Goal: Task Accomplishment & Management: Manage account settings

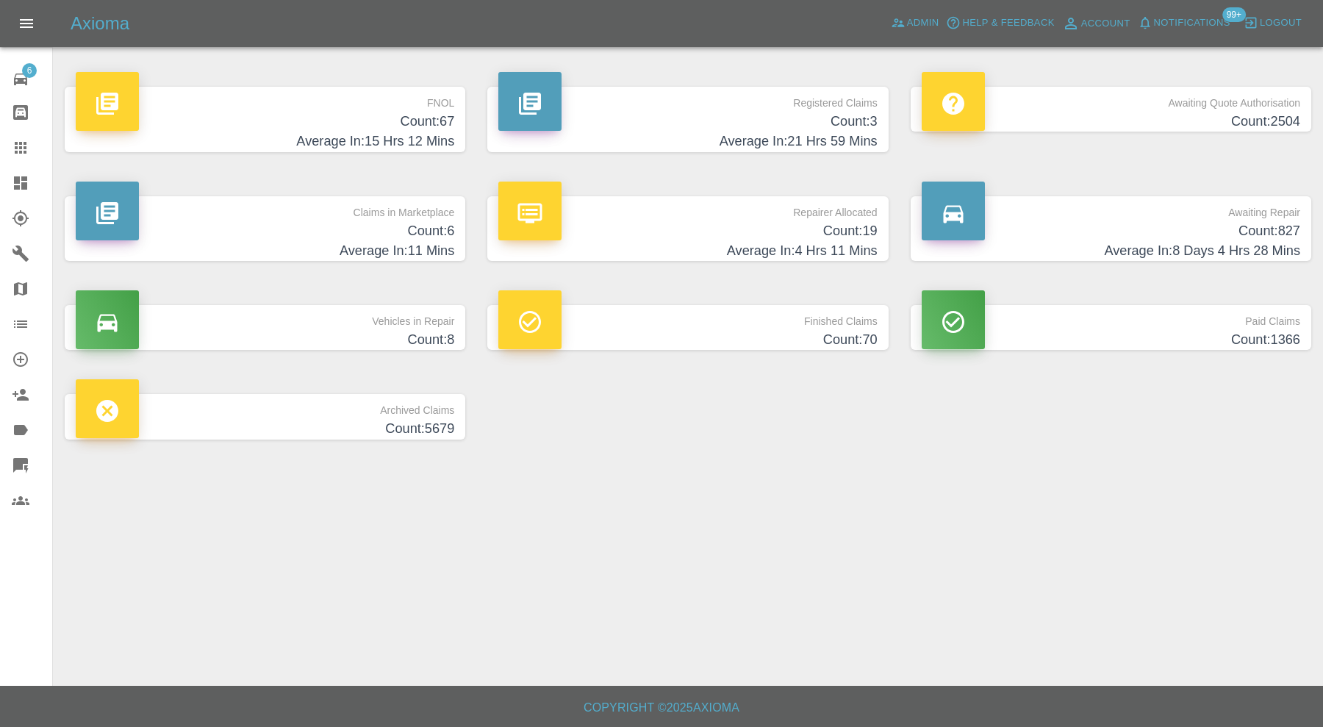
click at [29, 140] on div at bounding box center [32, 148] width 41 height 18
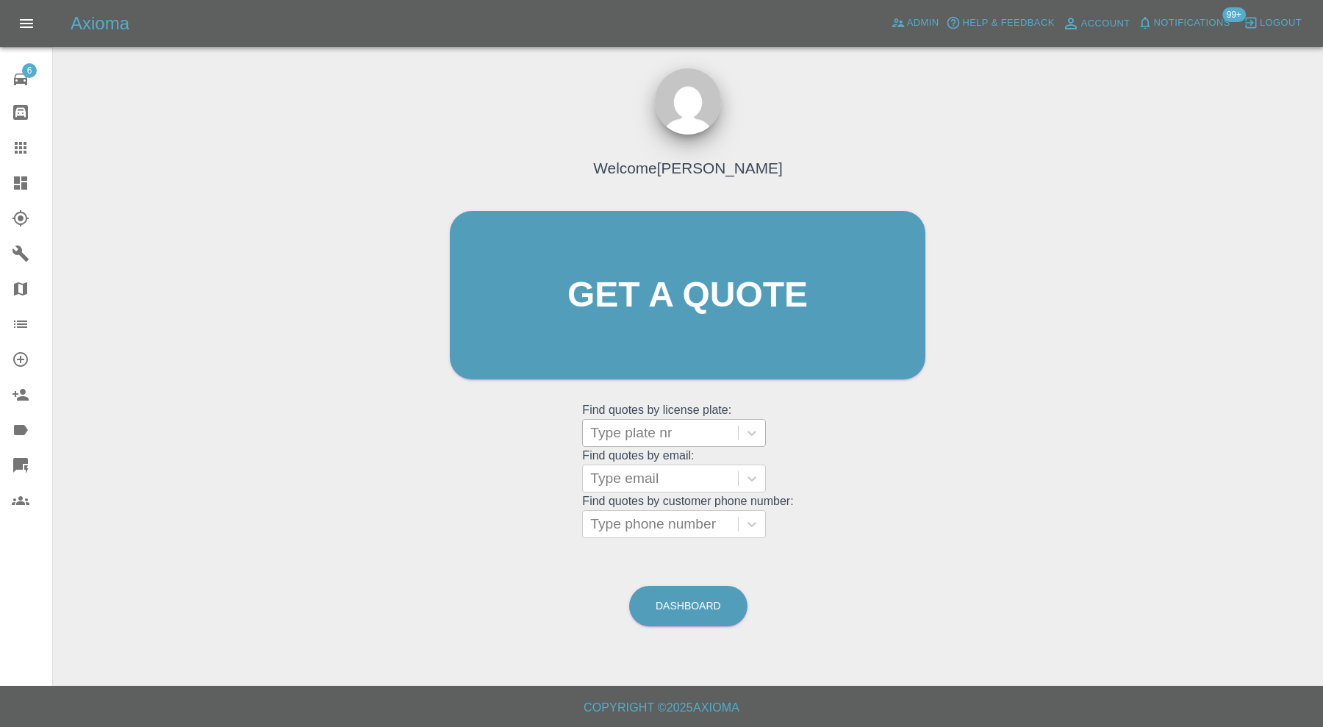
click at [722, 429] on div at bounding box center [660, 433] width 140 height 21
type input "ek65"
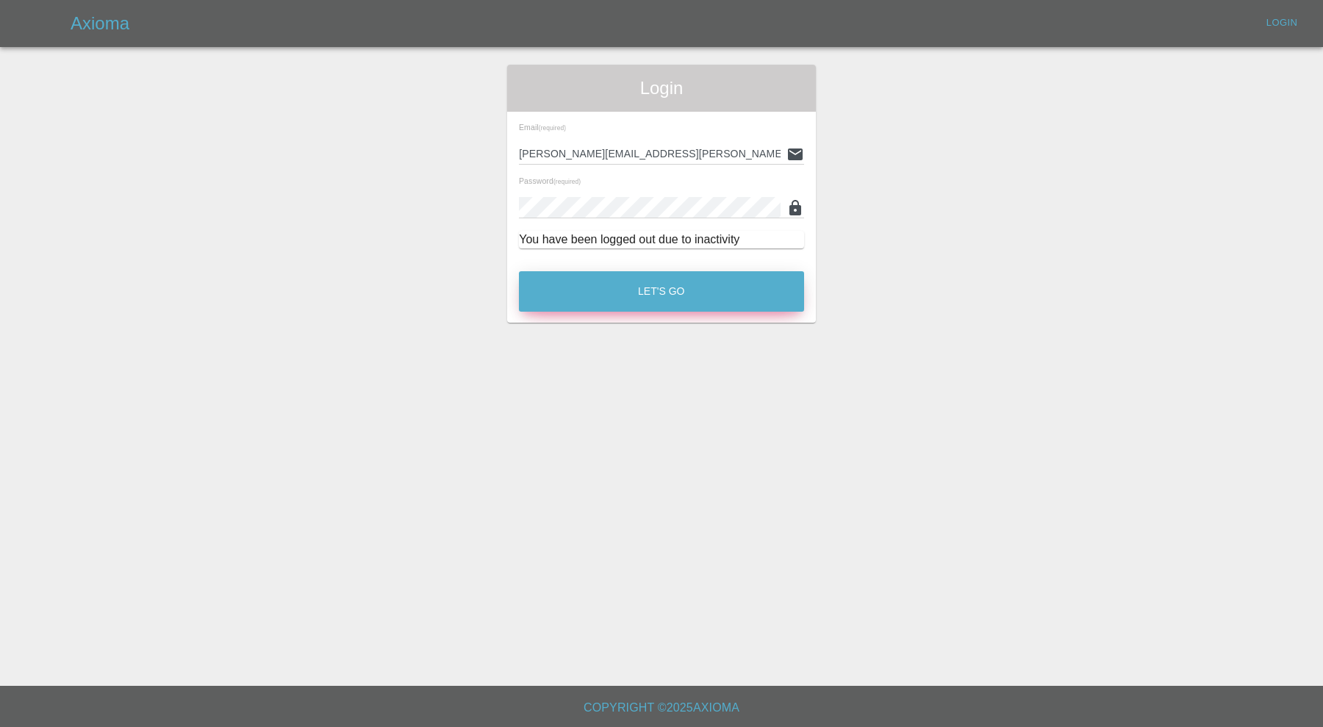
click at [675, 298] on button "Let's Go" at bounding box center [661, 291] width 285 height 40
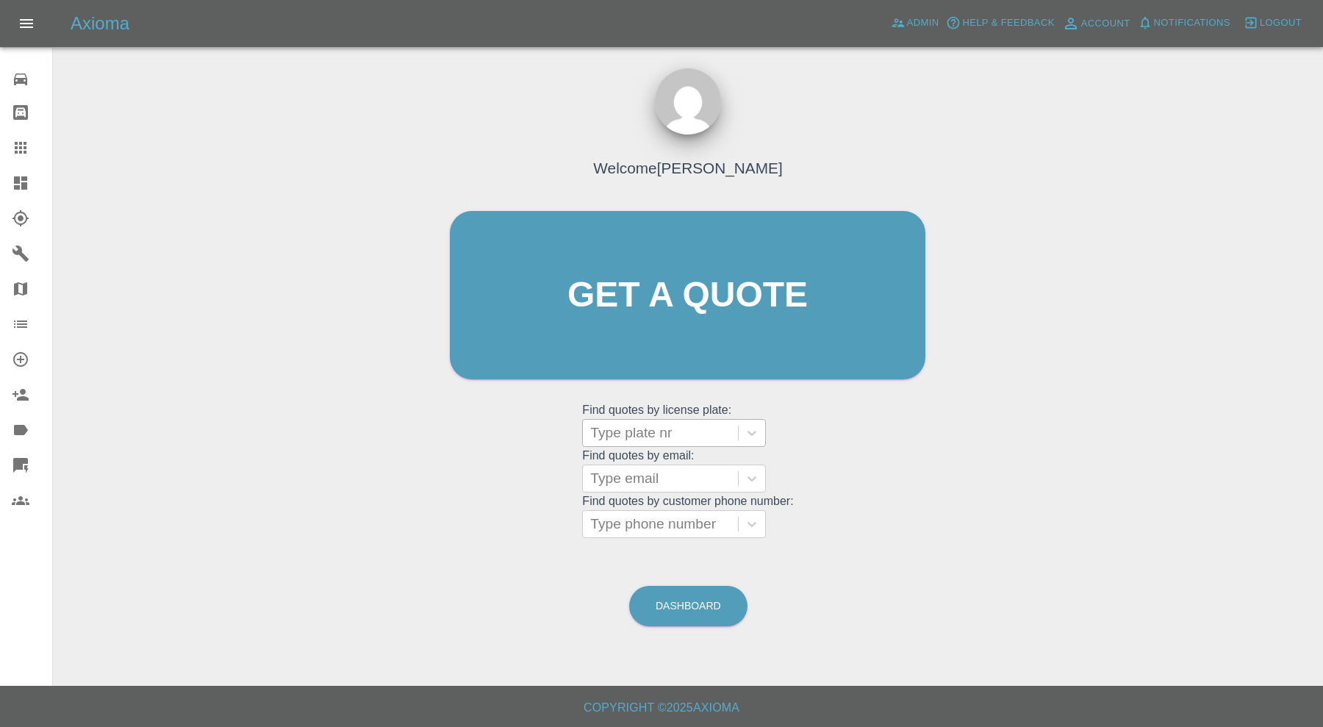
click at [700, 435] on div at bounding box center [660, 433] width 140 height 21
type input "ek65"
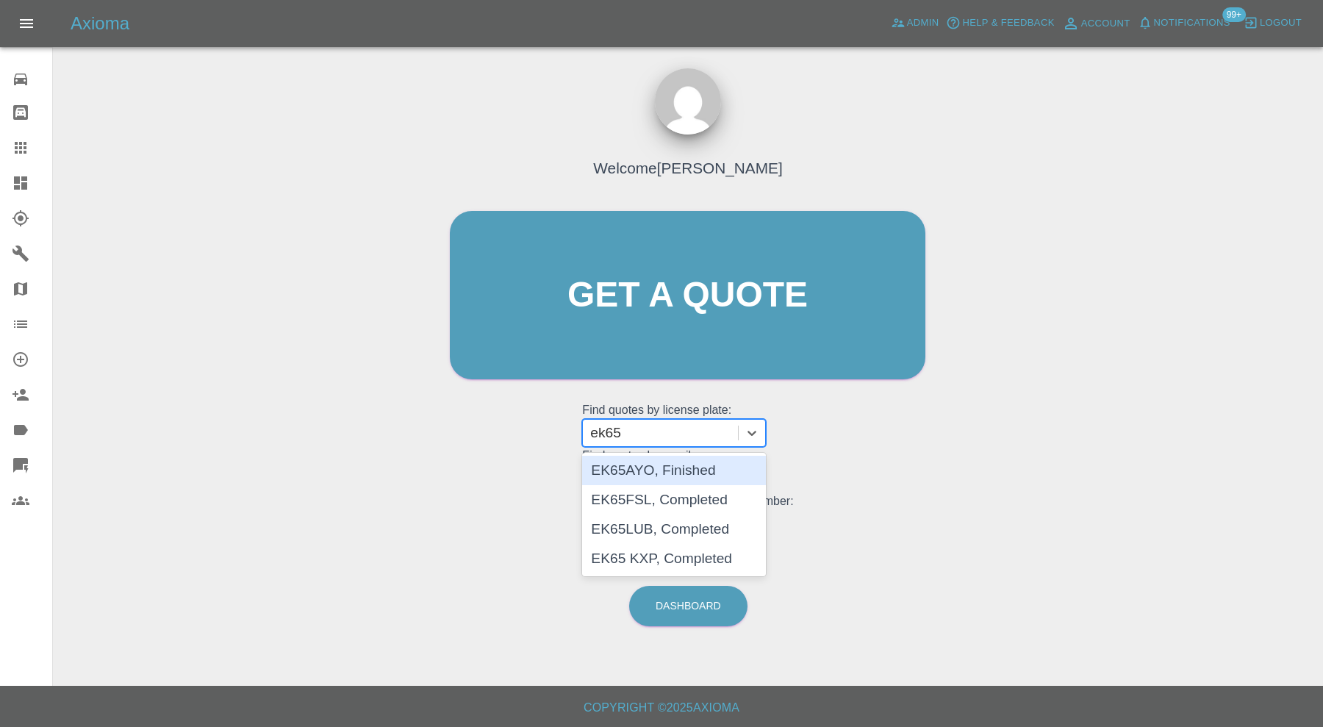
click at [666, 470] on div "EK65AYO, Finished" at bounding box center [674, 470] width 184 height 29
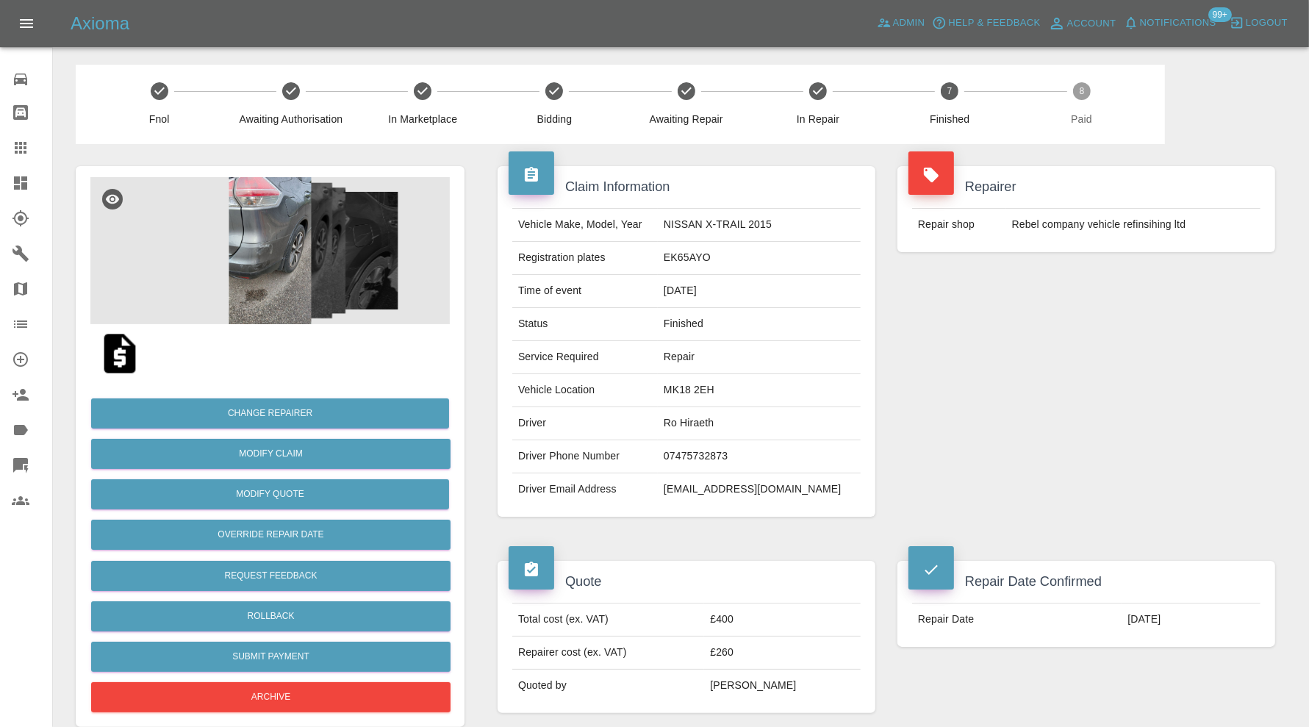
click at [744, 491] on td "rohiraeth@outlook.com" at bounding box center [759, 489] width 203 height 32
copy div "rohiraeth@outlook.com"
click at [278, 238] on img at bounding box center [269, 250] width 359 height 147
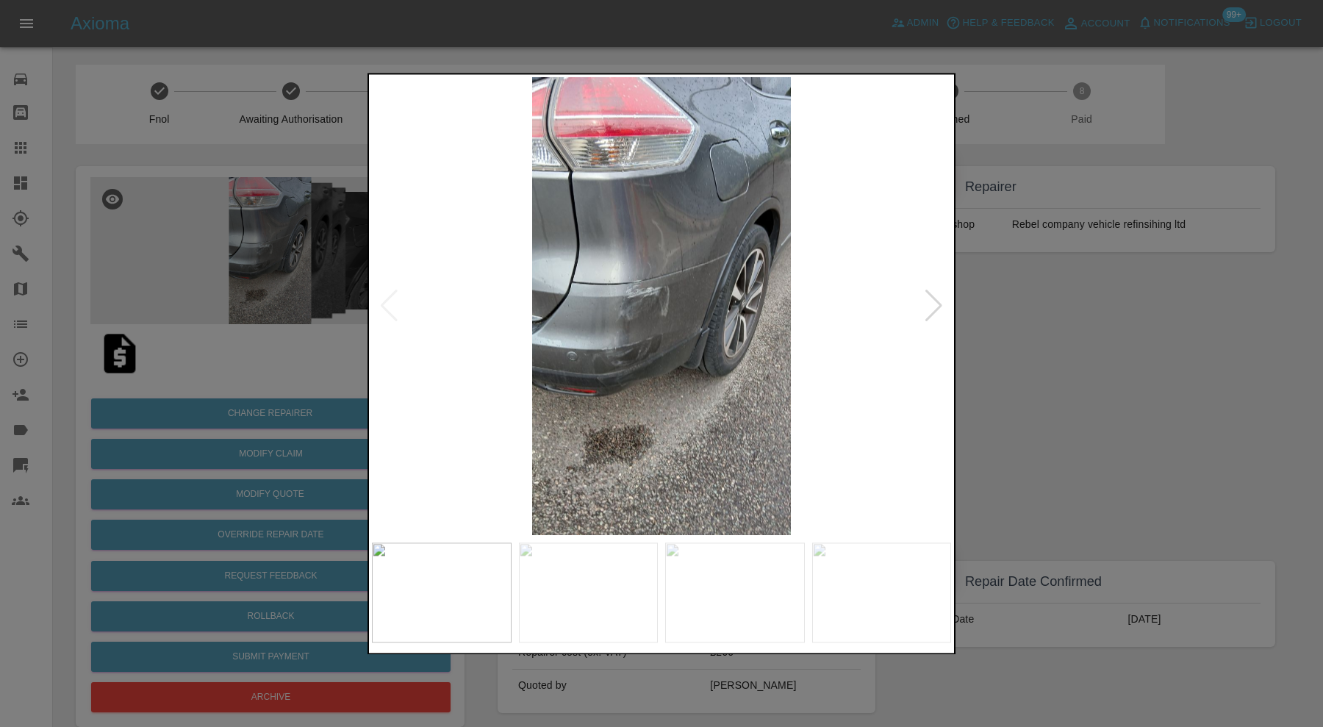
click at [927, 309] on div at bounding box center [934, 306] width 20 height 32
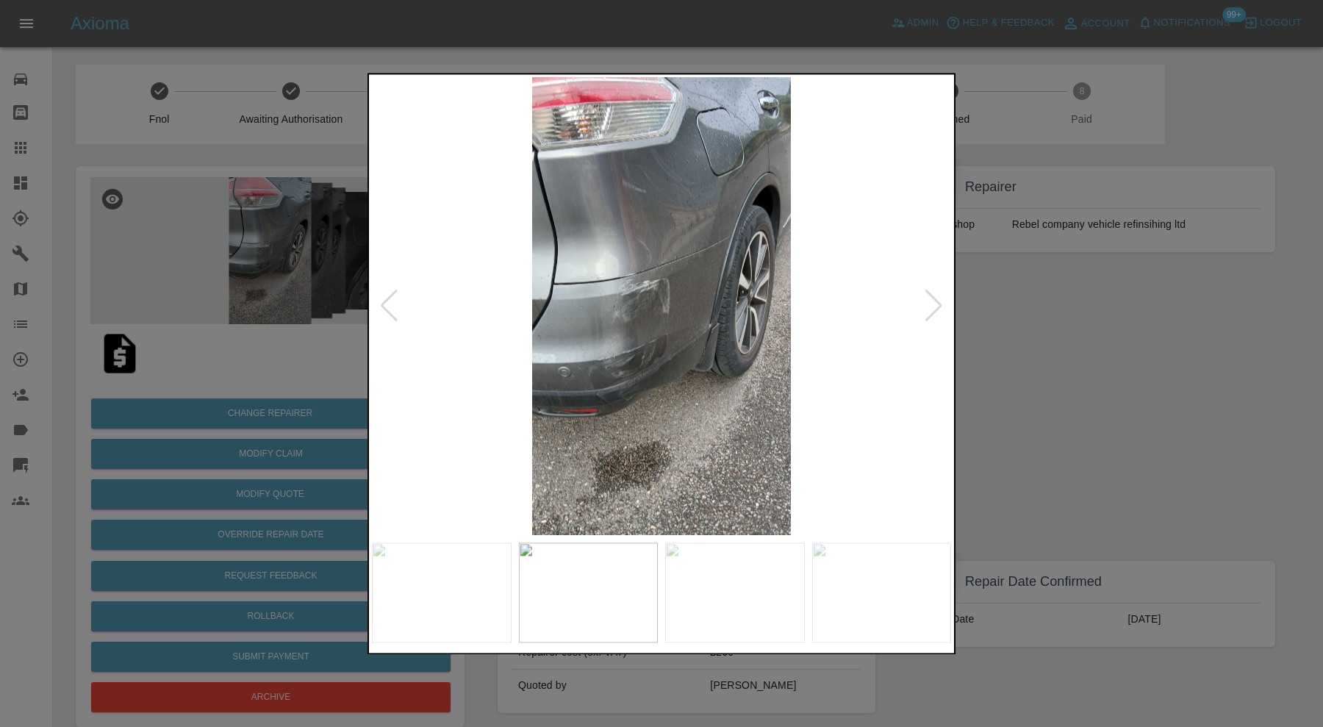
click at [930, 306] on div at bounding box center [934, 306] width 20 height 32
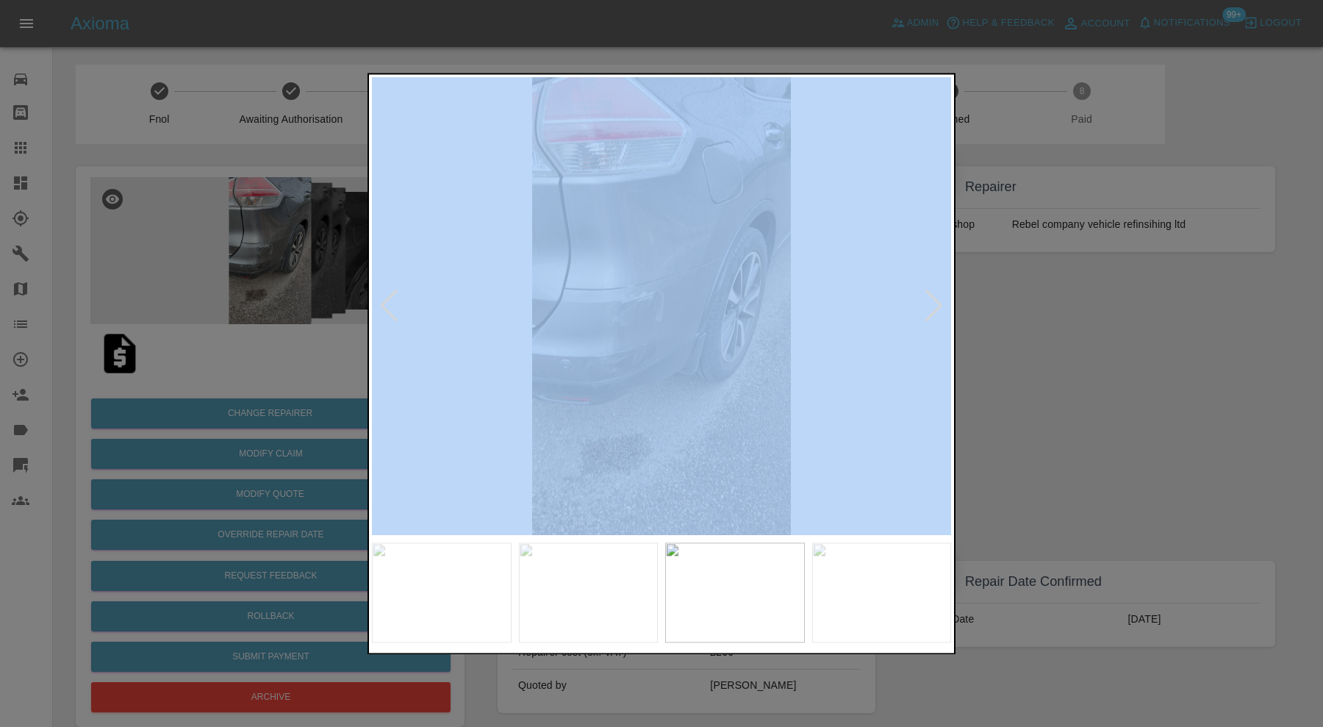
click at [930, 306] on div at bounding box center [934, 306] width 20 height 32
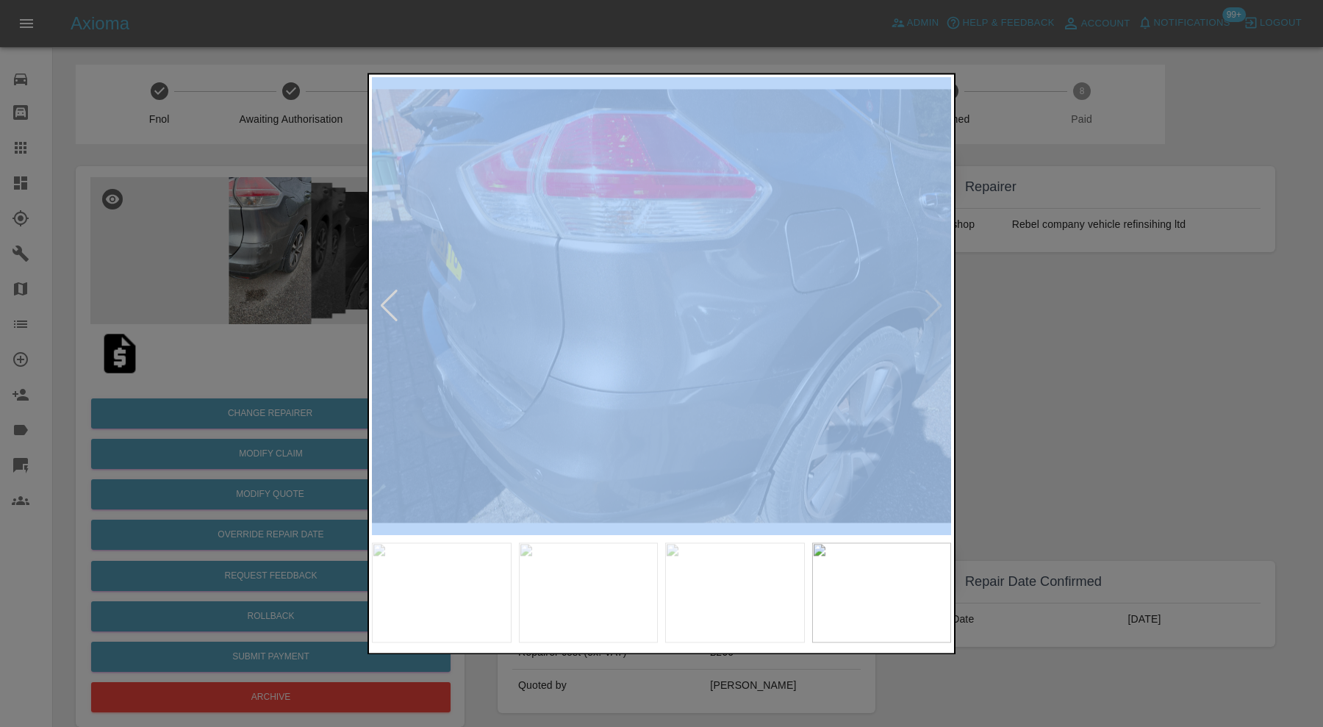
click at [930, 306] on img at bounding box center [661, 306] width 579 height 458
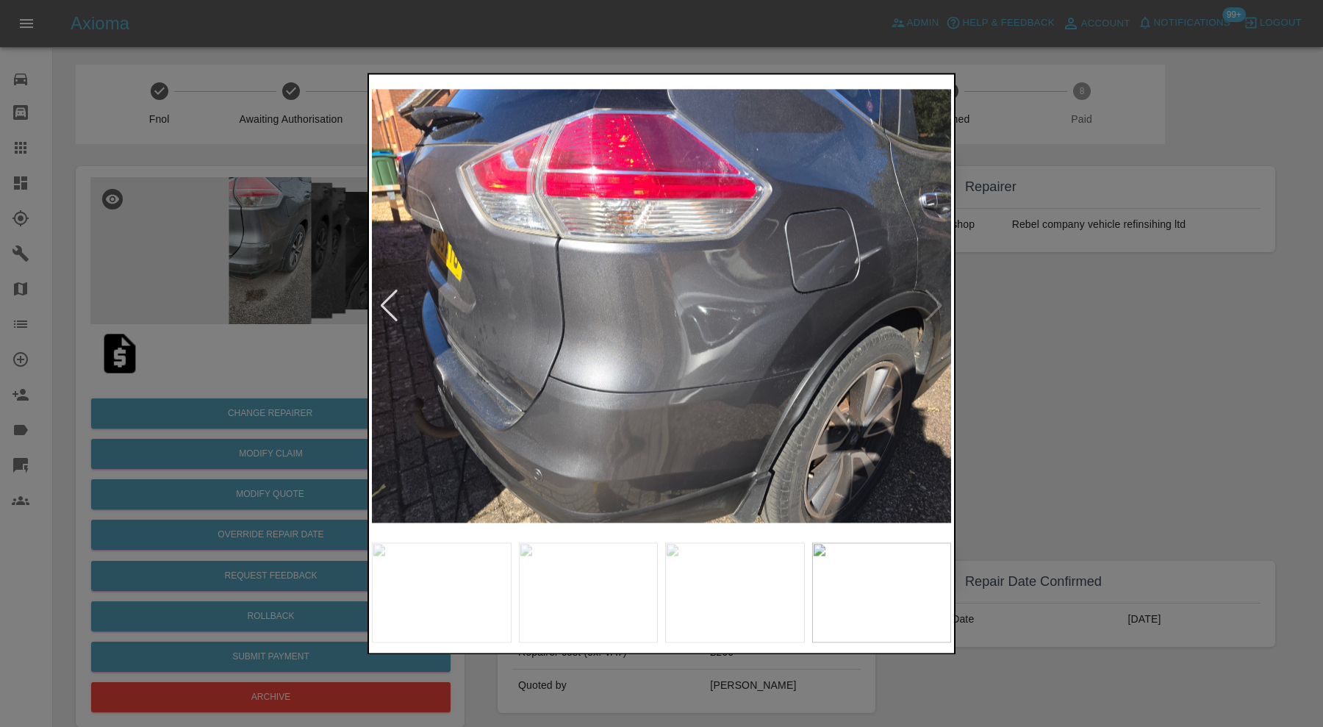
click at [1042, 373] on div at bounding box center [661, 363] width 1323 height 727
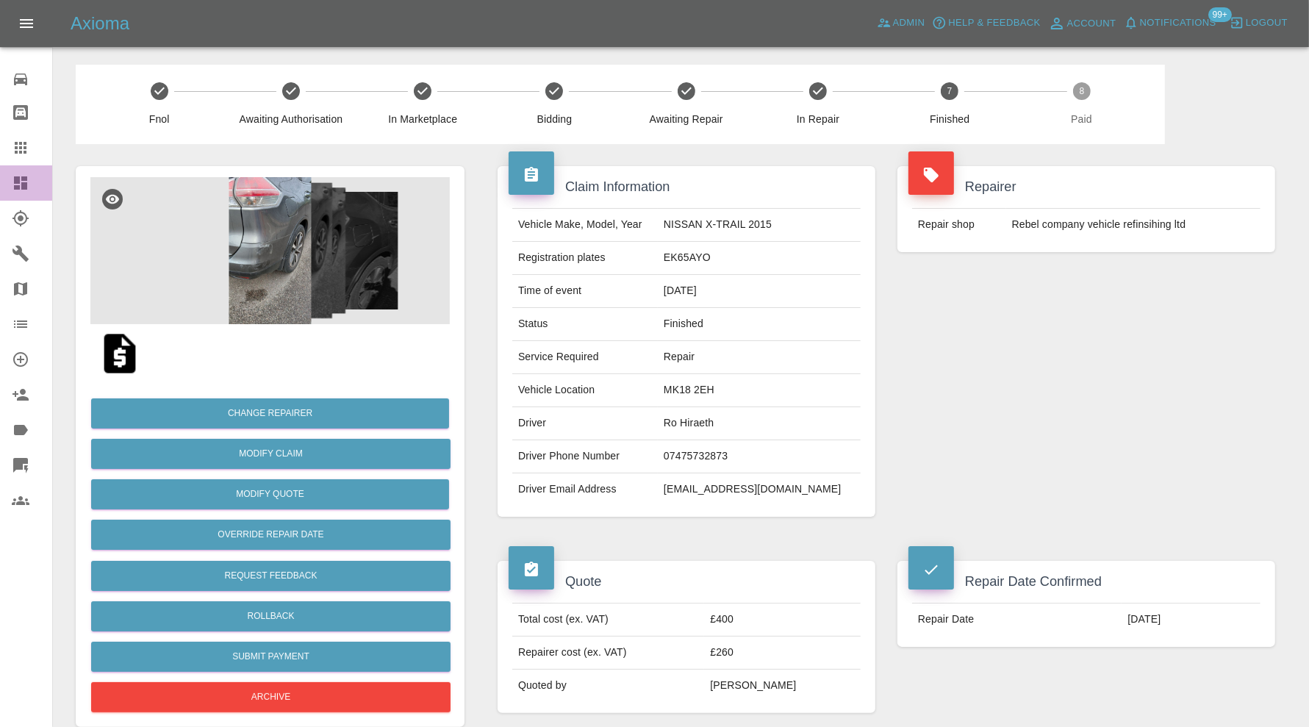
click at [23, 181] on icon at bounding box center [21, 183] width 18 height 18
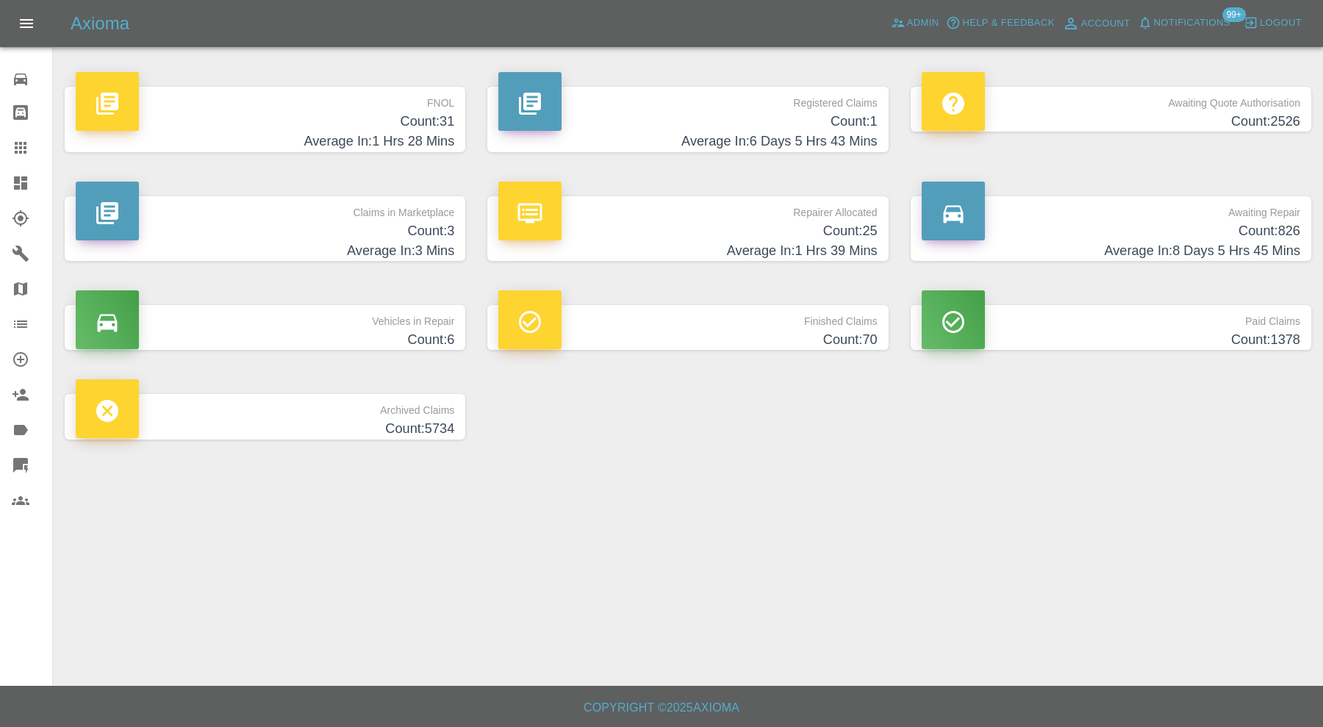
click at [375, 236] on h4 "Count: 3" at bounding box center [265, 231] width 378 height 20
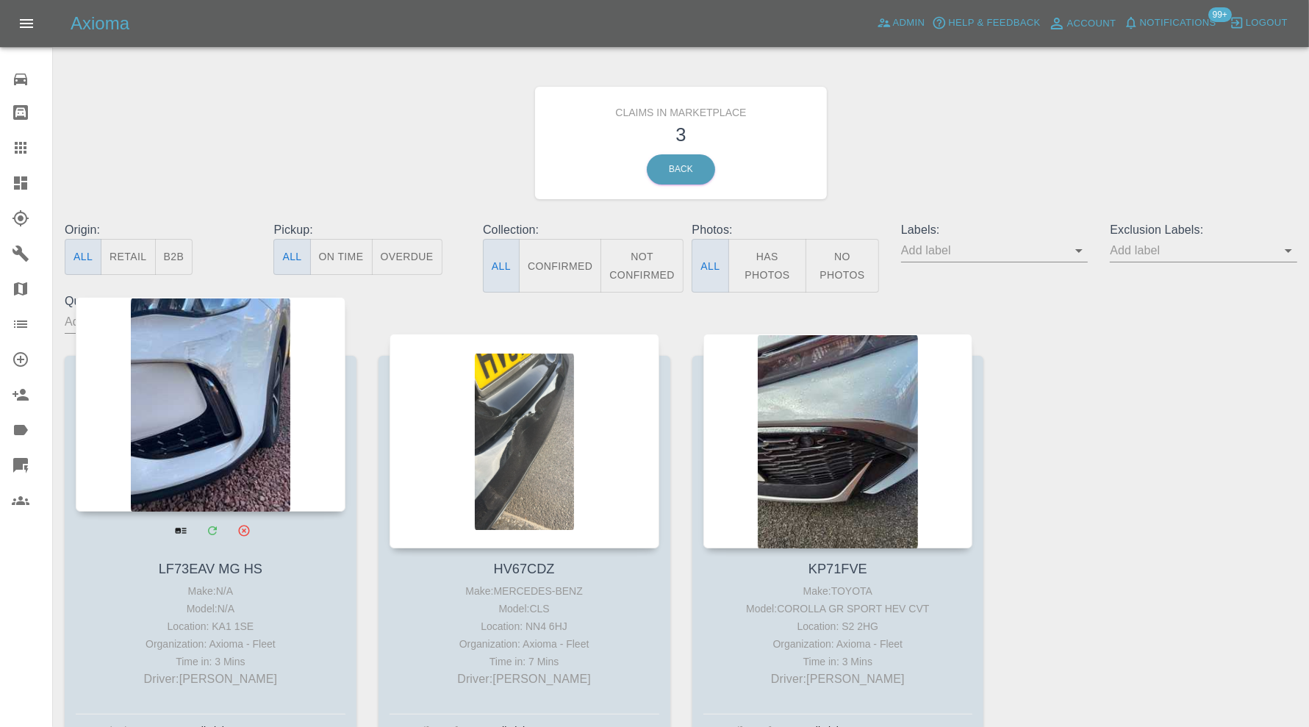
click at [232, 424] on div at bounding box center [211, 404] width 270 height 215
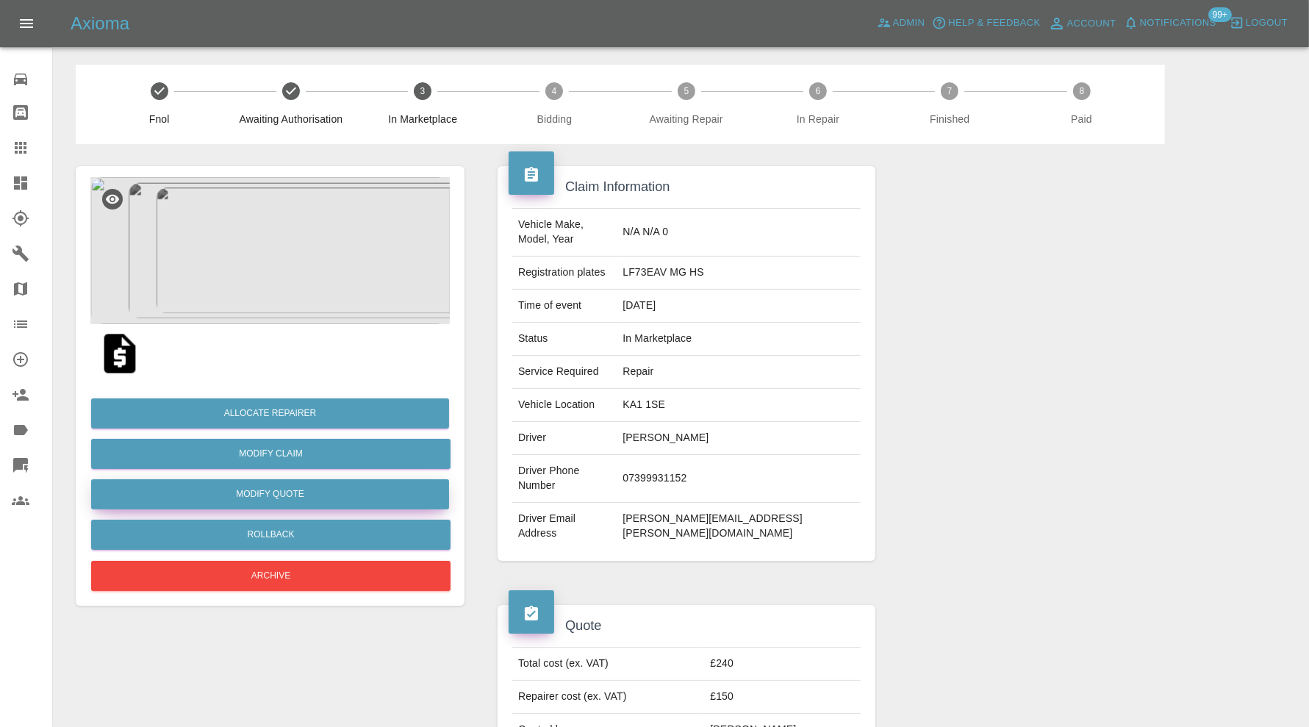
click at [323, 490] on button "Modify Quote" at bounding box center [270, 494] width 358 height 30
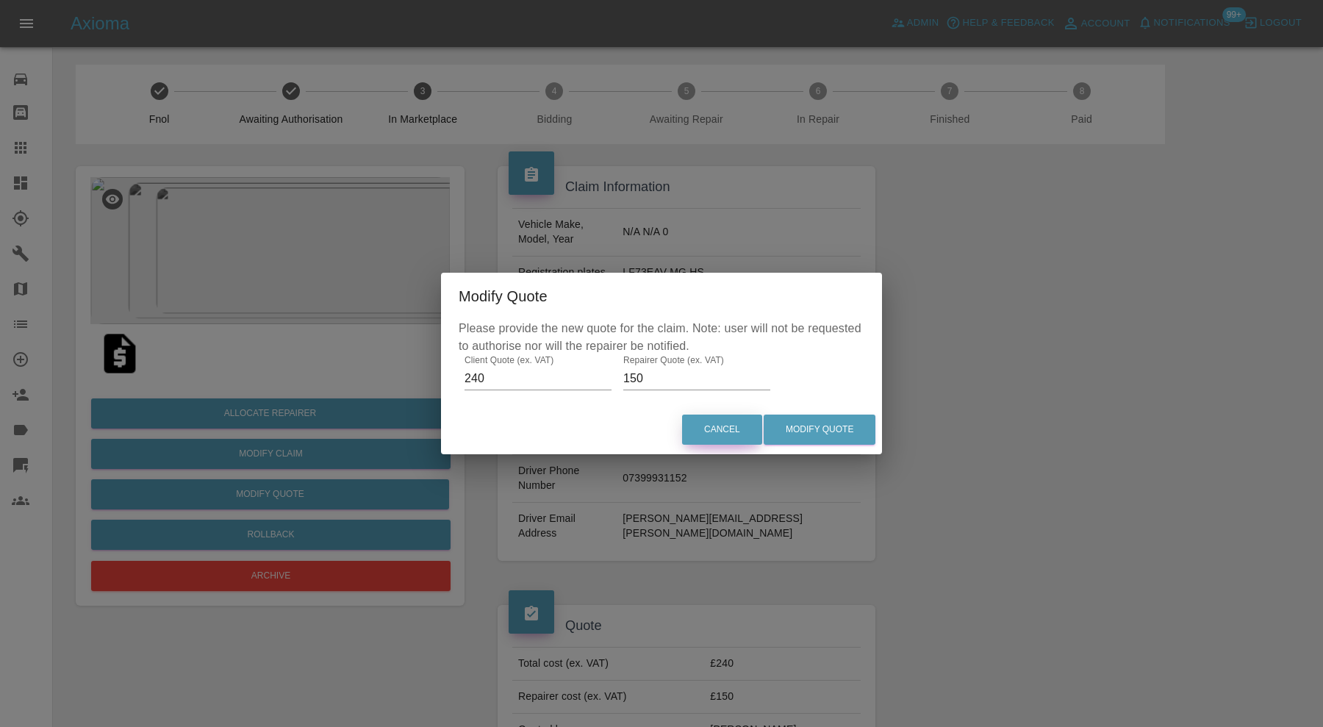
click at [717, 427] on button "Cancel" at bounding box center [722, 429] width 80 height 30
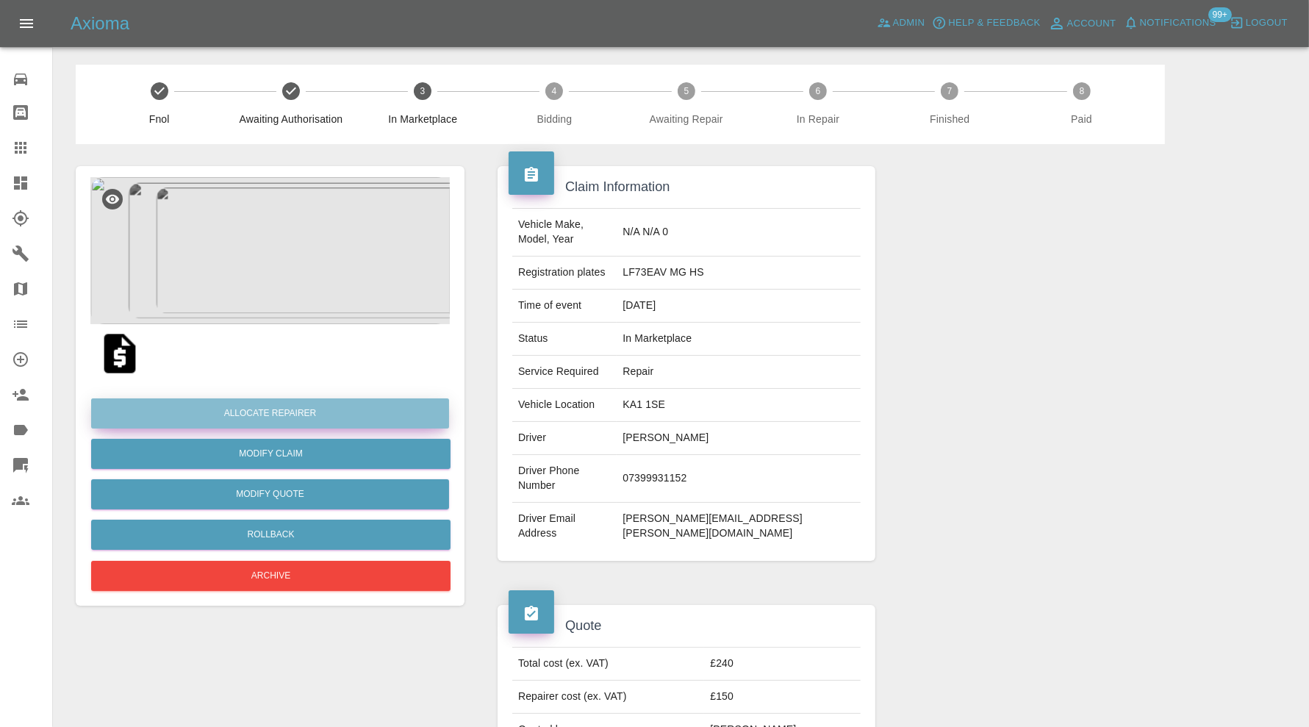
click at [306, 416] on button "Allocate Repairer" at bounding box center [270, 413] width 358 height 30
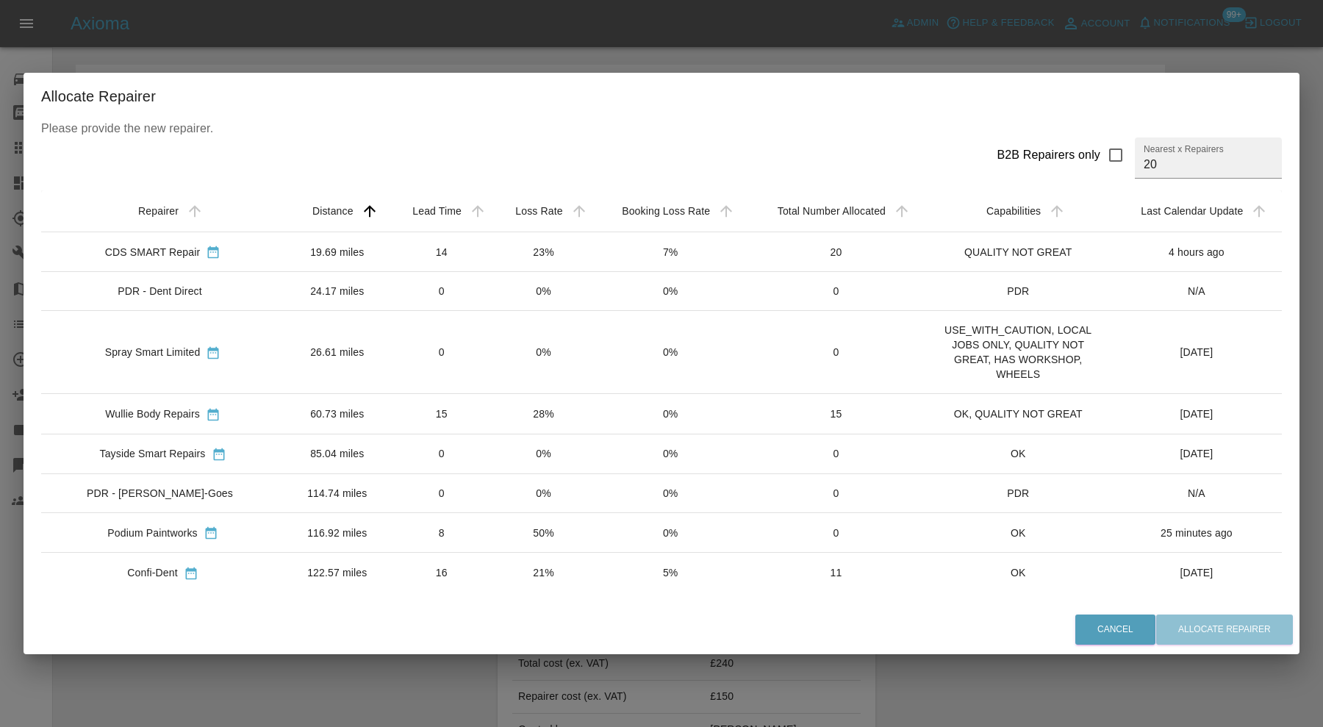
click at [367, 238] on td "19.69 miles" at bounding box center [336, 251] width 105 height 40
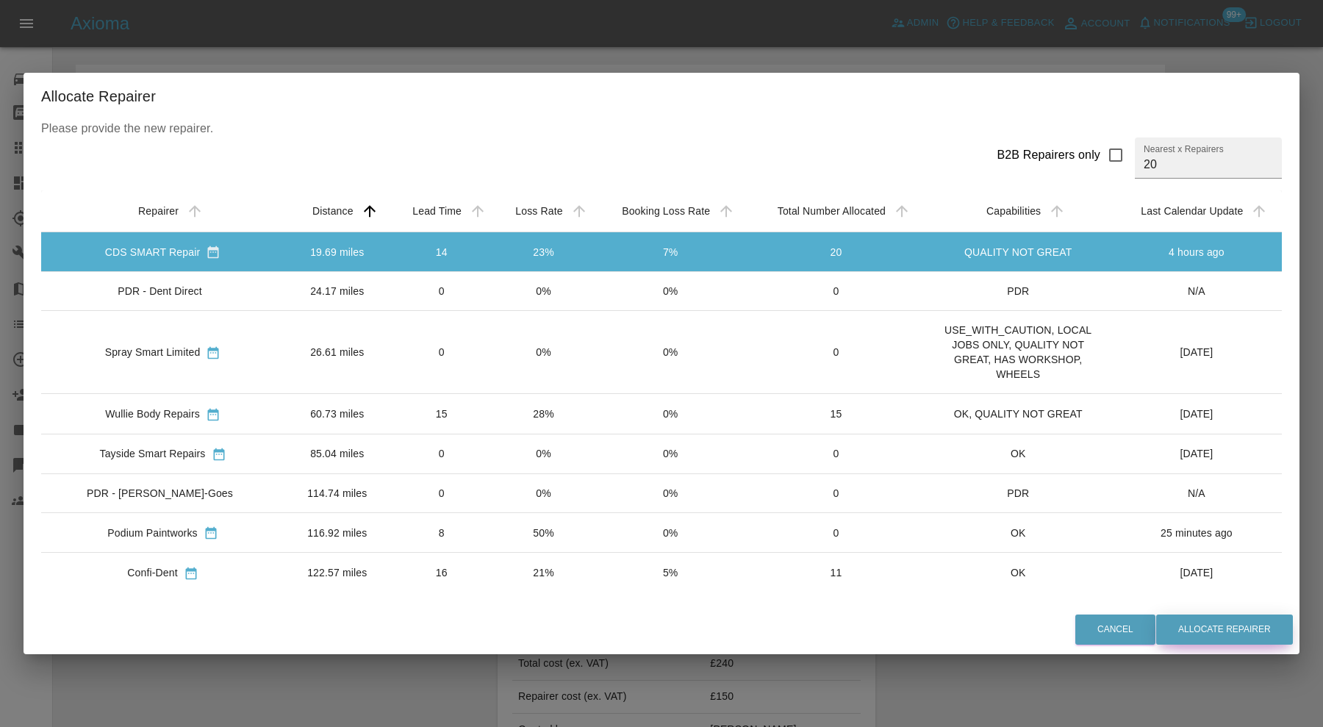
click at [1199, 632] on button "Allocate Repairer" at bounding box center [1224, 629] width 137 height 30
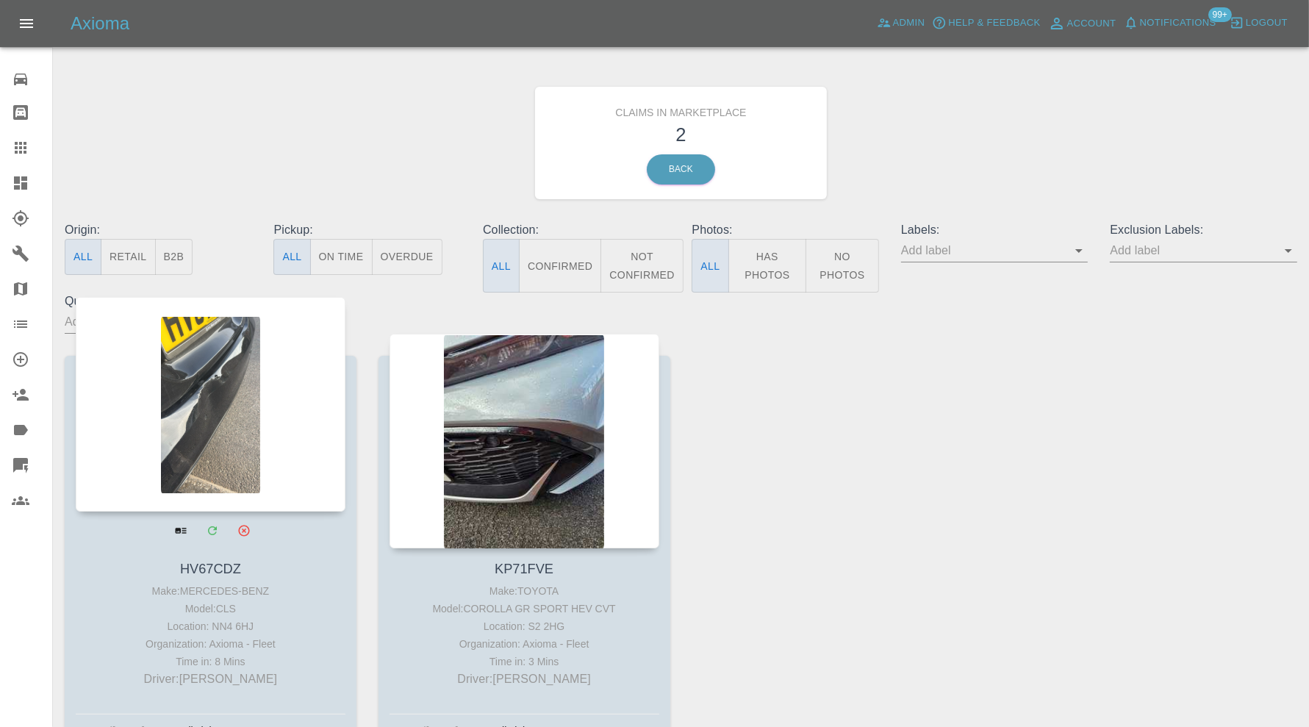
click at [233, 407] on div at bounding box center [211, 404] width 270 height 215
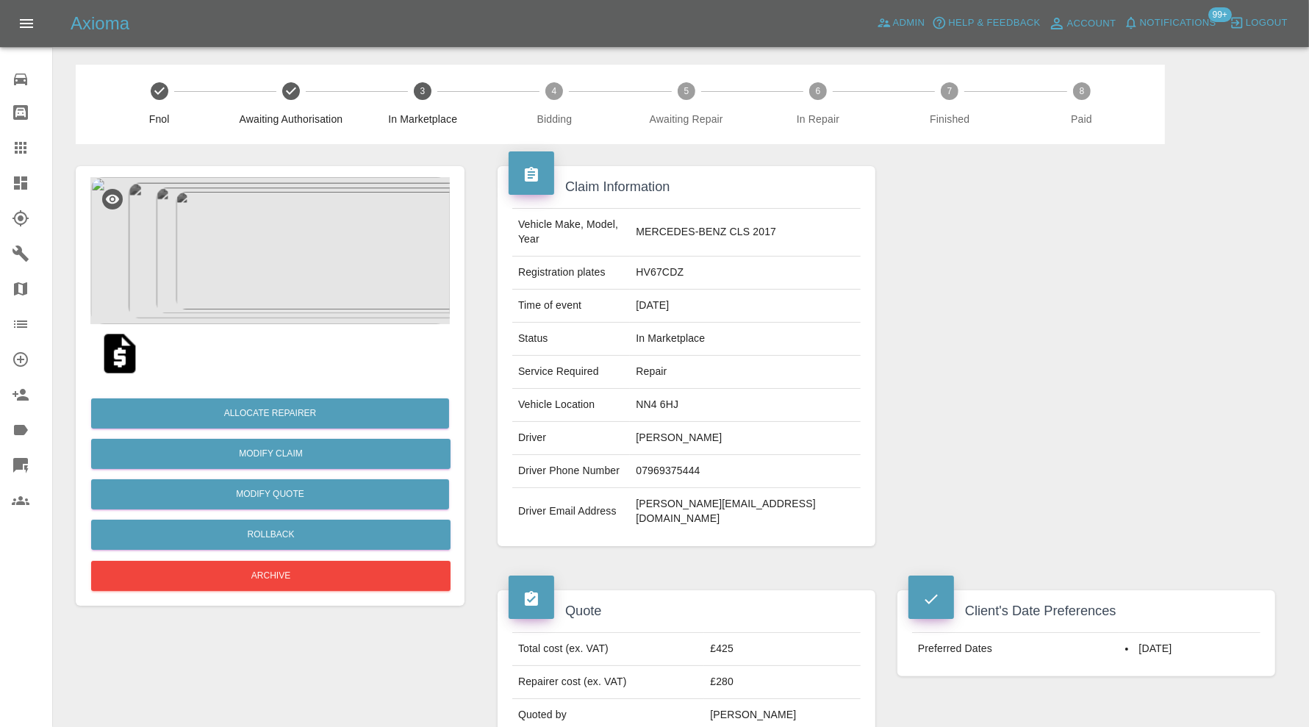
click at [295, 232] on img at bounding box center [269, 250] width 359 height 147
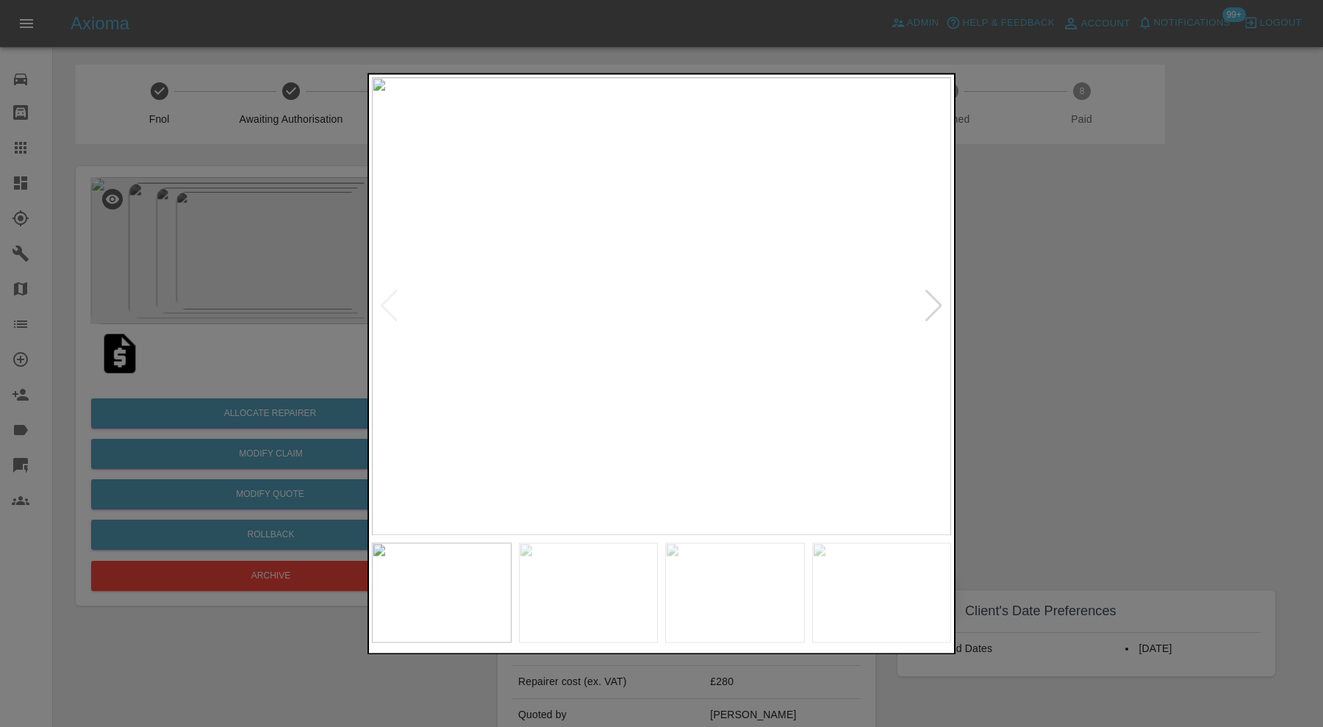
click at [930, 304] on div at bounding box center [934, 306] width 20 height 32
click at [932, 304] on div at bounding box center [934, 306] width 20 height 32
click at [932, 304] on img at bounding box center [661, 306] width 579 height 458
click at [1015, 304] on div at bounding box center [661, 363] width 1323 height 727
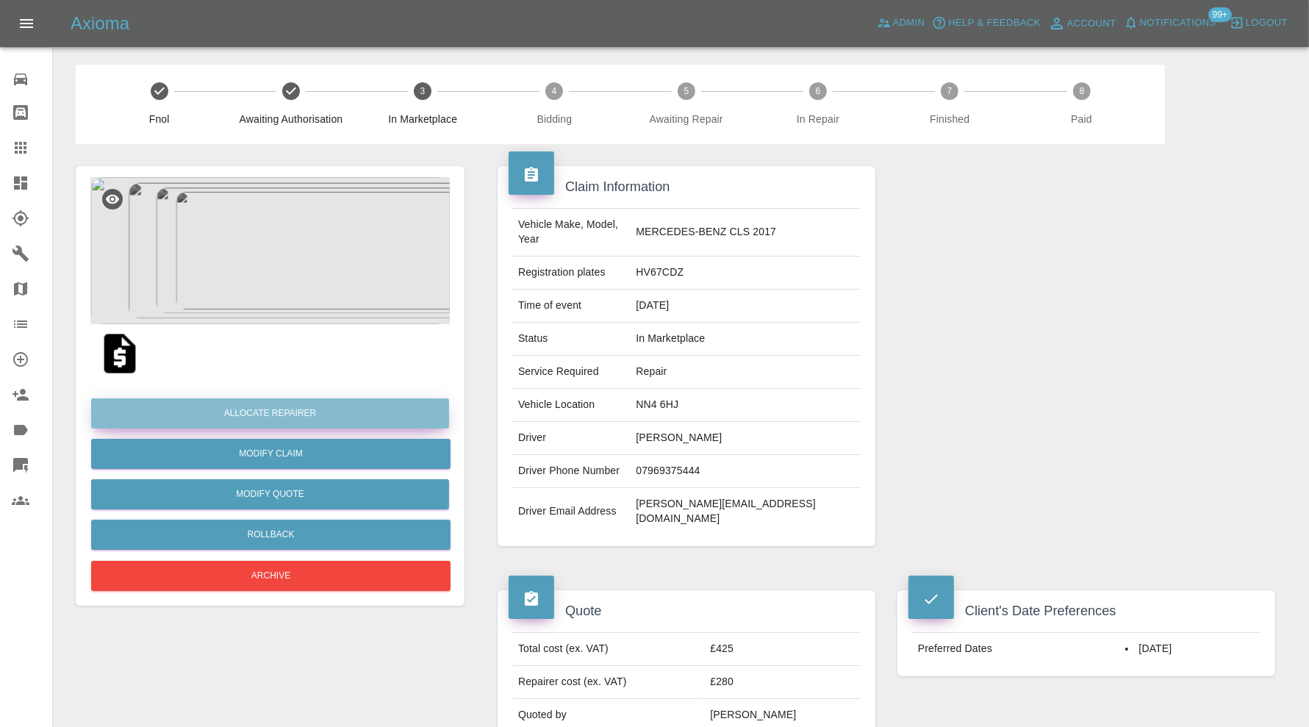
click at [353, 407] on button "Allocate Repairer" at bounding box center [270, 413] width 358 height 30
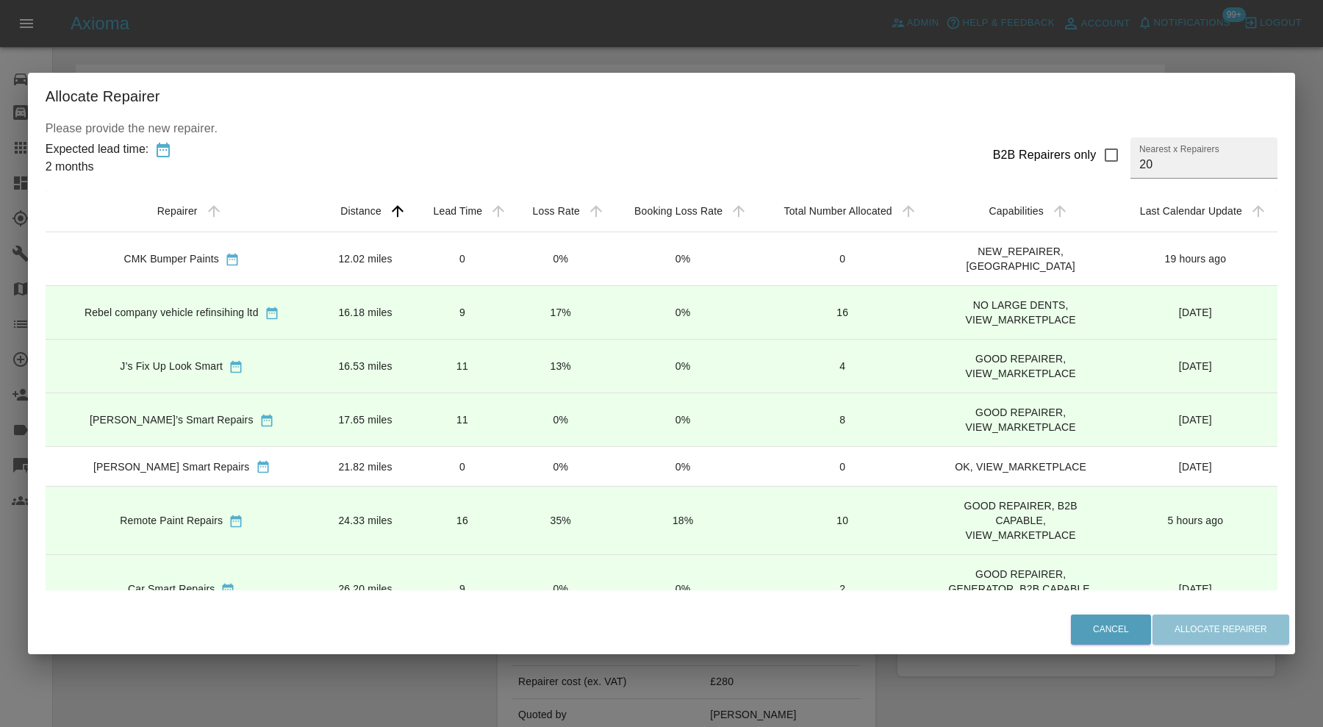
click at [437, 357] on td "11" at bounding box center [461, 367] width 99 height 54
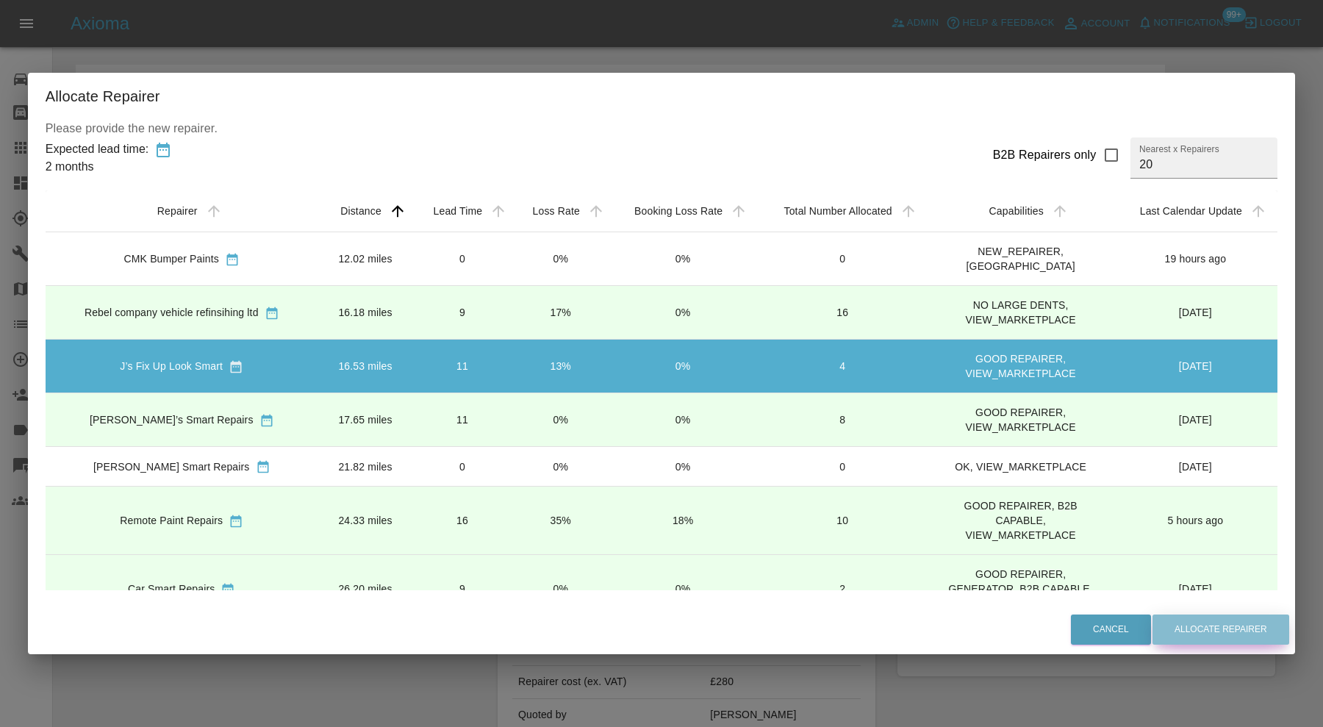
click at [1243, 642] on button "Allocate Repairer" at bounding box center [1220, 629] width 137 height 30
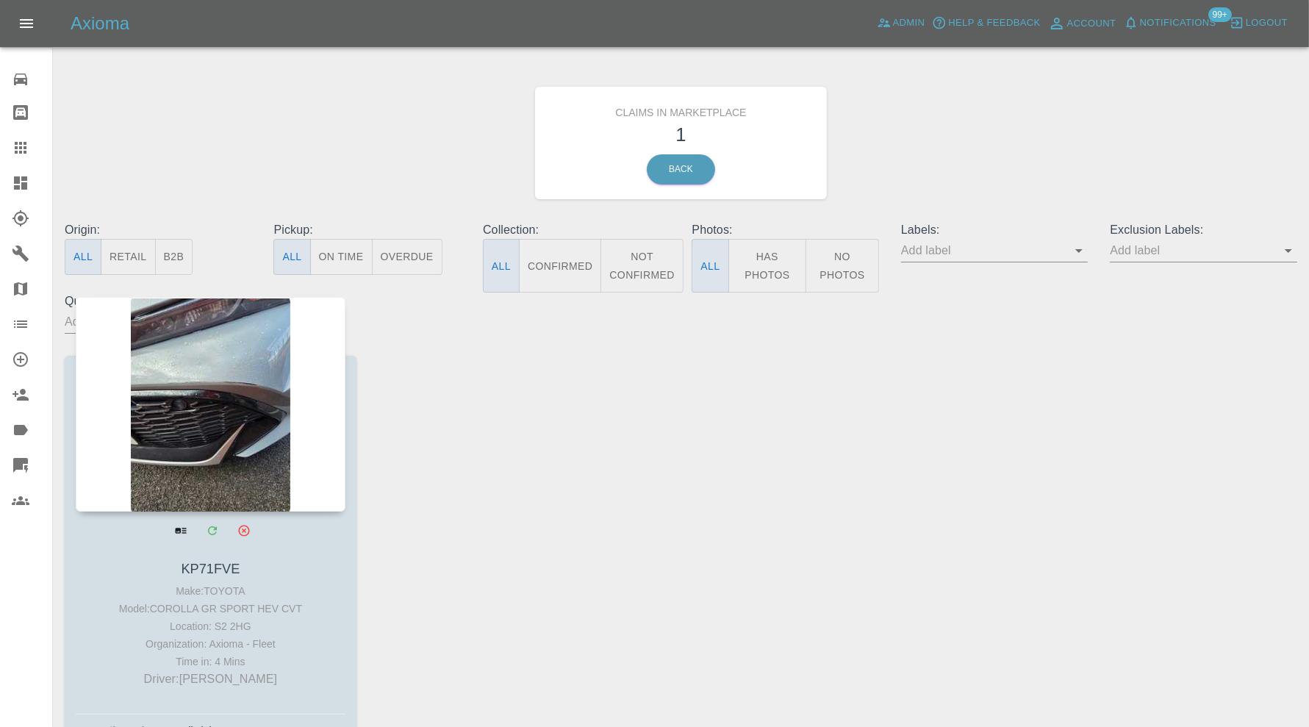
click at [250, 353] on div at bounding box center [211, 404] width 270 height 215
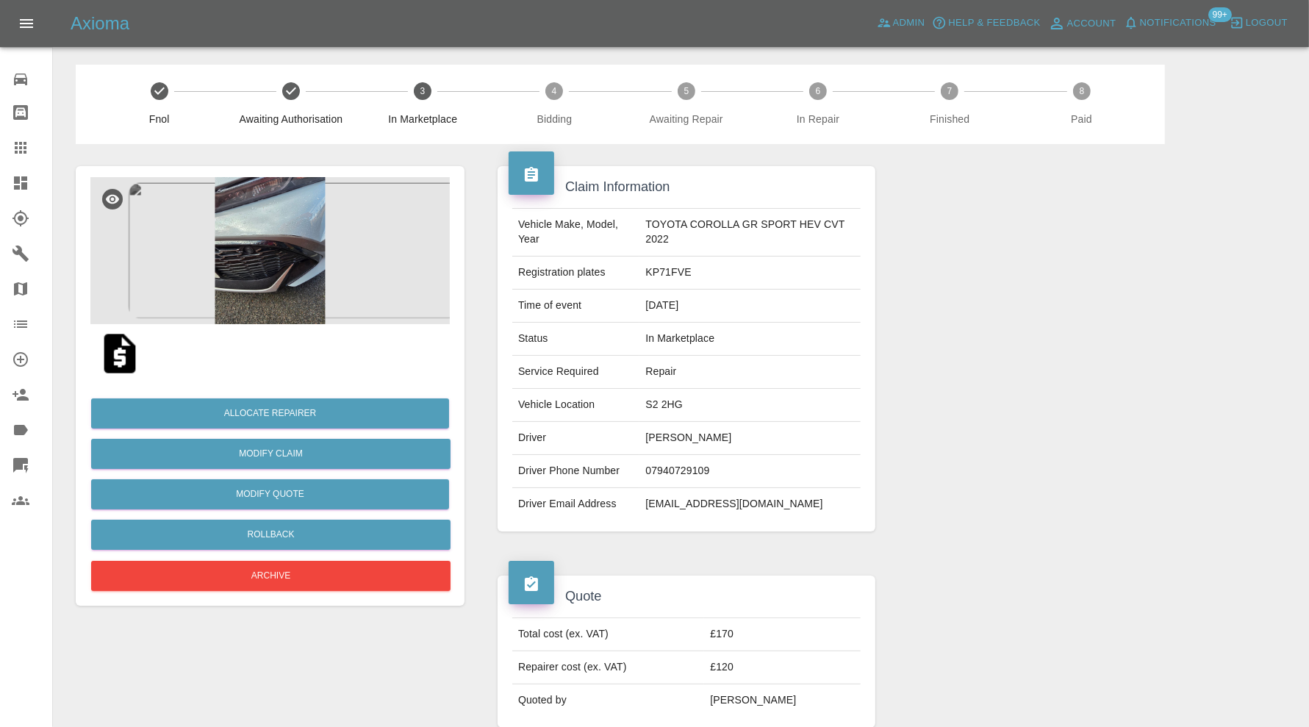
click at [301, 268] on img at bounding box center [269, 250] width 359 height 147
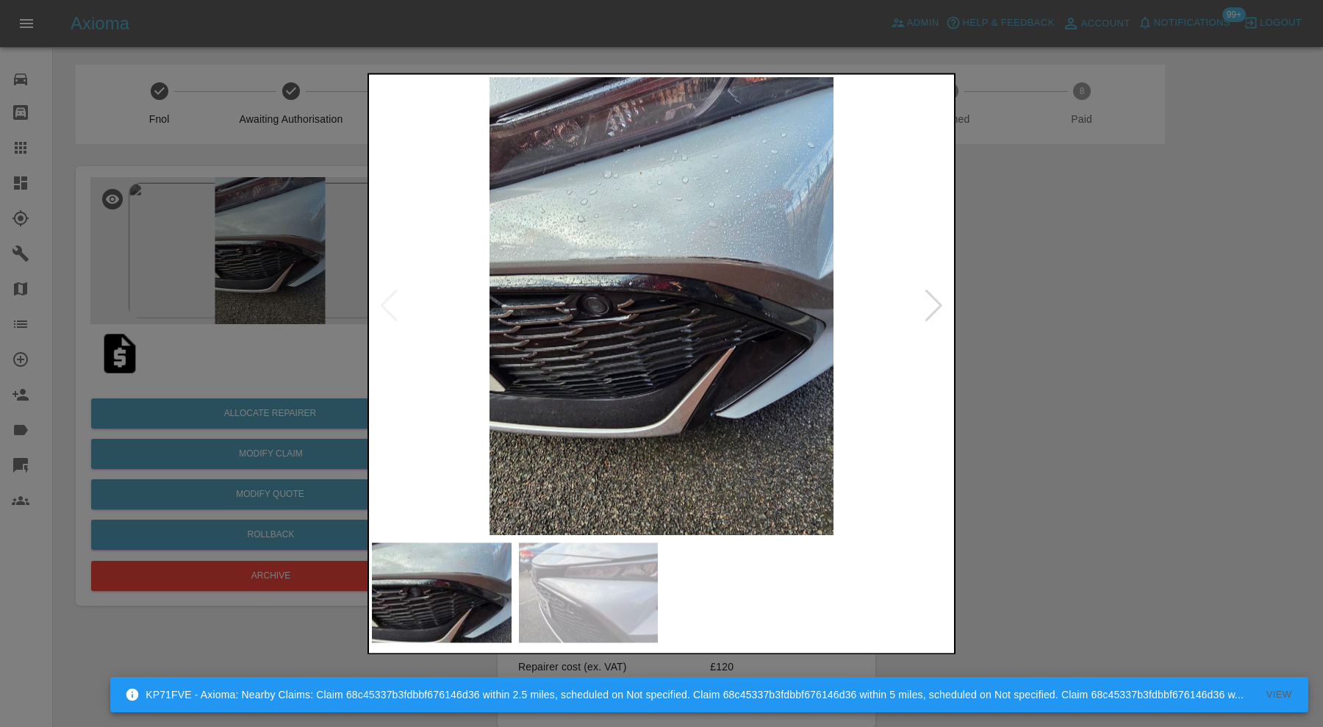
click at [932, 301] on div at bounding box center [934, 306] width 20 height 32
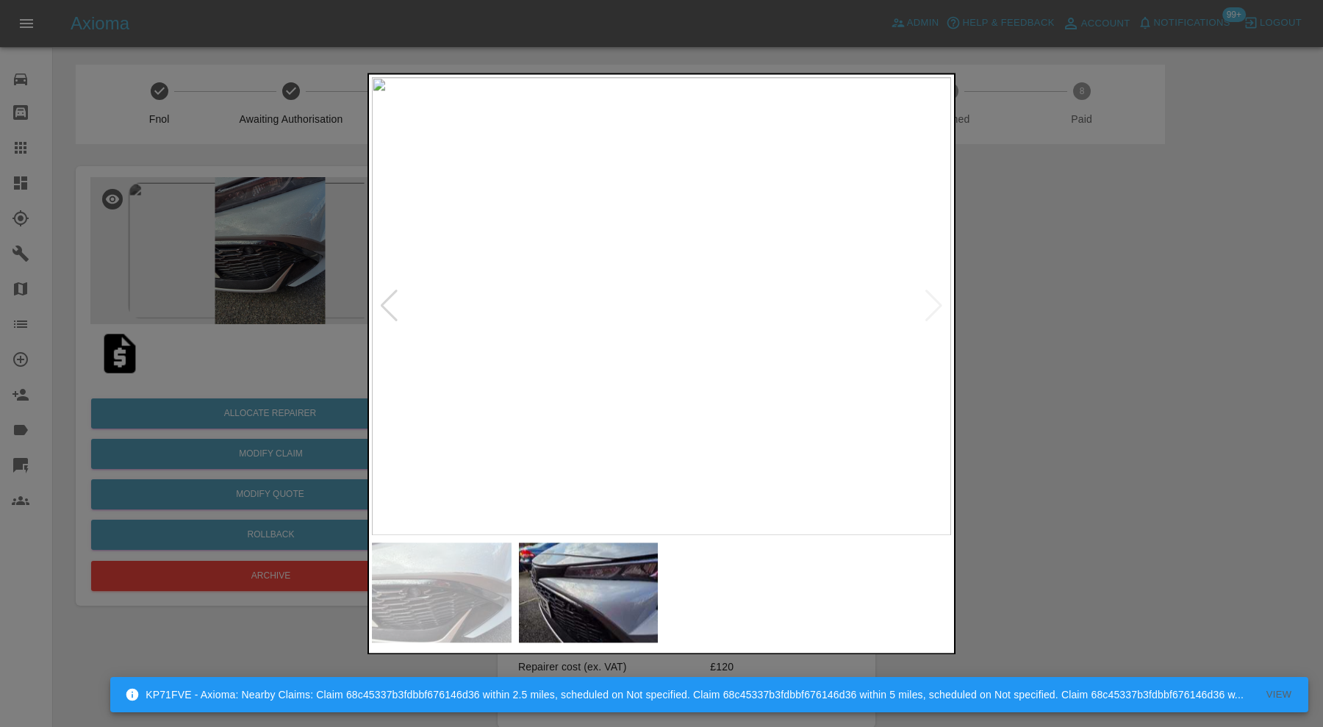
click at [932, 301] on img at bounding box center [661, 306] width 579 height 458
click at [1057, 301] on div at bounding box center [661, 363] width 1323 height 727
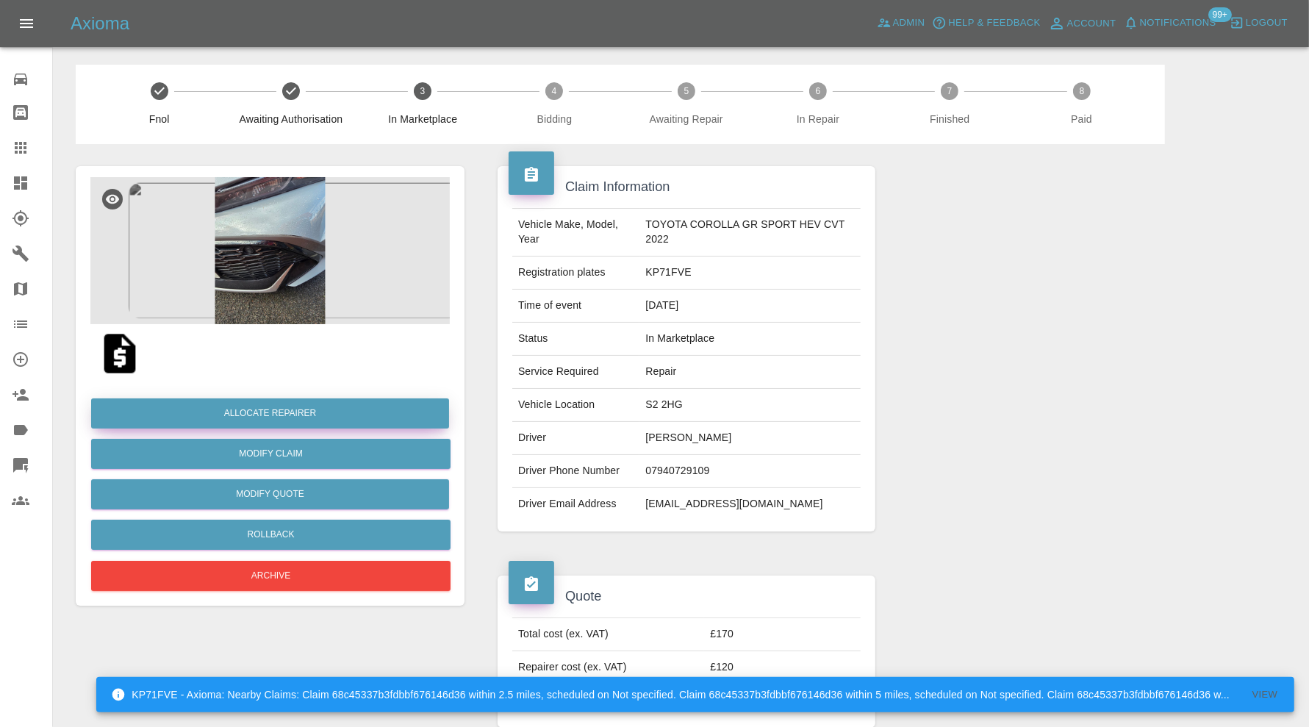
click at [375, 411] on button "Allocate Repairer" at bounding box center [270, 413] width 358 height 30
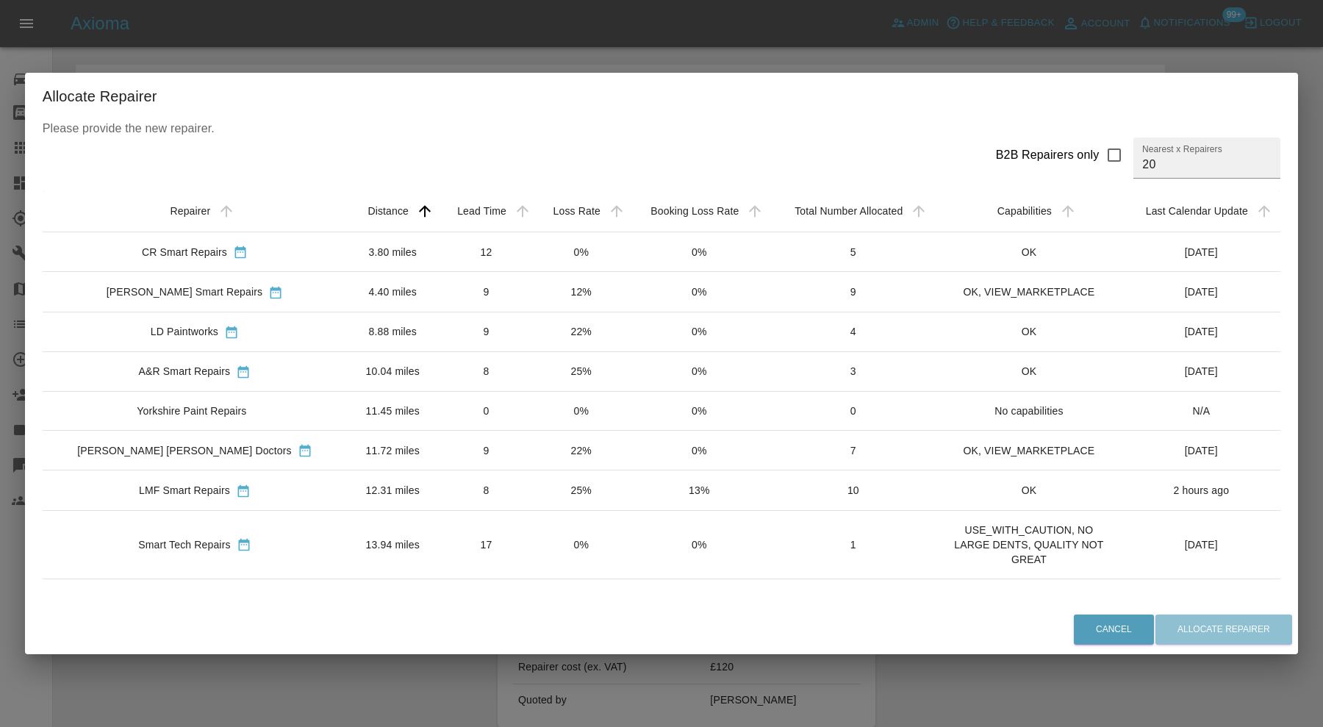
click at [299, 292] on div "Rickys Smart Repairs" at bounding box center [194, 291] width 281 height 15
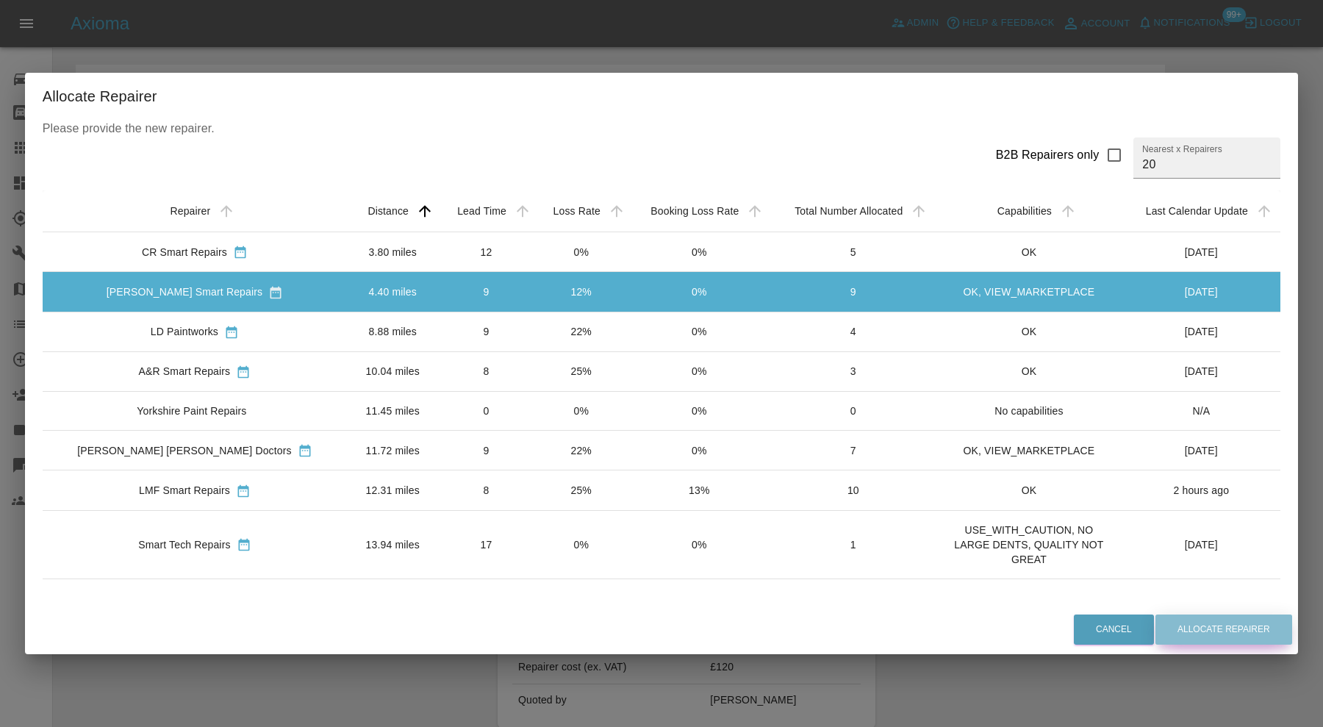
click at [1156, 629] on button "Allocate Repairer" at bounding box center [1223, 629] width 137 height 30
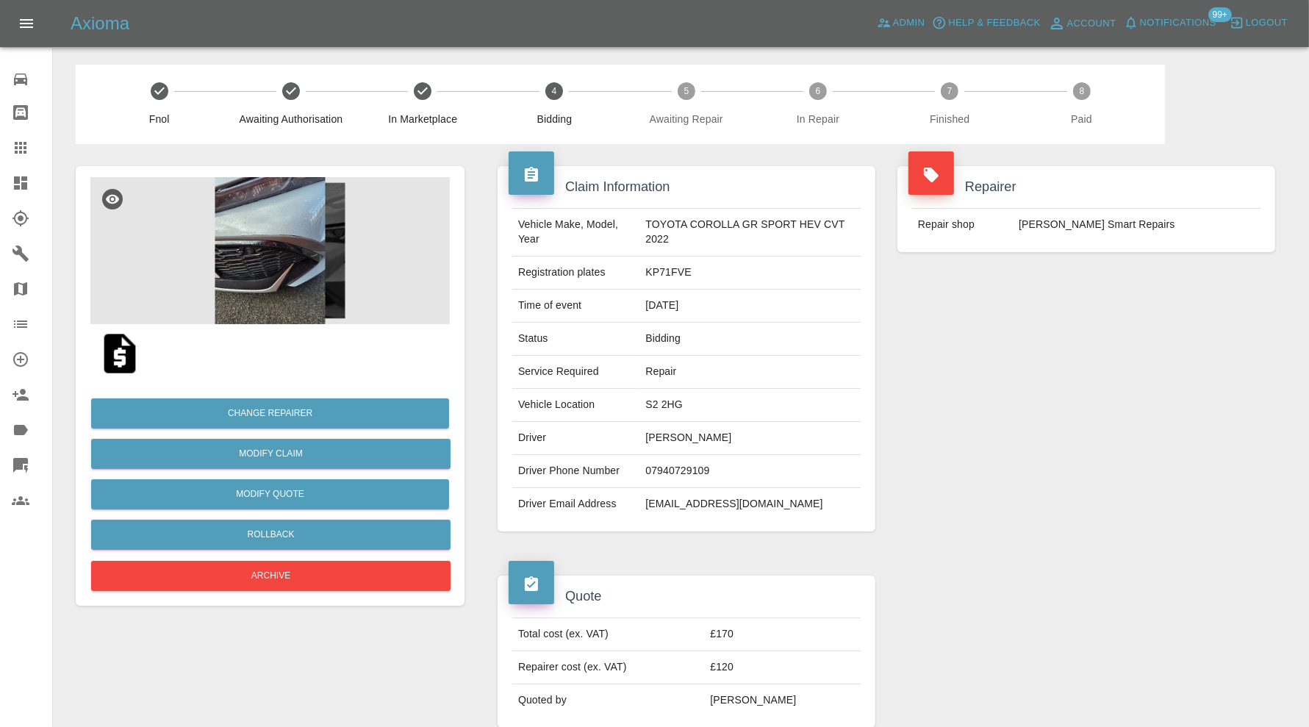
click at [23, 183] on icon at bounding box center [20, 182] width 13 height 13
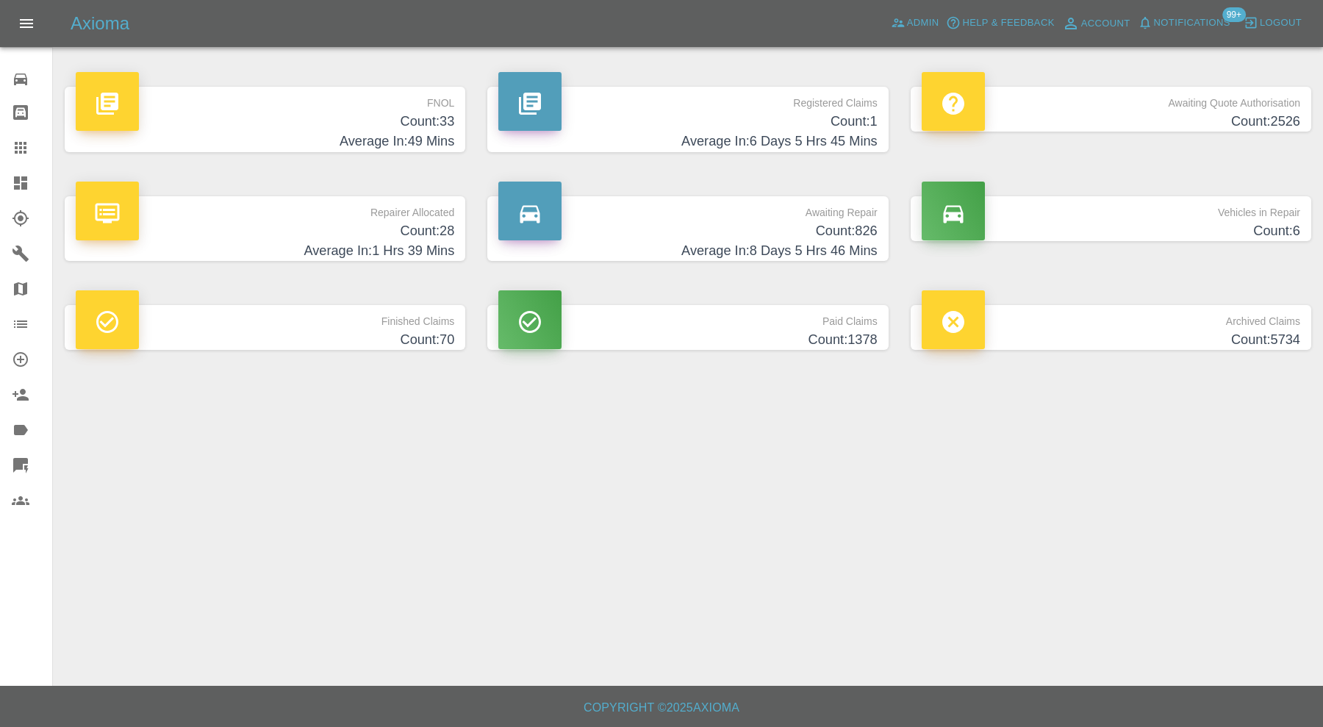
click at [29, 146] on div at bounding box center [32, 148] width 41 height 18
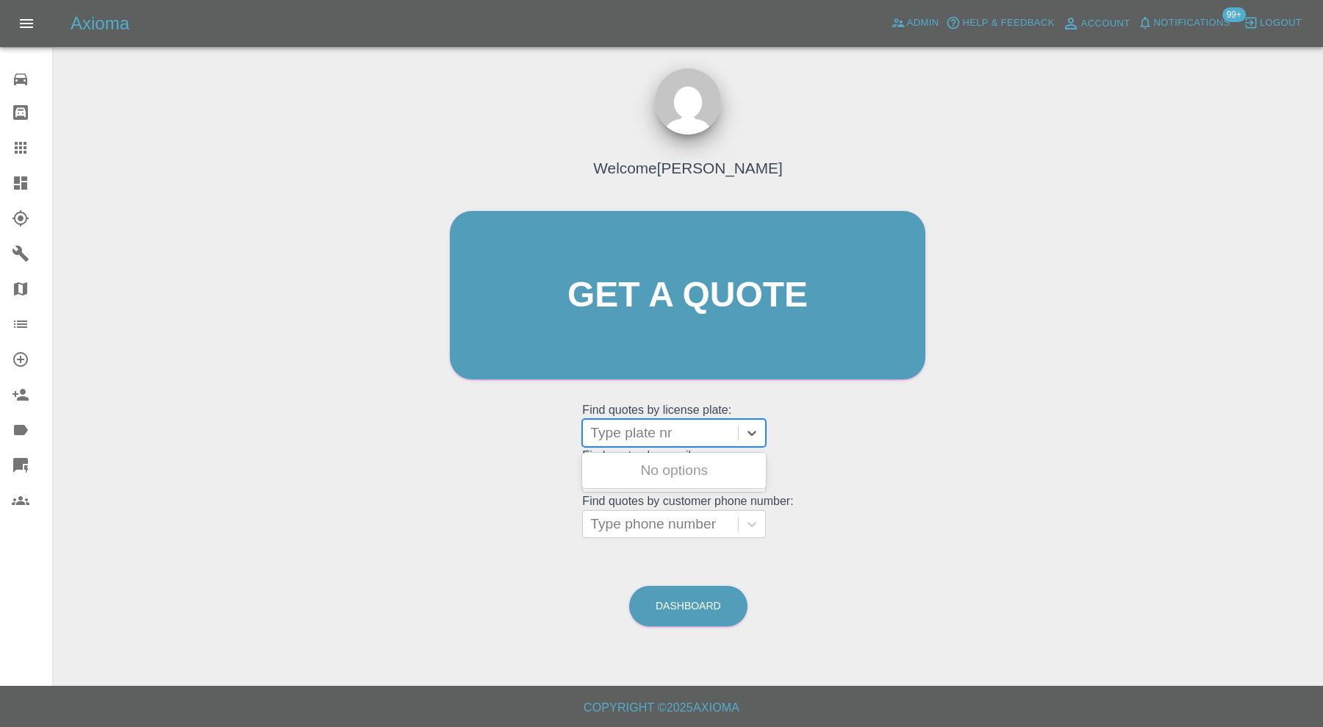
click at [684, 436] on div at bounding box center [660, 433] width 140 height 21
paste input "LG14 KPO"
type input "LG14 KPO"
click at [701, 467] on div "LG14 KPO, Finished" at bounding box center [674, 470] width 184 height 29
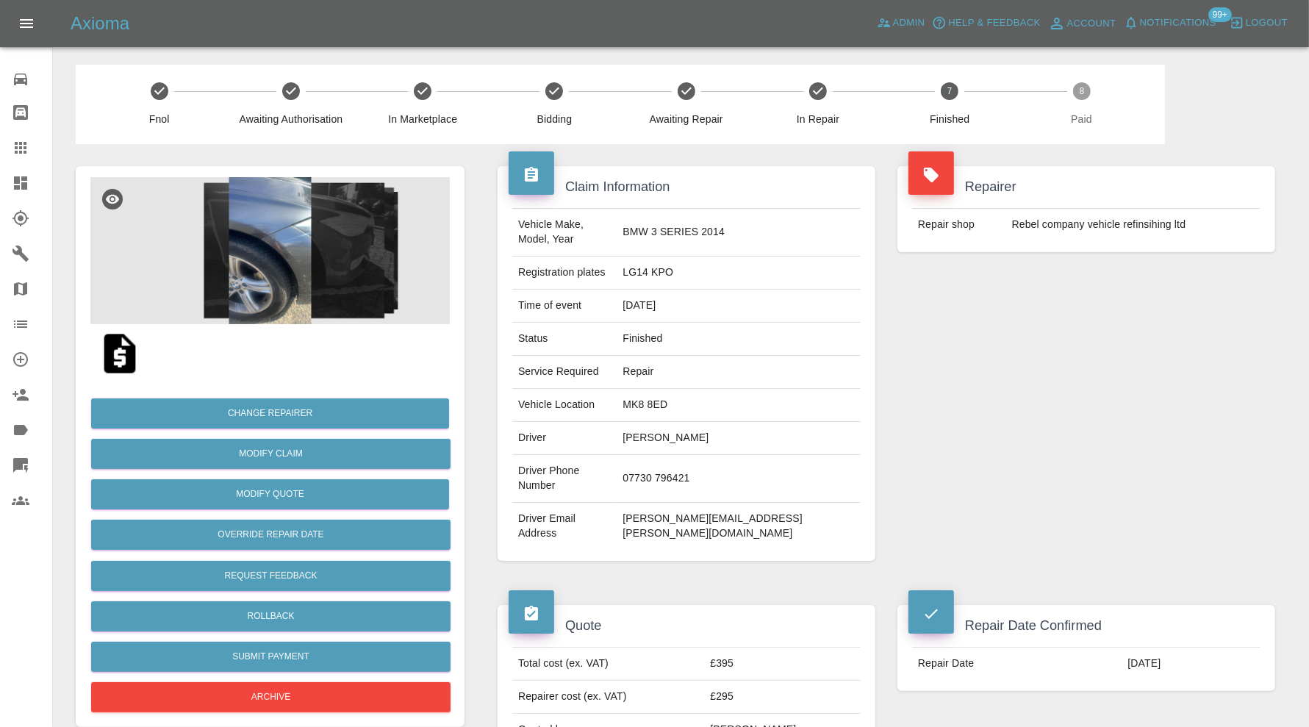
click at [786, 503] on td "calvin.miller@locumpeople.co.uk" at bounding box center [739, 526] width 244 height 47
copy div "calvin.miller@locumpeople.co.uk"
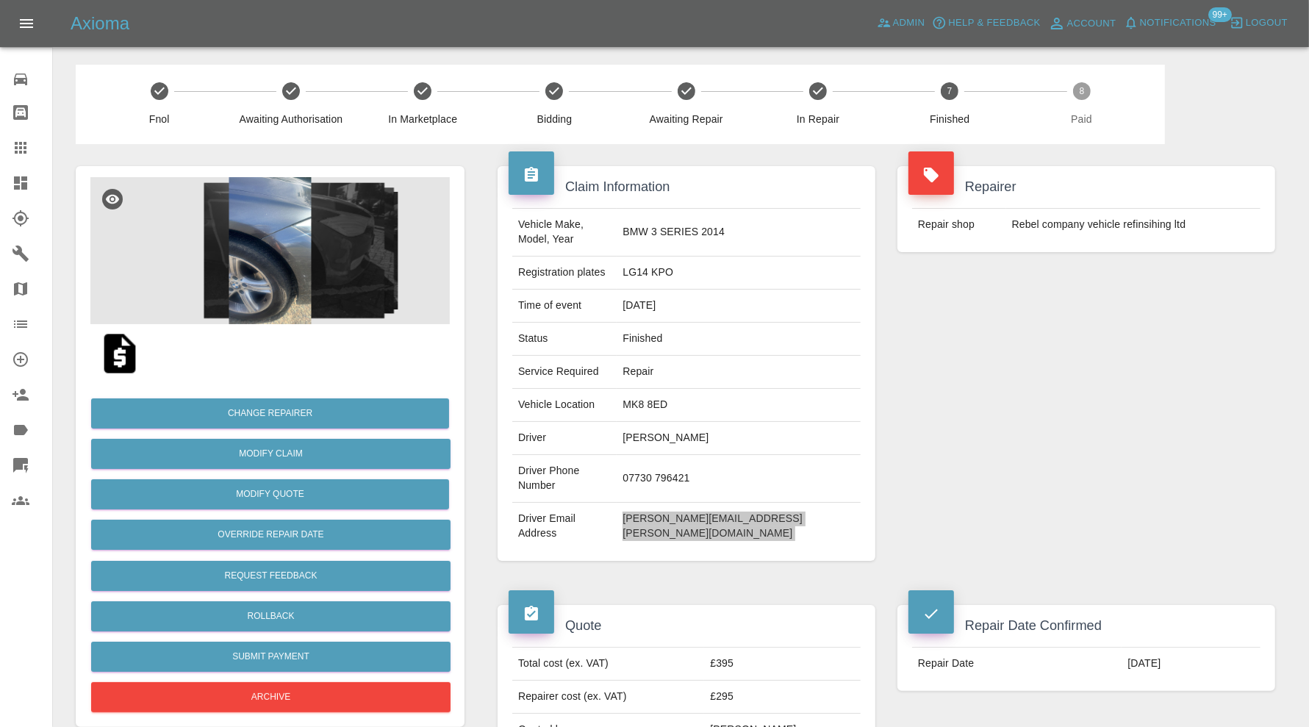
scroll to position [612, 0]
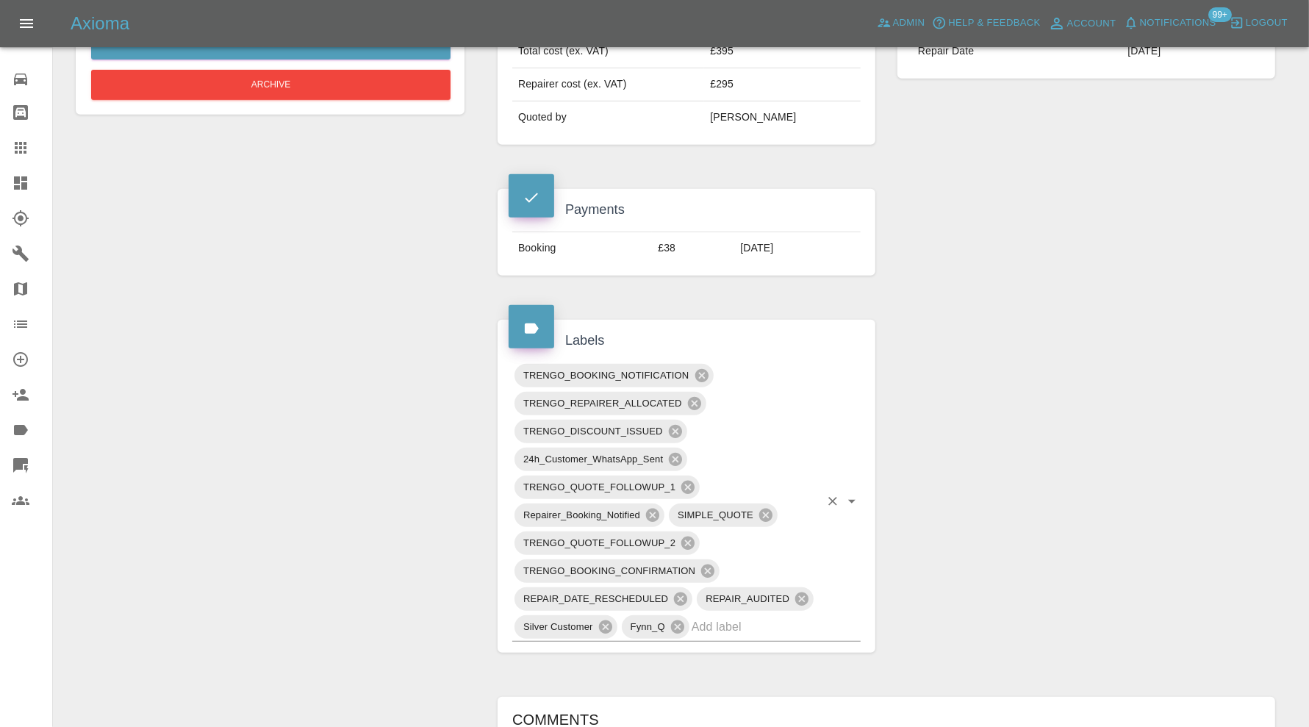
click at [809, 615] on input "text" at bounding box center [756, 626] width 128 height 23
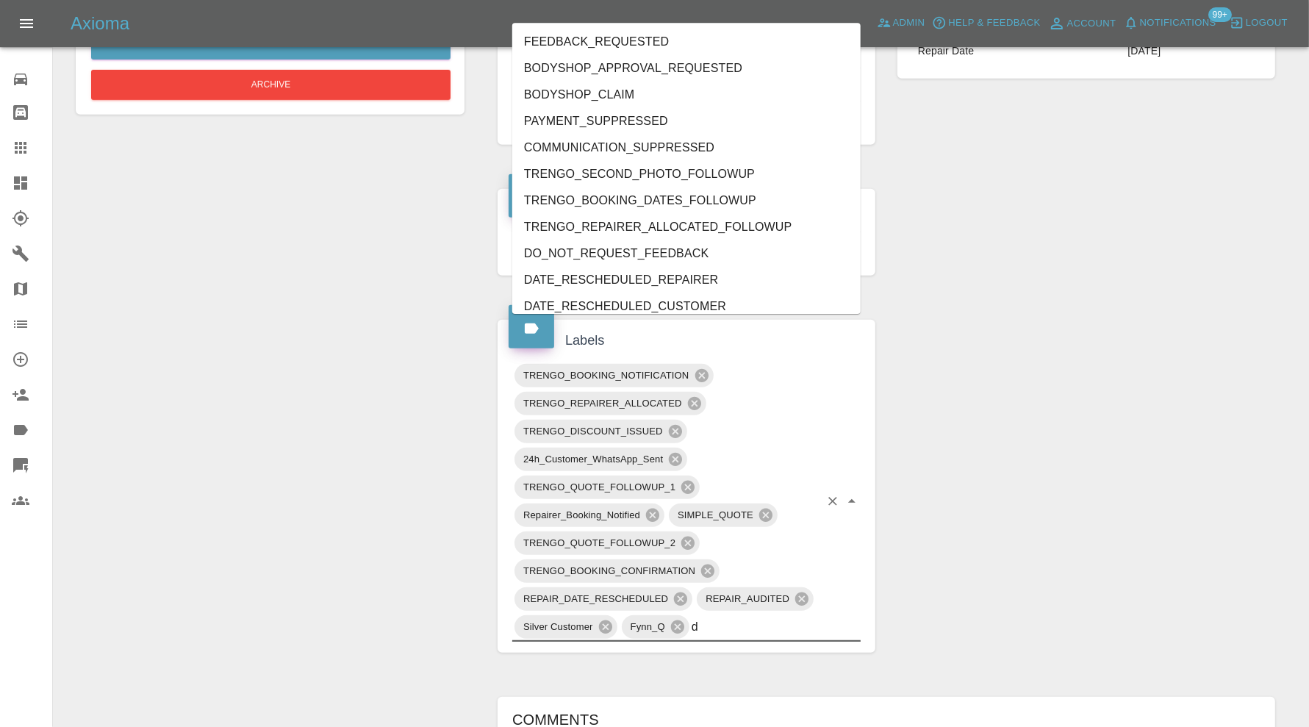
type input "do"
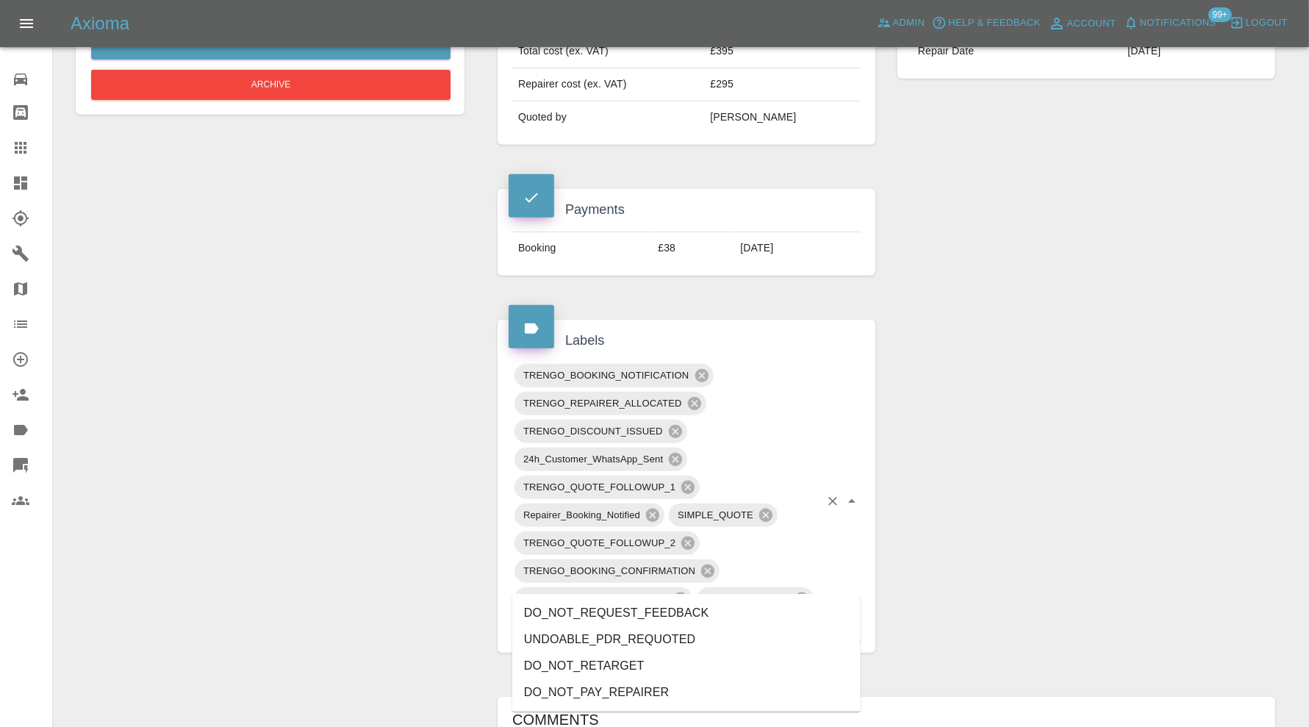
click at [692, 606] on li "DO_NOT_REQUEST_FEEDBACK" at bounding box center [686, 613] width 348 height 26
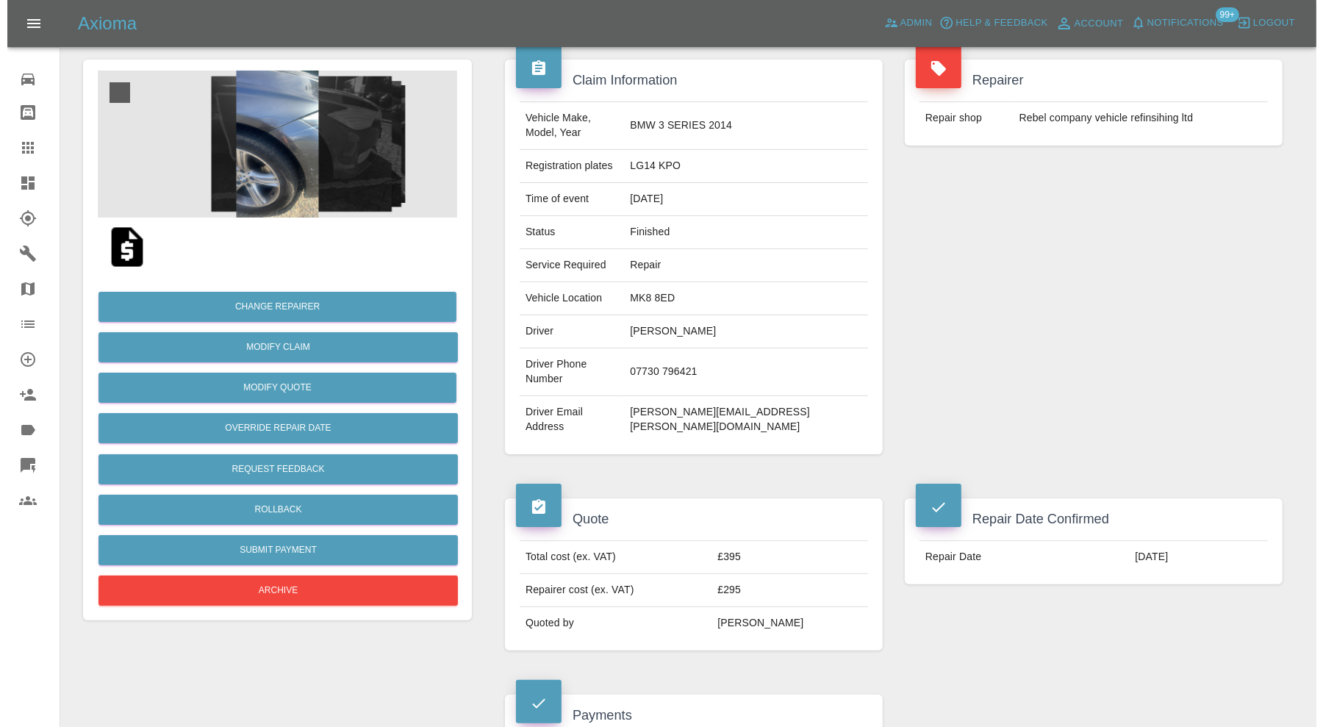
scroll to position [0, 0]
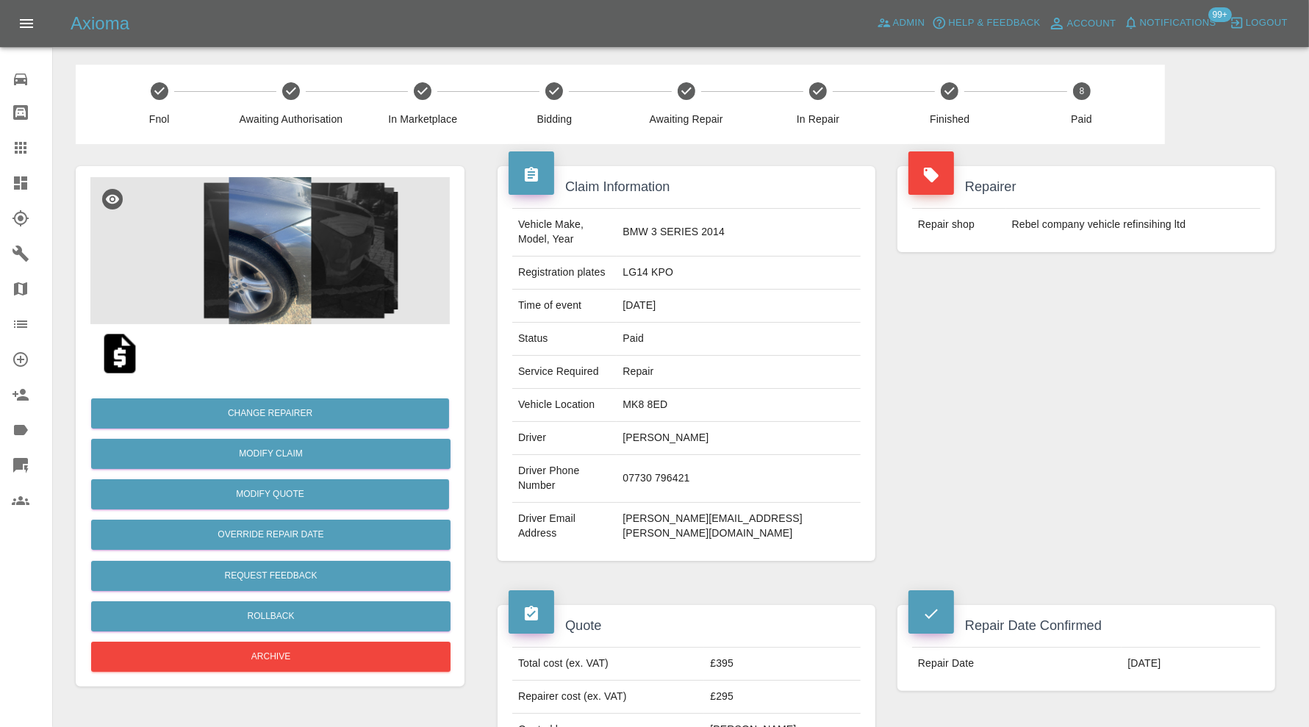
click at [26, 181] on icon at bounding box center [21, 183] width 18 height 18
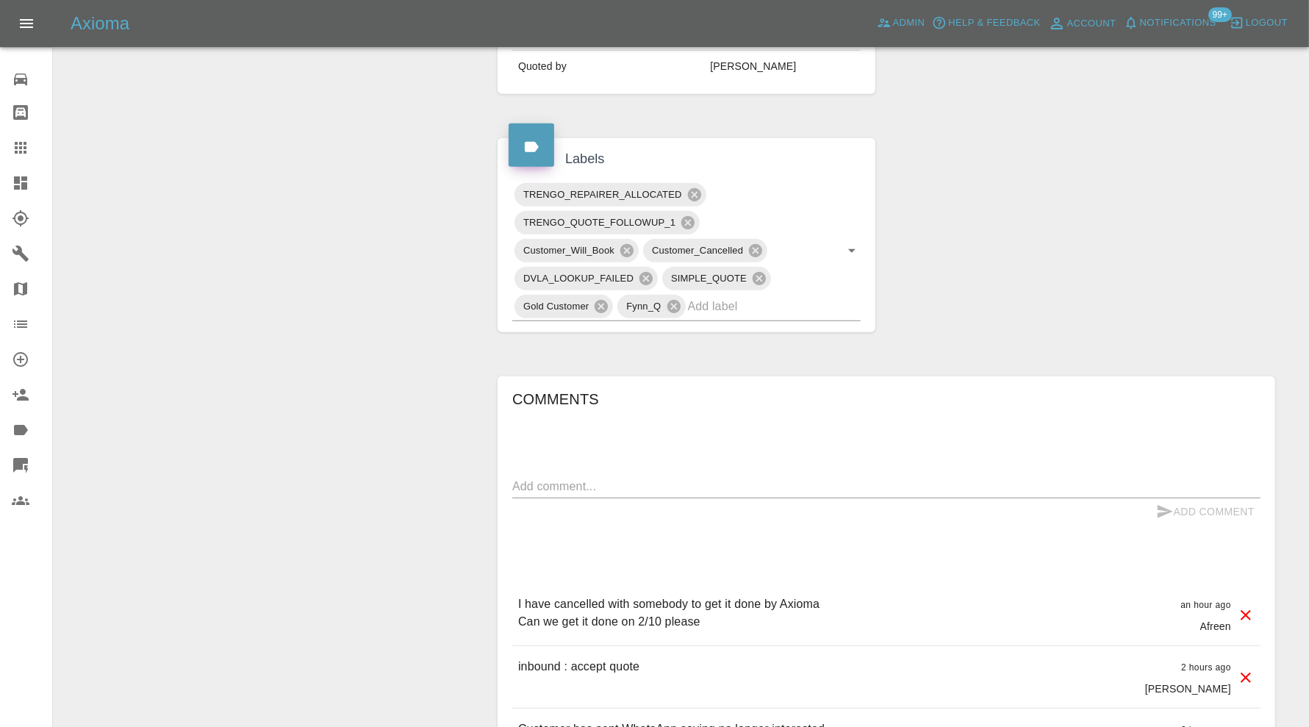
scroll to position [814, 0]
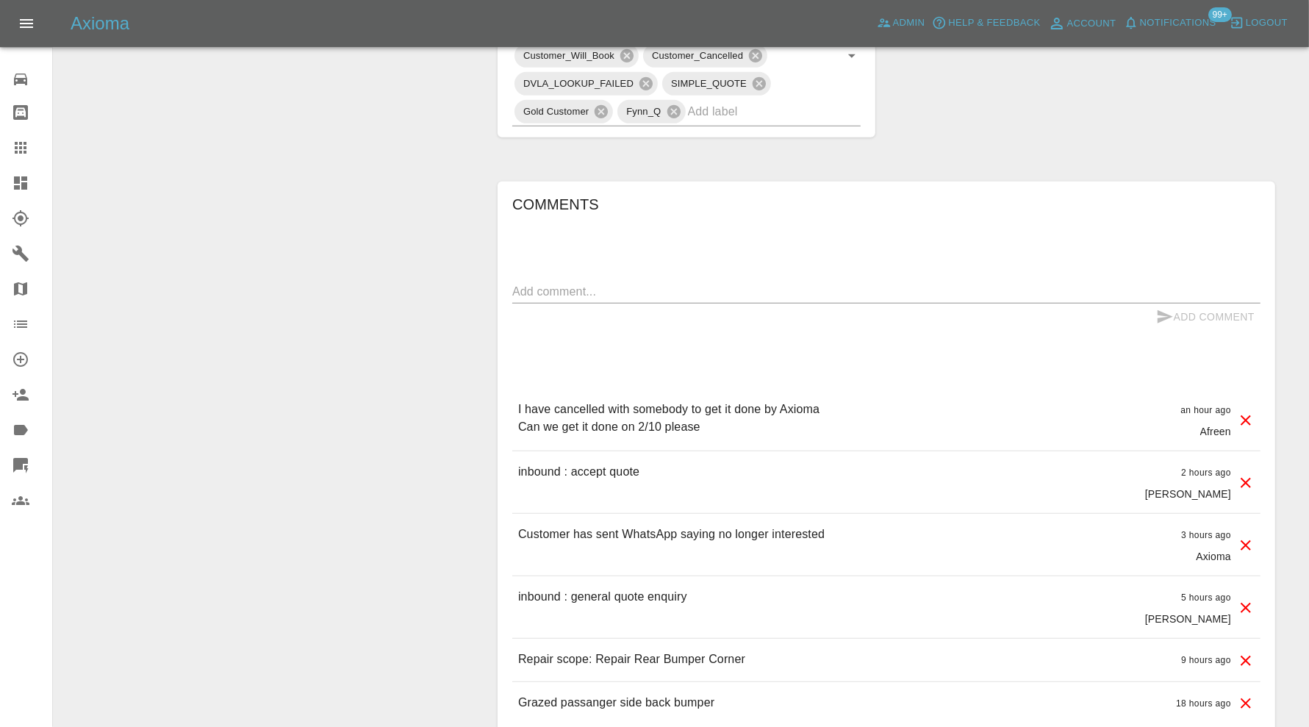
click at [1246, 543] on icon at bounding box center [1246, 545] width 10 height 10
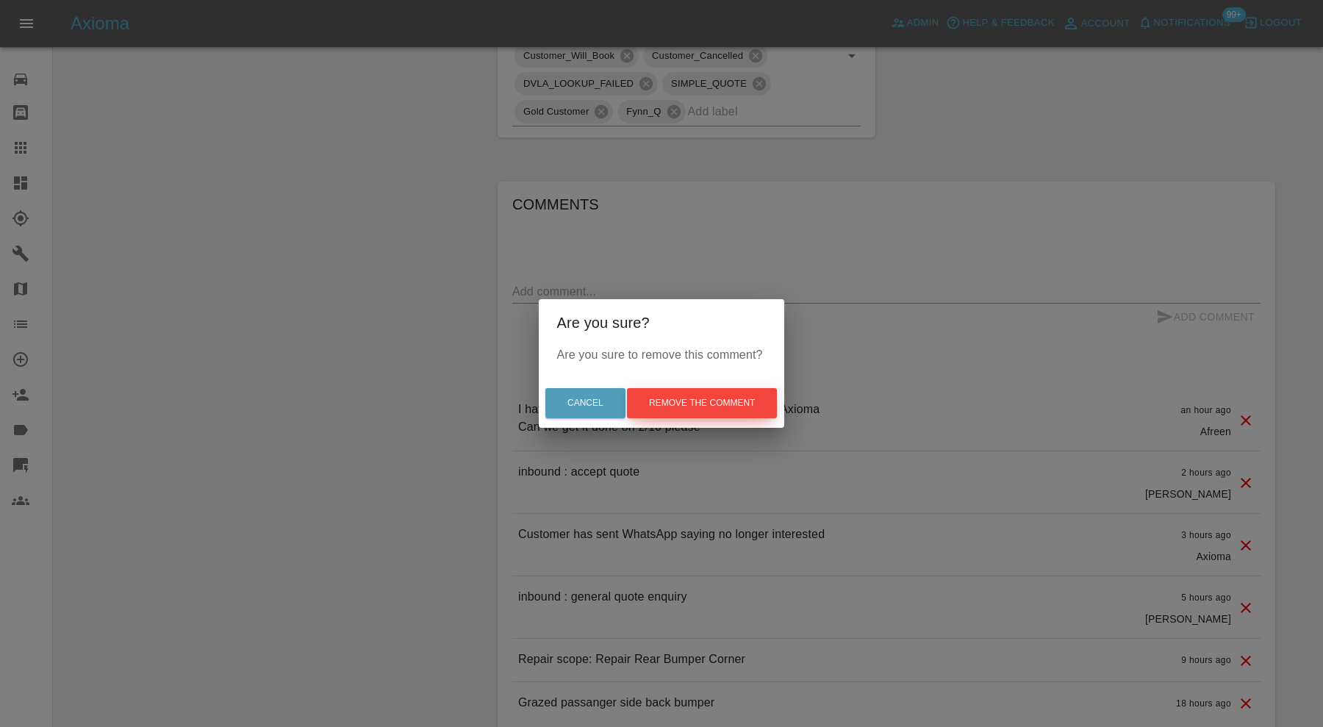
click at [725, 412] on button "Remove the comment" at bounding box center [702, 403] width 150 height 30
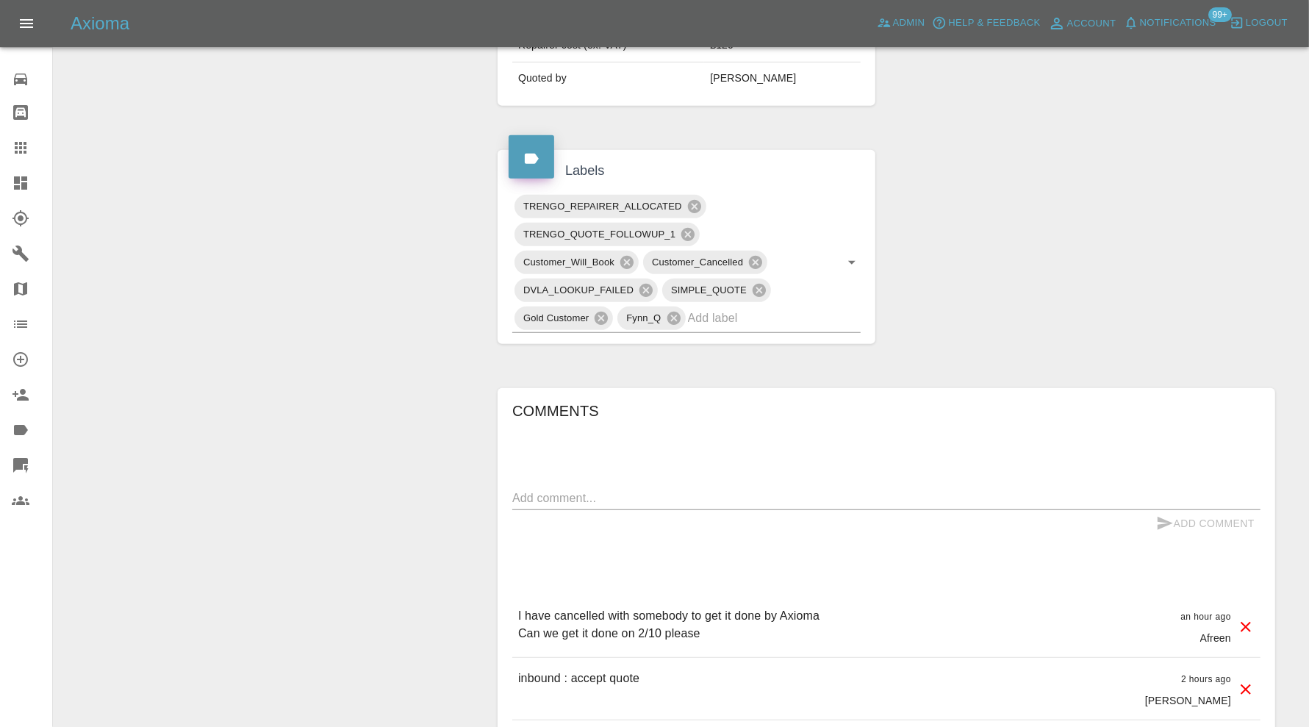
scroll to position [569, 0]
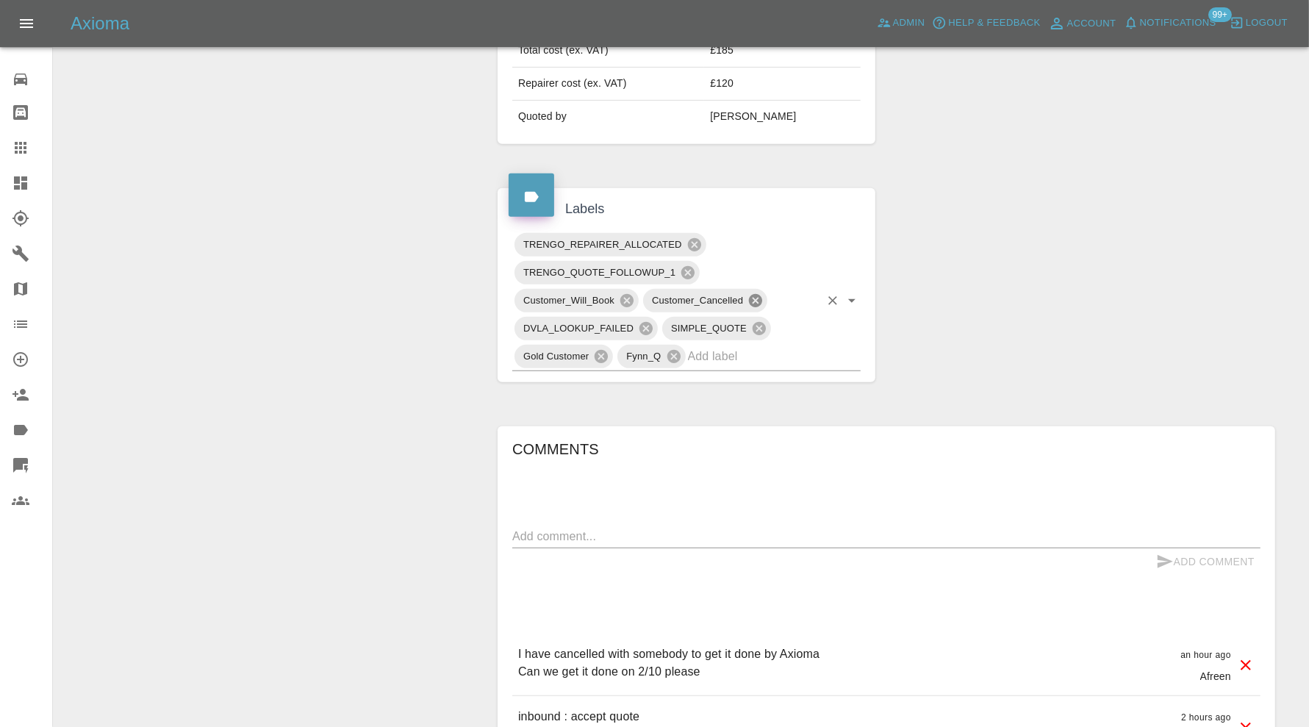
click at [760, 296] on icon at bounding box center [755, 300] width 13 height 13
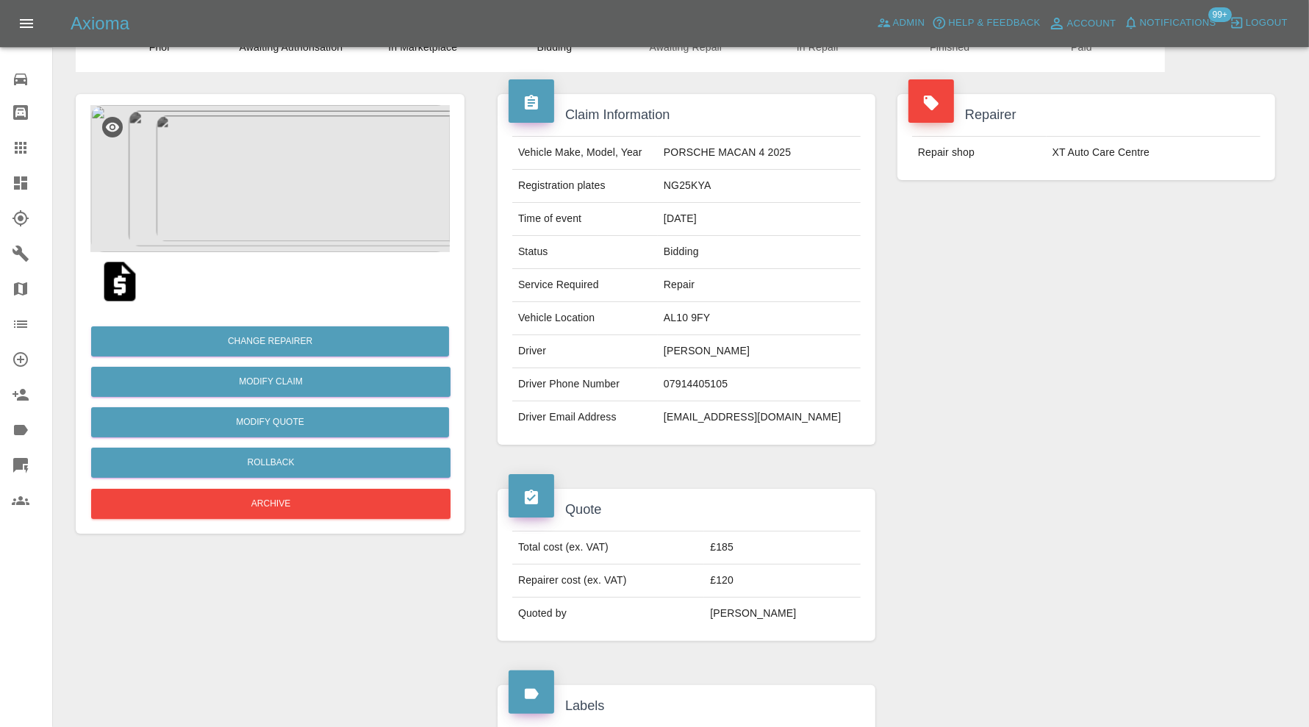
scroll to position [0, 0]
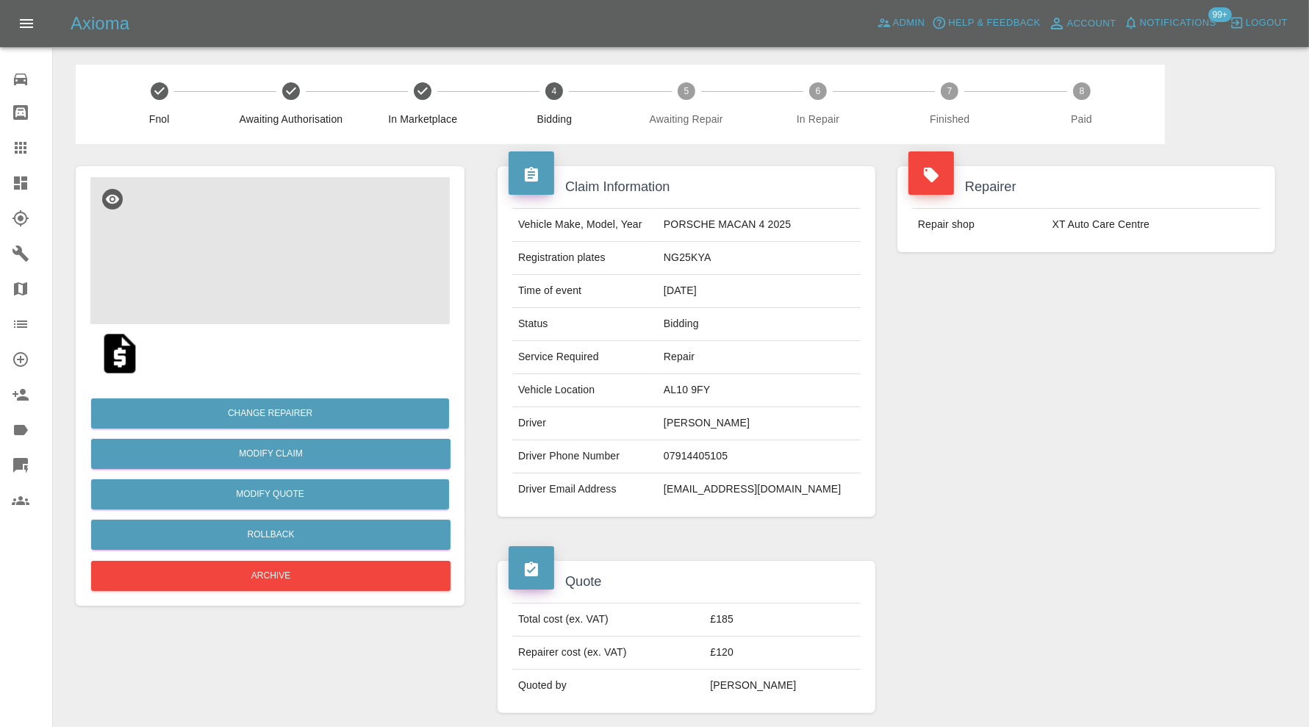
click at [306, 284] on img at bounding box center [269, 250] width 359 height 147
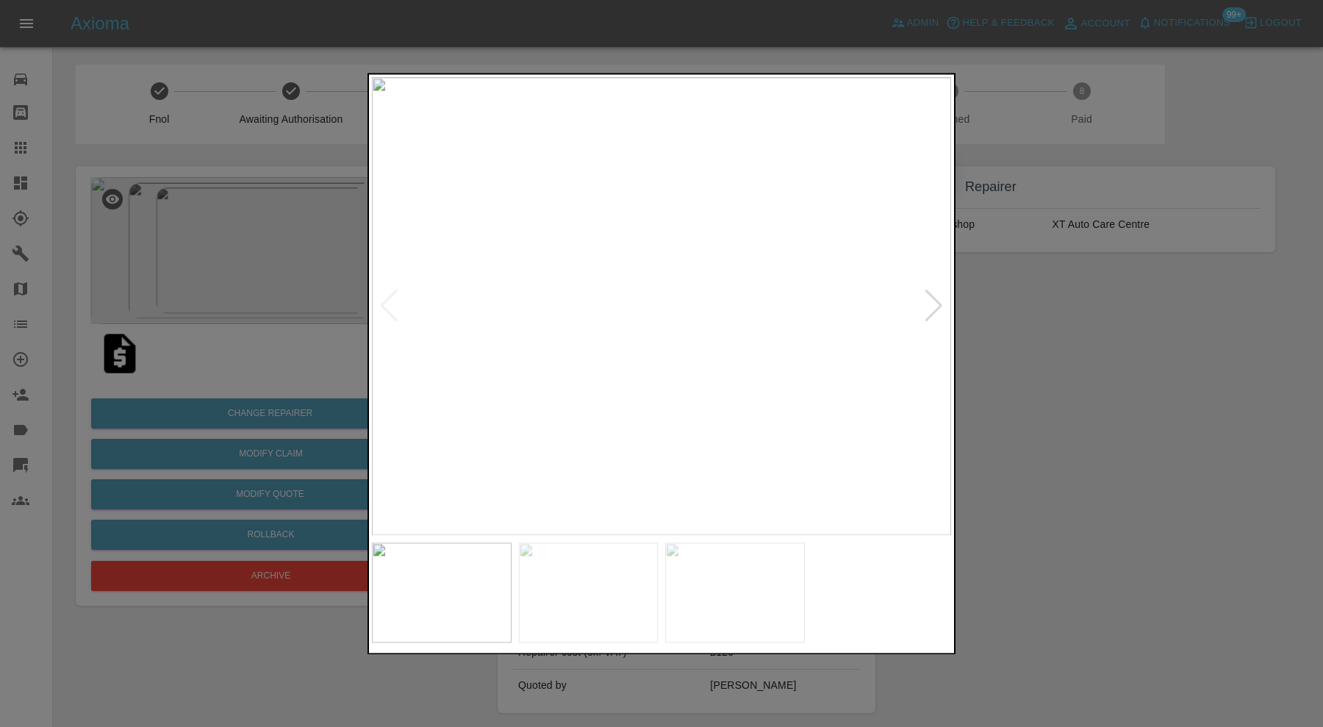
click at [647, 588] on img at bounding box center [589, 592] width 140 height 100
click at [736, 591] on img at bounding box center [735, 592] width 140 height 100
click at [1087, 432] on div at bounding box center [661, 363] width 1323 height 727
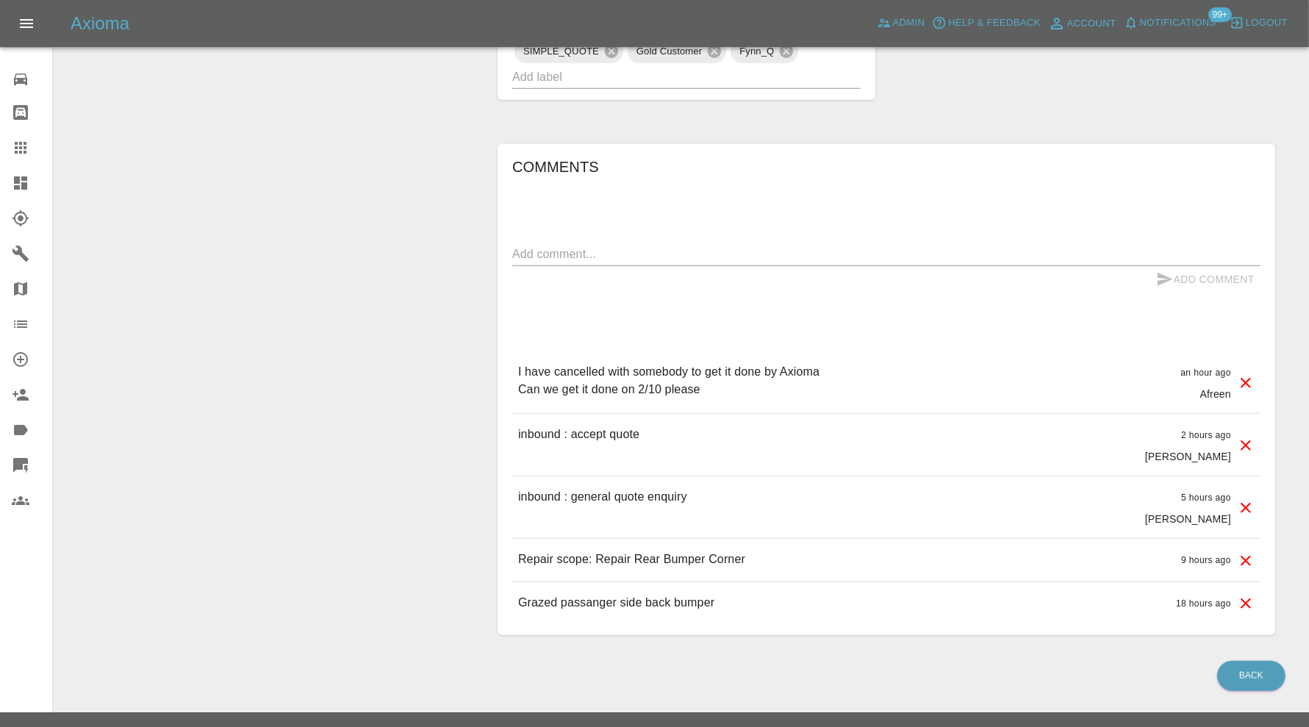
scroll to position [869, 0]
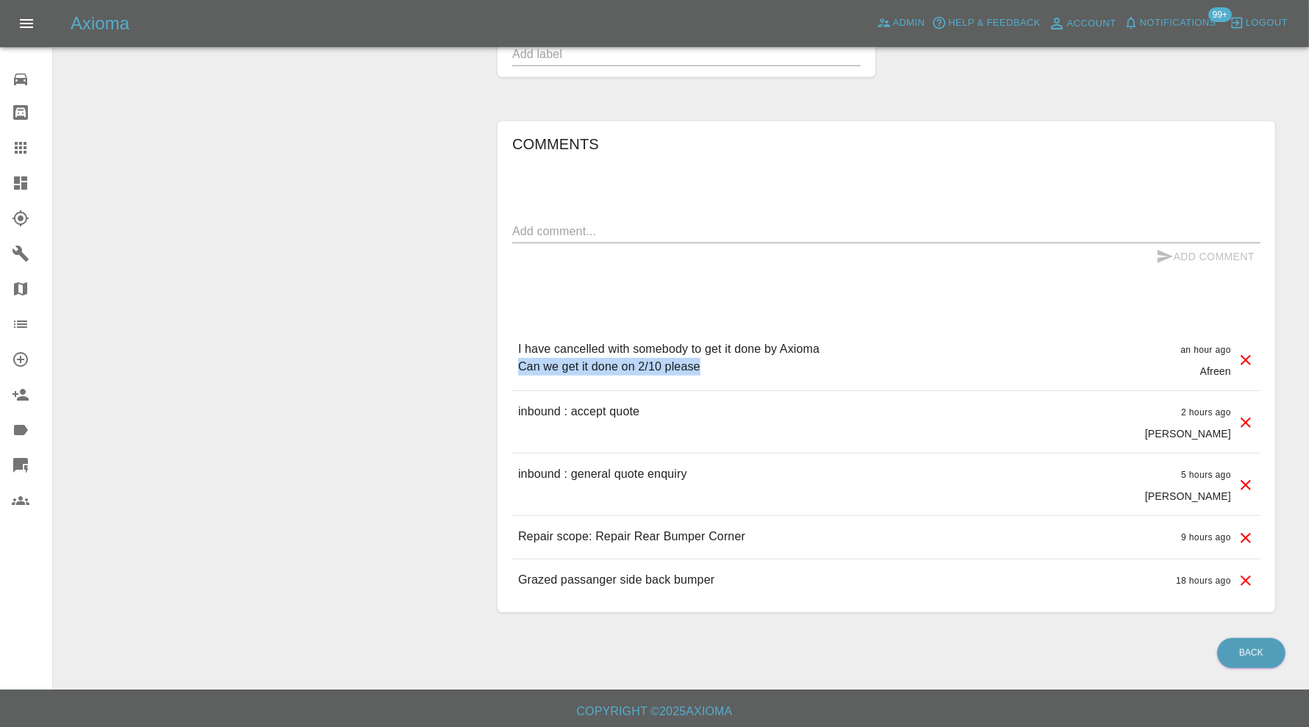
drag, startPoint x: 734, startPoint y: 366, endPoint x: 509, endPoint y: 367, distance: 225.6
click at [509, 367] on div "Comments x Add Comment I have cancelled with somebody to get it done by Axioma …" at bounding box center [887, 366] width 778 height 491
copy p "Can we get it done on 2/10 please"
click at [595, 236] on div "x" at bounding box center [886, 232] width 748 height 24
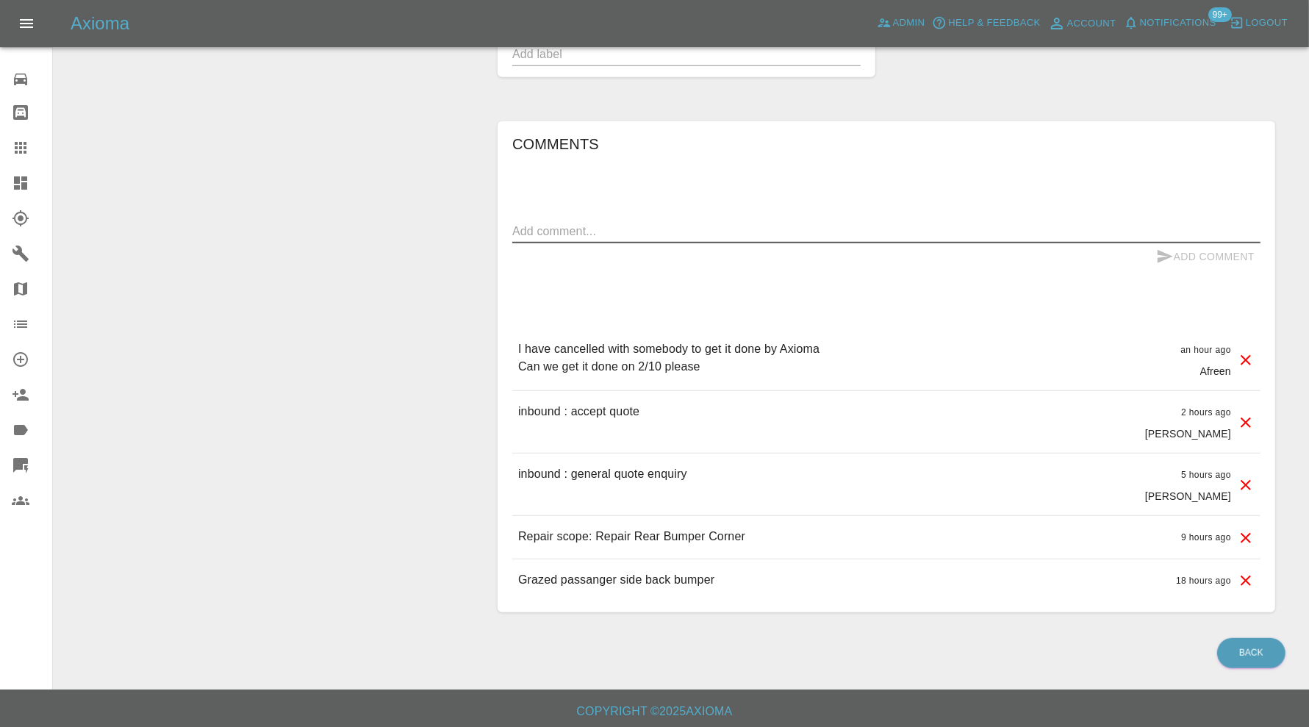
paste textarea "Can we get it done on 2/10 please"
type textarea "Can we get it done on 2/10 please"
click at [1213, 243] on button "Add Comment" at bounding box center [1205, 256] width 110 height 27
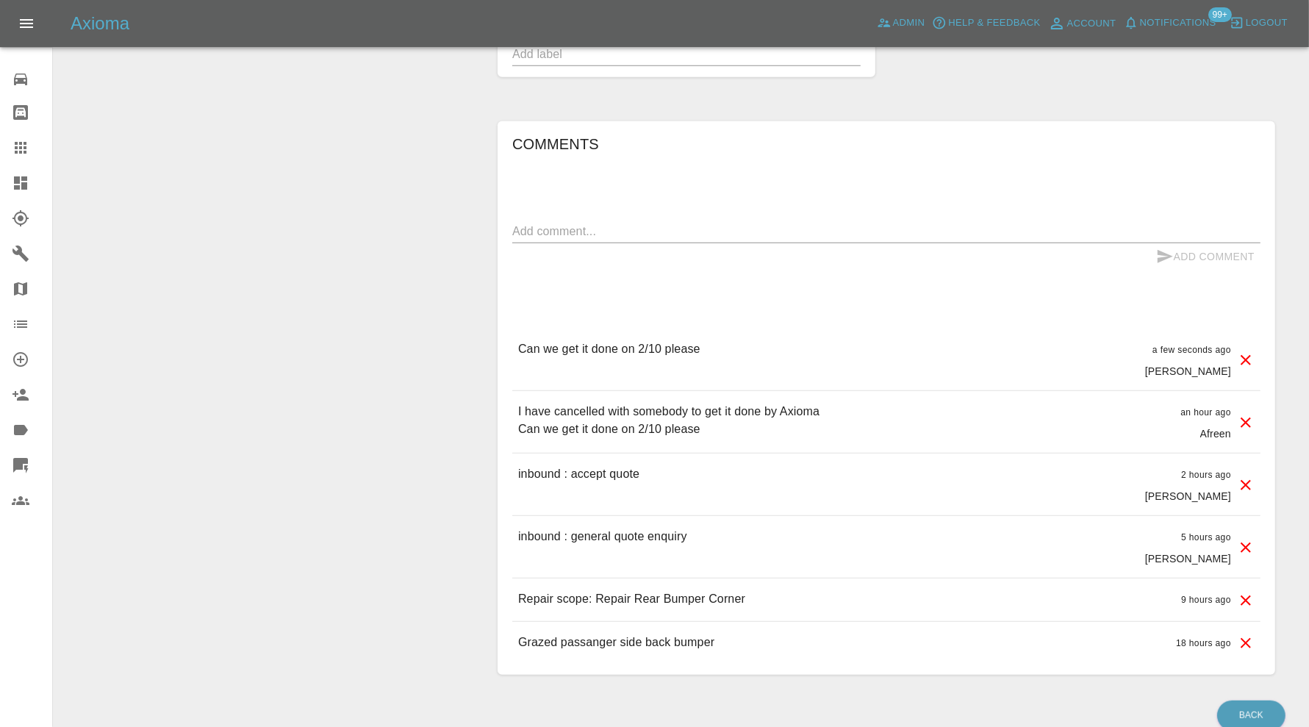
click at [1247, 415] on icon at bounding box center [1246, 423] width 18 height 18
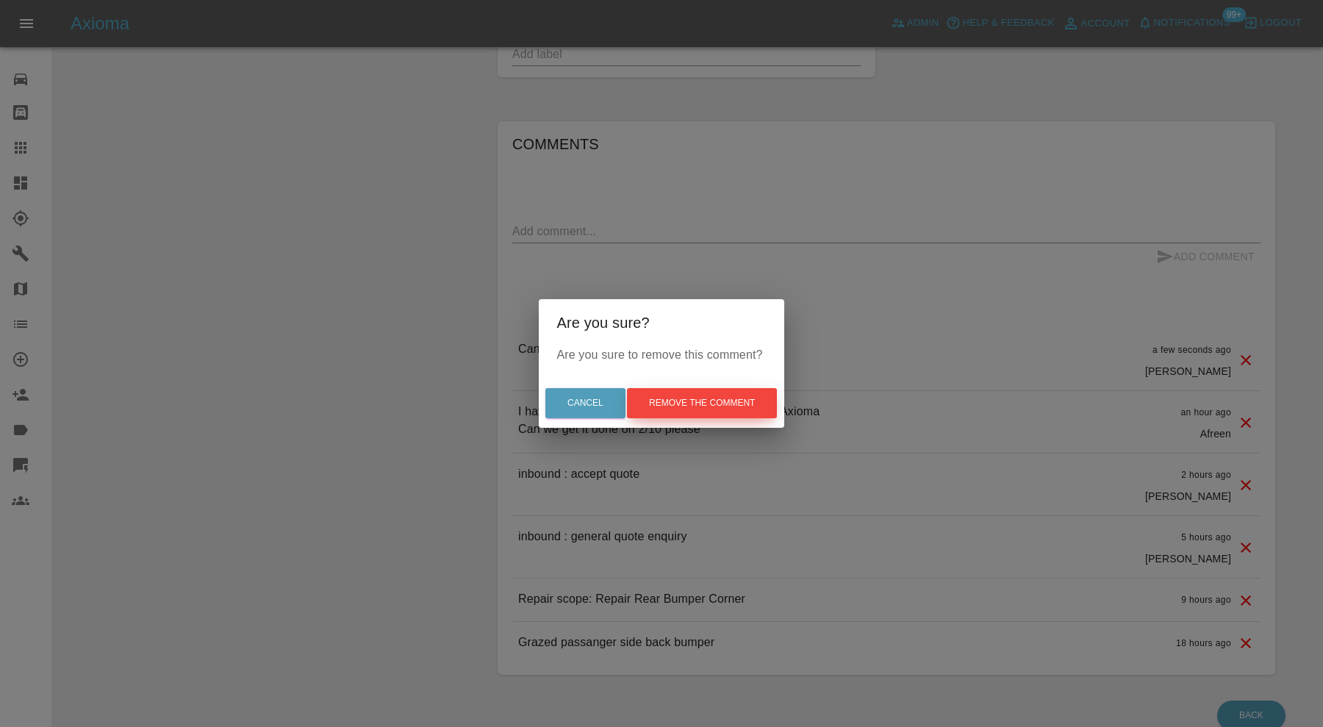
click at [725, 401] on button "Remove the comment" at bounding box center [702, 403] width 150 height 30
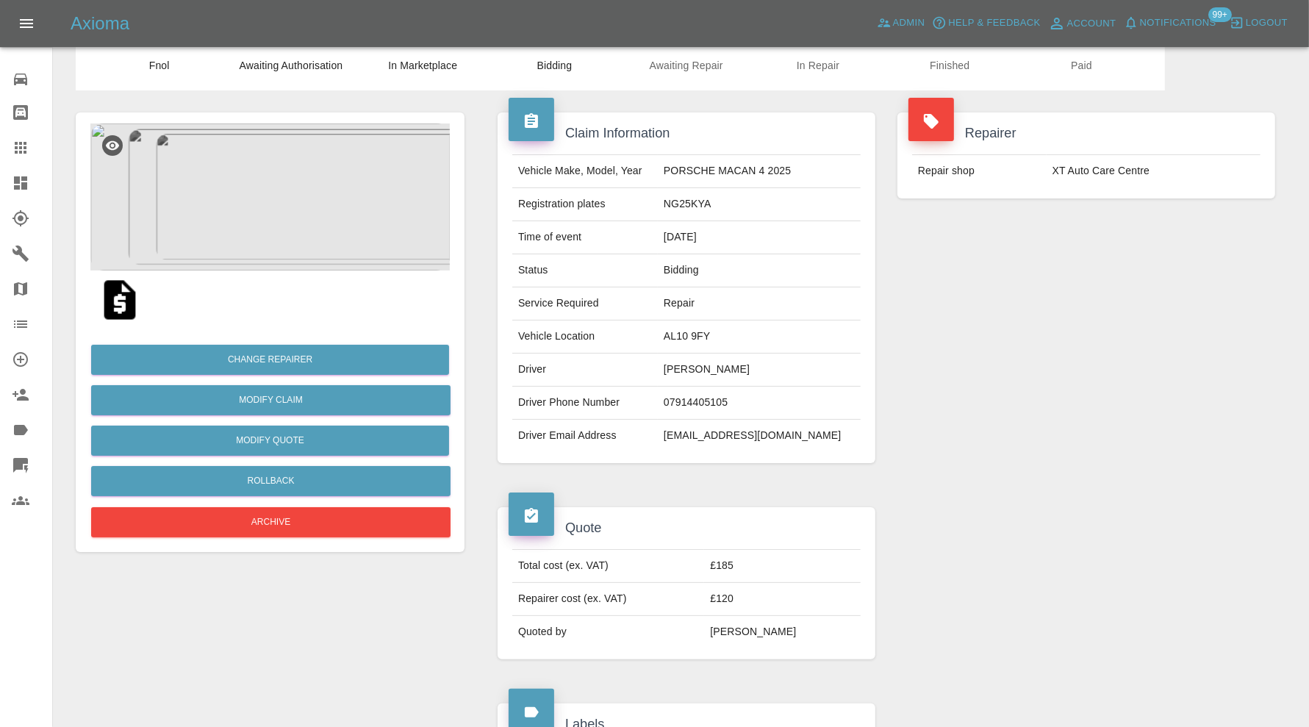
scroll to position [0, 0]
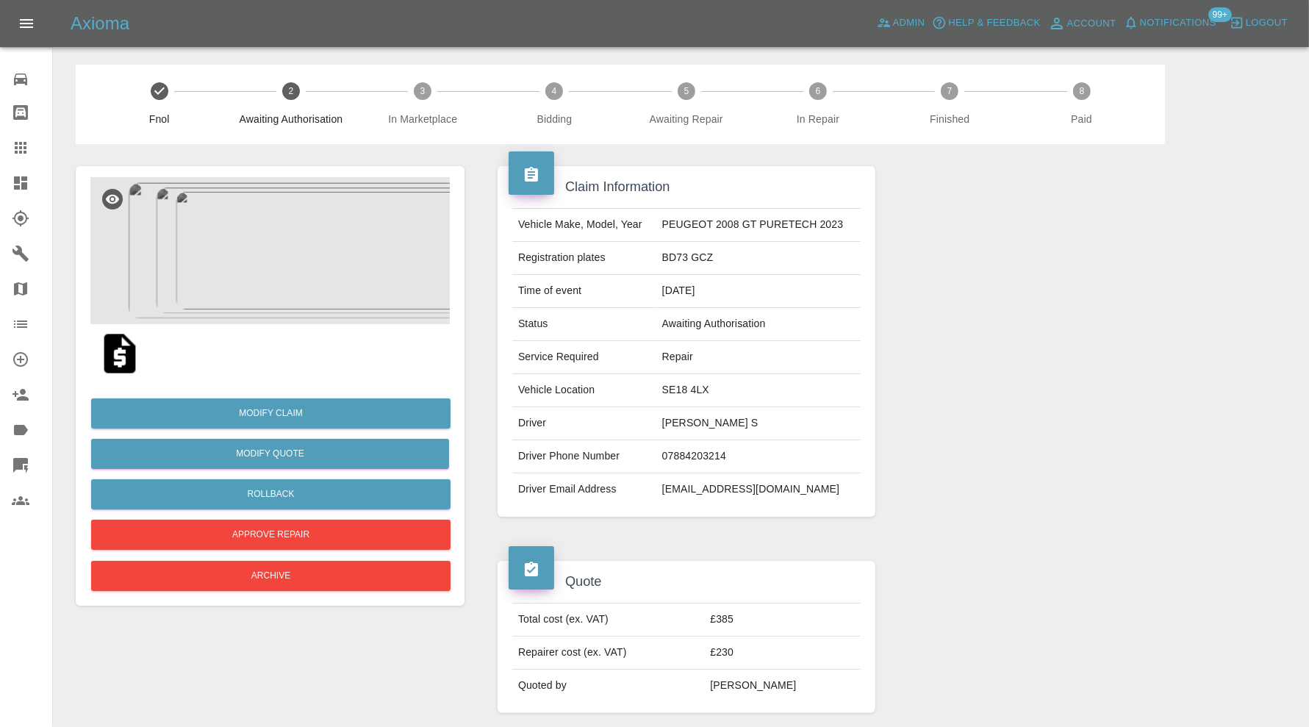
click at [276, 268] on img at bounding box center [269, 250] width 359 height 147
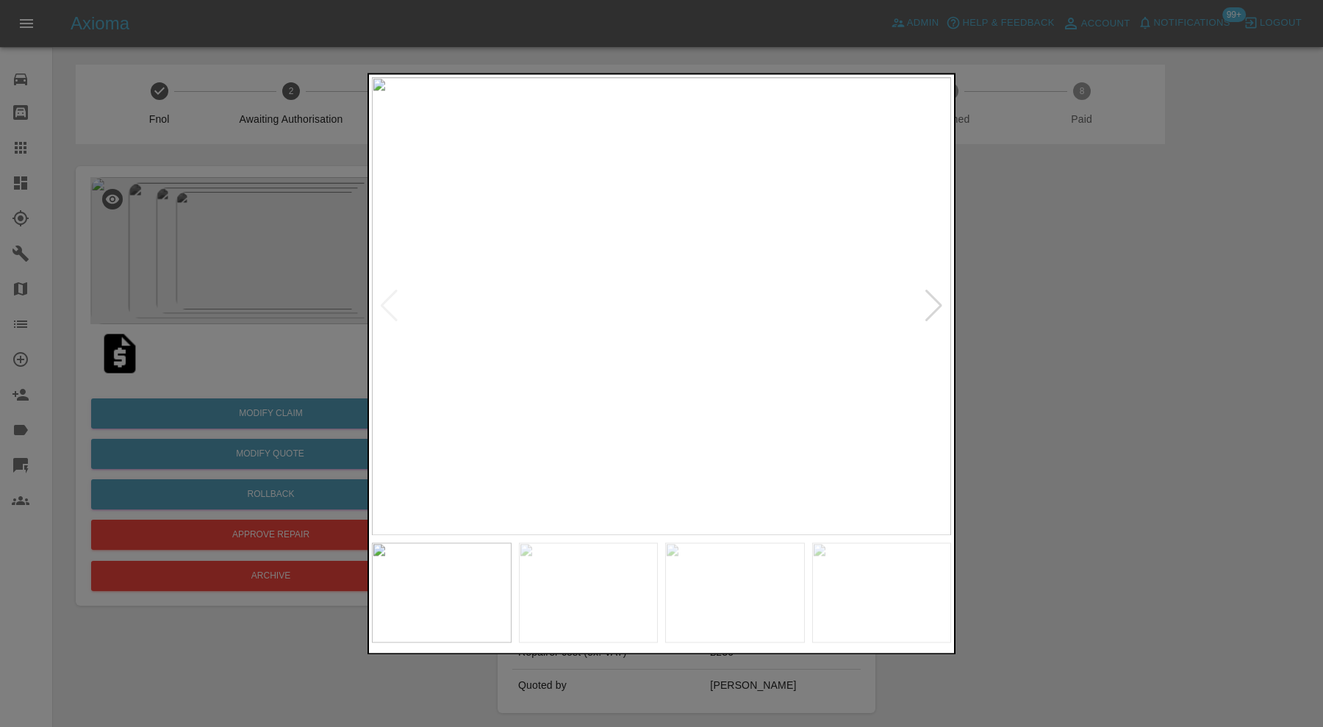
click at [926, 315] on div at bounding box center [934, 306] width 20 height 32
click at [926, 315] on img at bounding box center [661, 306] width 579 height 458
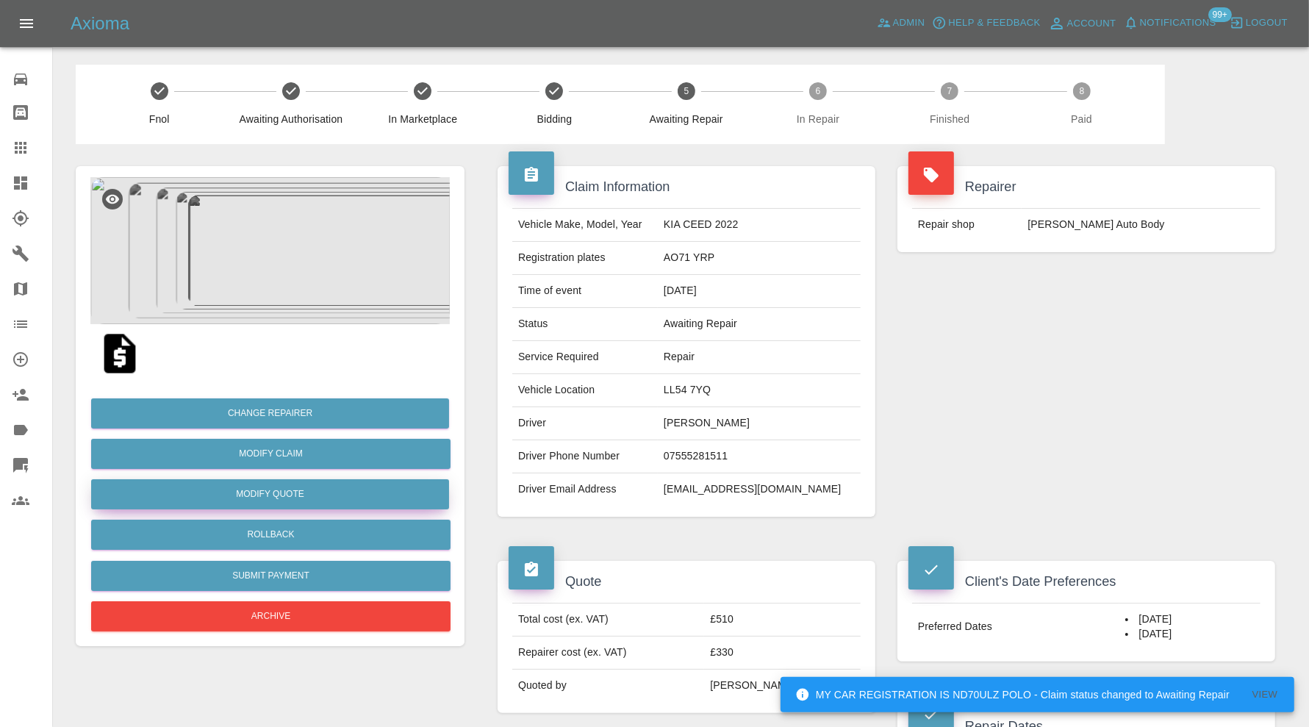
click at [371, 496] on button "Modify Quote" at bounding box center [270, 494] width 358 height 30
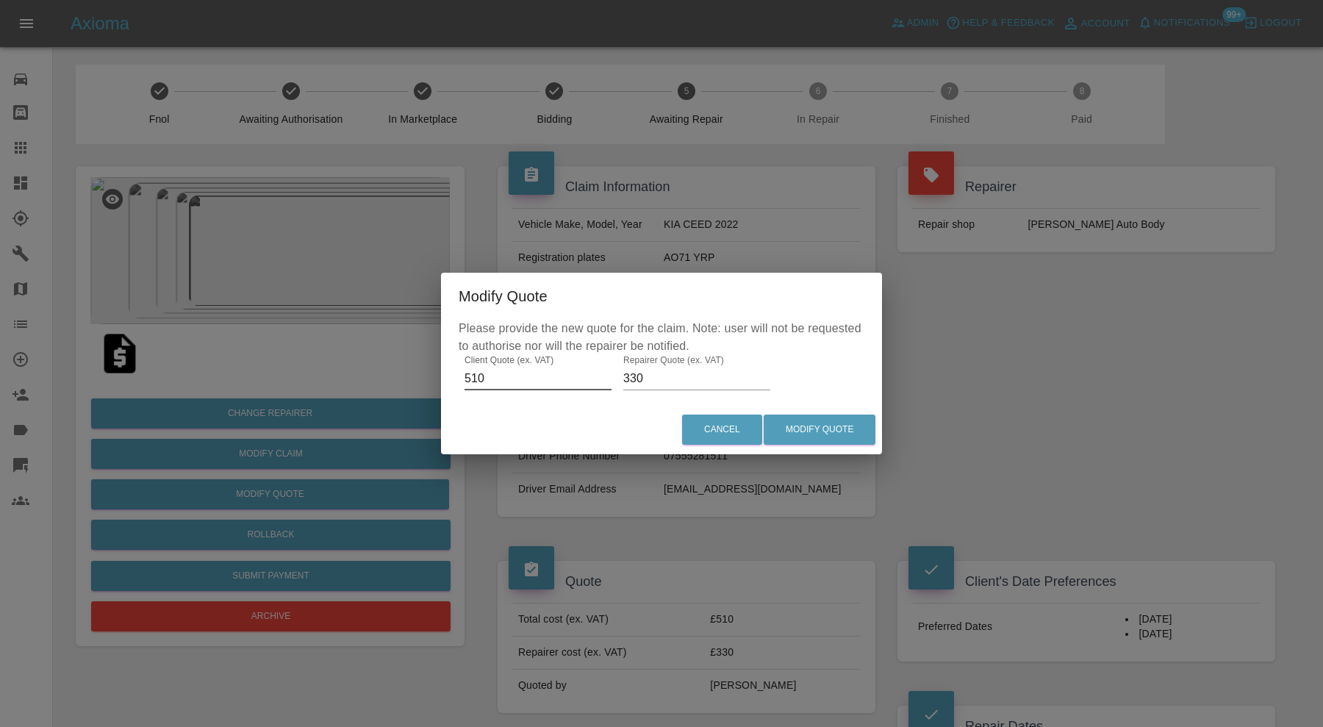
drag, startPoint x: 490, startPoint y: 378, endPoint x: 464, endPoint y: 378, distance: 26.5
click at [464, 378] on div "Please provide the new quote for the claim. Note: user will not be requested to…" at bounding box center [661, 362] width 441 height 85
type input "350"
drag, startPoint x: 645, startPoint y: 376, endPoint x: 620, endPoint y: 377, distance: 25.7
click at [620, 377] on div "Please provide the new quote for the claim. Note: user will not be requested to…" at bounding box center [661, 362] width 441 height 85
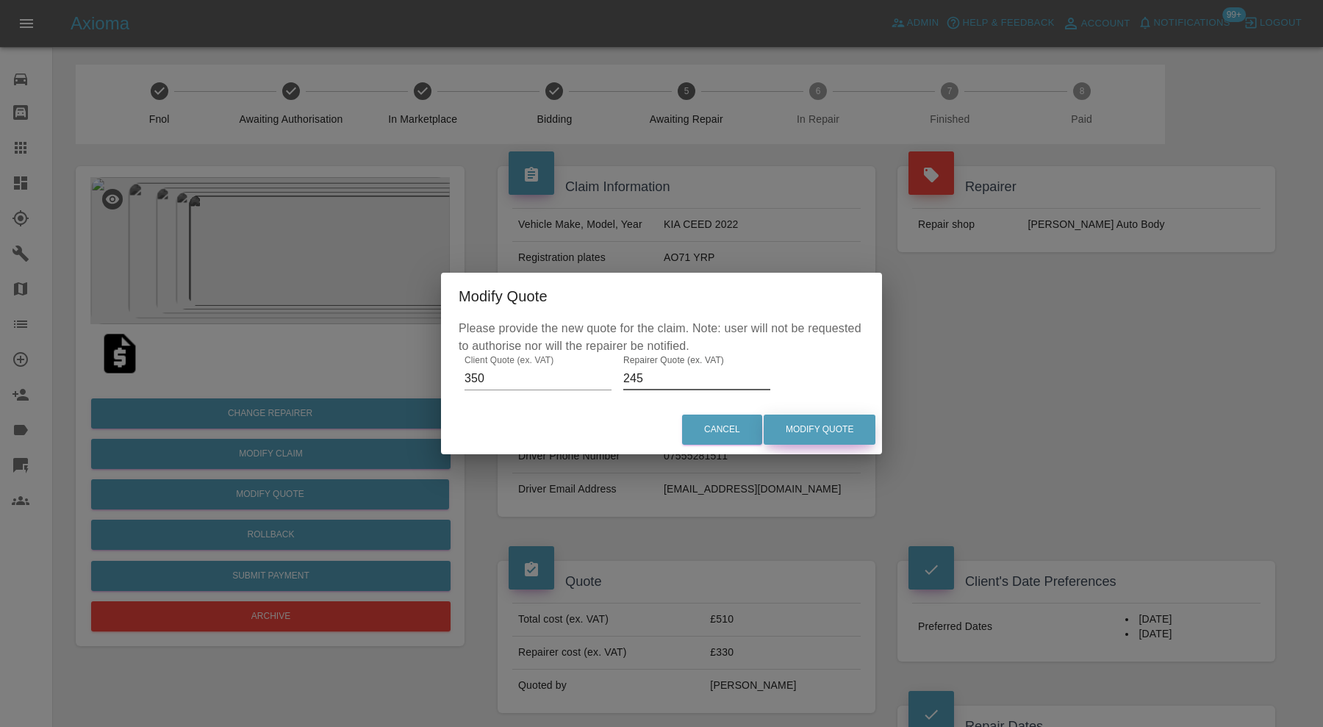
type input "245"
click at [839, 421] on button "Modify Quote" at bounding box center [820, 429] width 112 height 30
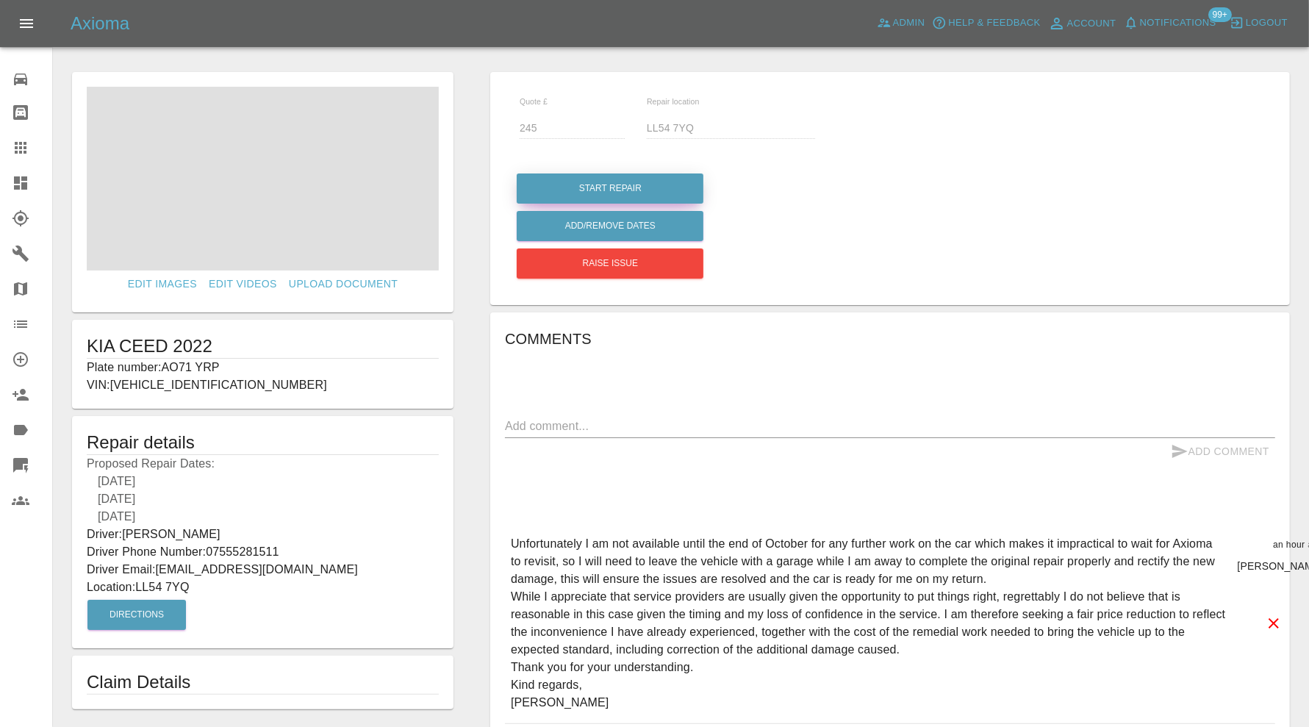
click at [629, 186] on button "Start Repair" at bounding box center [610, 188] width 187 height 30
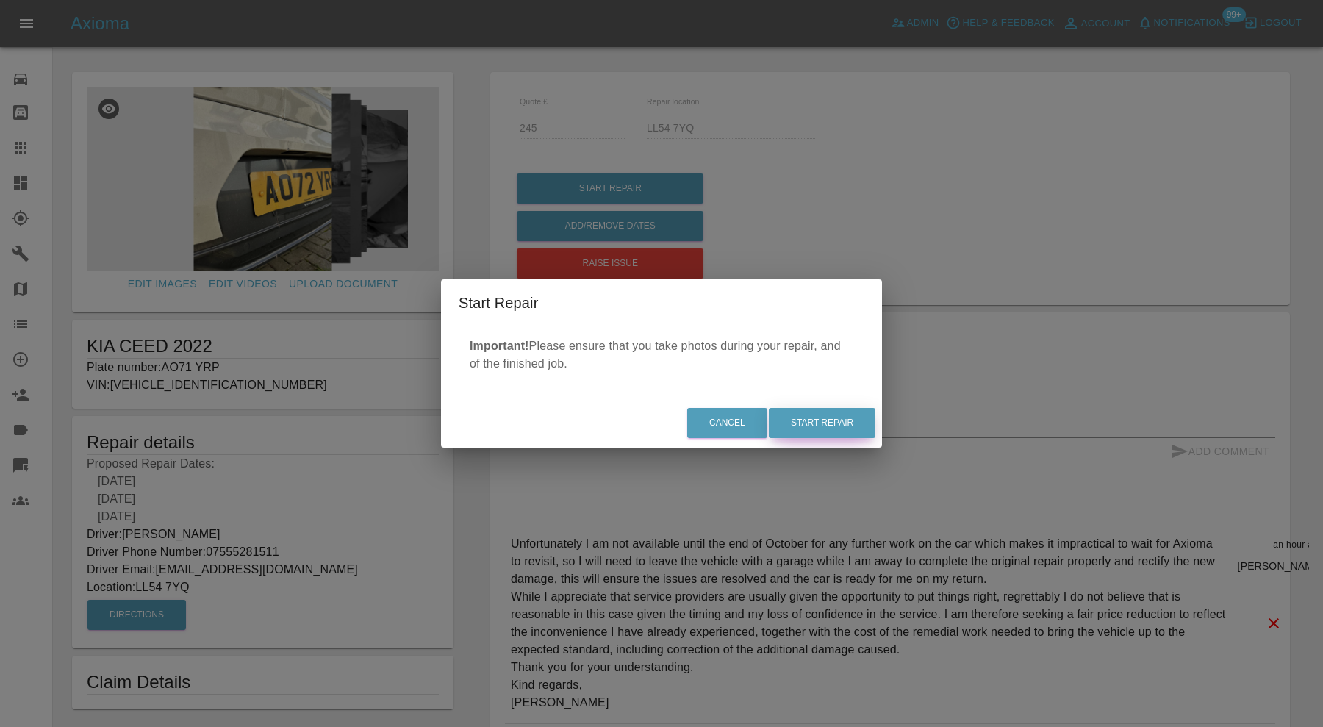
click at [820, 416] on button "Start Repair" at bounding box center [822, 423] width 107 height 30
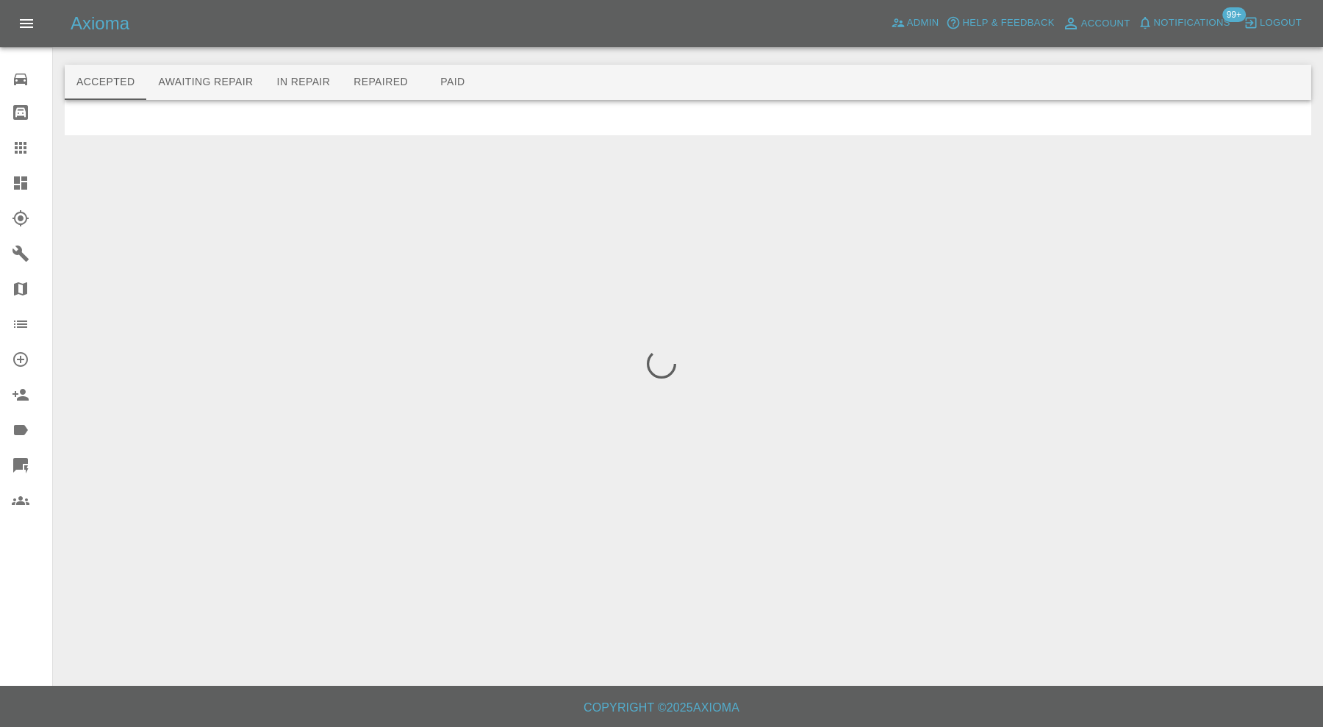
click at [634, 182] on div at bounding box center [661, 363] width 1323 height 727
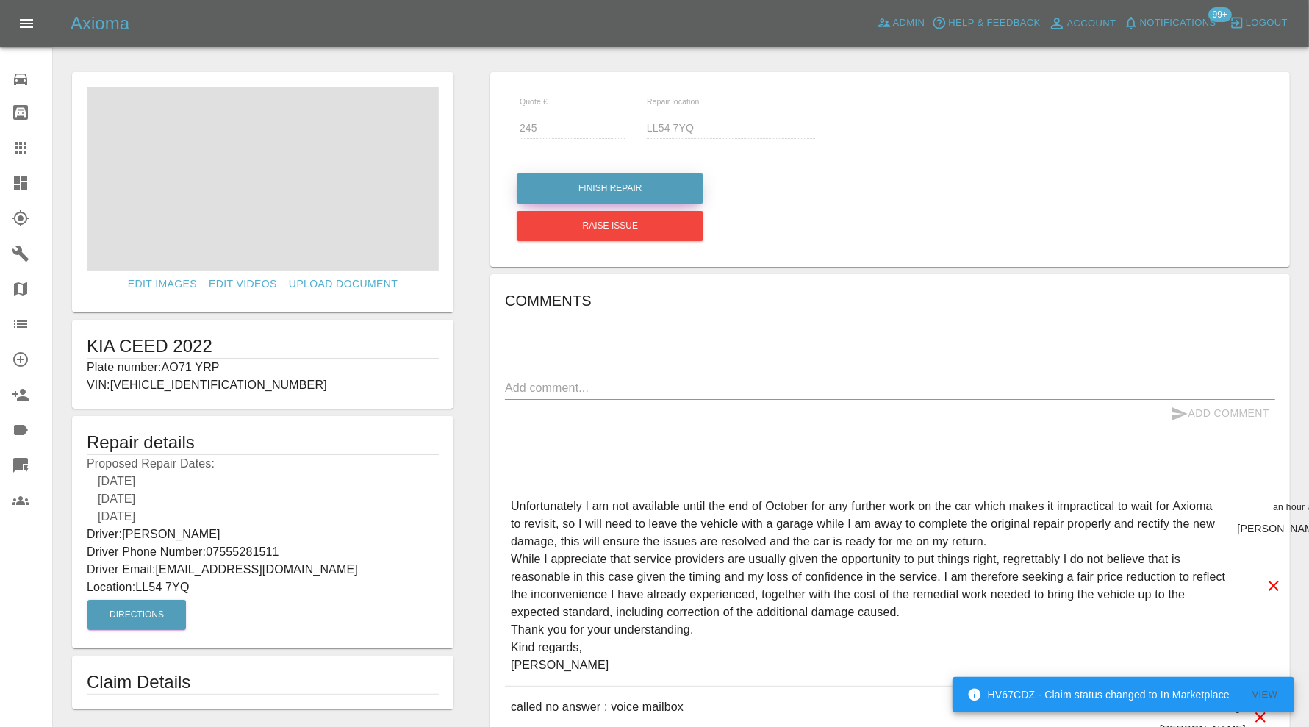
click at [636, 182] on button "Finish Repair" at bounding box center [610, 188] width 187 height 30
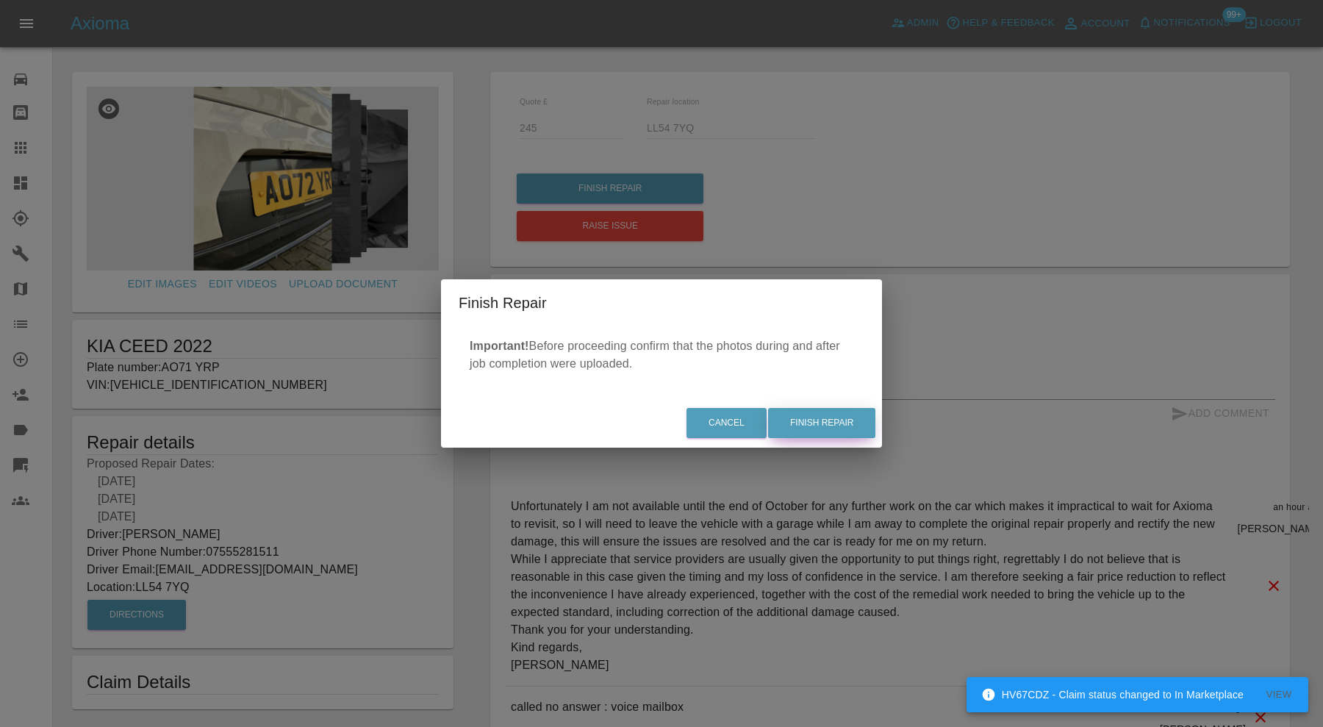
click at [829, 420] on button "Finish Repair" at bounding box center [821, 423] width 107 height 30
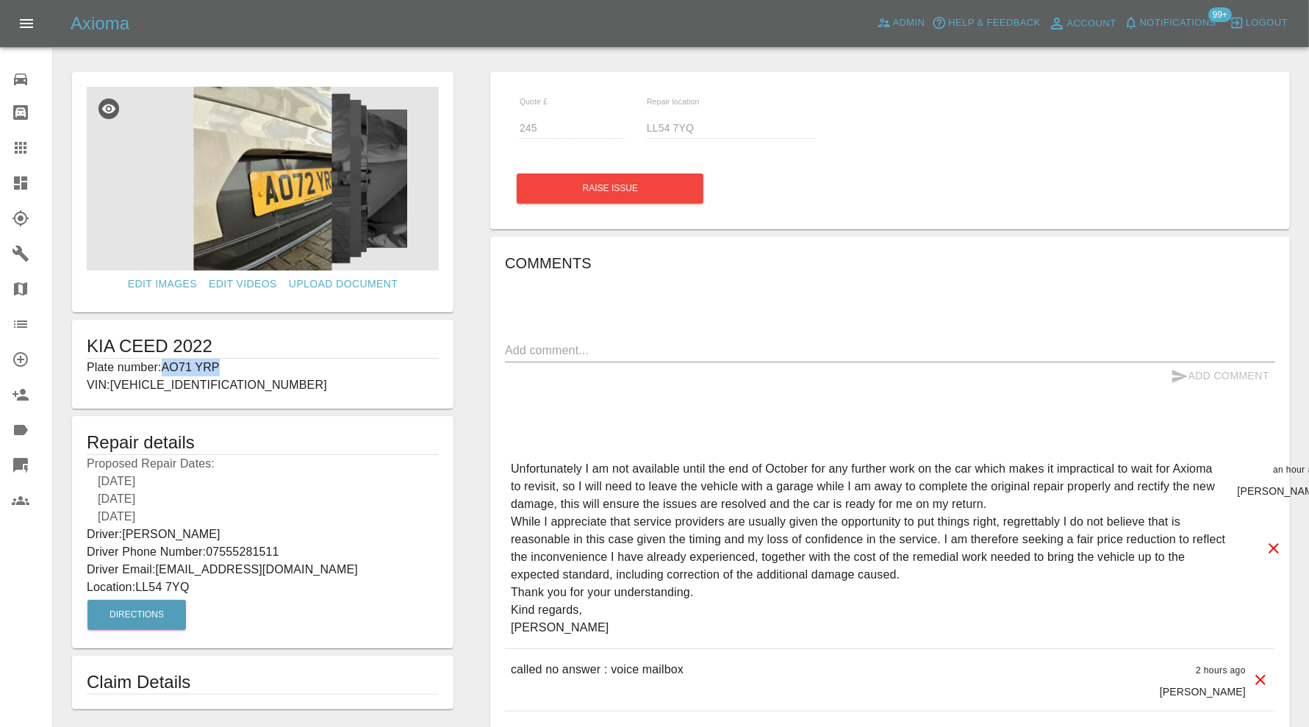
drag, startPoint x: 235, startPoint y: 364, endPoint x: 160, endPoint y: 370, distance: 75.2
click at [160, 370] on p "Plate number: AO71 YRP" at bounding box center [263, 368] width 352 height 18
drag, startPoint x: 290, startPoint y: 564, endPoint x: 160, endPoint y: 567, distance: 129.4
click at [160, 567] on p "Driver Email: gmaxwms@gmail.com" at bounding box center [263, 570] width 352 height 18
copy p "gmaxwms@gmail.com"
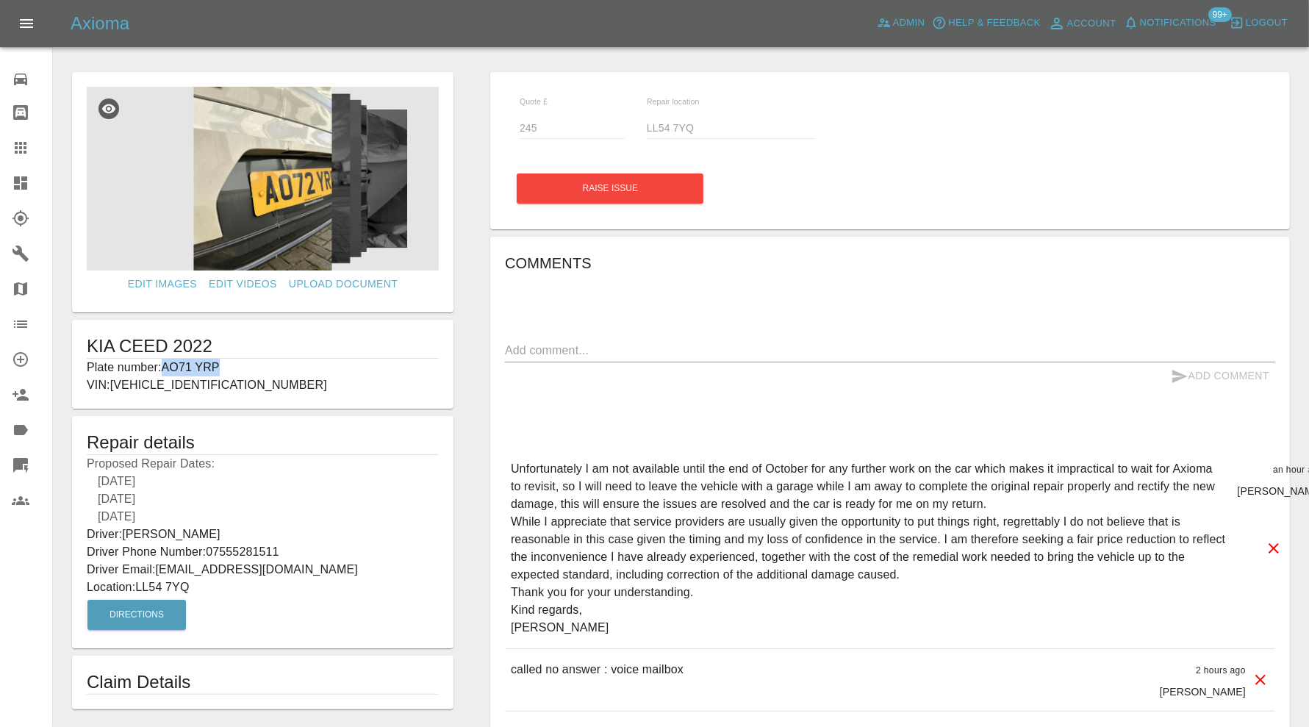
drag, startPoint x: 250, startPoint y: 359, endPoint x: 164, endPoint y: 364, distance: 86.1
click at [164, 364] on p "Plate number: AO71 YRP" at bounding box center [263, 368] width 352 height 18
copy p "AO71 YRP"
click at [17, 142] on icon at bounding box center [21, 148] width 12 height 12
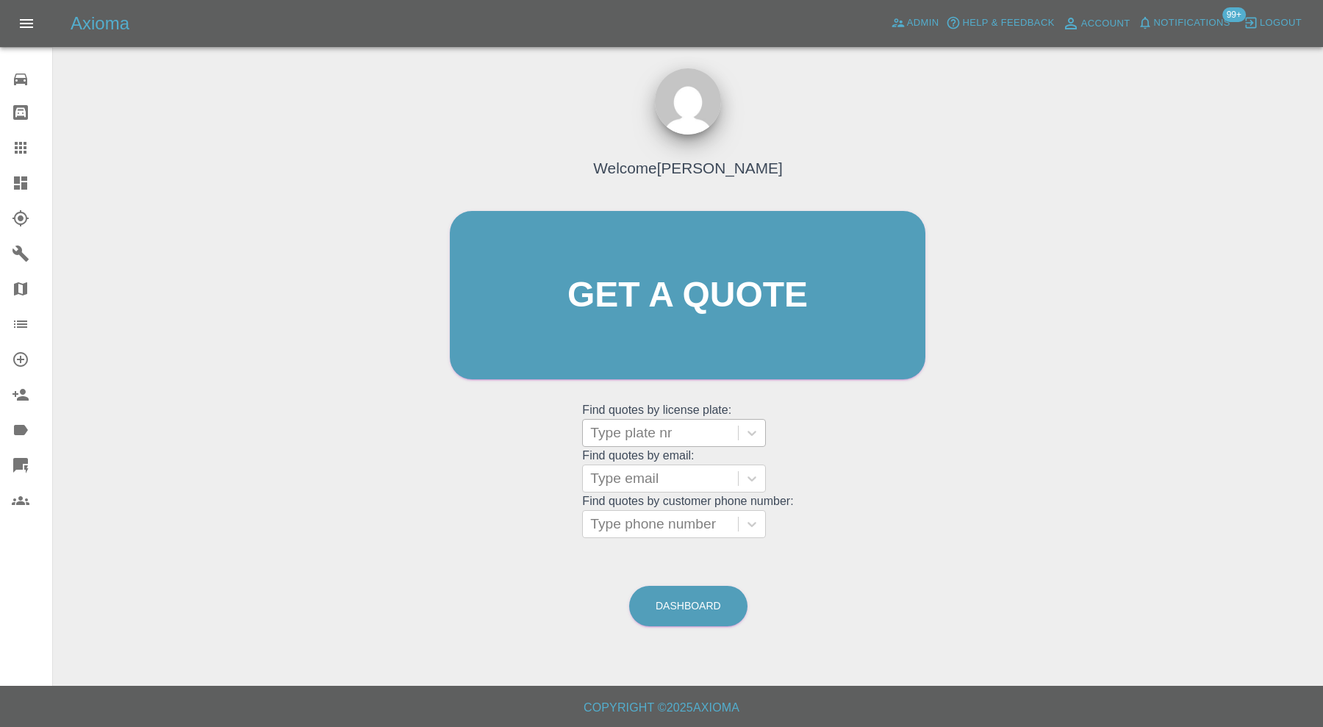
click at [632, 428] on div at bounding box center [660, 433] width 140 height 21
paste input "AO71 YRP"
type input "AO71 YRP"
click at [645, 464] on div "AO71 YRP, Finished" at bounding box center [674, 470] width 184 height 29
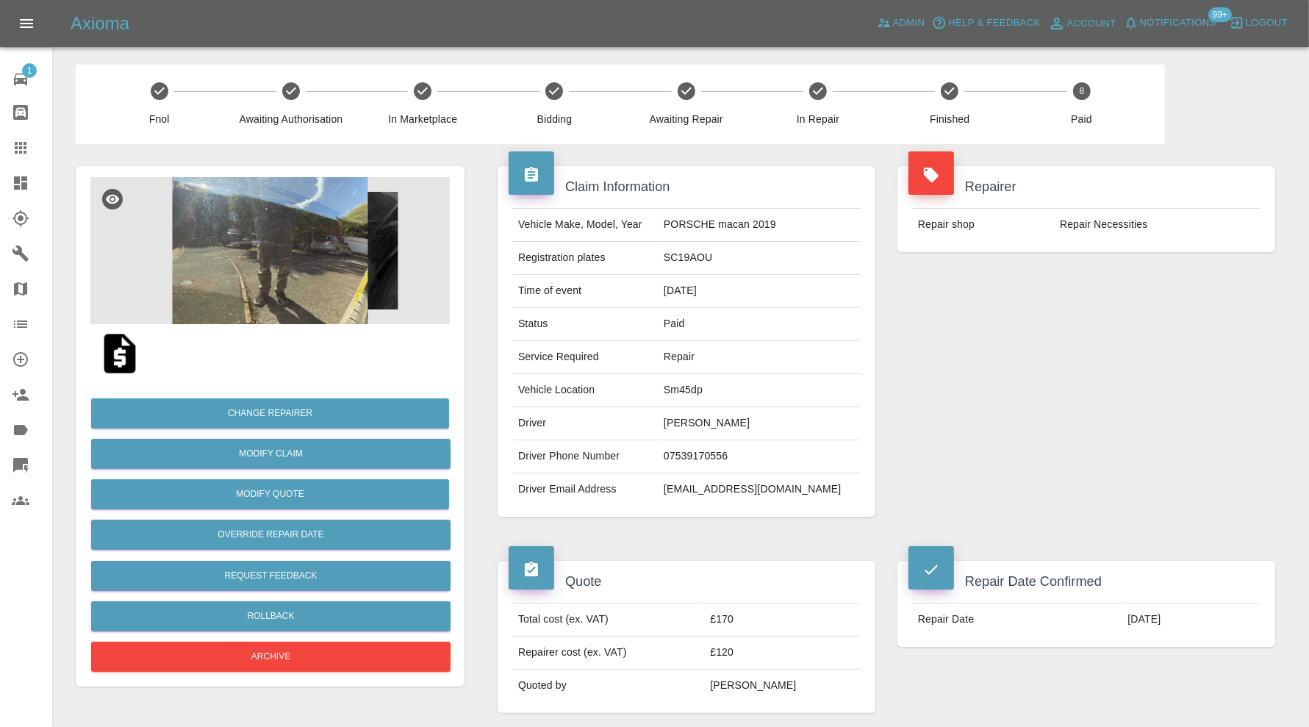
click at [312, 270] on img at bounding box center [269, 250] width 359 height 147
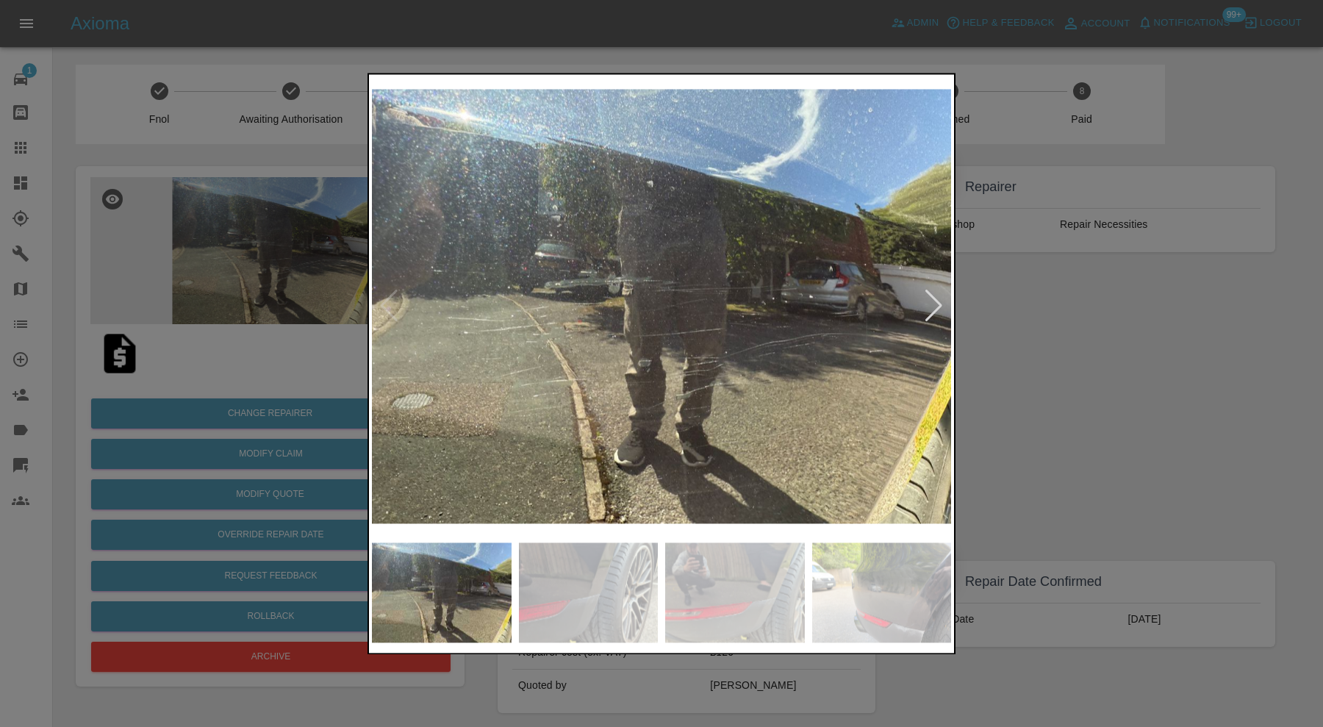
click at [621, 586] on img at bounding box center [589, 592] width 140 height 100
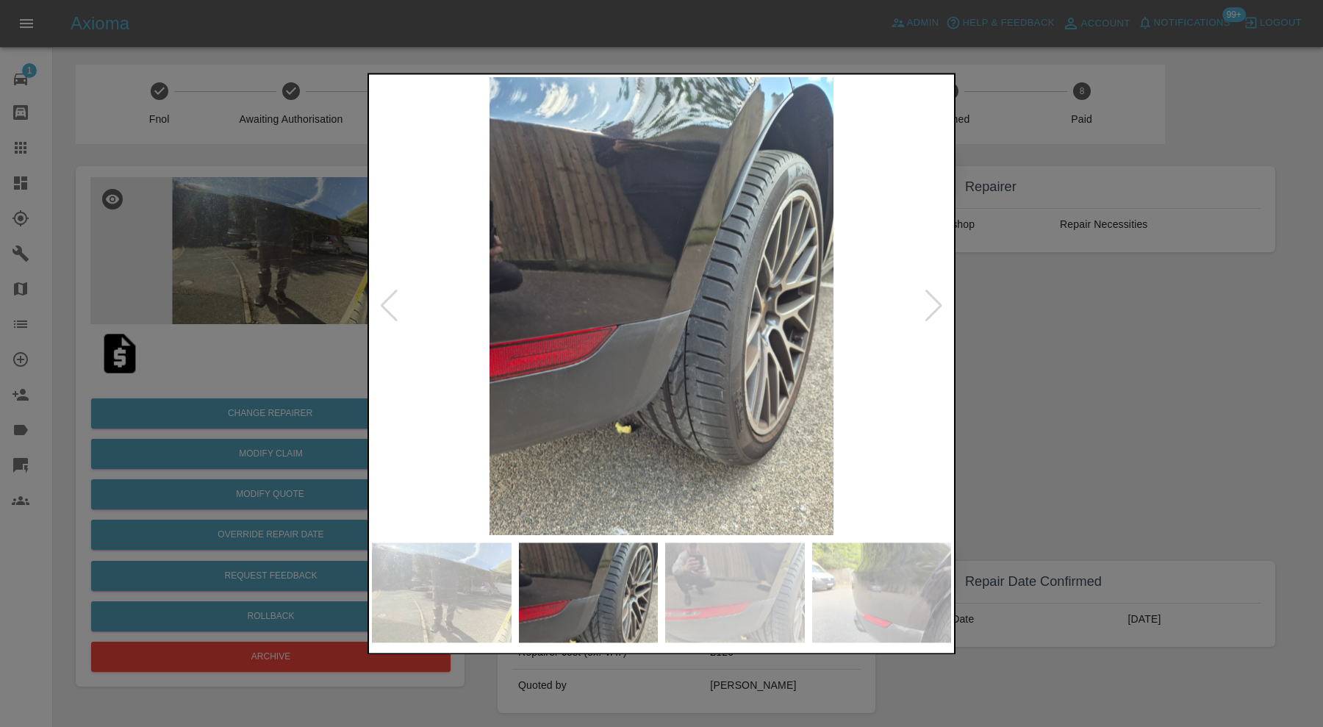
click at [717, 575] on img at bounding box center [735, 592] width 140 height 100
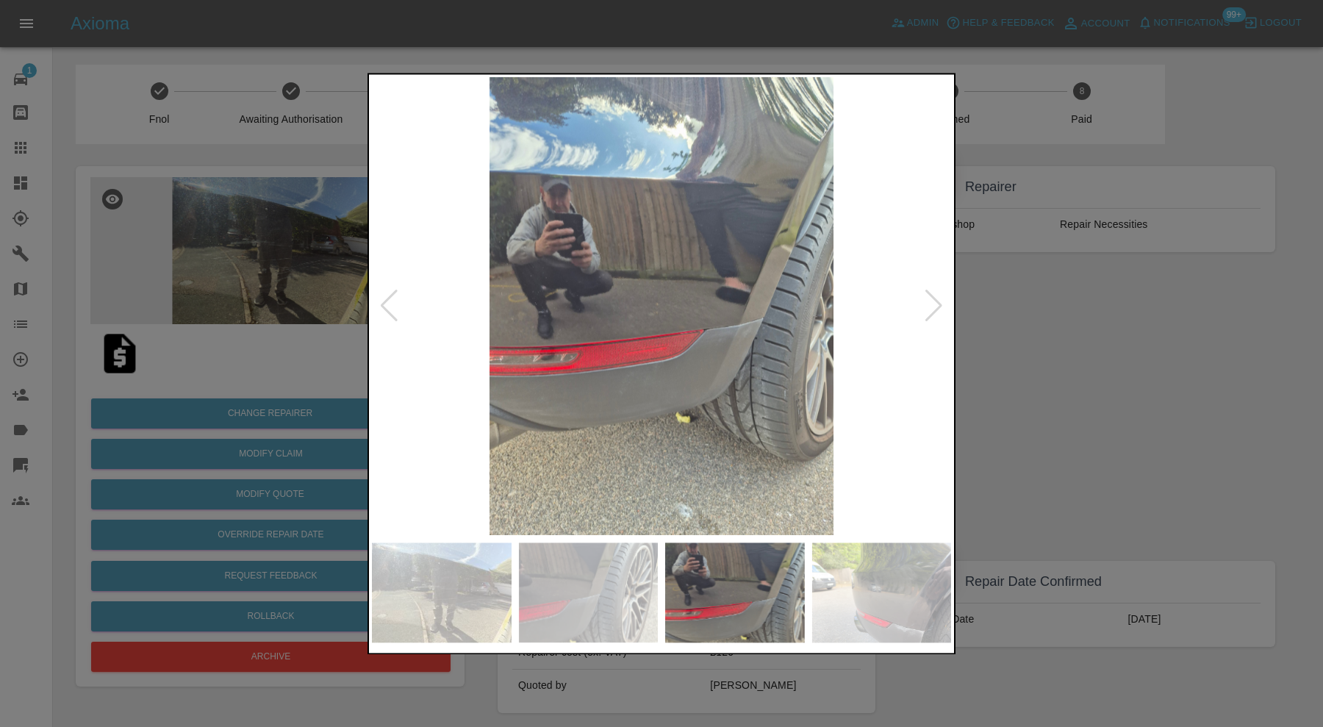
click at [839, 583] on img at bounding box center [882, 592] width 140 height 100
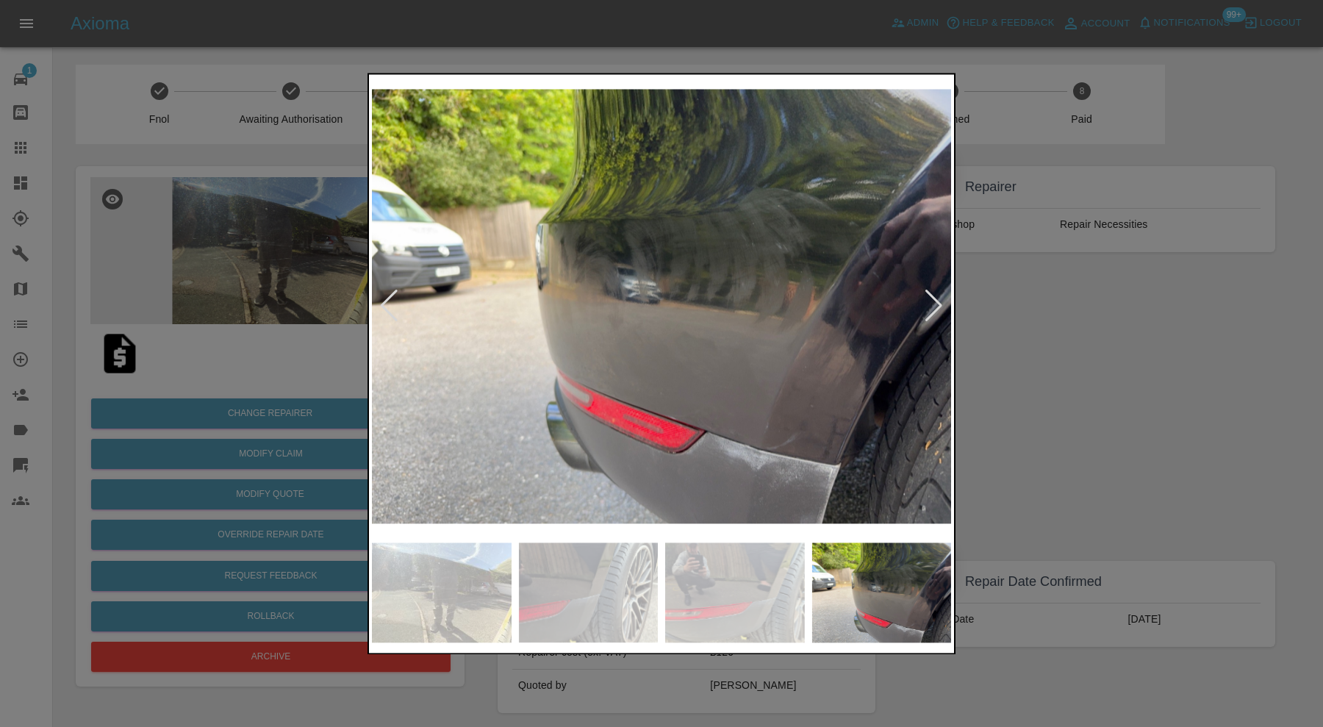
click at [936, 306] on div at bounding box center [934, 306] width 20 height 32
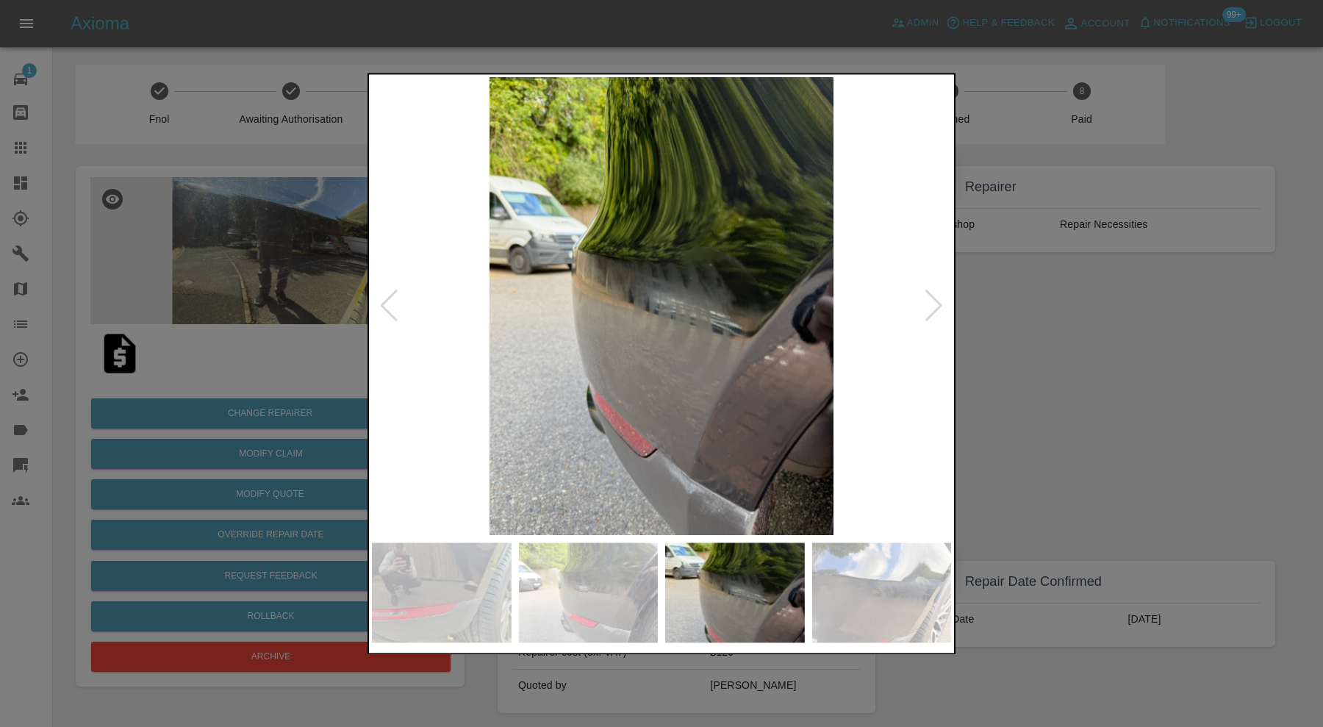
click at [936, 306] on div at bounding box center [934, 306] width 20 height 32
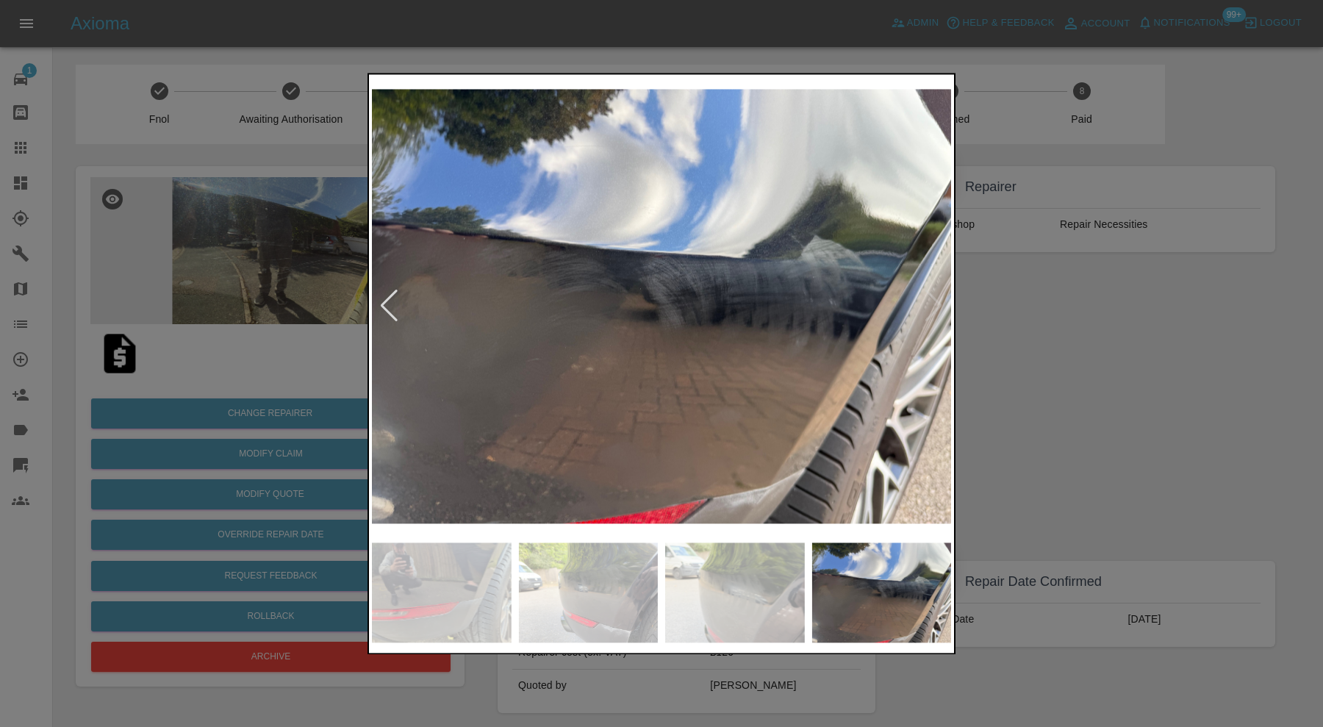
click at [936, 309] on img at bounding box center [661, 306] width 579 height 458
click at [1084, 370] on div at bounding box center [661, 363] width 1323 height 727
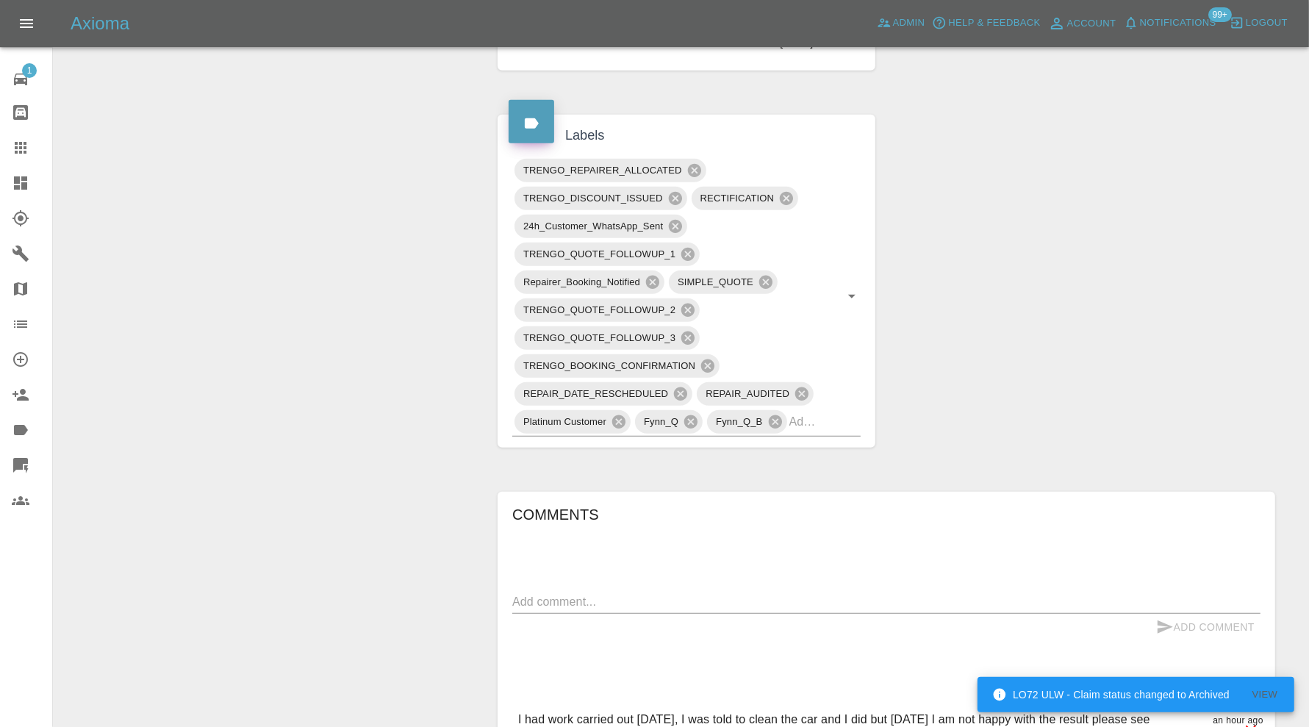
scroll to position [857, 0]
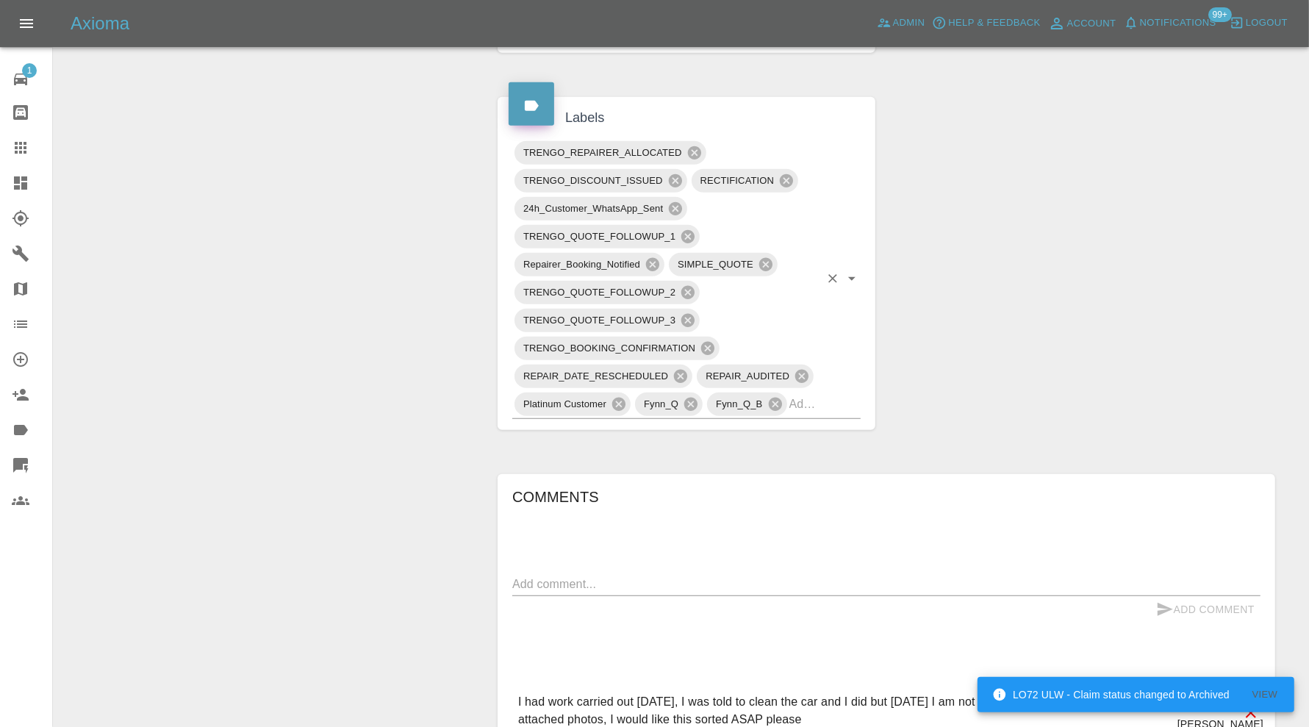
click at [839, 412] on div "TRENGO_REPAIRER_ALLOCATED TRENGO_DISCOUNT_ISSUED RECTIFICATION 24h_Customer_Wha…" at bounding box center [686, 279] width 348 height 280
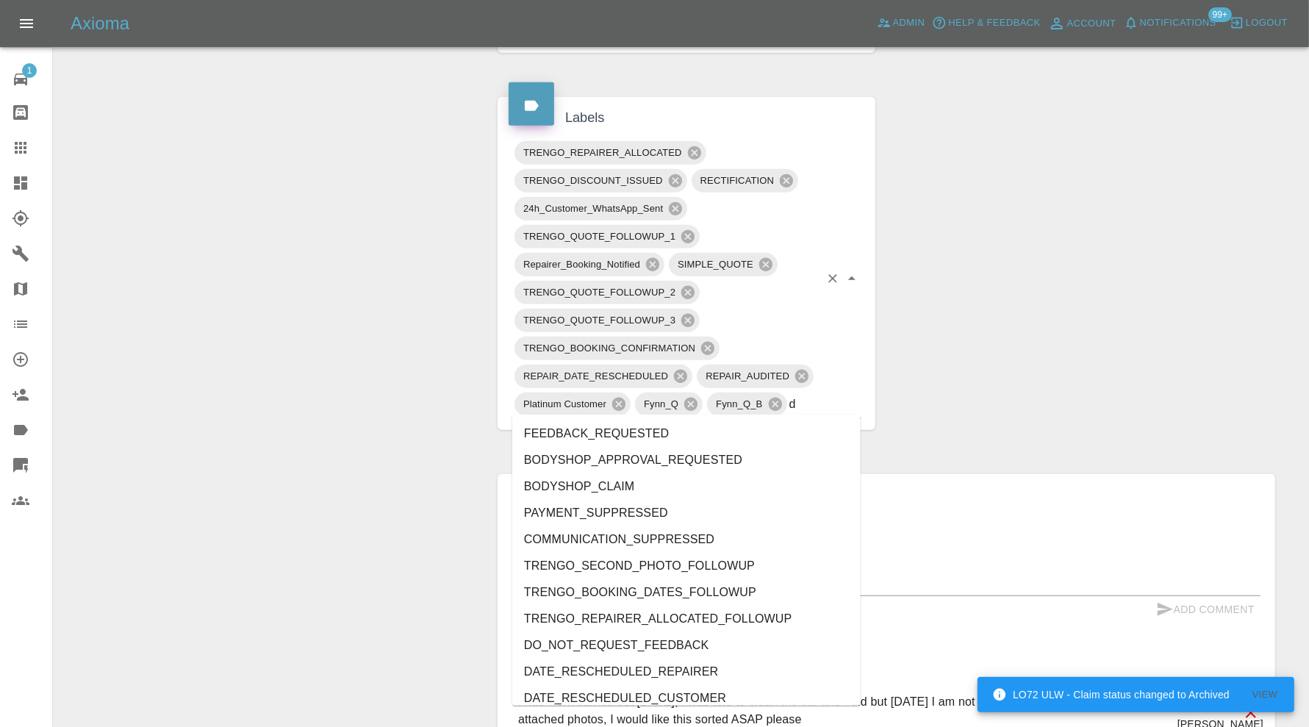
type input "do"
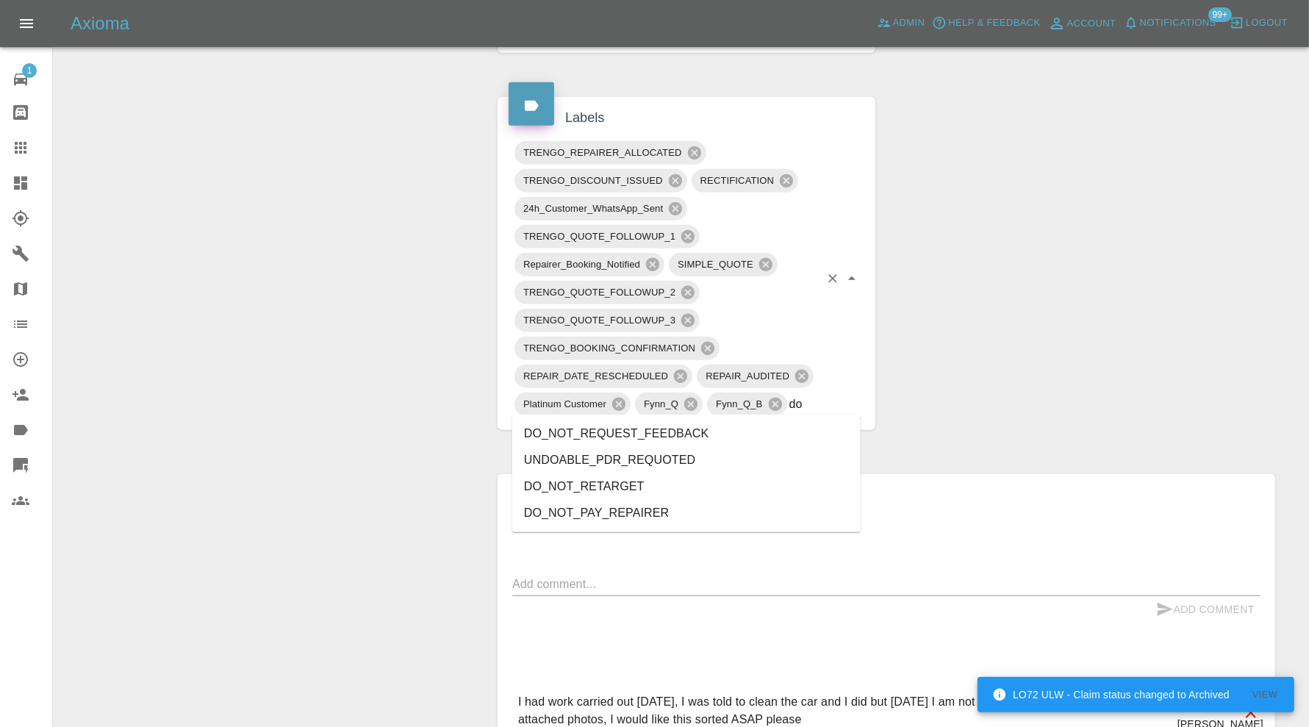
click at [728, 427] on li "DO_NOT_REQUEST_FEEDBACK" at bounding box center [686, 433] width 348 height 26
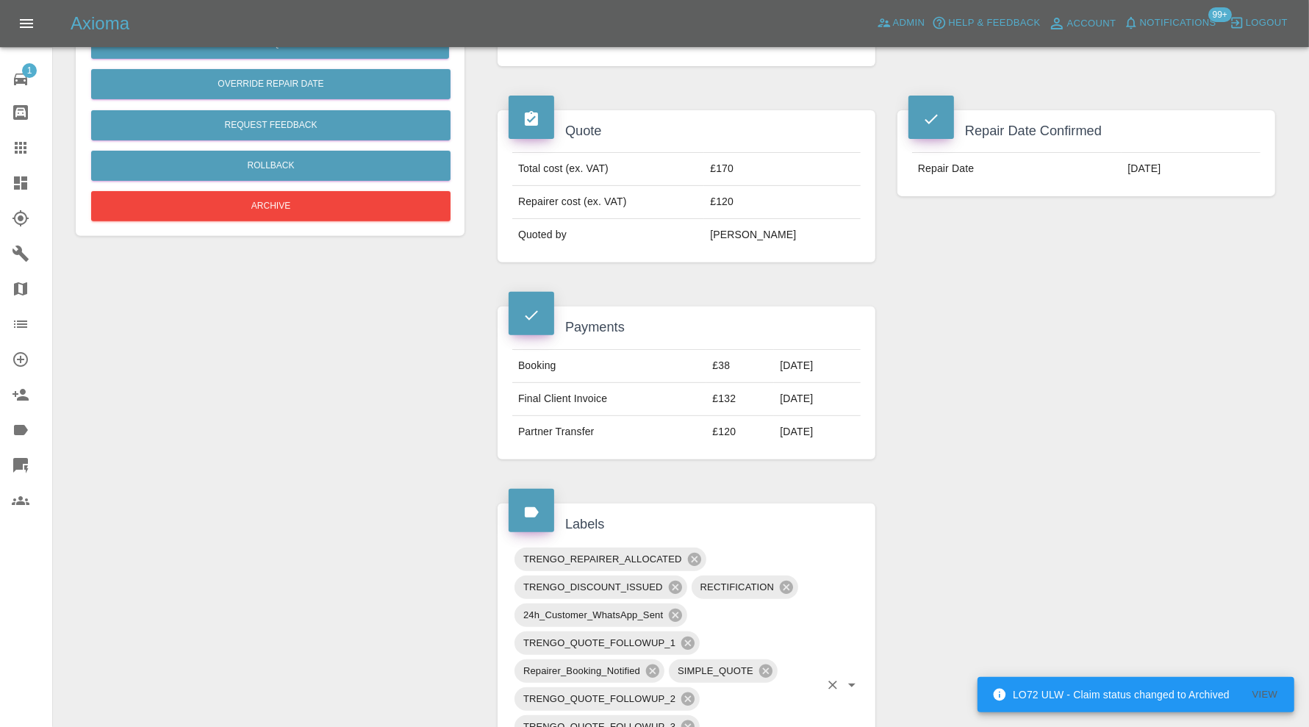
scroll to position [122, 0]
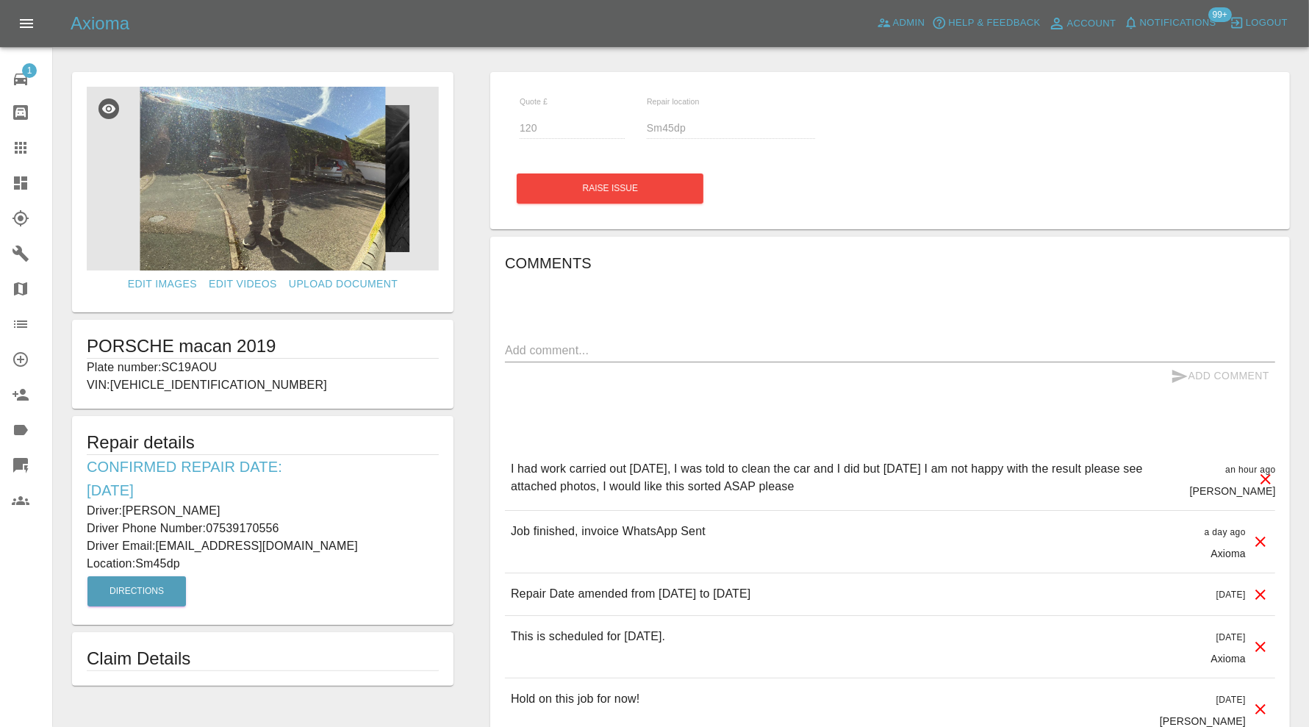
click at [341, 194] on img at bounding box center [263, 179] width 352 height 184
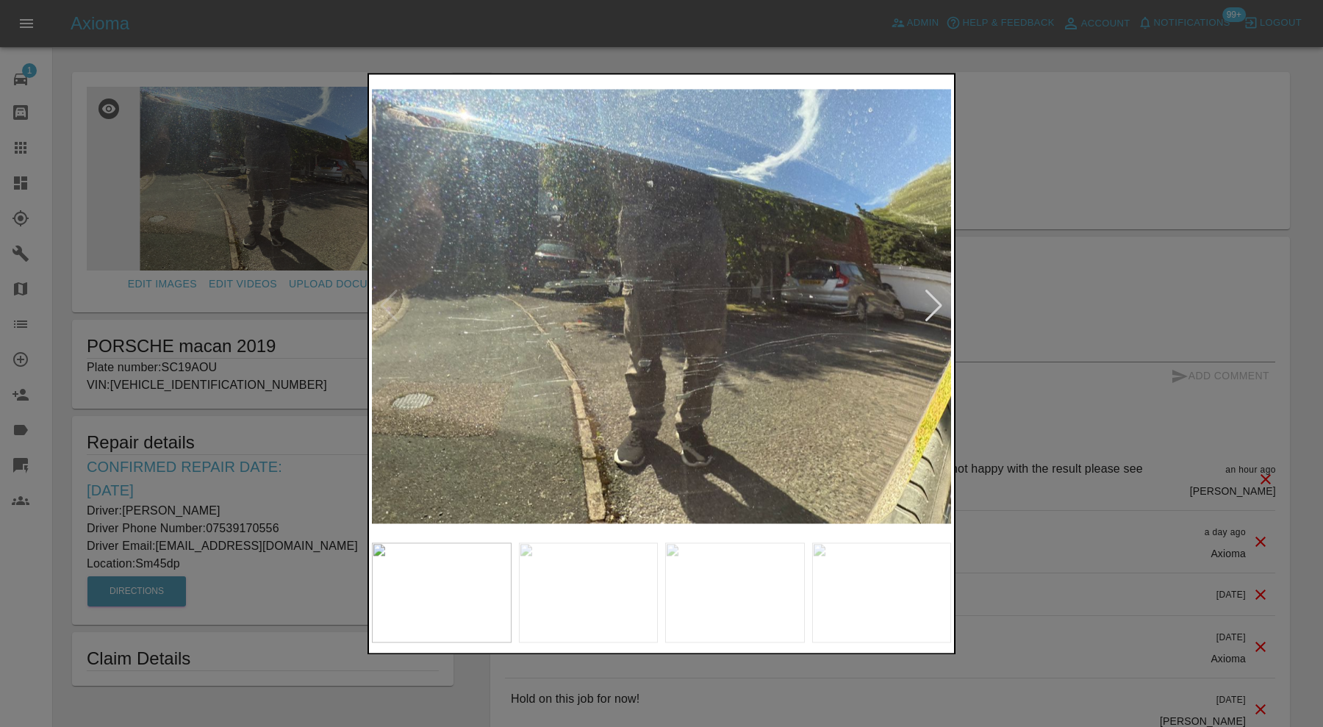
click at [930, 306] on div at bounding box center [934, 306] width 20 height 32
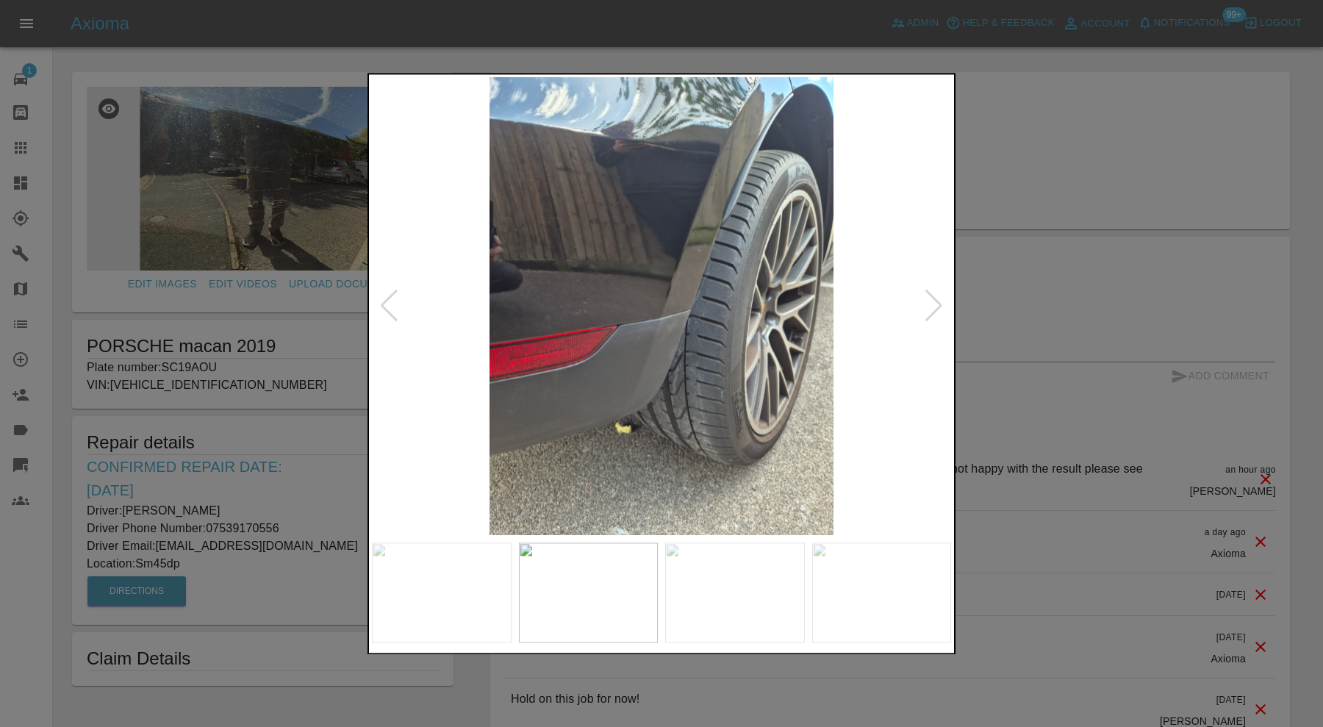
click at [930, 306] on div at bounding box center [934, 306] width 20 height 32
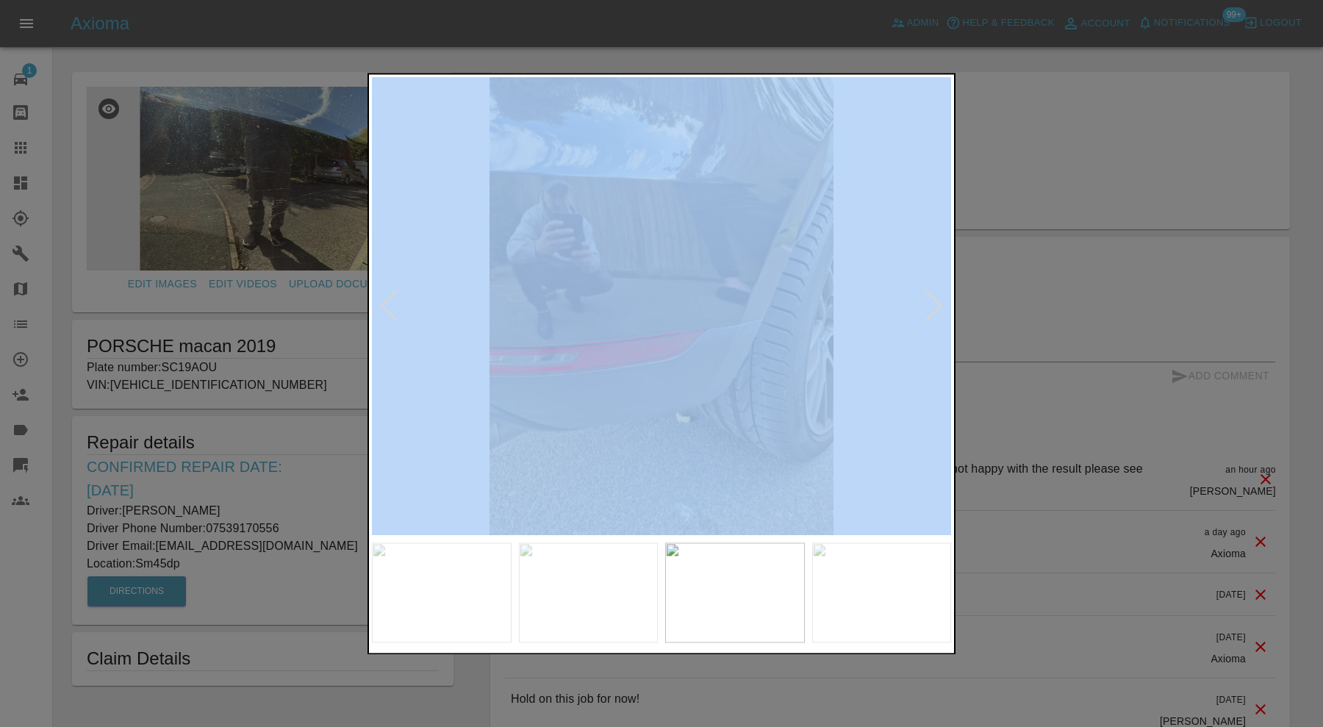
click at [930, 306] on div at bounding box center [934, 306] width 20 height 32
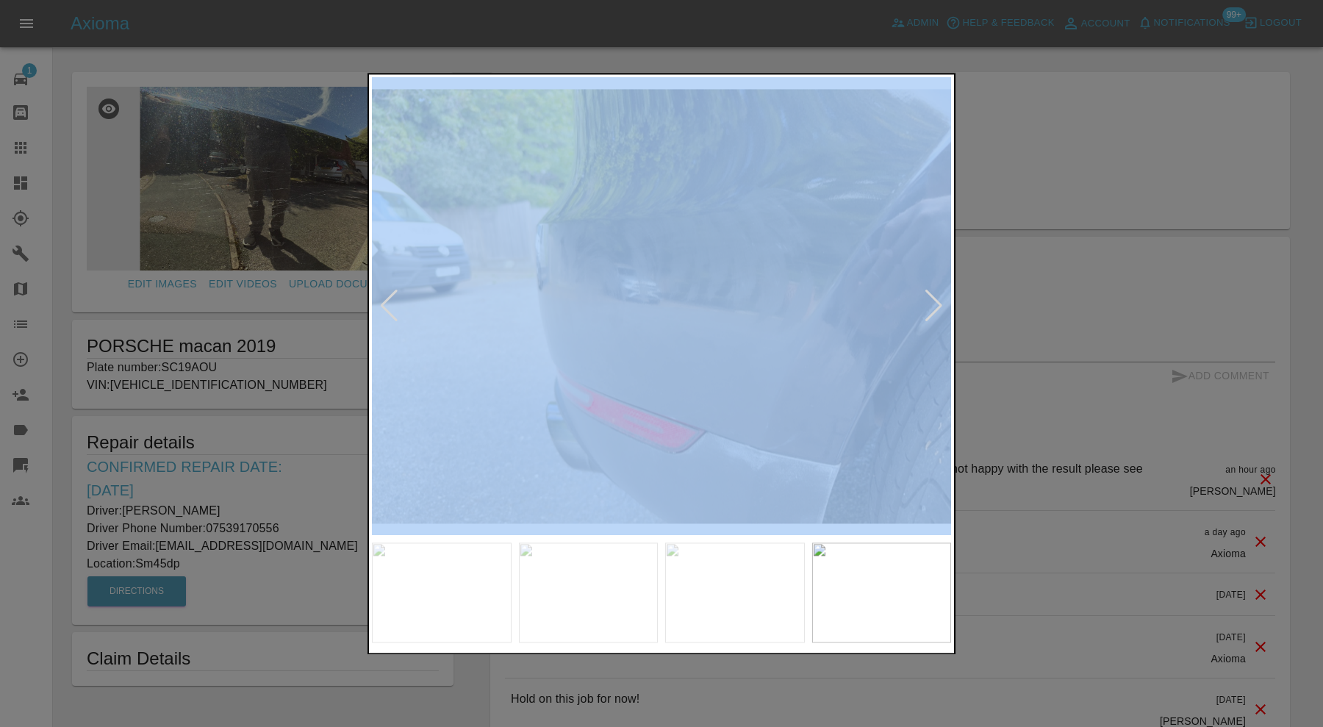
click at [866, 354] on img at bounding box center [661, 306] width 579 height 458
click at [928, 326] on img at bounding box center [661, 306] width 579 height 458
click at [932, 306] on div at bounding box center [934, 306] width 20 height 32
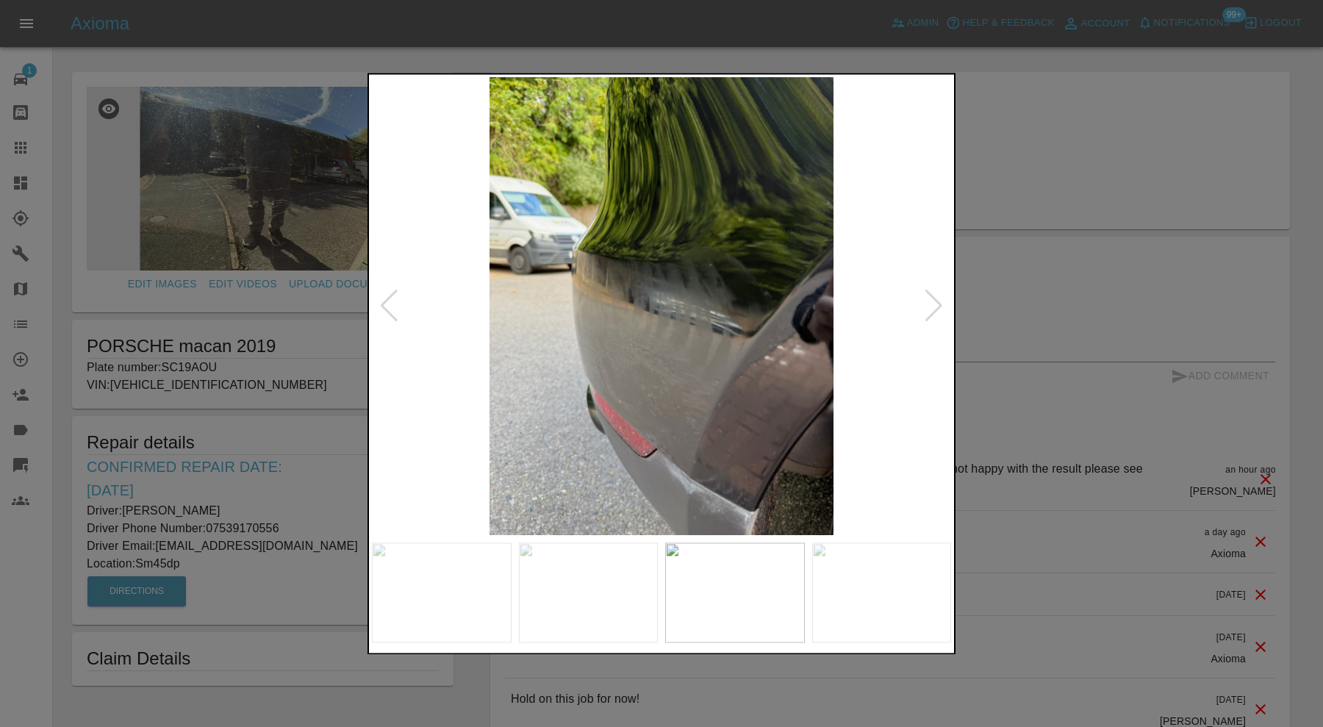
click at [932, 306] on div at bounding box center [934, 306] width 20 height 32
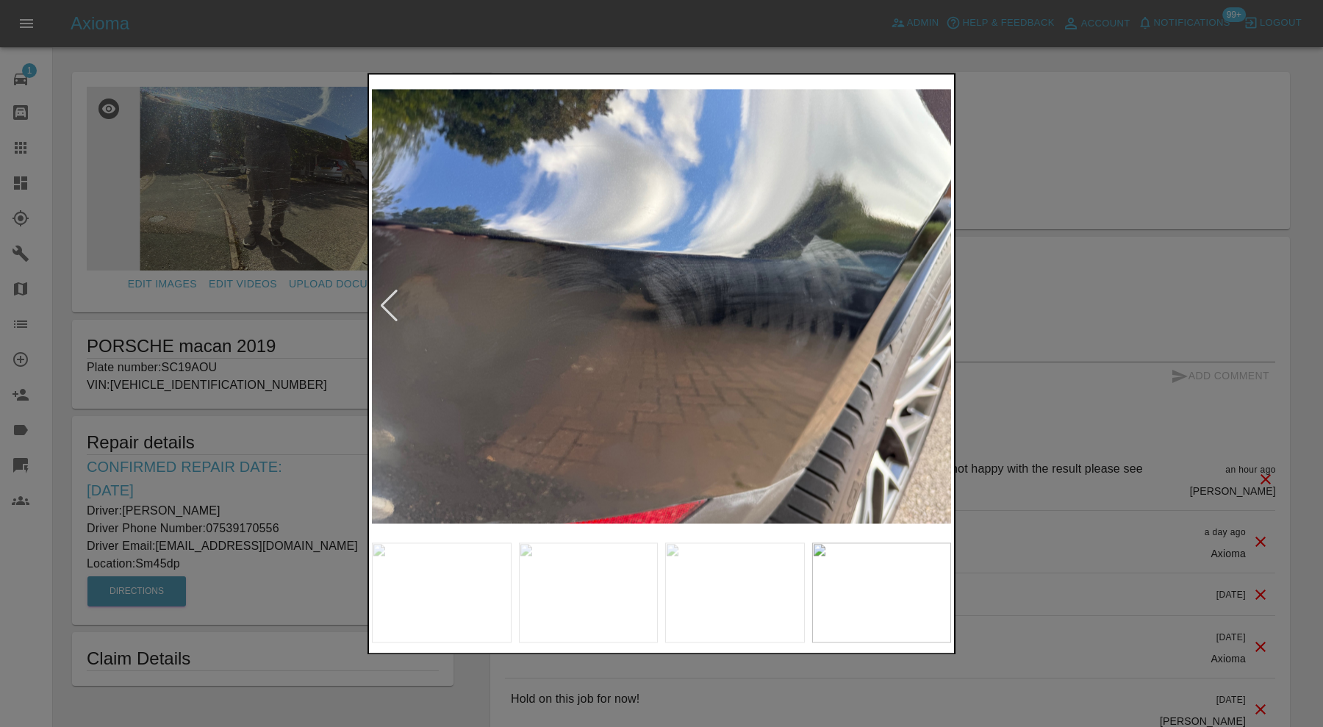
click at [932, 306] on img at bounding box center [661, 306] width 579 height 458
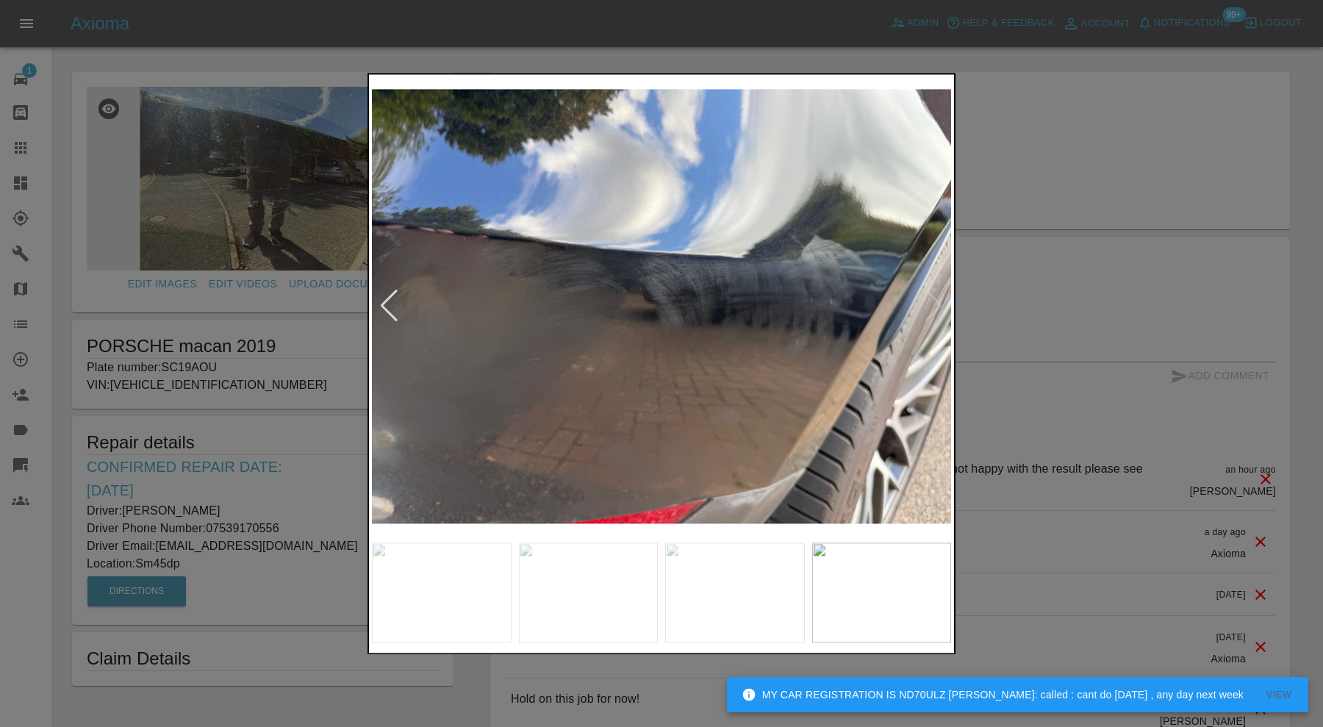
click at [937, 304] on img at bounding box center [661, 306] width 579 height 458
click at [994, 290] on div at bounding box center [661, 363] width 1323 height 727
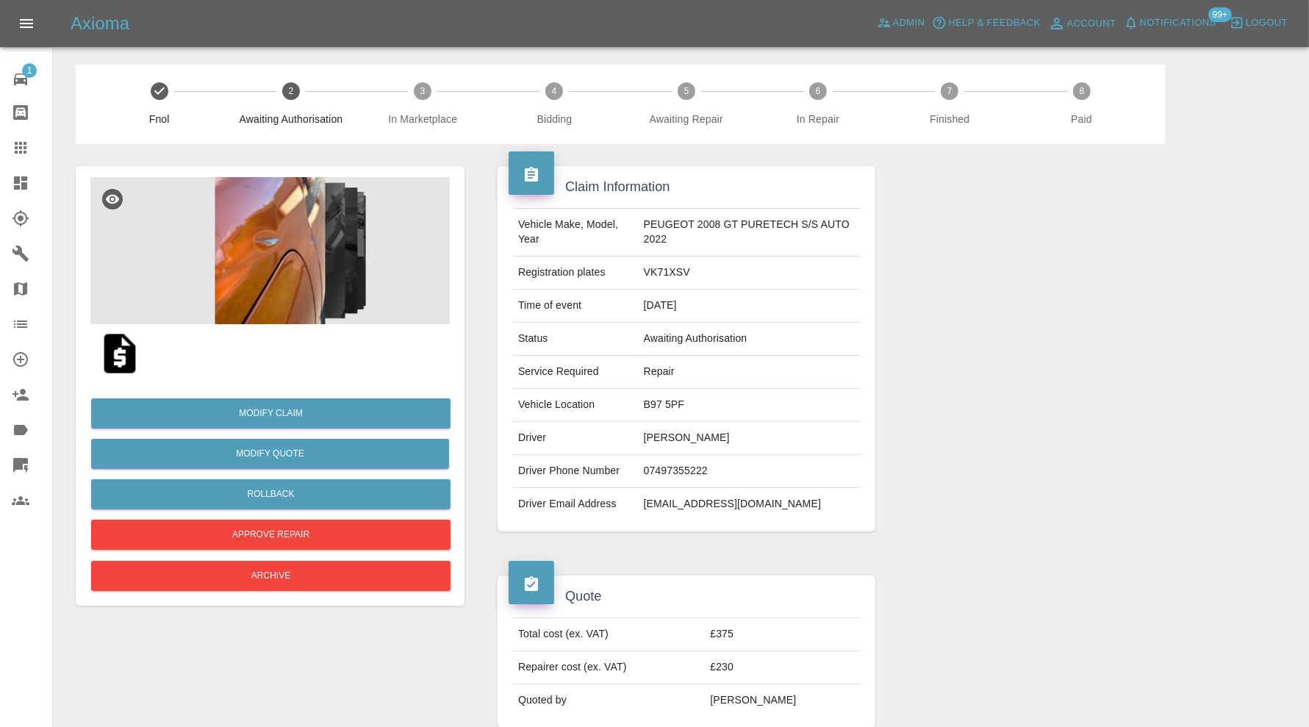
click at [291, 256] on img at bounding box center [269, 250] width 359 height 147
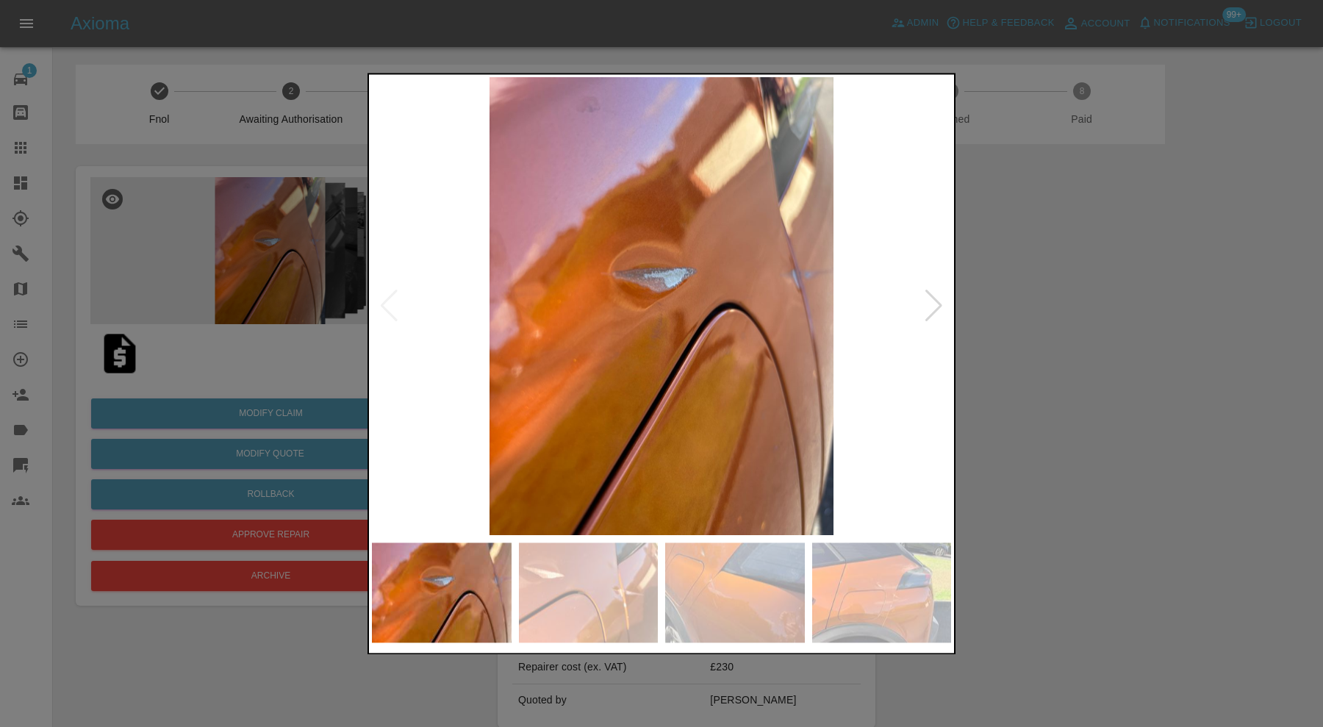
click at [926, 300] on div at bounding box center [934, 306] width 20 height 32
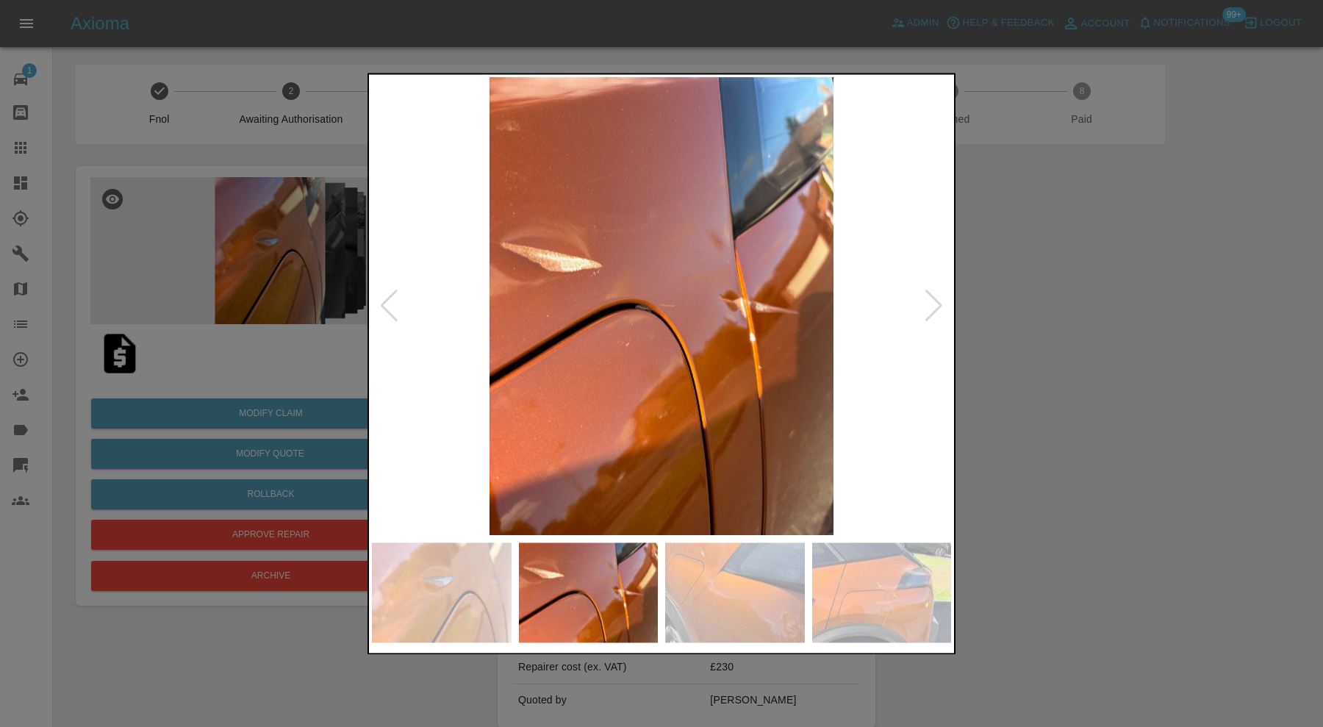
click at [928, 302] on div at bounding box center [934, 306] width 20 height 32
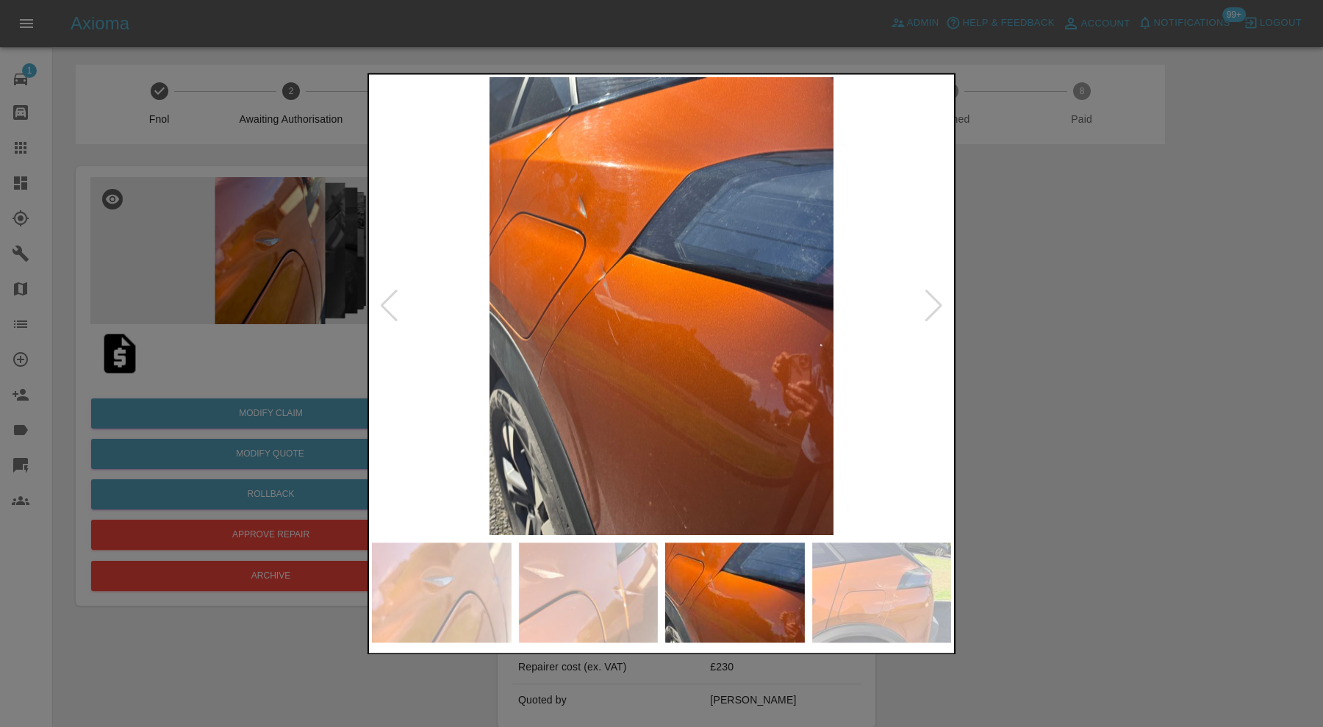
click at [928, 302] on div at bounding box center [934, 306] width 20 height 32
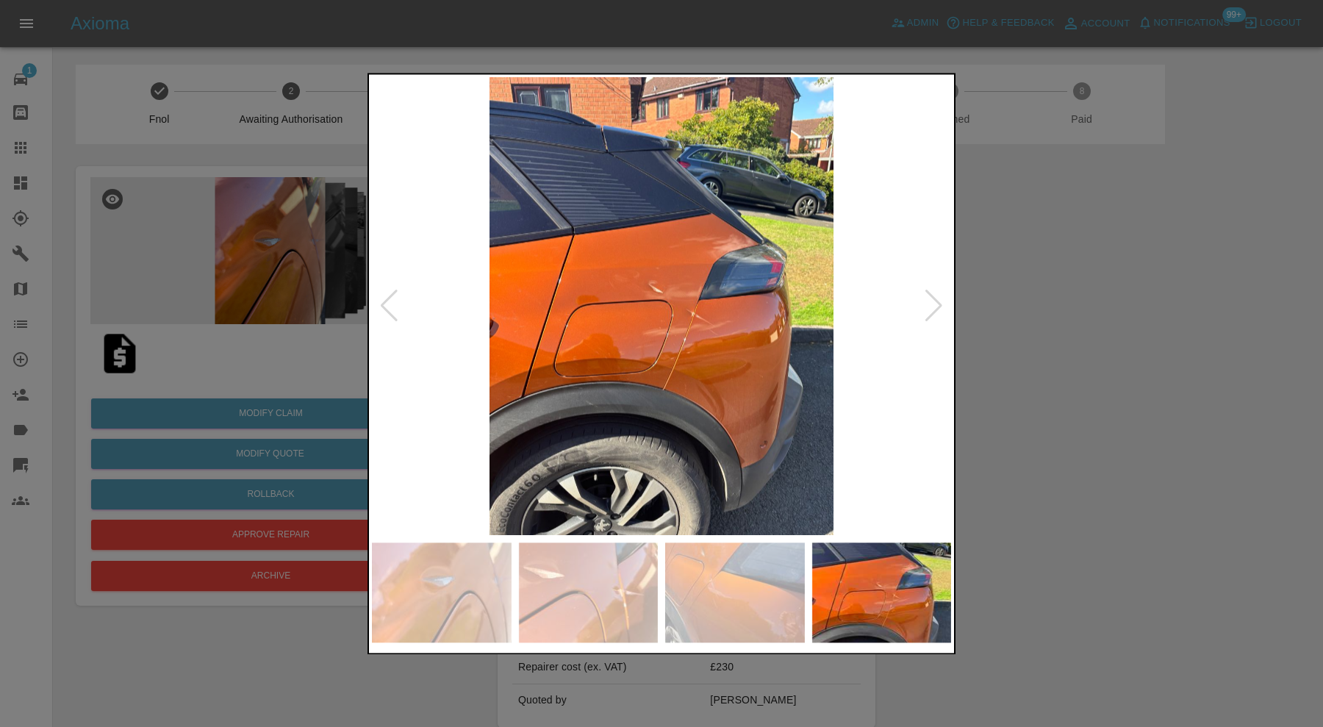
click at [928, 302] on div at bounding box center [934, 306] width 20 height 32
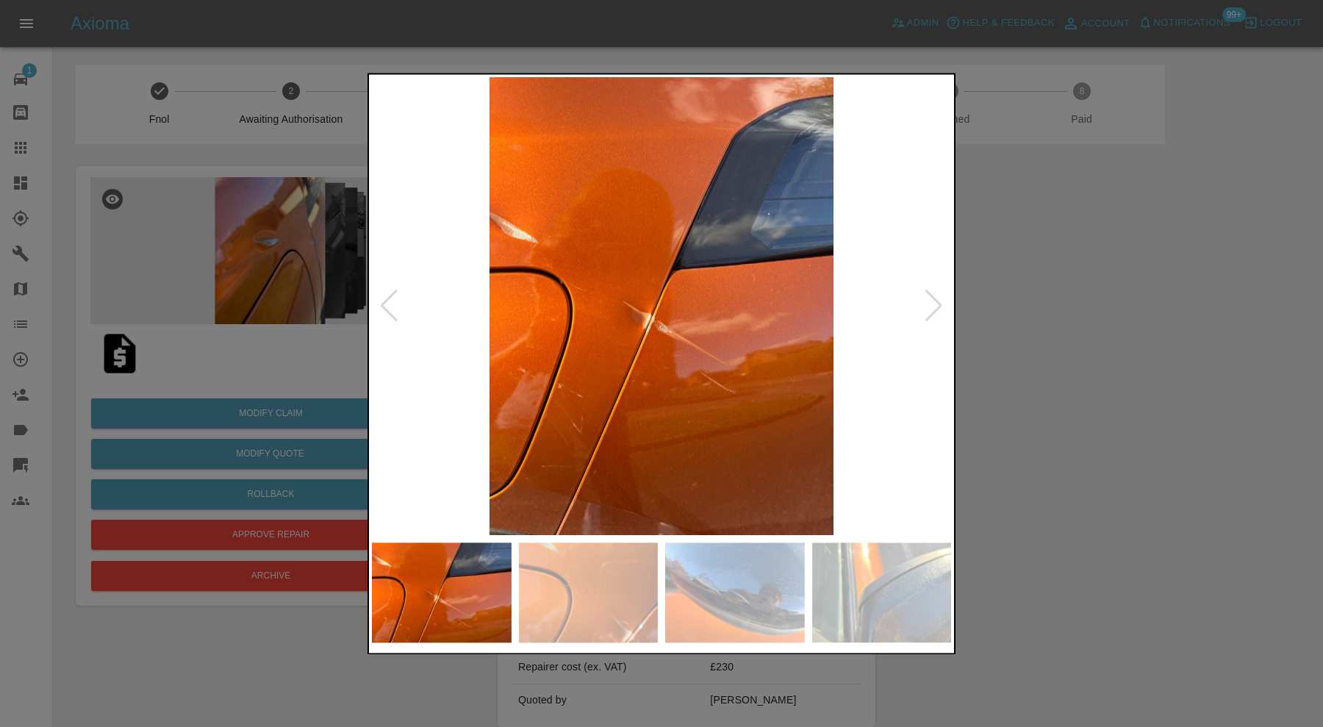
click at [928, 302] on div at bounding box center [934, 306] width 20 height 32
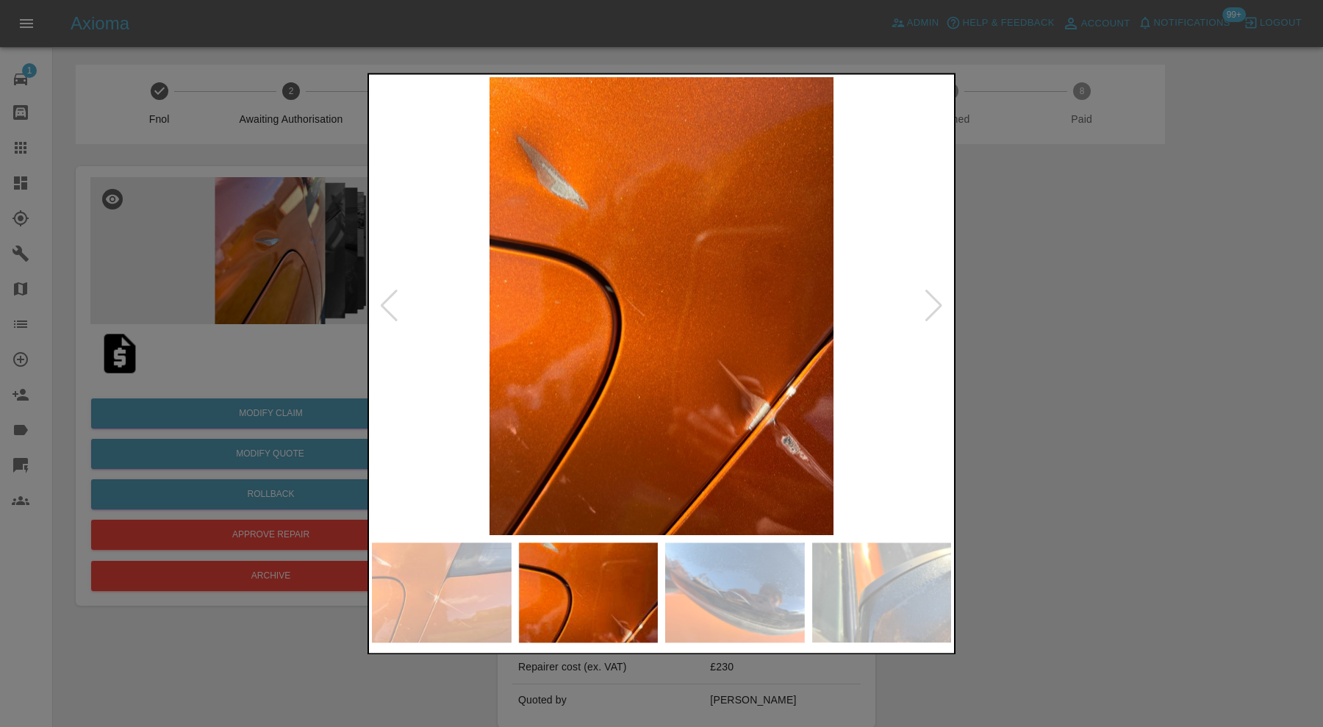
click at [928, 302] on div at bounding box center [934, 306] width 20 height 32
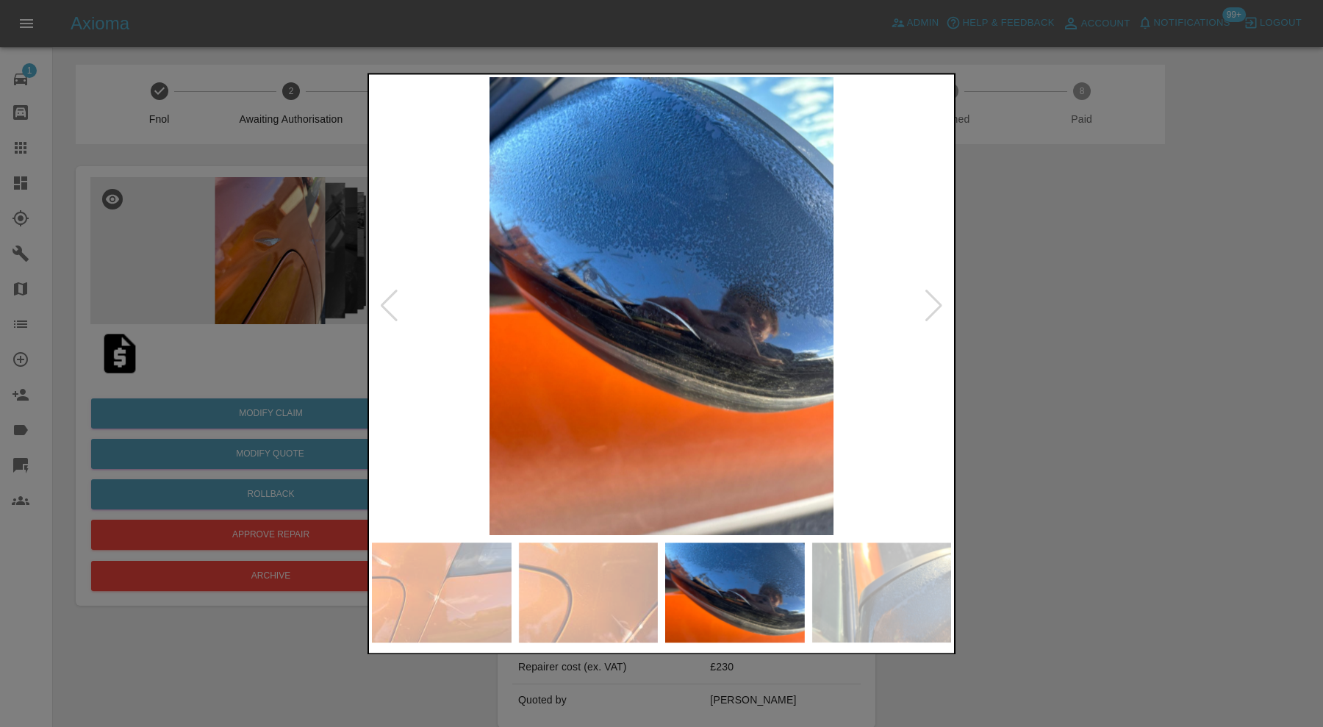
click at [928, 302] on div at bounding box center [934, 306] width 20 height 32
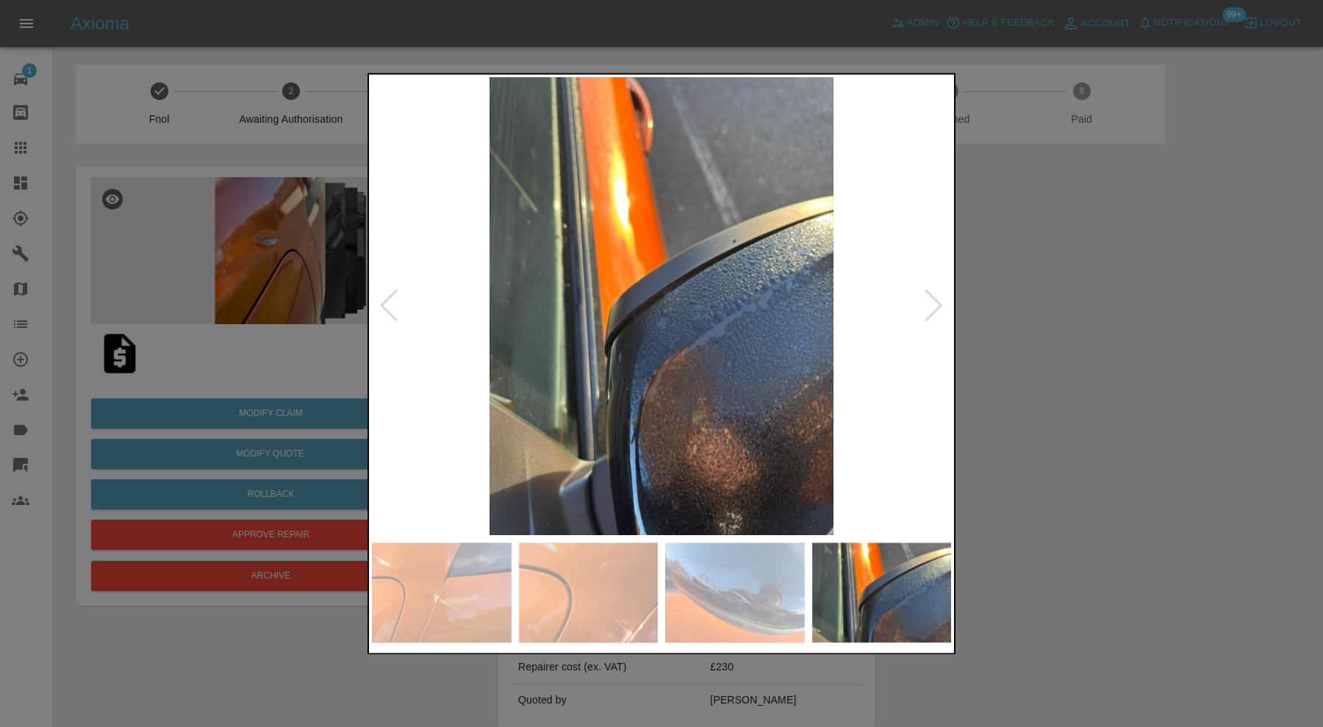
click at [928, 302] on div at bounding box center [934, 306] width 20 height 32
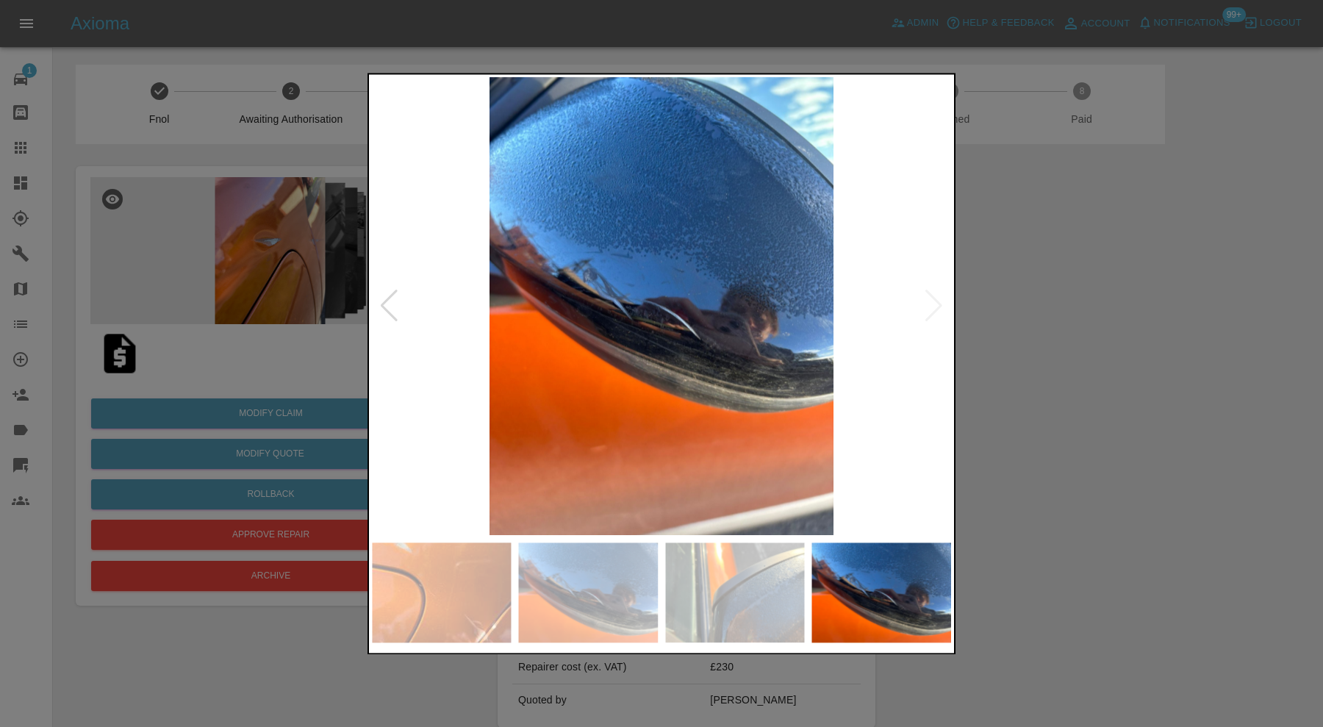
click at [928, 302] on img at bounding box center [661, 306] width 579 height 458
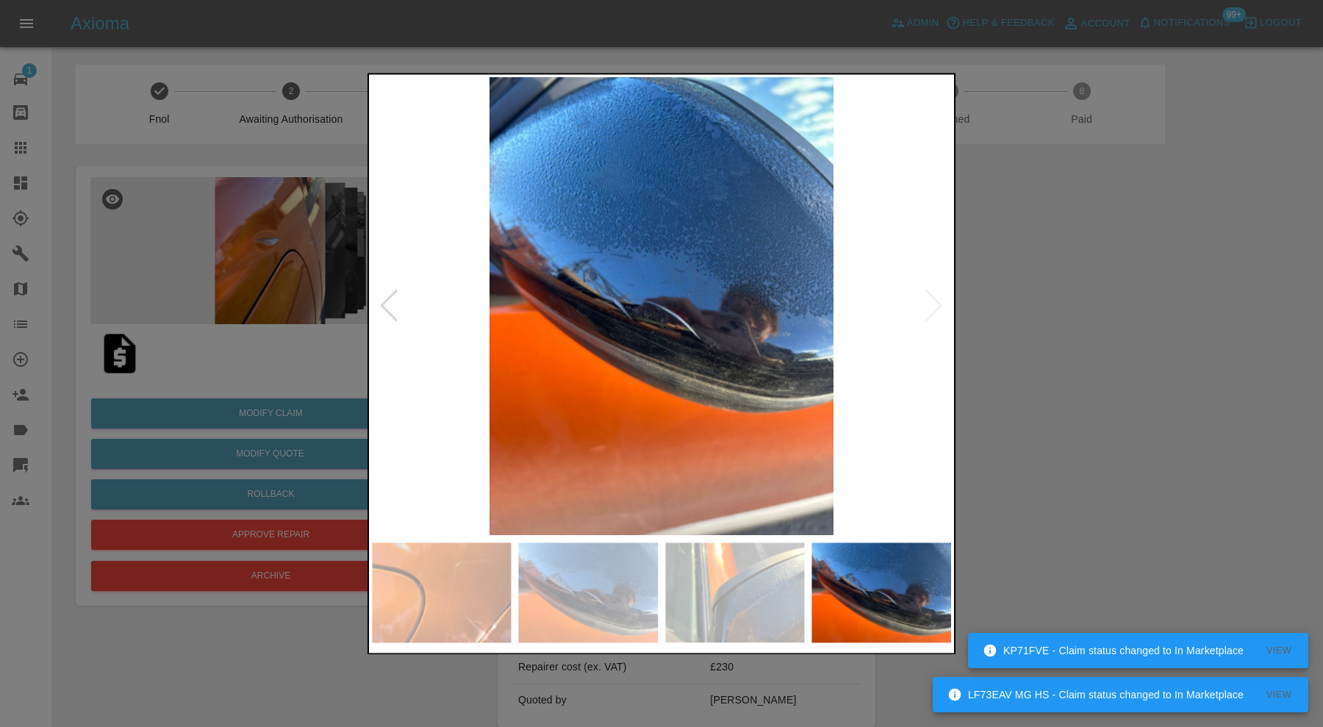
click at [1069, 294] on div at bounding box center [661, 363] width 1323 height 727
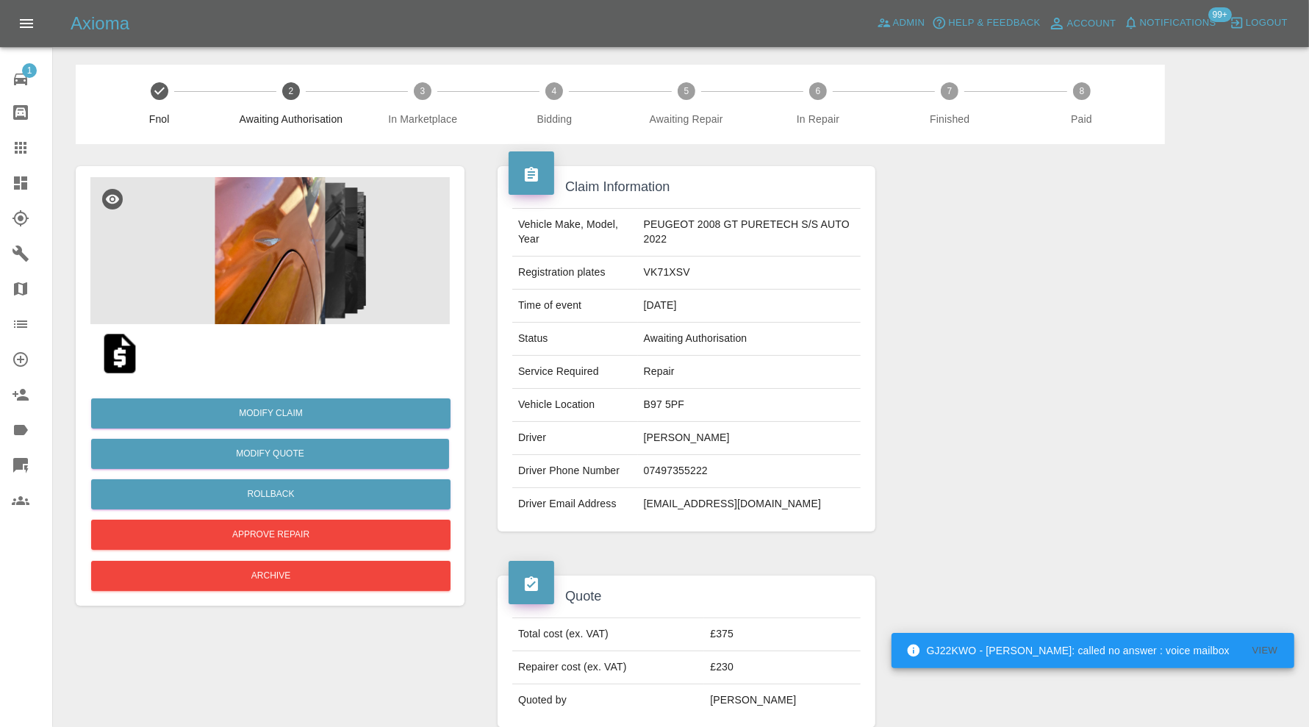
click at [292, 247] on img at bounding box center [269, 250] width 359 height 147
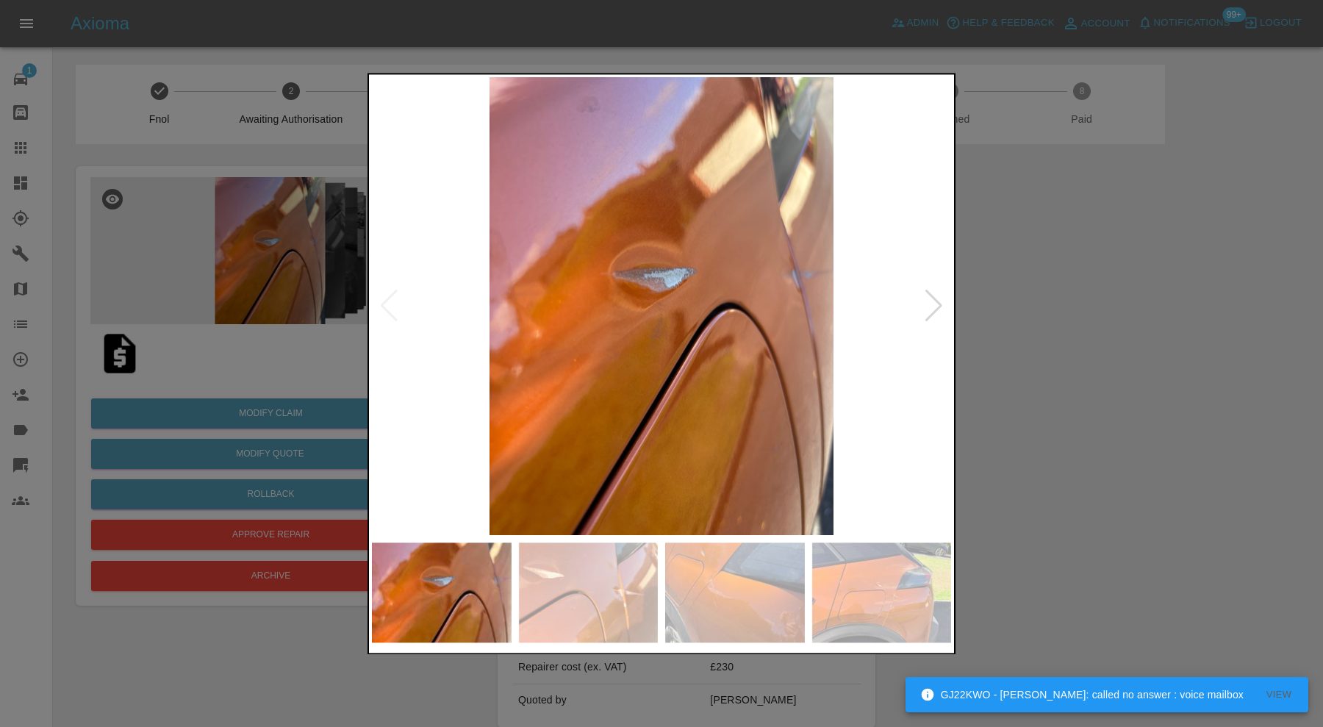
click at [889, 594] on img at bounding box center [882, 592] width 140 height 100
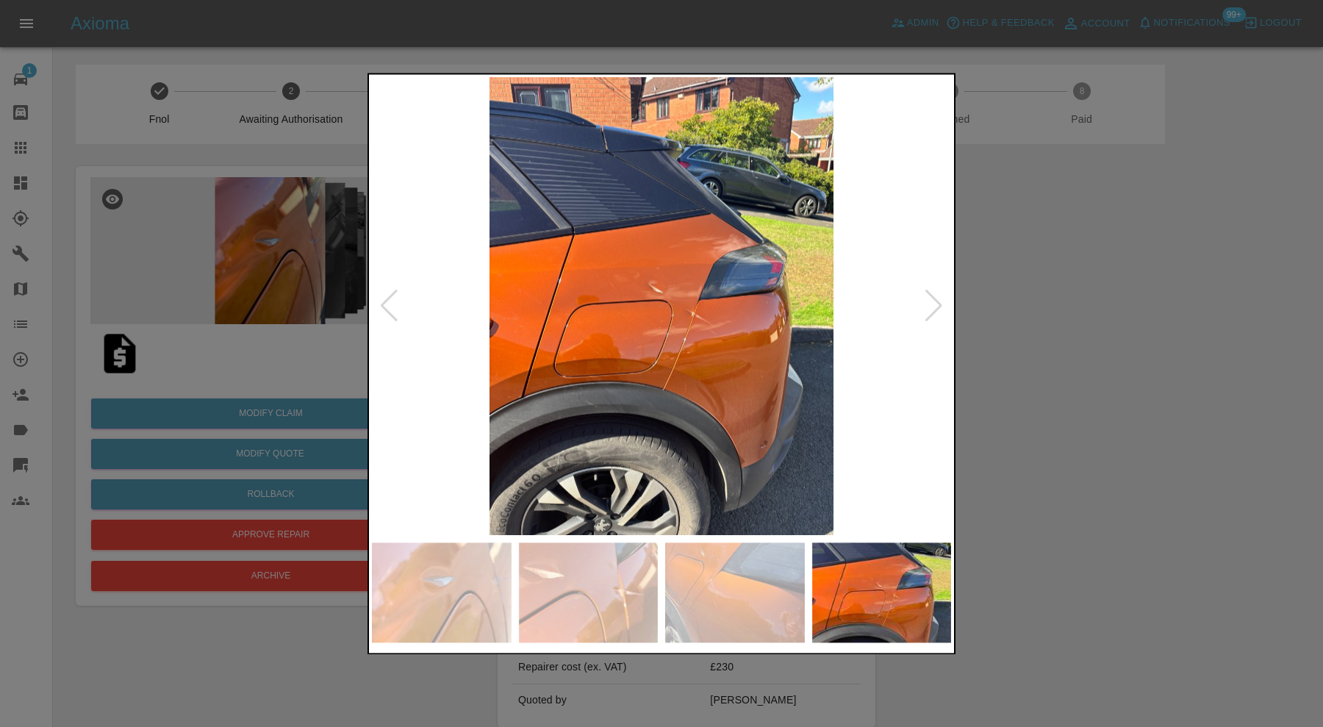
click at [933, 295] on div at bounding box center [934, 306] width 20 height 32
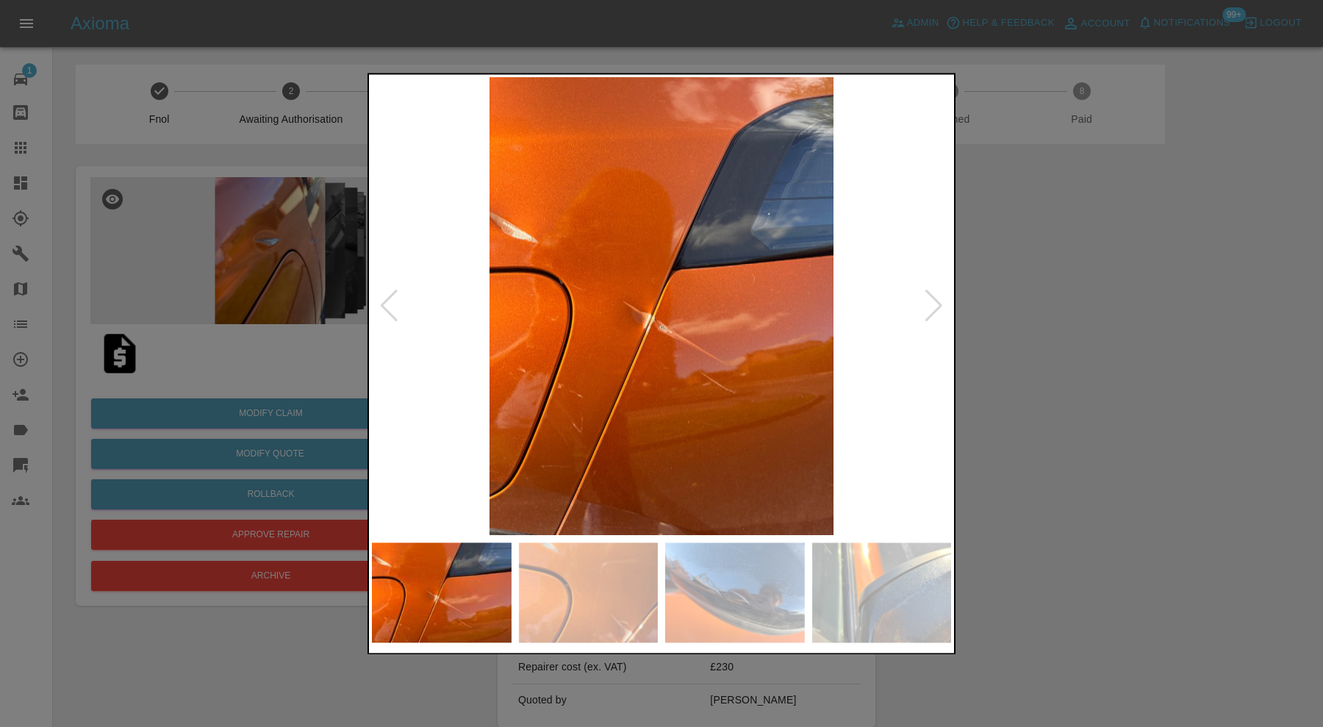
click at [933, 296] on div at bounding box center [934, 306] width 20 height 32
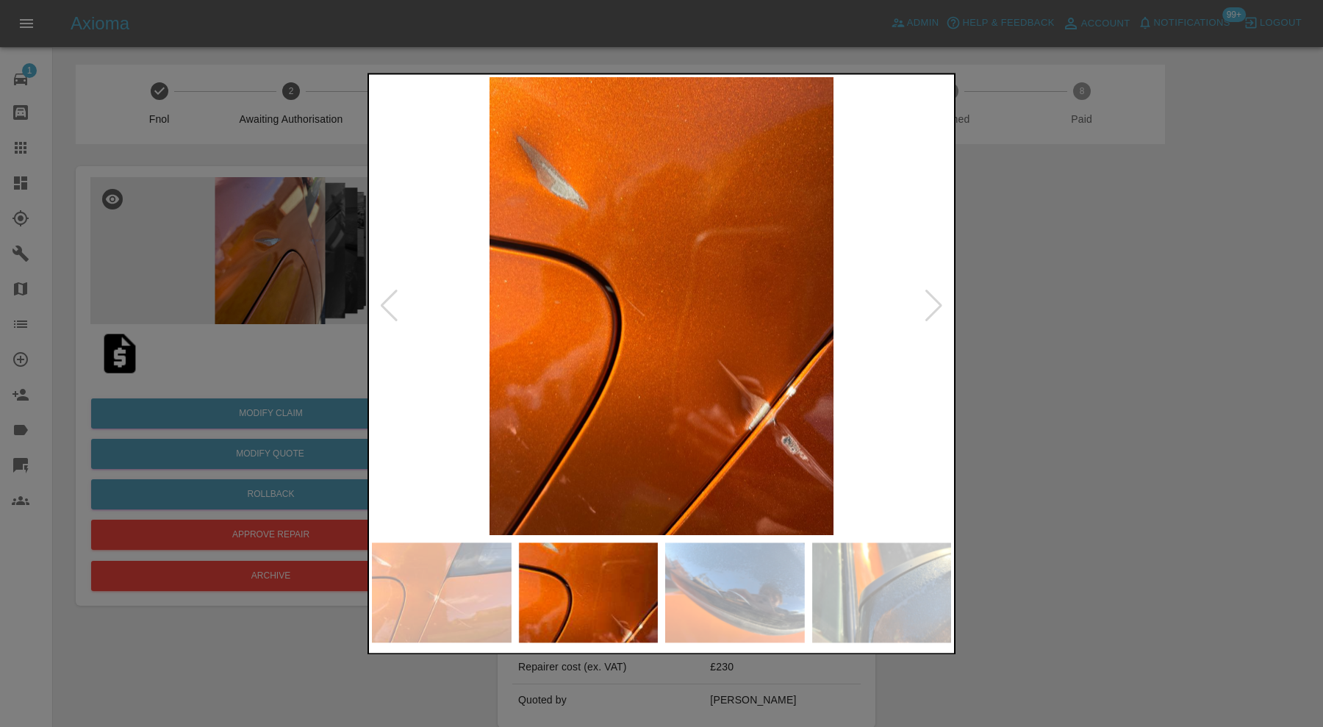
click at [933, 296] on div at bounding box center [934, 306] width 20 height 32
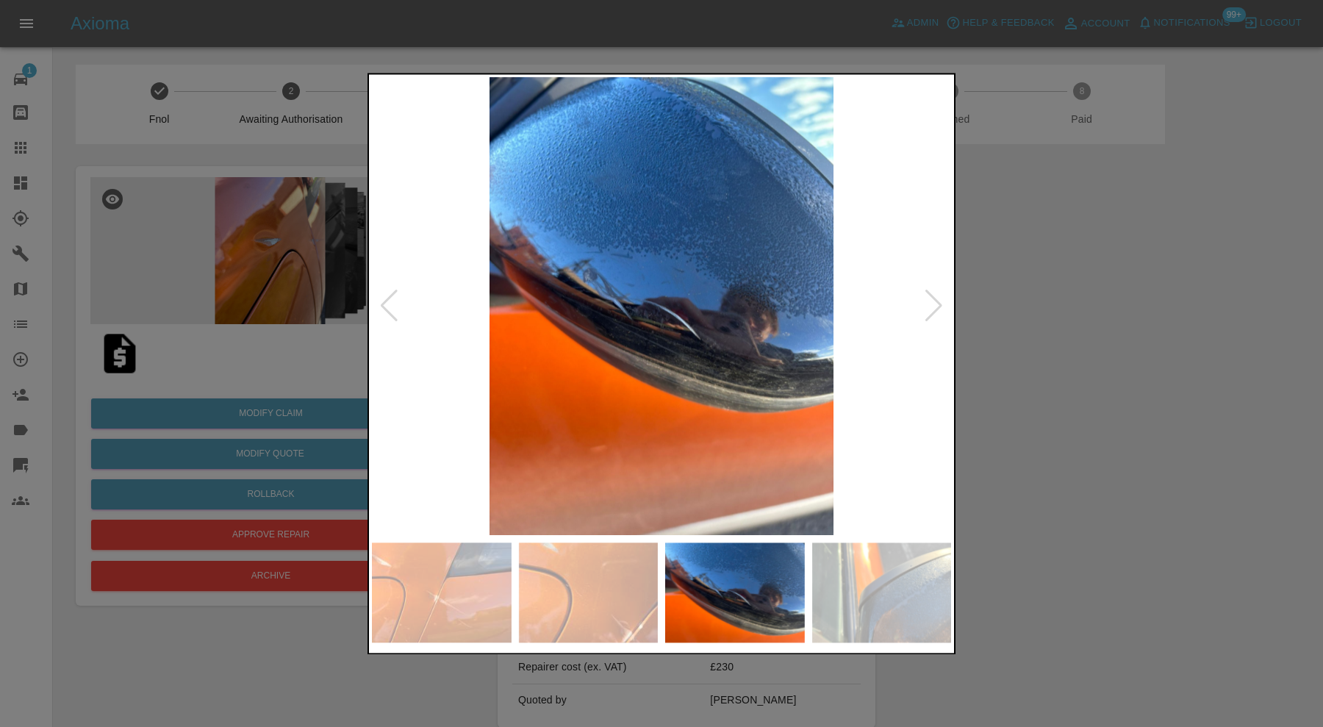
click at [933, 296] on div at bounding box center [934, 306] width 20 height 32
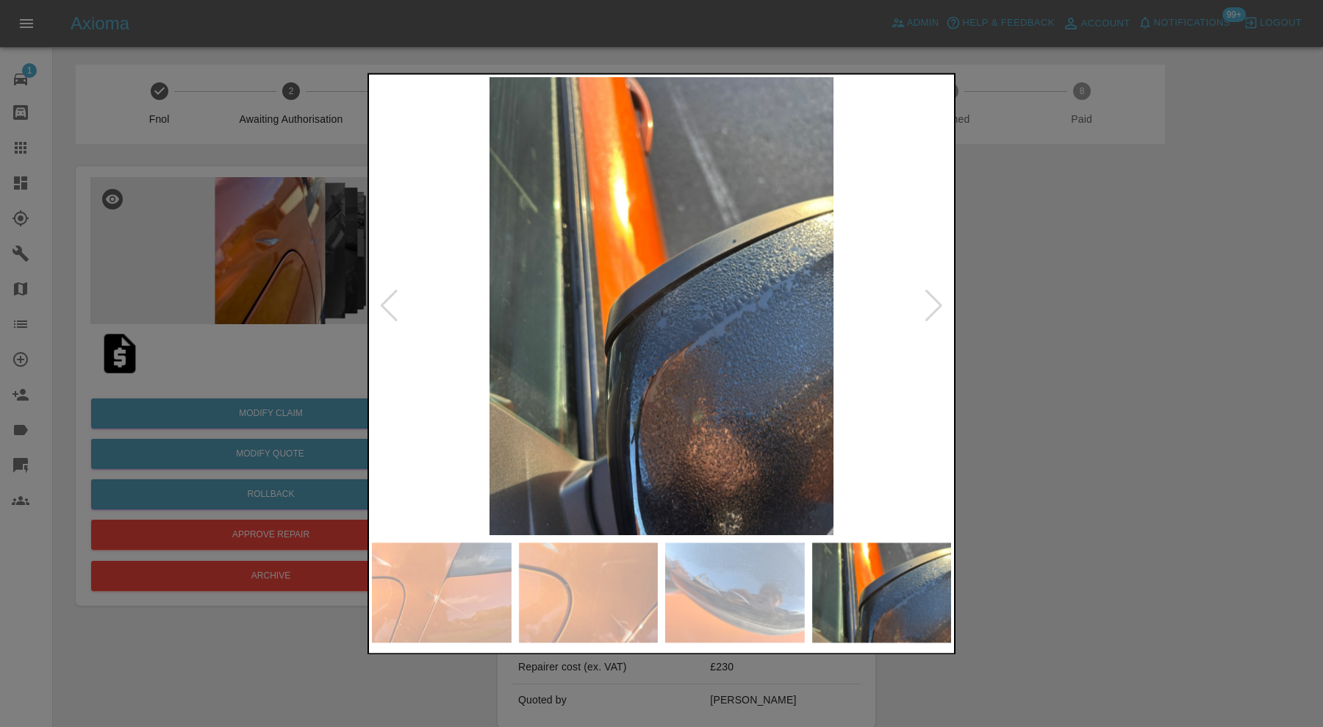
click at [933, 296] on div at bounding box center [934, 306] width 20 height 32
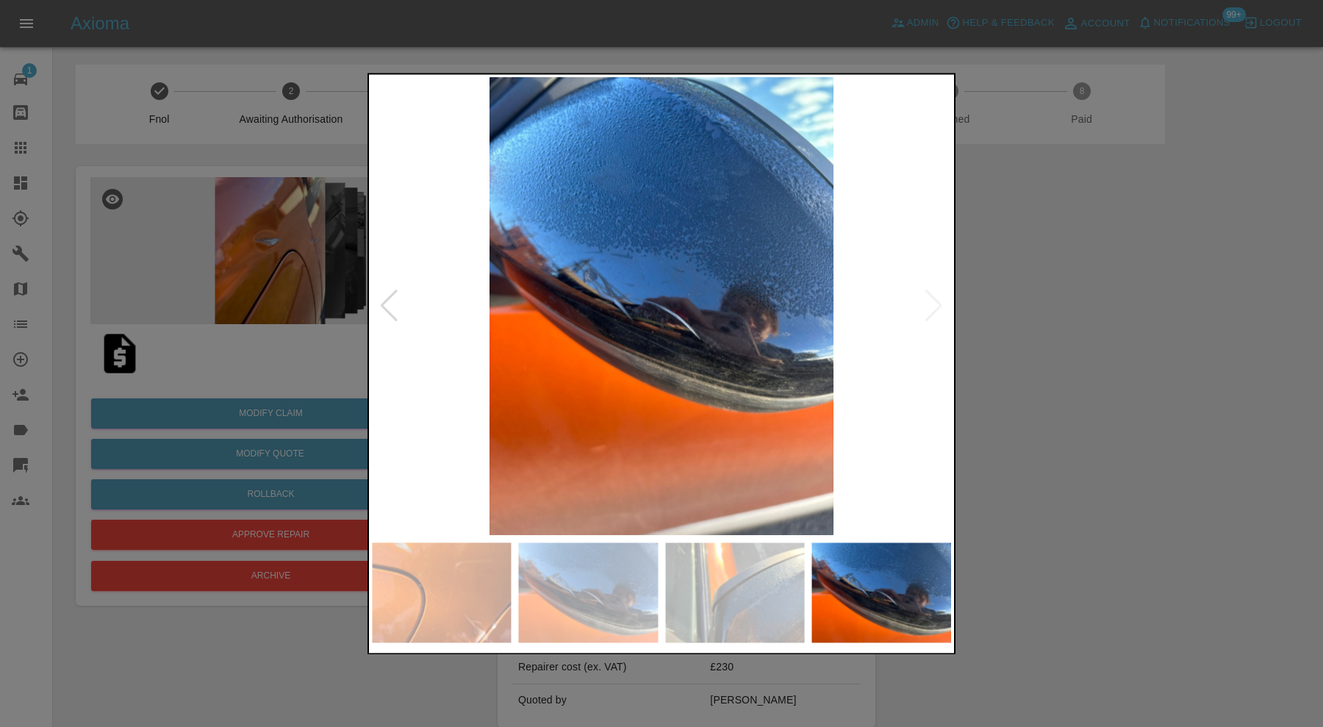
click at [933, 296] on img at bounding box center [661, 306] width 579 height 458
click at [998, 296] on div at bounding box center [661, 363] width 1323 height 727
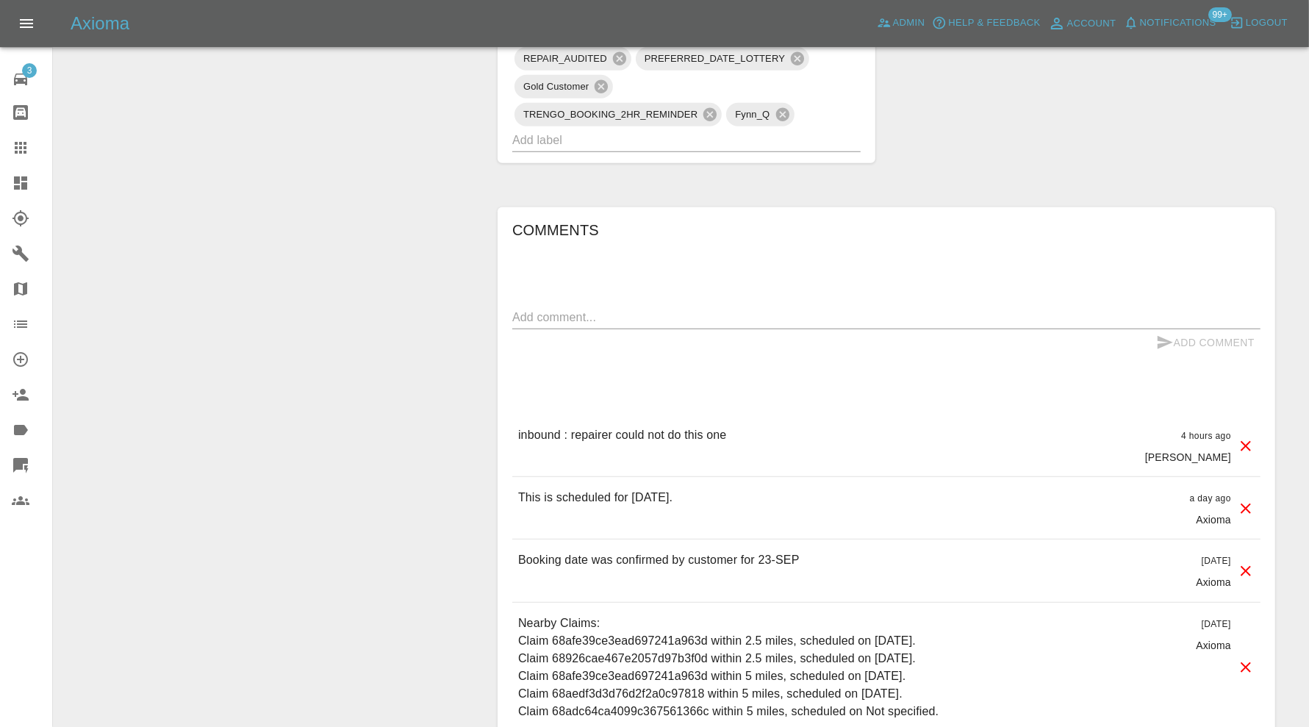
scroll to position [1224, 0]
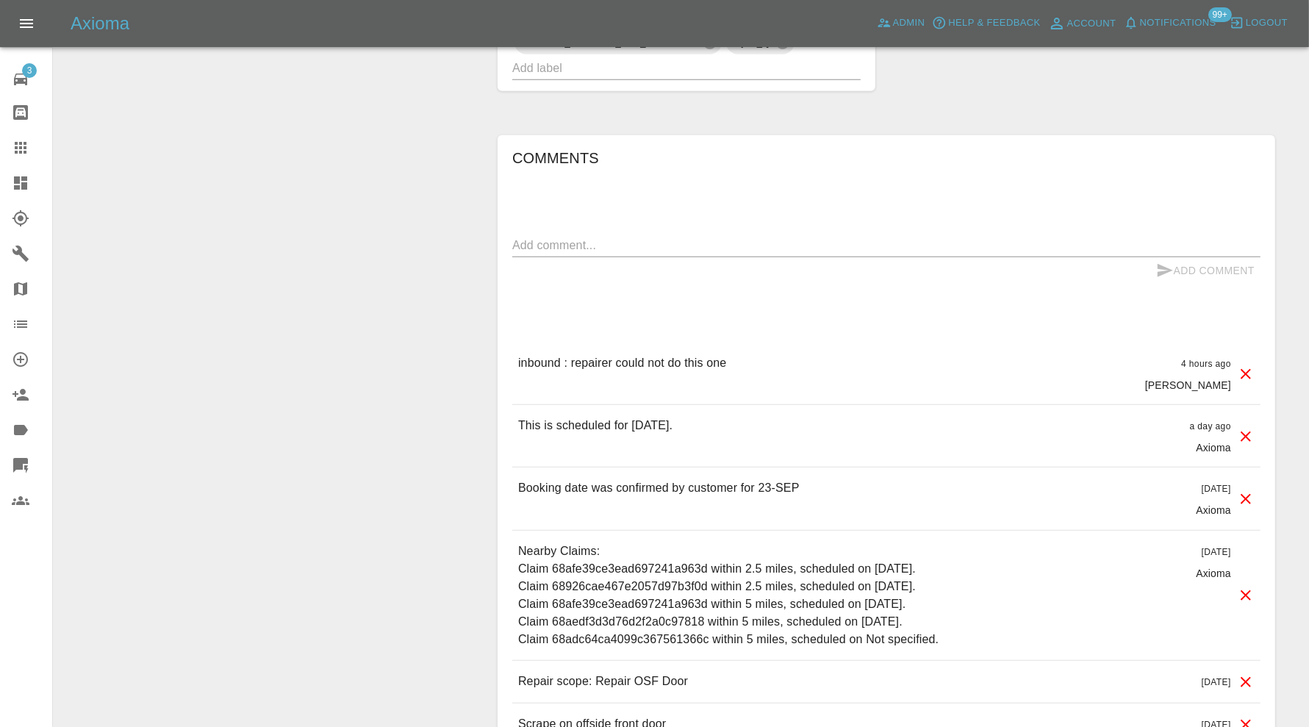
click at [1241, 365] on icon at bounding box center [1246, 374] width 18 height 18
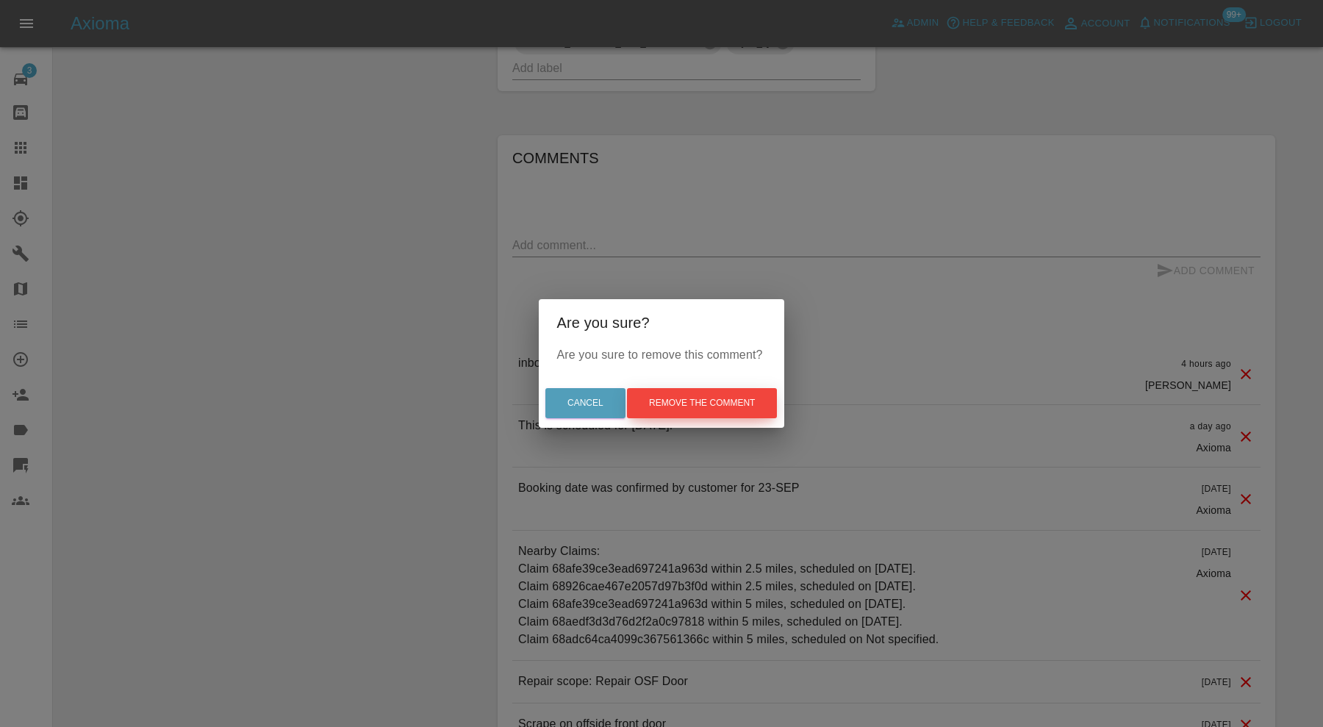
click at [695, 404] on button "Remove the comment" at bounding box center [702, 403] width 150 height 30
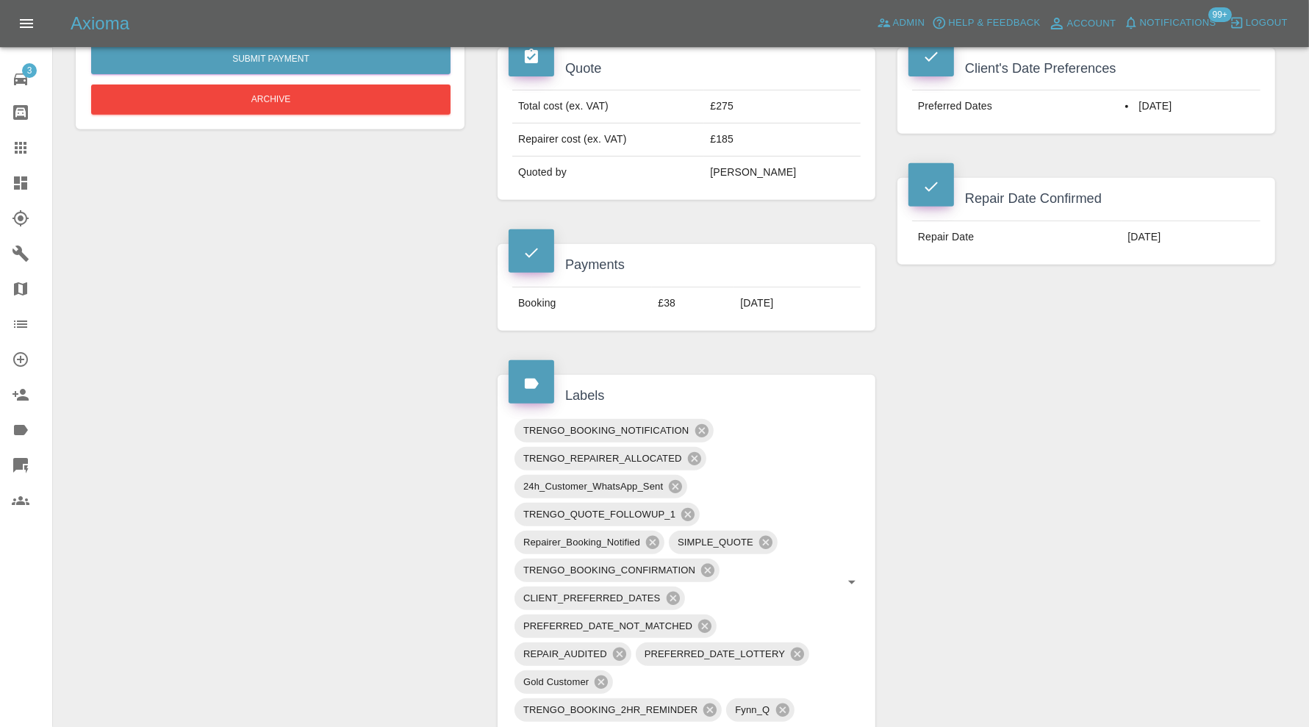
scroll to position [122, 0]
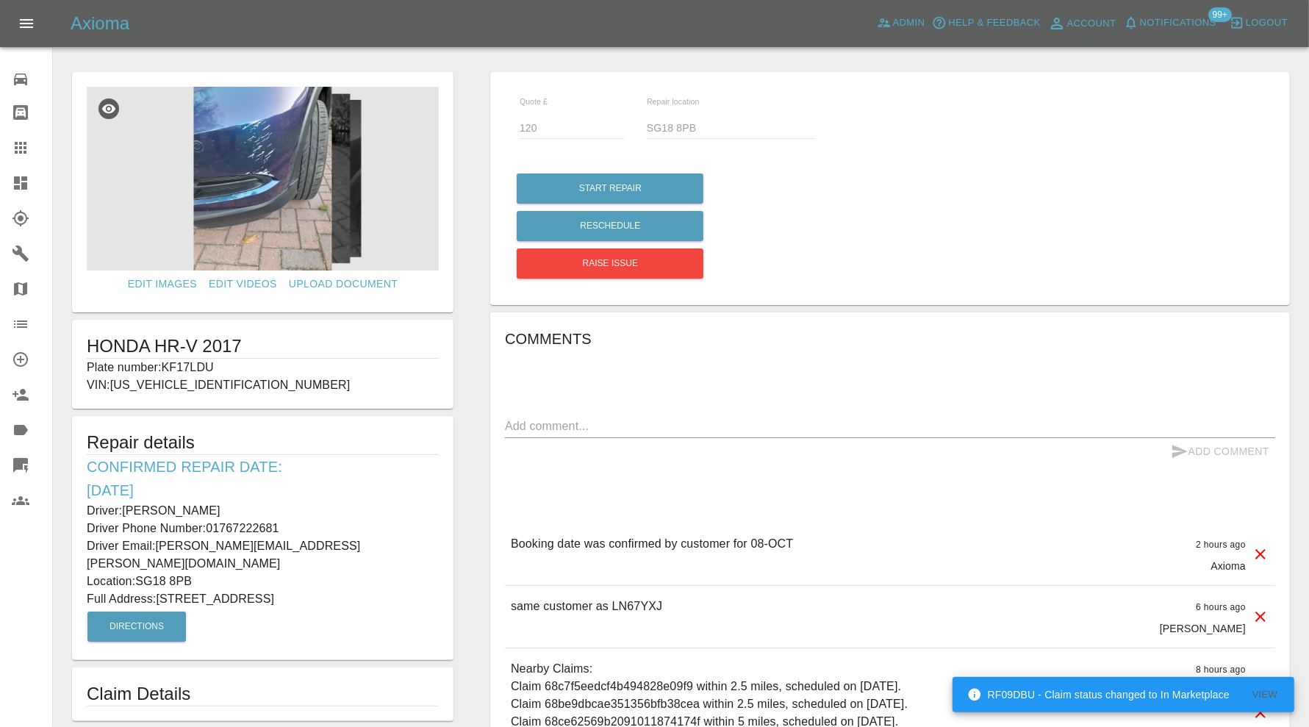
click at [262, 183] on img at bounding box center [263, 179] width 352 height 184
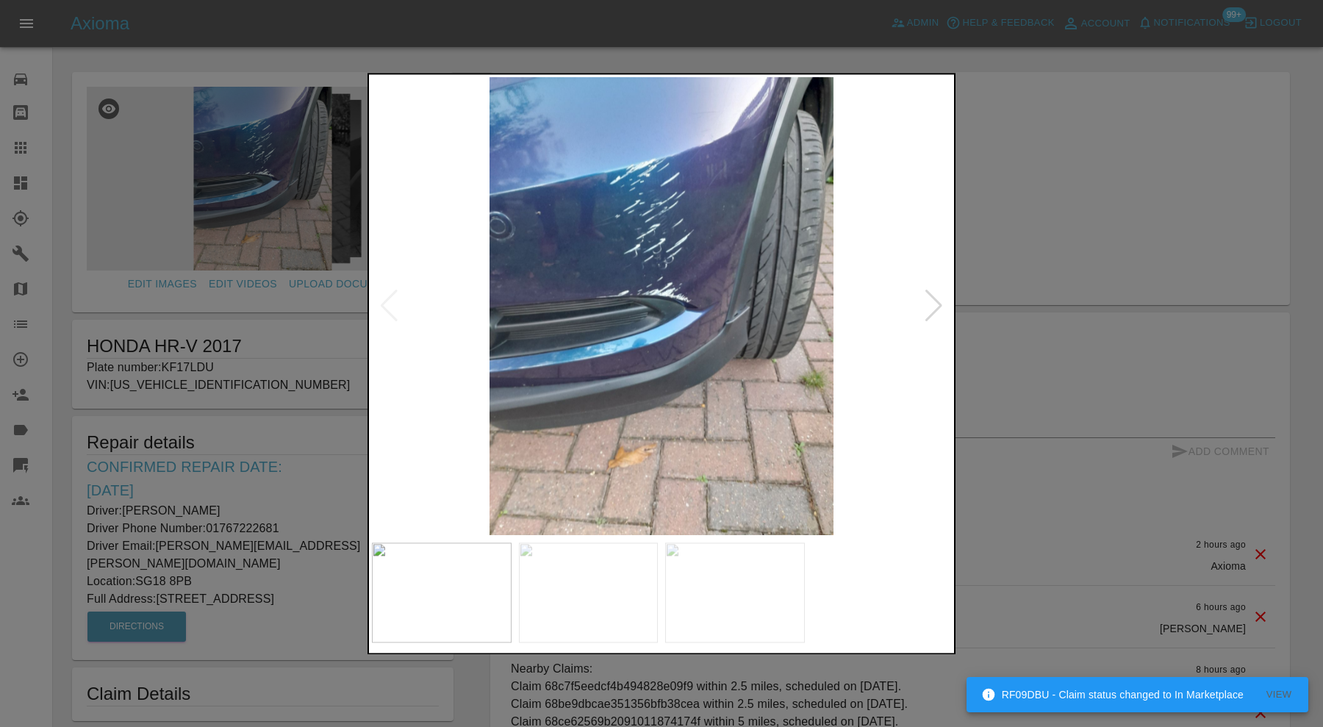
click at [932, 304] on div at bounding box center [934, 306] width 20 height 32
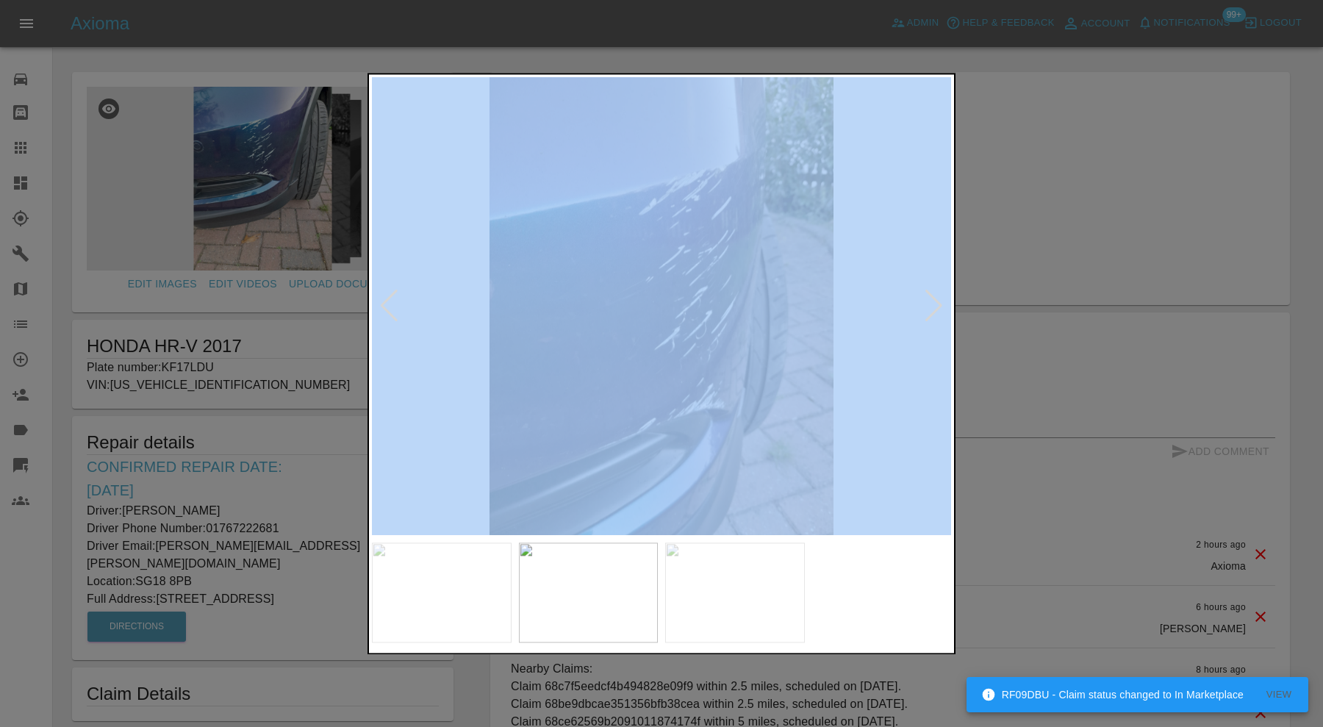
click at [932, 304] on div at bounding box center [934, 306] width 20 height 32
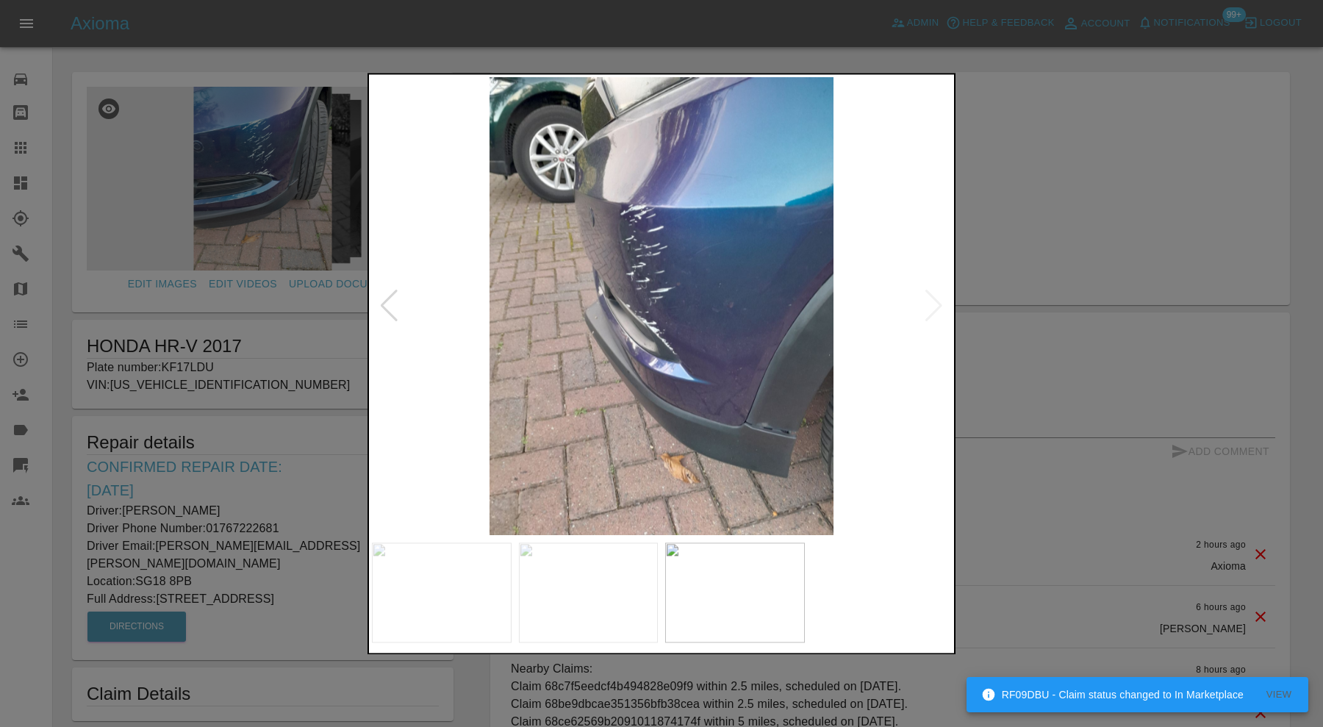
click at [1031, 261] on div at bounding box center [661, 363] width 1323 height 727
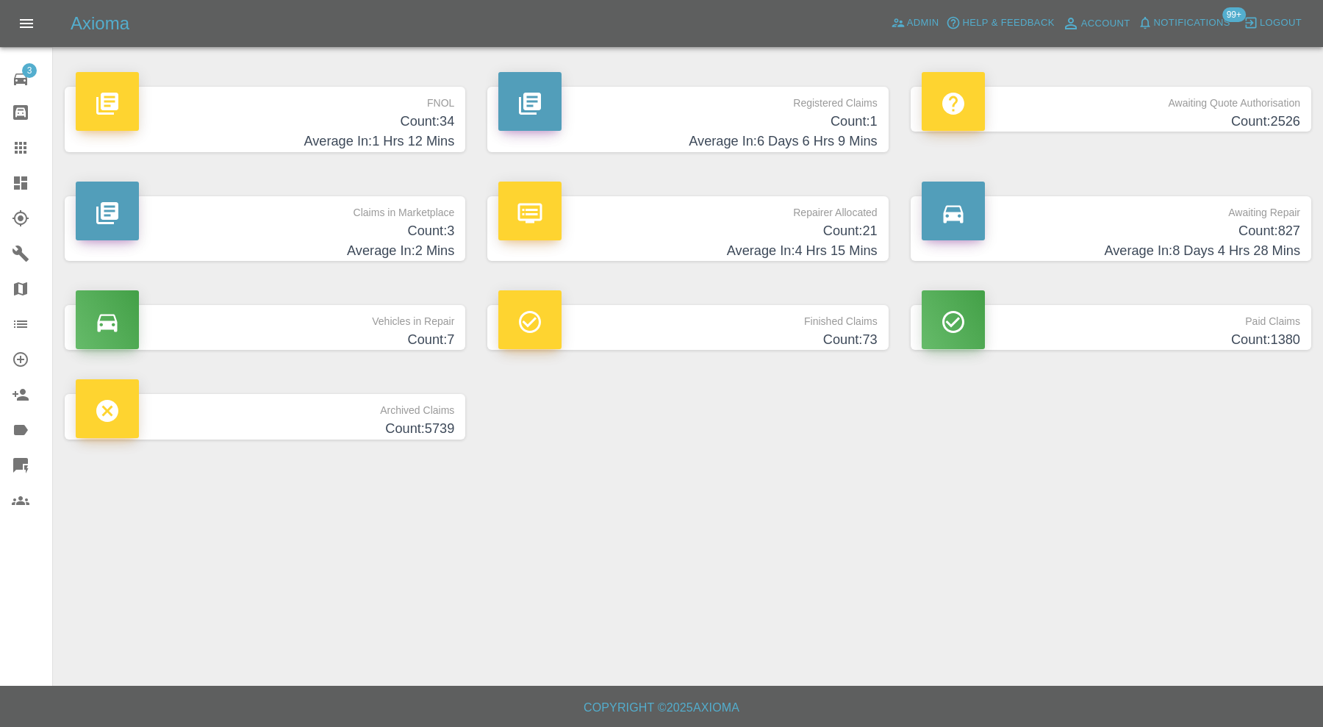
click at [331, 111] on p "FNOL" at bounding box center [265, 99] width 378 height 25
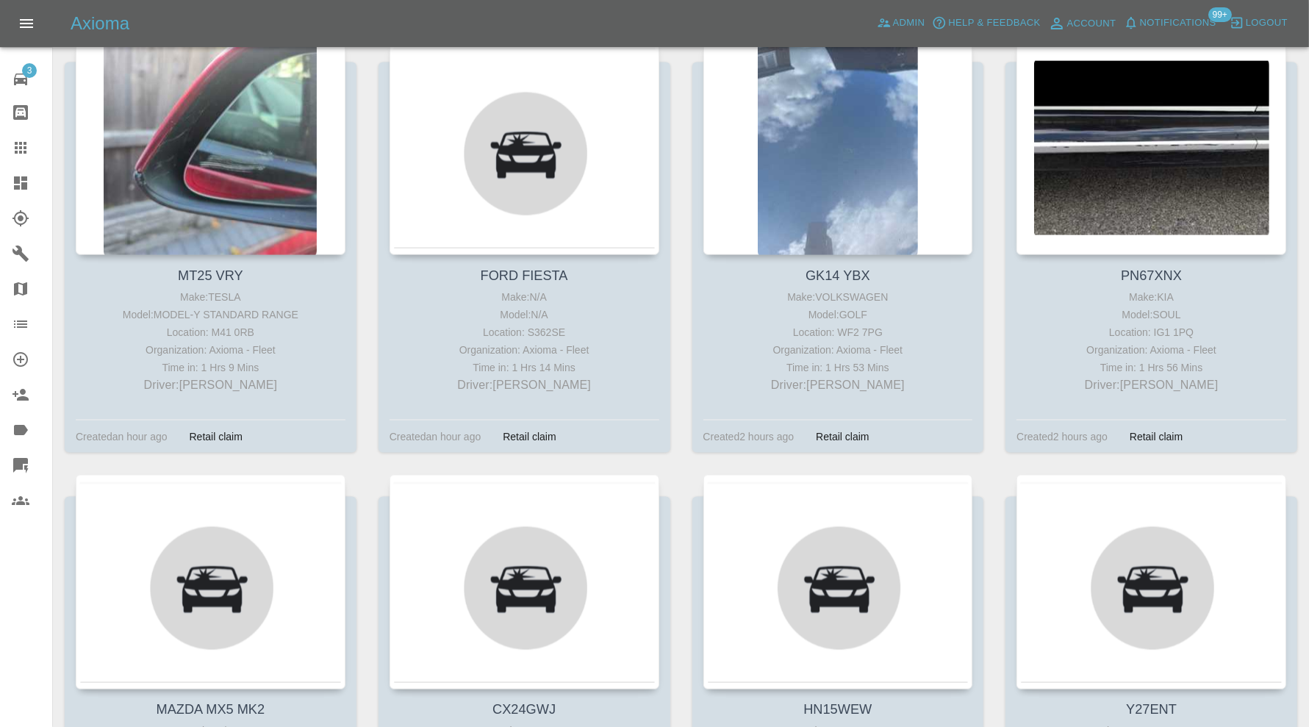
scroll to position [1859, 0]
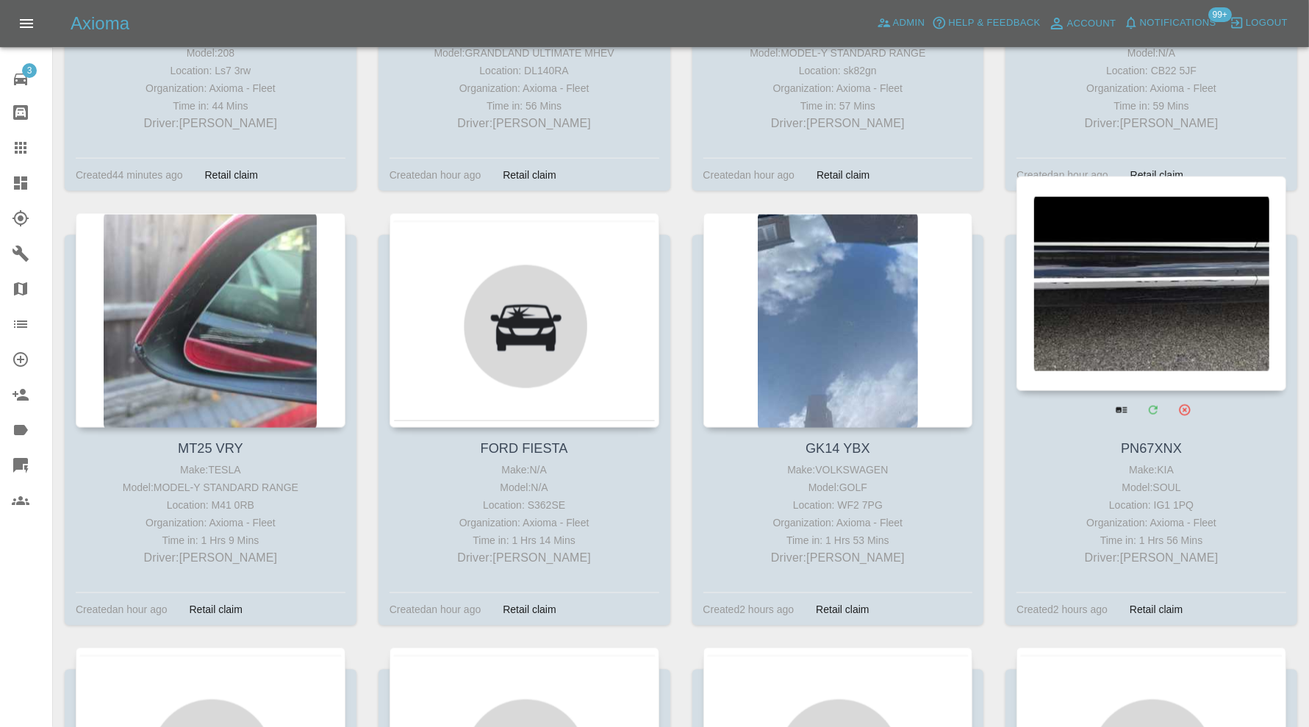
click at [1133, 315] on div at bounding box center [1151, 283] width 270 height 215
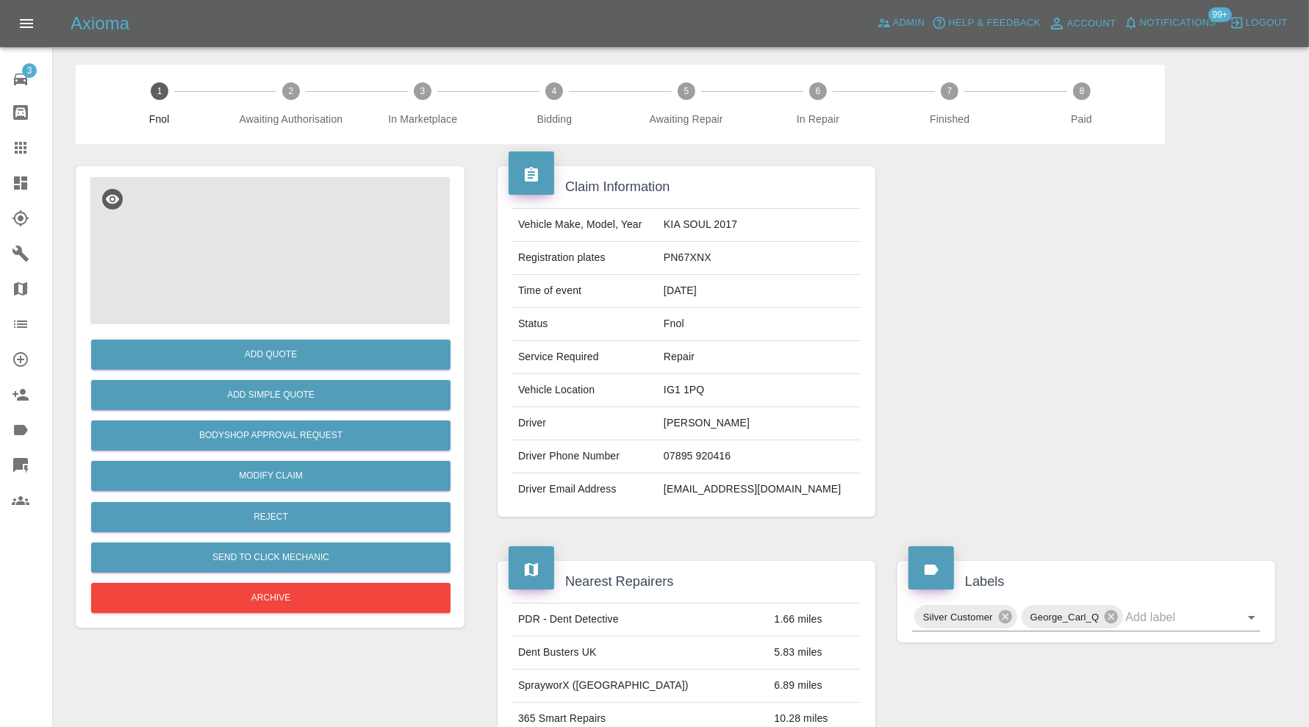
click at [274, 265] on img at bounding box center [269, 250] width 359 height 147
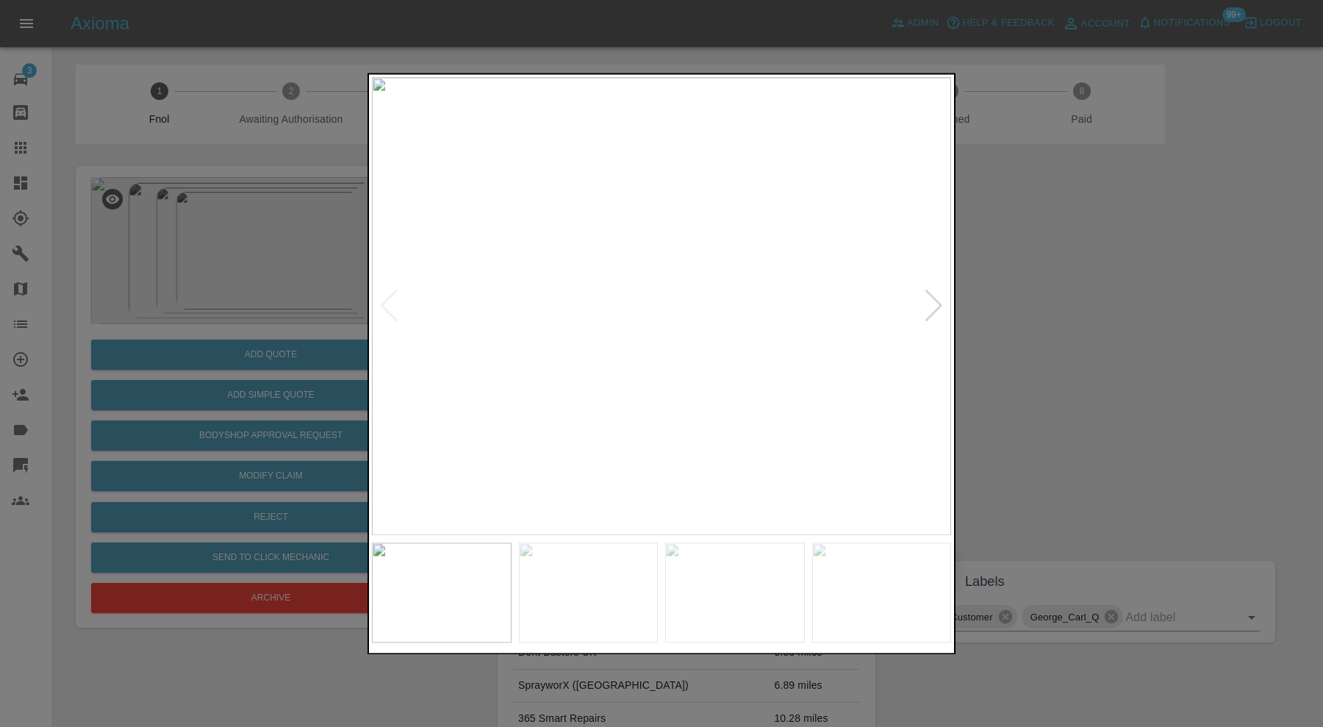
click at [932, 302] on div at bounding box center [934, 306] width 20 height 32
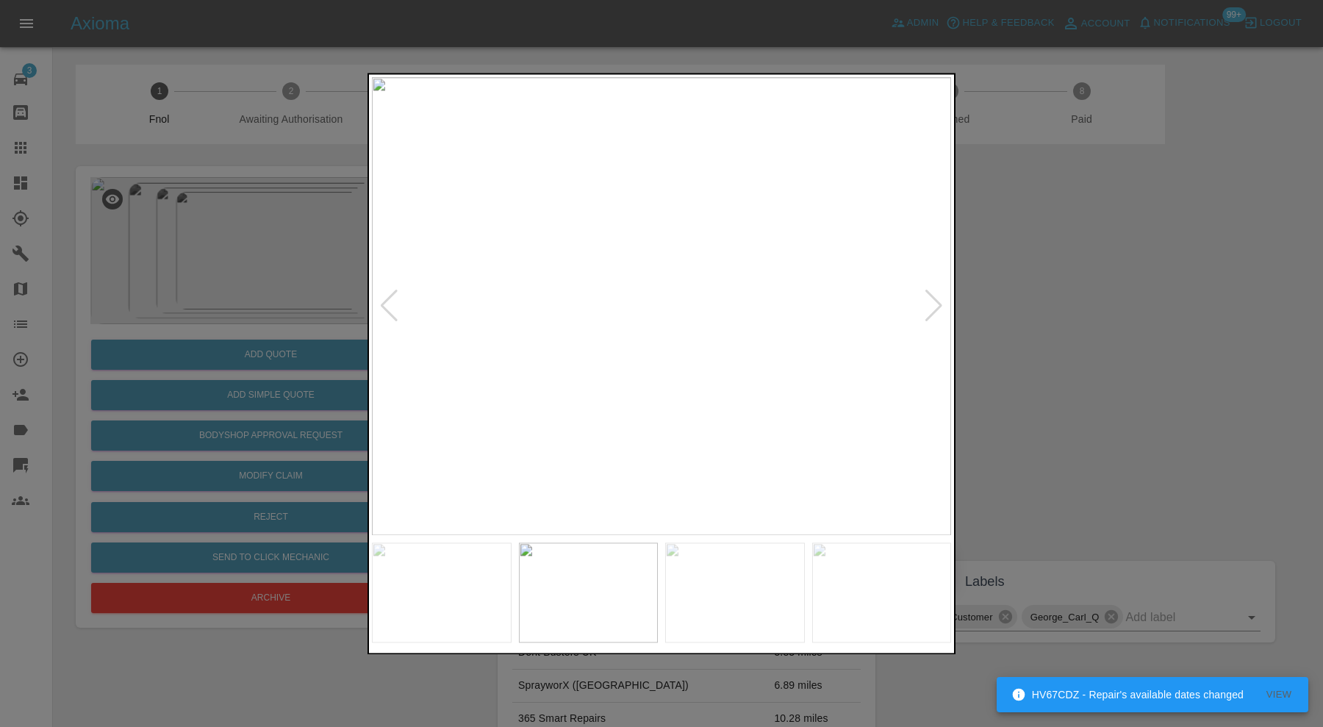
click at [932, 302] on div at bounding box center [934, 306] width 20 height 32
click at [932, 302] on img at bounding box center [661, 306] width 579 height 458
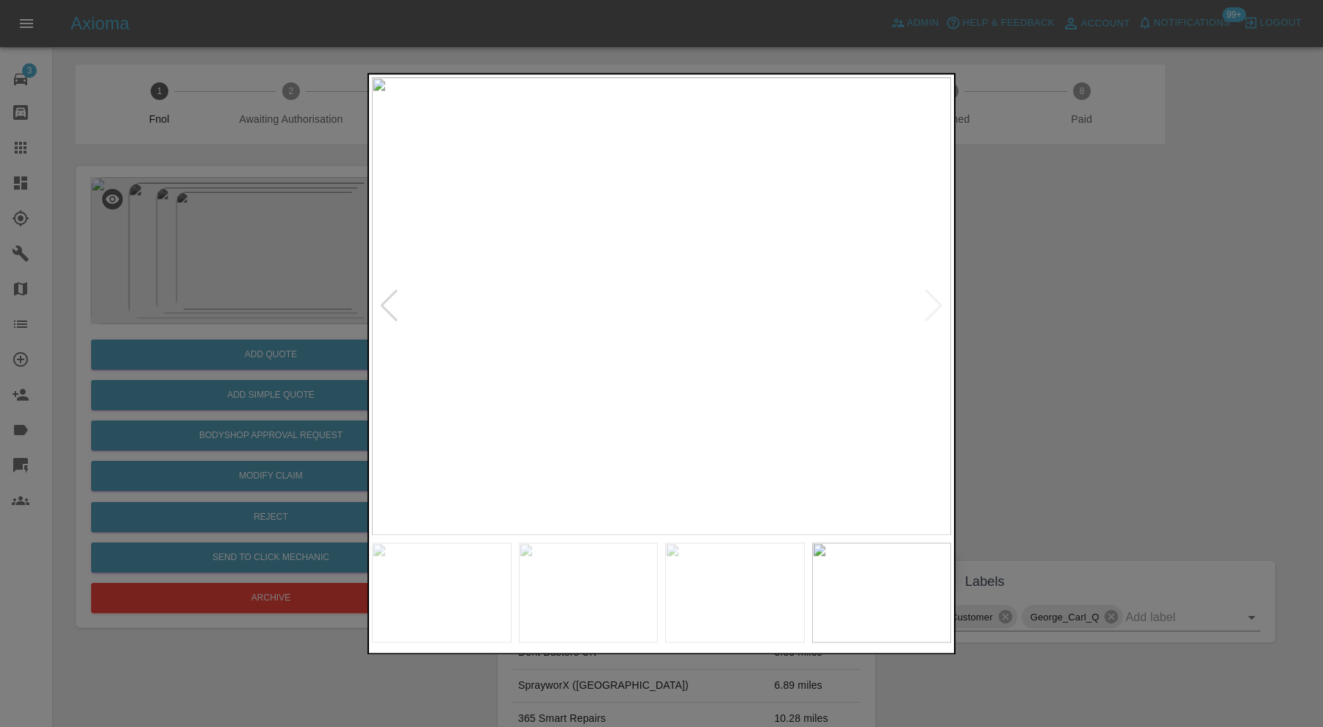
click at [1036, 351] on div at bounding box center [661, 363] width 1323 height 727
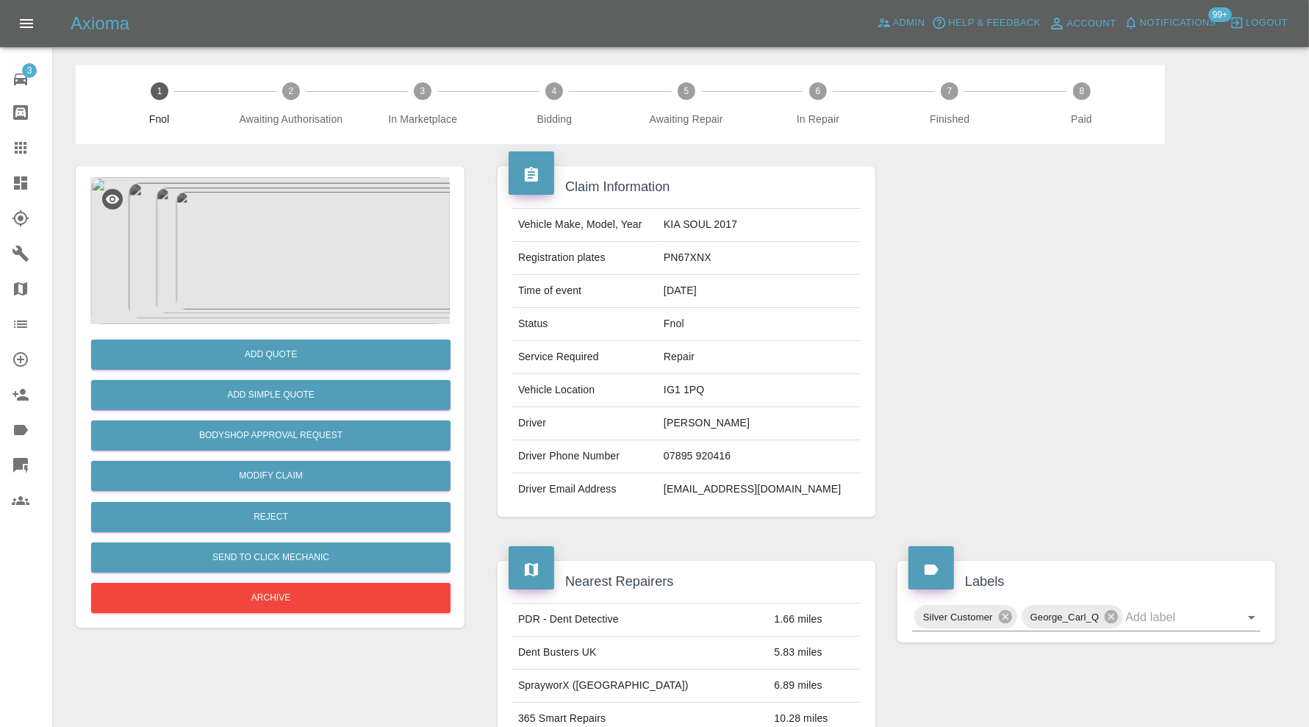
click at [32, 181] on div at bounding box center [32, 183] width 41 height 18
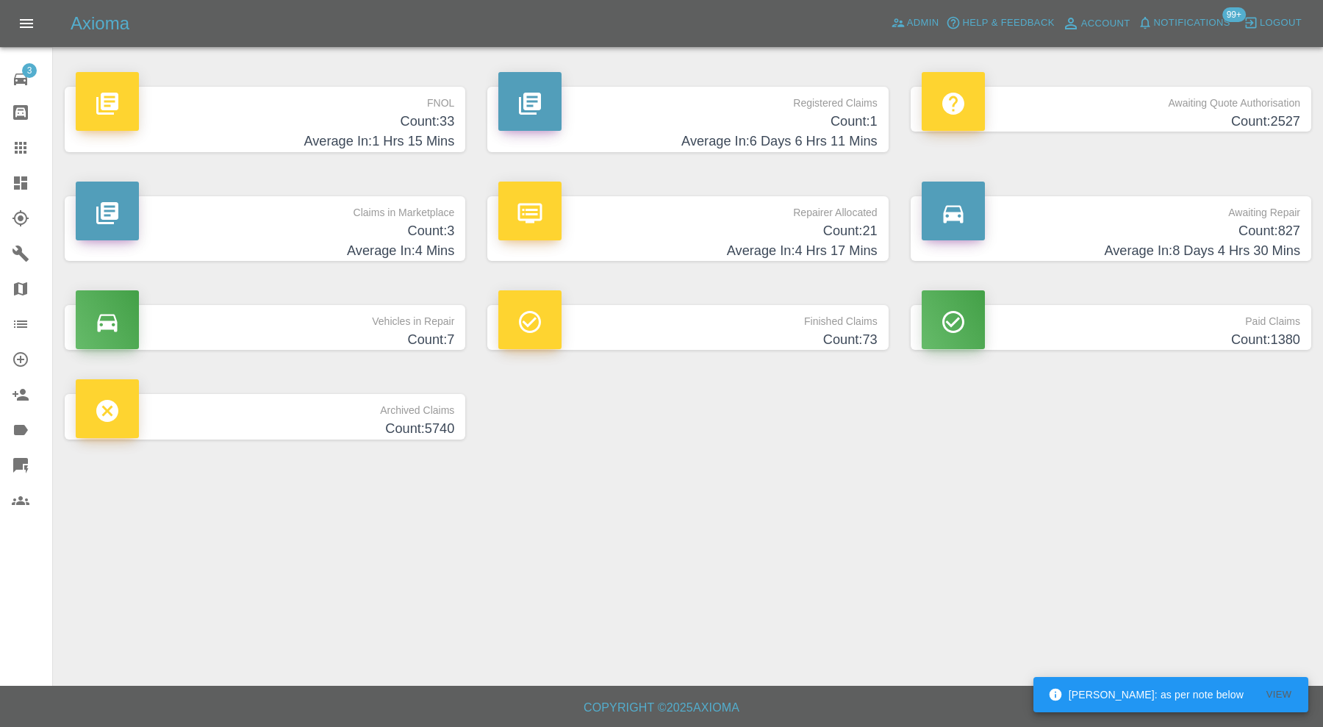
click at [214, 107] on p "FNOL" at bounding box center [265, 99] width 378 height 25
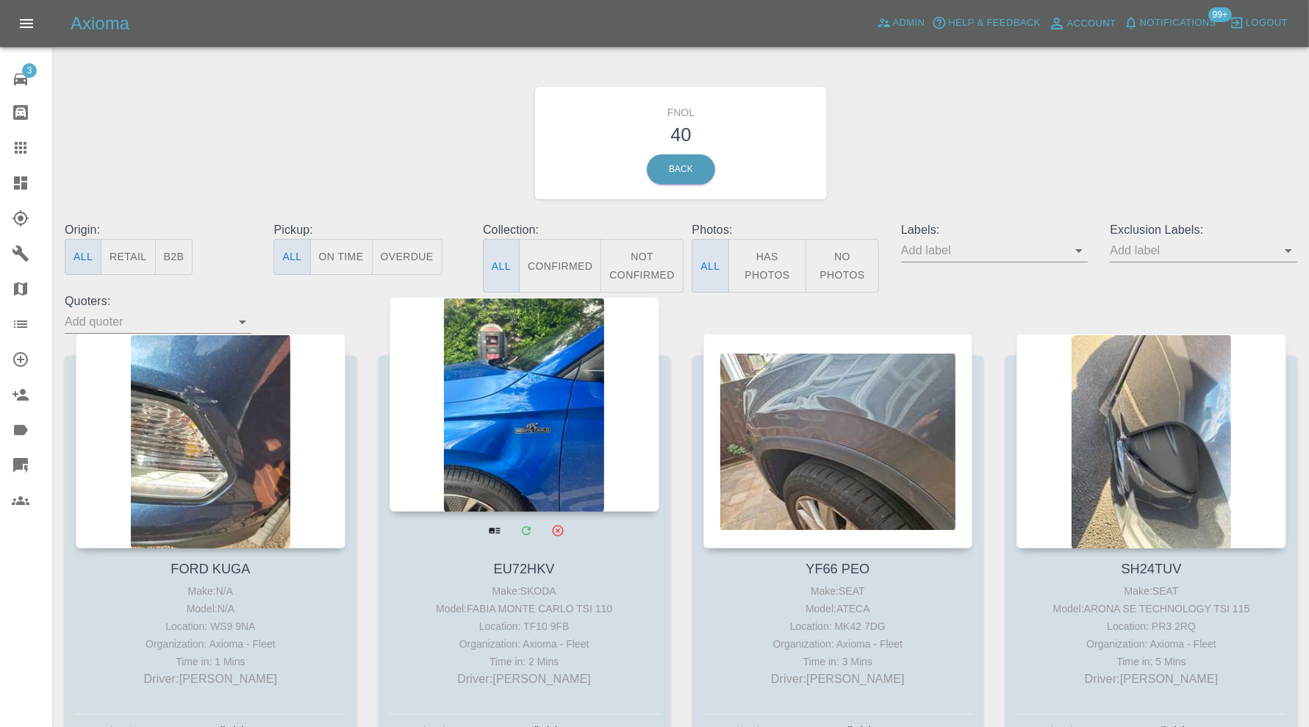
click at [514, 436] on div at bounding box center [525, 404] width 270 height 215
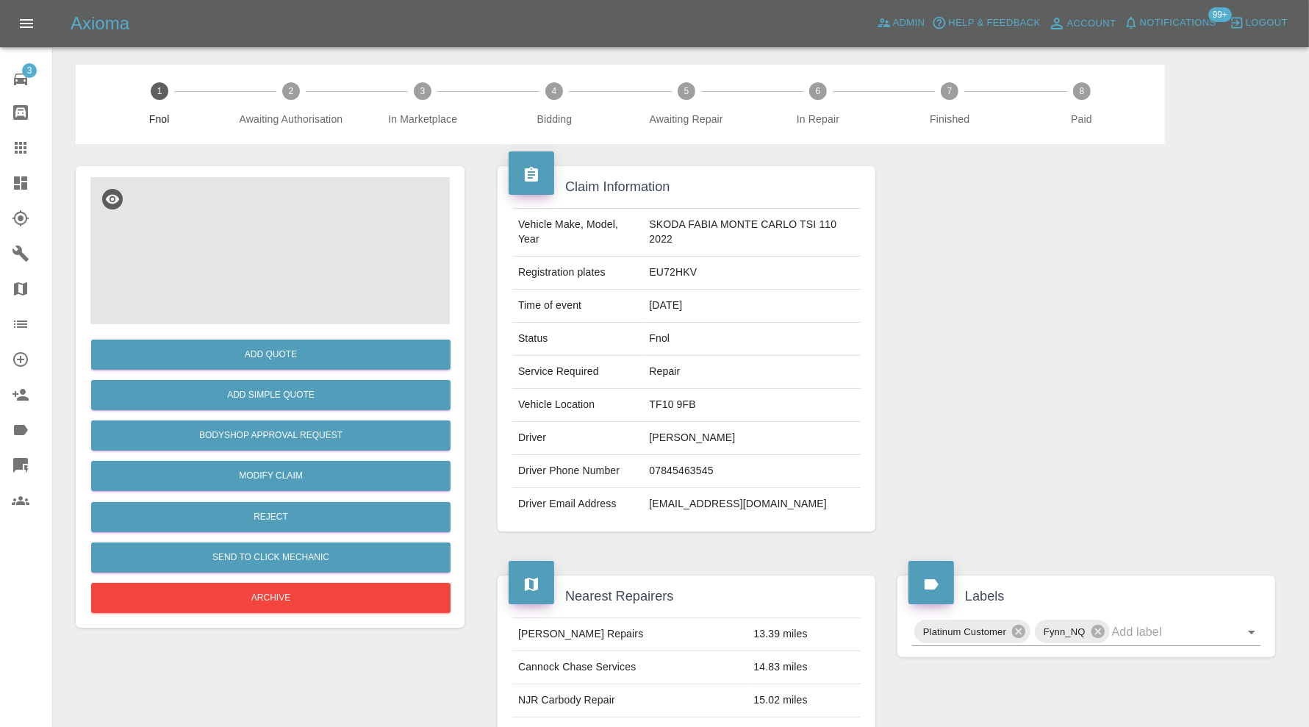
click at [252, 218] on img at bounding box center [269, 250] width 359 height 147
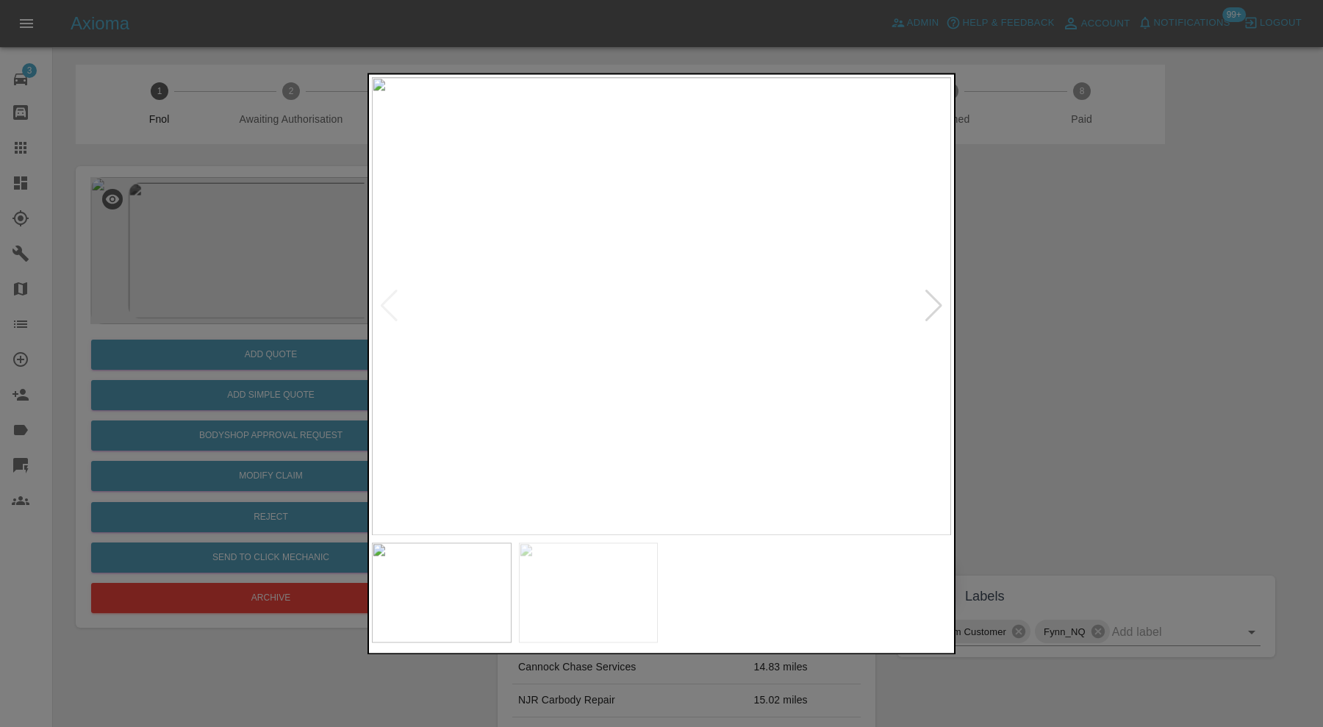
click at [932, 301] on div at bounding box center [934, 306] width 20 height 32
click at [932, 301] on img at bounding box center [661, 306] width 579 height 458
click at [1005, 306] on div at bounding box center [661, 363] width 1323 height 727
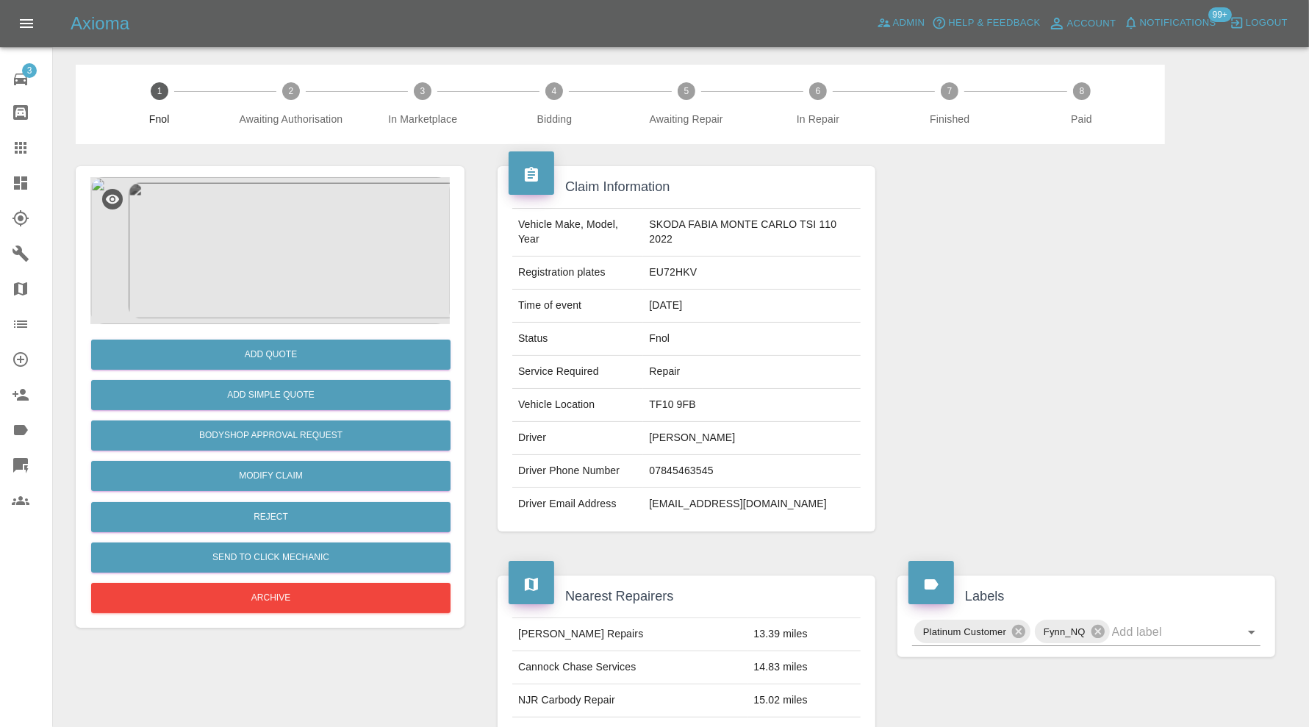
click at [287, 284] on img at bounding box center [269, 250] width 359 height 147
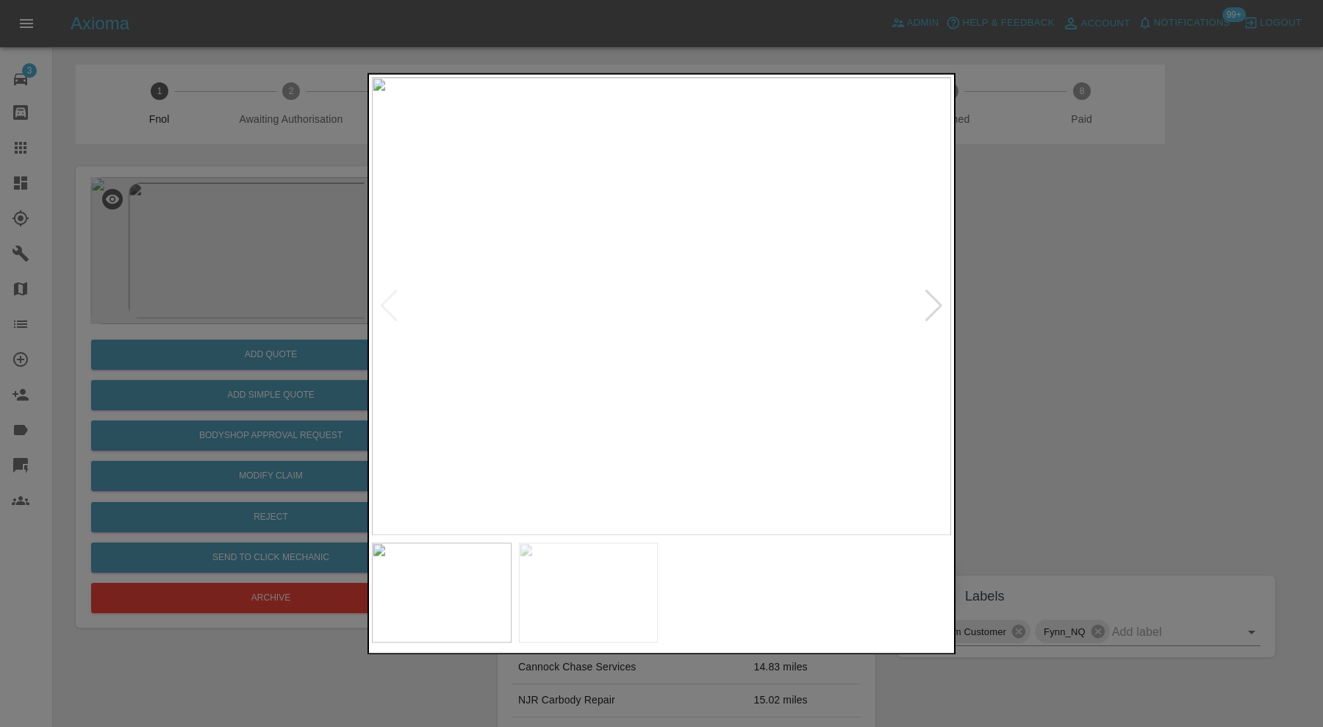
click at [935, 304] on div at bounding box center [934, 306] width 20 height 32
click at [1134, 366] on div at bounding box center [661, 363] width 1323 height 727
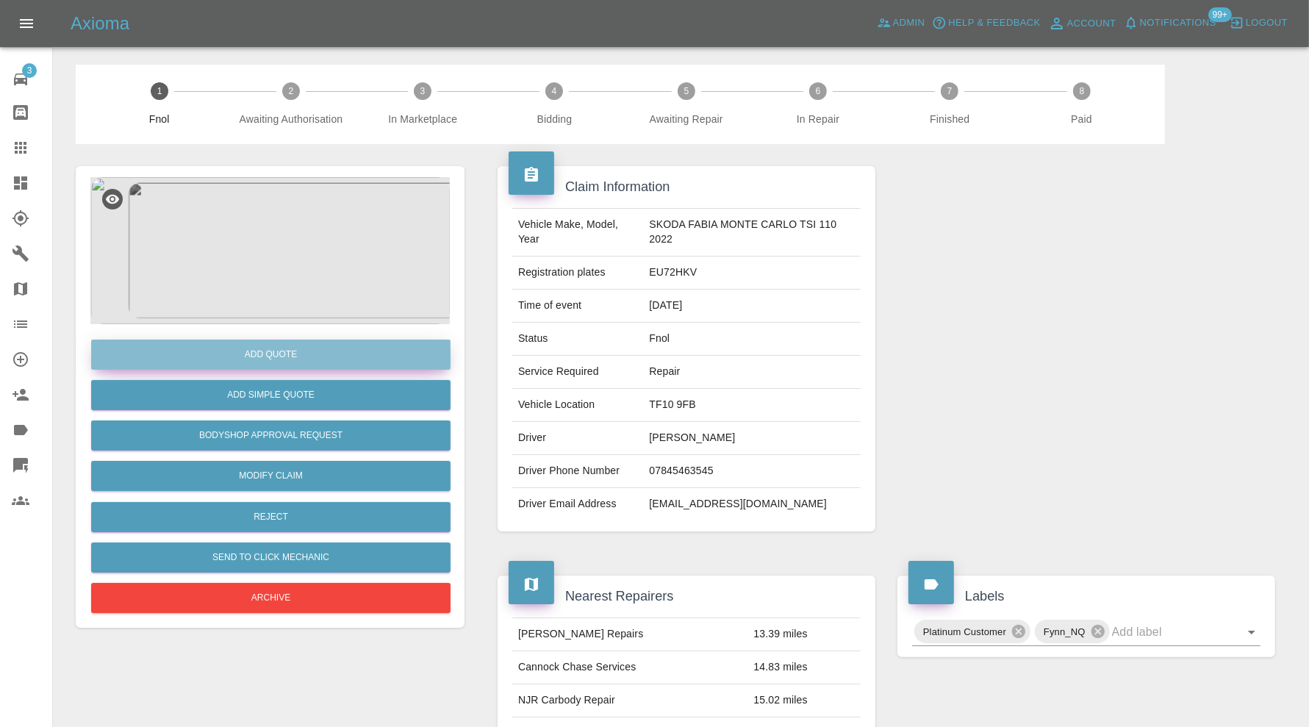
click at [290, 357] on button "Add Quote" at bounding box center [270, 355] width 359 height 30
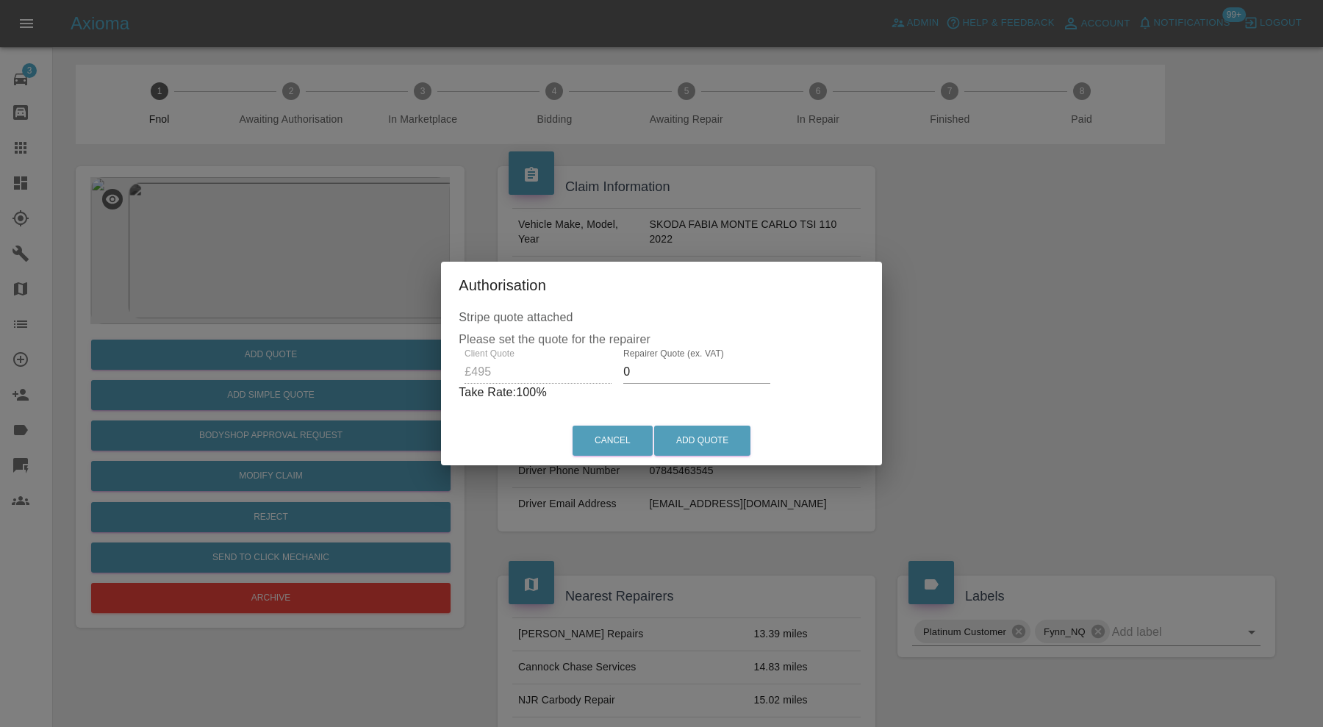
click at [681, 379] on input "0" at bounding box center [696, 372] width 147 height 24
type input "3"
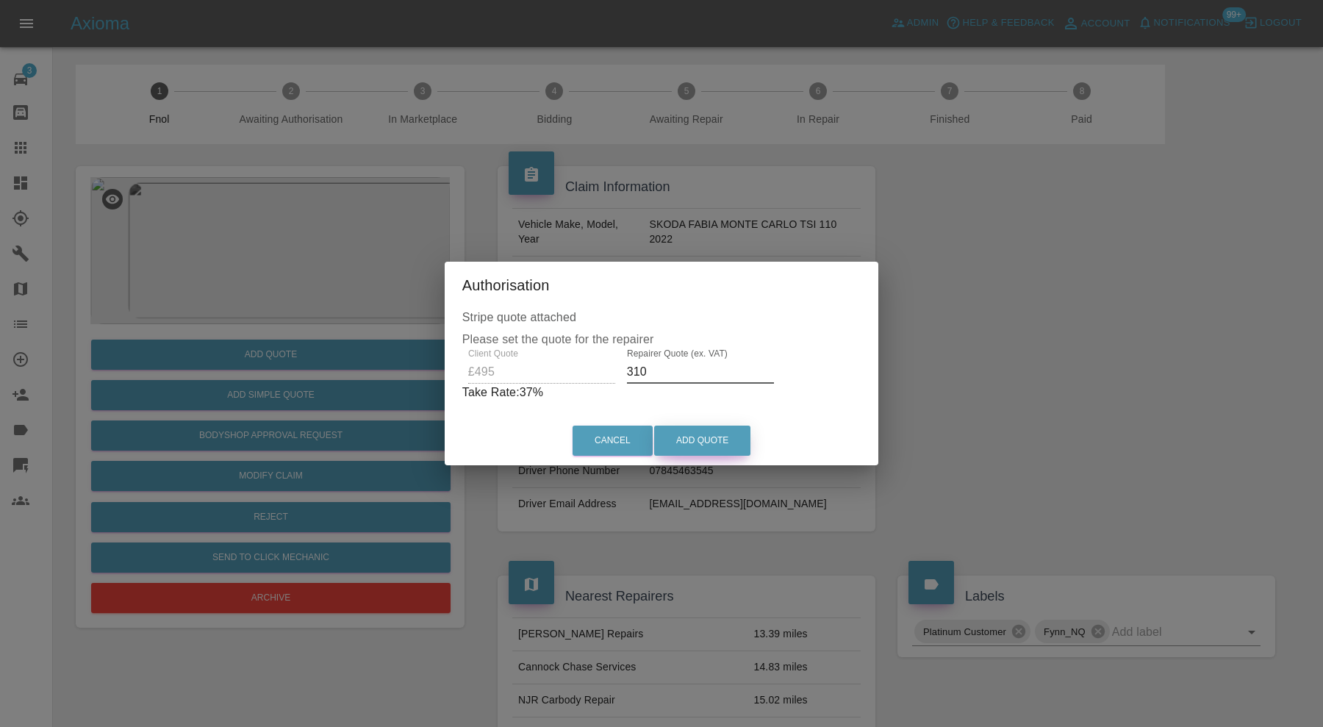
type input "310"
click at [696, 442] on button "Add Quote" at bounding box center [702, 441] width 96 height 30
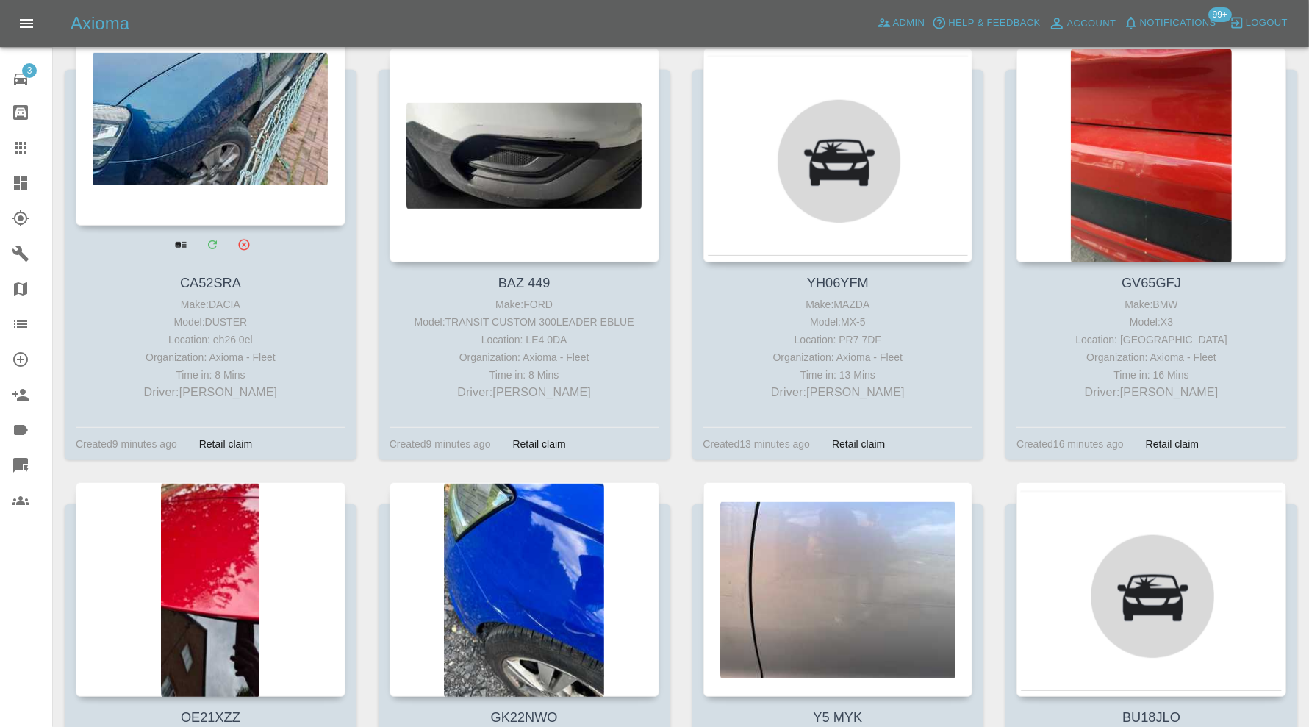
scroll to position [735, 0]
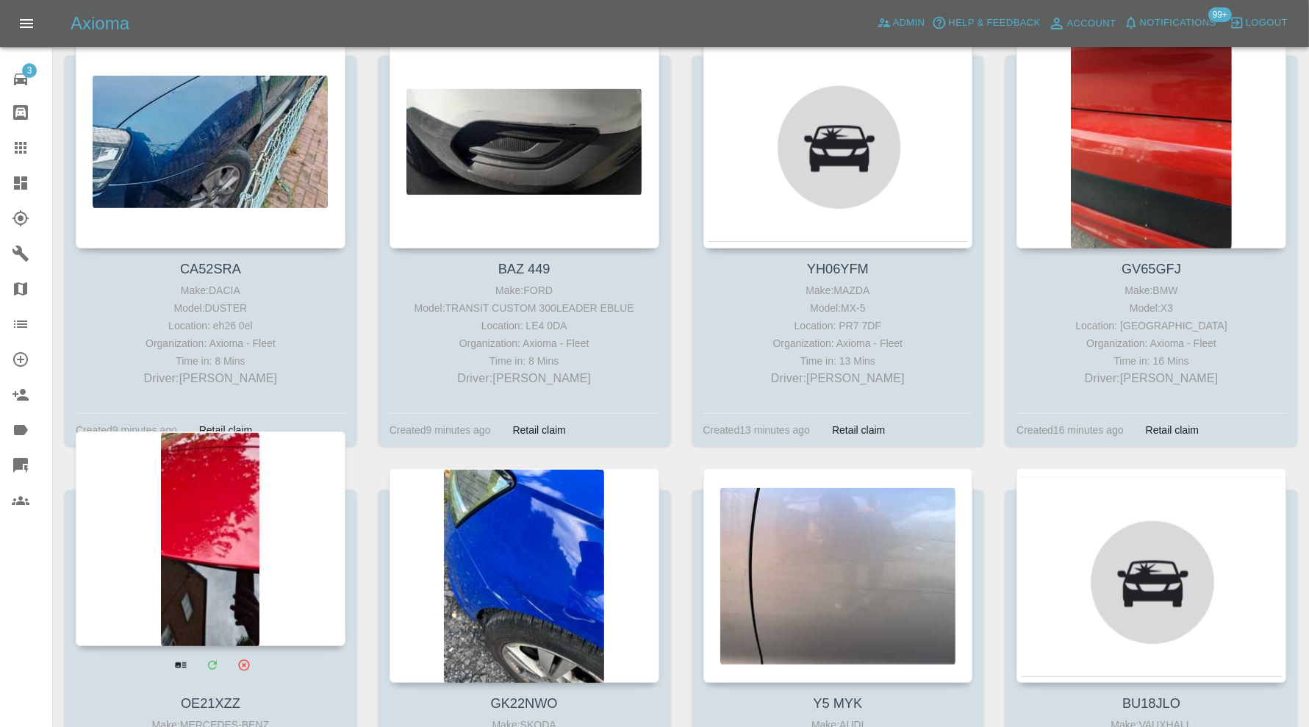
click at [243, 528] on div at bounding box center [211, 538] width 270 height 215
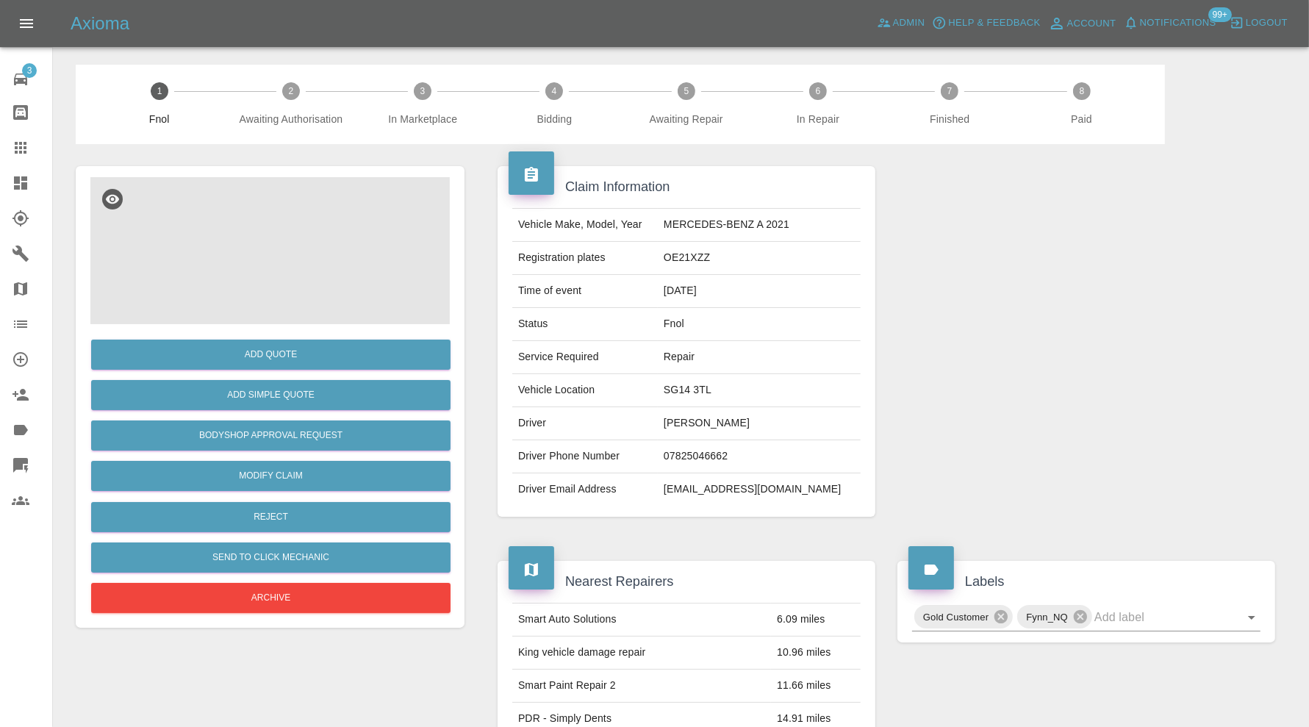
click at [245, 267] on img at bounding box center [269, 250] width 359 height 147
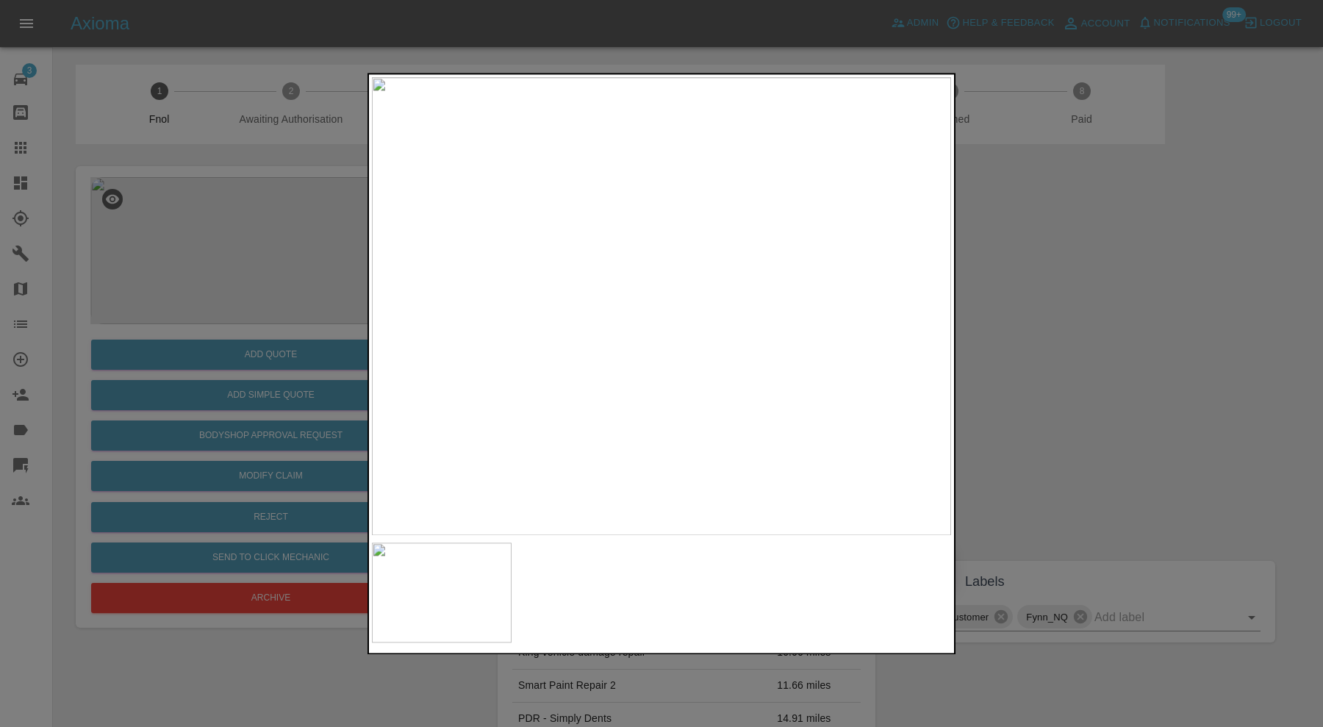
click at [1088, 340] on div at bounding box center [661, 363] width 1323 height 727
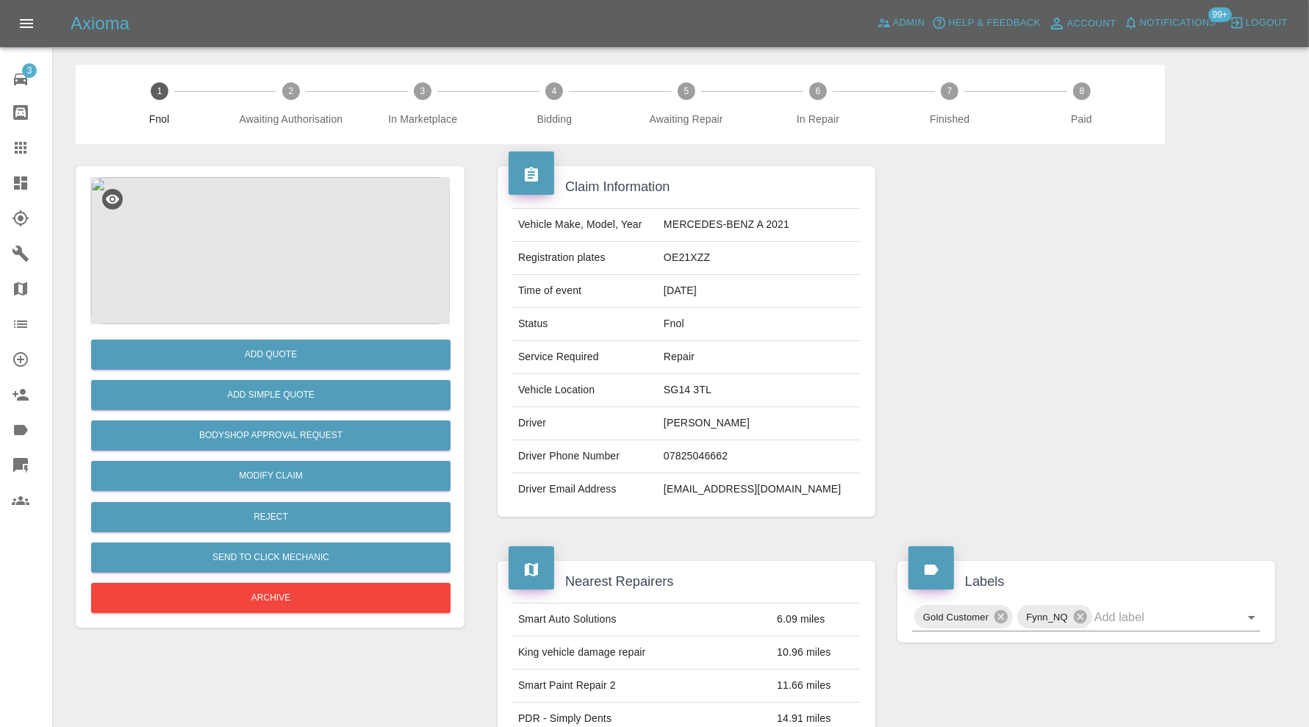
click at [247, 281] on img at bounding box center [269, 250] width 359 height 147
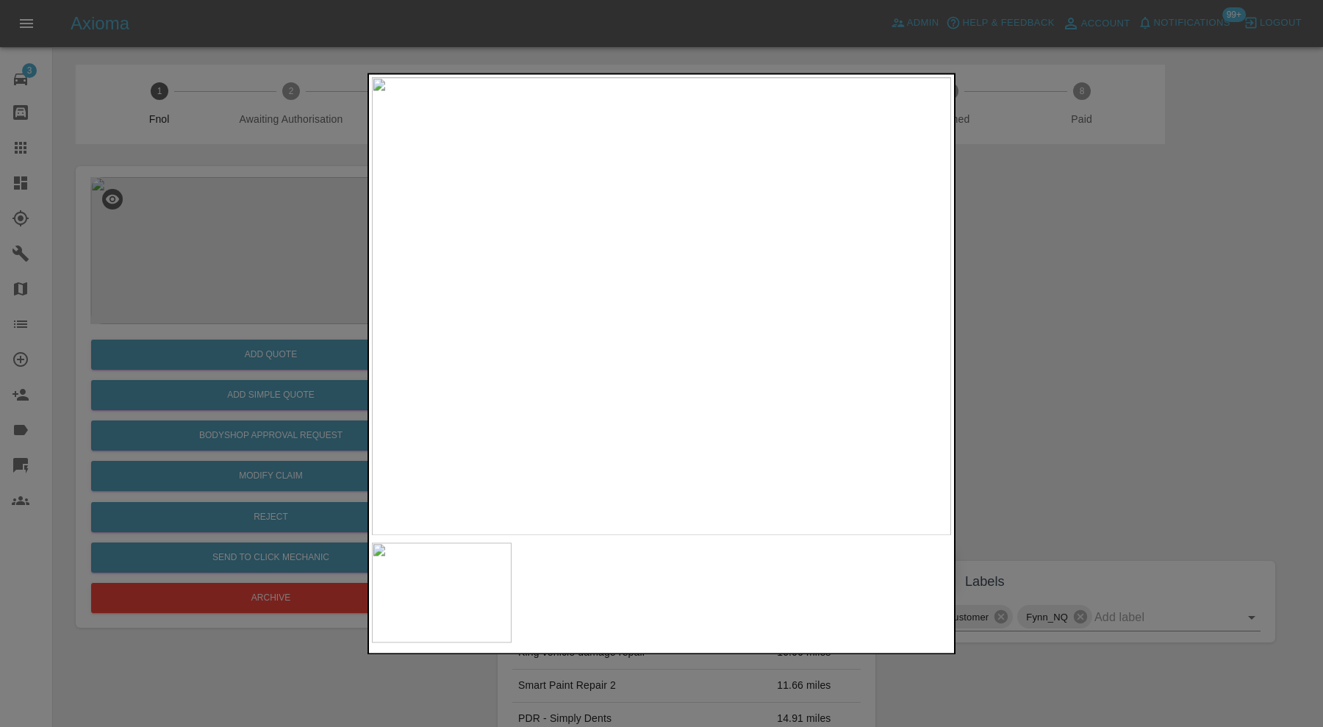
click at [1009, 273] on div at bounding box center [661, 363] width 1323 height 727
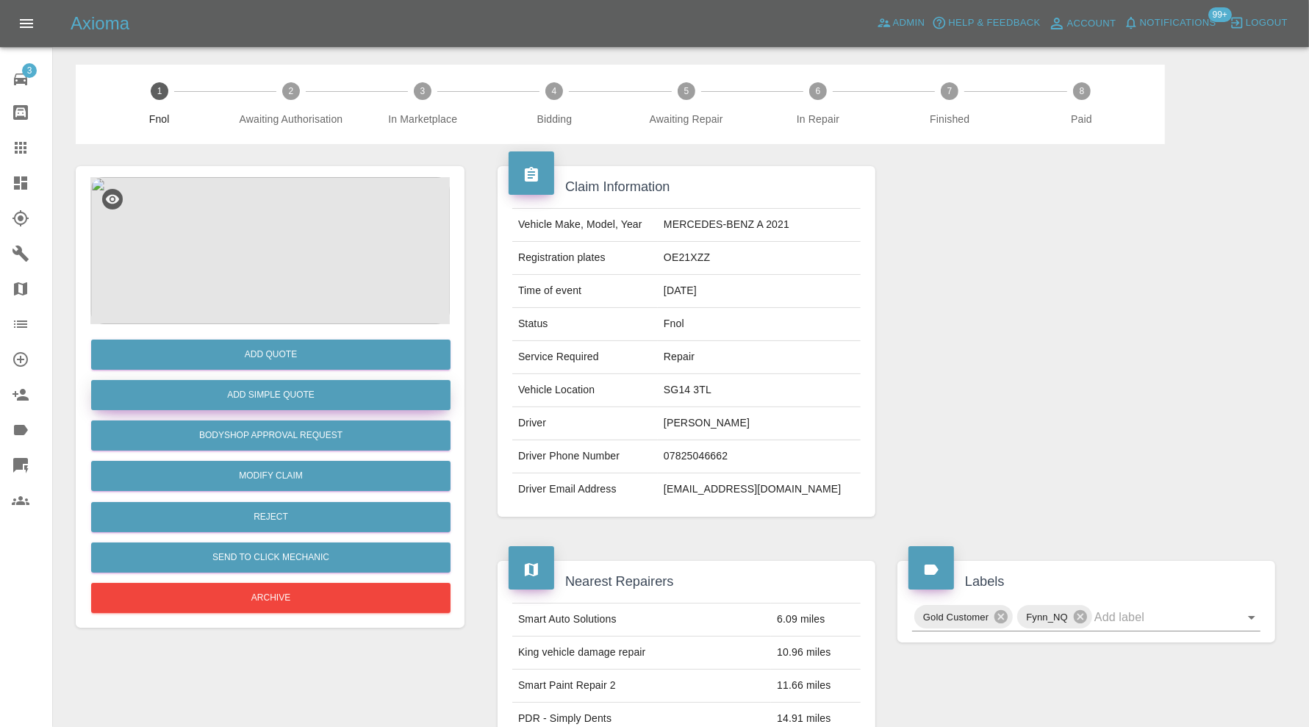
click at [270, 391] on button "Add Simple Quote" at bounding box center [270, 395] width 359 height 30
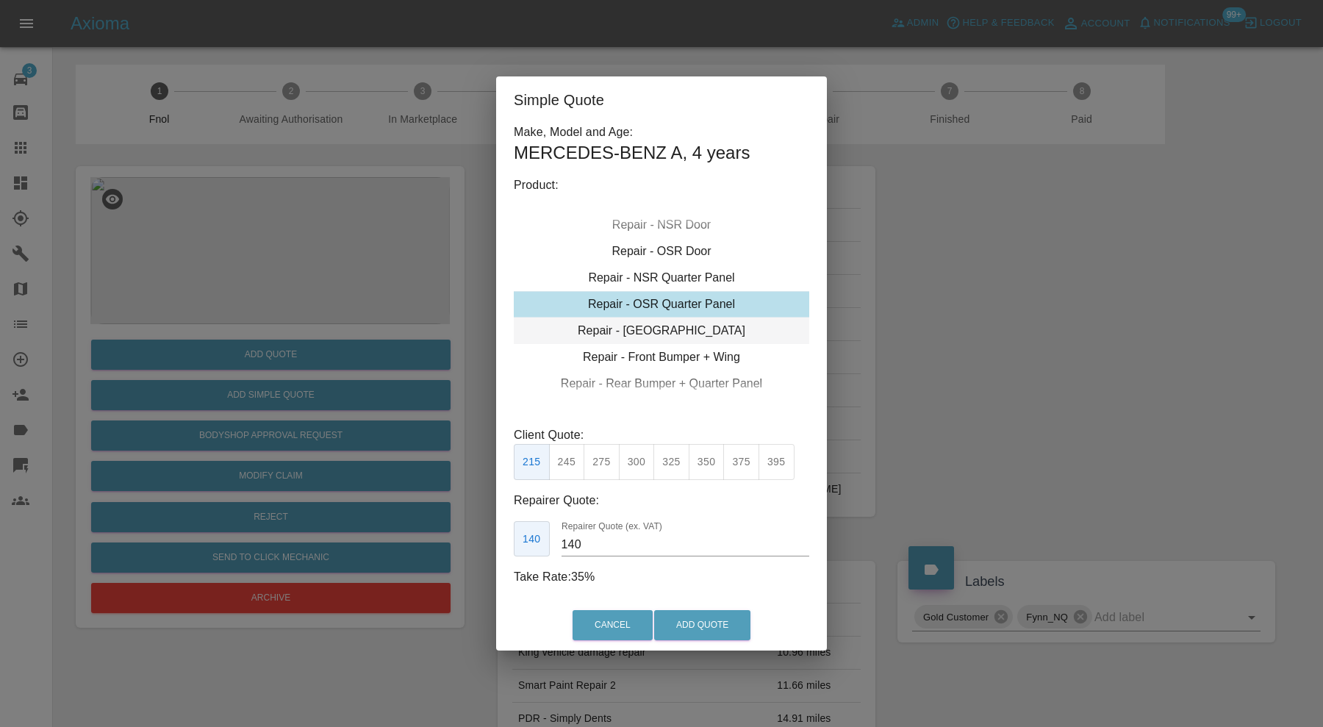
click at [654, 327] on div "Repair - [GEOGRAPHIC_DATA]" at bounding box center [661, 330] width 295 height 26
click at [598, 453] on button "275" at bounding box center [602, 462] width 36 height 36
type input "180"
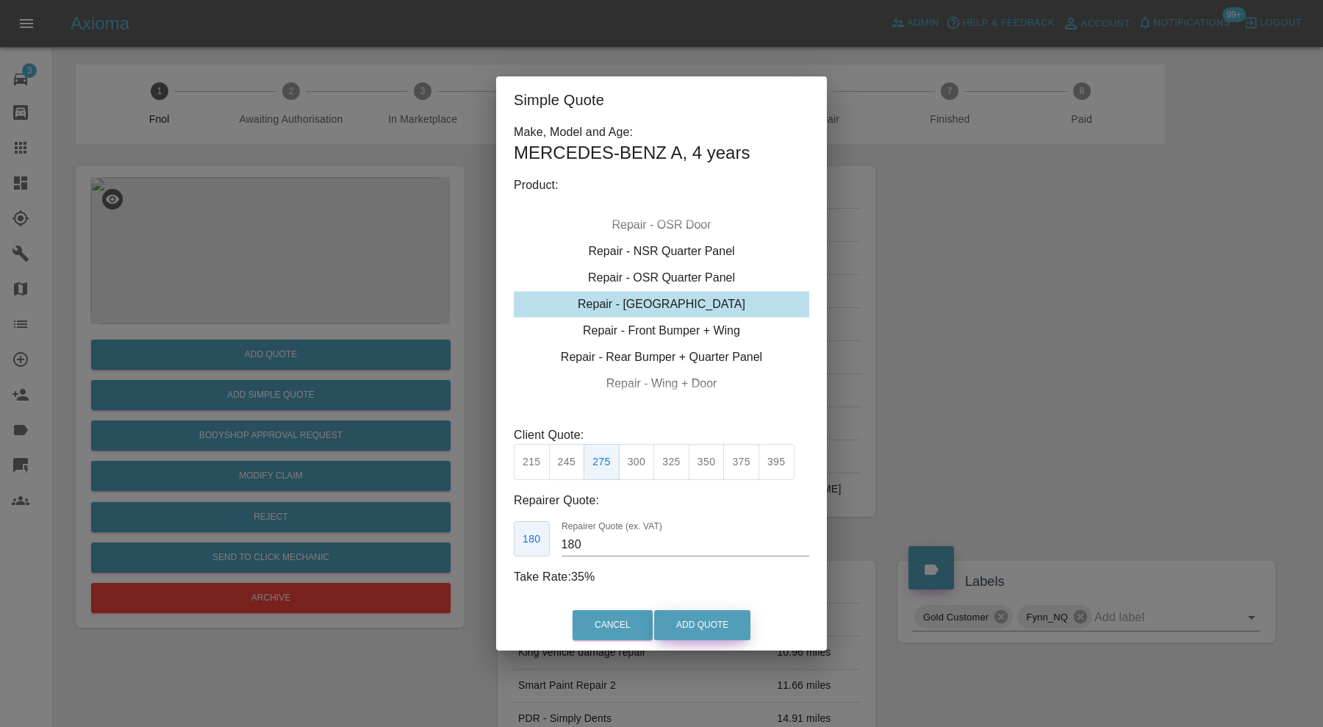
click at [678, 626] on button "Add Quote" at bounding box center [702, 625] width 96 height 30
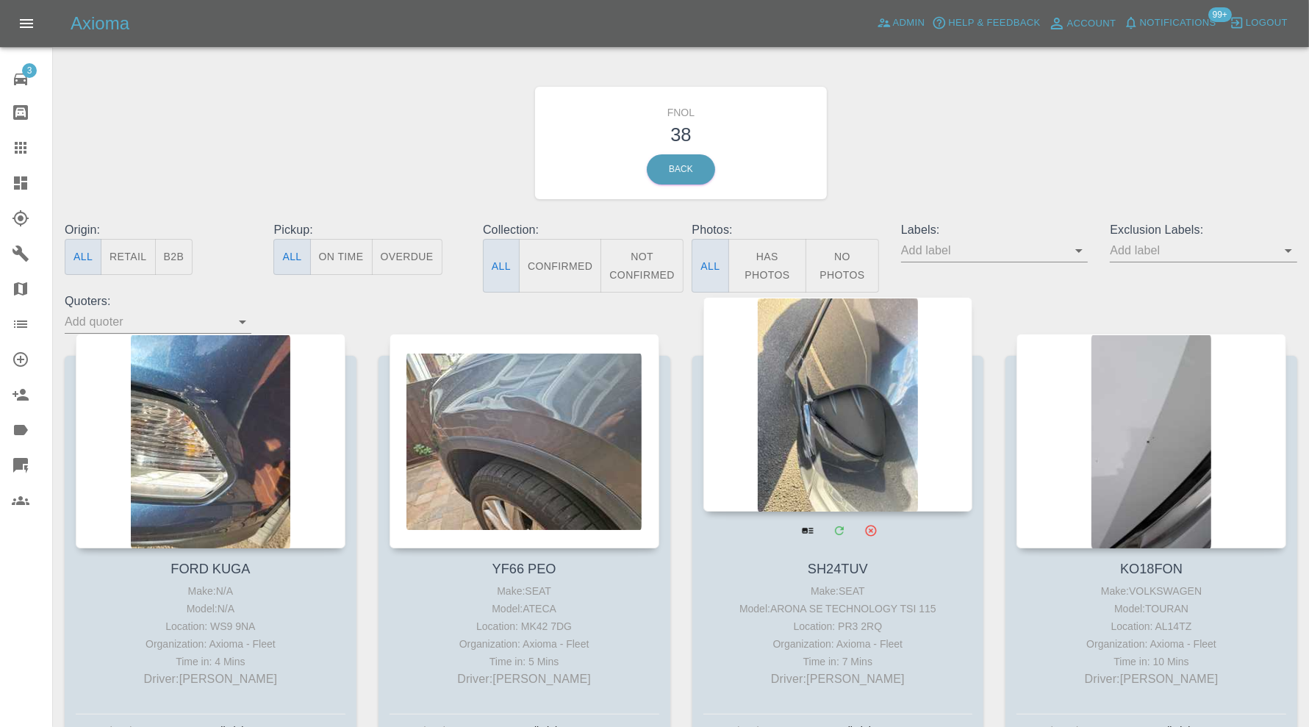
click at [893, 437] on div at bounding box center [838, 404] width 270 height 215
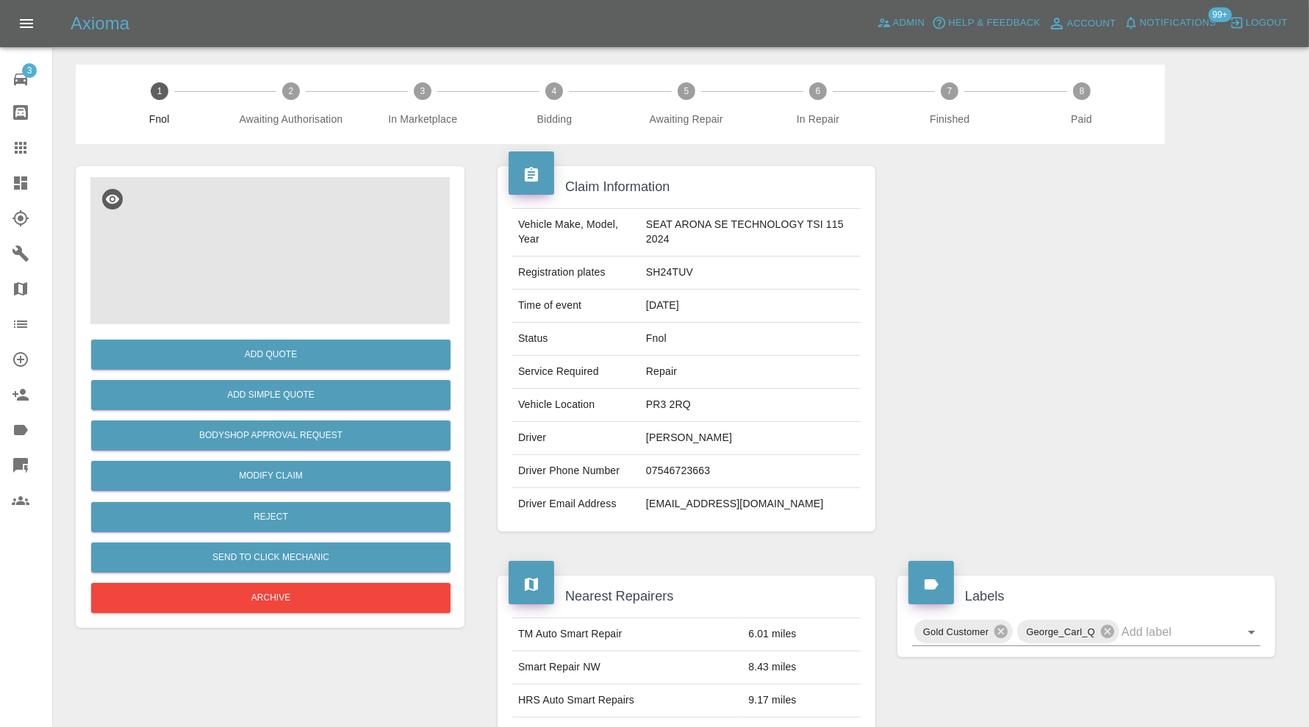
click at [327, 268] on img at bounding box center [269, 250] width 359 height 147
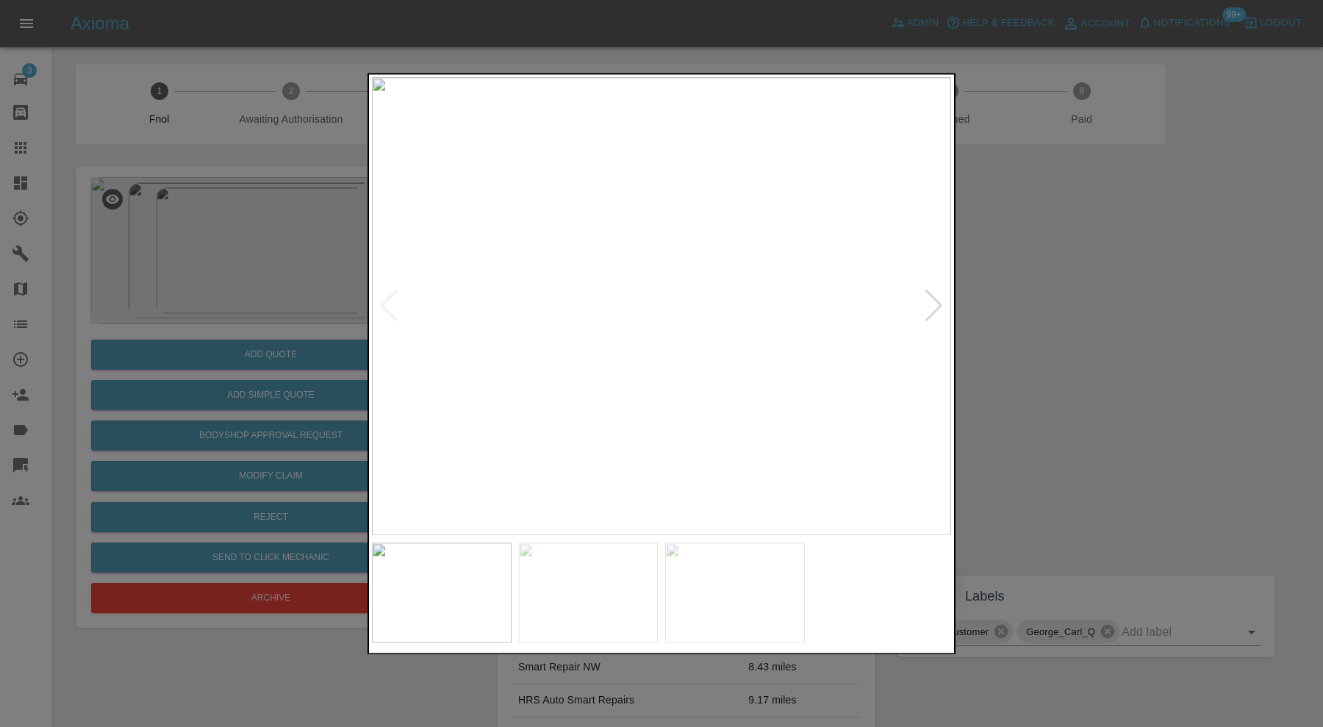
click at [941, 300] on div at bounding box center [934, 306] width 20 height 32
click at [941, 300] on img at bounding box center [661, 306] width 579 height 458
click at [386, 304] on div at bounding box center [389, 306] width 20 height 32
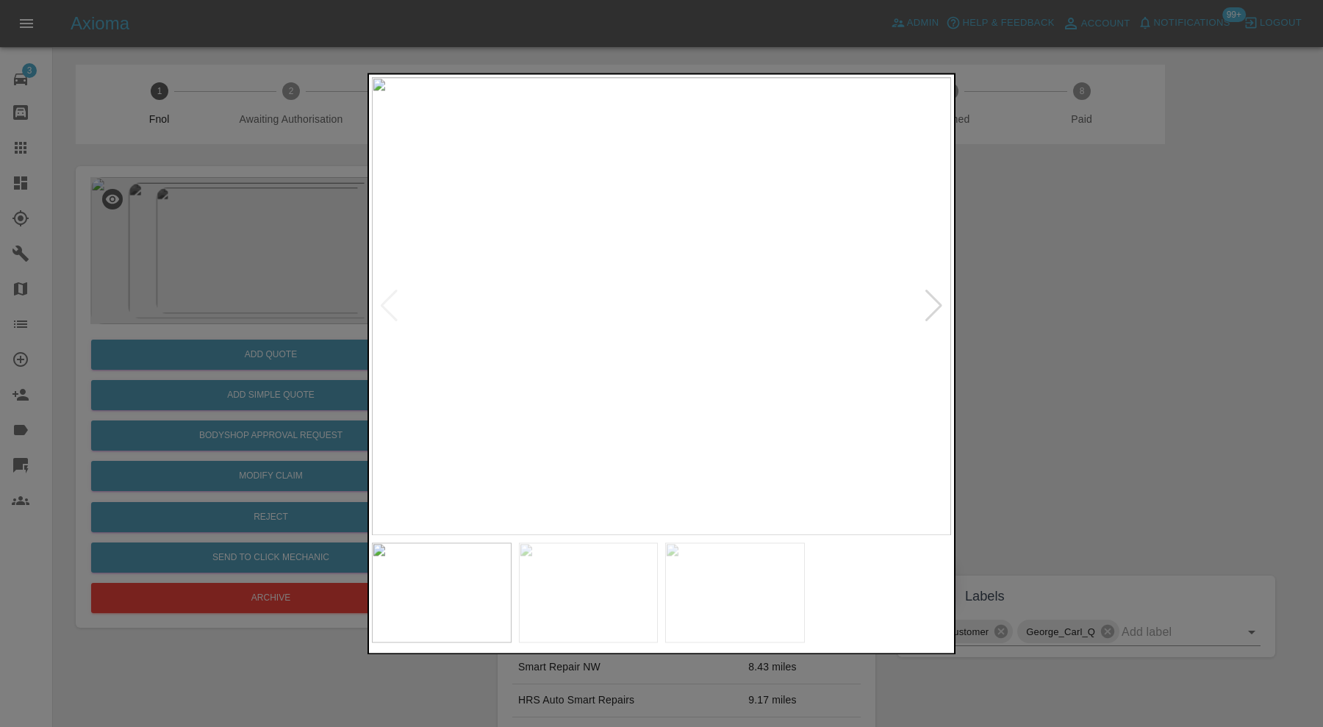
click at [386, 304] on img at bounding box center [661, 306] width 579 height 458
click at [989, 383] on div at bounding box center [661, 363] width 1323 height 727
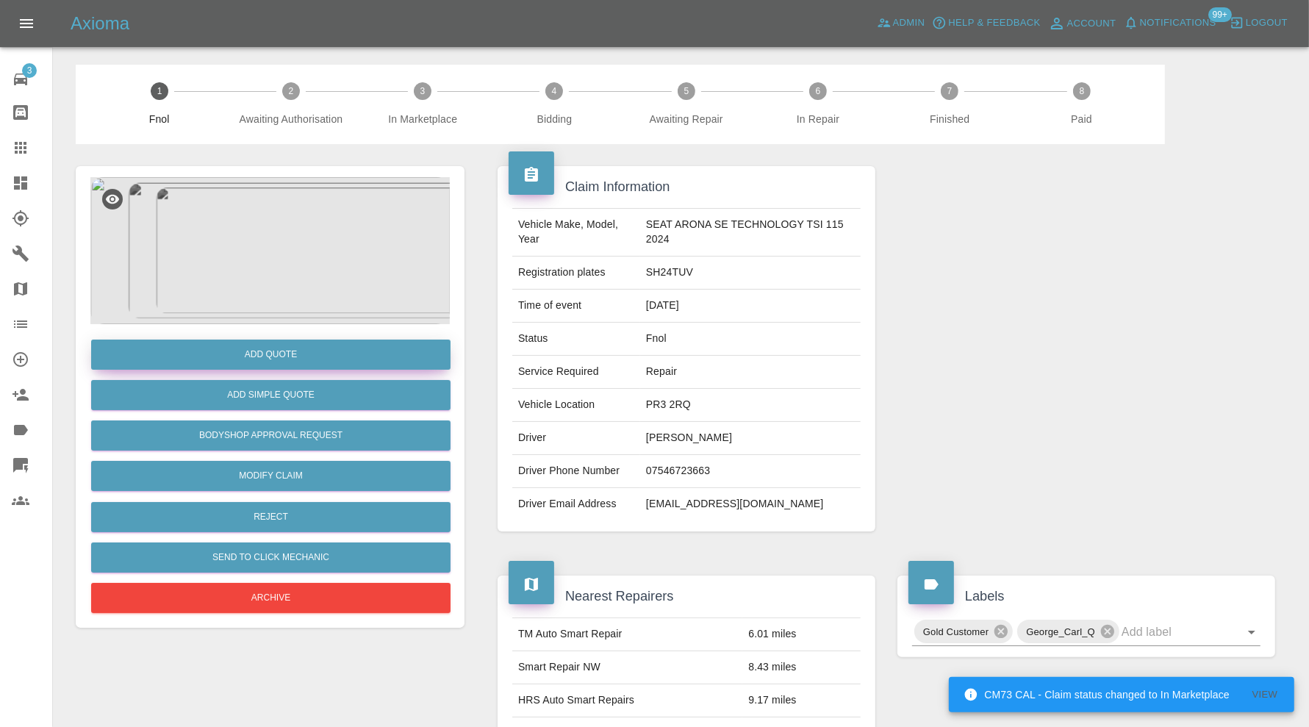
click at [337, 354] on button "Add Quote" at bounding box center [270, 355] width 359 height 30
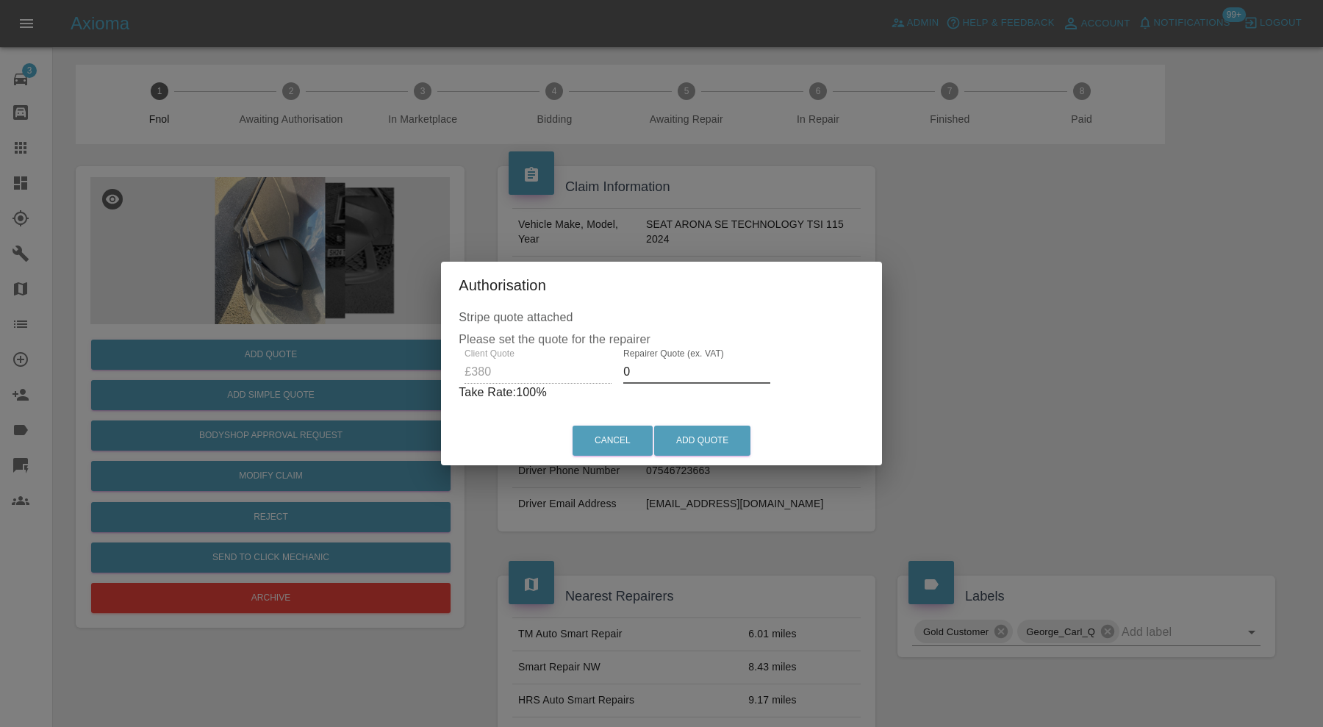
click at [703, 374] on input "0" at bounding box center [696, 372] width 147 height 24
type input "240"
click at [694, 449] on button "Add Quote" at bounding box center [702, 441] width 96 height 30
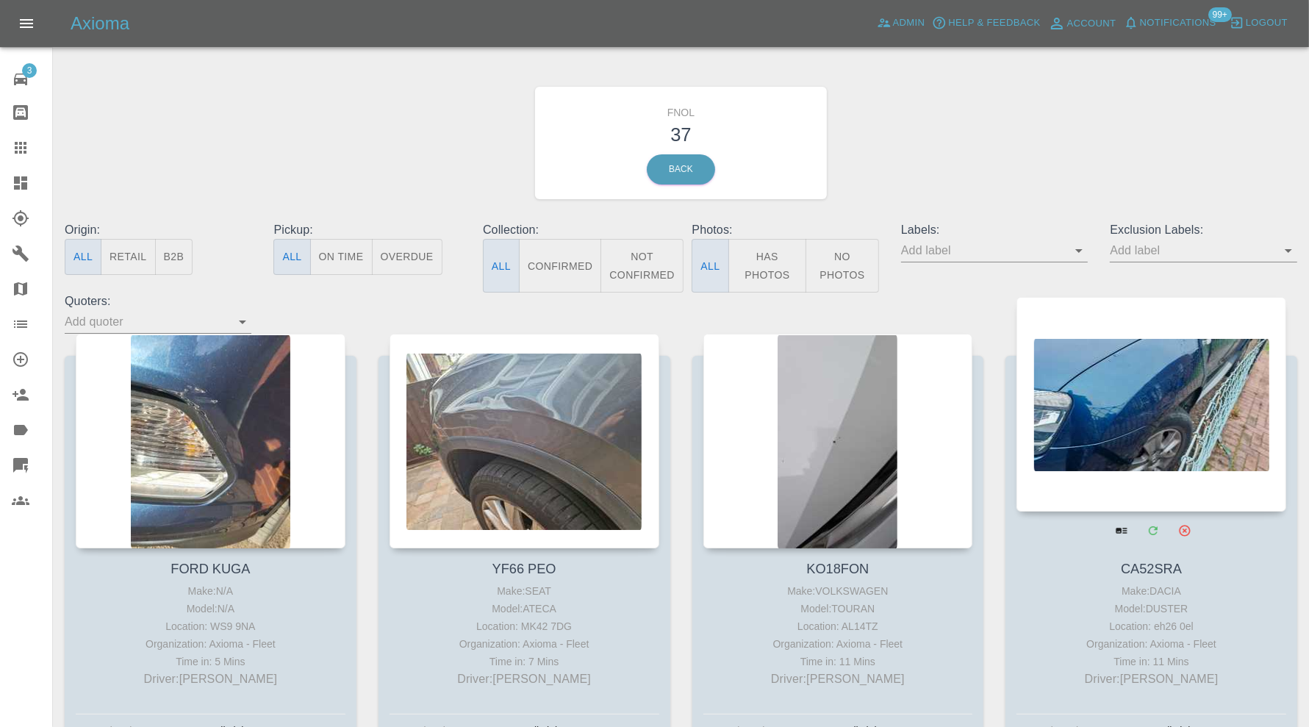
click at [1113, 386] on div at bounding box center [1151, 404] width 270 height 215
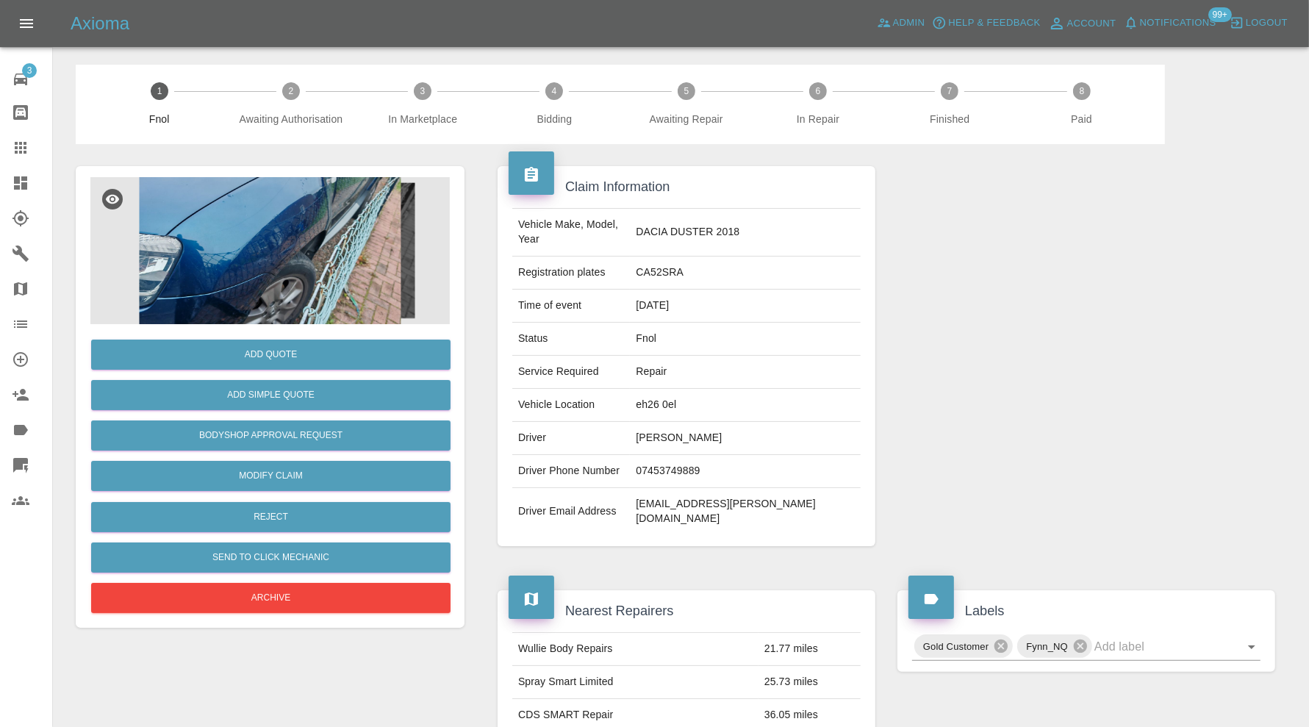
click at [198, 269] on img at bounding box center [269, 250] width 359 height 147
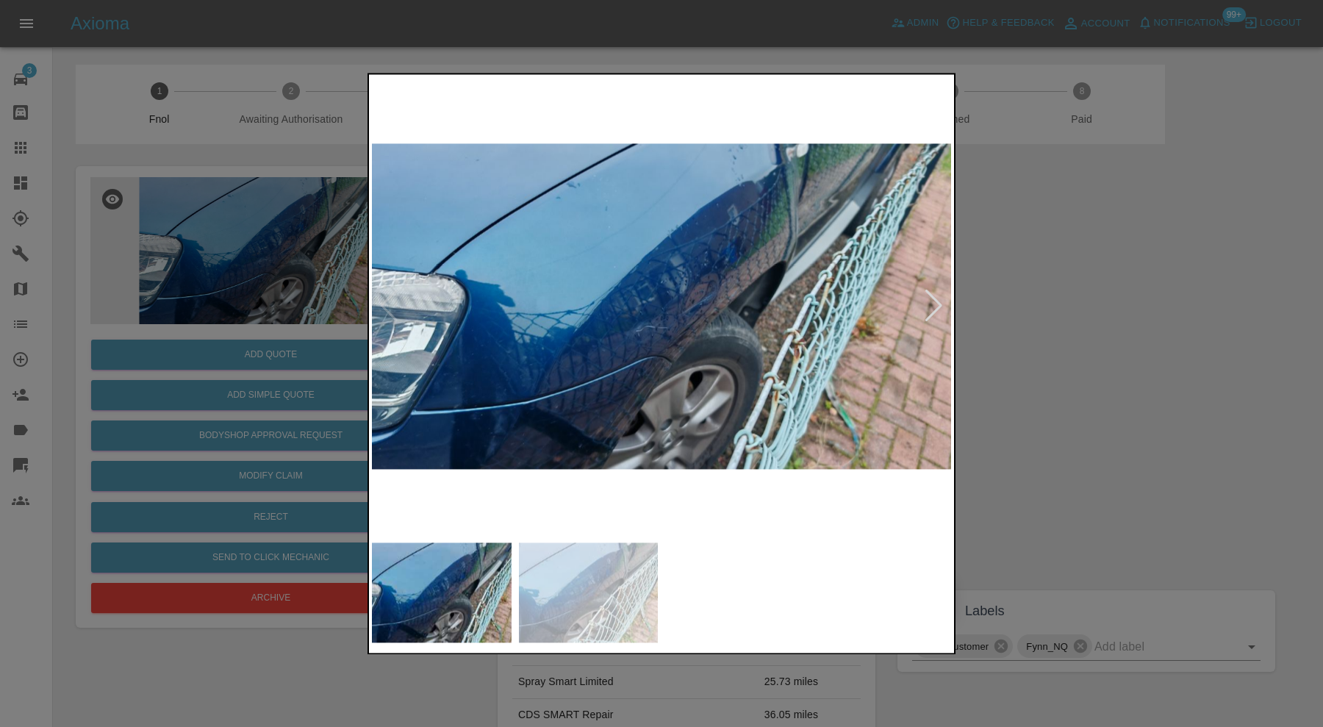
click at [932, 298] on div at bounding box center [934, 306] width 20 height 32
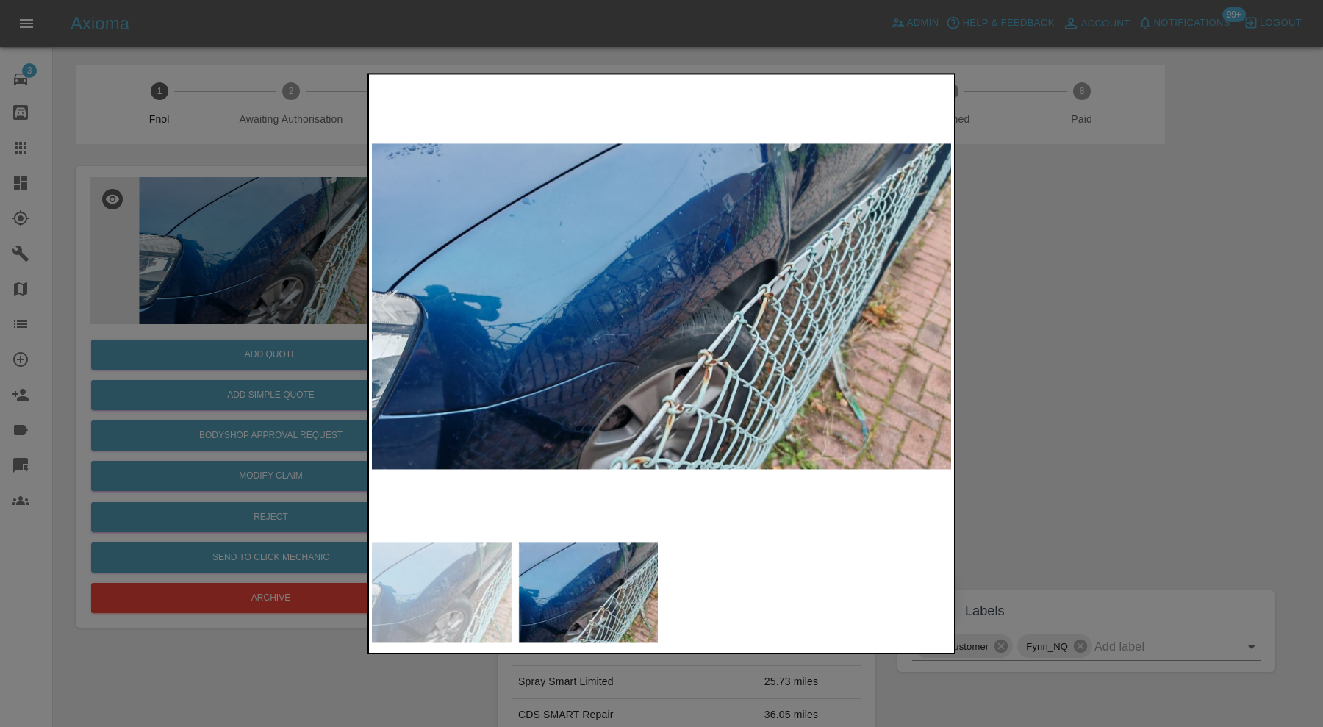
click at [930, 298] on img at bounding box center [661, 306] width 579 height 458
click at [938, 301] on img at bounding box center [661, 306] width 579 height 458
click at [529, 599] on img at bounding box center [589, 592] width 140 height 100
click at [403, 606] on img at bounding box center [442, 592] width 140 height 100
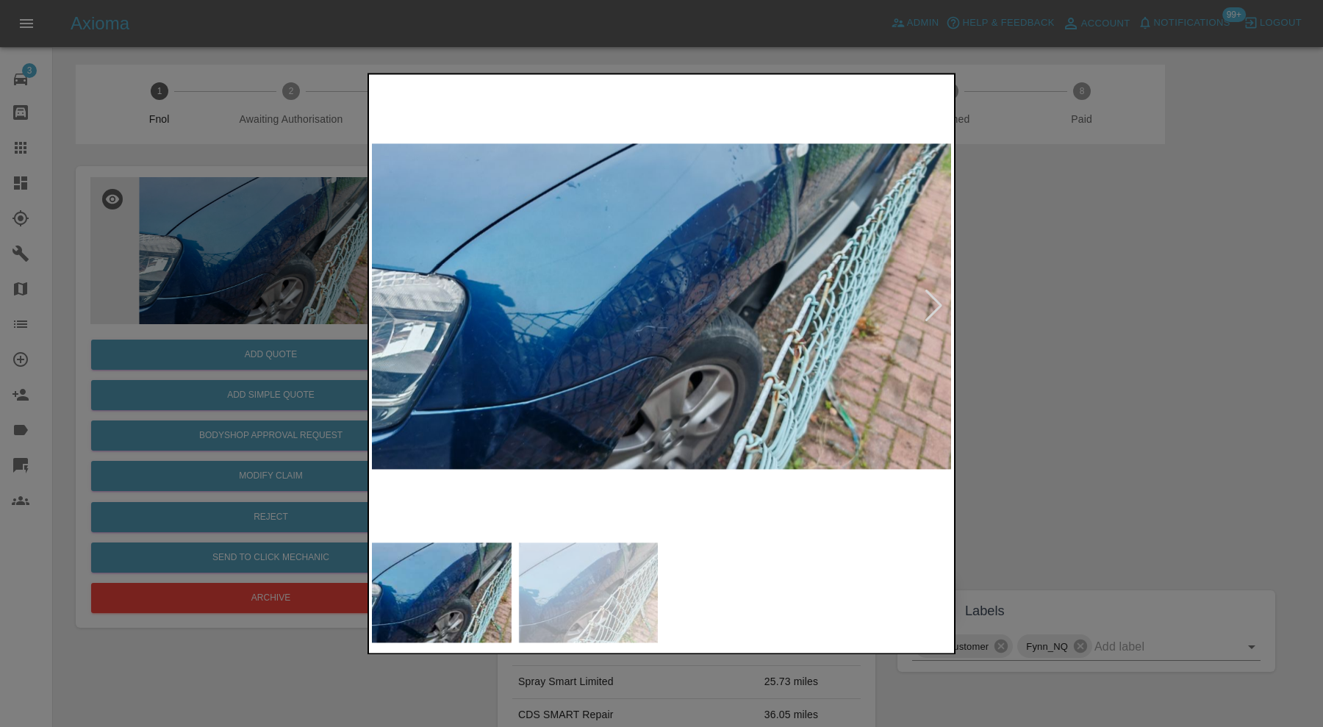
click at [553, 585] on img at bounding box center [589, 592] width 140 height 100
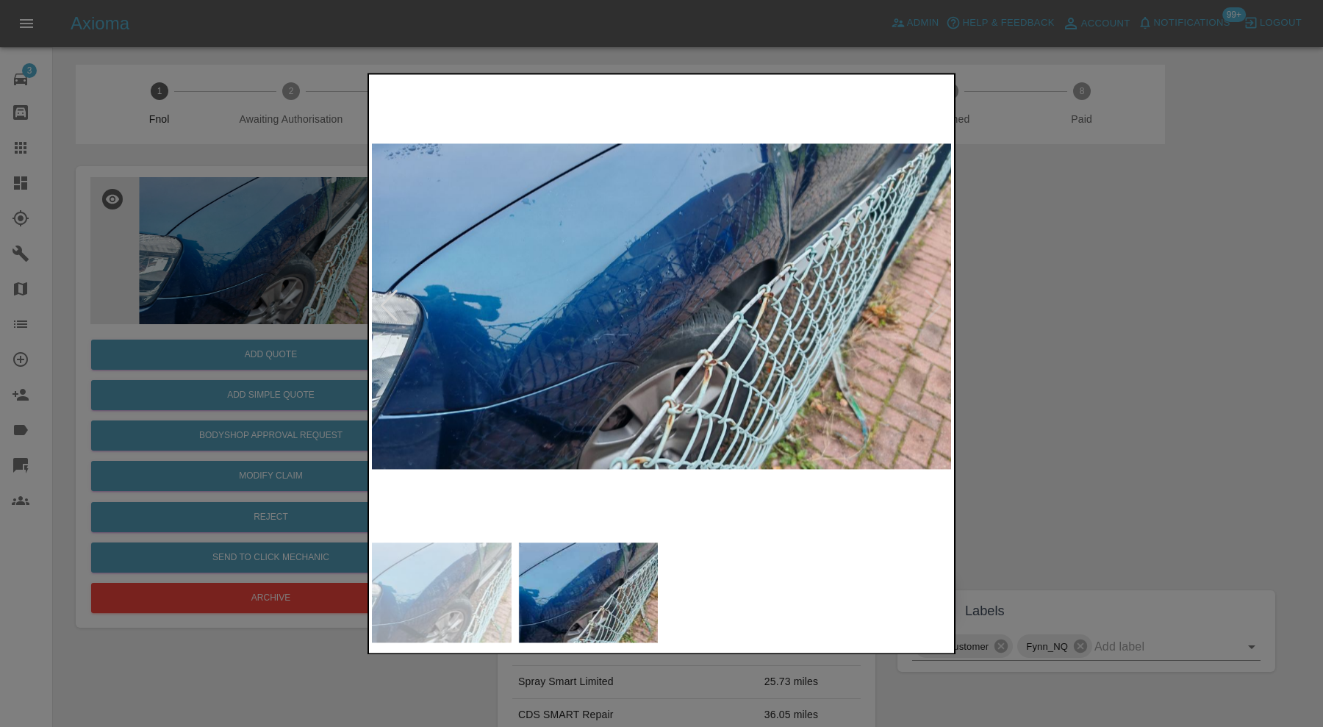
click at [1094, 370] on div at bounding box center [661, 363] width 1323 height 727
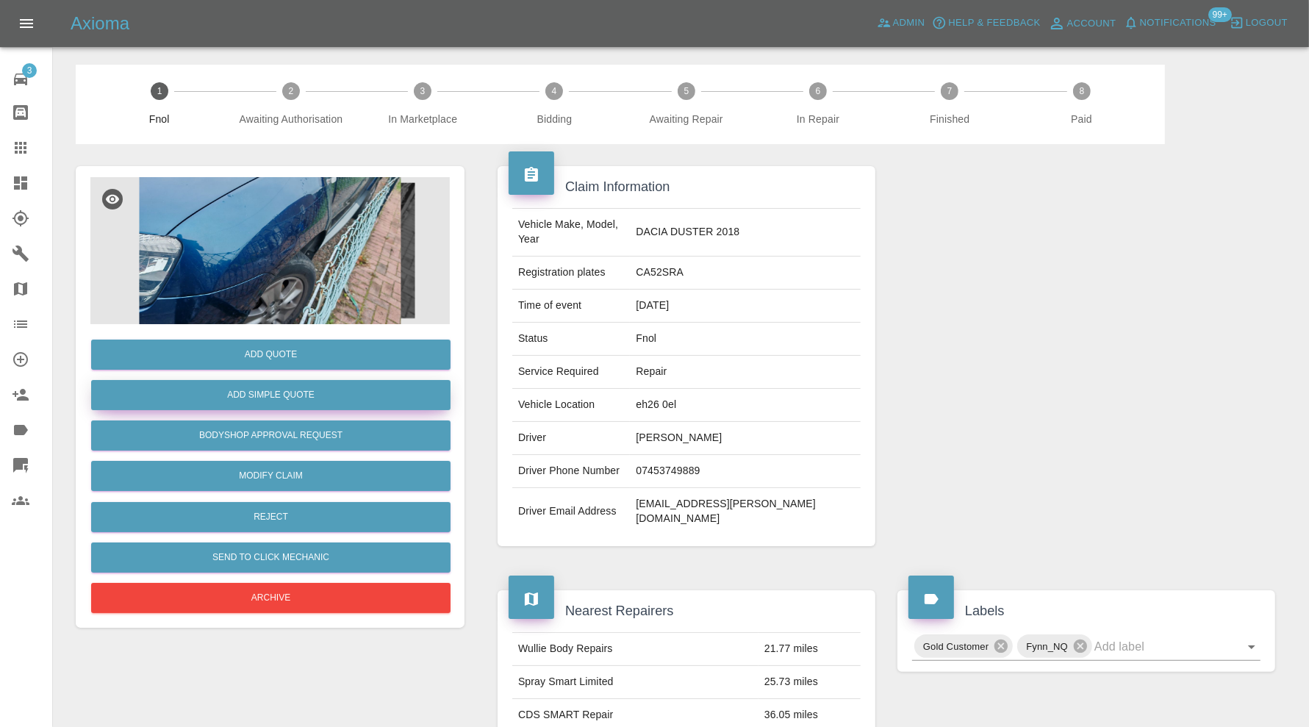
click at [315, 393] on button "Add Simple Quote" at bounding box center [270, 395] width 359 height 30
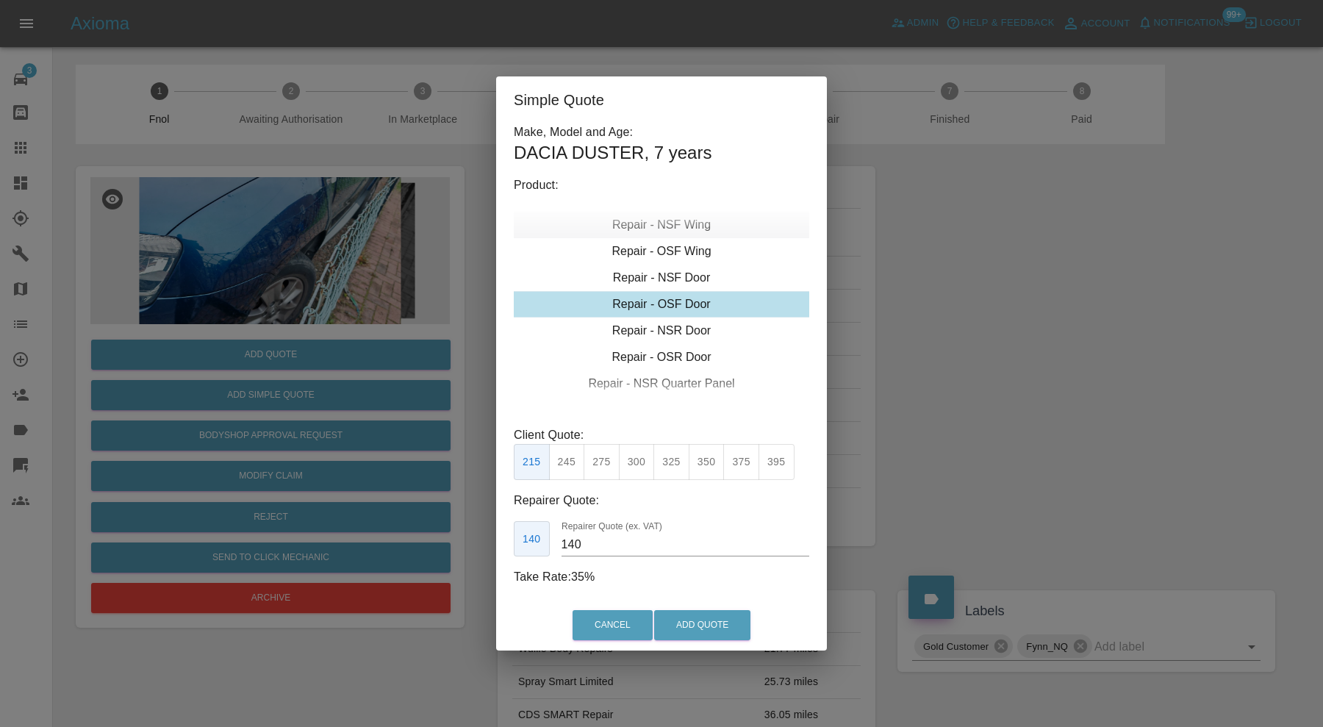
click at [689, 229] on div "Repair - NSF Wing" at bounding box center [661, 225] width 295 height 26
click at [671, 463] on button "325" at bounding box center [671, 462] width 36 height 36
click at [642, 467] on button "300" at bounding box center [637, 462] width 36 height 36
drag, startPoint x: 621, startPoint y: 540, endPoint x: 533, endPoint y: 546, distance: 88.4
click at [533, 546] on div "195 Repairer Quote (ex. VAT) 195" at bounding box center [661, 539] width 295 height 36
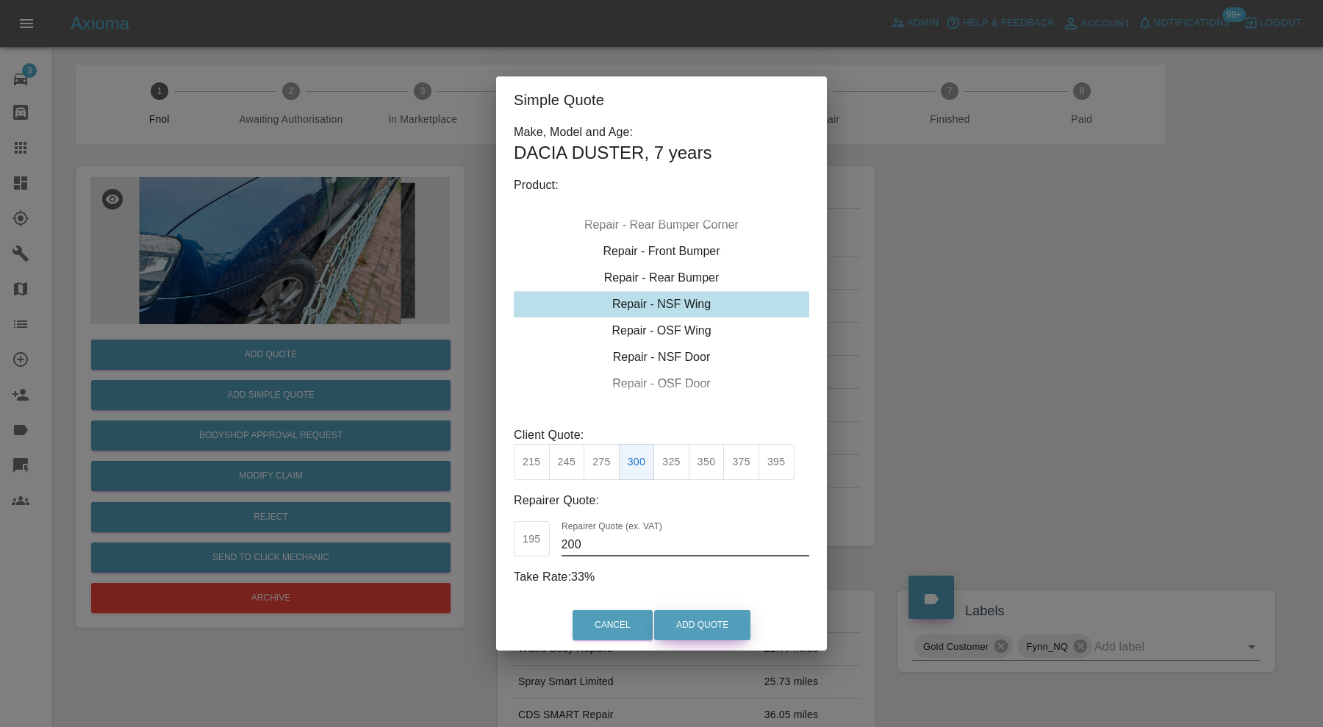
type input "200"
click at [685, 619] on button "Add Quote" at bounding box center [702, 625] width 96 height 30
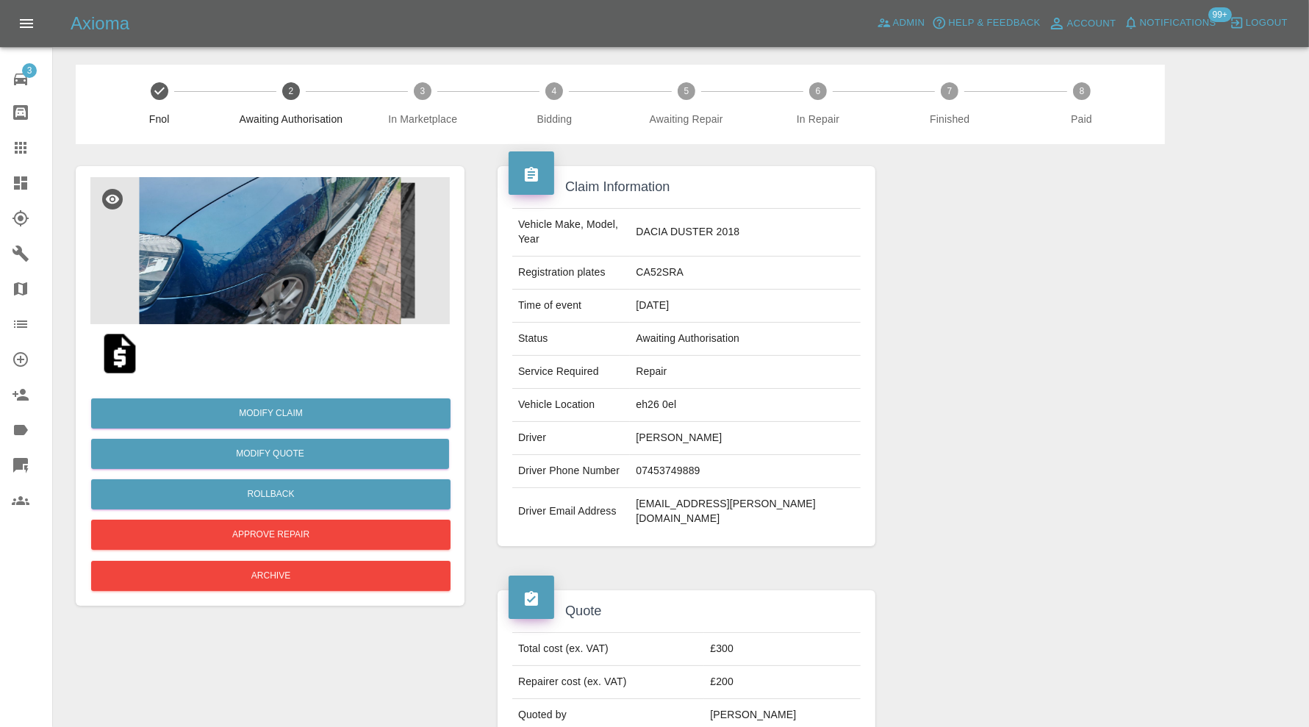
click at [24, 182] on icon at bounding box center [20, 182] width 13 height 13
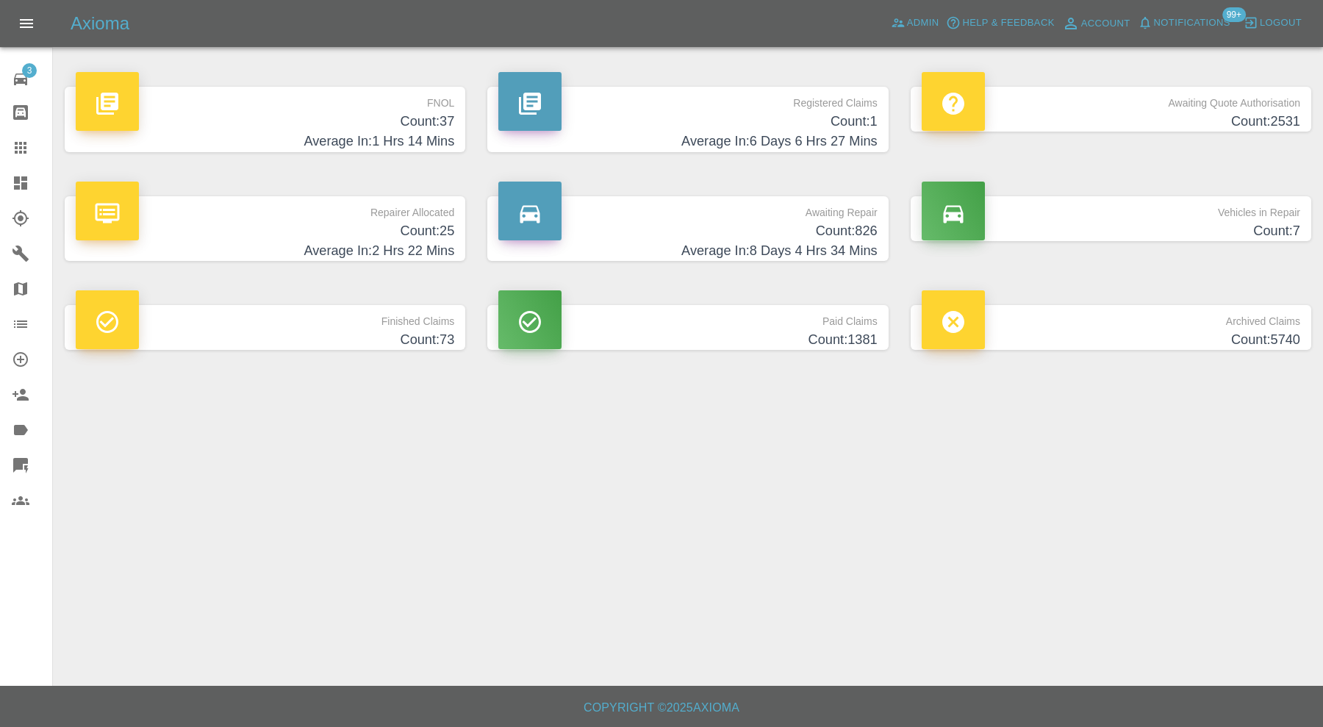
click at [436, 101] on p "FNOL" at bounding box center [265, 99] width 378 height 25
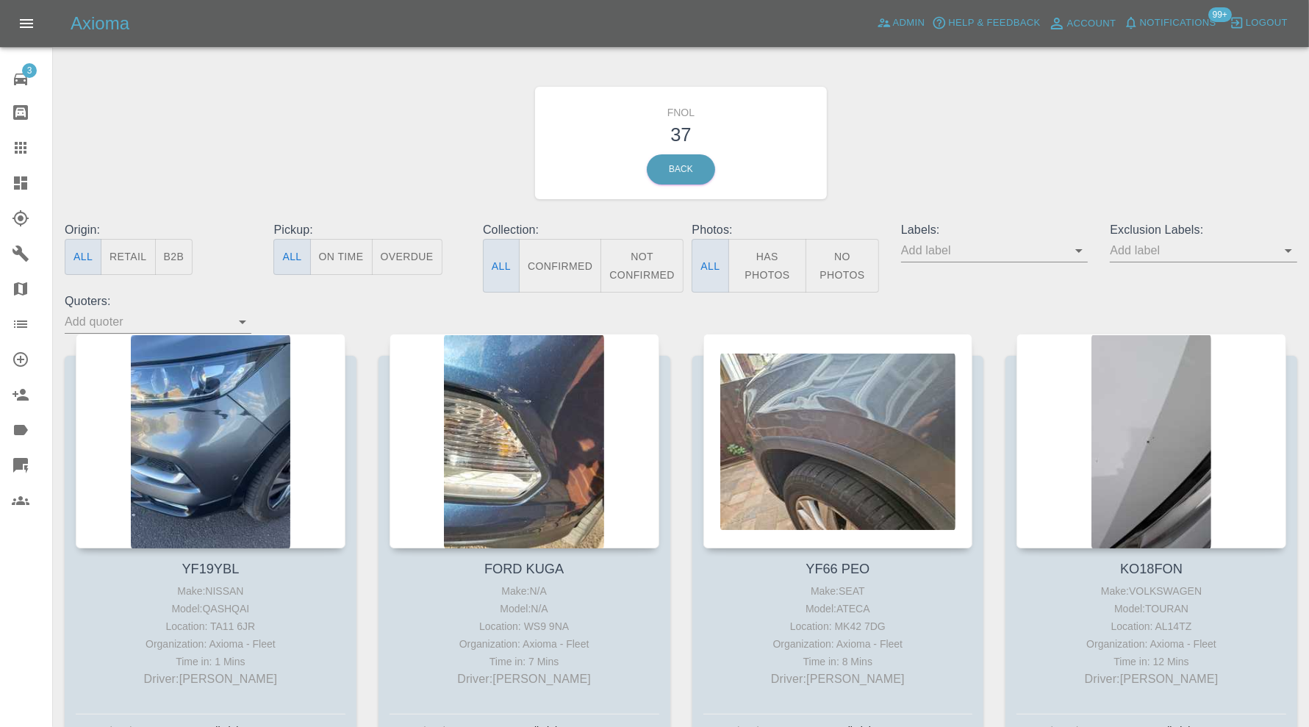
click at [17, 143] on icon at bounding box center [21, 148] width 18 height 18
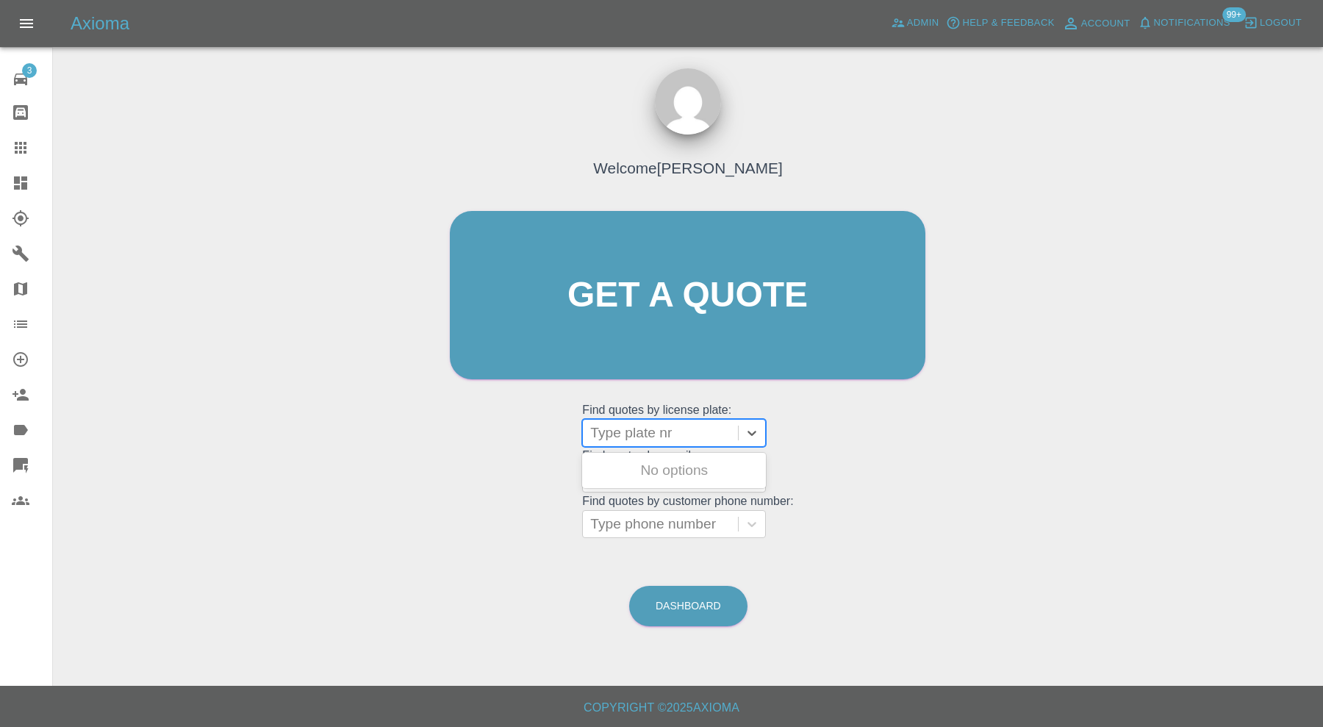
click at [658, 431] on div at bounding box center [660, 433] width 140 height 21
paste input "VK73JHA"
type input "VK73JHA"
click at [684, 475] on div "VK73JHA, Finished" at bounding box center [674, 470] width 184 height 29
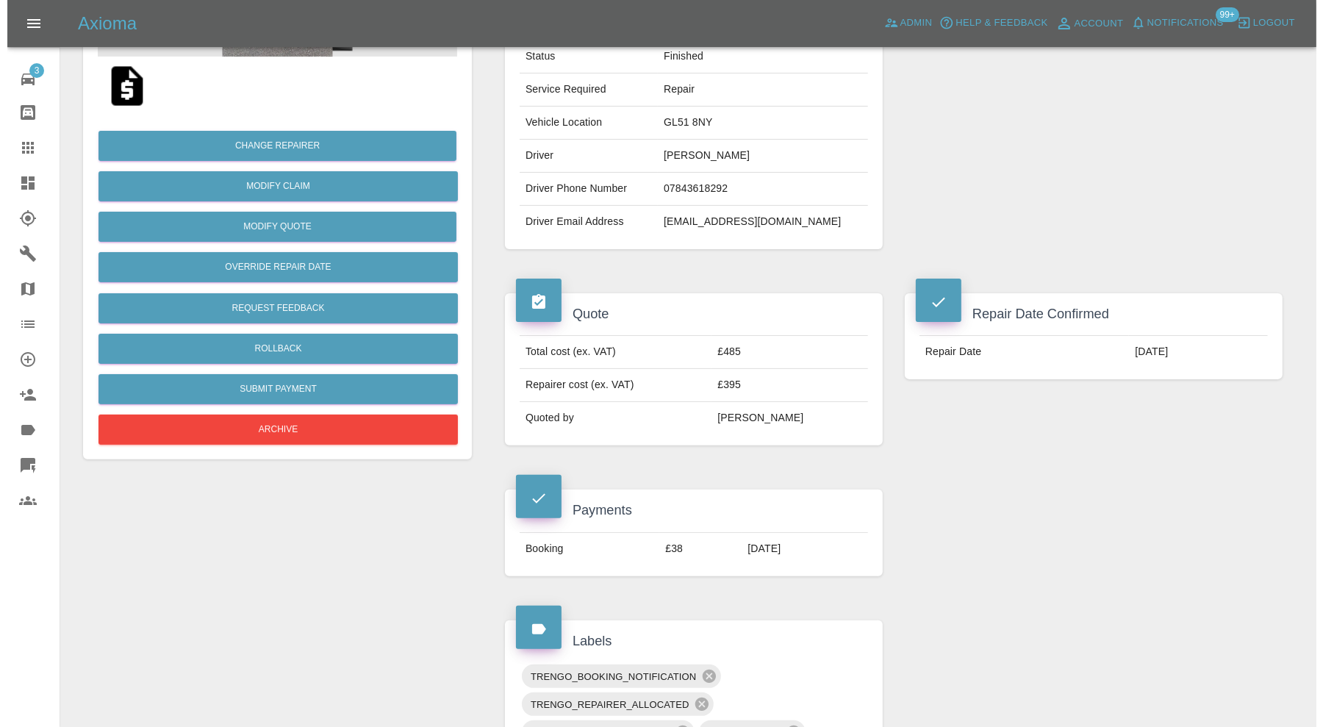
scroll to position [367, 0]
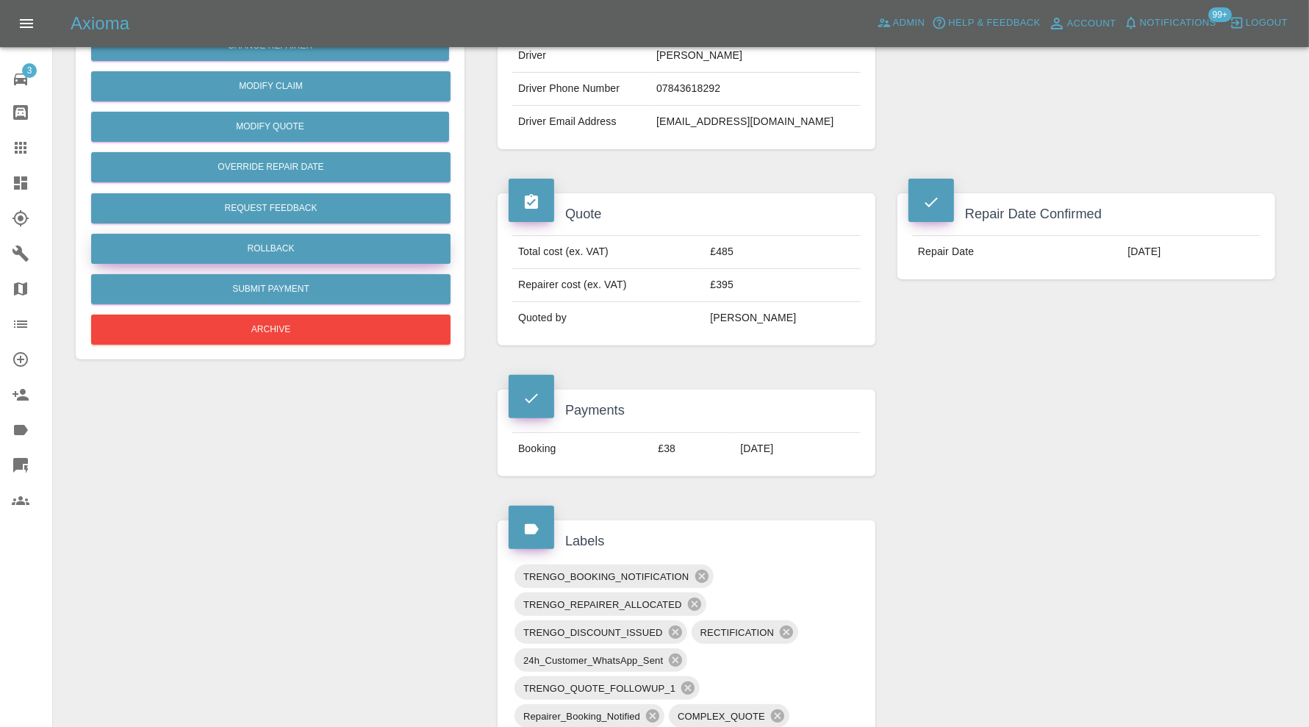
click at [356, 235] on button "Rollback" at bounding box center [270, 249] width 359 height 30
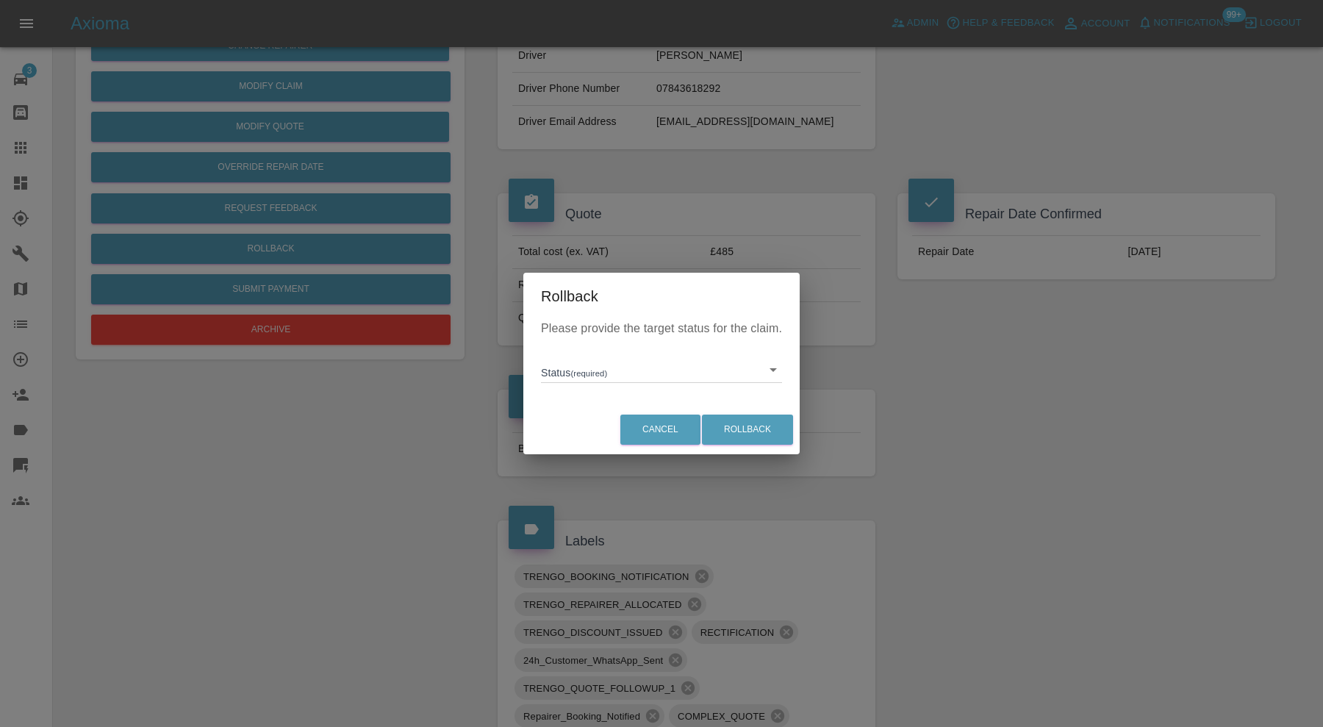
click at [599, 388] on div "Please provide the target status for the claim. Status (required) ​" at bounding box center [661, 362] width 276 height 85
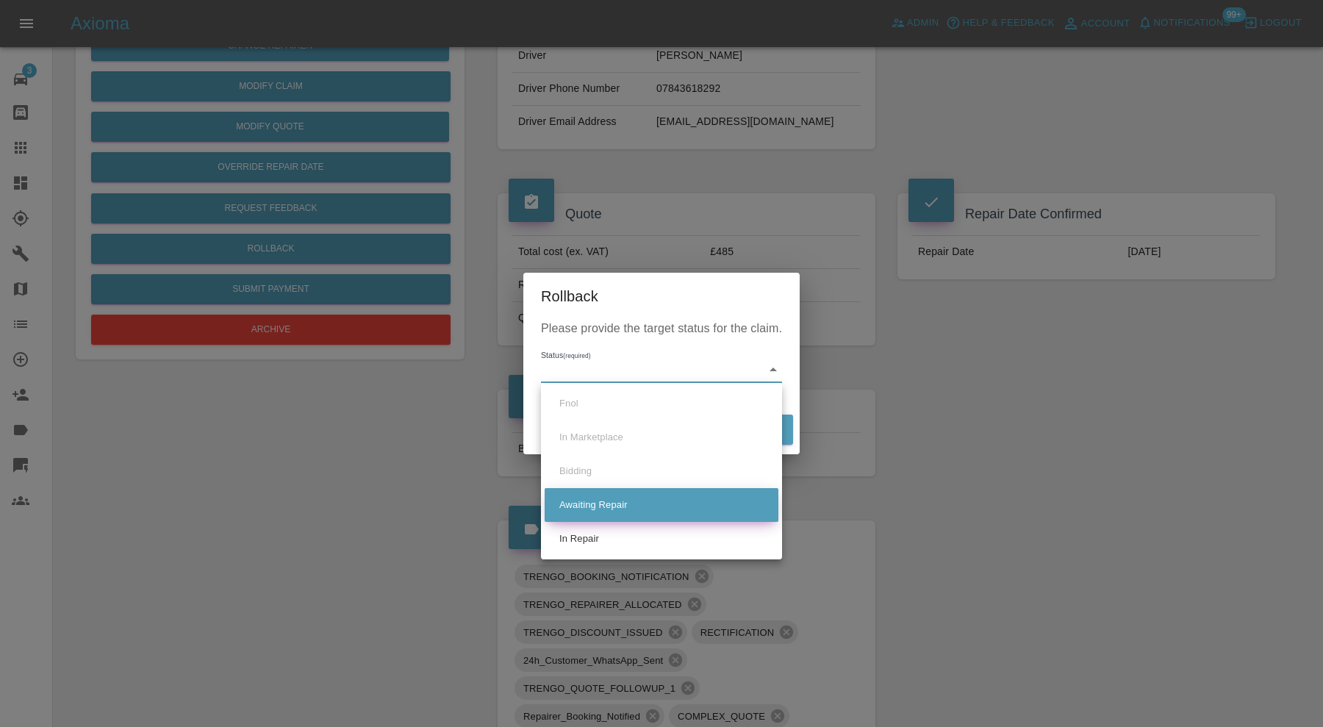
click at [618, 498] on li "Awaiting Repair" at bounding box center [662, 505] width 234 height 34
type input "awaiting-pickup"
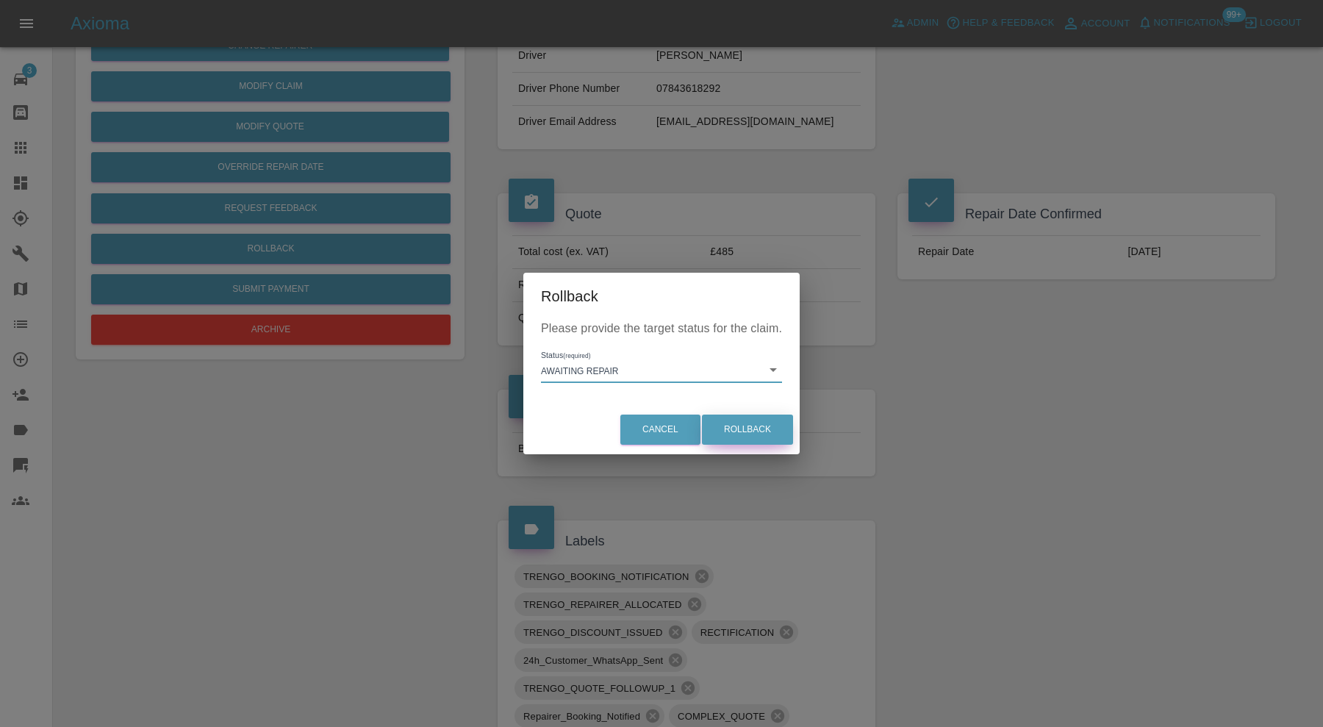
click at [738, 423] on button "Rollback" at bounding box center [747, 429] width 91 height 30
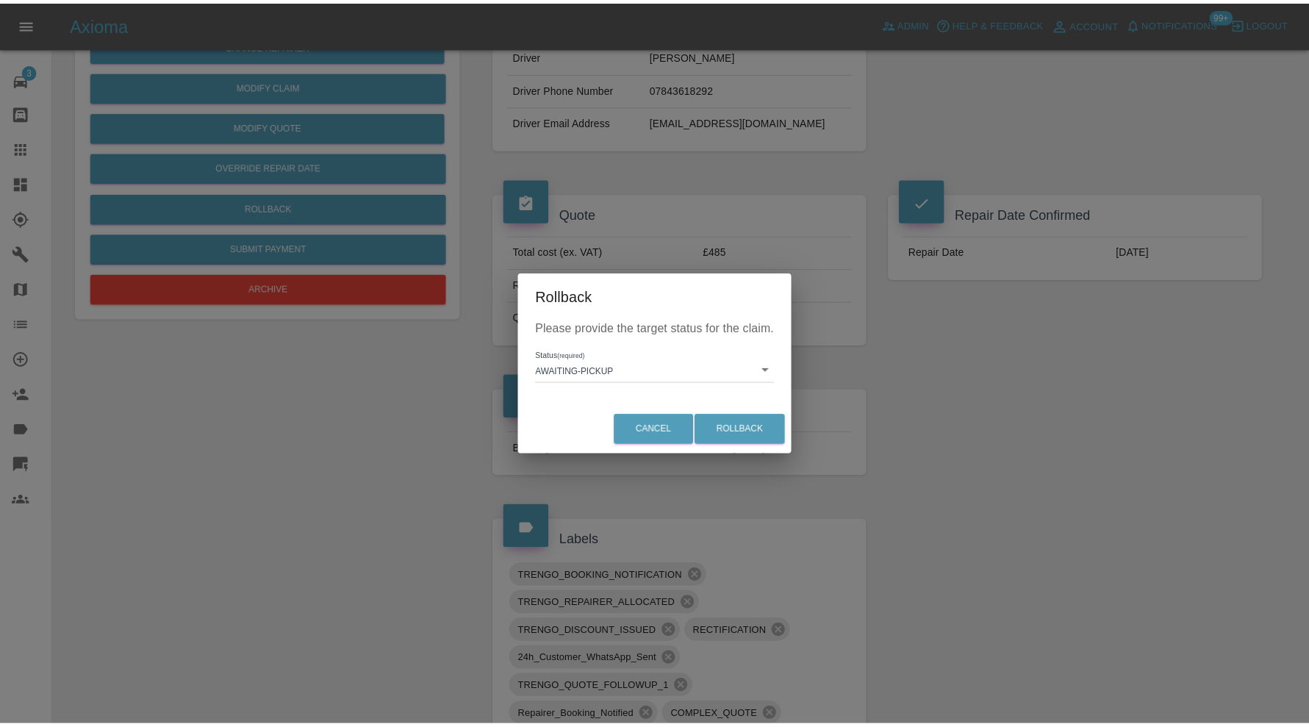
scroll to position [0, 0]
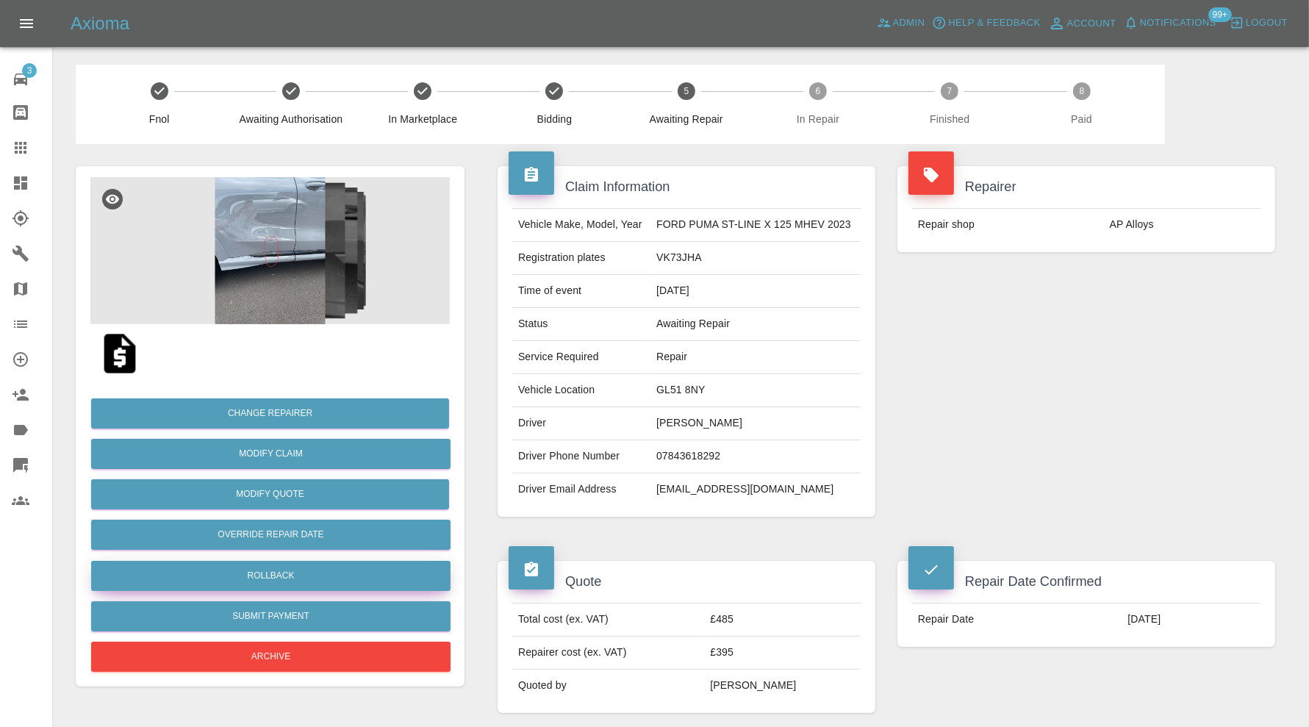
click at [314, 575] on button "Rollback" at bounding box center [270, 576] width 359 height 30
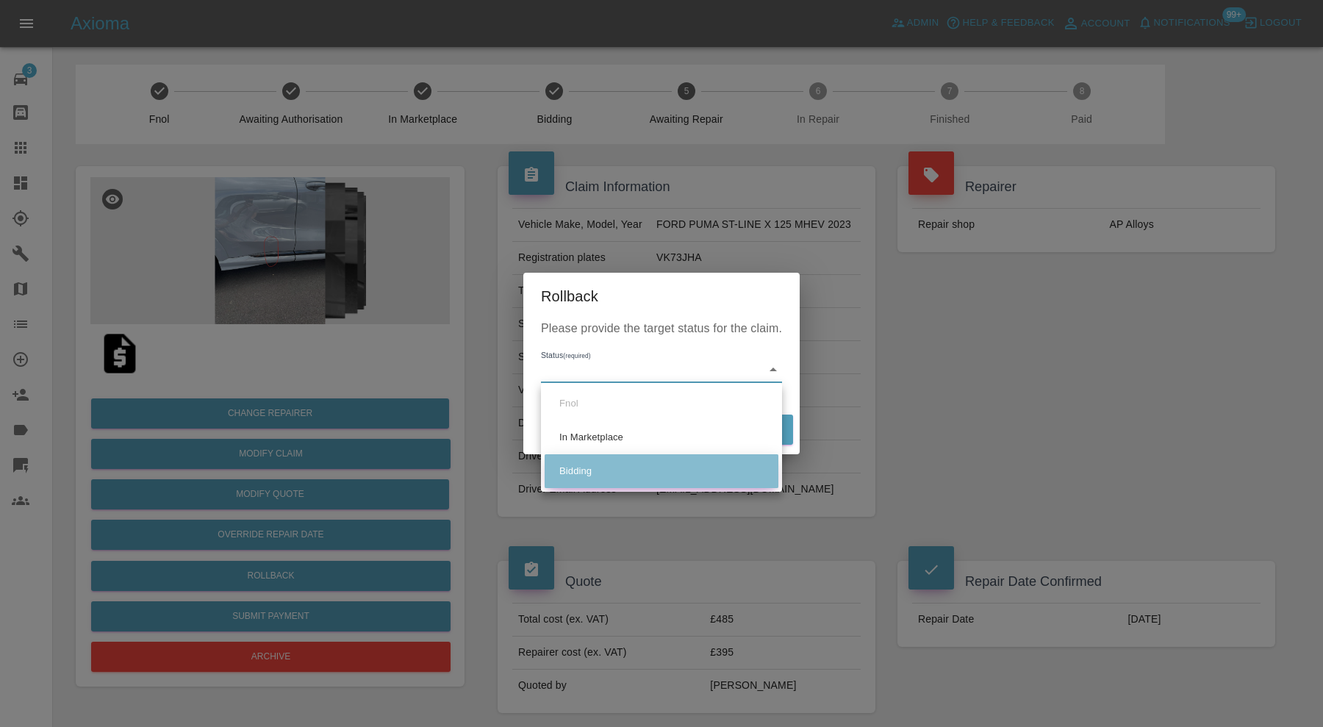
drag, startPoint x: 585, startPoint y: 461, endPoint x: 677, endPoint y: 442, distance: 93.8
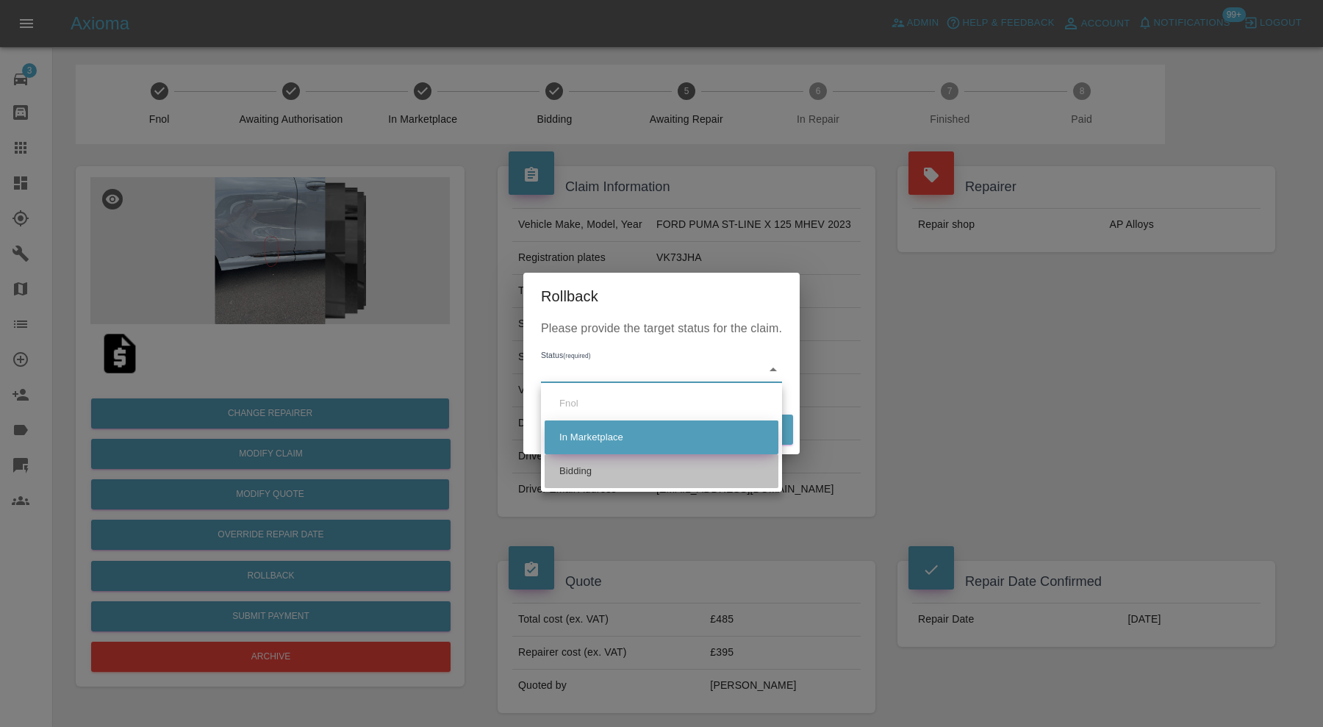
click at [585, 462] on li "Bidding" at bounding box center [662, 471] width 234 height 34
type input "bidding"
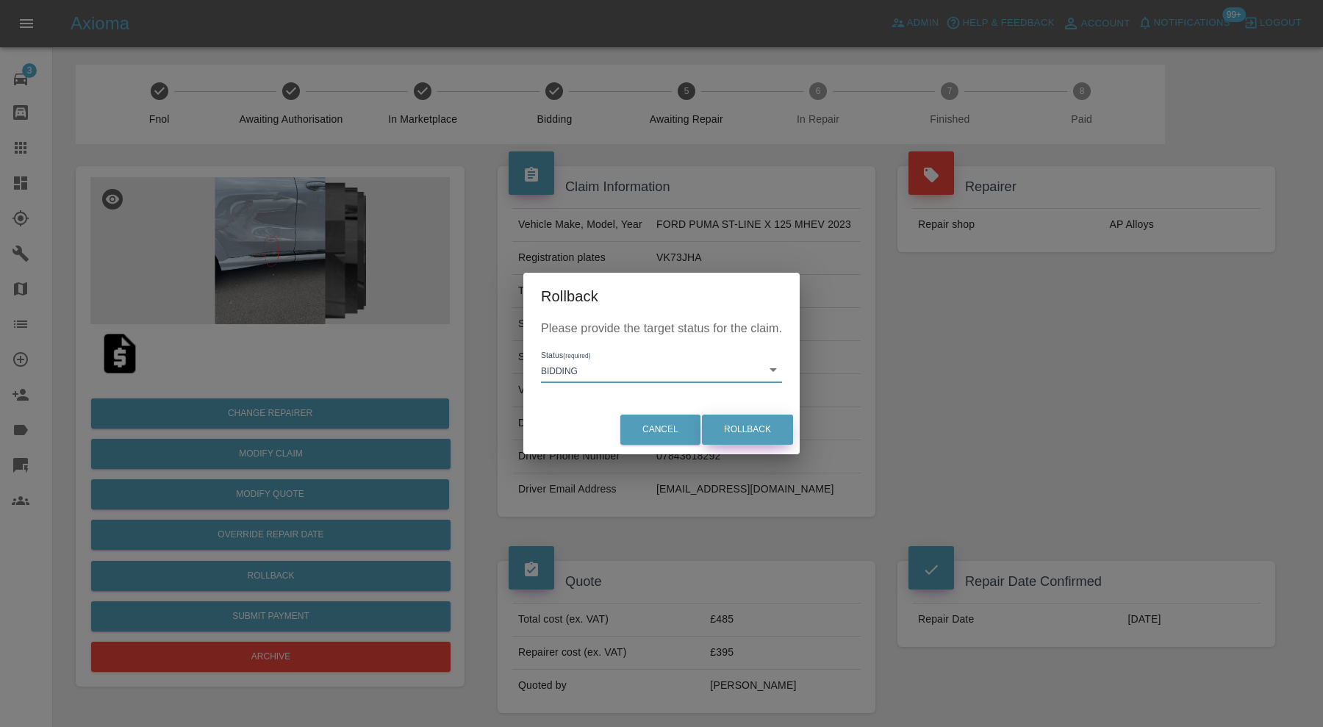
click at [767, 433] on button "Rollback" at bounding box center [747, 429] width 91 height 30
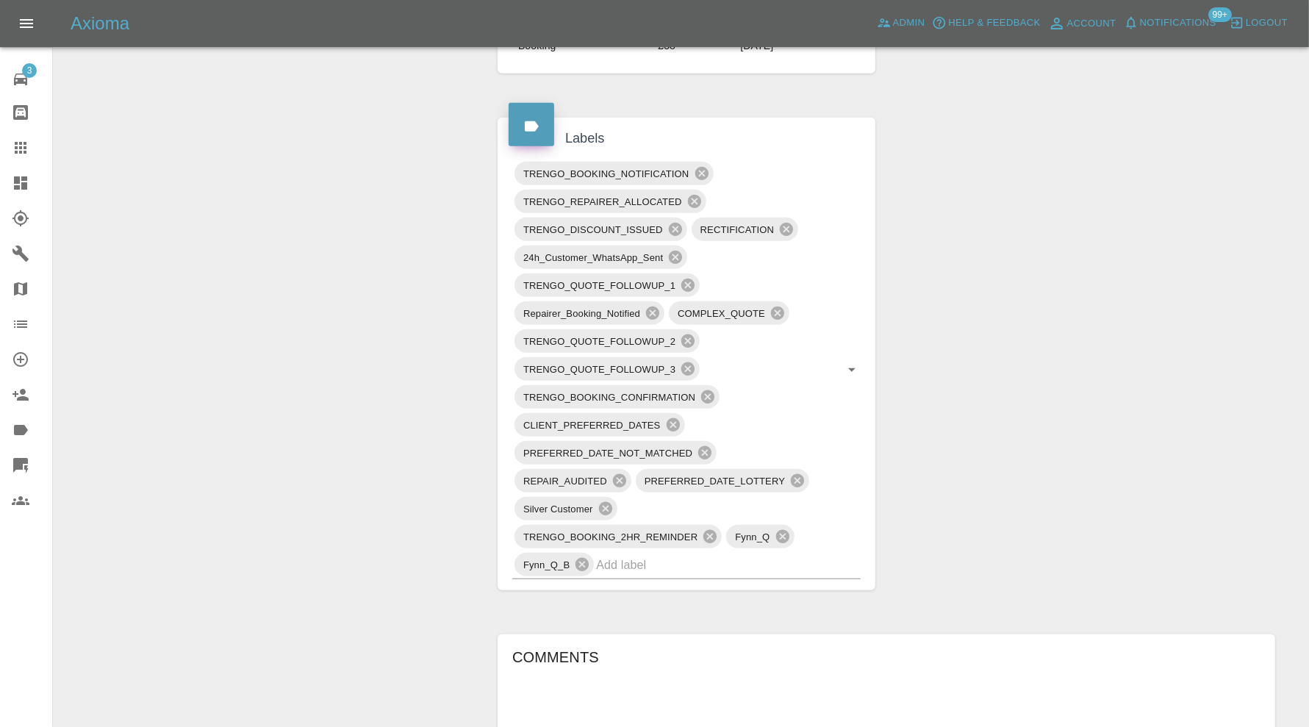
scroll to position [857, 0]
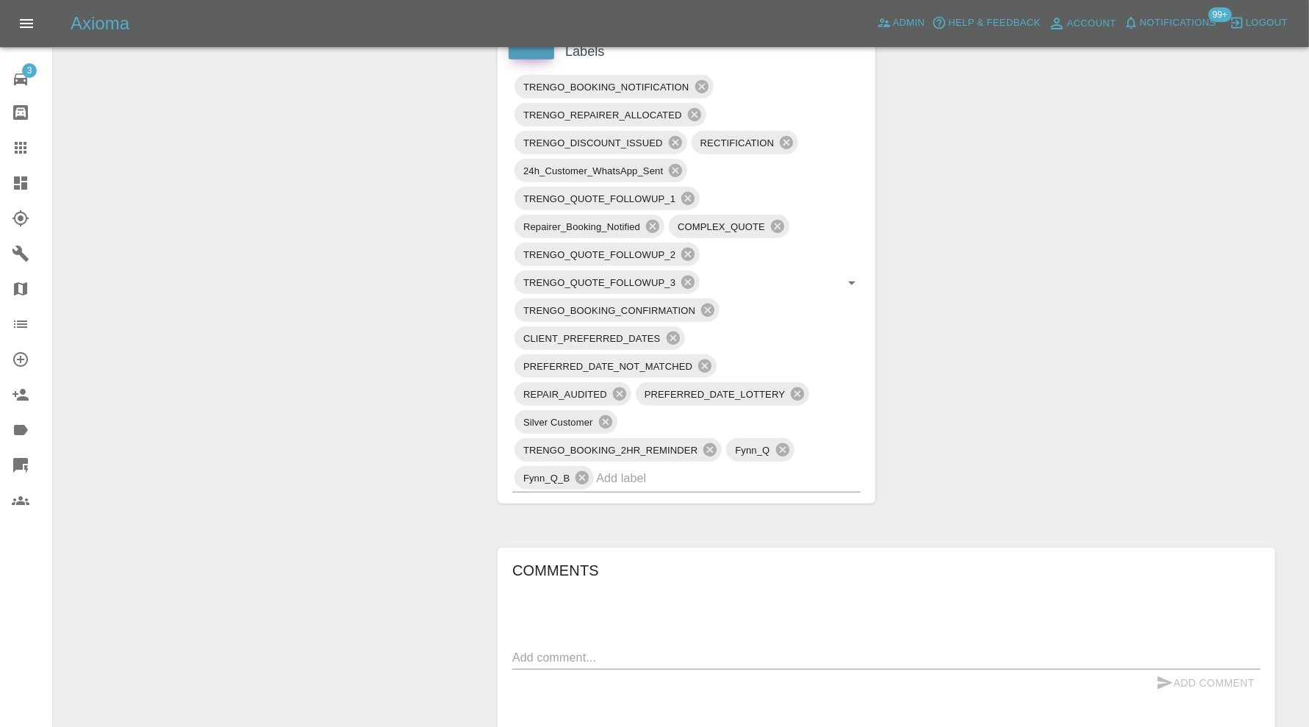
click at [792, 653] on textarea at bounding box center [886, 657] width 748 height 17
click at [581, 651] on textarea "please sne dnew dates" at bounding box center [886, 657] width 748 height 17
type textarea "please send new dates"
click at [1172, 678] on icon "submit" at bounding box center [1164, 682] width 15 height 13
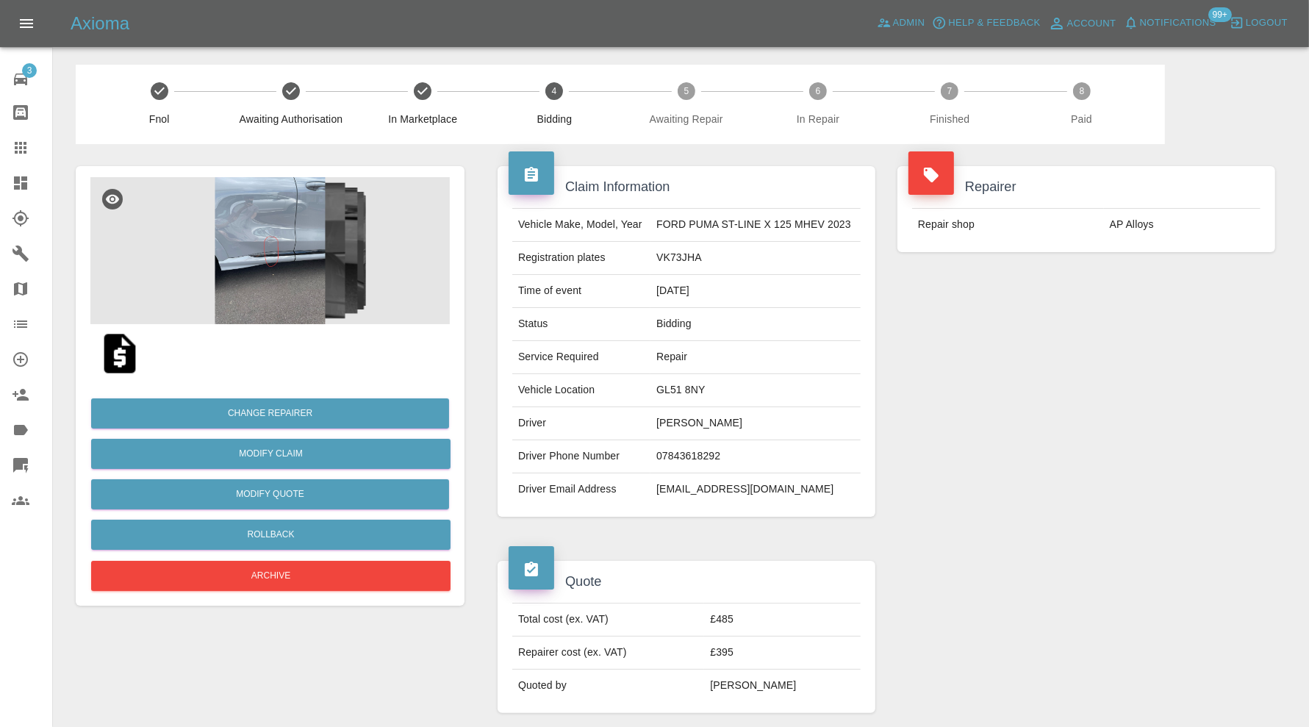
scroll to position [489, 0]
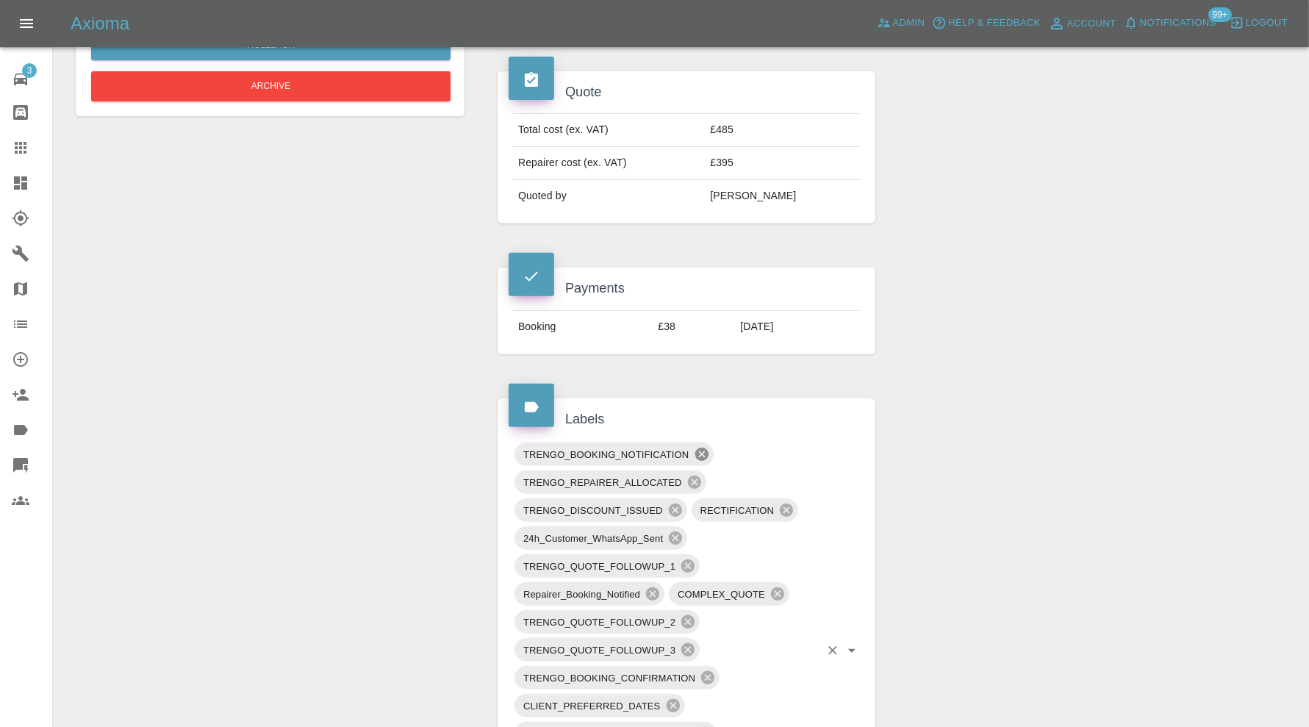
click at [708, 446] on icon at bounding box center [702, 454] width 16 height 16
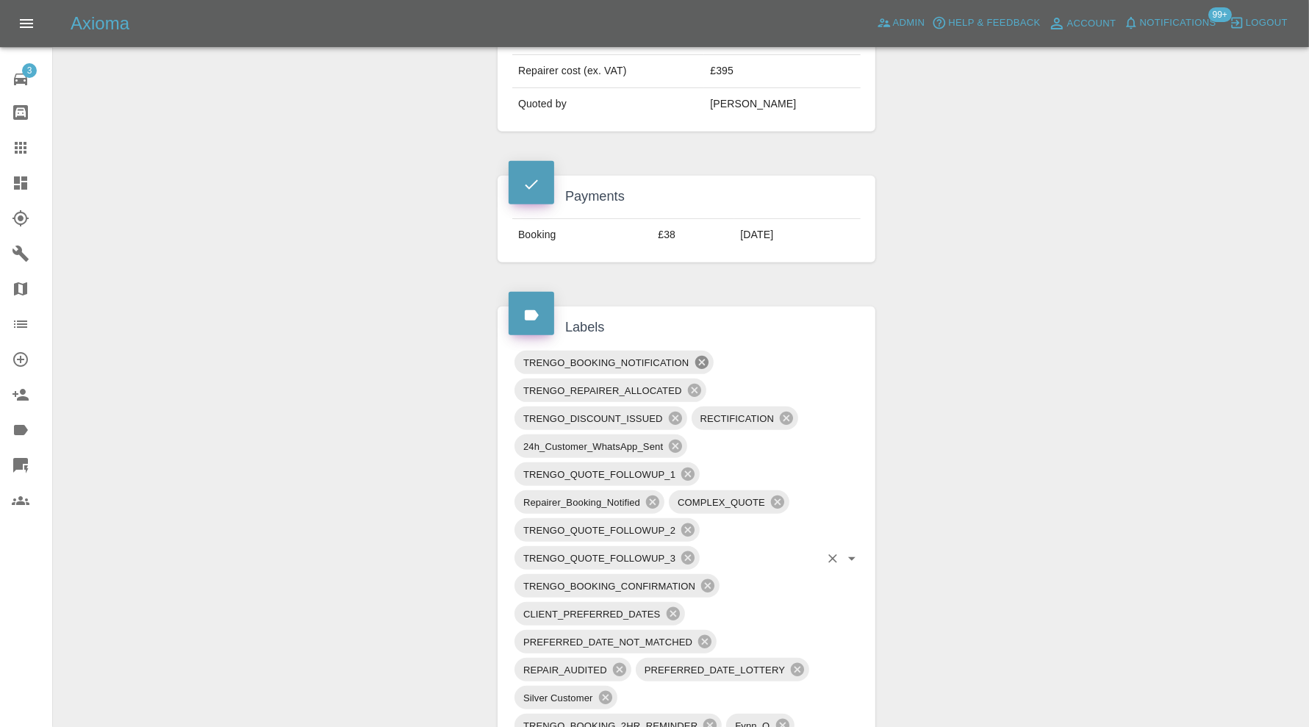
scroll to position [612, 0]
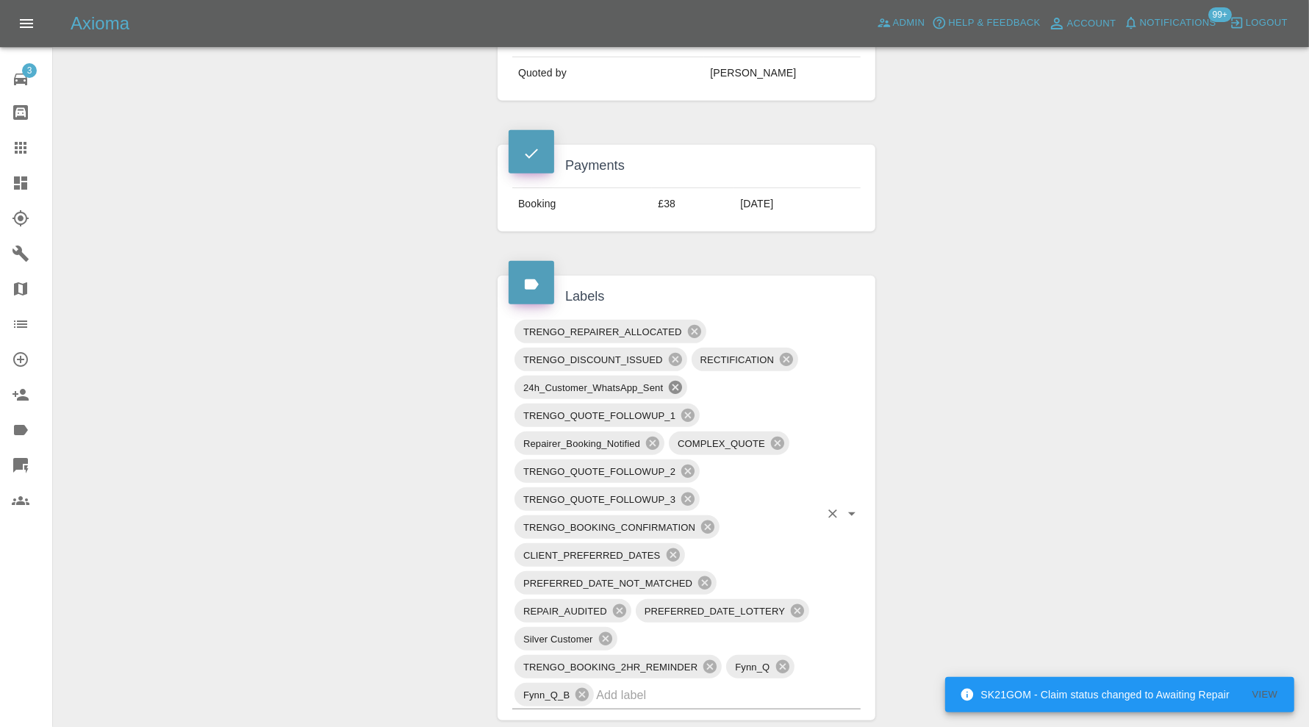
click at [673, 381] on icon at bounding box center [675, 387] width 16 height 16
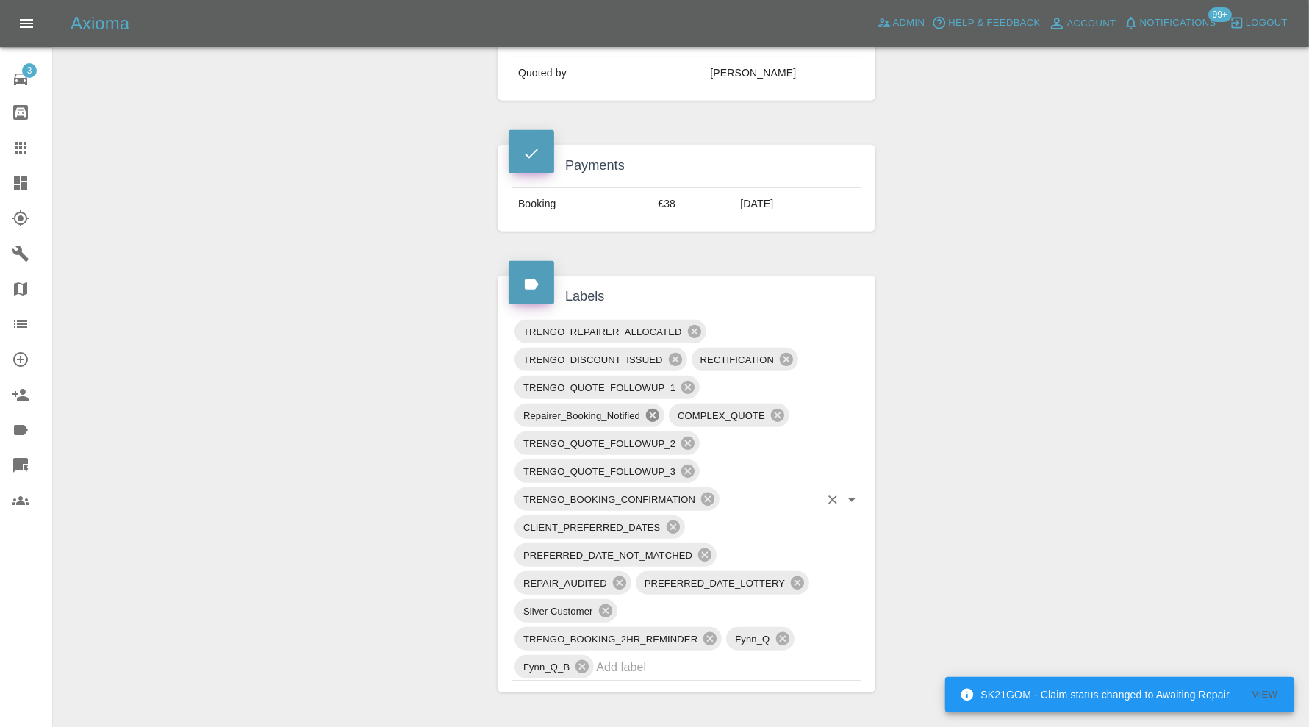
click at [651, 411] on icon at bounding box center [653, 415] width 16 height 16
click at [708, 632] on icon at bounding box center [709, 638] width 13 height 13
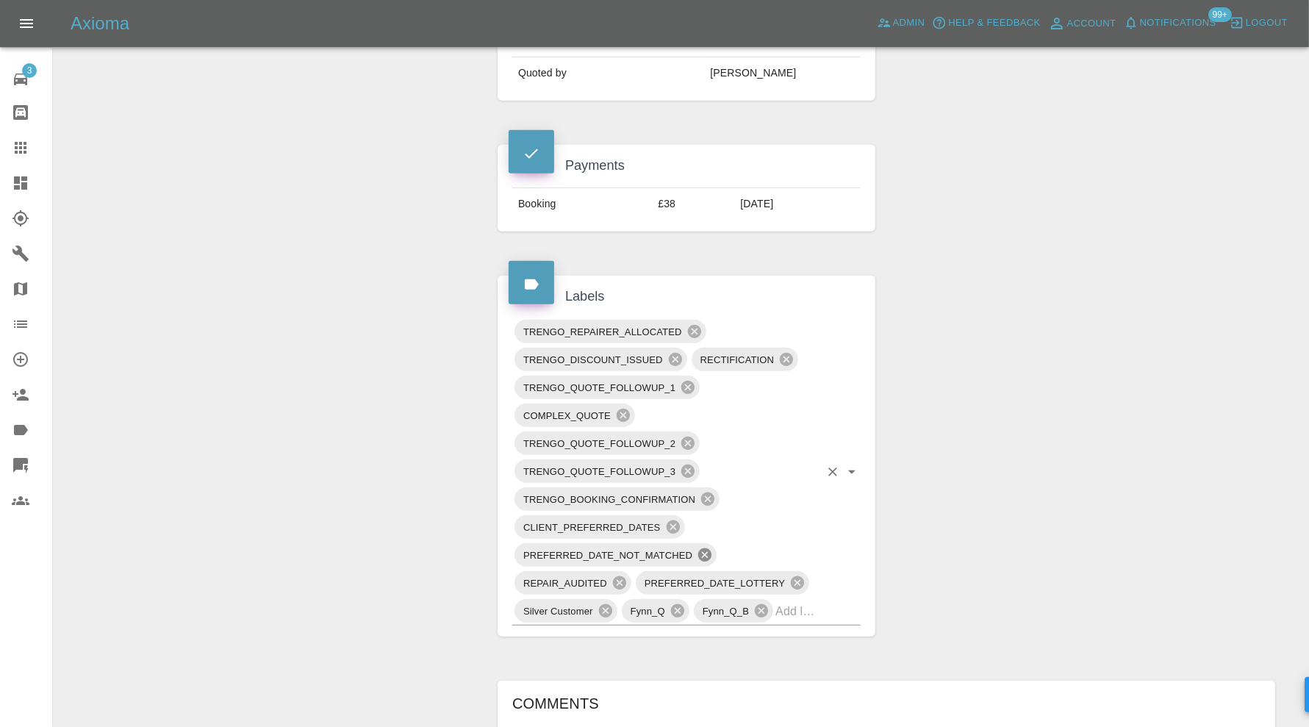
click at [700, 548] on icon at bounding box center [704, 554] width 13 height 13
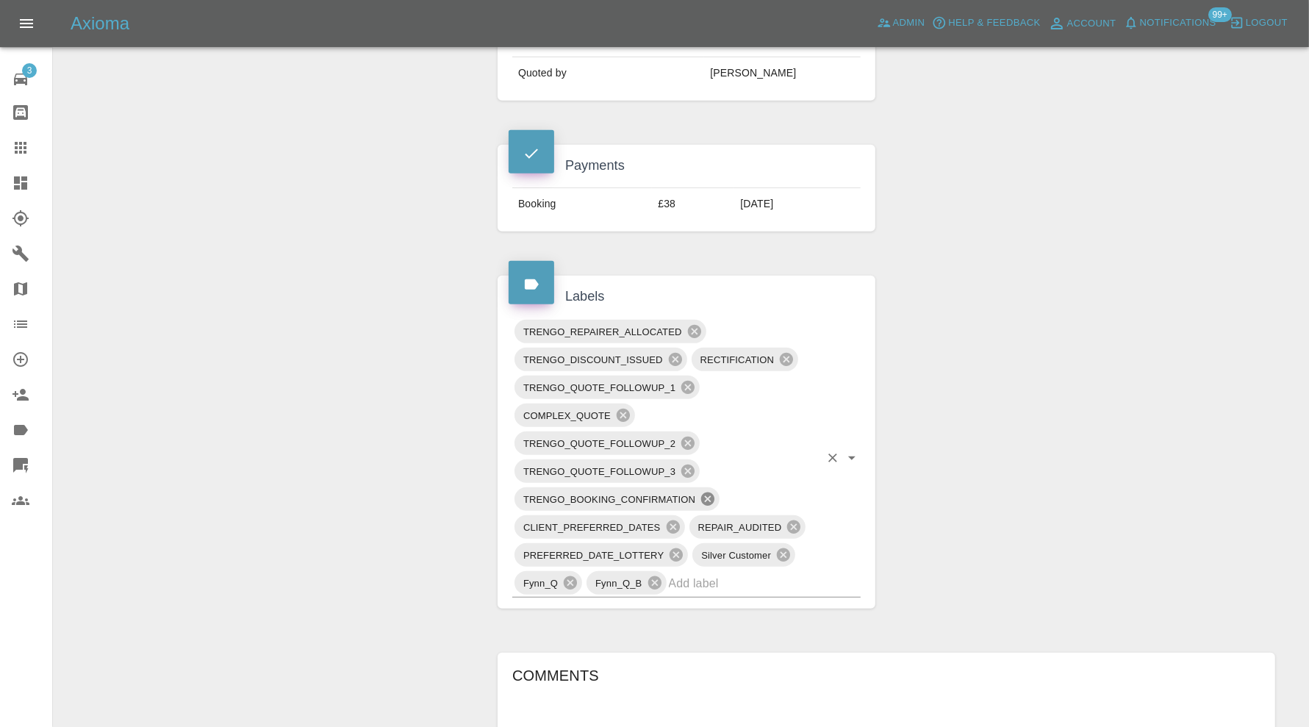
click at [711, 492] on icon at bounding box center [707, 498] width 13 height 13
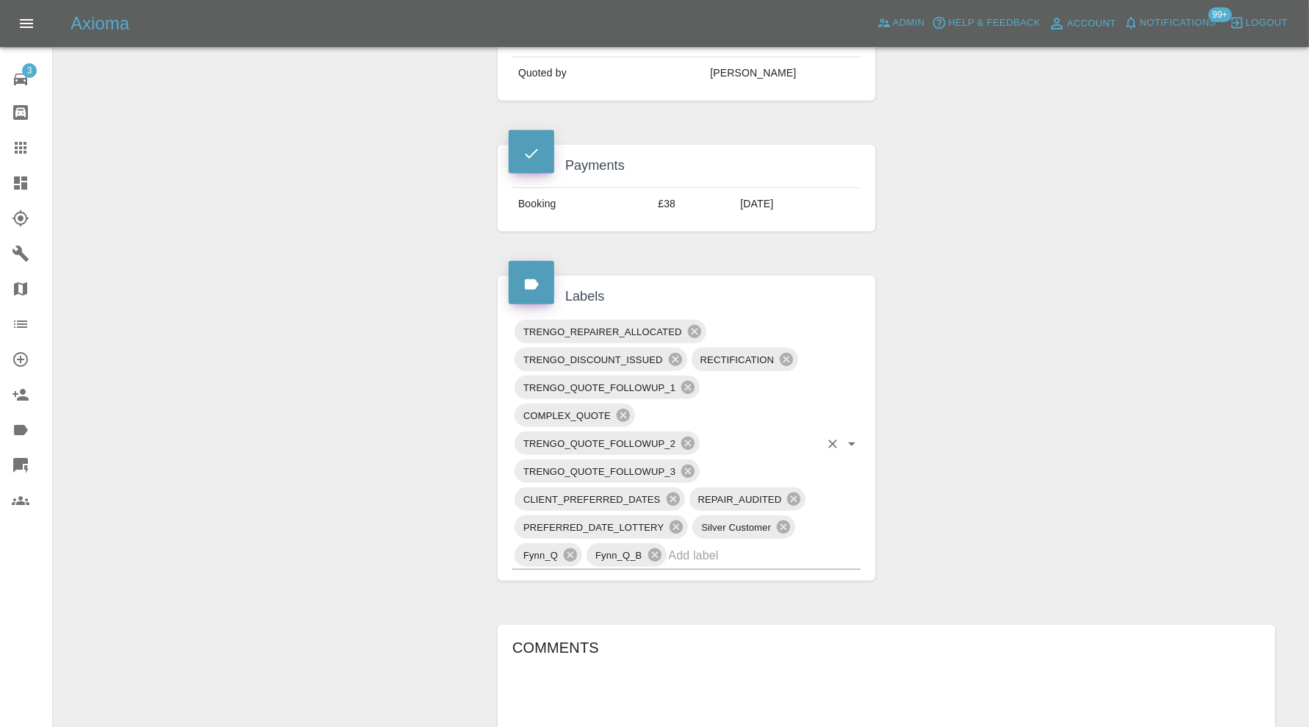
click at [740, 548] on input "text" at bounding box center [744, 555] width 151 height 23
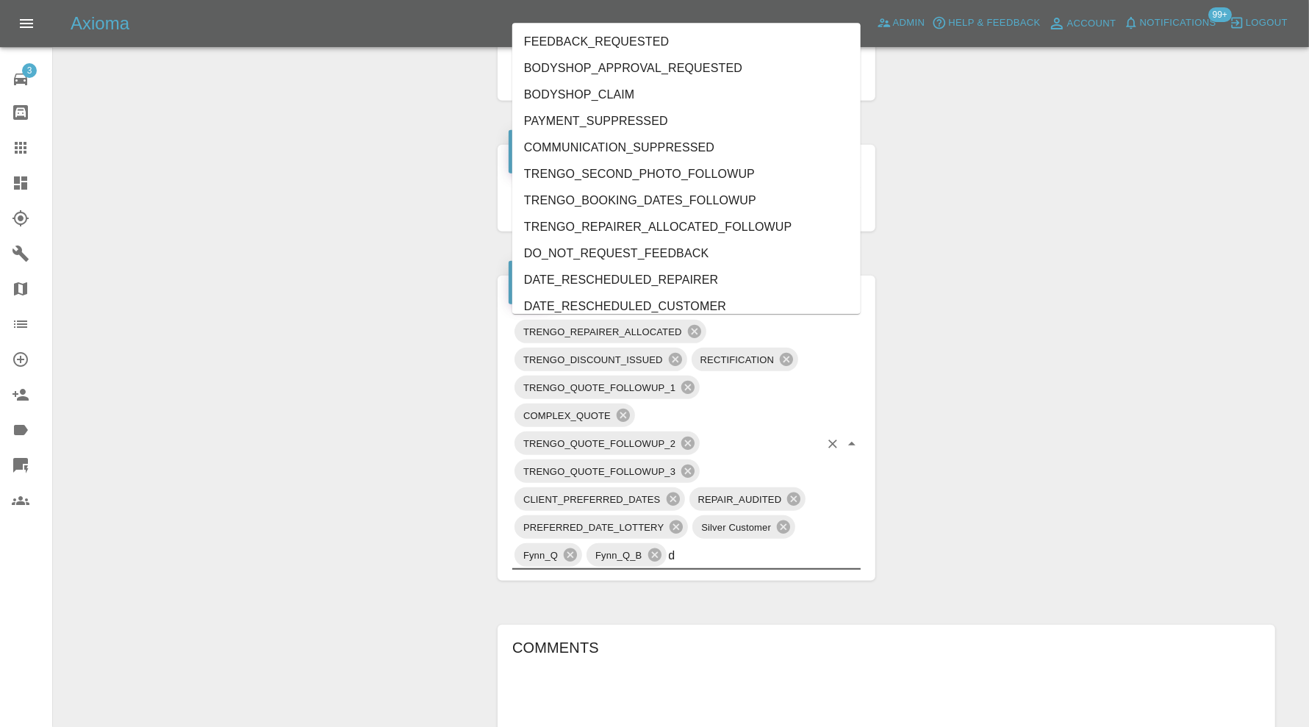
type input "do"
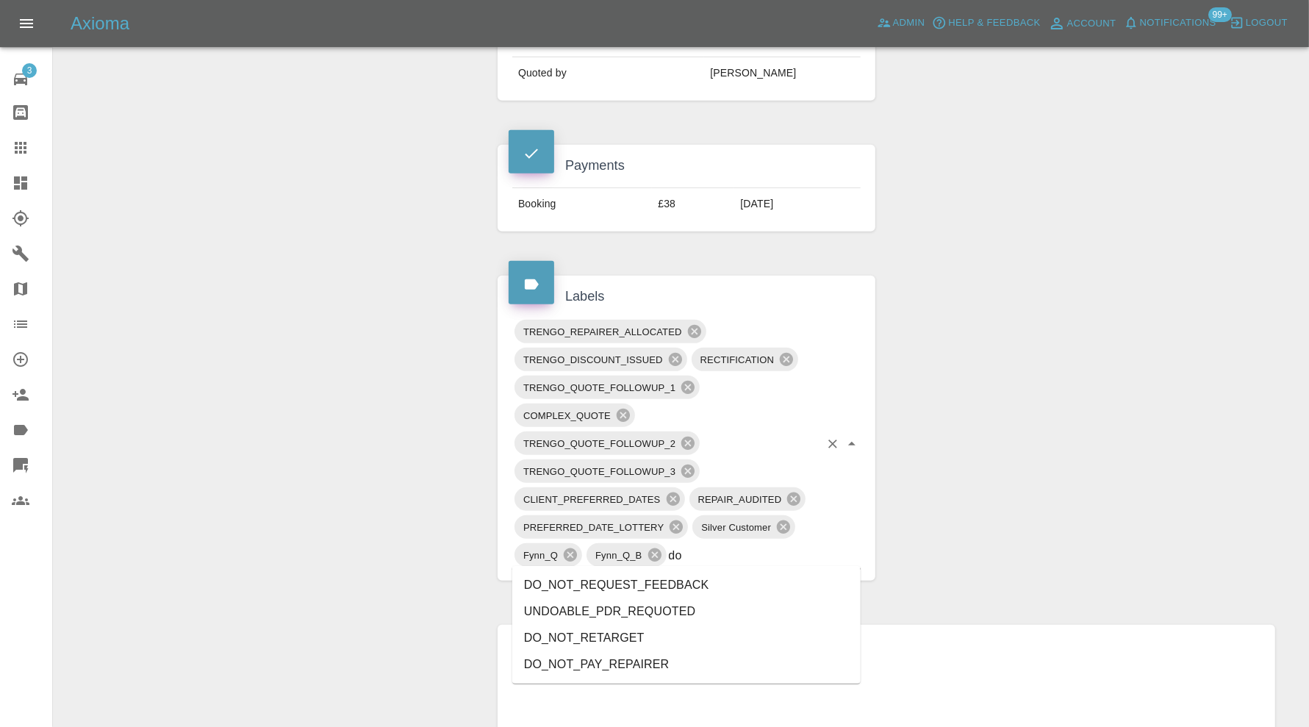
click at [651, 592] on li "DO_NOT_REQUEST_FEEDBACK" at bounding box center [686, 585] width 348 height 26
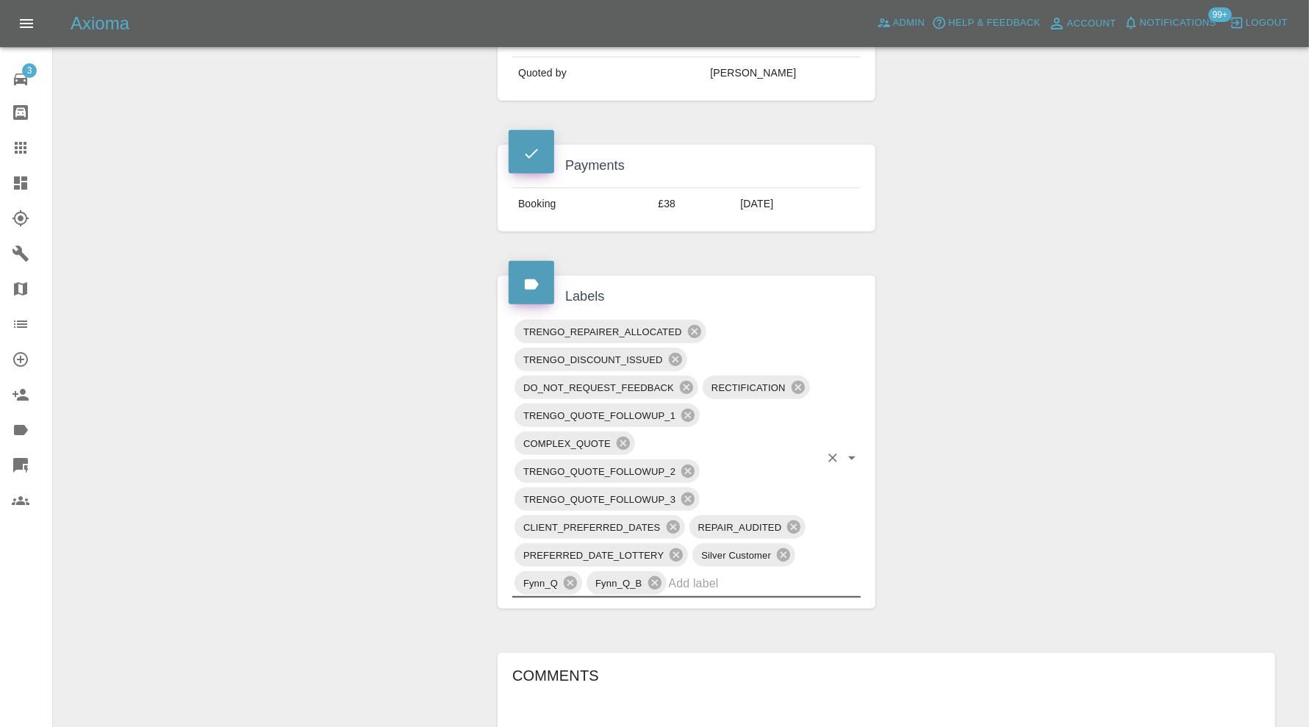
click at [22, 140] on icon at bounding box center [21, 148] width 18 height 18
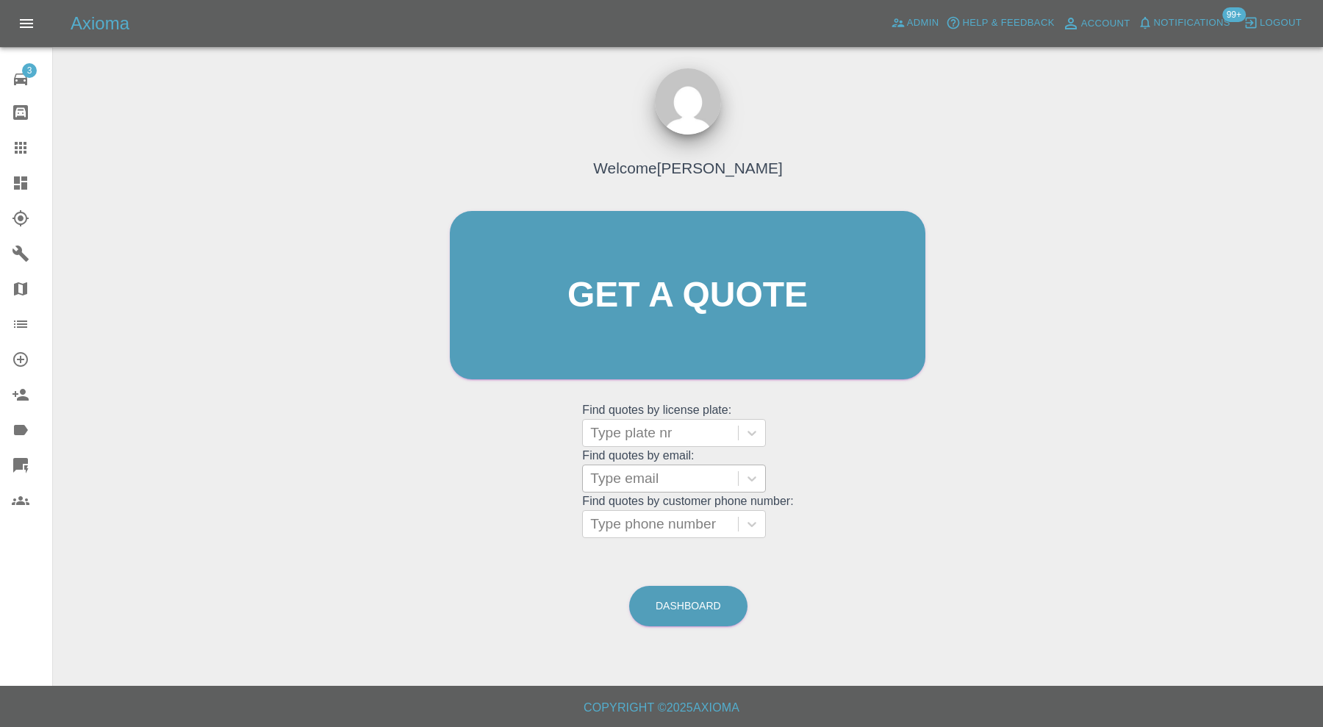
click at [646, 475] on div at bounding box center [660, 478] width 140 height 21
paste input "danbyrhys121@gmail.com"
type input "danbyrhys121@gm"
click at [598, 479] on input "danbyrhys121@gm" at bounding box center [653, 479] width 126 height 18
click at [716, 478] on div at bounding box center [660, 478] width 140 height 21
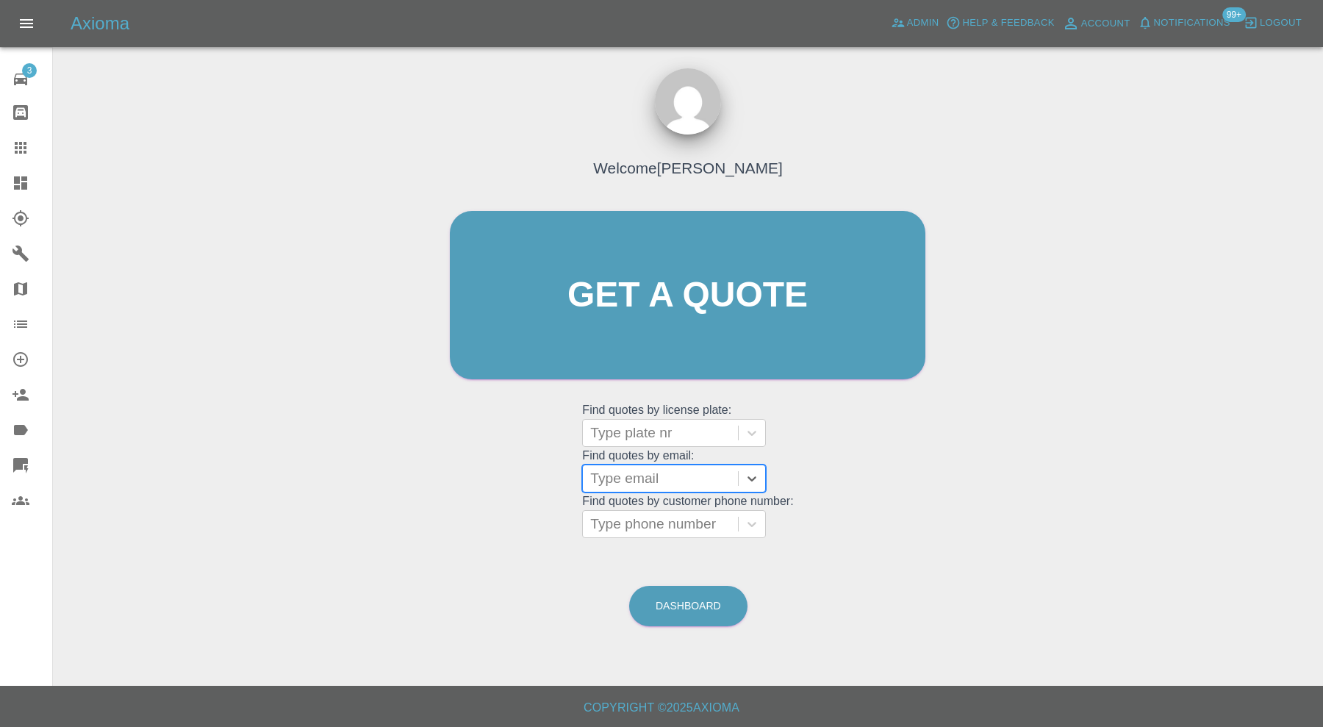
click at [18, 142] on icon at bounding box center [21, 148] width 18 height 18
click at [628, 432] on div at bounding box center [660, 433] width 140 height 21
paste input "LV69LJK"
type input "LV69LJK"
click at [726, 475] on div "LV69LJK, Finished" at bounding box center [674, 470] width 184 height 29
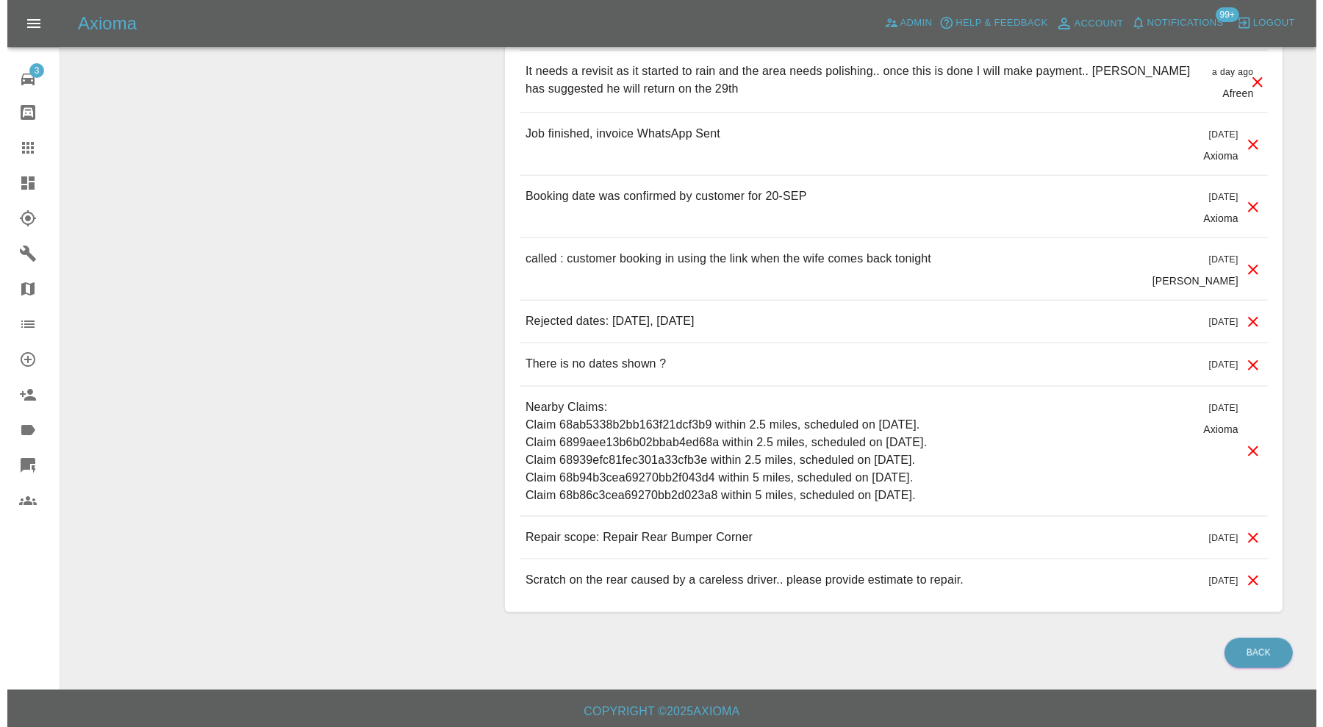
scroll to position [1341, 0]
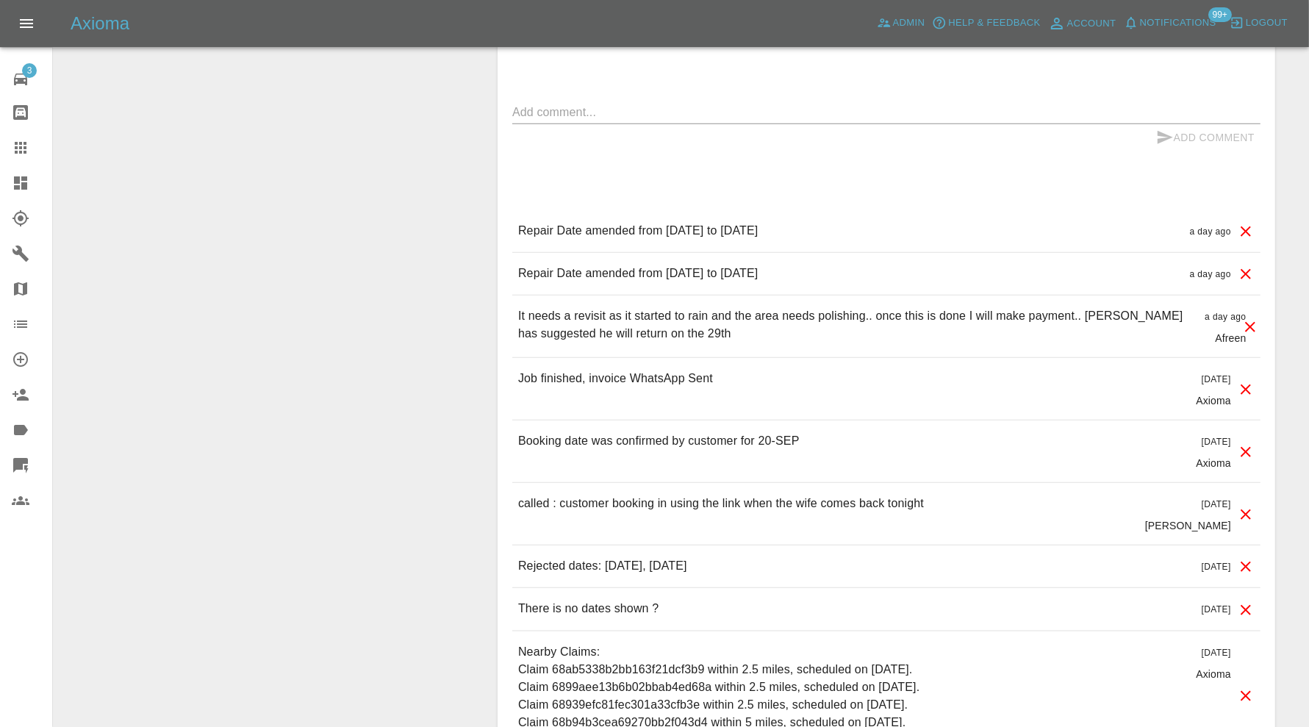
click at [1244, 384] on icon at bounding box center [1246, 389] width 10 height 10
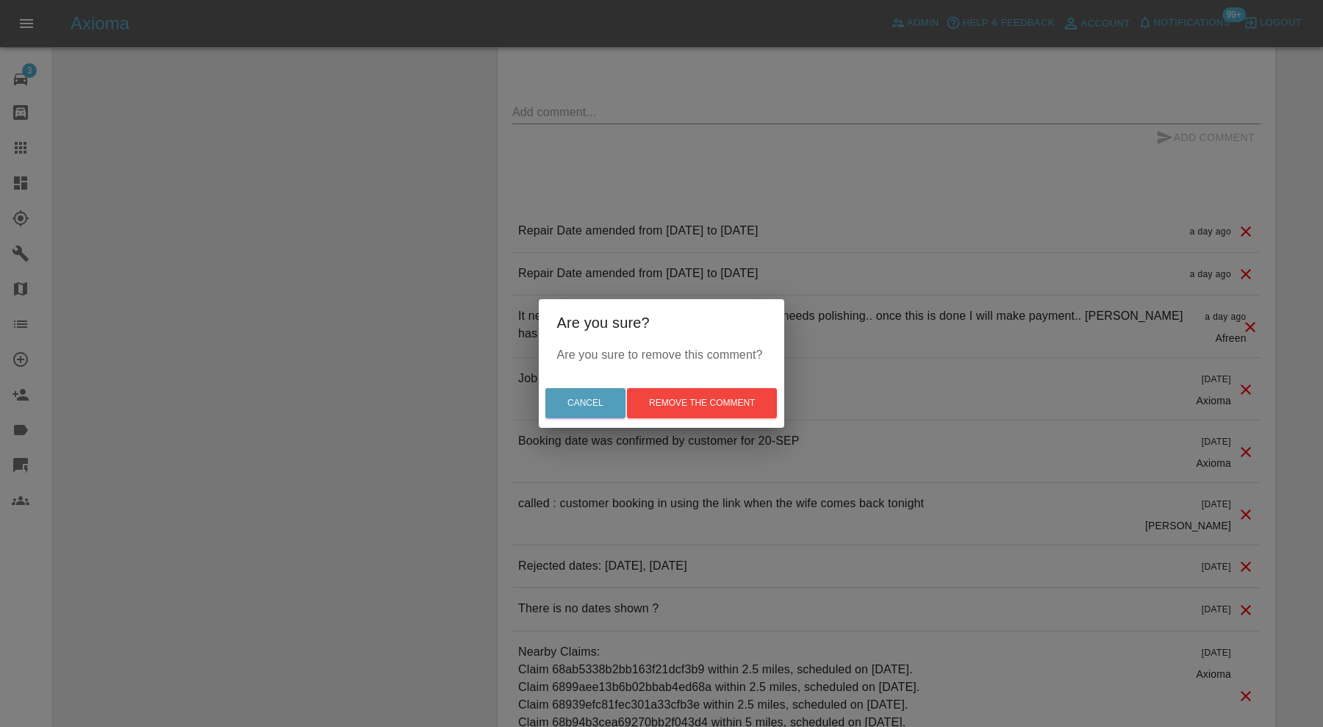
click at [778, 401] on div "Cancel Remove the comment" at bounding box center [661, 402] width 245 height 49
click at [758, 403] on button "Remove the comment" at bounding box center [702, 403] width 150 height 30
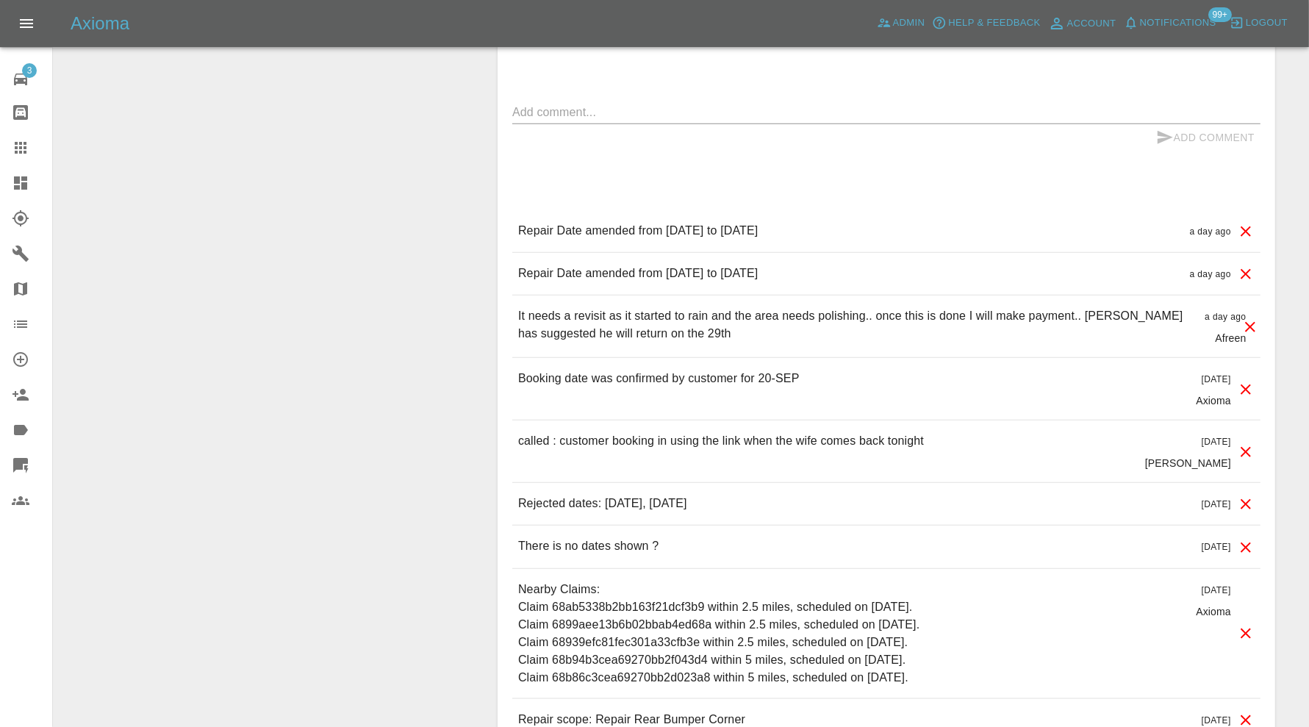
click at [1246, 269] on icon at bounding box center [1246, 274] width 18 height 18
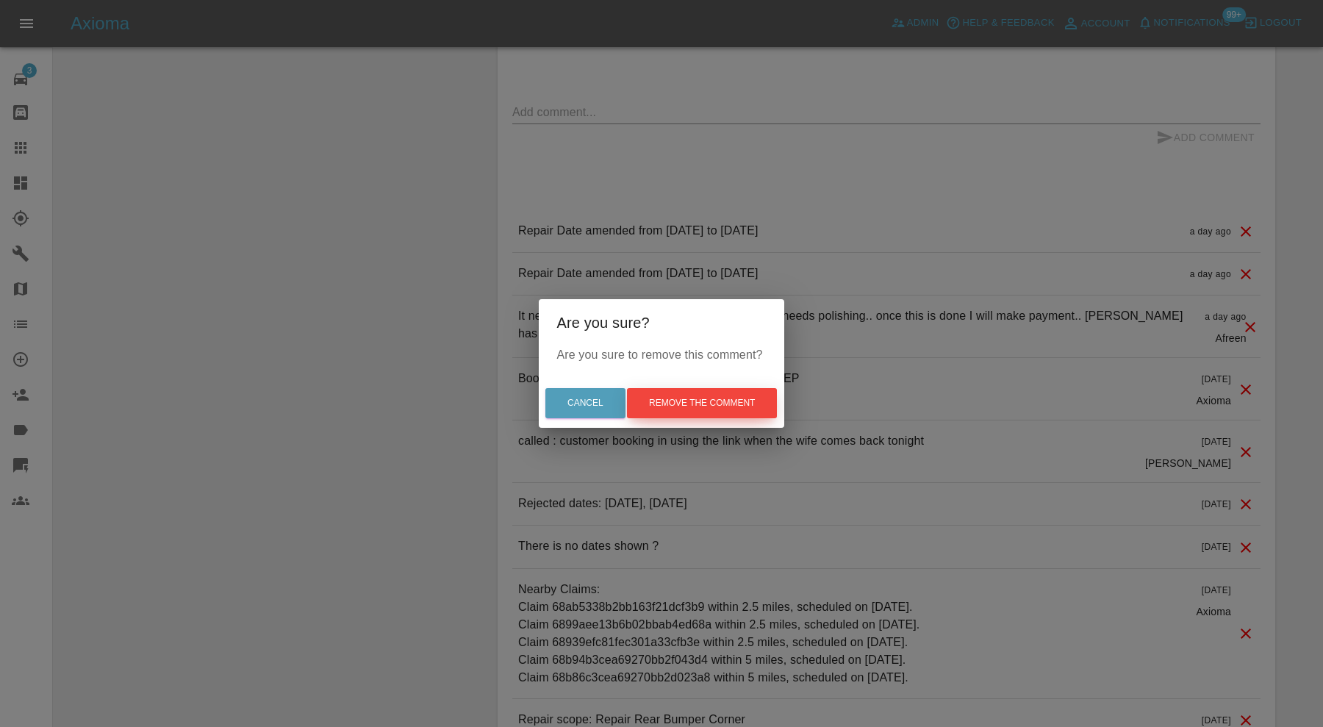
click at [735, 401] on button "Remove the comment" at bounding box center [702, 403] width 150 height 30
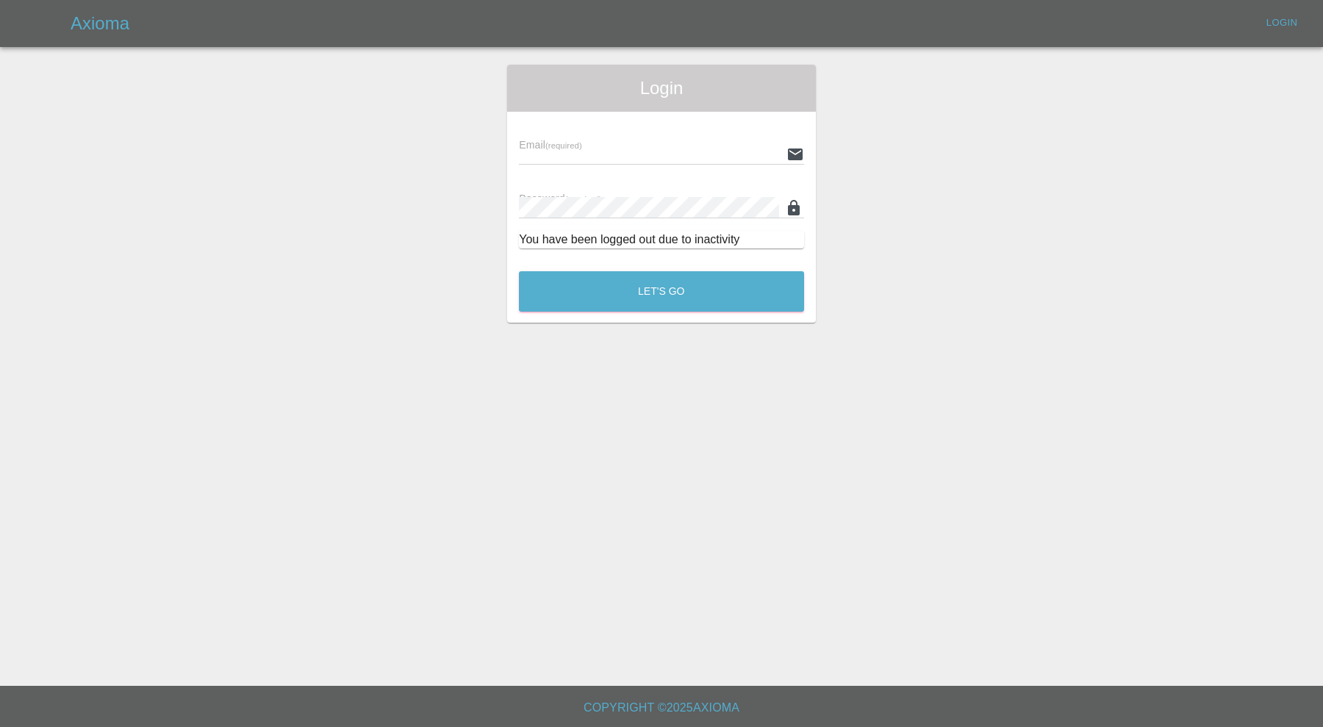
type input "carl.ainsworth@axioma.co.uk"
click at [717, 298] on button "Let's Go" at bounding box center [661, 291] width 285 height 40
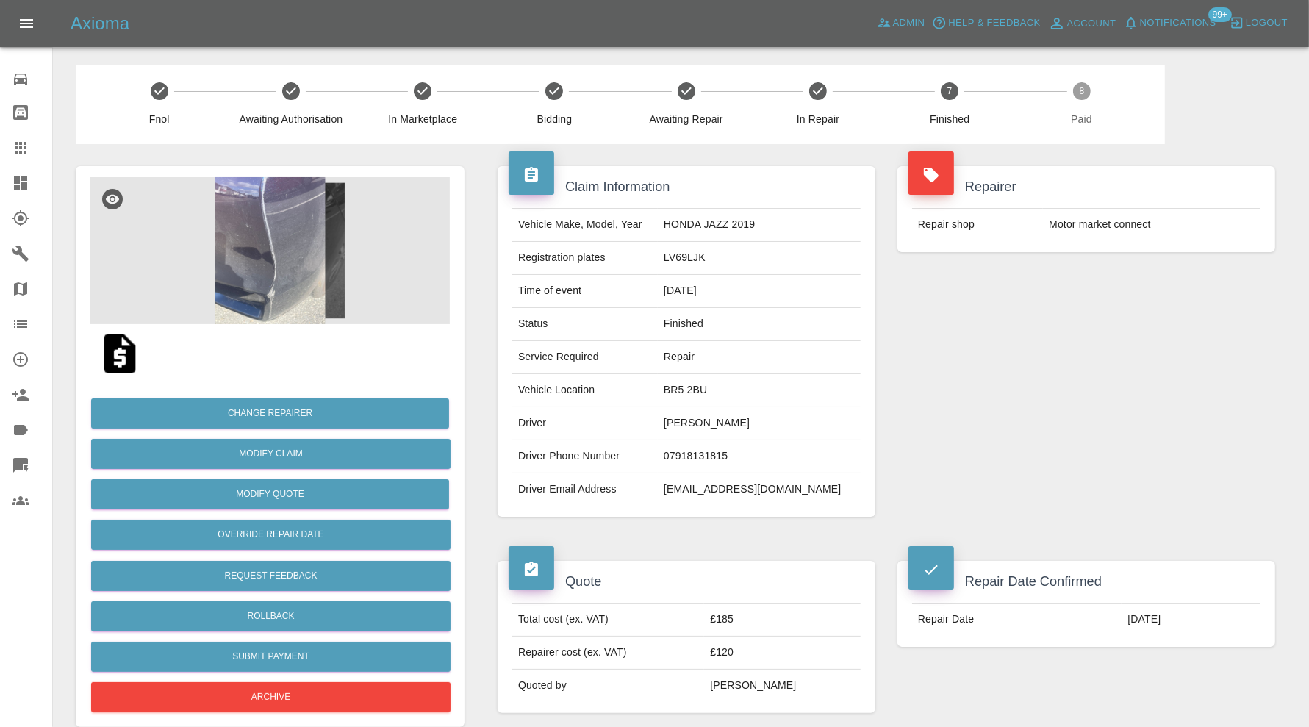
click at [21, 139] on icon at bounding box center [21, 148] width 18 height 18
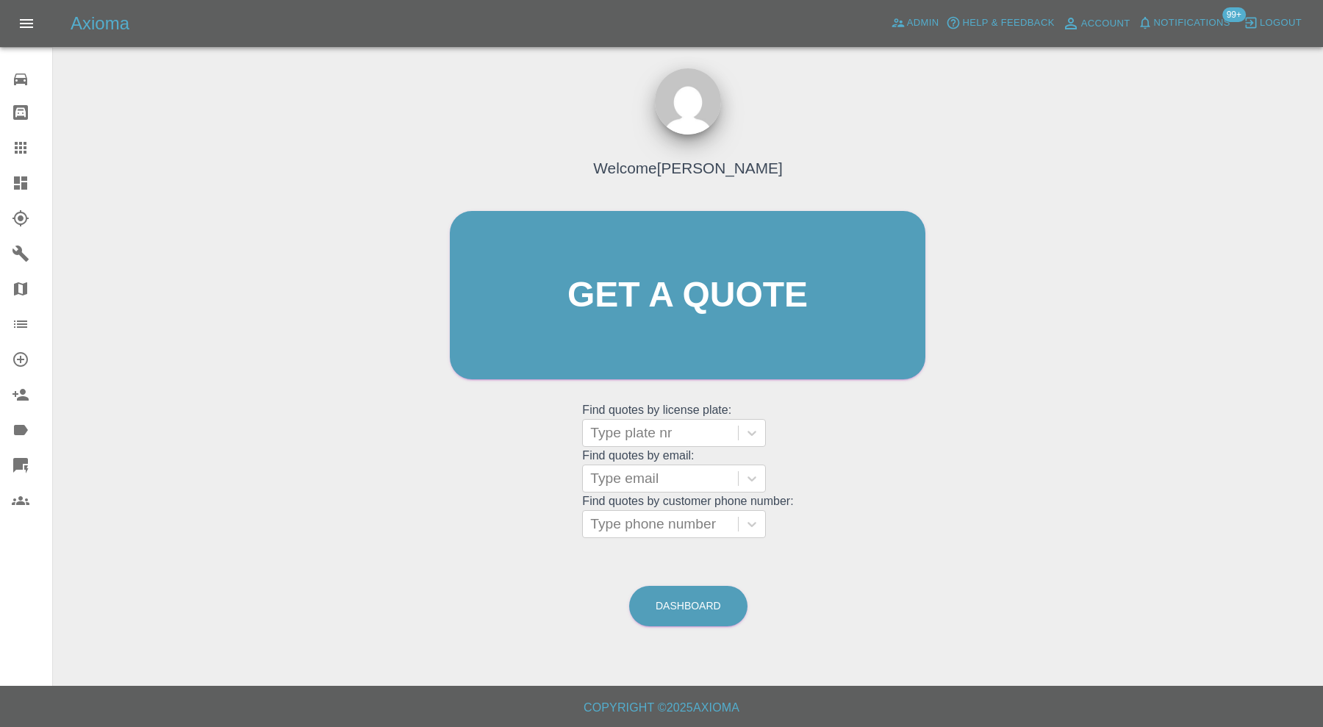
click at [682, 405] on grid "Find quotes by license plate: Type plate nr" at bounding box center [687, 424] width 211 height 43
click at [680, 419] on div "Type plate nr" at bounding box center [674, 433] width 184 height 28
paste input "YH20PFE"
type input "YH20PFE"
click at [692, 466] on div "YH20PFE, Finished" at bounding box center [674, 470] width 184 height 29
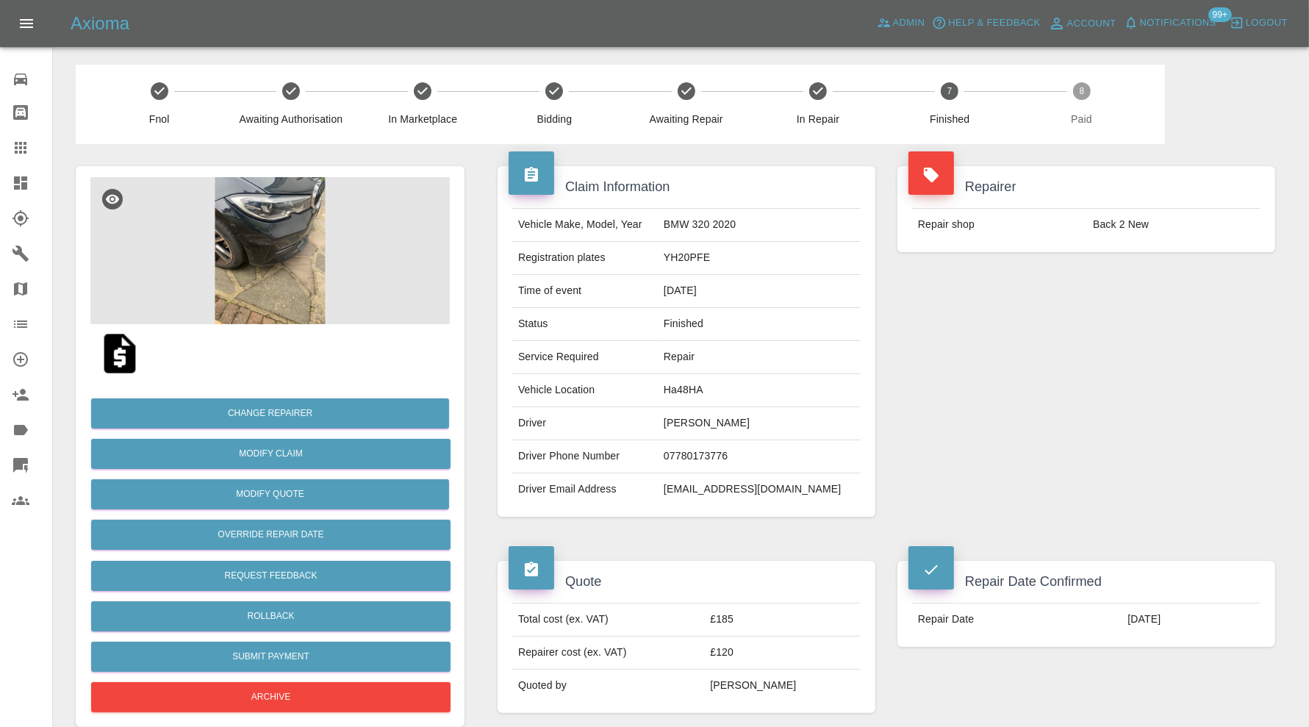
drag, startPoint x: 778, startPoint y: 426, endPoint x: 699, endPoint y: 431, distance: 79.6
click at [699, 431] on td "Pierre Du Toit" at bounding box center [759, 423] width 203 height 33
copy td "Pierre Du Toit"
drag, startPoint x: 24, startPoint y: 146, endPoint x: 164, endPoint y: 229, distance: 162.8
click at [24, 146] on icon at bounding box center [21, 148] width 18 height 18
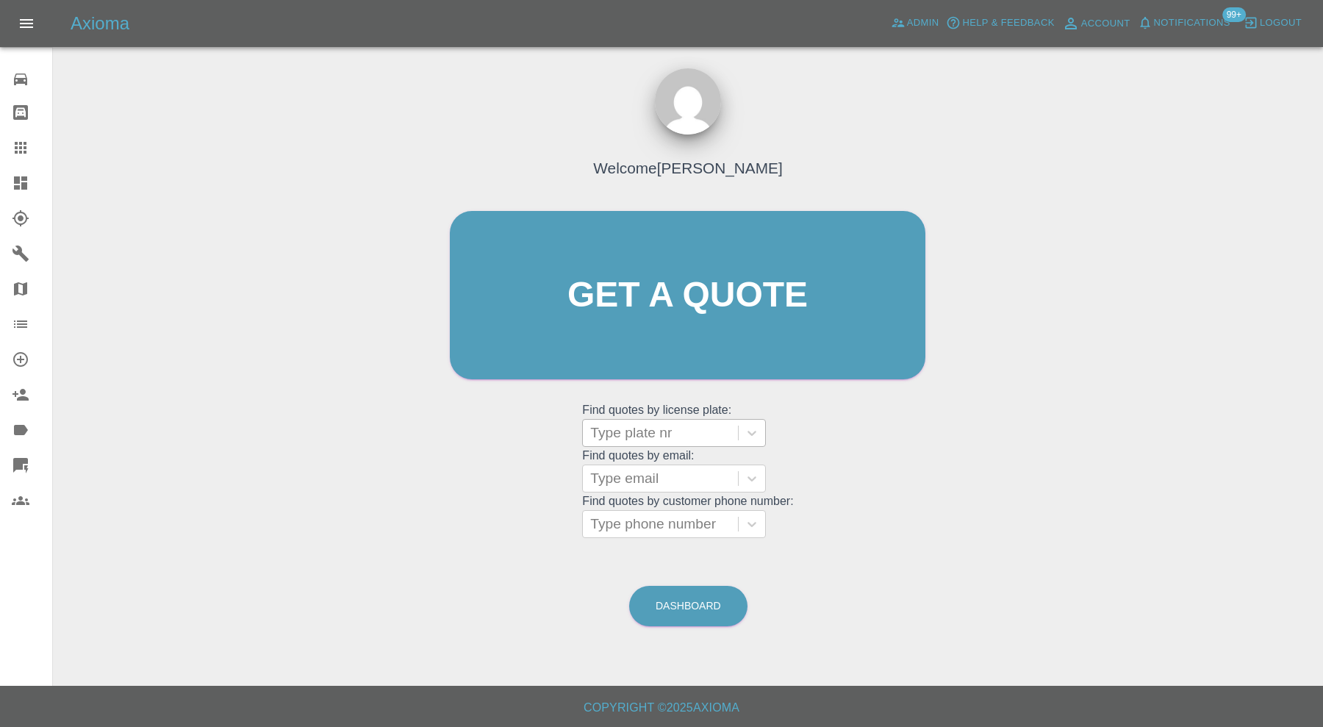
click at [694, 438] on div at bounding box center [660, 433] width 140 height 21
paste input "FV73JWX"
type input "FV73JWX"
click at [694, 467] on div "FV73JWX, Finished" at bounding box center [674, 470] width 184 height 29
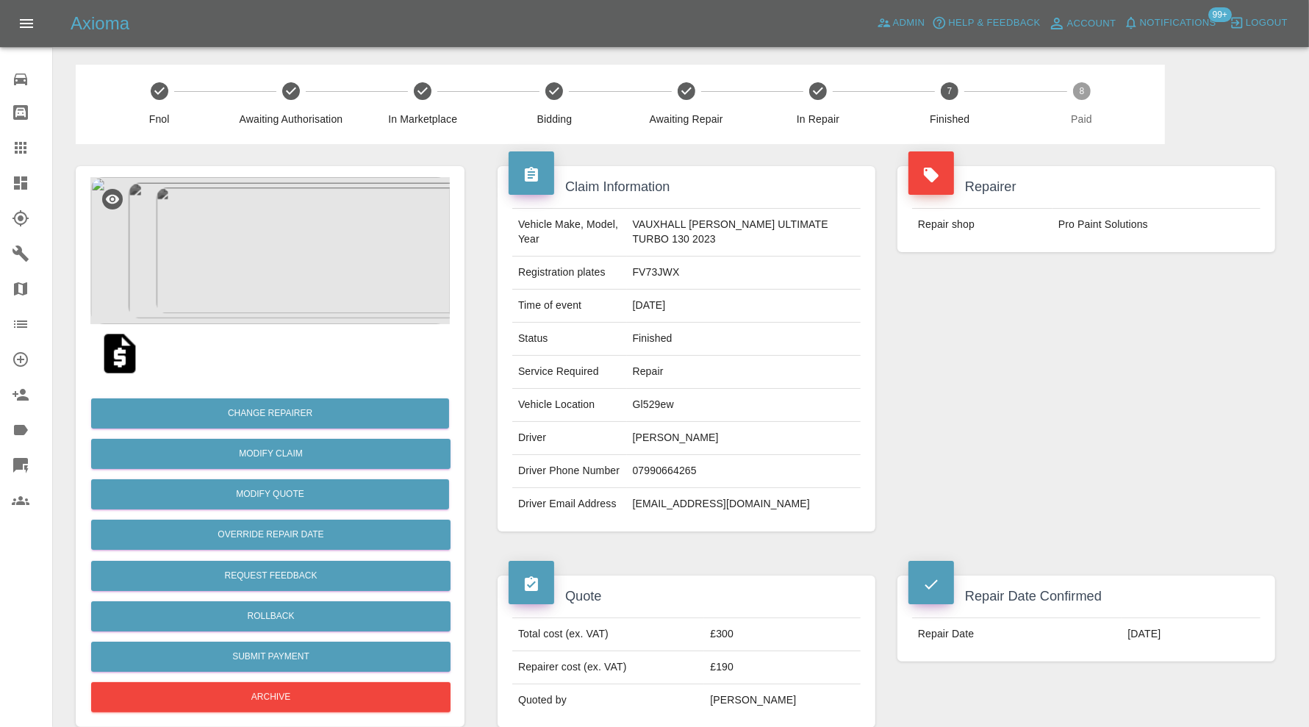
drag, startPoint x: 737, startPoint y: 440, endPoint x: 634, endPoint y: 445, distance: 103.0
click at [634, 445] on td "Carole Narramore" at bounding box center [744, 438] width 234 height 33
copy td "Carole Narramore"
click at [16, 154] on icon at bounding box center [21, 148] width 18 height 18
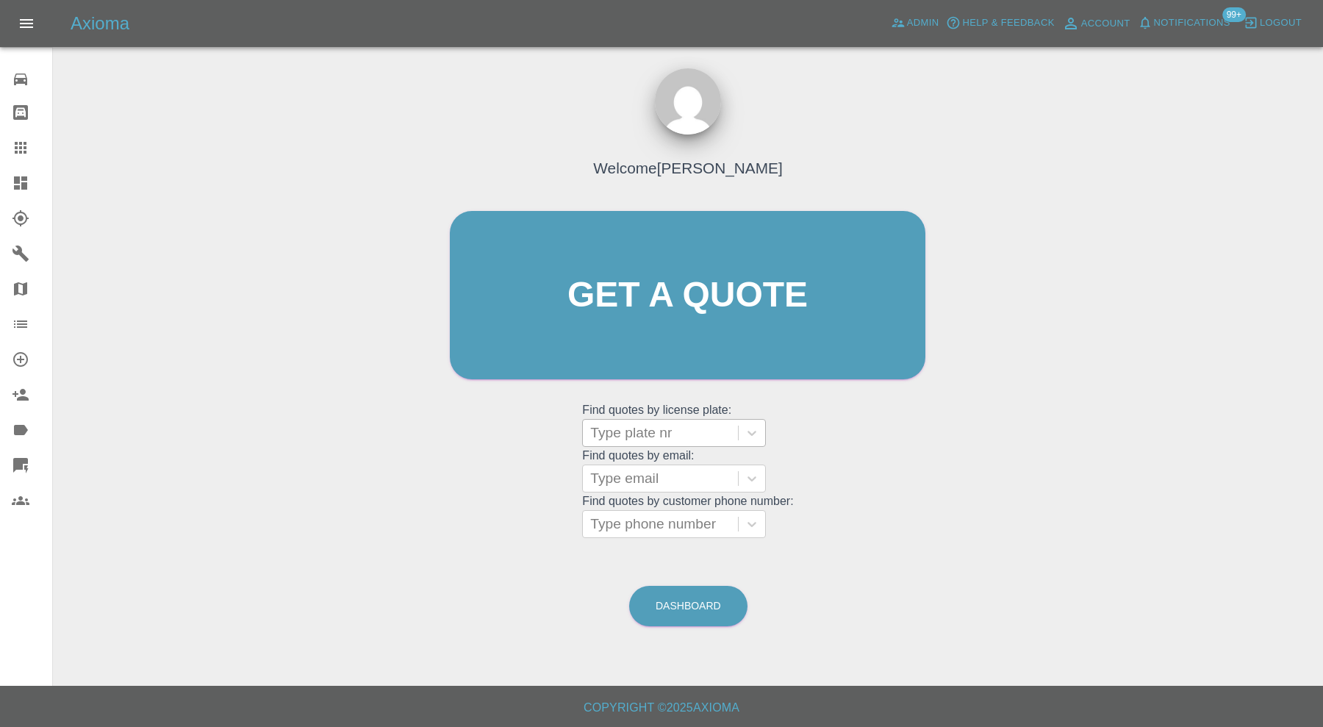
click at [640, 434] on div at bounding box center [660, 433] width 140 height 21
paste input "SM60DLN"
type input "SM60DLN"
click at [649, 470] on div "SM60DLN, Finished" at bounding box center [674, 470] width 184 height 29
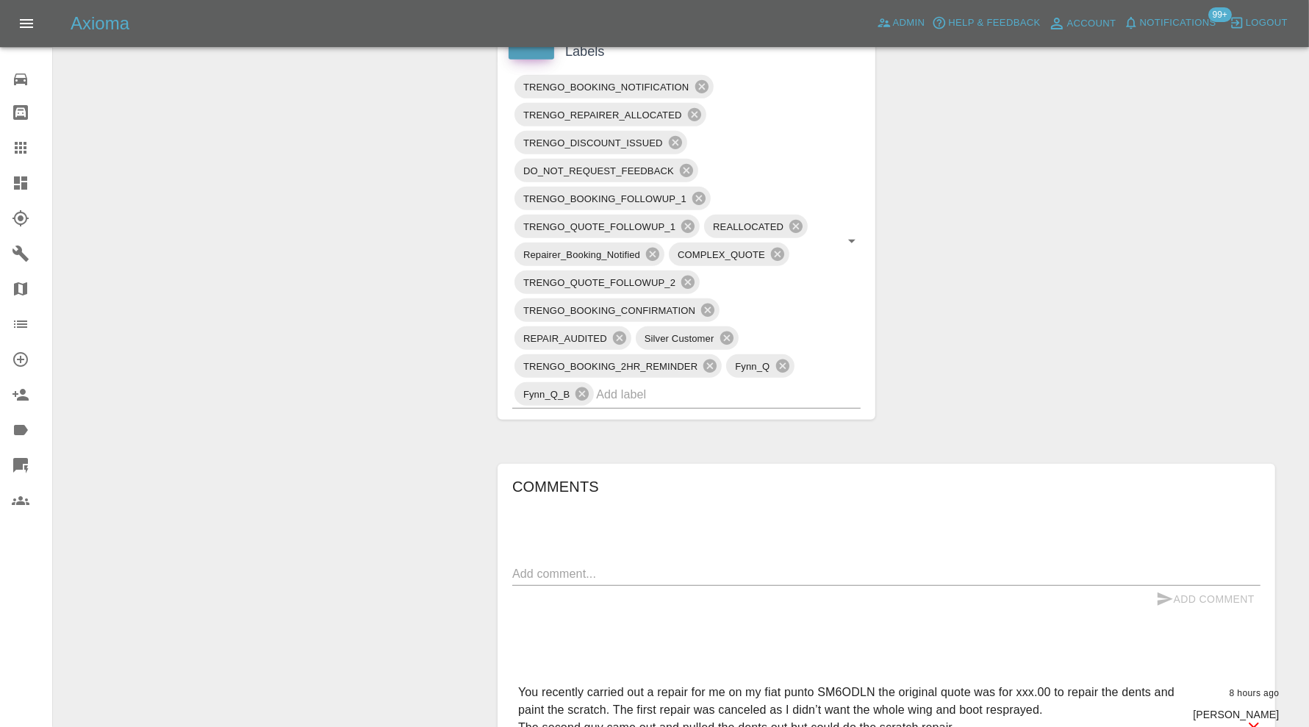
scroll to position [980, 0]
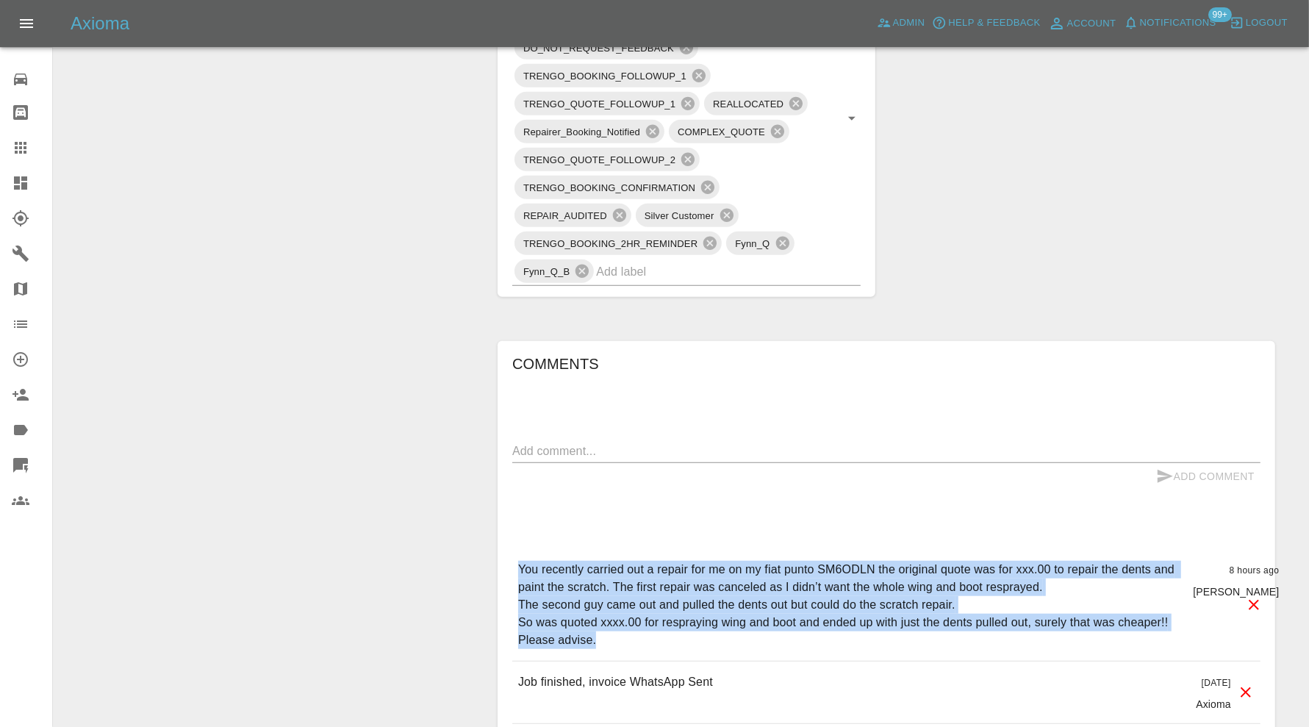
drag, startPoint x: 603, startPoint y: 640, endPoint x: 495, endPoint y: 558, distance: 135.2
copy p "You recently carried out a repair for me on my fiat punto SM6ODLN the original …"
click at [1257, 605] on icon at bounding box center [1254, 605] width 10 height 10
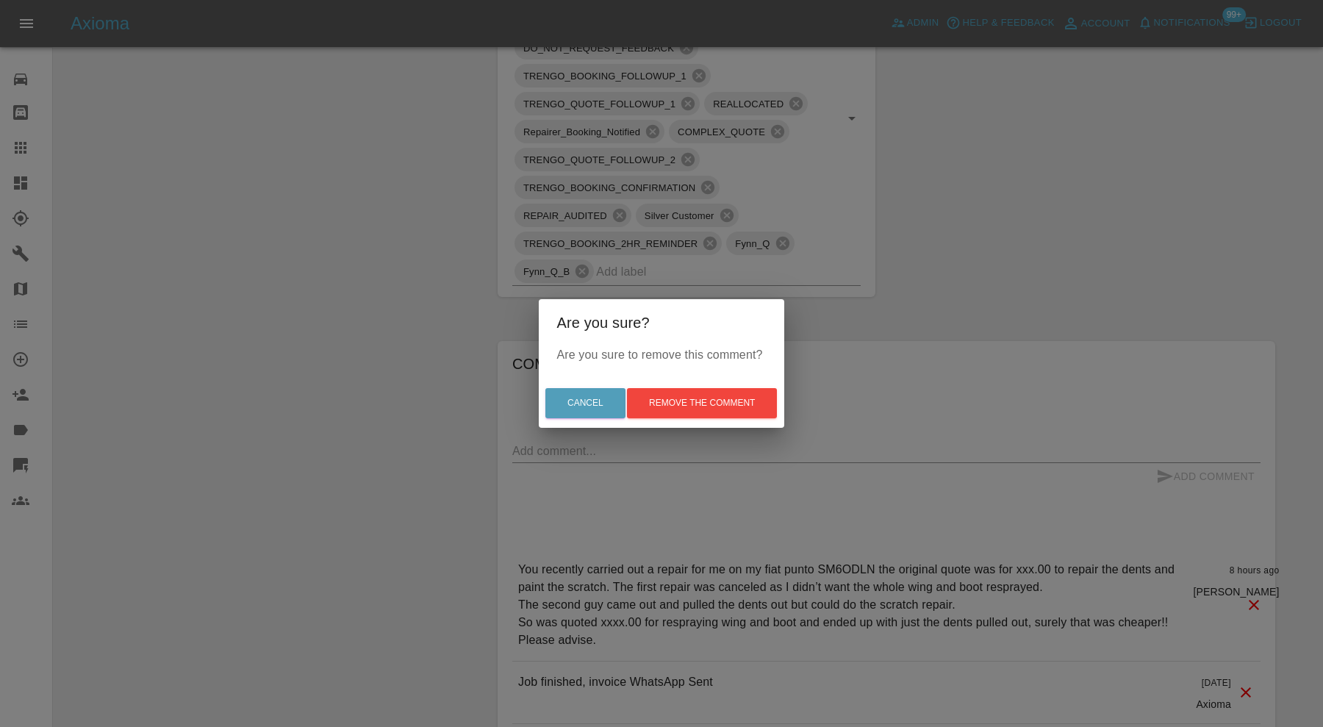
click at [711, 387] on div "Cancel Remove the comment" at bounding box center [661, 402] width 245 height 49
click at [713, 395] on button "Remove the comment" at bounding box center [702, 403] width 150 height 30
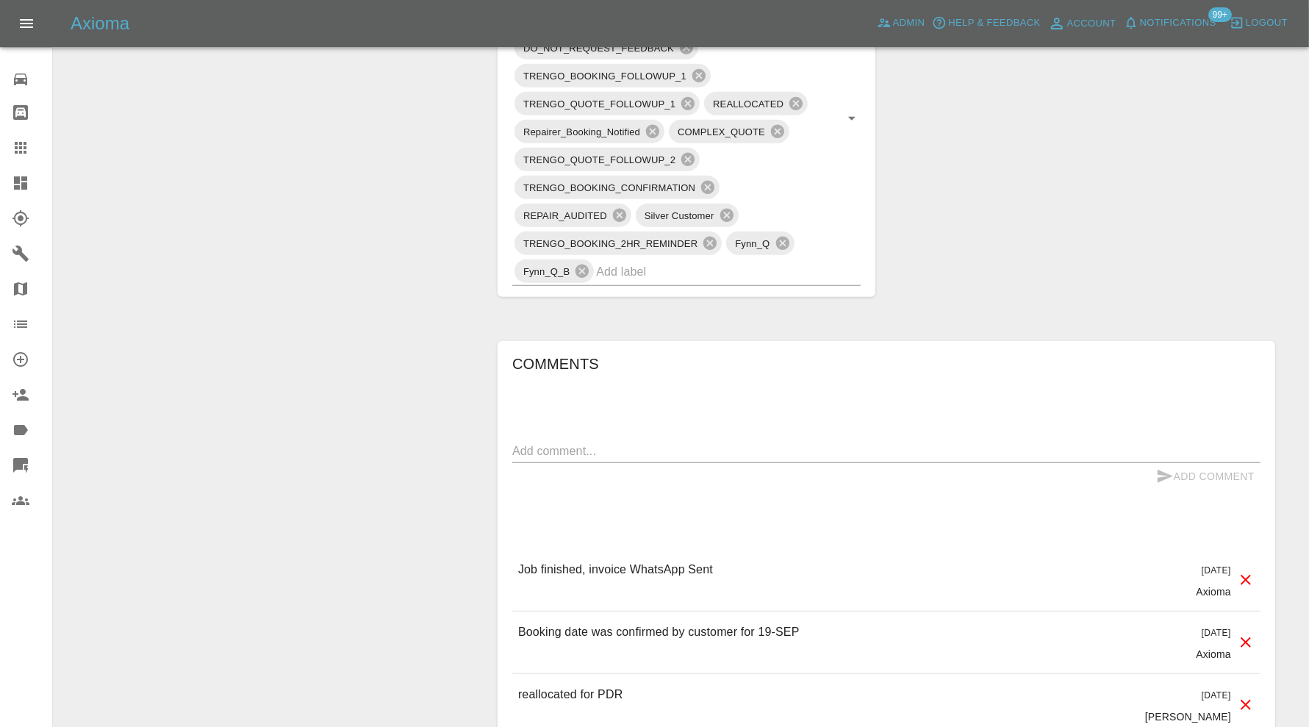
scroll to position [122, 0]
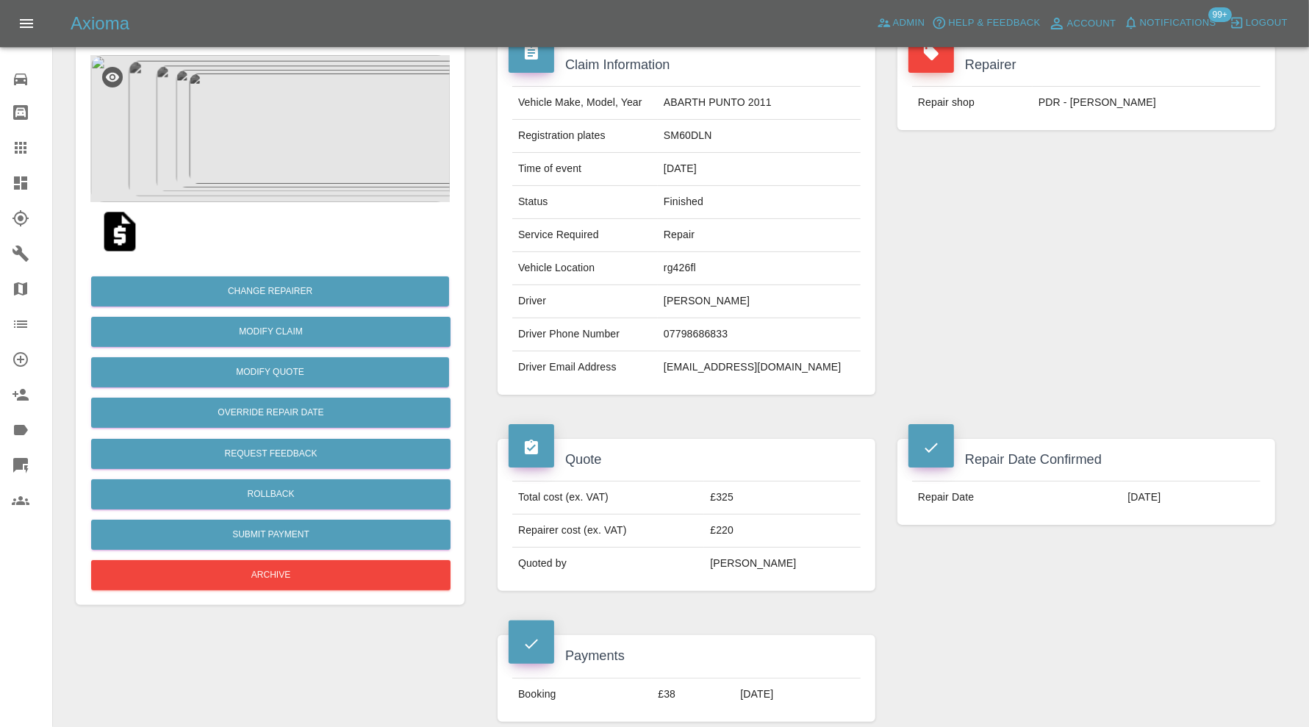
click at [15, 143] on icon at bounding box center [21, 148] width 12 height 12
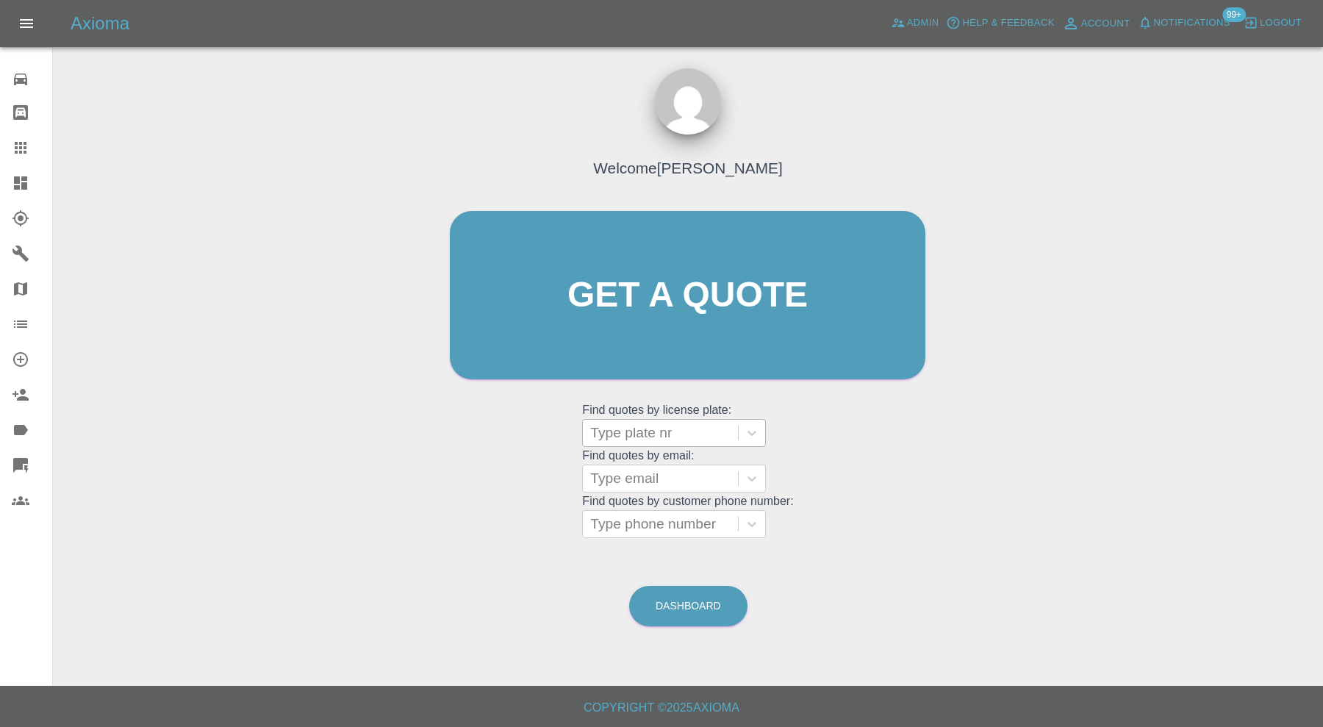
click at [642, 438] on div at bounding box center [660, 433] width 140 height 21
paste input "CE23 WPM"
type input "CE23 WPM"
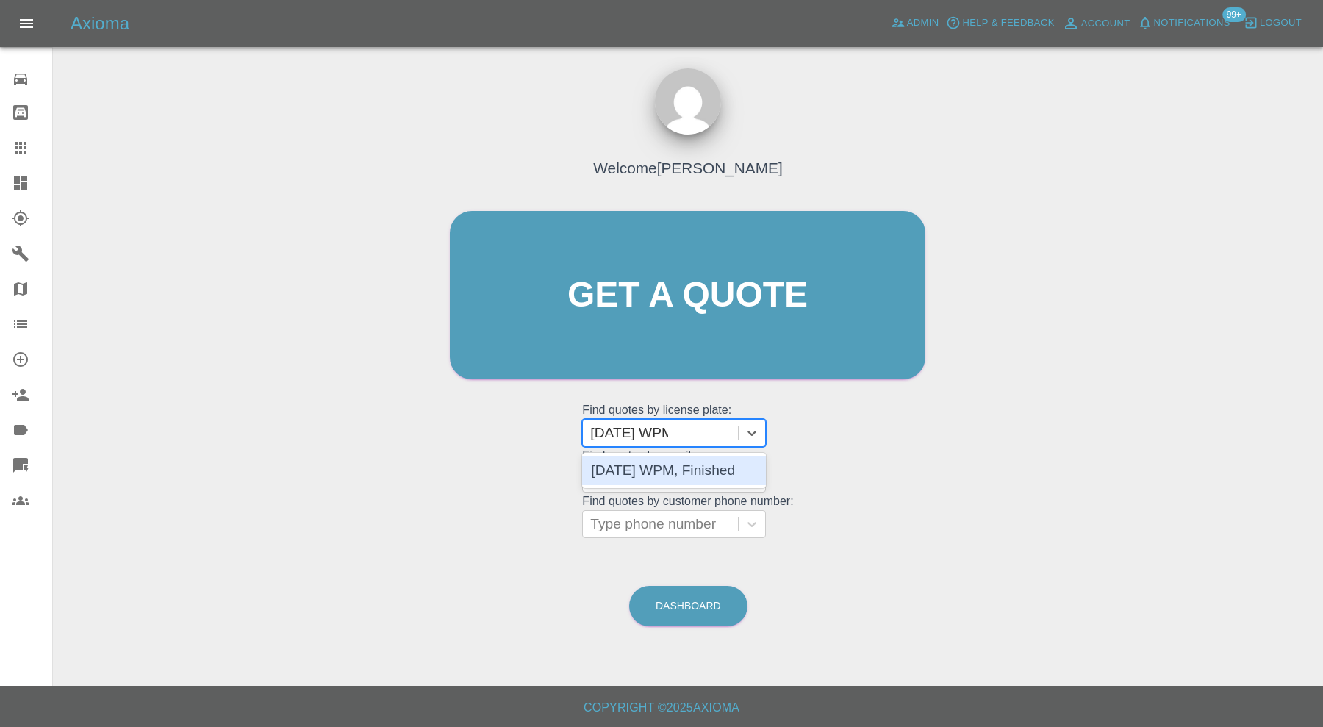
click at [650, 458] on div "CE23 WPM, Finished" at bounding box center [674, 470] width 184 height 29
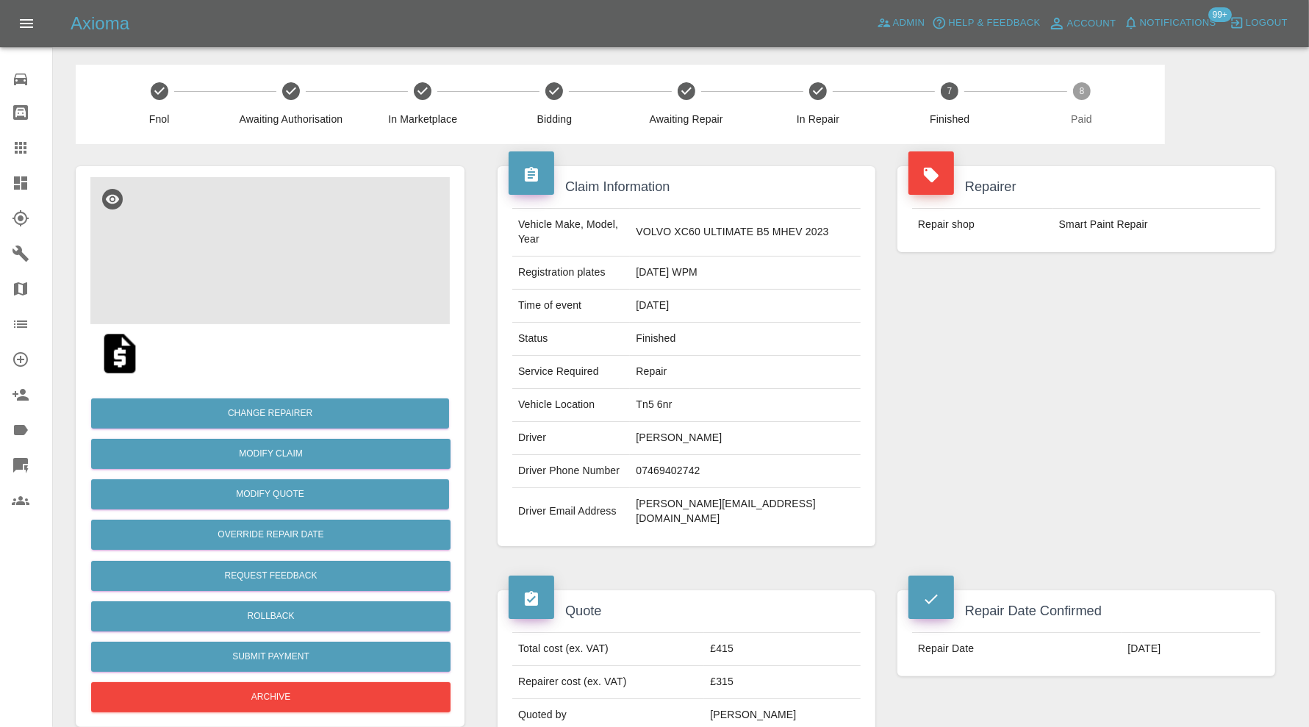
click at [291, 276] on img at bounding box center [269, 250] width 359 height 147
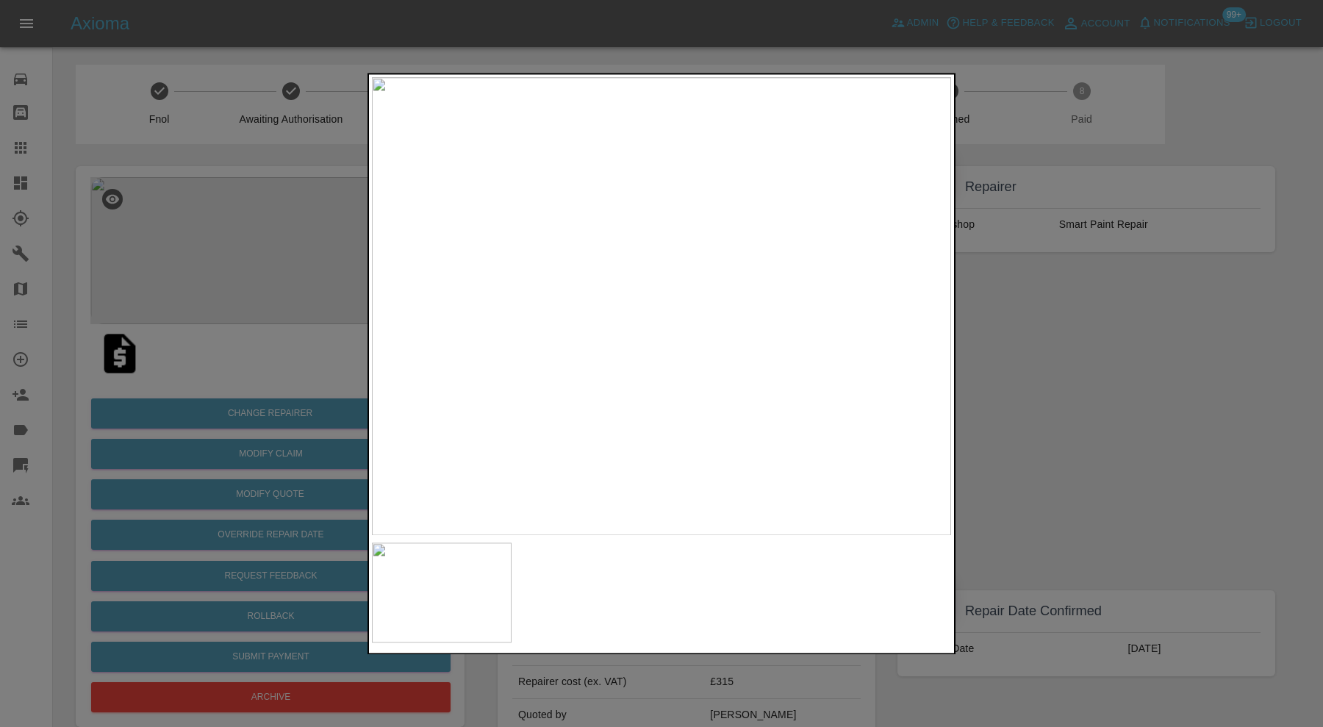
click at [1035, 406] on div at bounding box center [661, 363] width 1323 height 727
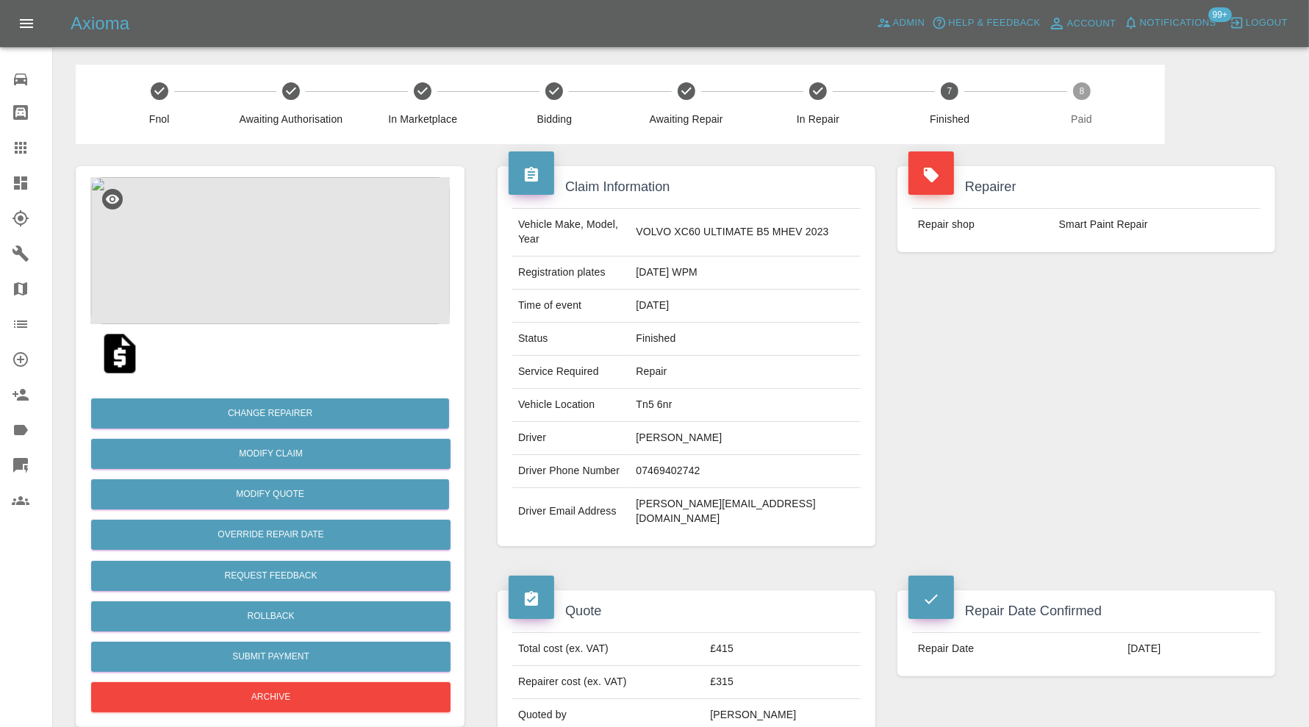
click at [26, 145] on icon at bounding box center [21, 148] width 18 height 18
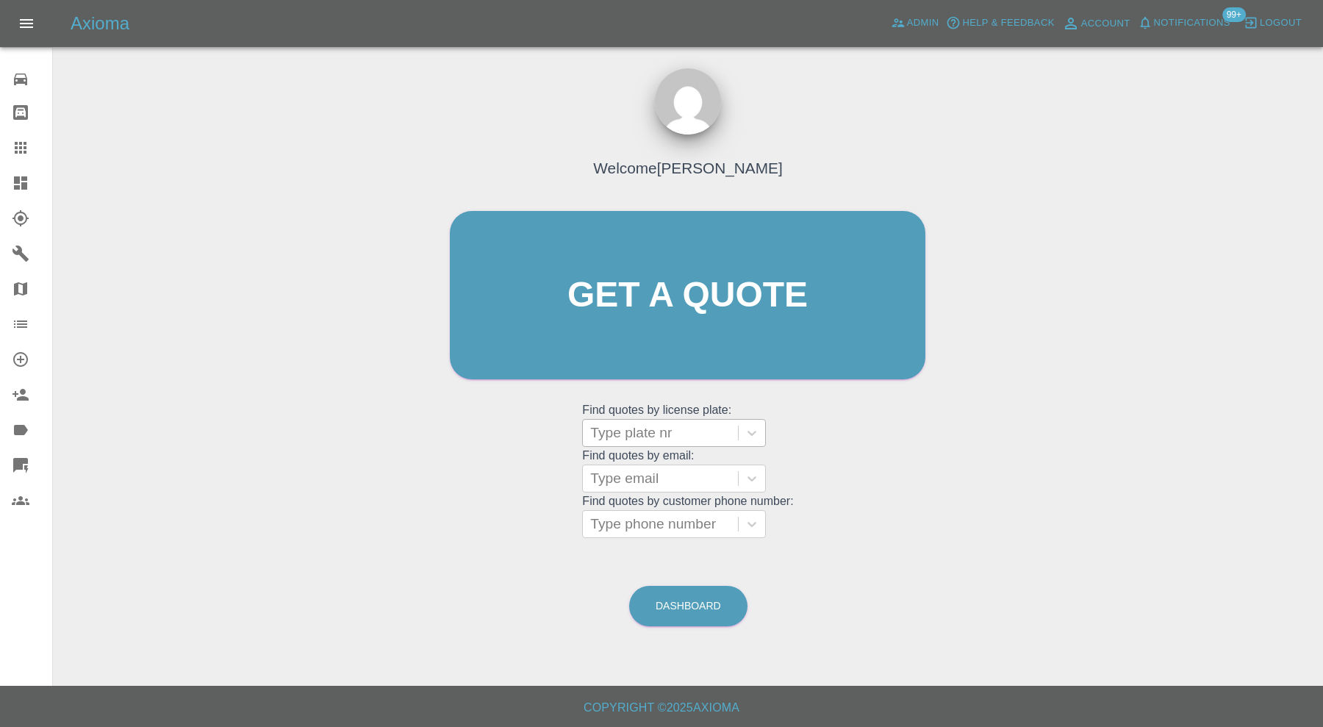
click at [683, 431] on div at bounding box center [660, 433] width 140 height 21
paste input "YP65JKK"
type input "YP65JKK"
click at [714, 473] on div "YP65JKK, Finished" at bounding box center [674, 470] width 184 height 29
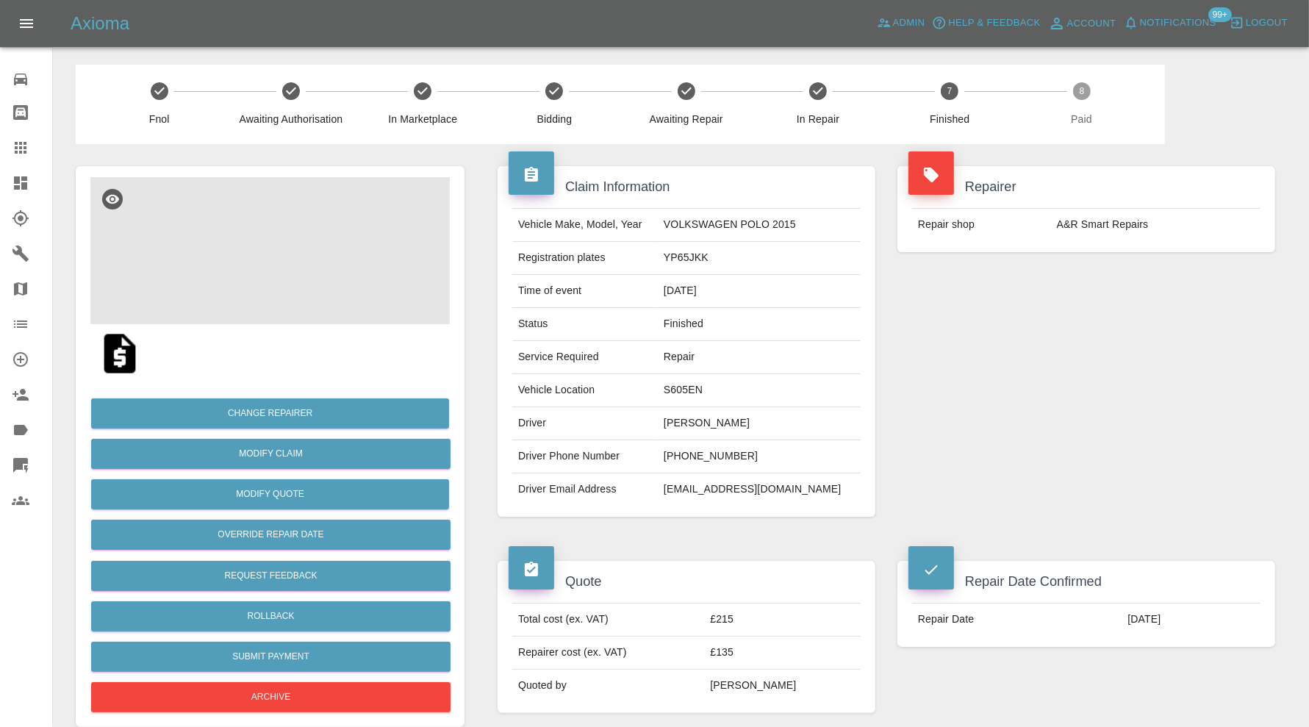
click at [328, 245] on img at bounding box center [269, 250] width 359 height 147
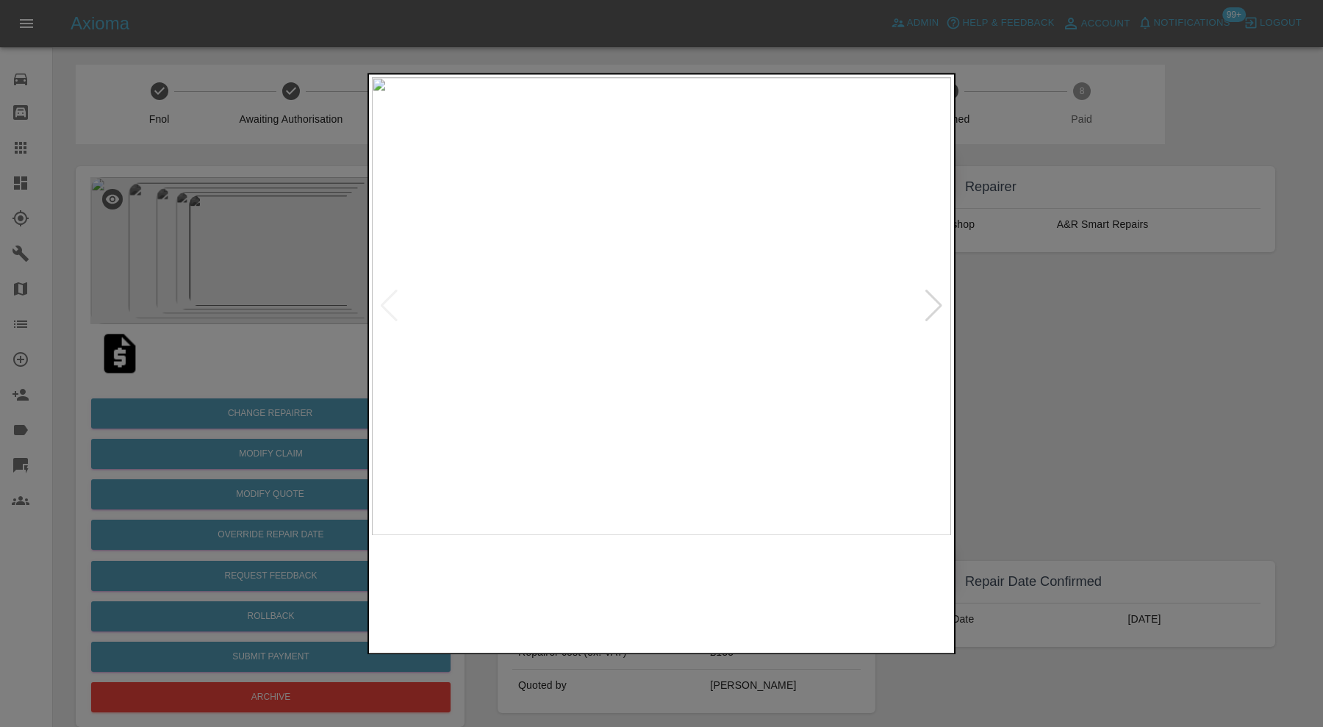
click at [680, 606] on img at bounding box center [735, 592] width 140 height 100
click at [772, 584] on img at bounding box center [735, 592] width 140 height 100
click at [836, 590] on img at bounding box center [882, 592] width 140 height 100
click at [938, 302] on div at bounding box center [934, 306] width 20 height 32
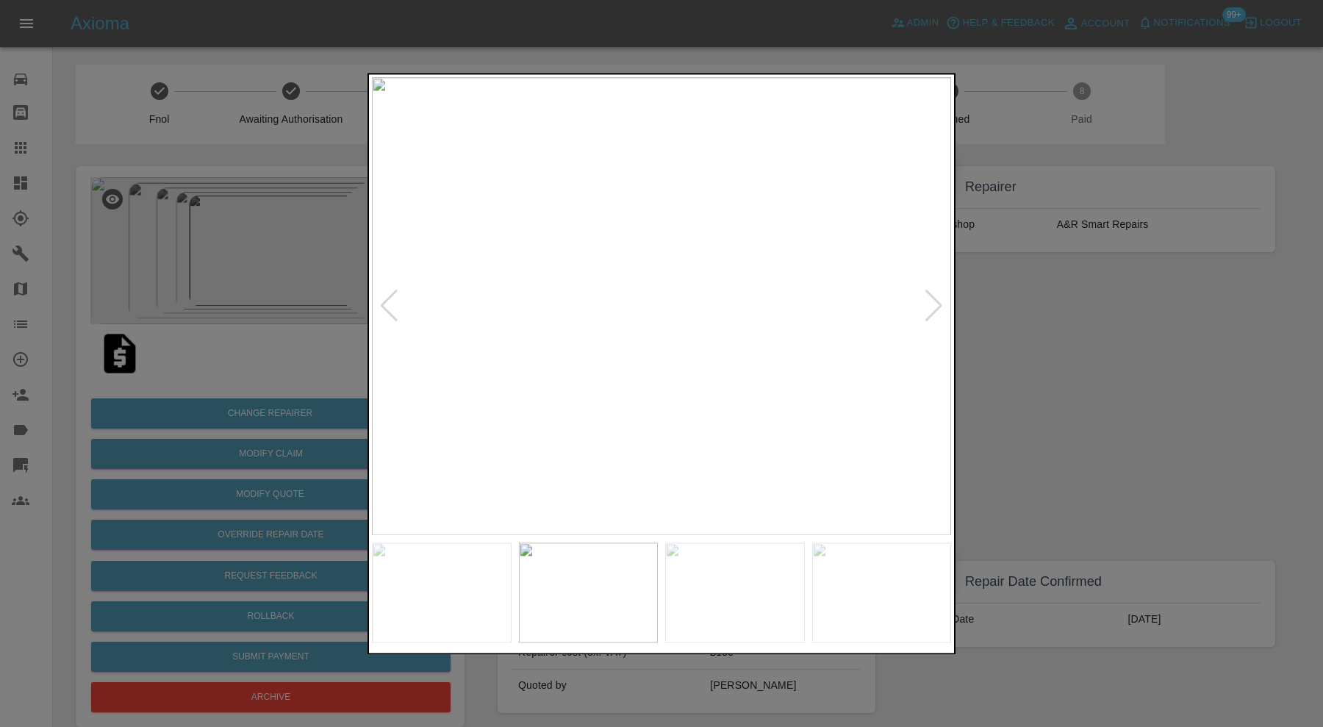
click at [938, 302] on div at bounding box center [934, 306] width 20 height 32
click at [938, 302] on img at bounding box center [661, 306] width 579 height 458
click at [990, 312] on div at bounding box center [661, 363] width 1323 height 727
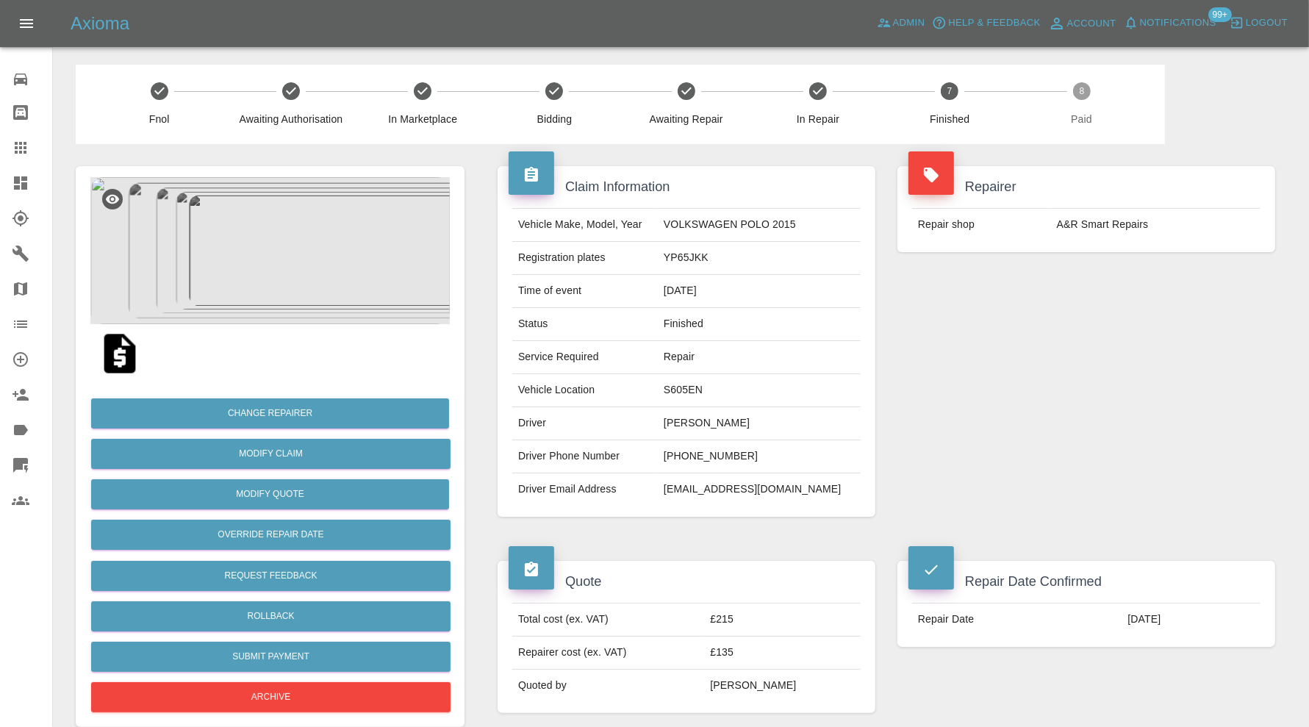
click at [774, 429] on td "Kieran Fearn" at bounding box center [759, 423] width 203 height 33
drag, startPoint x: 772, startPoint y: 428, endPoint x: 689, endPoint y: 436, distance: 82.6
click at [689, 436] on td "Kieran Fearn" at bounding box center [759, 423] width 203 height 33
copy td "Kieran Fearn"
click at [30, 148] on div at bounding box center [32, 148] width 41 height 18
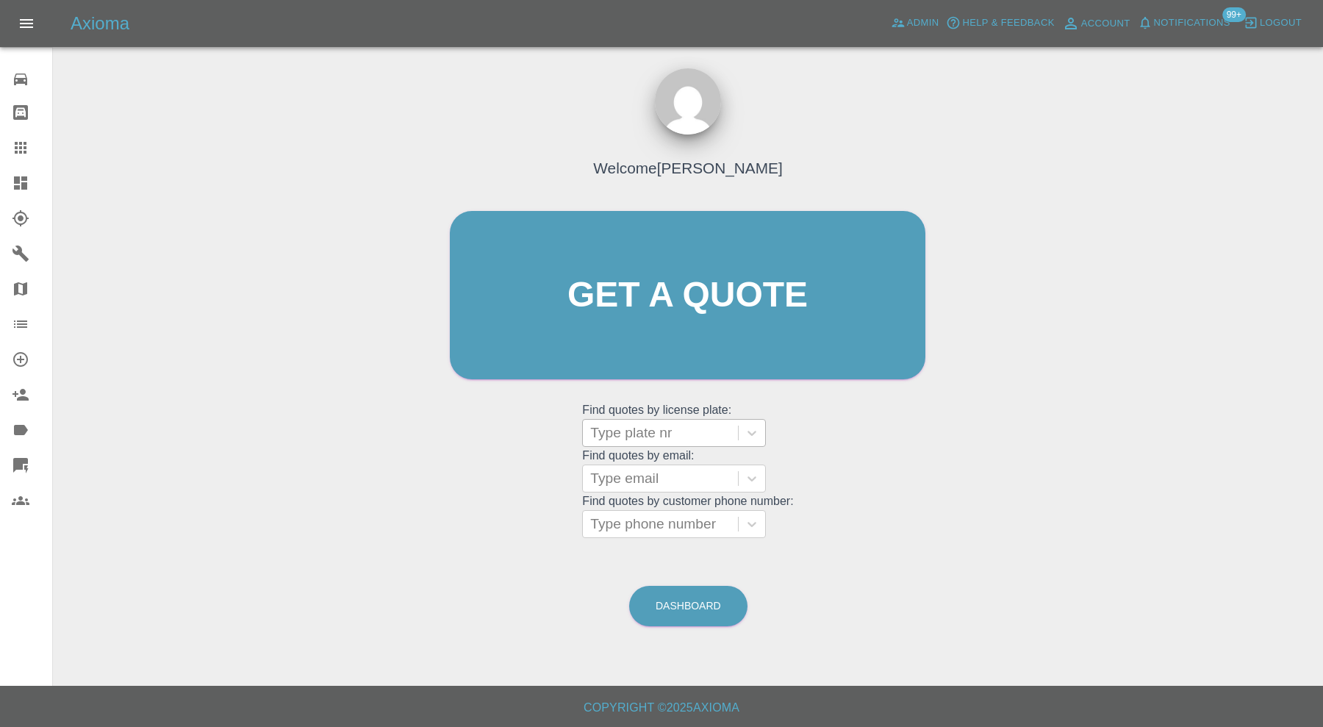
click at [667, 428] on div at bounding box center [660, 433] width 140 height 21
paste input "LS24SYA"
type input "LS24SYA"
click at [694, 467] on div "LS24SYA, Finished" at bounding box center [674, 470] width 184 height 29
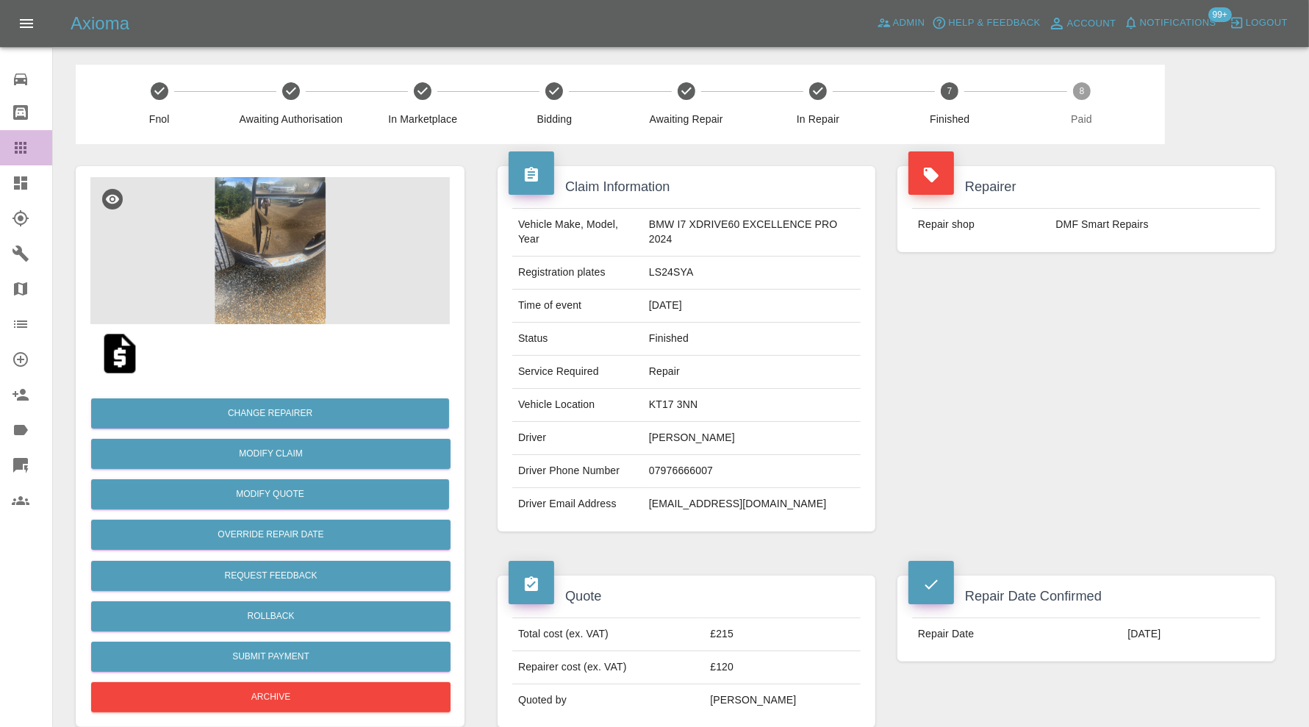
click at [11, 142] on link "Claims" at bounding box center [26, 147] width 52 height 35
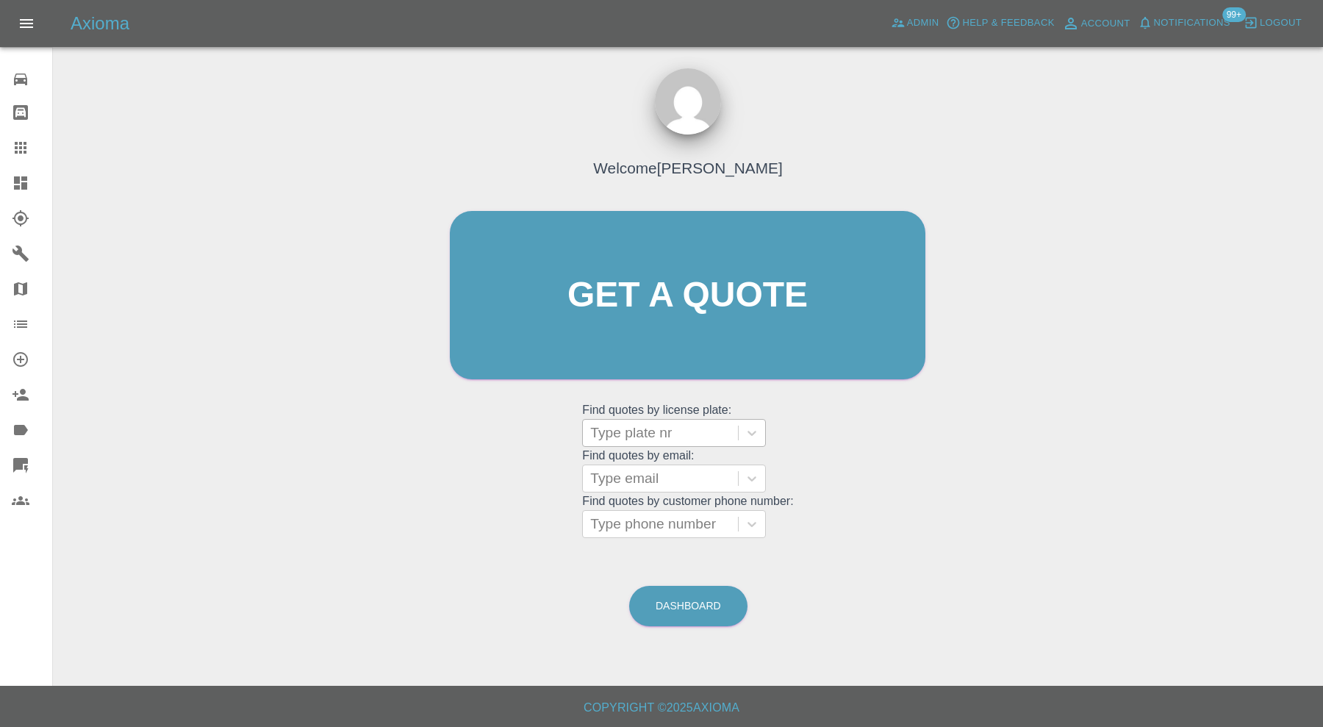
click at [643, 426] on div at bounding box center [660, 433] width 140 height 21
paste input "LF71VVL"
type input "LF71VVL"
click at [688, 467] on div "LF71VVL, Finished" at bounding box center [674, 470] width 184 height 29
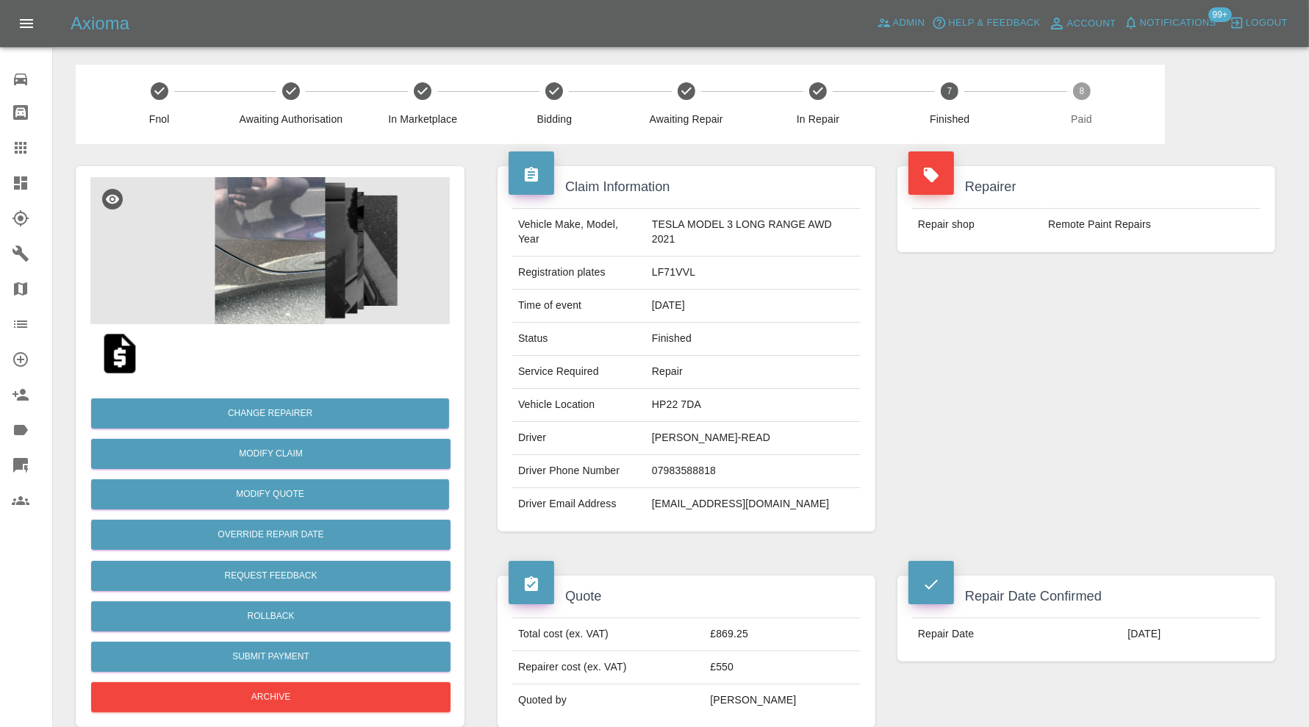
click at [245, 265] on img at bounding box center [269, 250] width 359 height 147
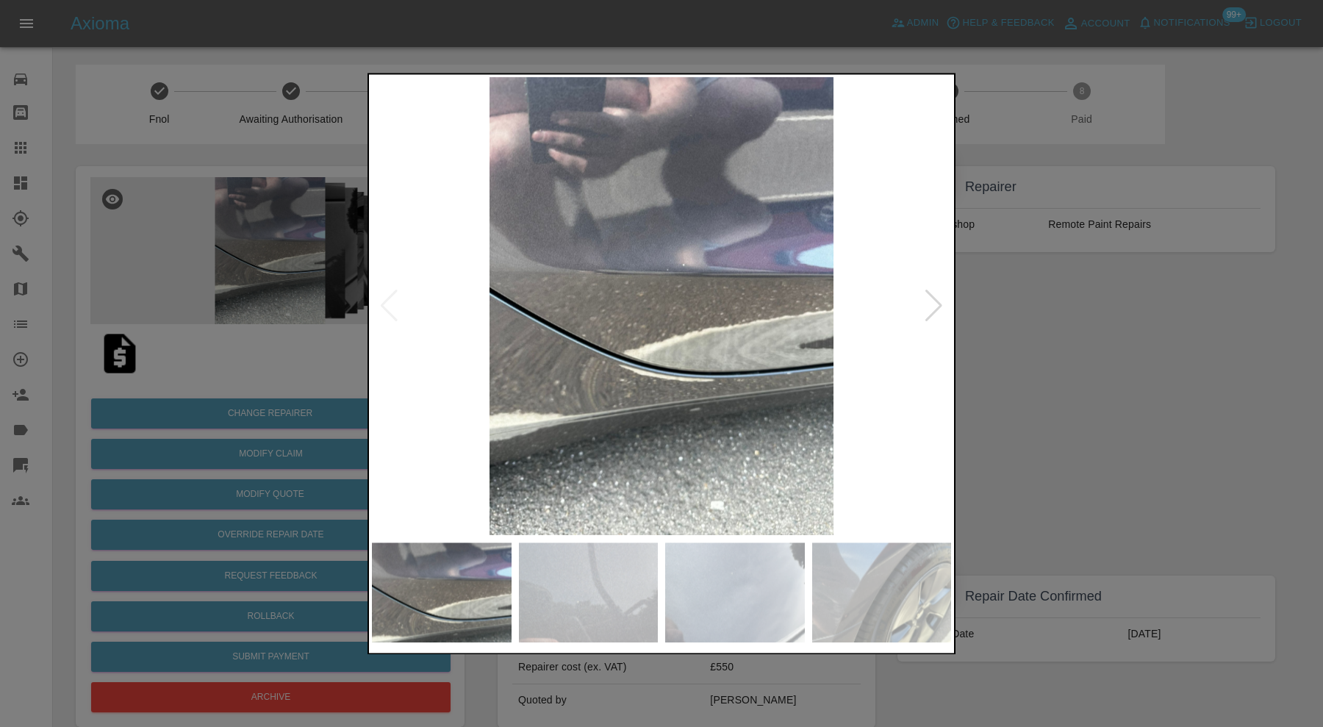
click at [620, 574] on img at bounding box center [589, 592] width 140 height 100
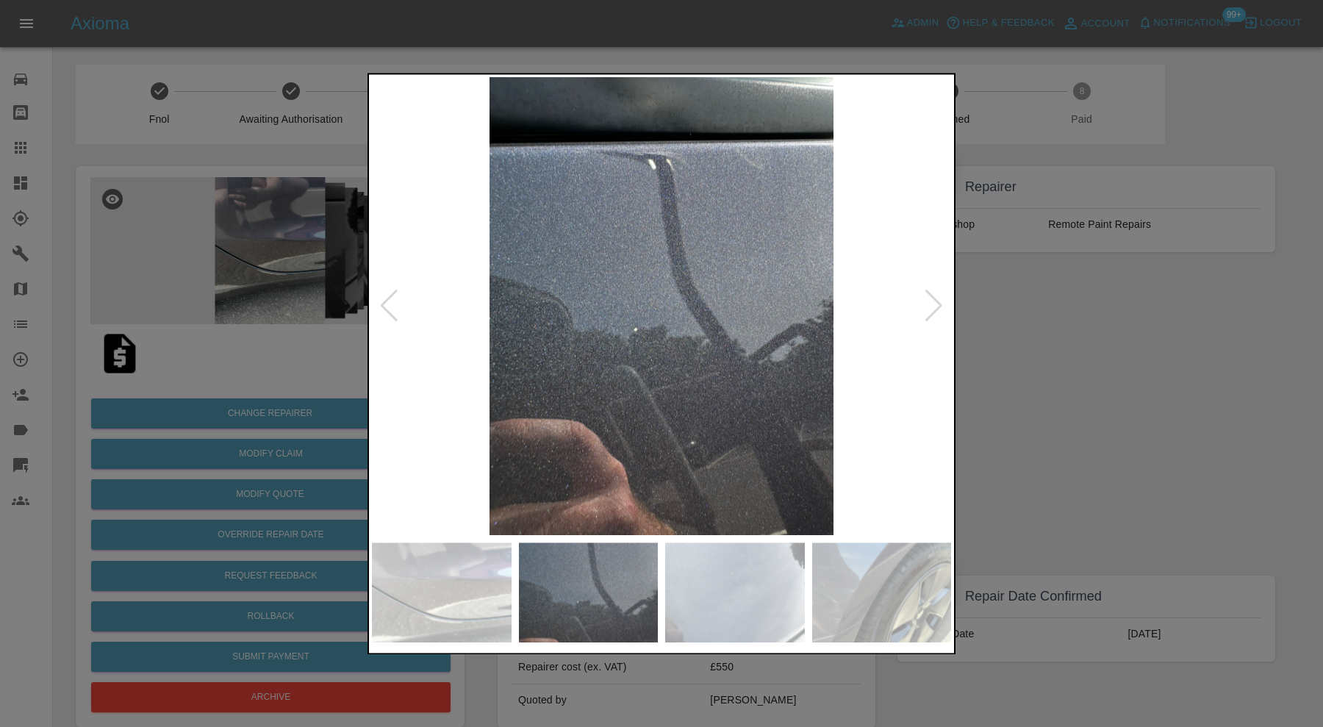
click at [761, 588] on img at bounding box center [735, 592] width 140 height 100
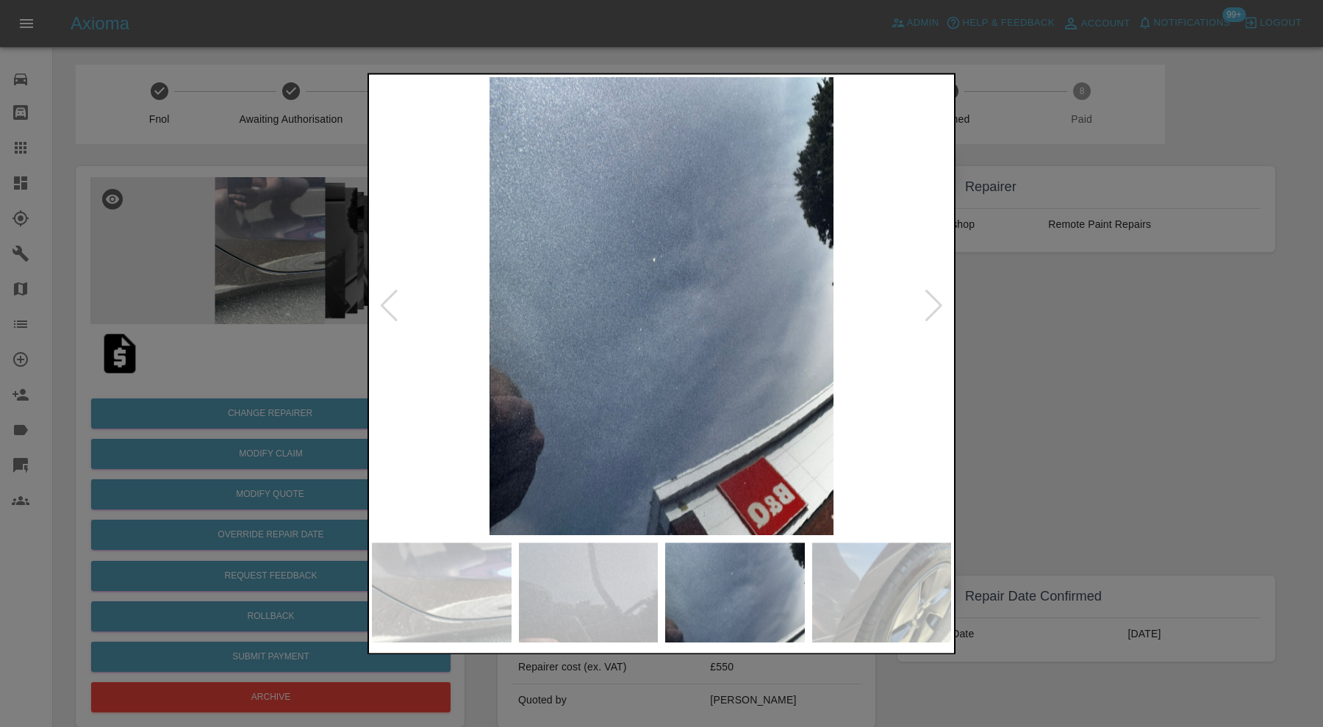
click at [879, 588] on img at bounding box center [882, 592] width 140 height 100
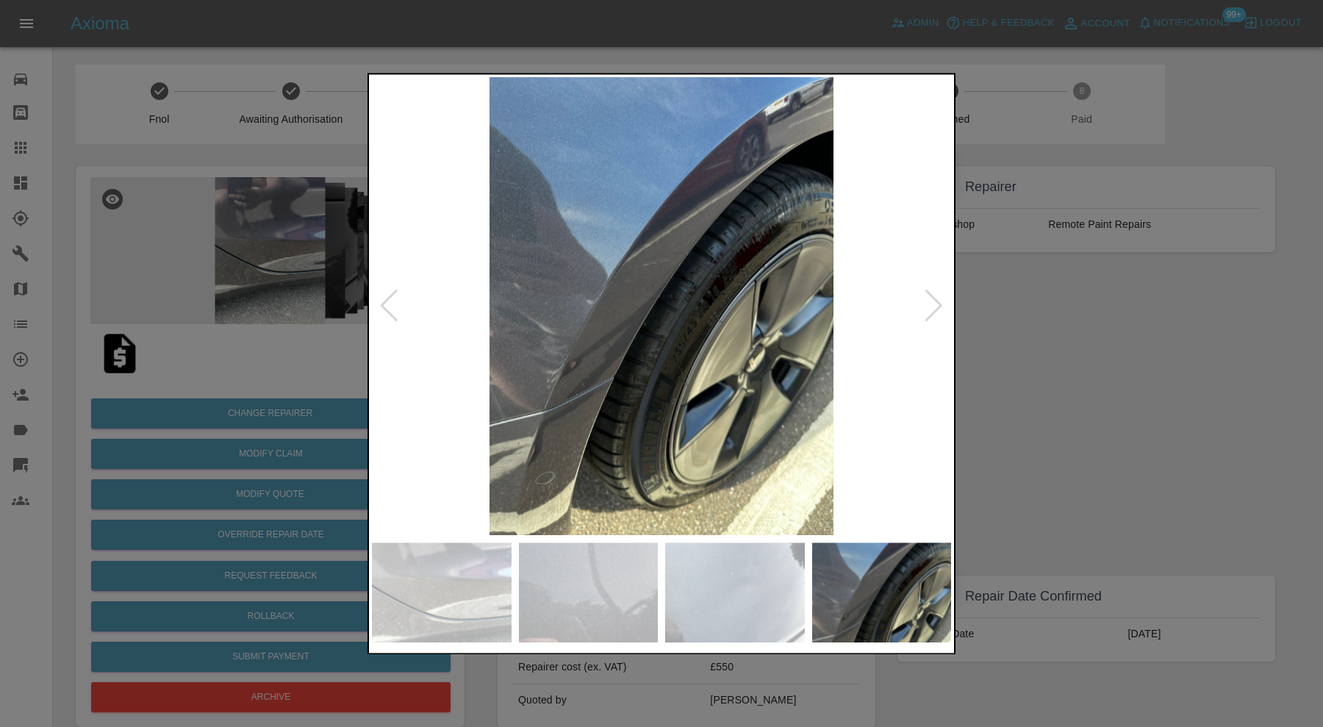
click at [930, 303] on div at bounding box center [934, 306] width 20 height 32
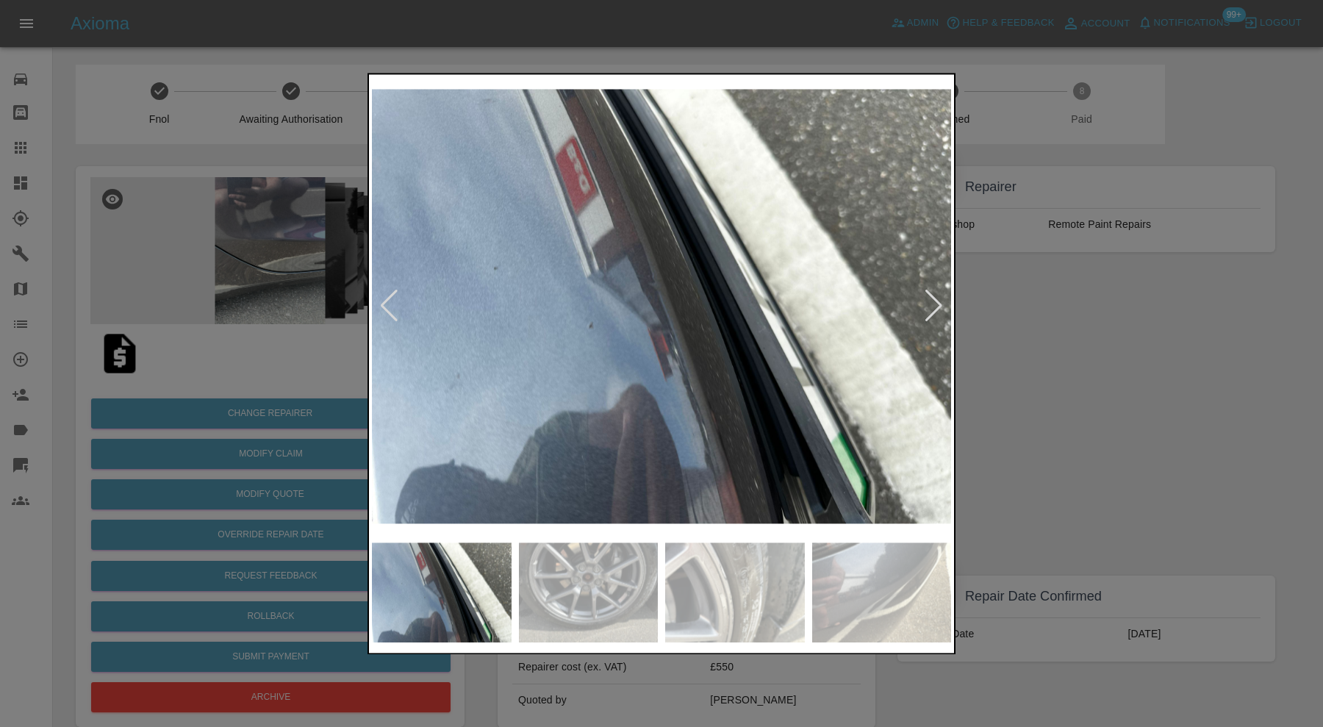
click at [930, 303] on div at bounding box center [934, 306] width 20 height 32
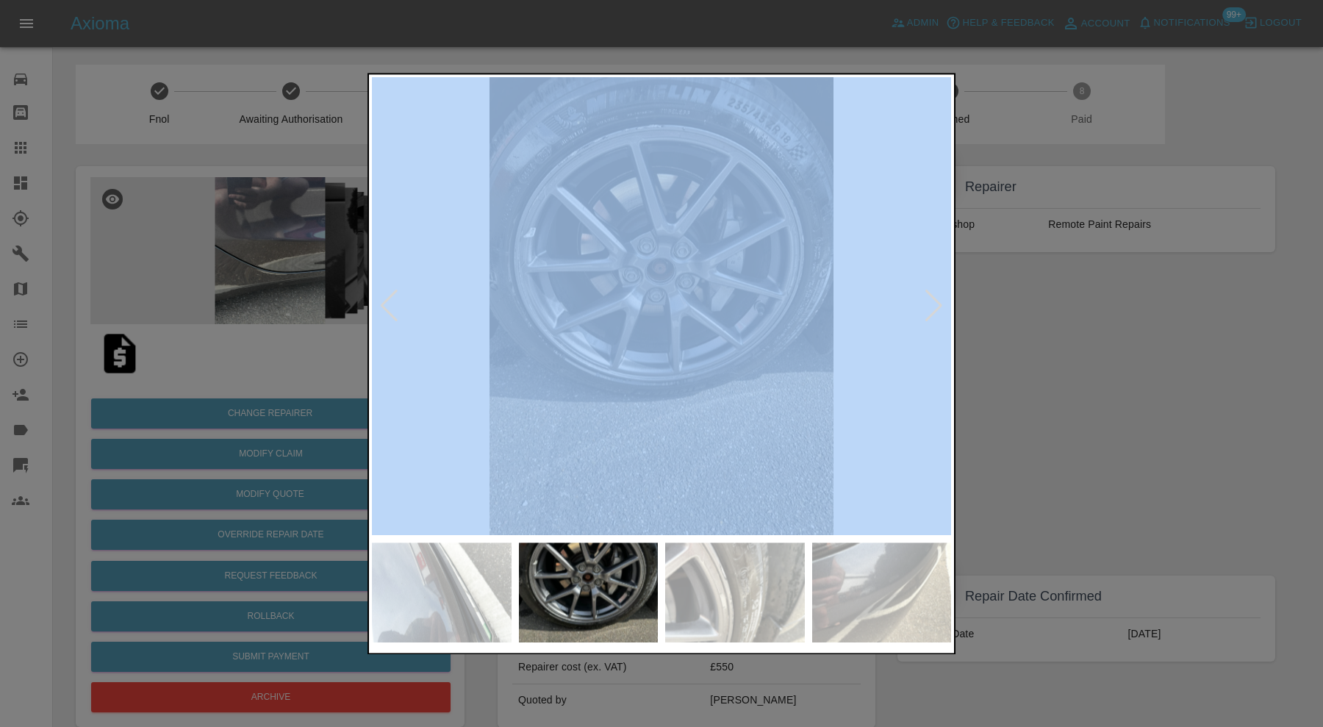
click at [930, 303] on div at bounding box center [934, 306] width 20 height 32
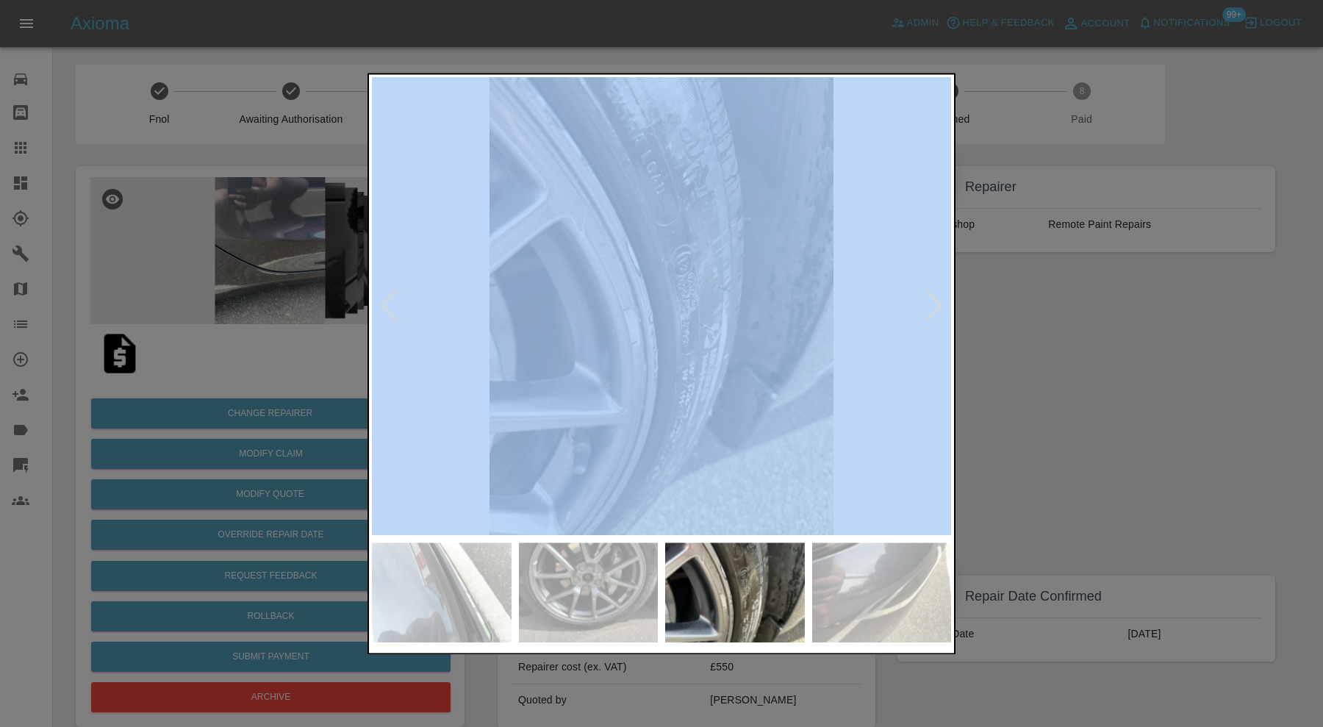
click at [930, 303] on div at bounding box center [934, 306] width 20 height 32
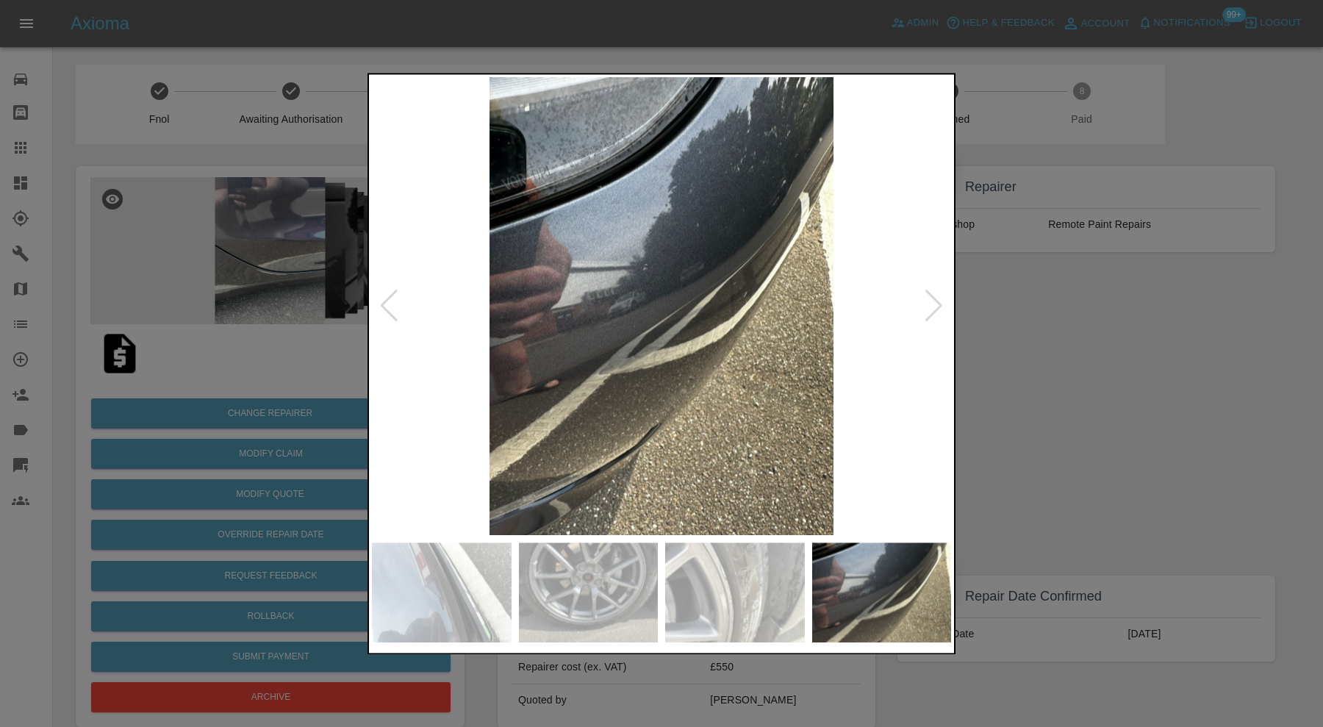
click at [930, 303] on div at bounding box center [934, 306] width 20 height 32
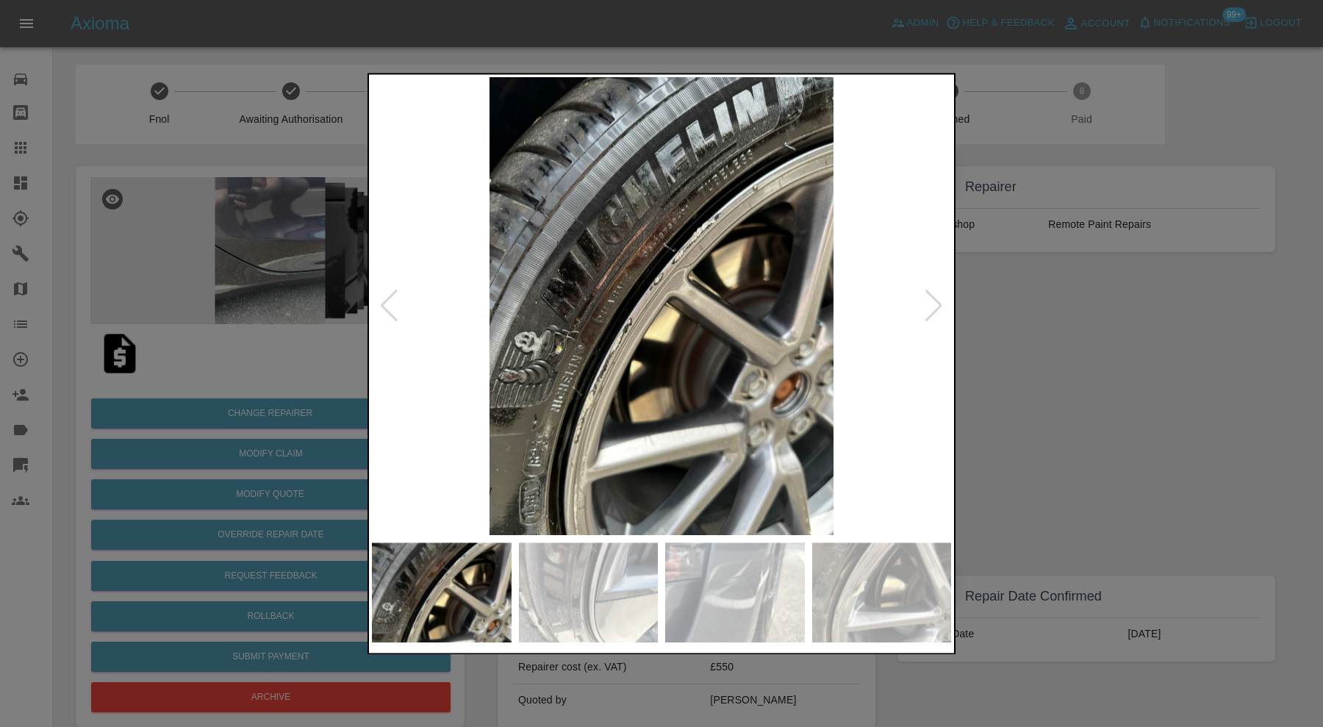
click at [930, 303] on div at bounding box center [934, 306] width 20 height 32
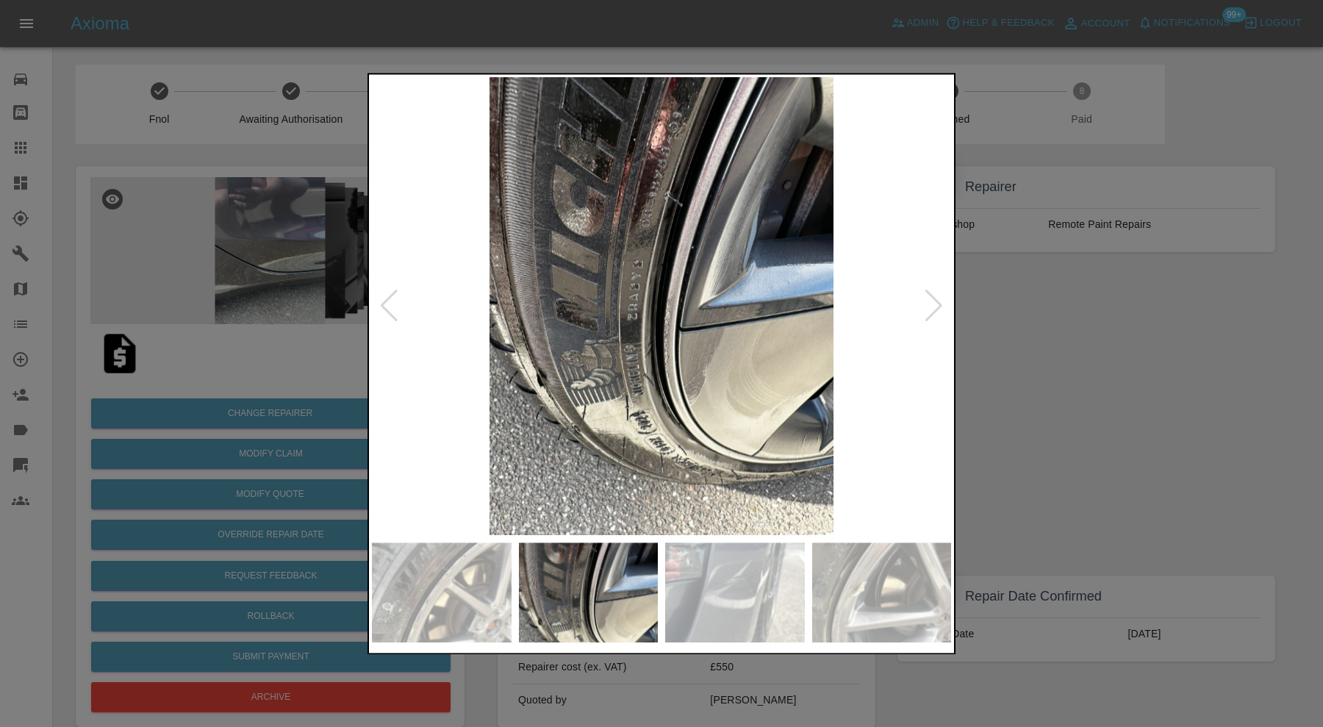
click at [1041, 326] on div at bounding box center [661, 363] width 1323 height 727
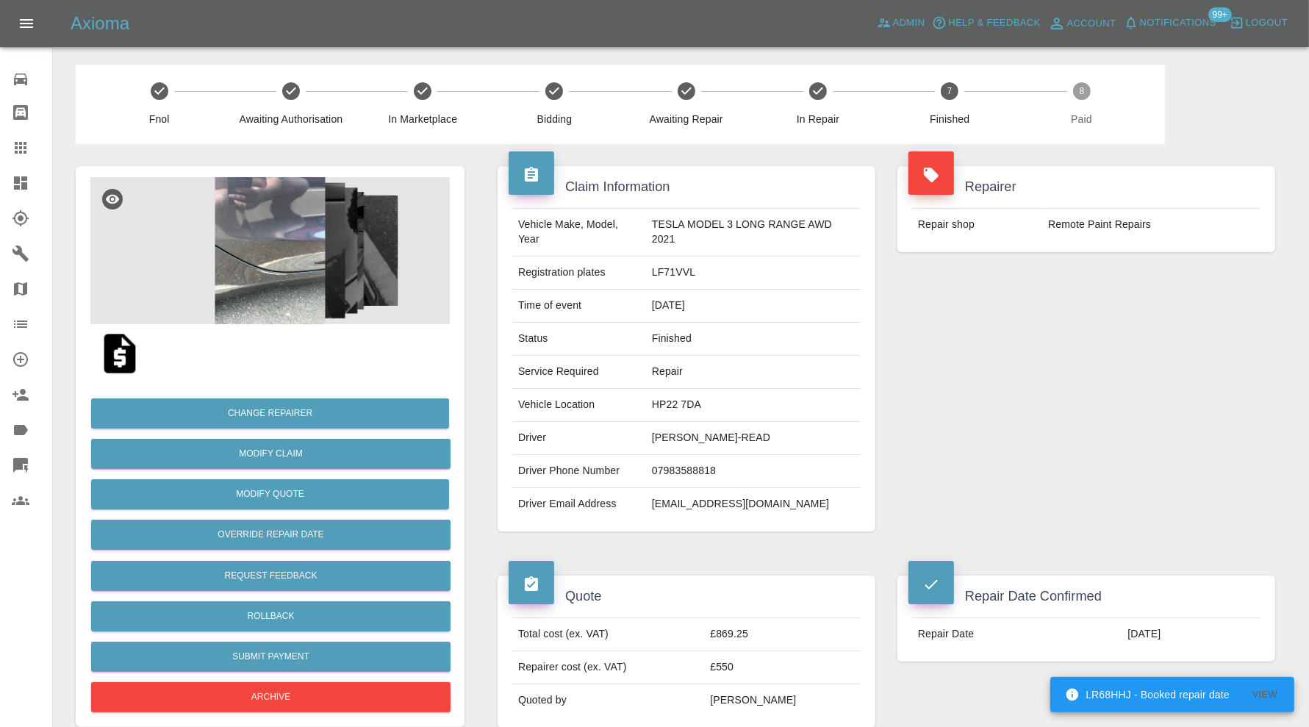
click at [32, 145] on div at bounding box center [32, 148] width 41 height 18
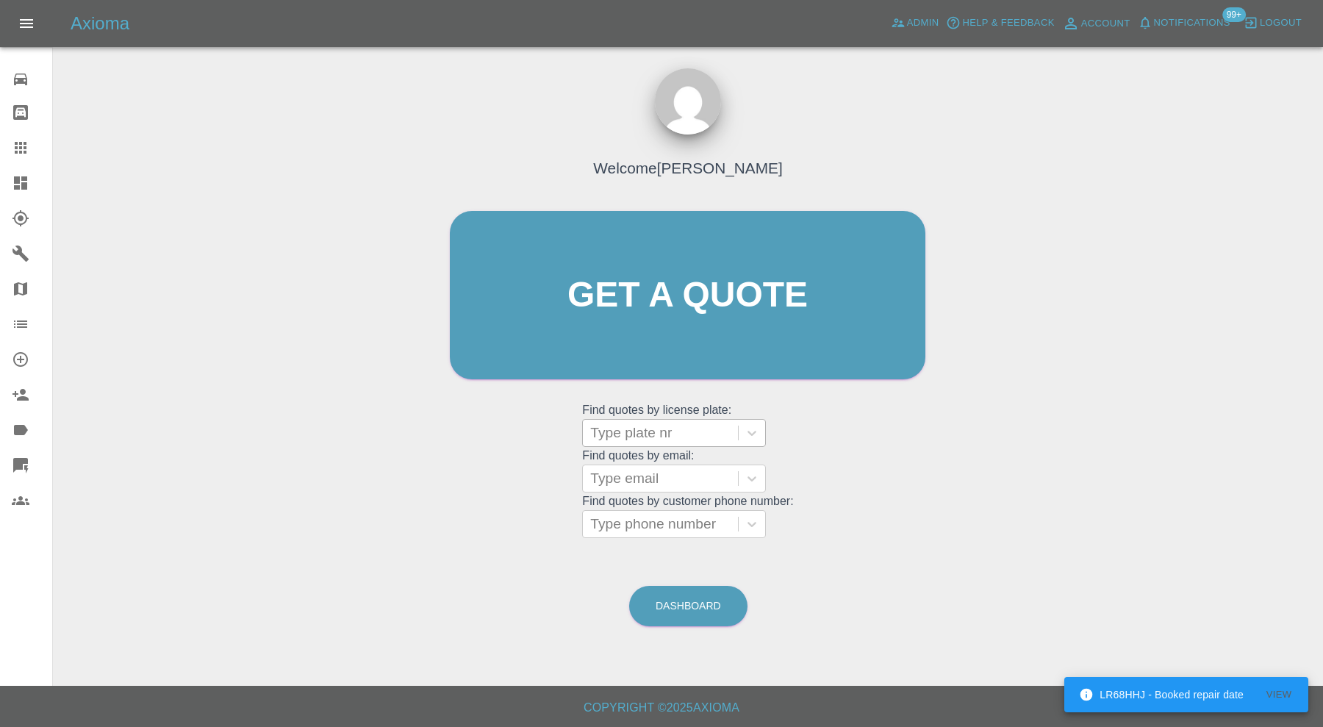
click at [633, 436] on div at bounding box center [660, 433] width 140 height 21
paste input "DA68 WYK"
type input "DA68 WYK"
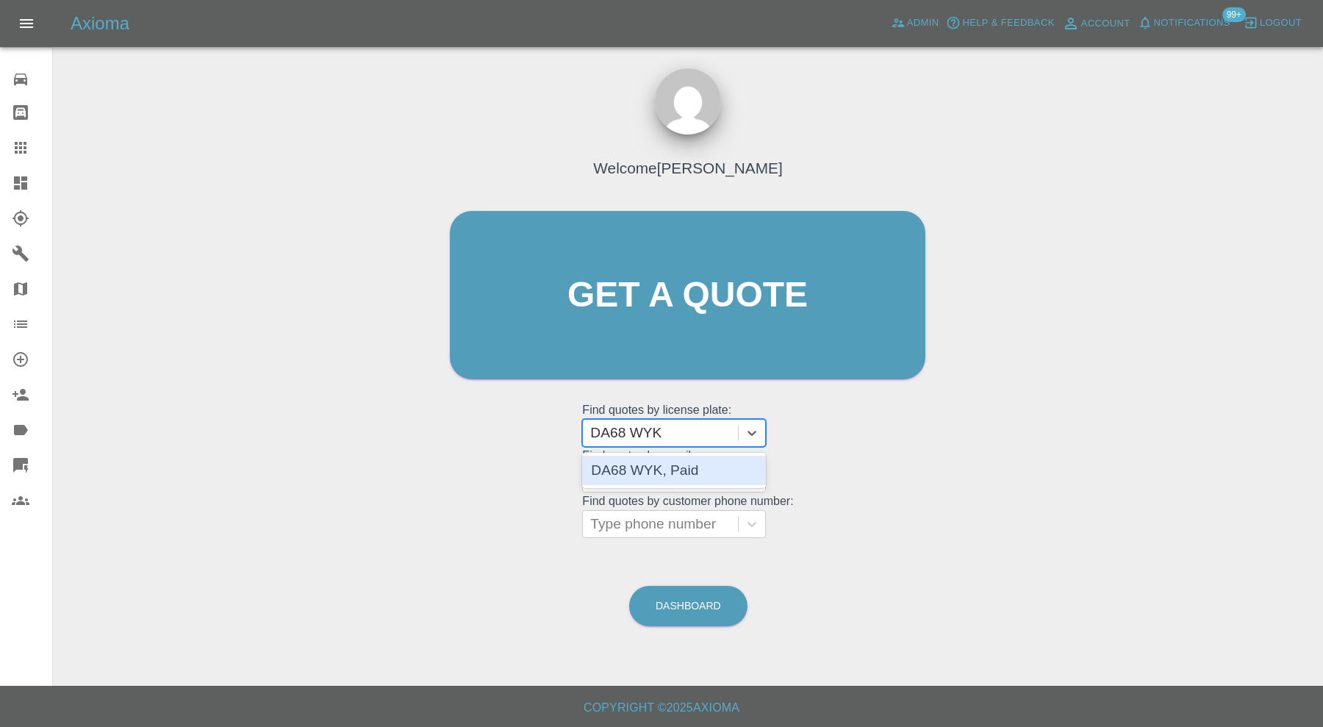
click at [688, 474] on div "DA68 WYK, Paid" at bounding box center [674, 470] width 184 height 29
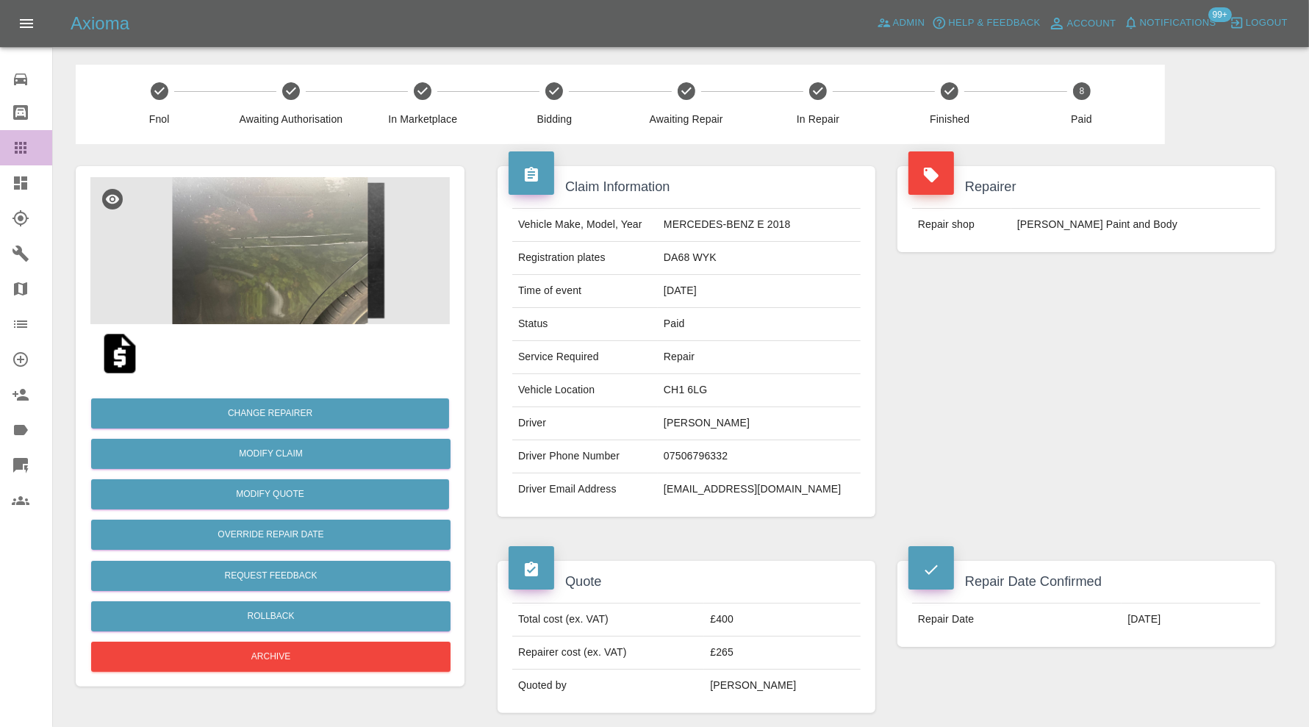
click at [26, 146] on icon at bounding box center [21, 148] width 18 height 18
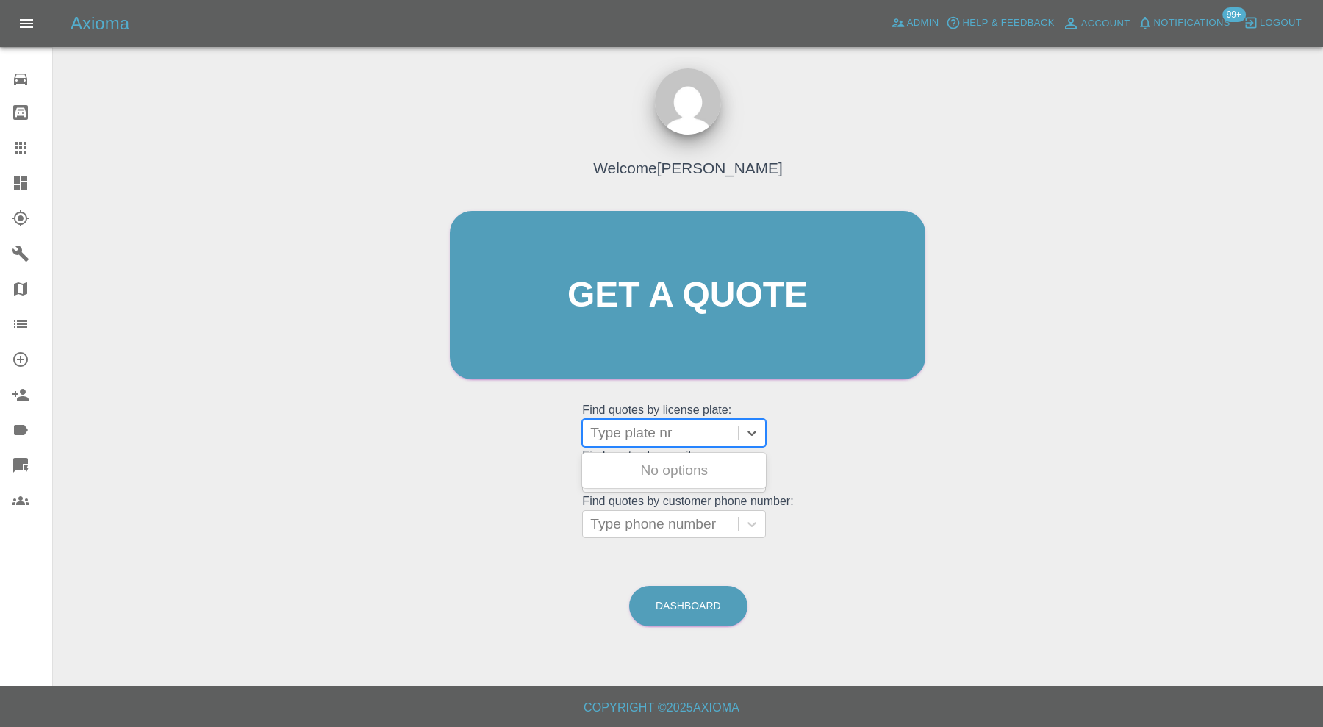
click at [678, 432] on div at bounding box center [660, 433] width 140 height 21
paste input "LA23 KVM"
type input "LA23 KVM"
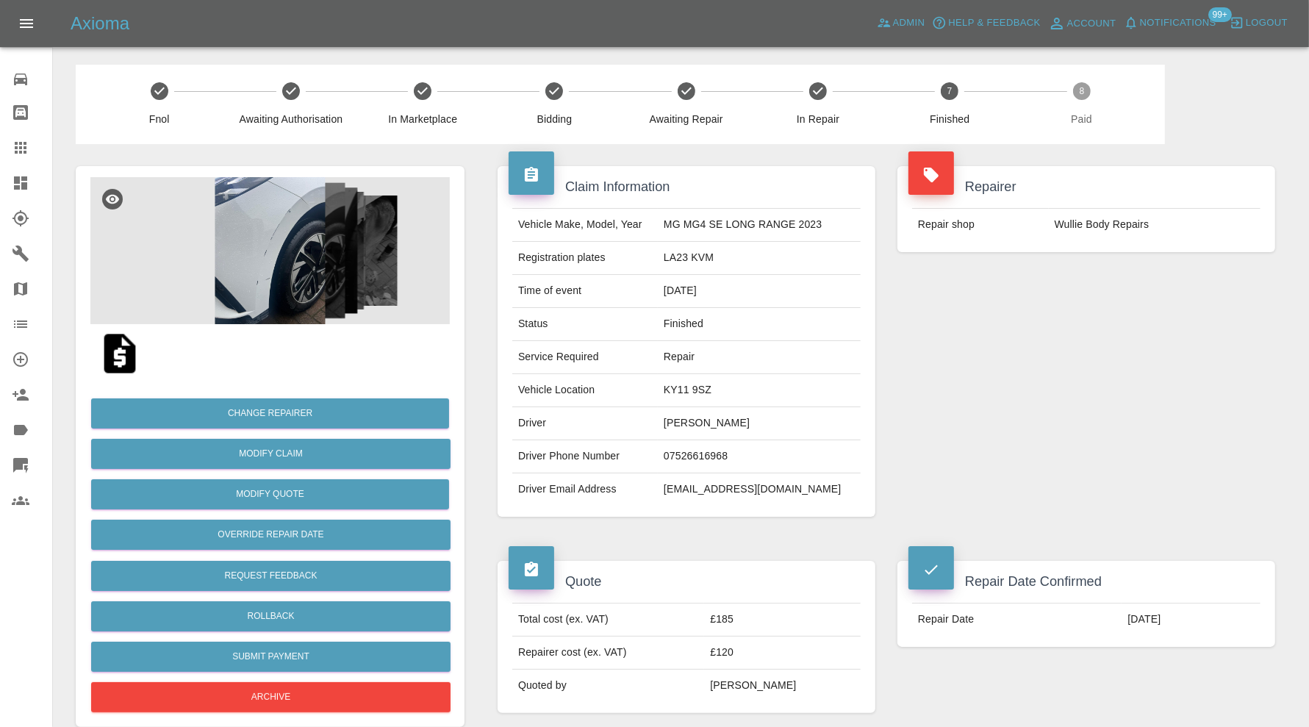
drag, startPoint x: 790, startPoint y: 422, endPoint x: 672, endPoint y: 426, distance: 117.7
click at [672, 426] on td "ANTHONY ANDERSON" at bounding box center [759, 423] width 203 height 33
copy td "ANTHONY ANDERSON"
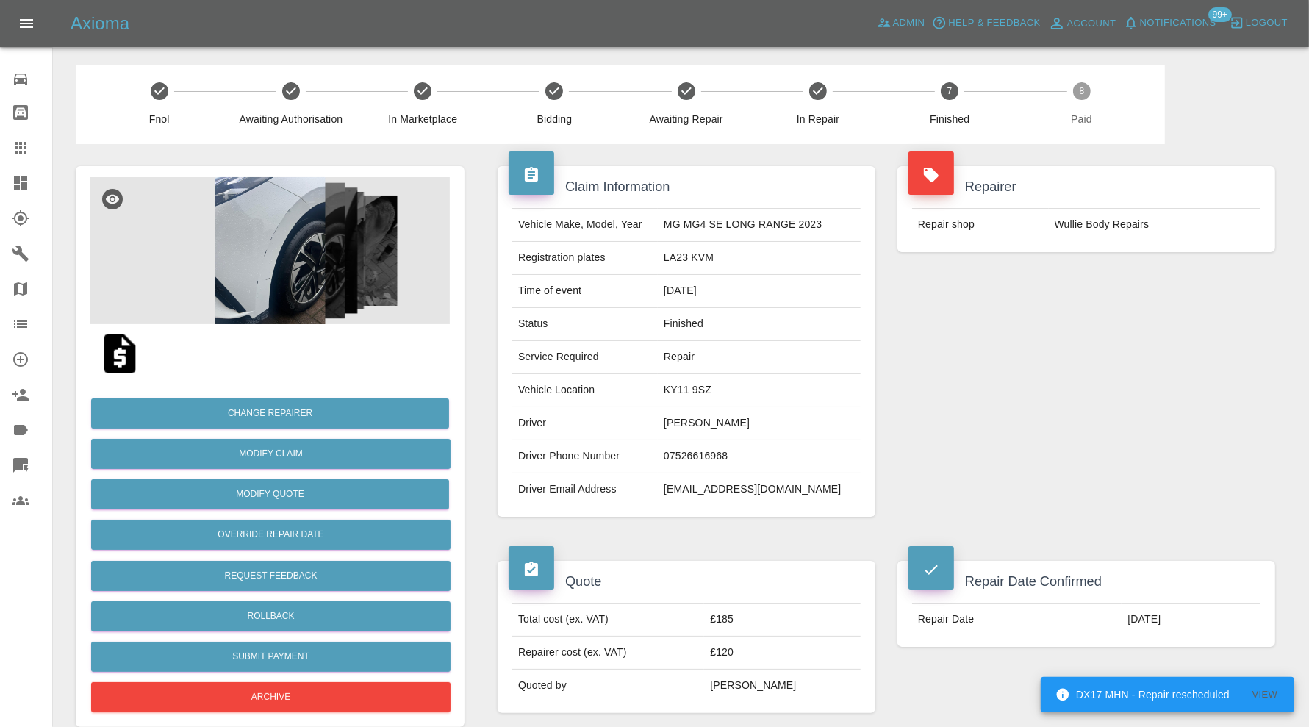
click at [16, 140] on icon at bounding box center [21, 148] width 18 height 18
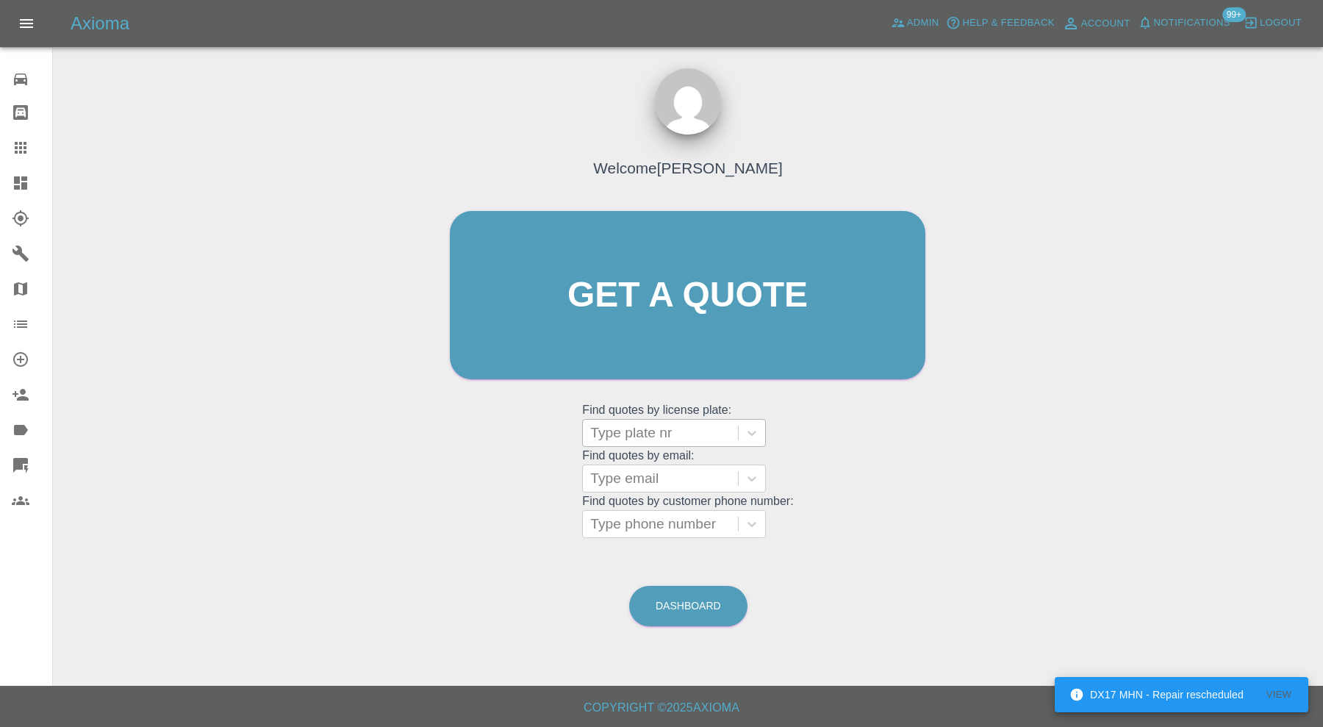
click at [622, 426] on div at bounding box center [660, 433] width 140 height 21
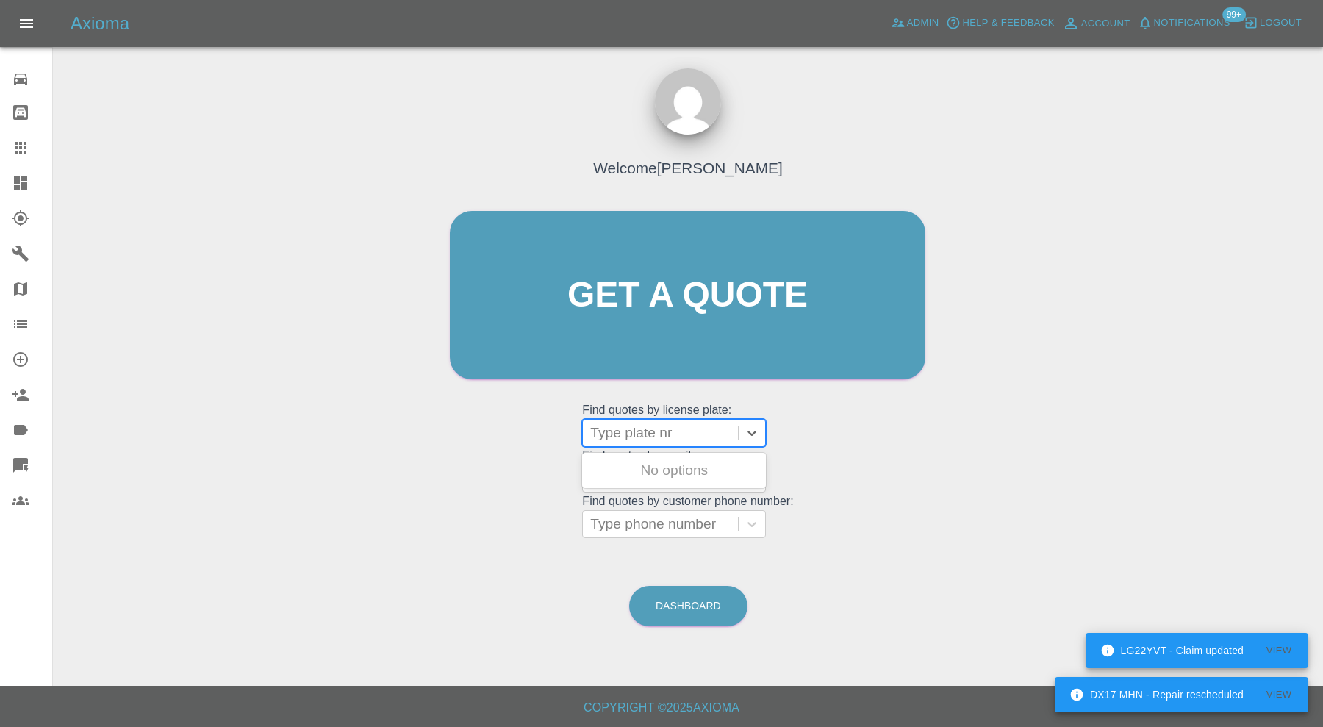
paste input "LO72XFT"
type input "LO72XFT"
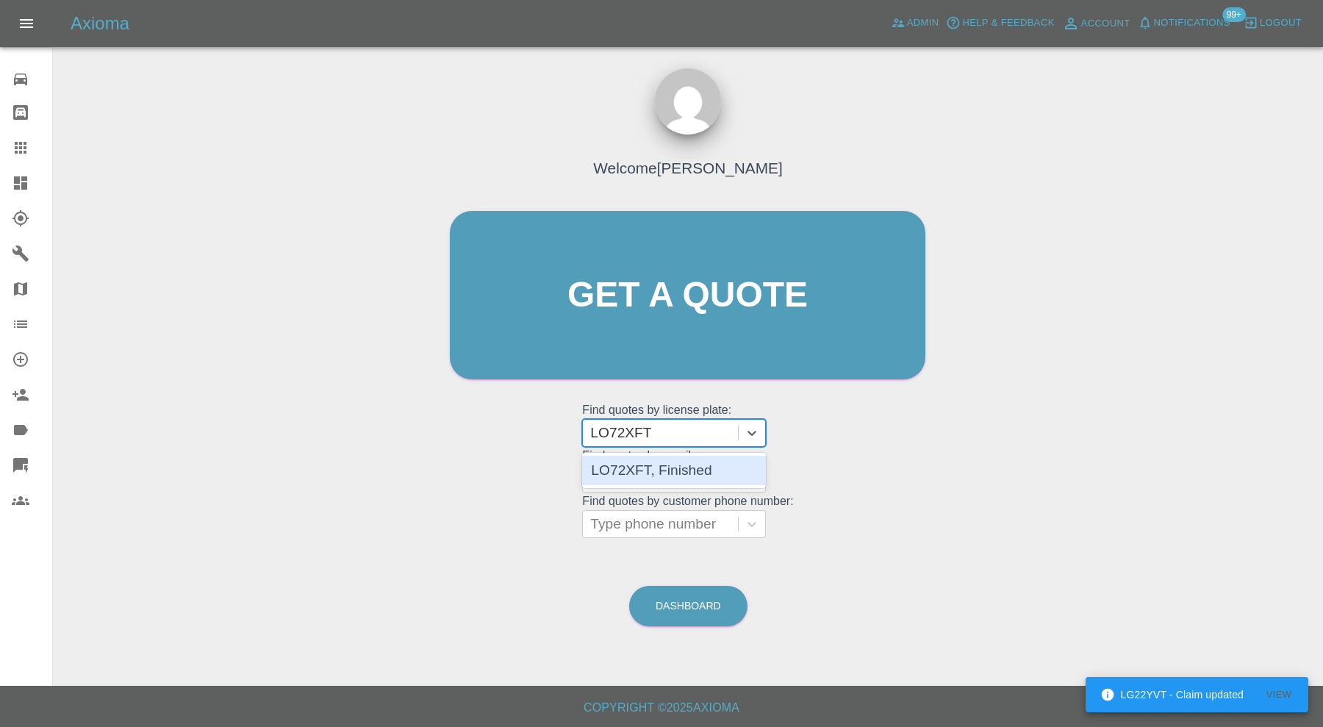
click at [683, 464] on div "LO72XFT, Finished" at bounding box center [674, 470] width 184 height 29
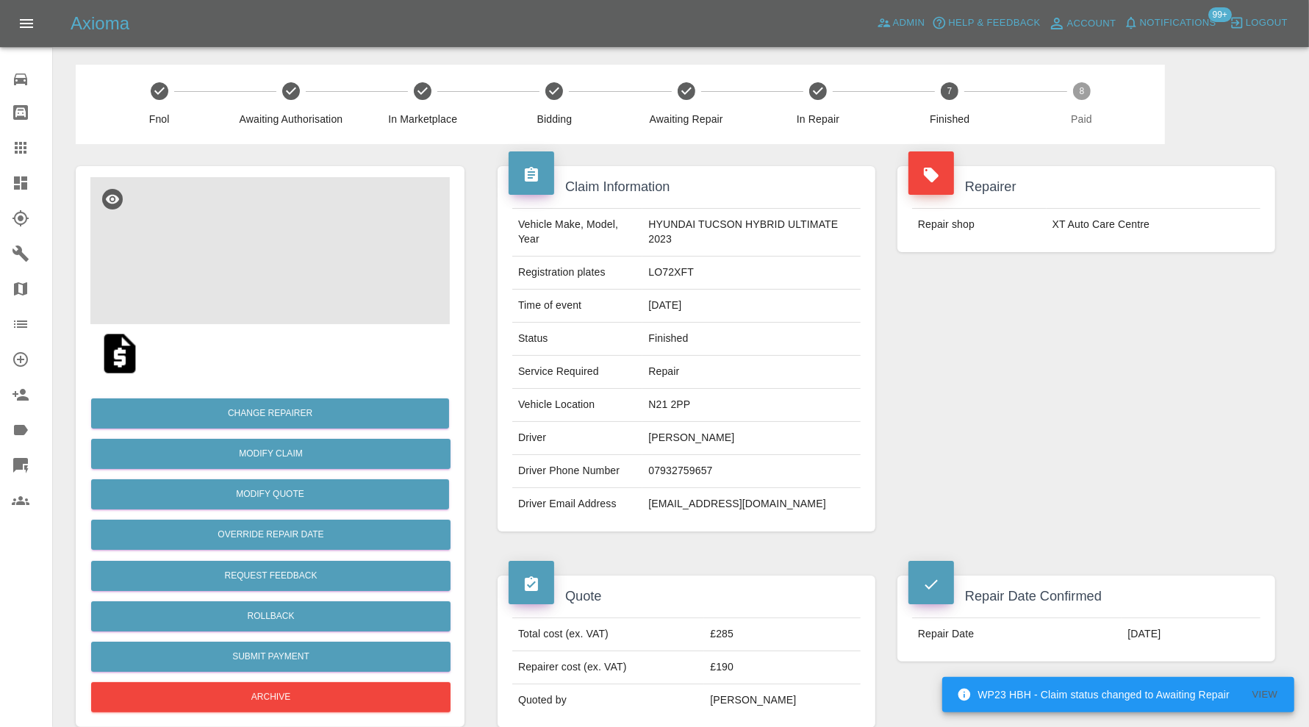
click at [290, 273] on img at bounding box center [269, 250] width 359 height 147
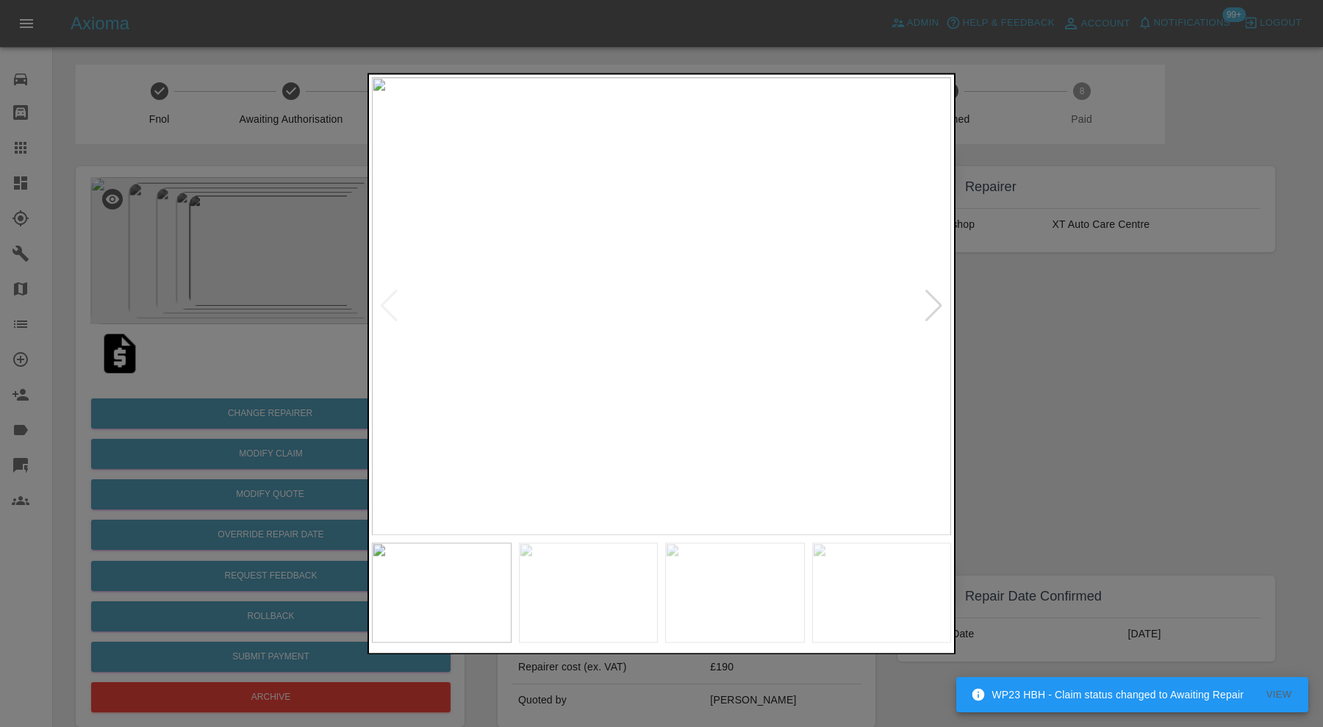
click at [941, 303] on div at bounding box center [934, 306] width 20 height 32
click at [1025, 320] on div at bounding box center [661, 363] width 1323 height 727
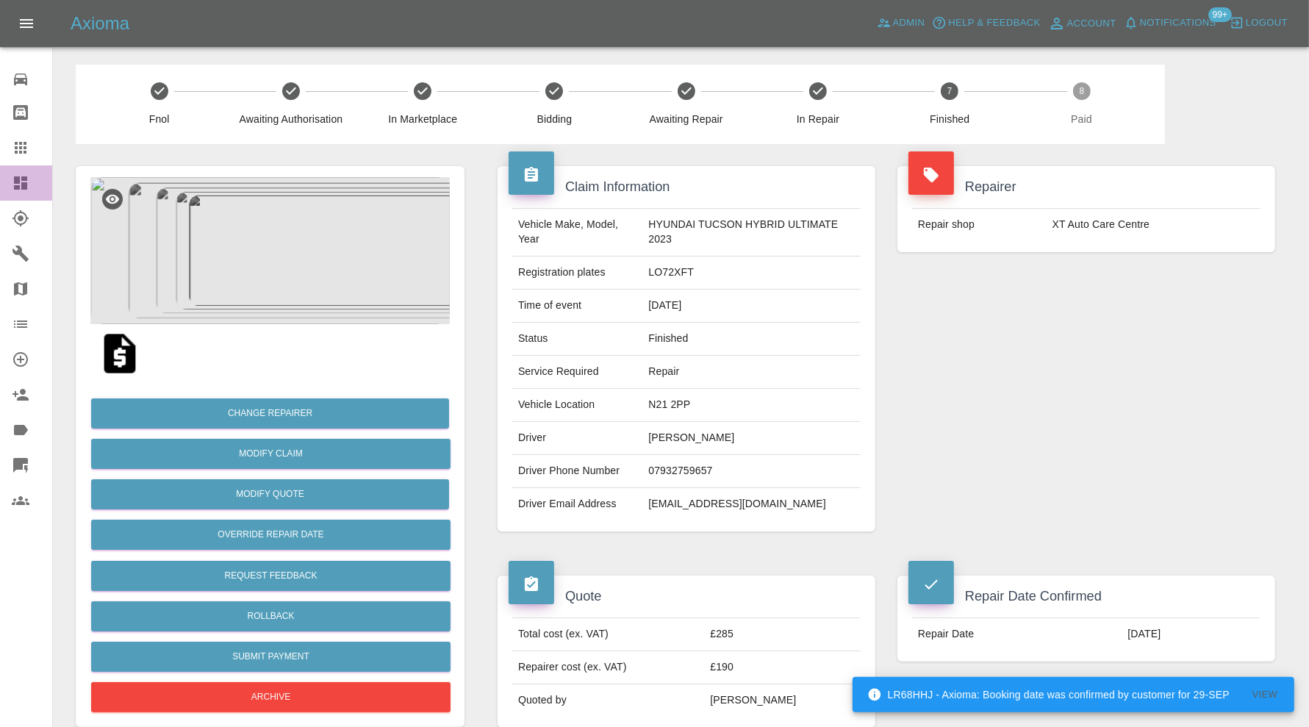
click at [26, 179] on icon at bounding box center [20, 182] width 13 height 13
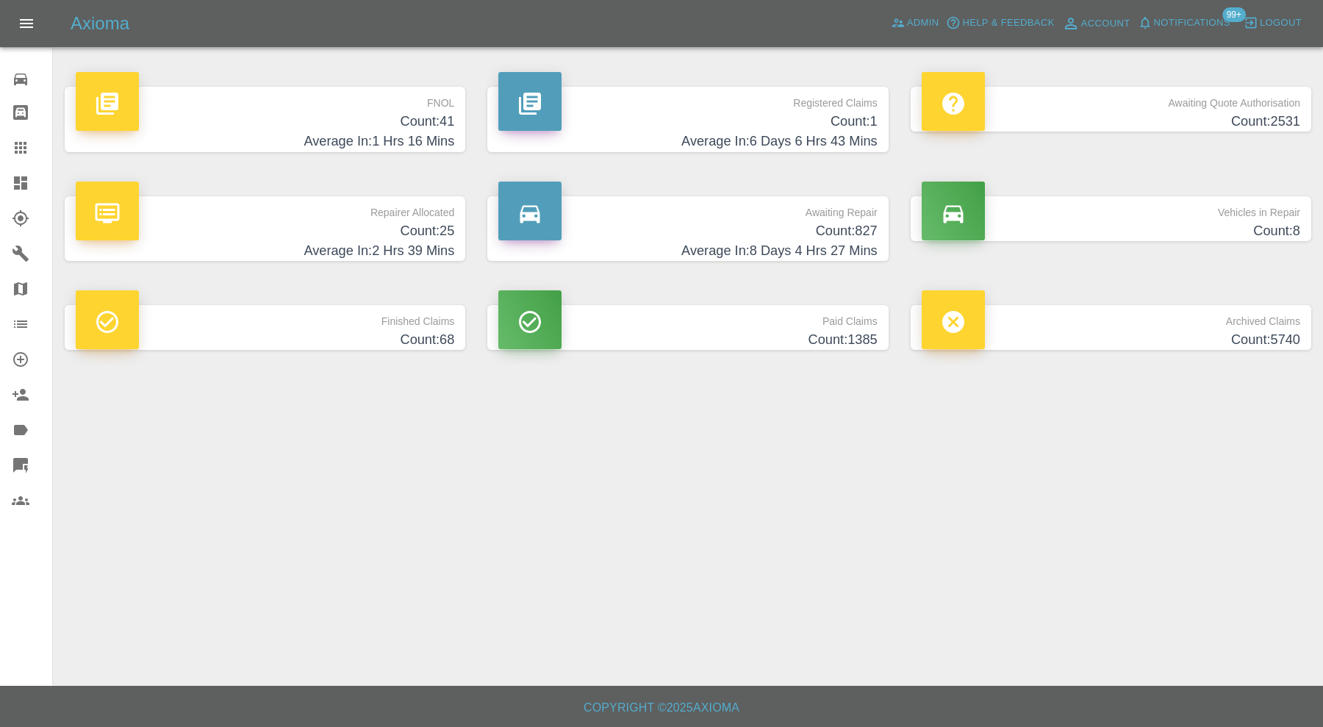
click at [1088, 211] on p "Vehicles in Repair" at bounding box center [1111, 208] width 378 height 25
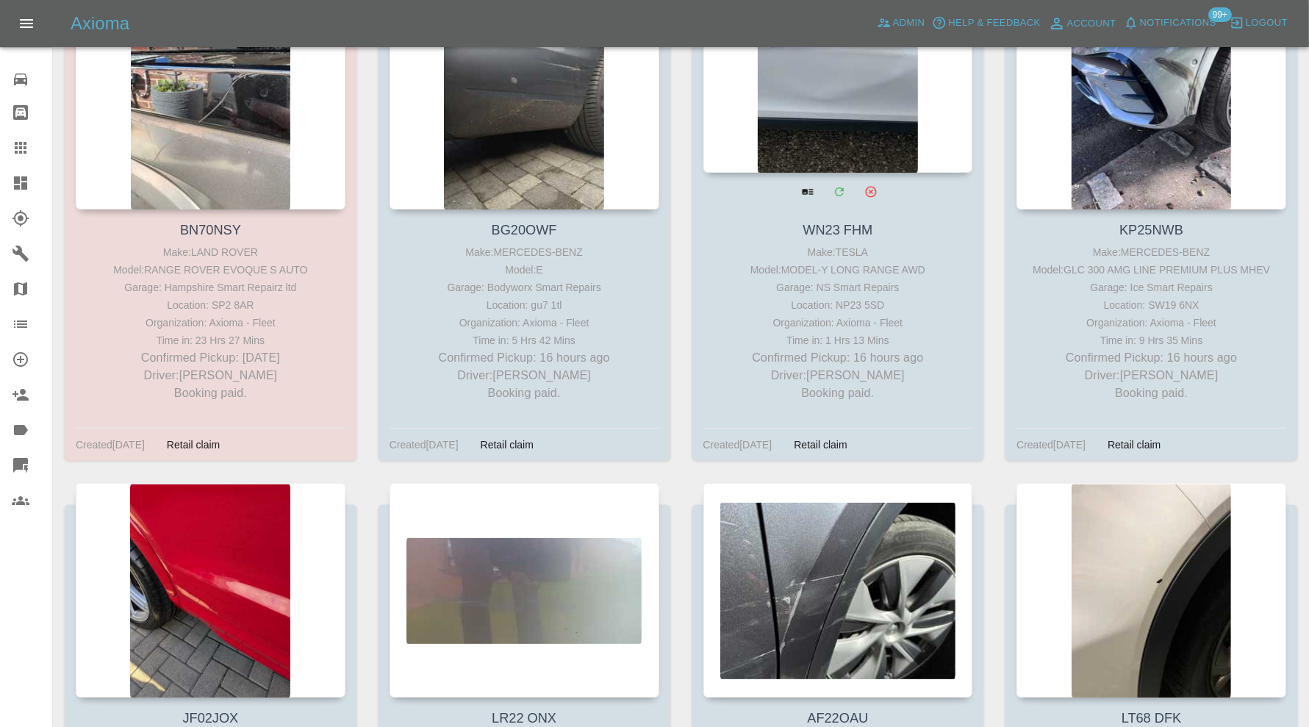
scroll to position [149, 0]
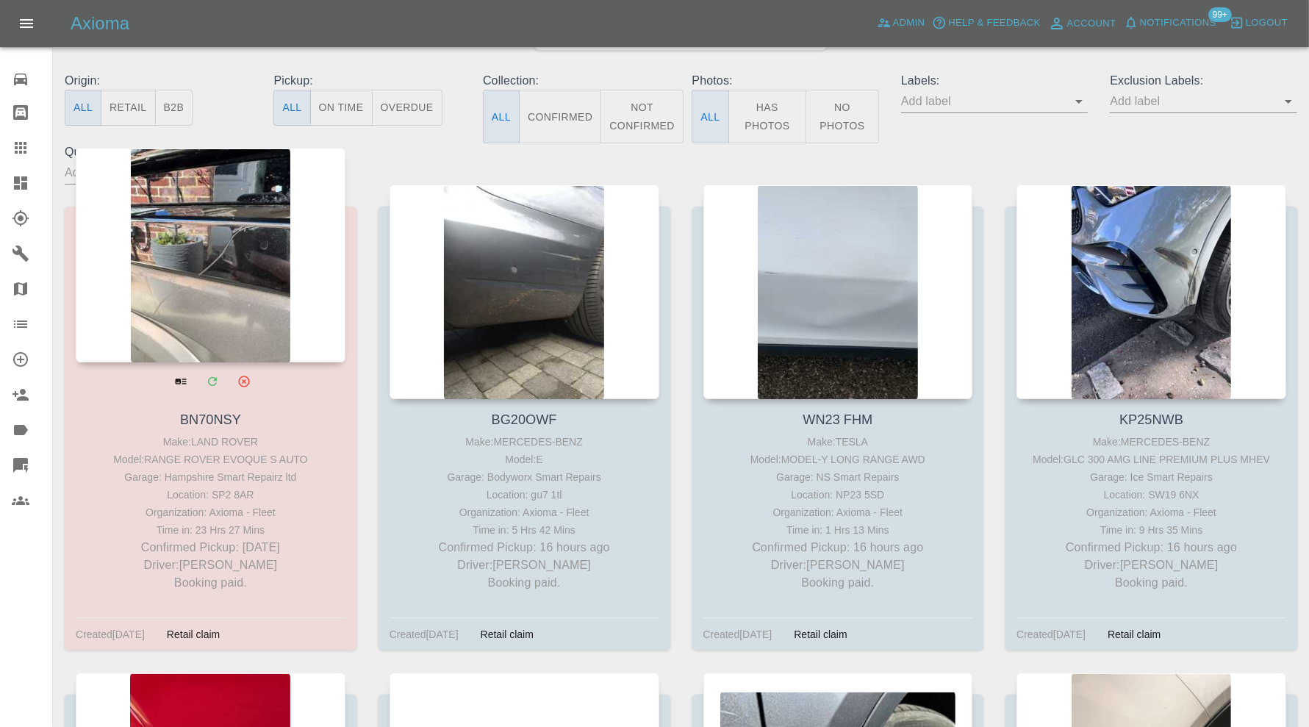
click at [205, 276] on div at bounding box center [211, 255] width 270 height 215
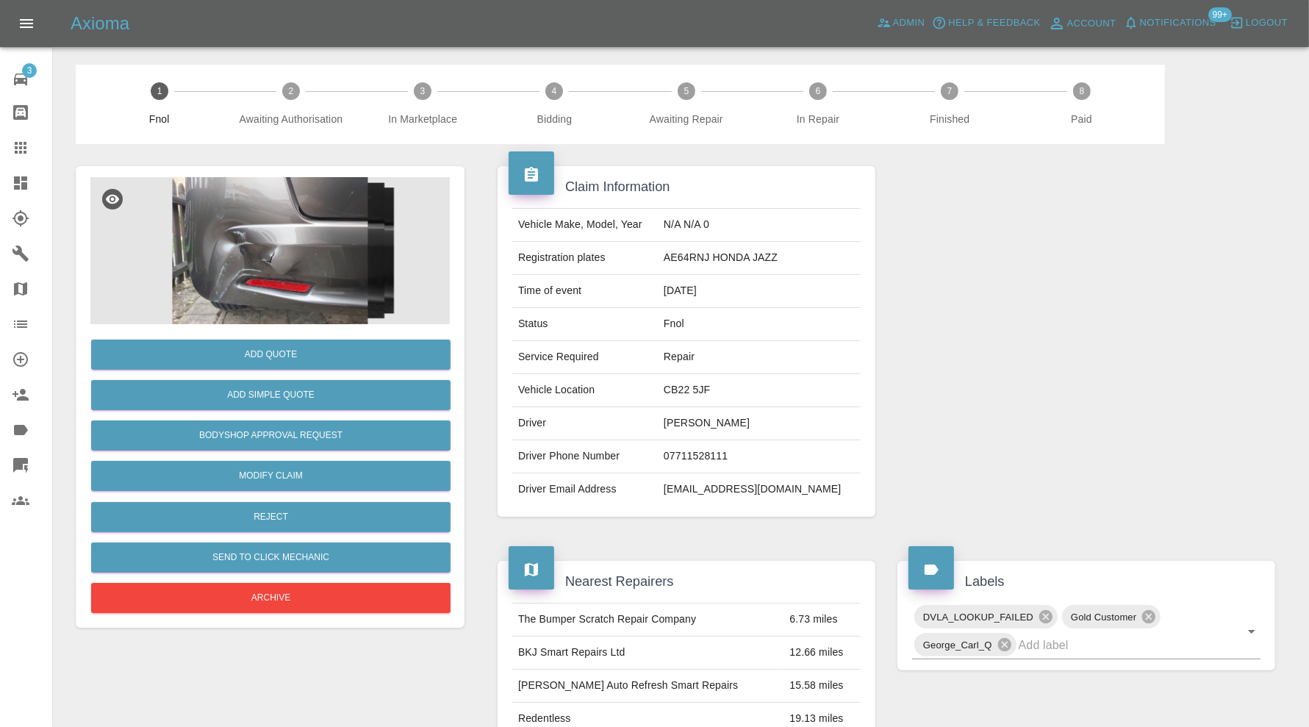
click at [262, 258] on img at bounding box center [269, 250] width 359 height 147
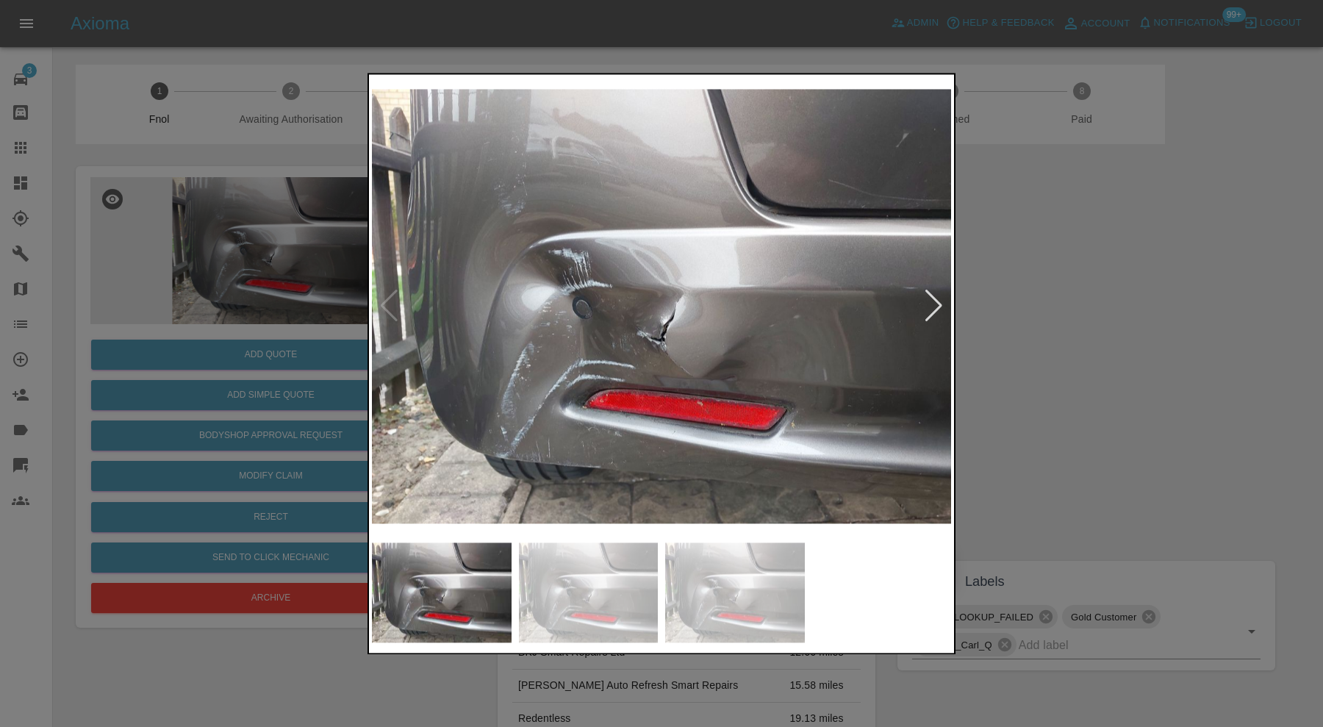
click at [939, 311] on div at bounding box center [934, 306] width 20 height 32
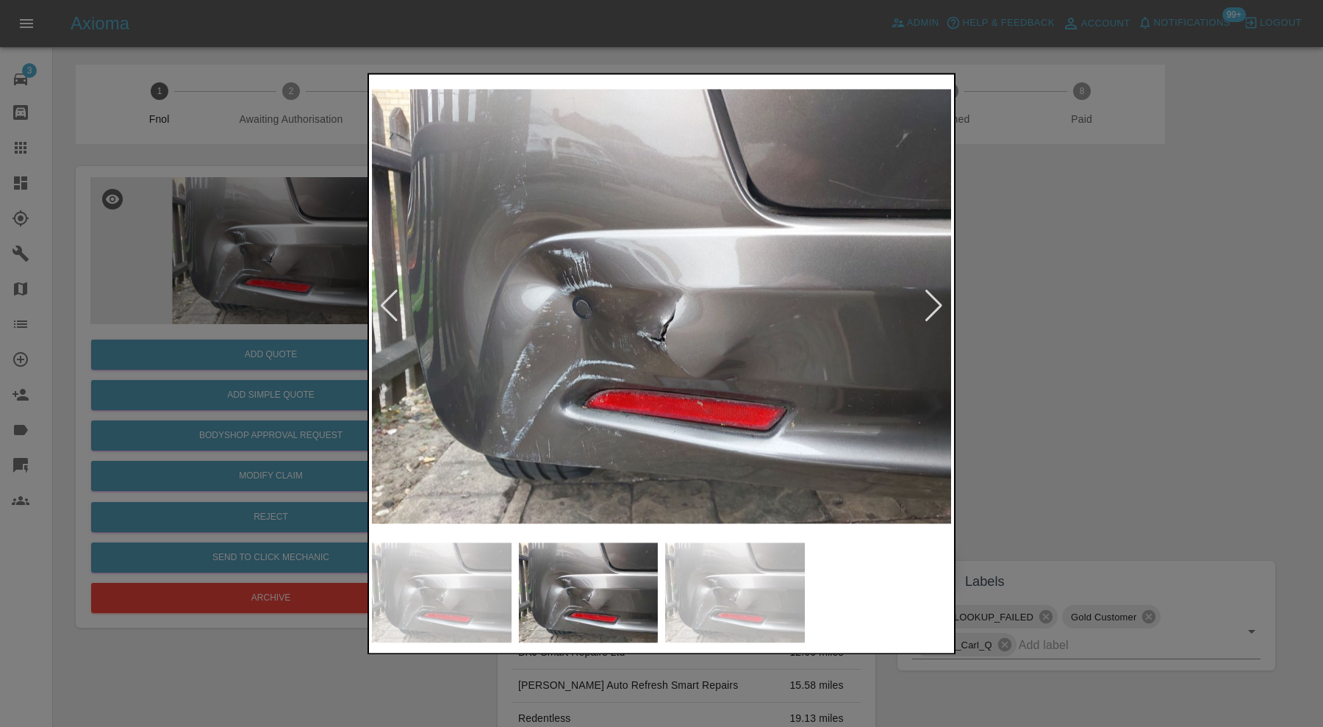
click at [939, 309] on div at bounding box center [934, 306] width 20 height 32
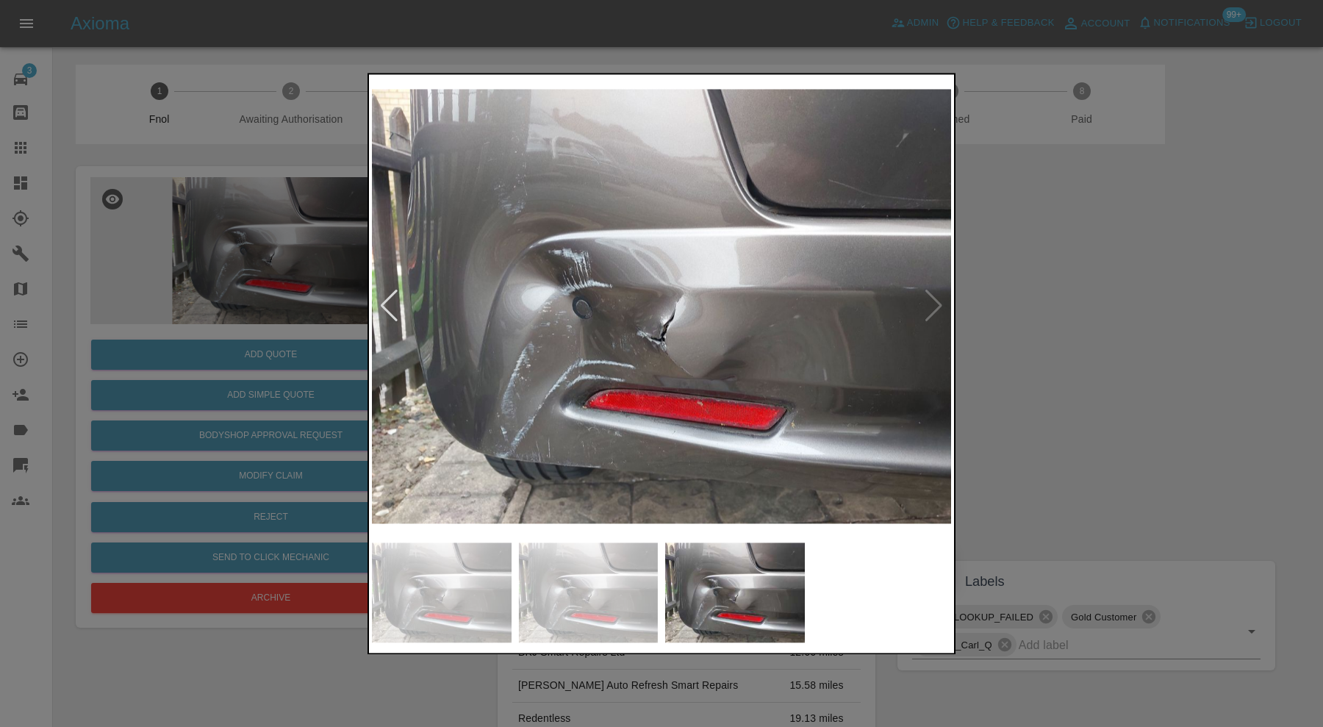
click at [1052, 309] on div at bounding box center [661, 363] width 1323 height 727
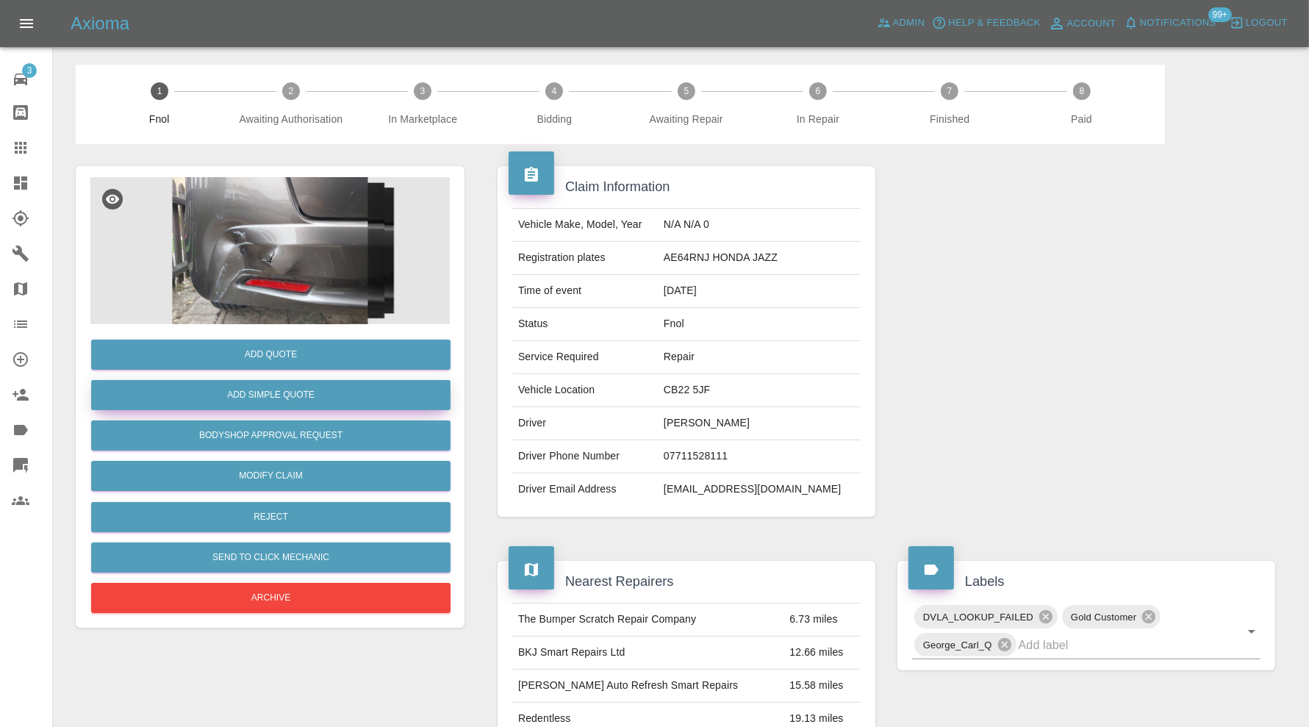
click at [317, 392] on button "Add Simple Quote" at bounding box center [270, 395] width 359 height 30
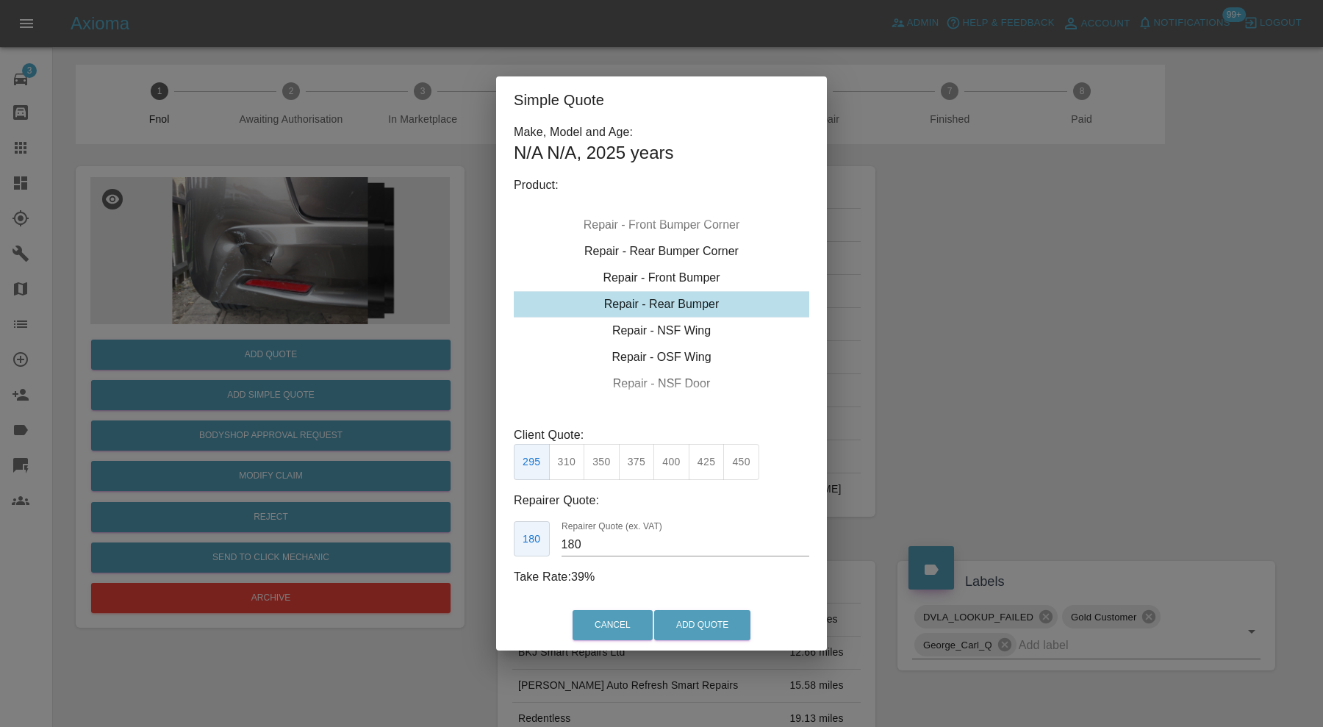
click at [655, 301] on div "Repair - Rear Bumper" at bounding box center [661, 304] width 295 height 26
click at [638, 460] on button "375" at bounding box center [637, 462] width 36 height 36
click at [614, 543] on input "220" at bounding box center [685, 545] width 248 height 24
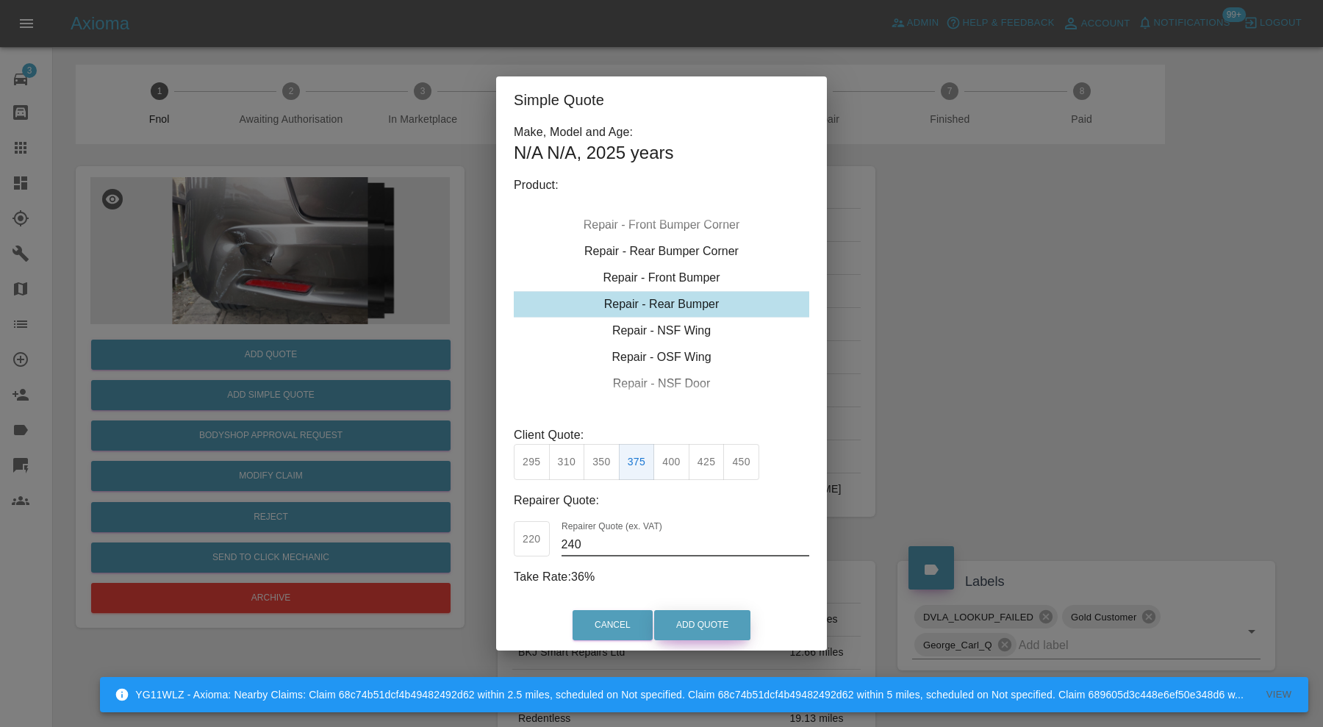
type input "240"
click at [706, 620] on button "Add Quote" at bounding box center [702, 625] width 96 height 30
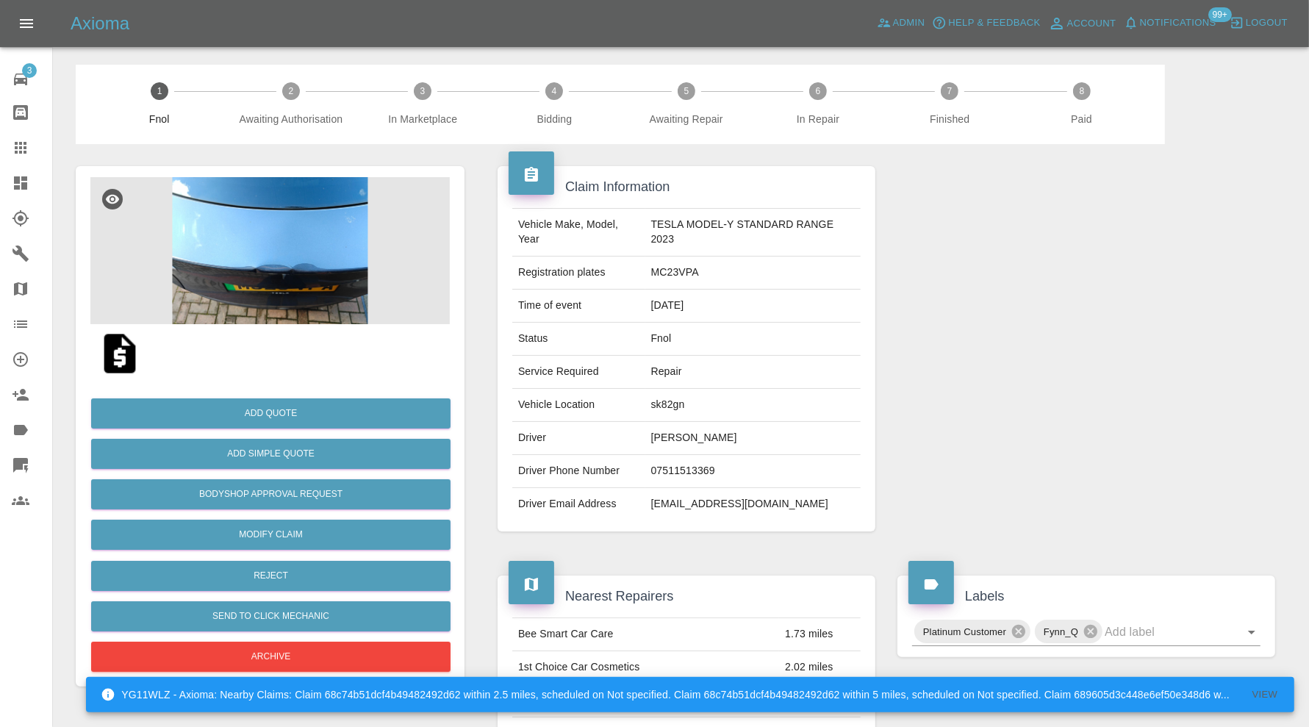
click at [272, 268] on img at bounding box center [269, 250] width 359 height 147
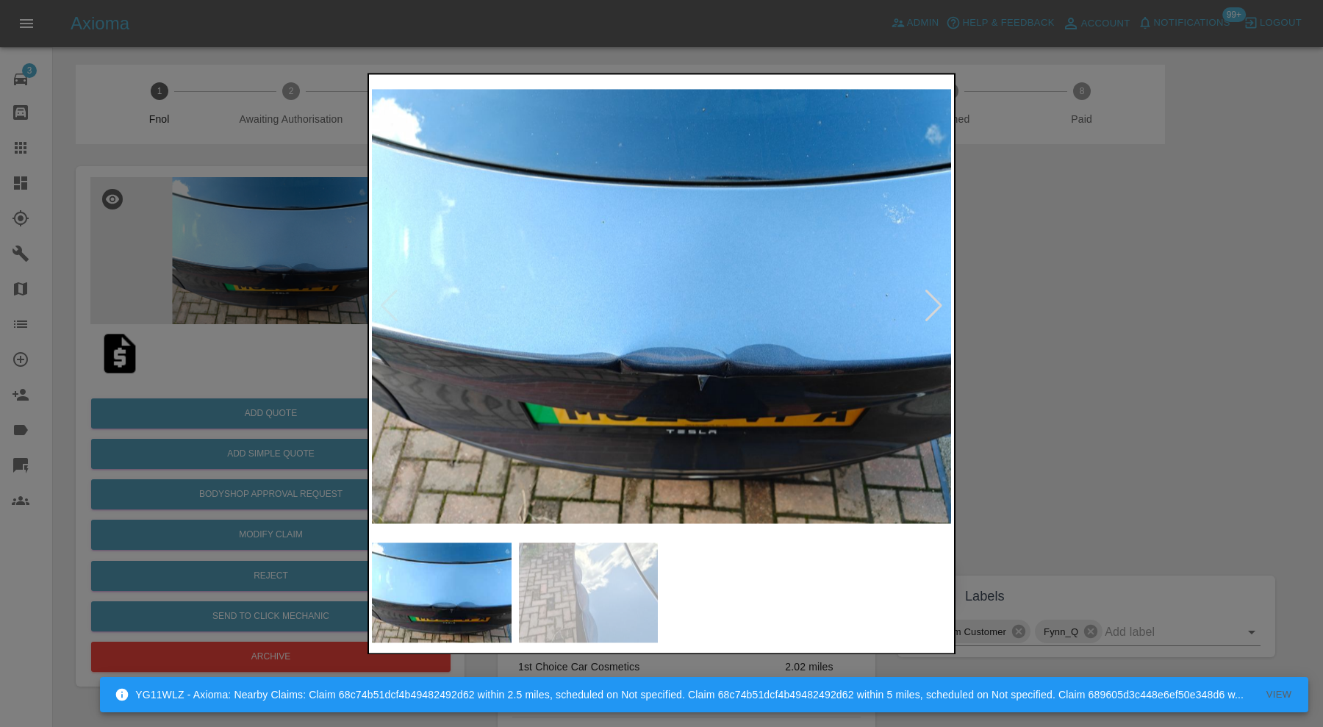
click at [930, 307] on div at bounding box center [934, 306] width 20 height 32
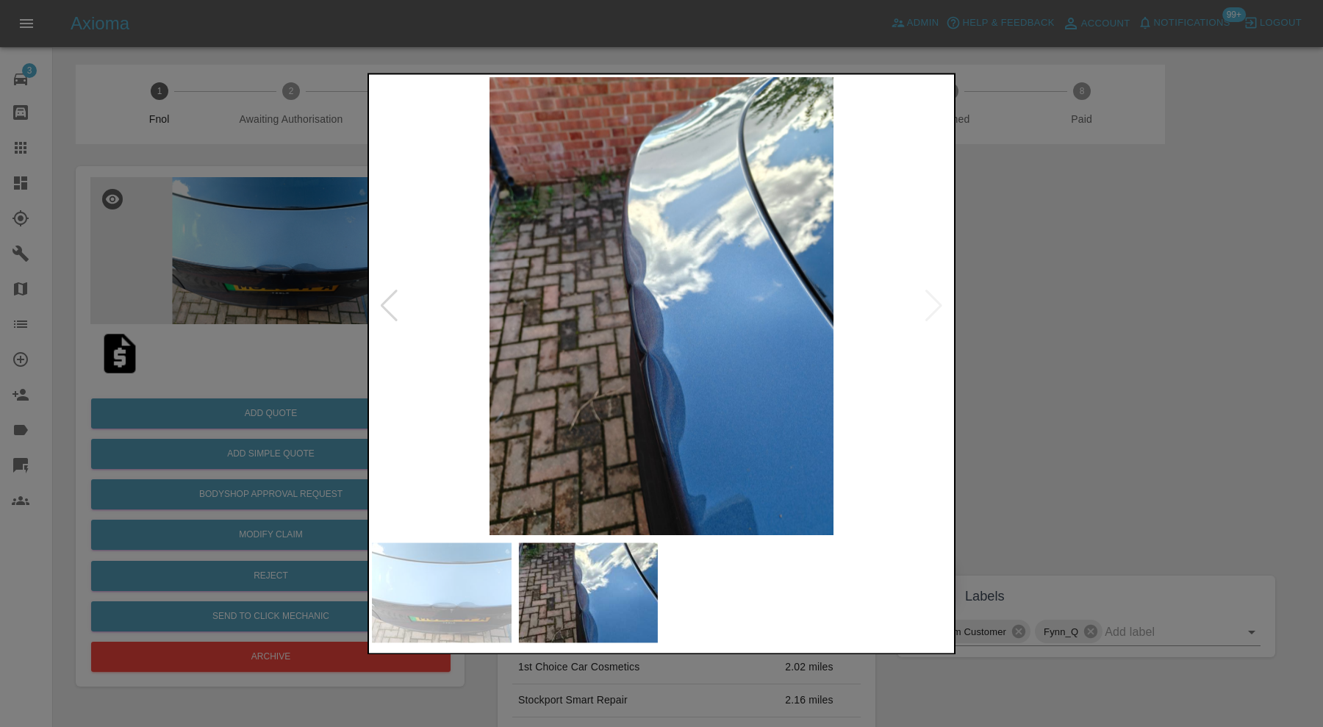
click at [392, 302] on div at bounding box center [389, 306] width 20 height 32
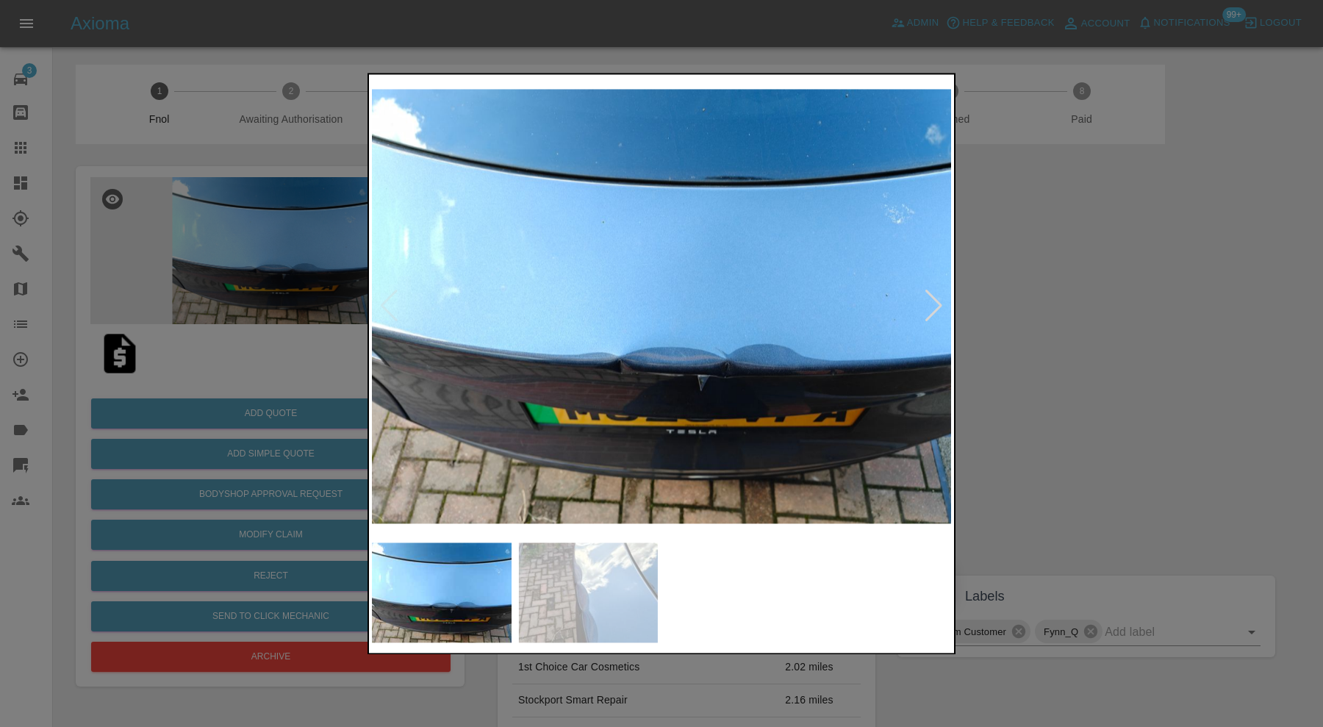
click at [1208, 323] on div at bounding box center [661, 363] width 1323 height 727
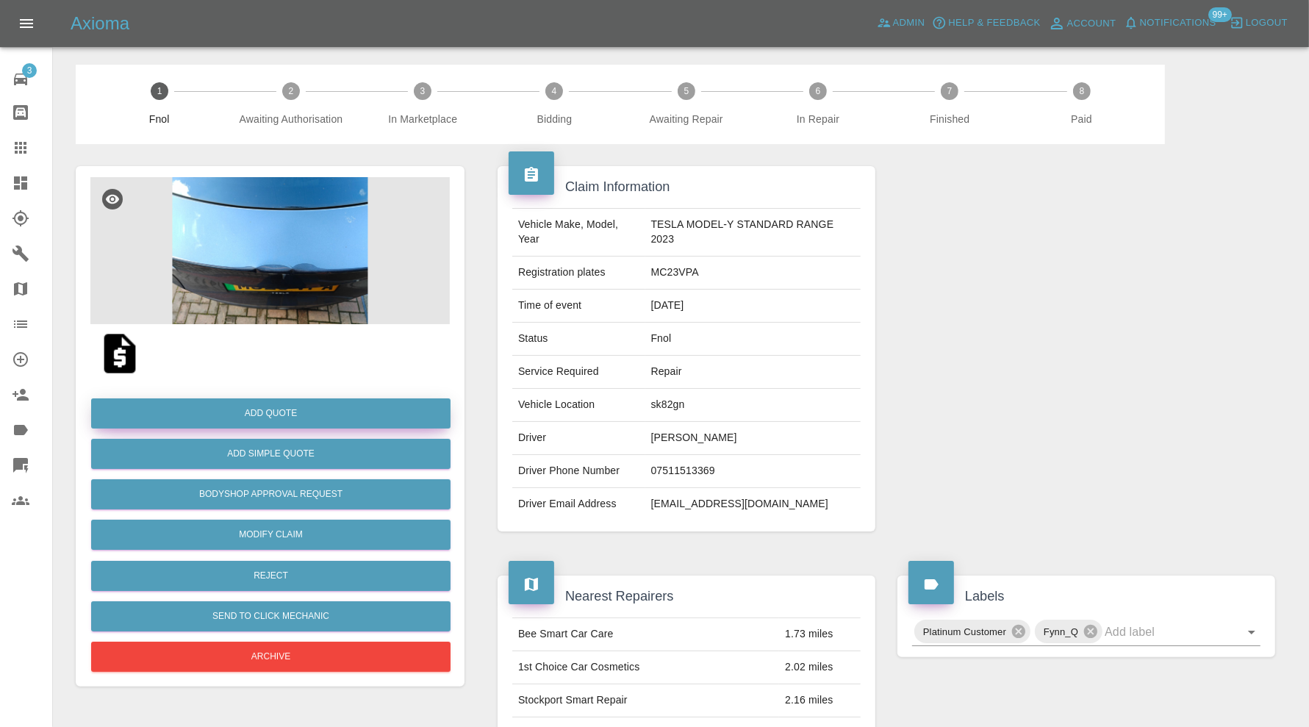
click at [388, 411] on button "Add Quote" at bounding box center [270, 413] width 359 height 30
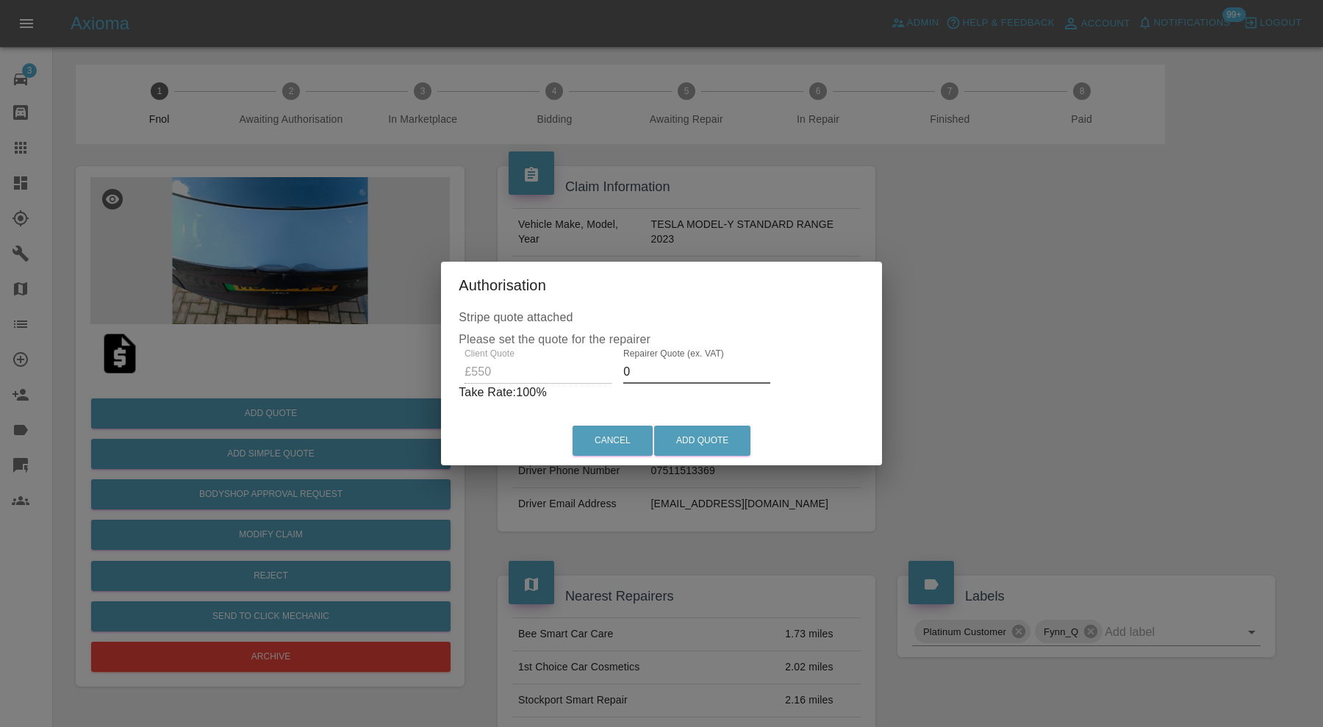
click at [658, 367] on input "0" at bounding box center [696, 372] width 147 height 24
type input "350"
click at [700, 440] on button "Add Quote" at bounding box center [702, 441] width 96 height 30
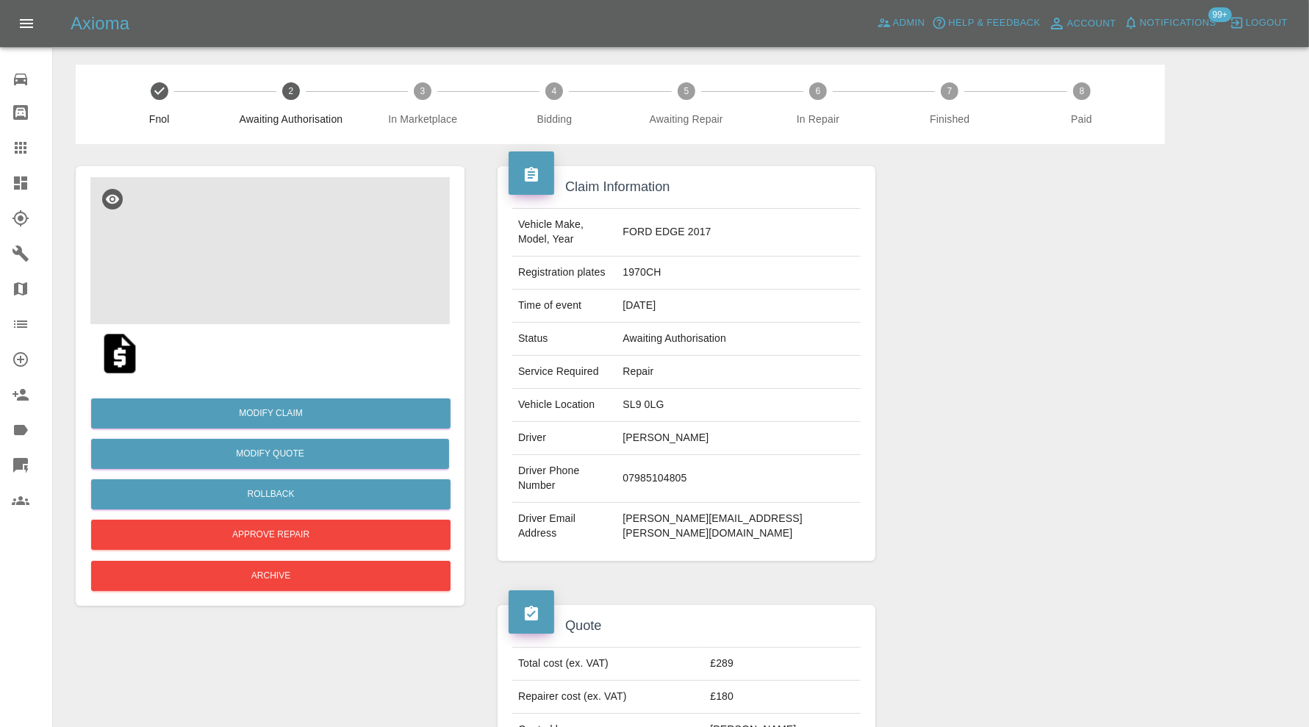
click at [298, 272] on img at bounding box center [269, 250] width 359 height 147
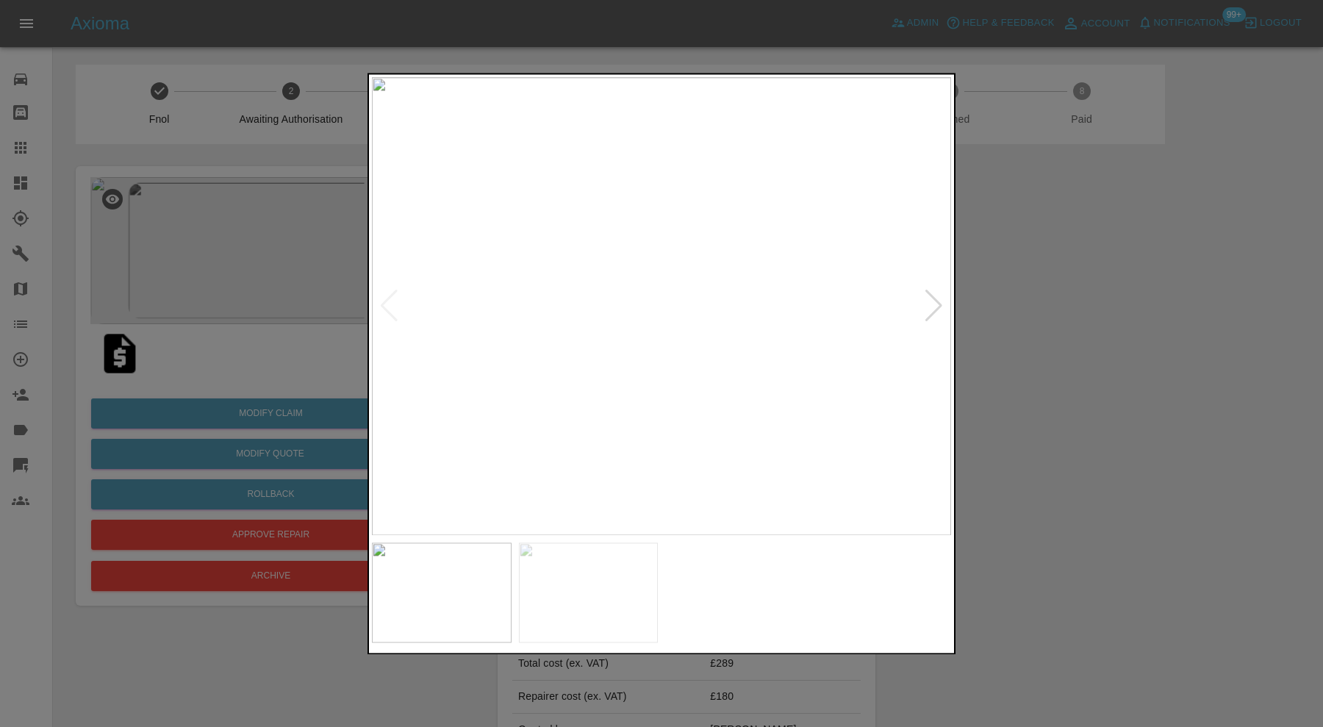
click at [1086, 317] on div at bounding box center [661, 363] width 1323 height 727
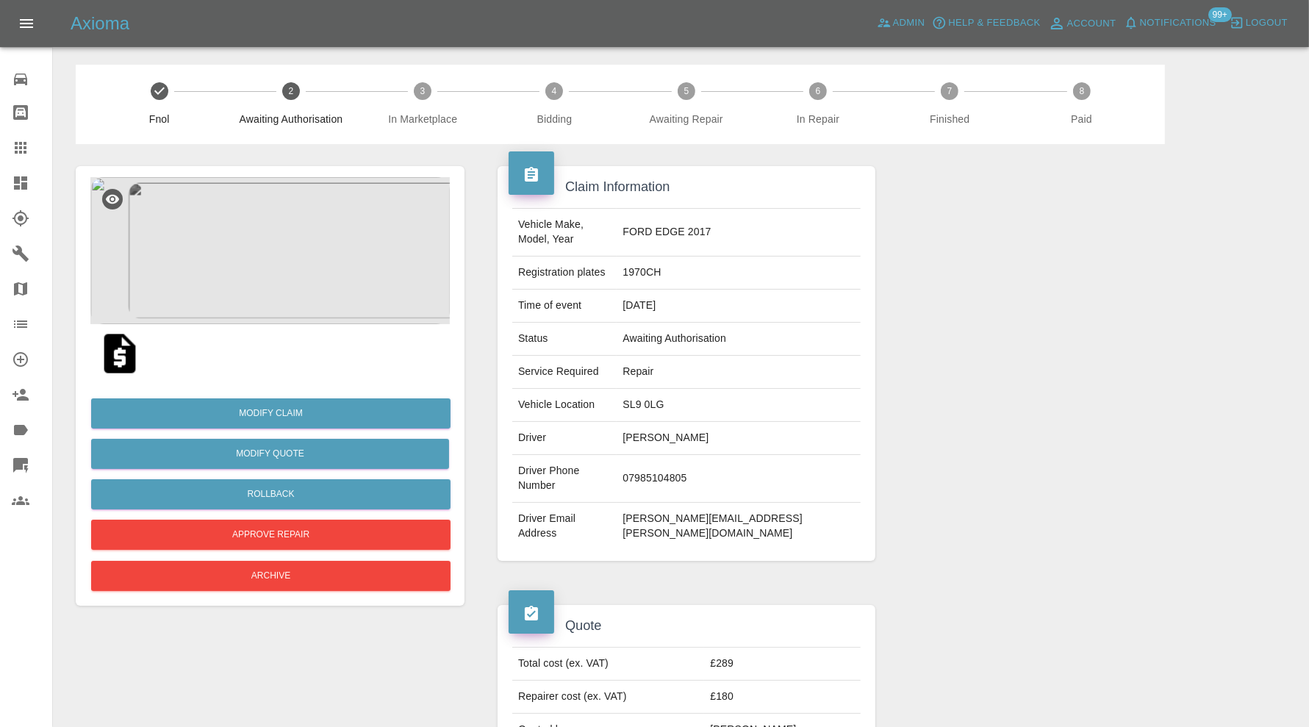
click at [107, 342] on img at bounding box center [119, 353] width 47 height 47
click at [298, 254] on img at bounding box center [269, 250] width 359 height 147
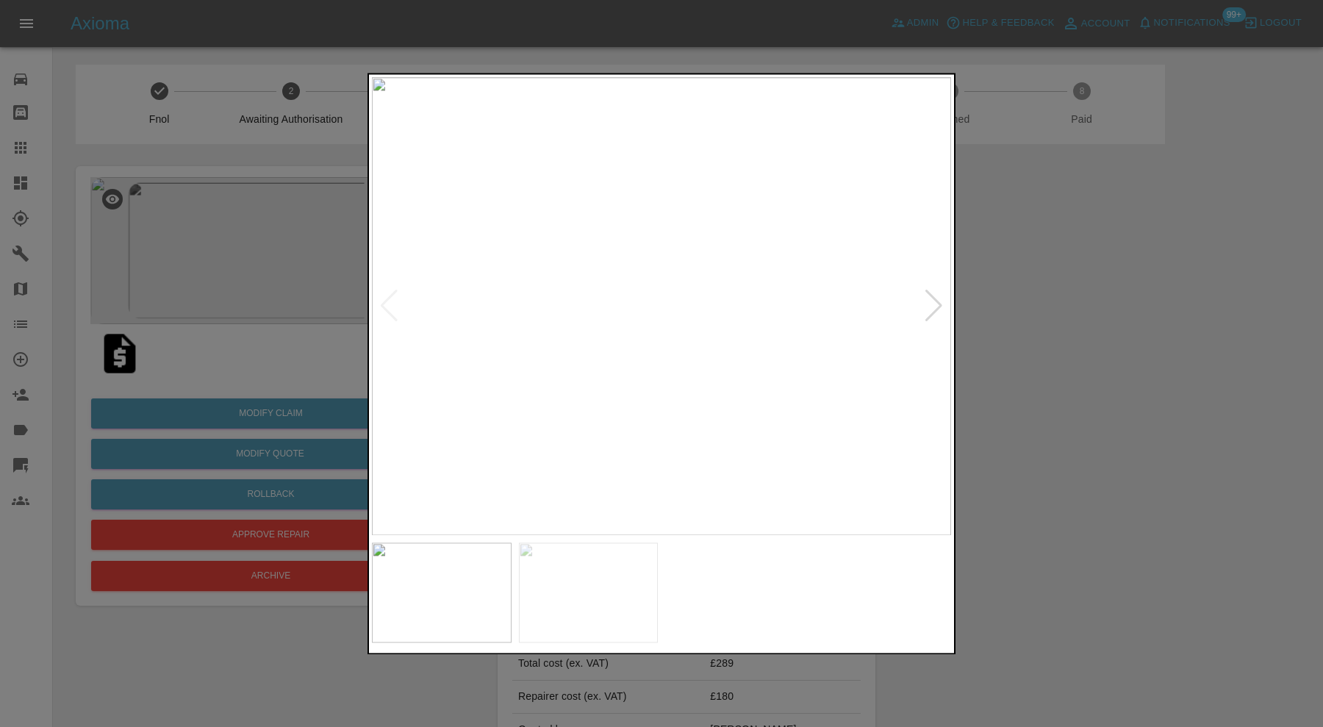
click at [920, 305] on img at bounding box center [661, 306] width 579 height 458
click at [931, 302] on div at bounding box center [934, 306] width 20 height 32
click at [632, 320] on img at bounding box center [661, 306] width 579 height 458
click at [1132, 321] on div at bounding box center [661, 363] width 1323 height 727
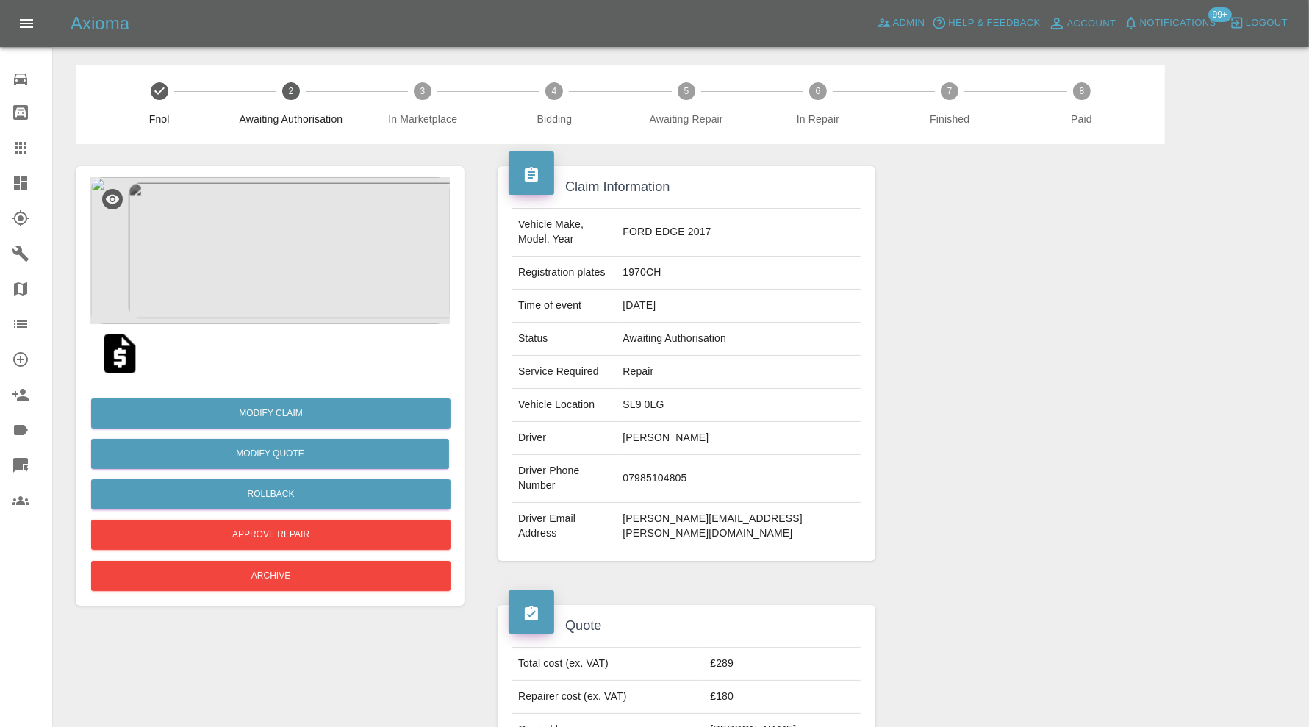
click at [260, 283] on img at bounding box center [269, 250] width 359 height 147
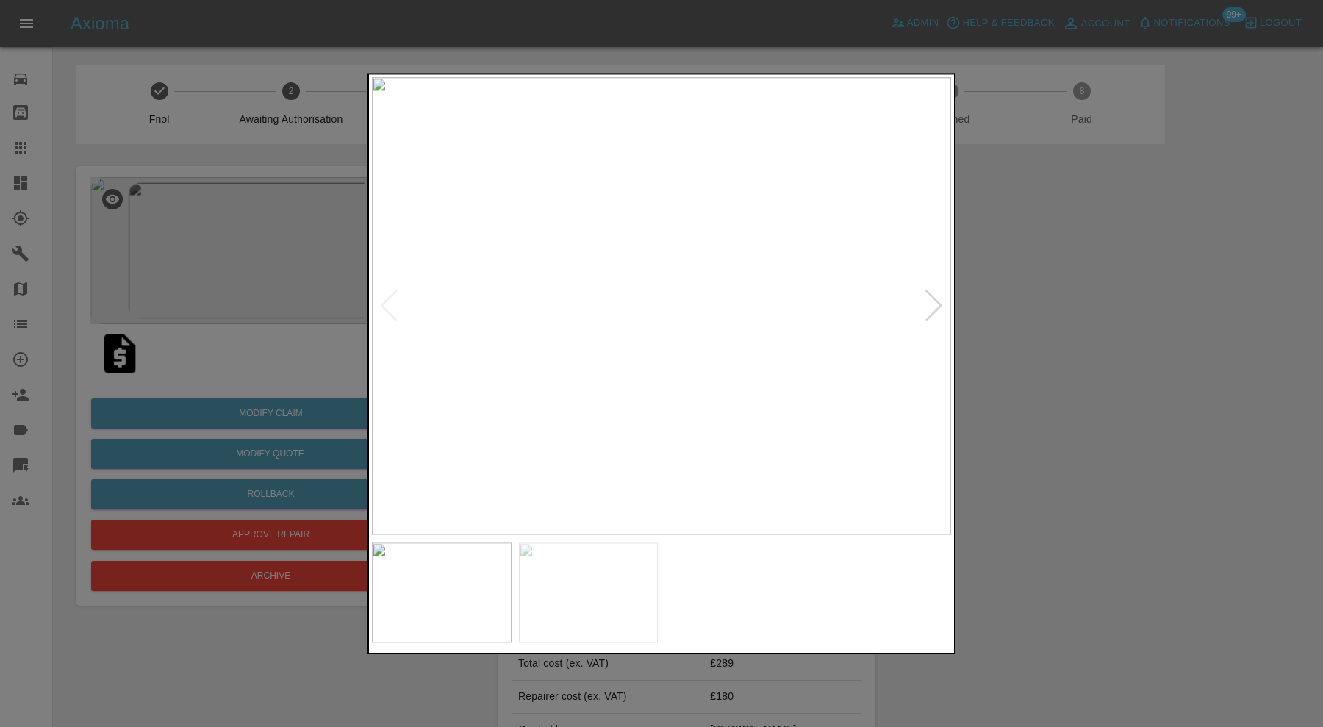
click at [592, 276] on img at bounding box center [661, 306] width 579 height 458
click at [423, 208] on img at bounding box center [624, 405] width 1737 height 1374
click at [698, 155] on img at bounding box center [570, 173] width 1737 height 1374
click at [1033, 309] on div at bounding box center [661, 363] width 1323 height 727
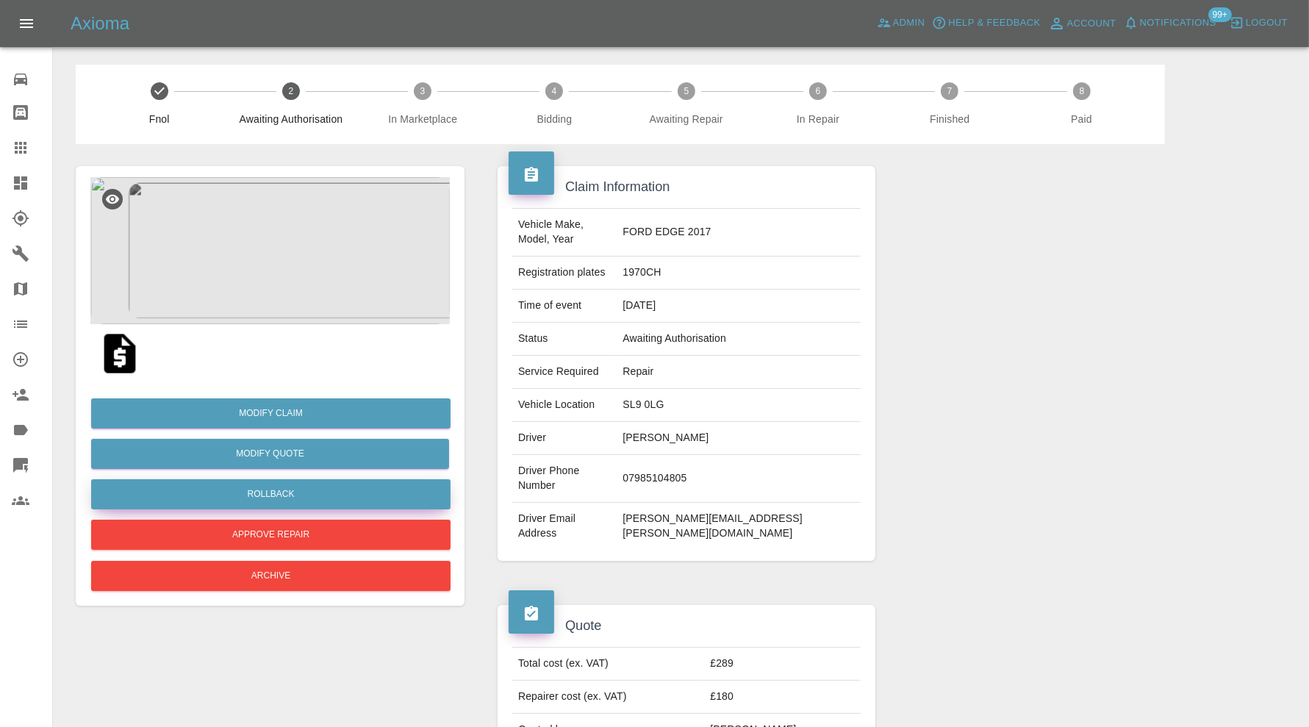
click at [306, 481] on button "Rollback" at bounding box center [270, 494] width 359 height 30
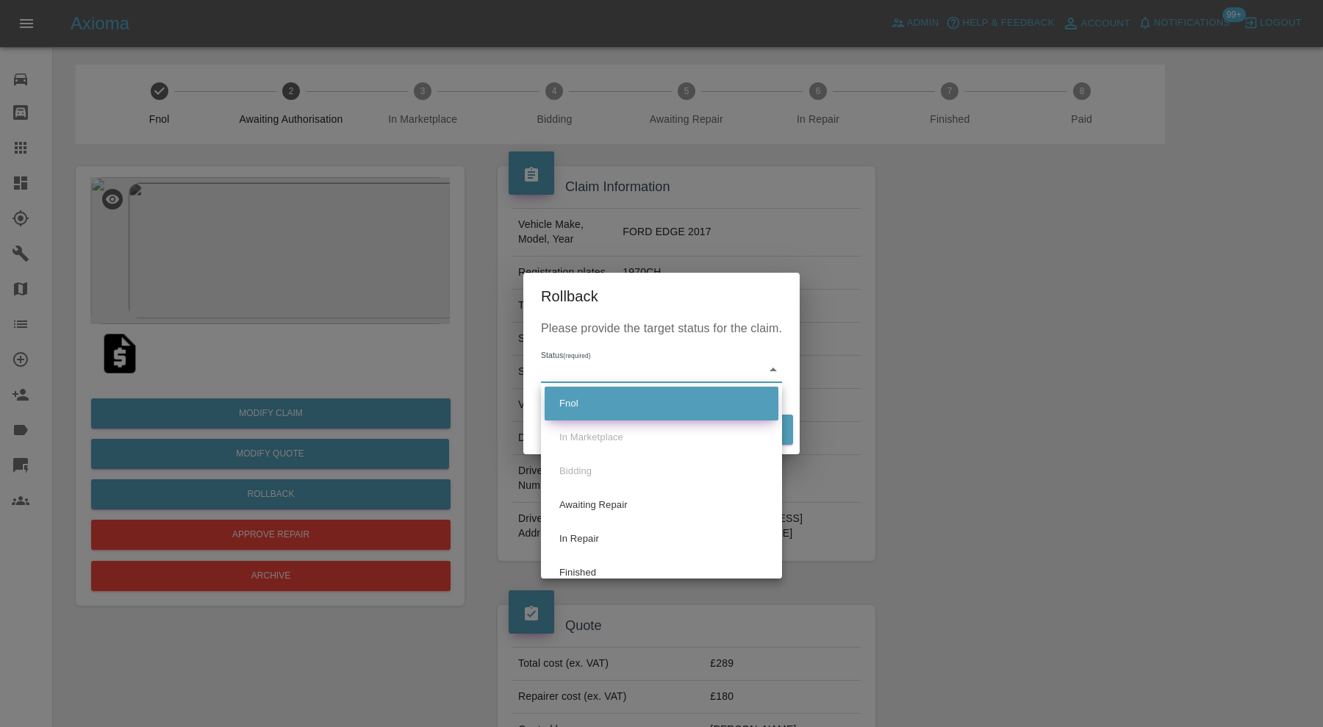
click at [605, 416] on li "Fnol" at bounding box center [662, 404] width 234 height 34
type input "fnol"
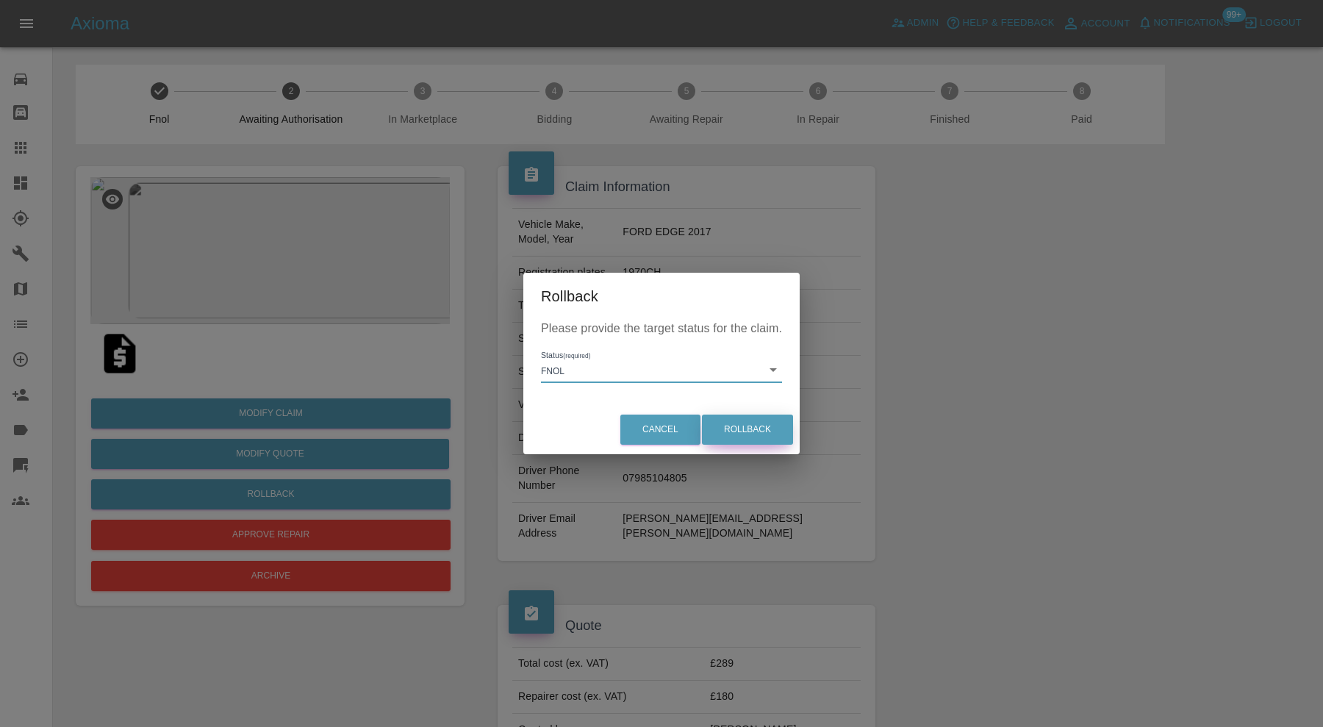
click at [739, 444] on button "Rollback" at bounding box center [747, 429] width 91 height 30
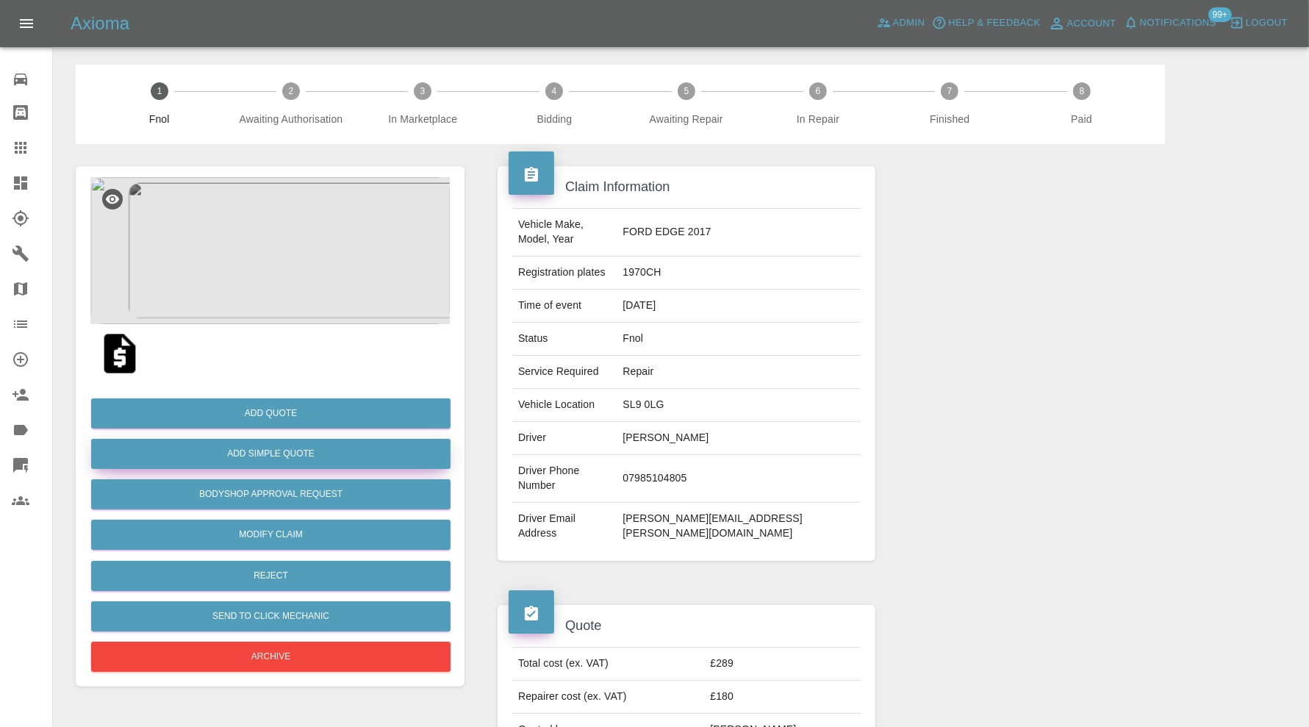
click at [339, 452] on button "Add Simple Quote" at bounding box center [270, 454] width 359 height 30
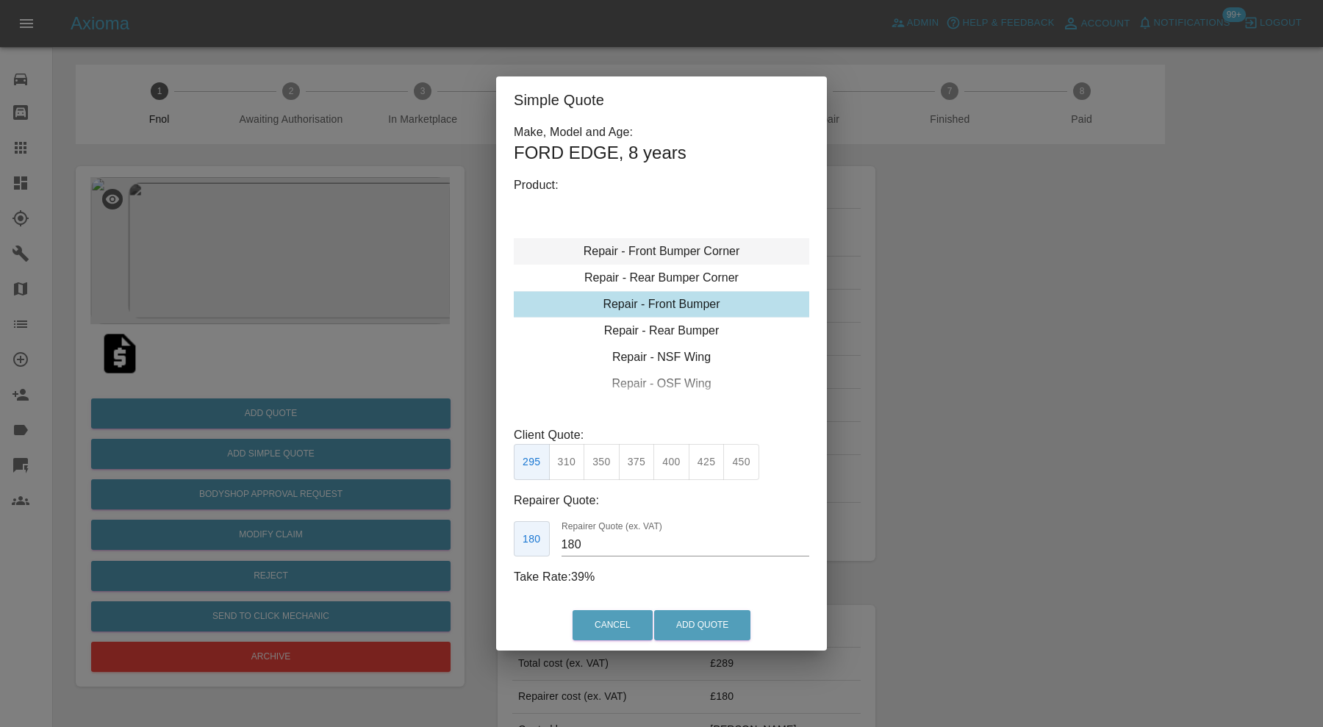
click at [671, 254] on div "Repair - Front Bumper Corner" at bounding box center [661, 251] width 295 height 26
click at [632, 462] on button "240" at bounding box center [637, 462] width 36 height 36
type input "150"
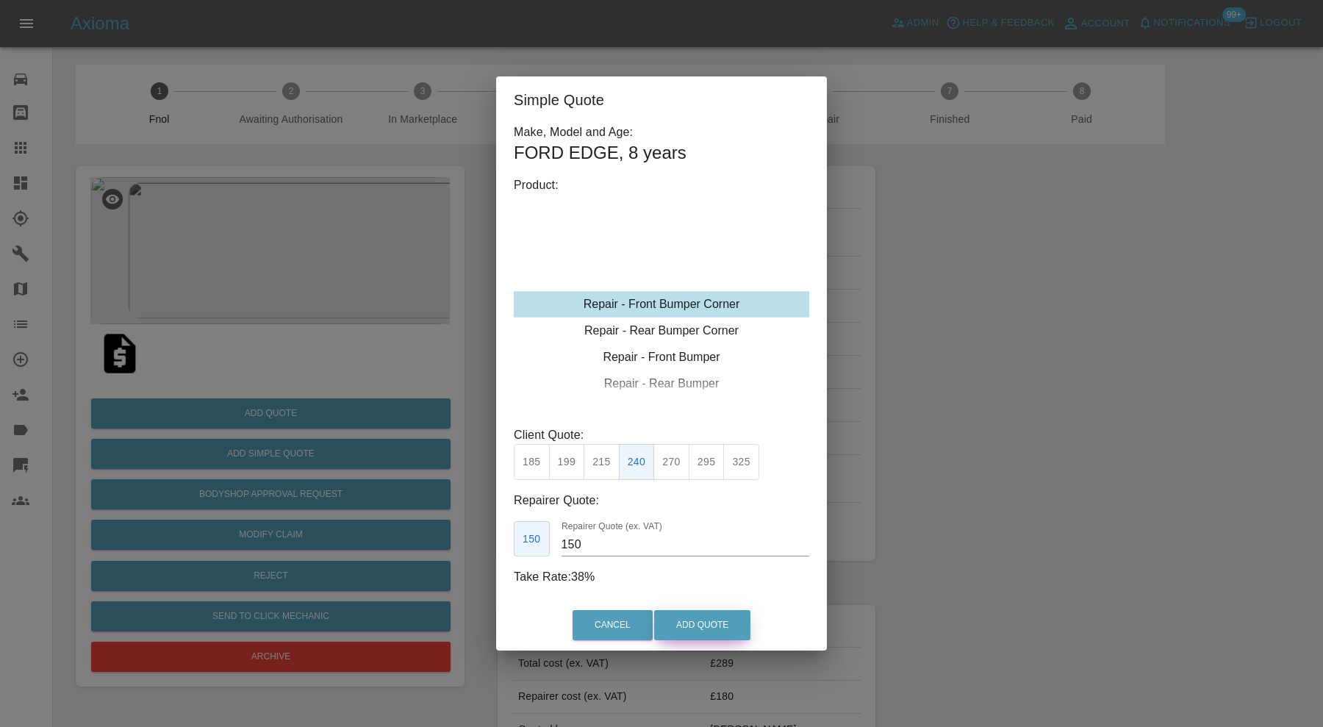
click at [693, 616] on button "Add Quote" at bounding box center [702, 625] width 96 height 30
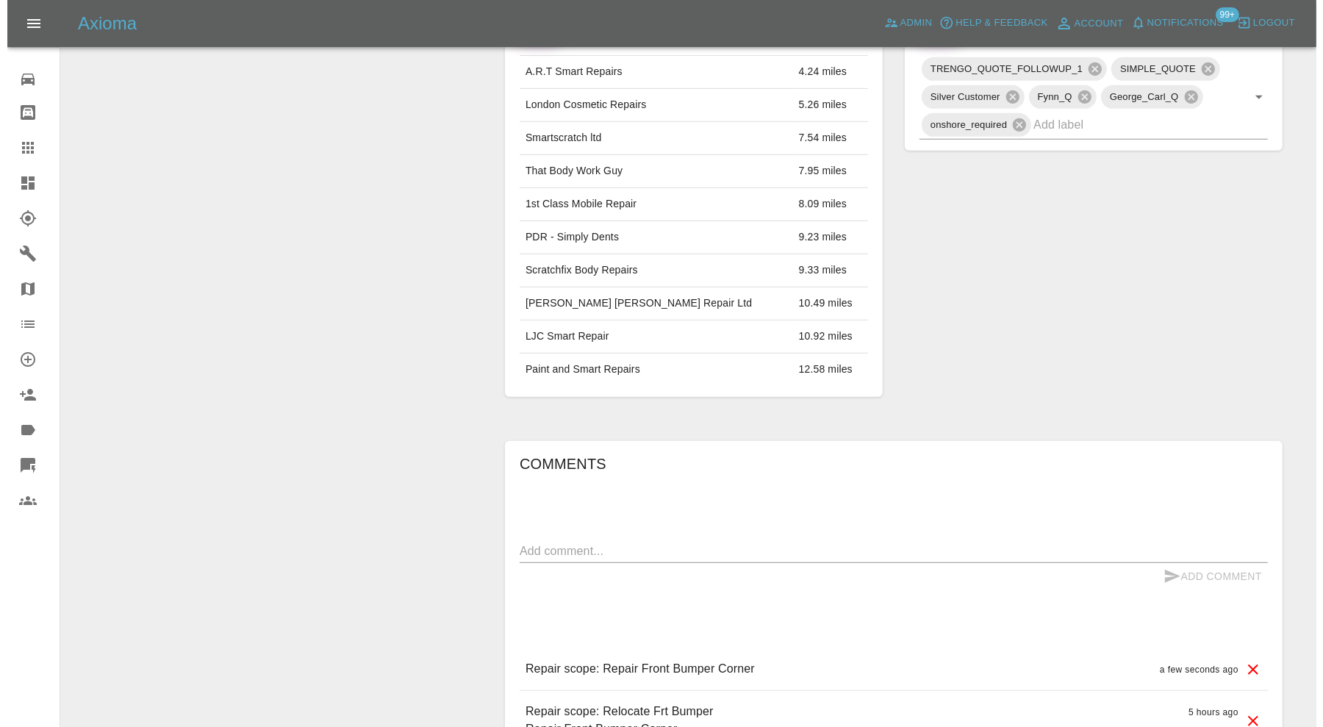
scroll to position [934, 0]
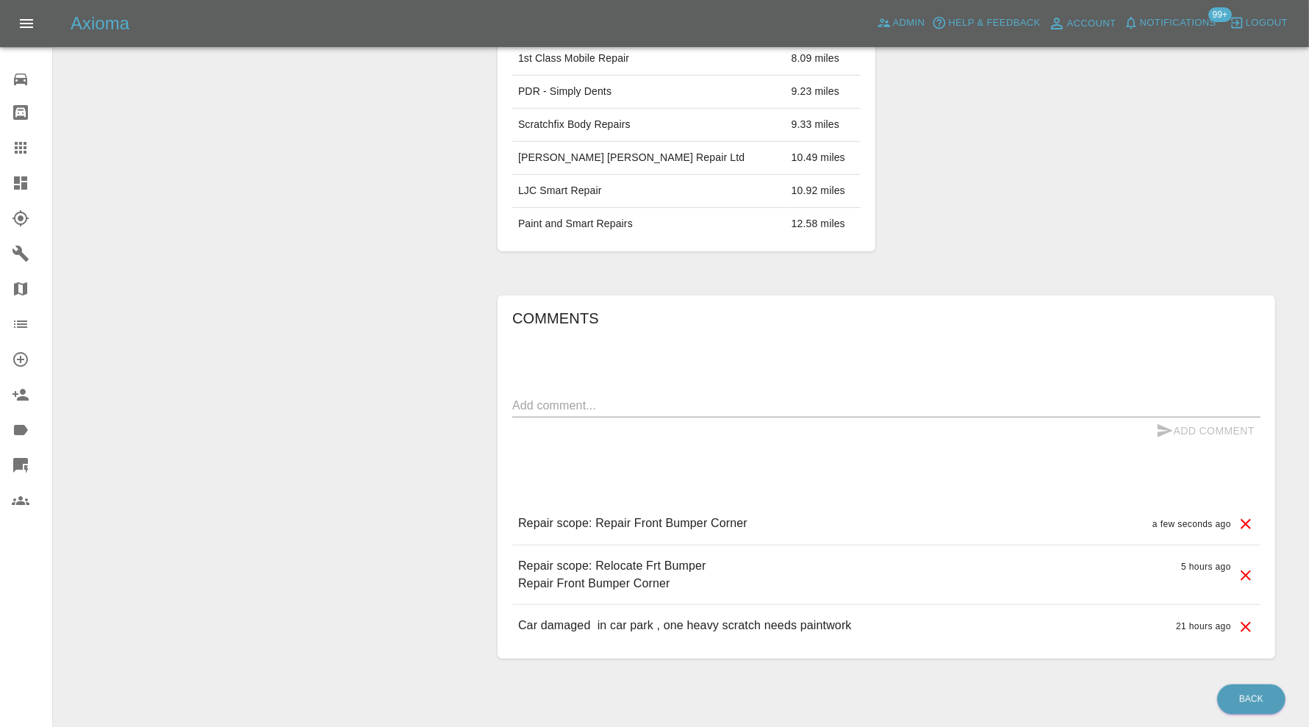
click at [1241, 567] on icon at bounding box center [1246, 576] width 18 height 18
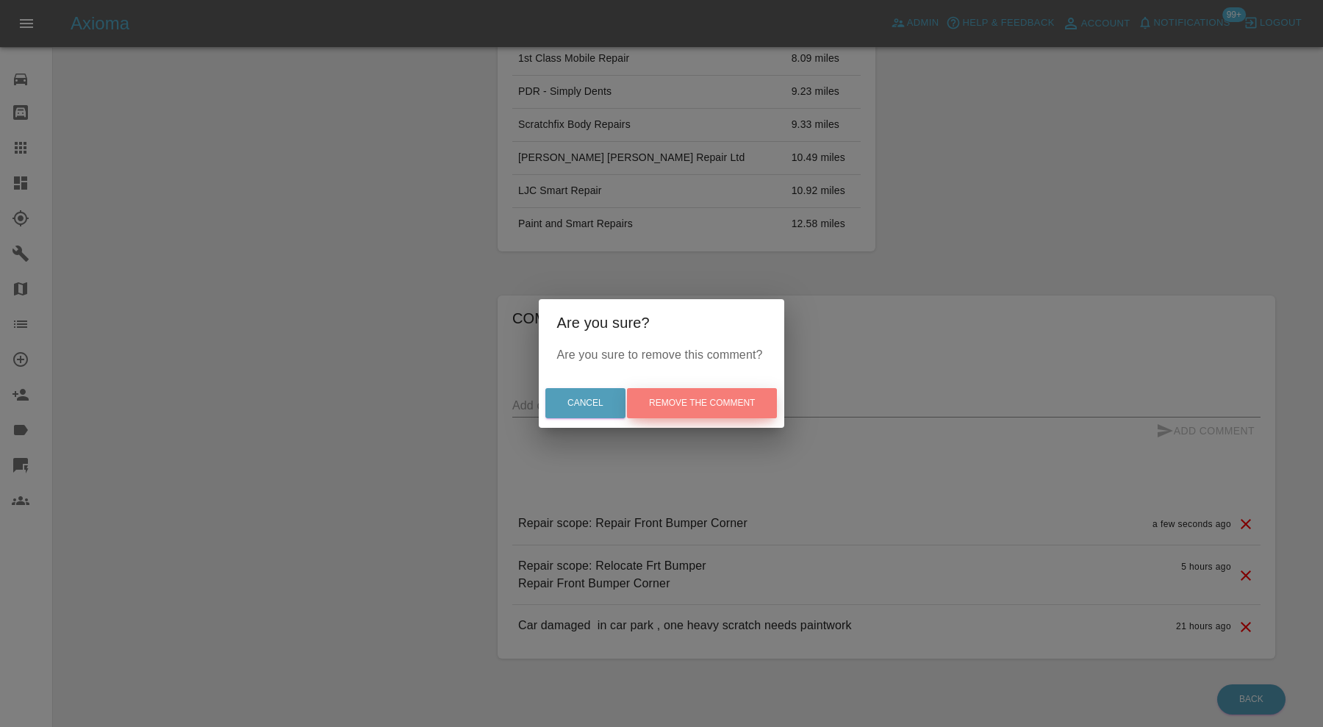
click at [688, 409] on button "Remove the comment" at bounding box center [702, 403] width 150 height 30
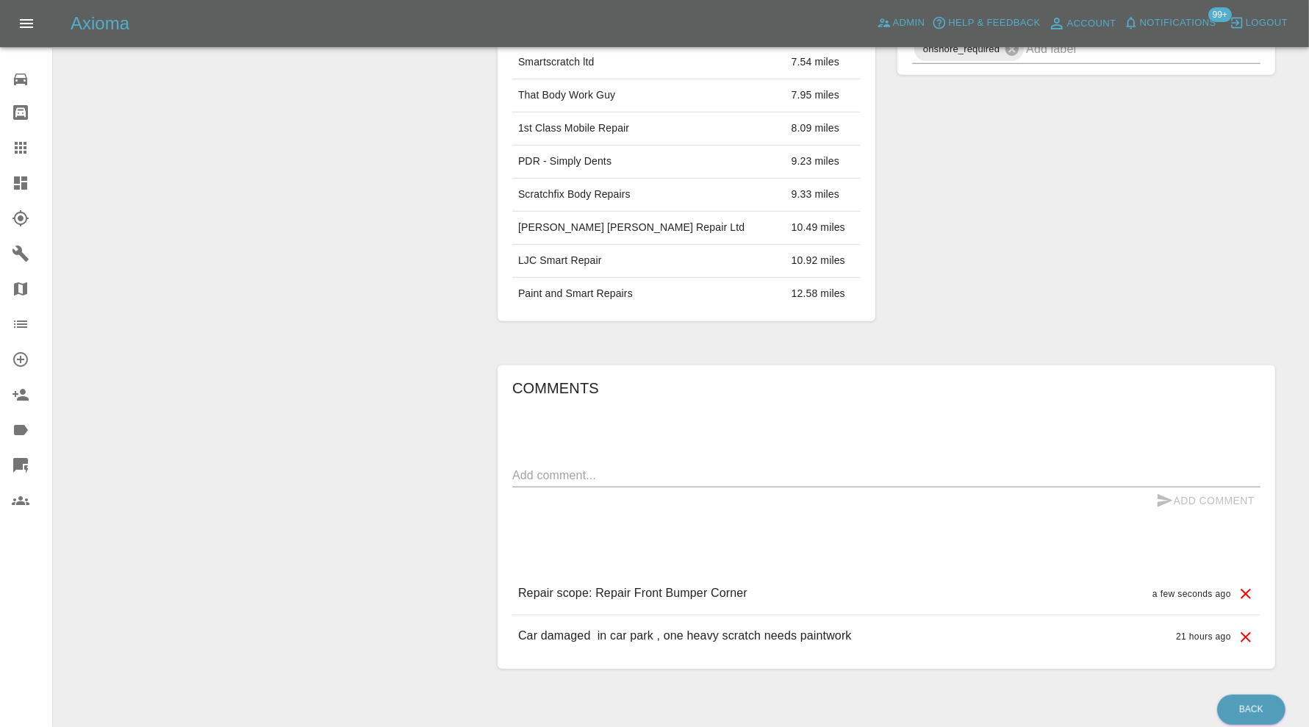
scroll to position [875, 0]
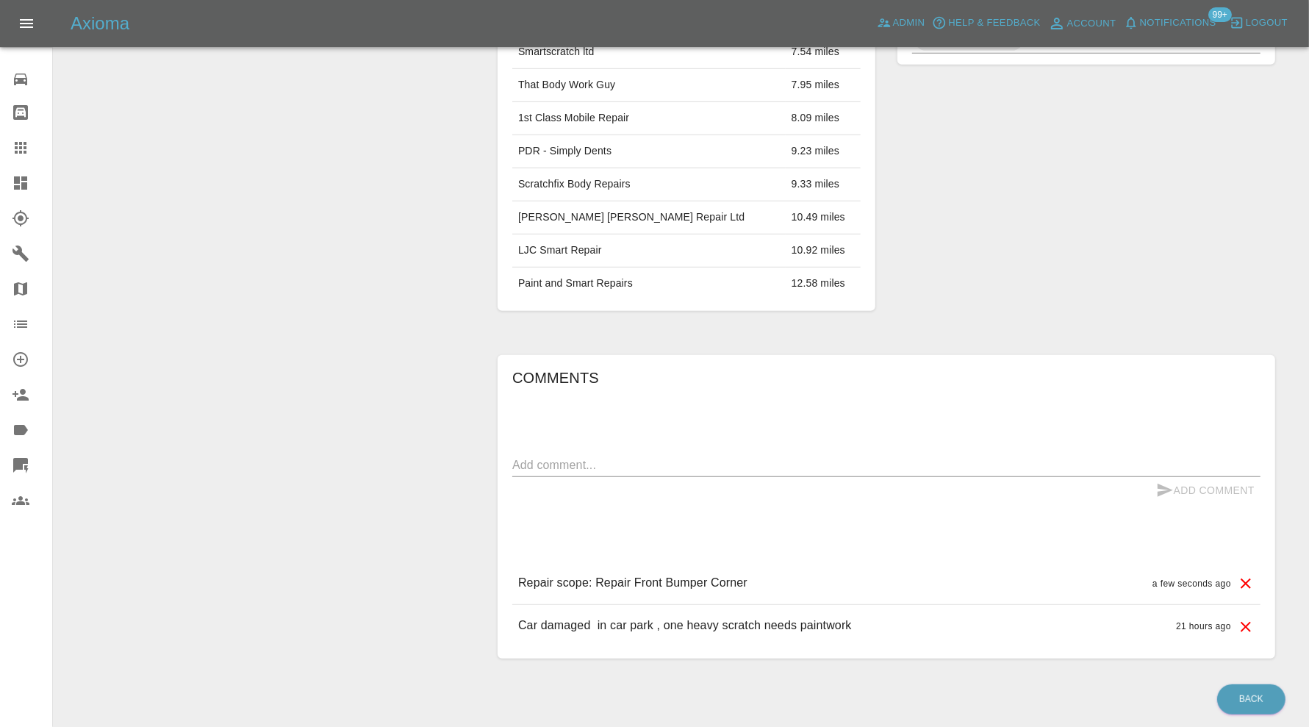
click at [616, 456] on textarea at bounding box center [886, 464] width 748 height 17
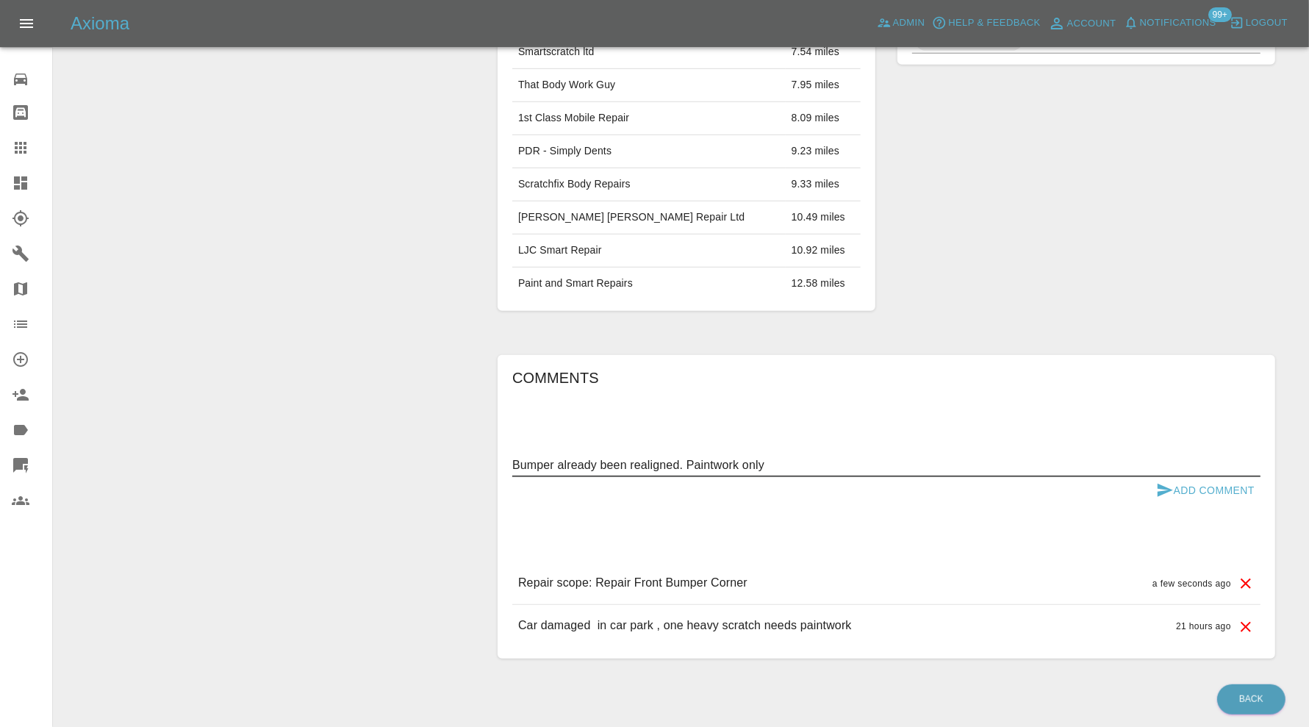
type textarea "Bumper already been realigned. Paintwork only"
click at [1171, 481] on icon "submit" at bounding box center [1165, 490] width 18 height 18
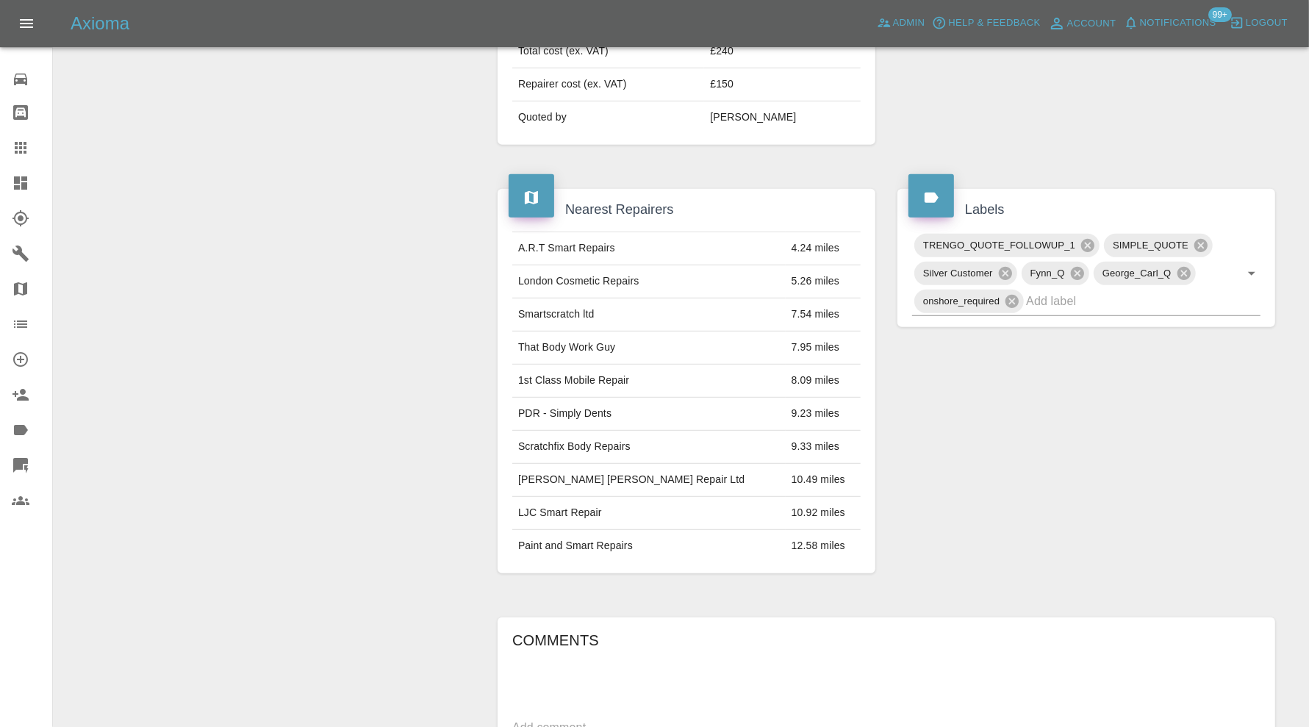
scroll to position [489, 0]
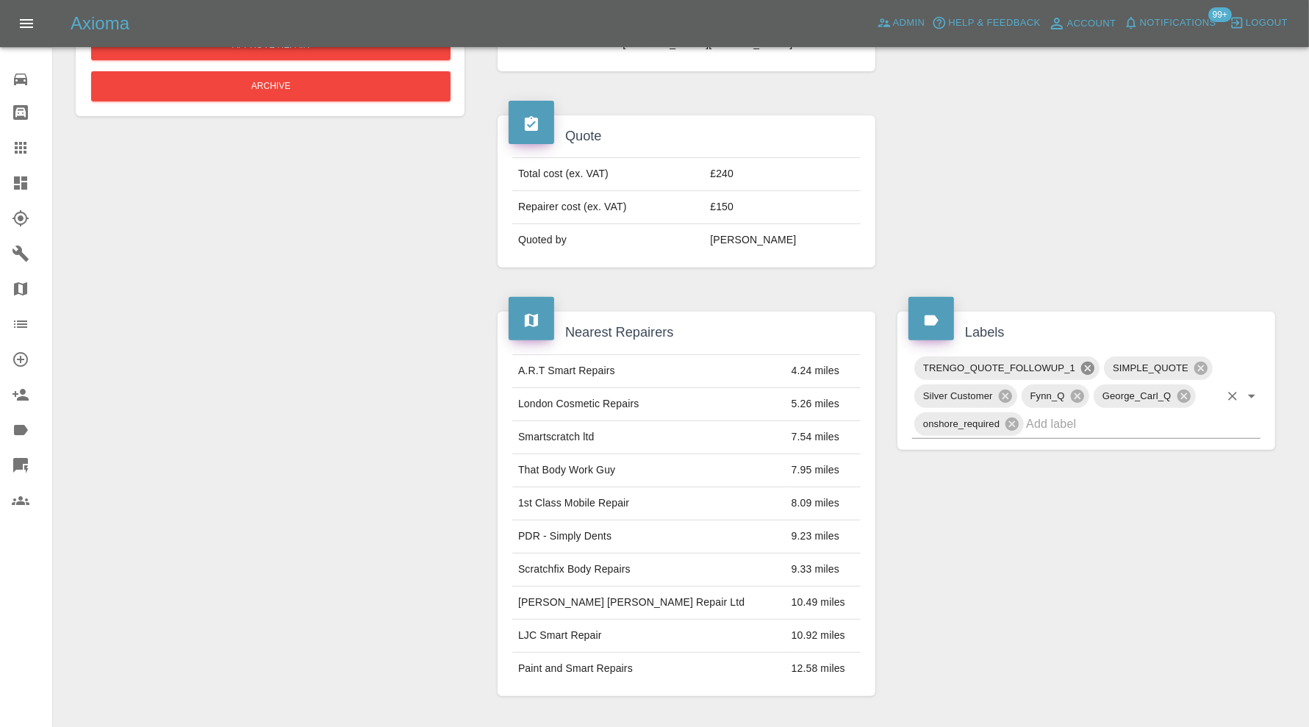
click at [1088, 362] on icon at bounding box center [1087, 368] width 13 height 13
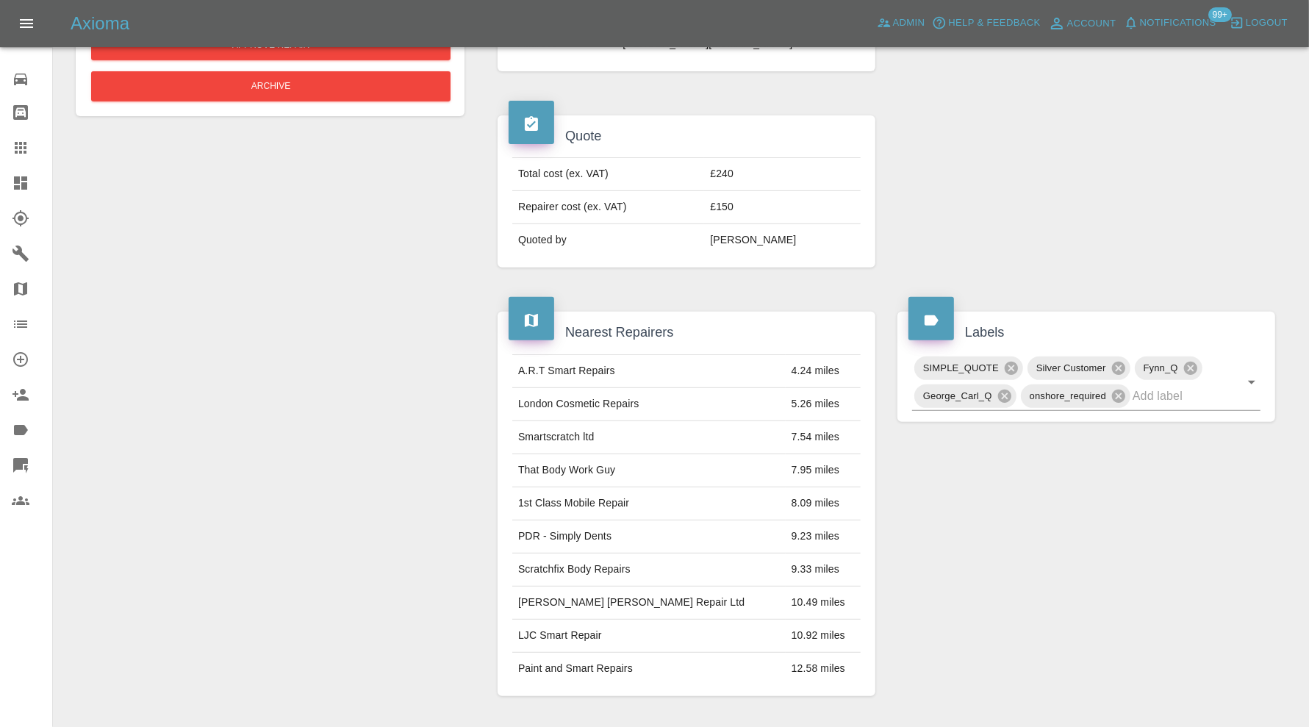
scroll to position [0, 0]
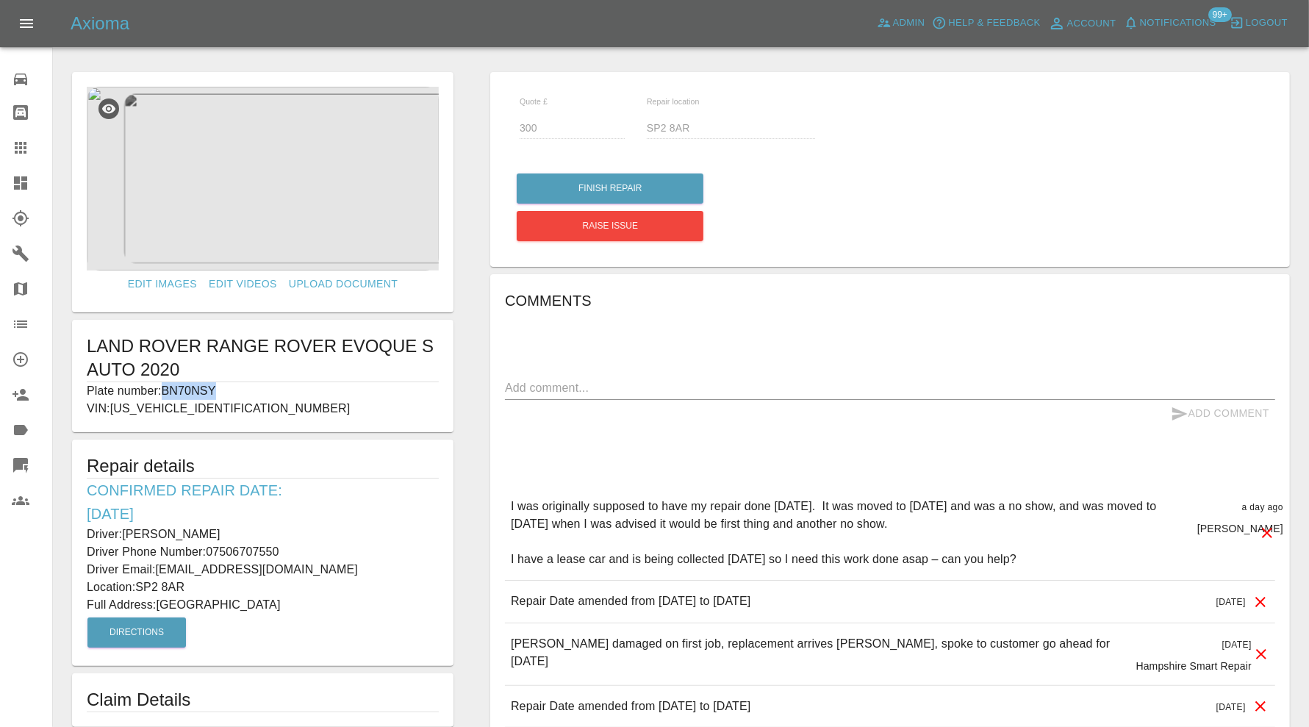
drag, startPoint x: 221, startPoint y: 390, endPoint x: 168, endPoint y: 393, distance: 53.8
click at [168, 393] on p "Plate number: BN70NSY" at bounding box center [263, 391] width 352 height 18
copy p "BN70NSY"
click at [18, 146] on icon at bounding box center [21, 148] width 18 height 18
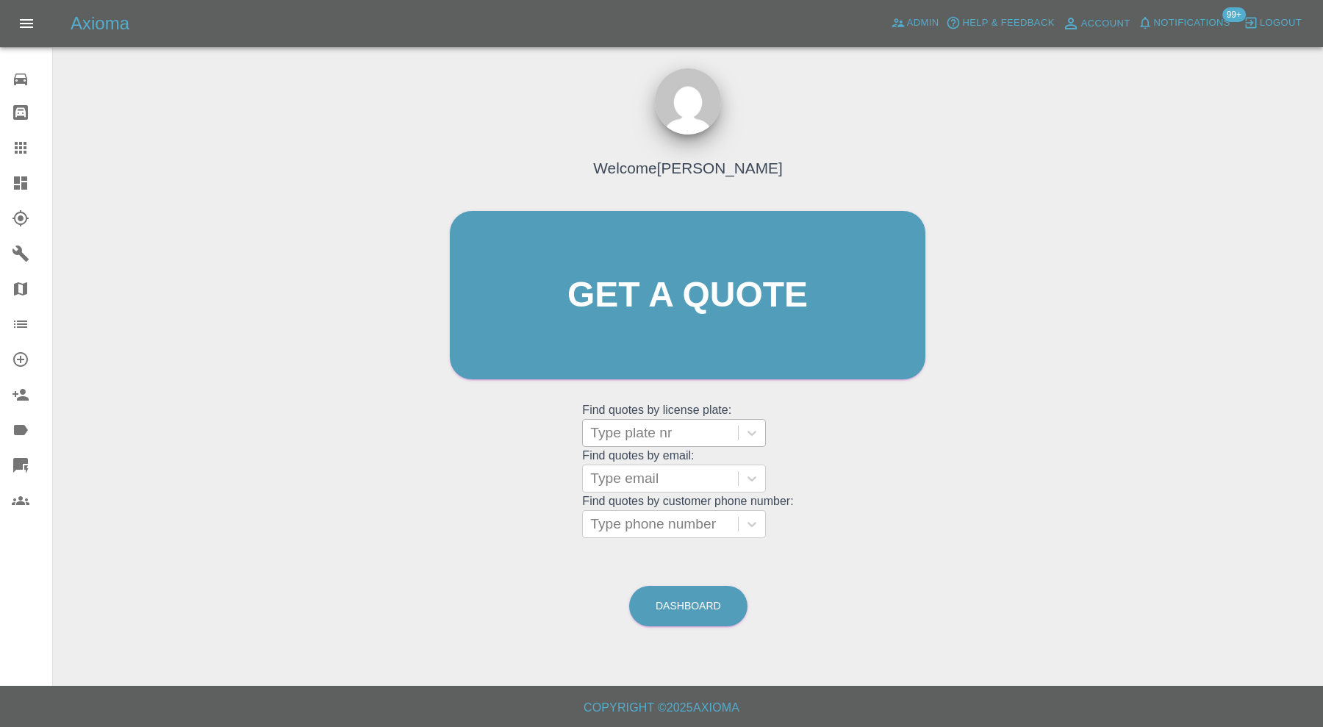
click at [625, 427] on div at bounding box center [660, 433] width 140 height 21
paste input "BN70NSY"
type input "BN70NSY"
click at [651, 463] on div "BN70NSY, In Repair" at bounding box center [674, 470] width 184 height 29
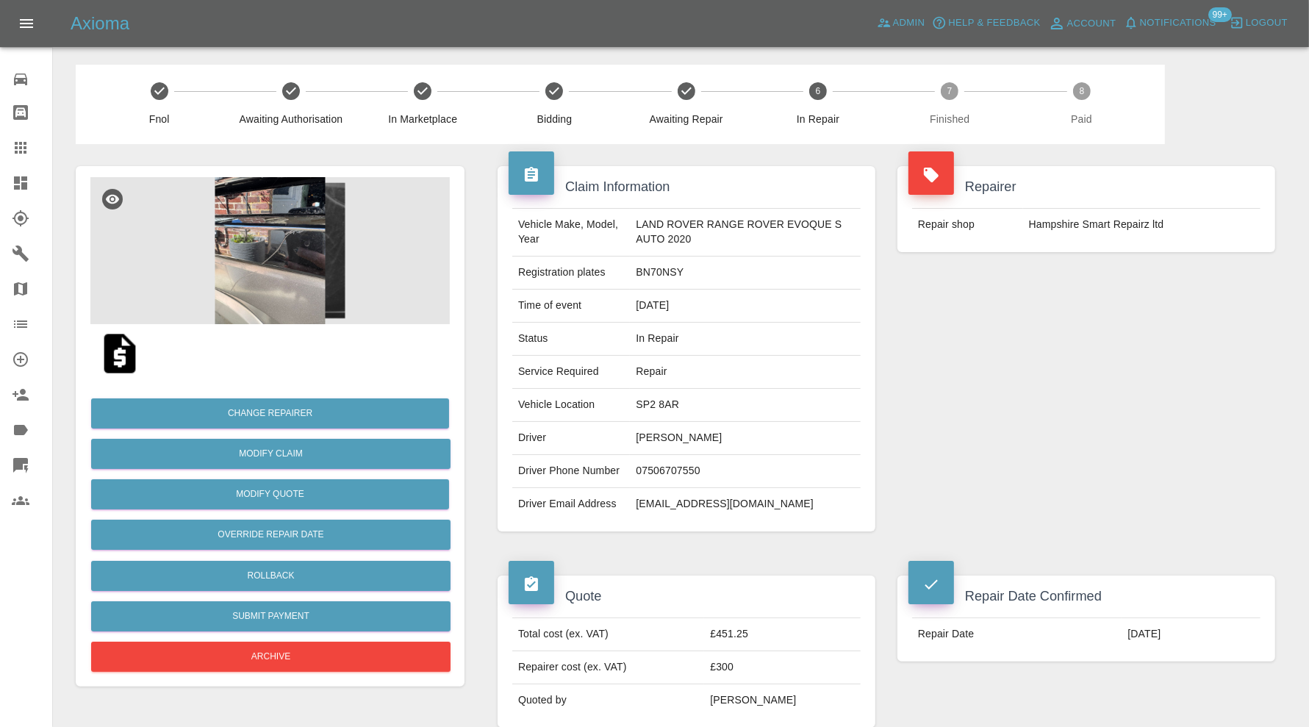
click at [317, 273] on img at bounding box center [269, 250] width 359 height 147
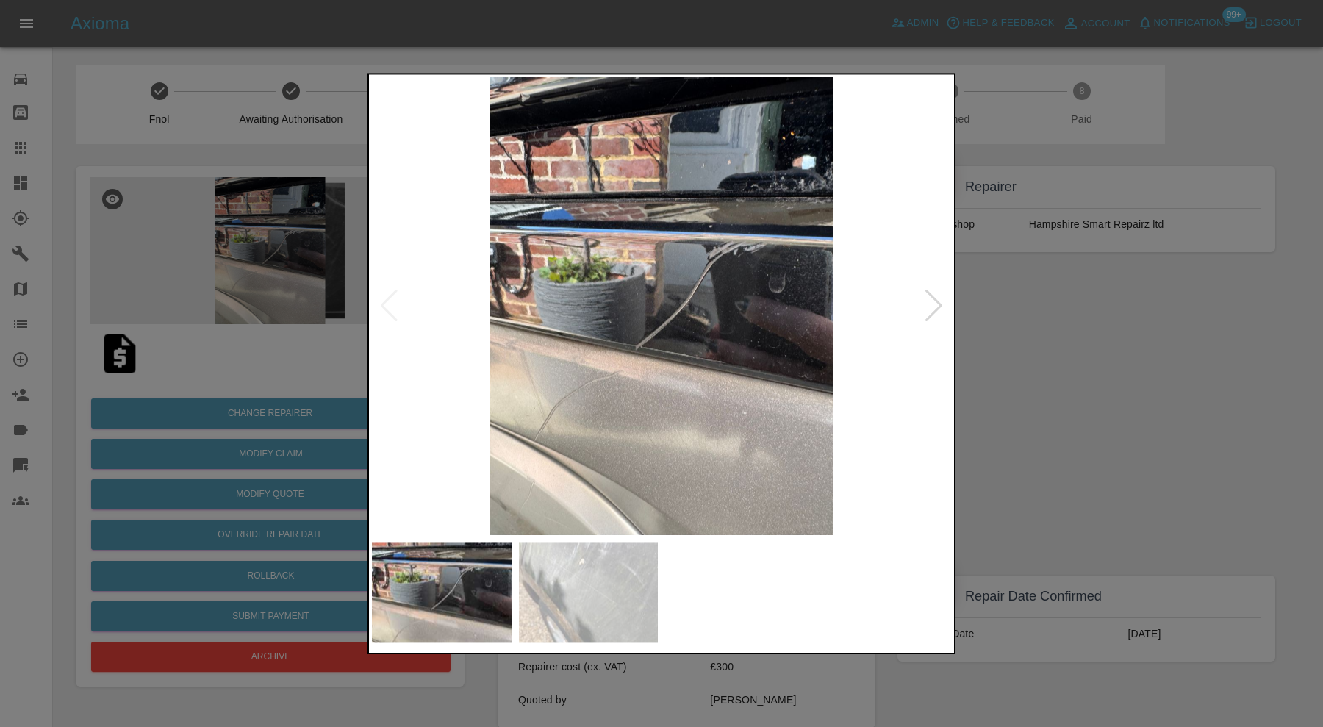
click at [639, 588] on img at bounding box center [589, 592] width 140 height 100
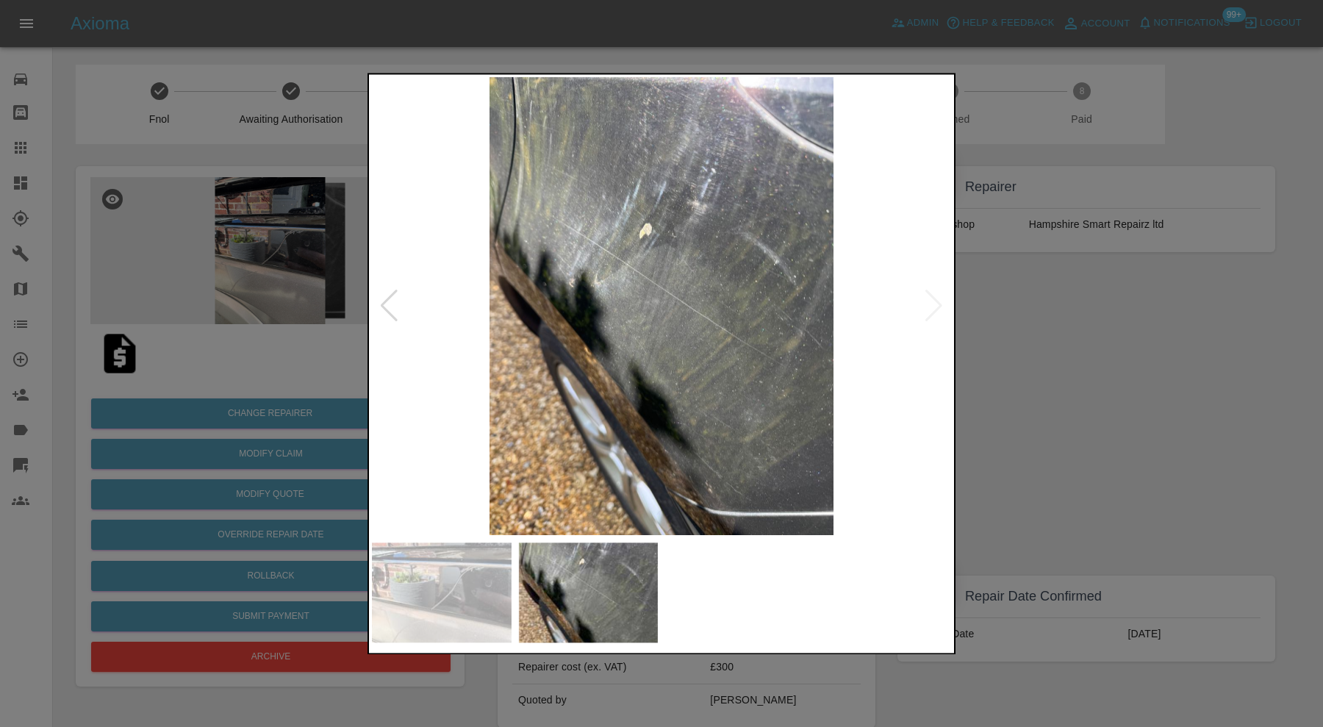
click at [1000, 365] on div at bounding box center [661, 363] width 1323 height 727
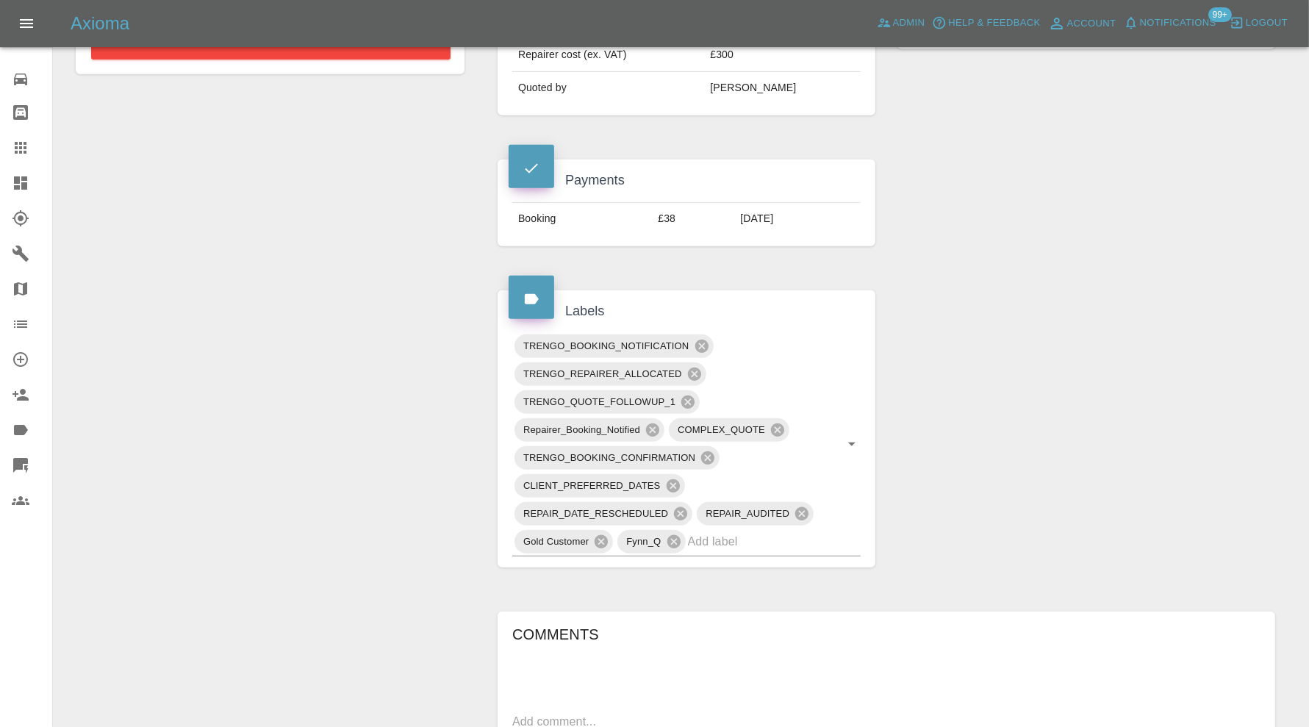
scroll to position [367, 0]
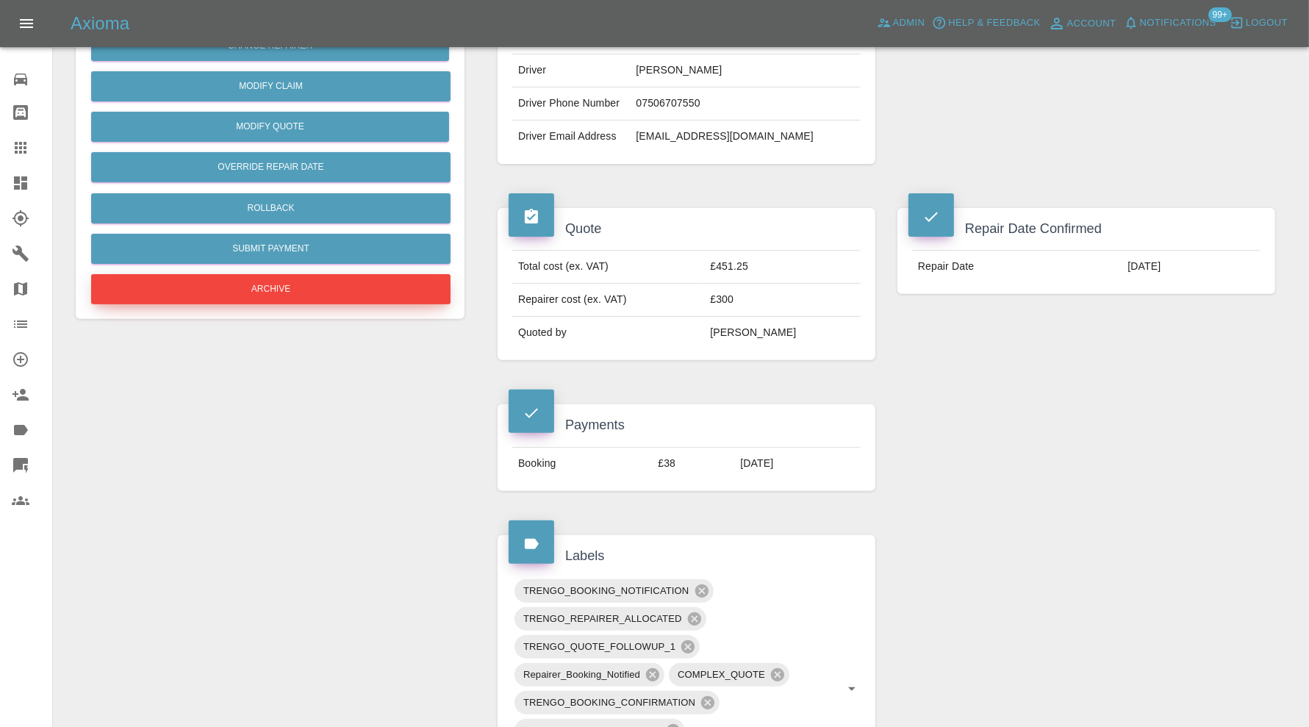
click at [386, 294] on button "Archive" at bounding box center [270, 289] width 359 height 30
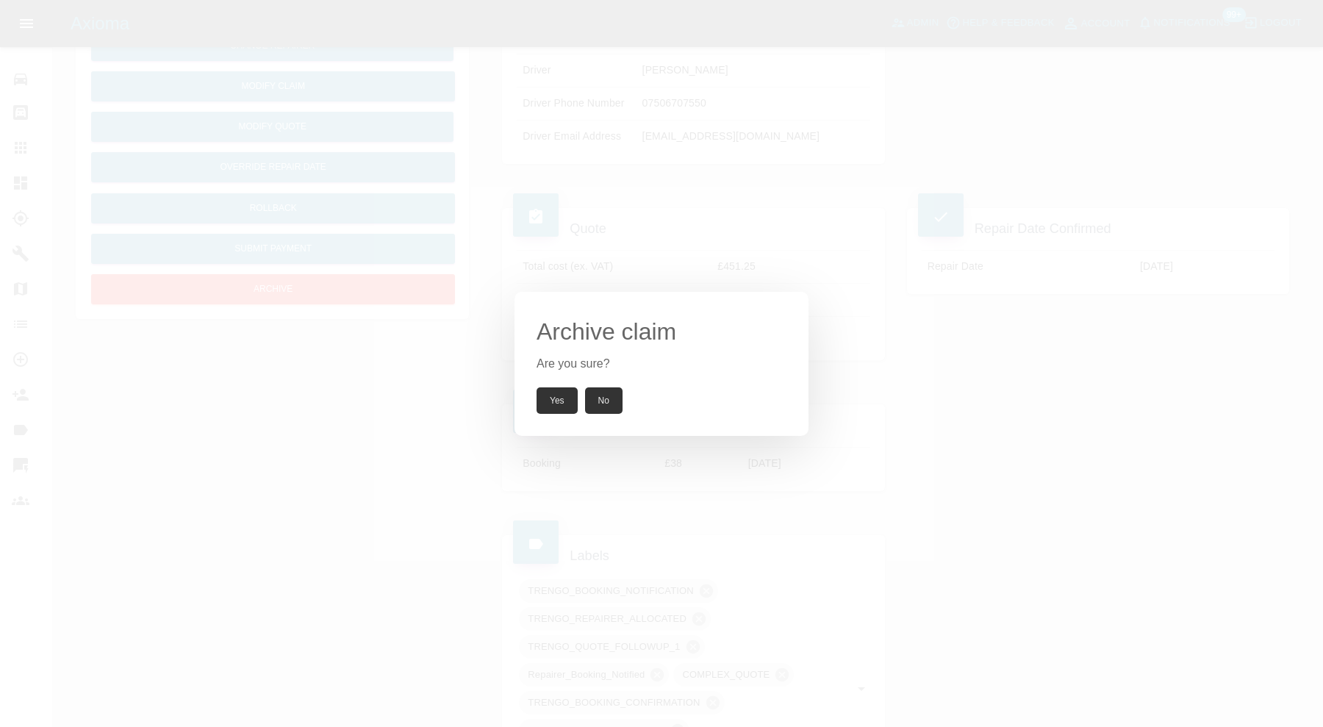
click at [557, 397] on button "Yes" at bounding box center [556, 400] width 41 height 26
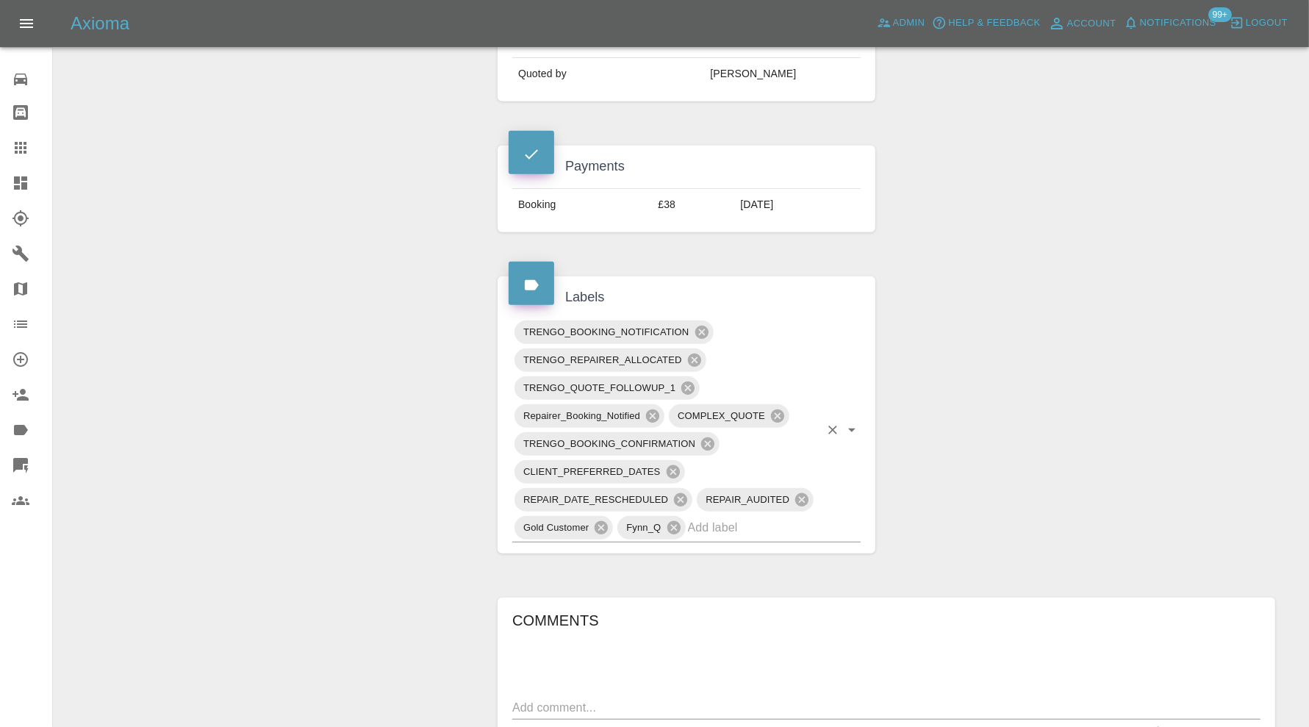
scroll to position [735, 0]
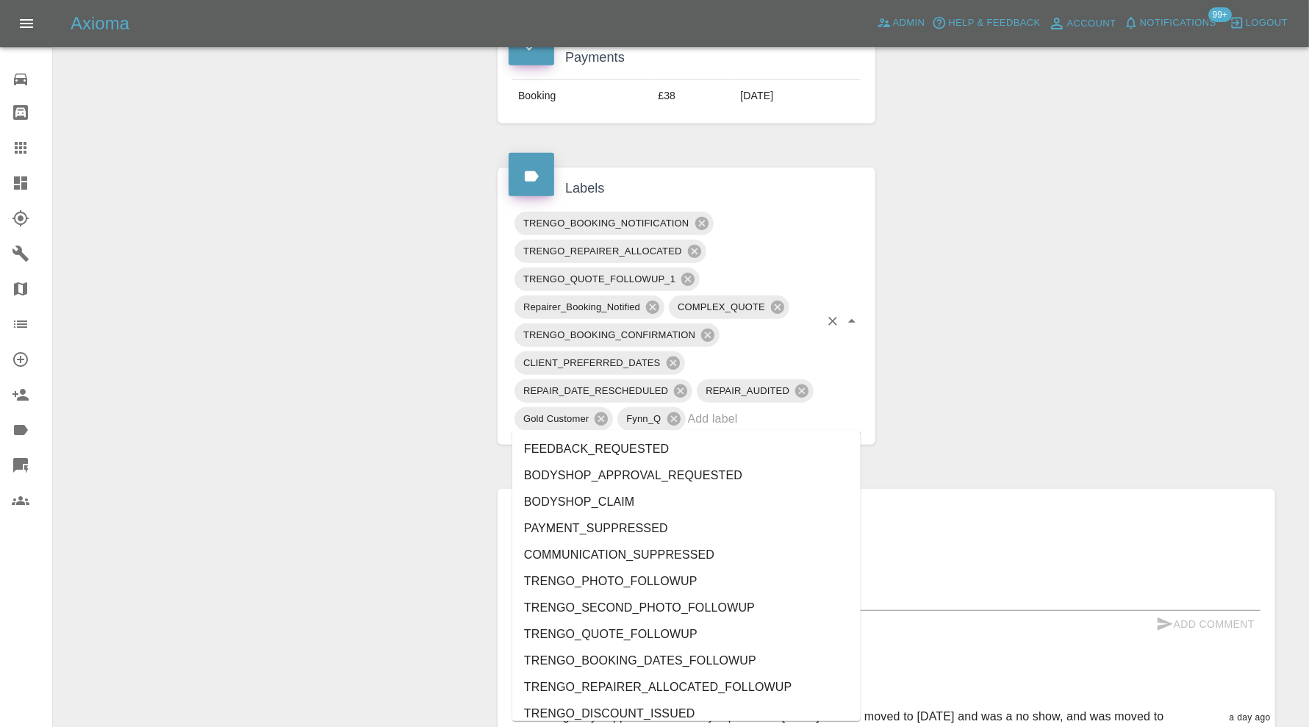
click at [786, 422] on input "text" at bounding box center [754, 418] width 132 height 23
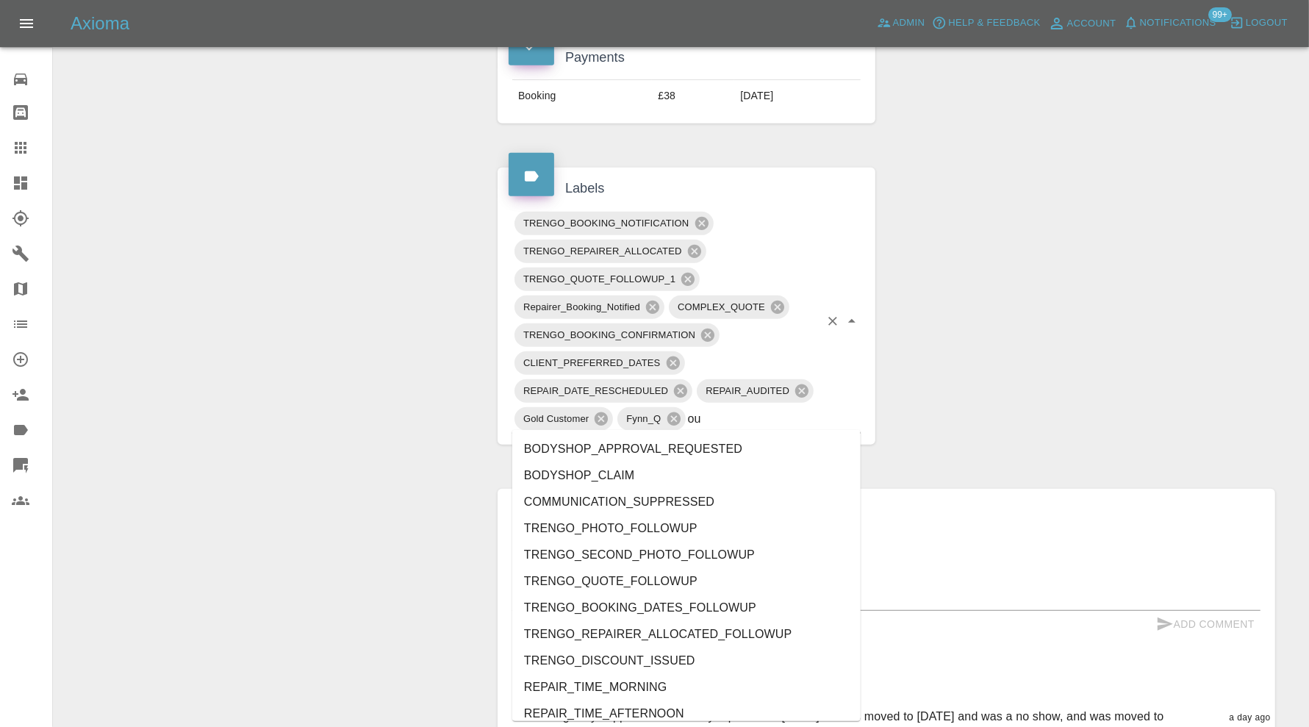
type input "out"
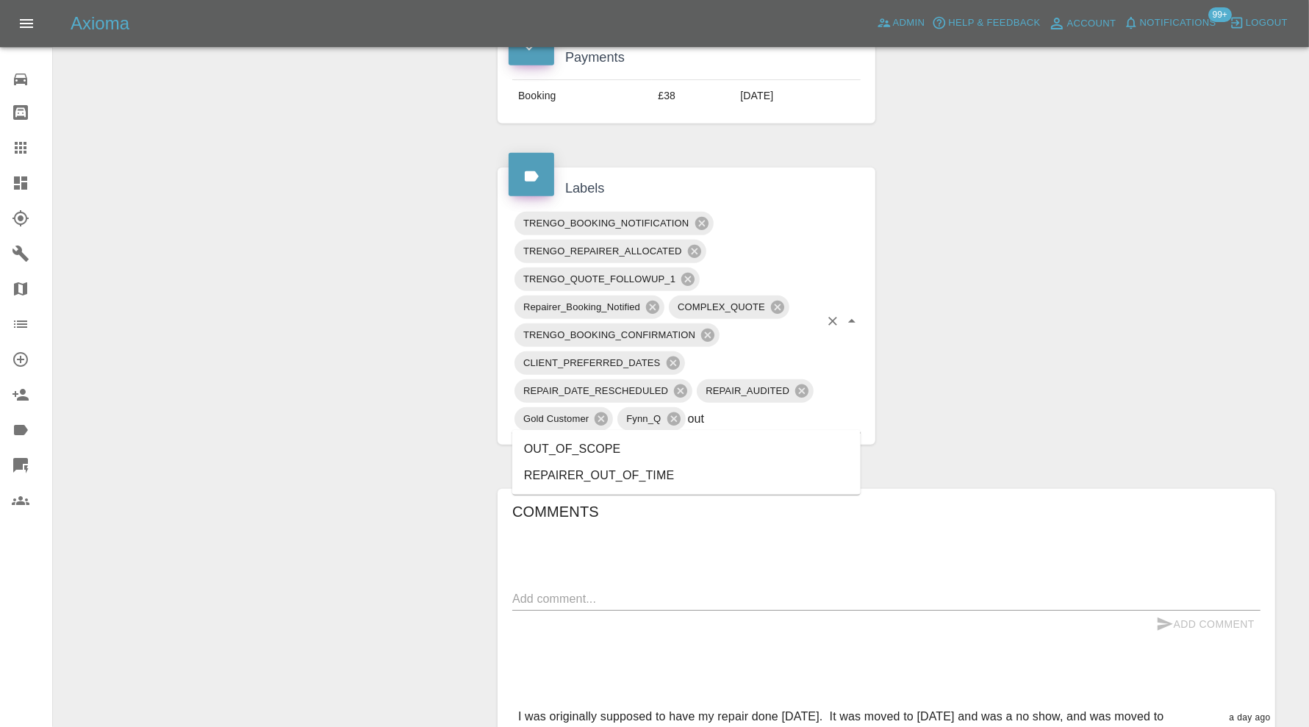
click at [700, 448] on li "OUT_OF_SCOPE" at bounding box center [686, 449] width 348 height 26
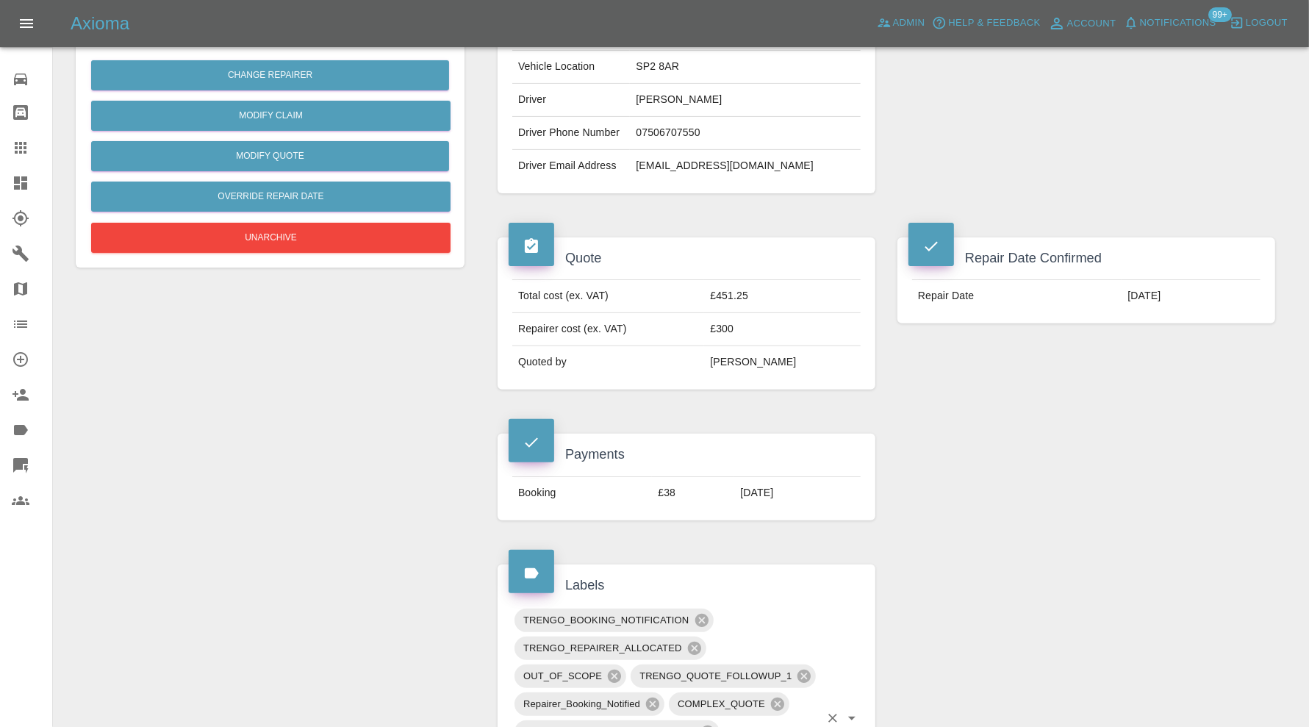
scroll to position [0, 0]
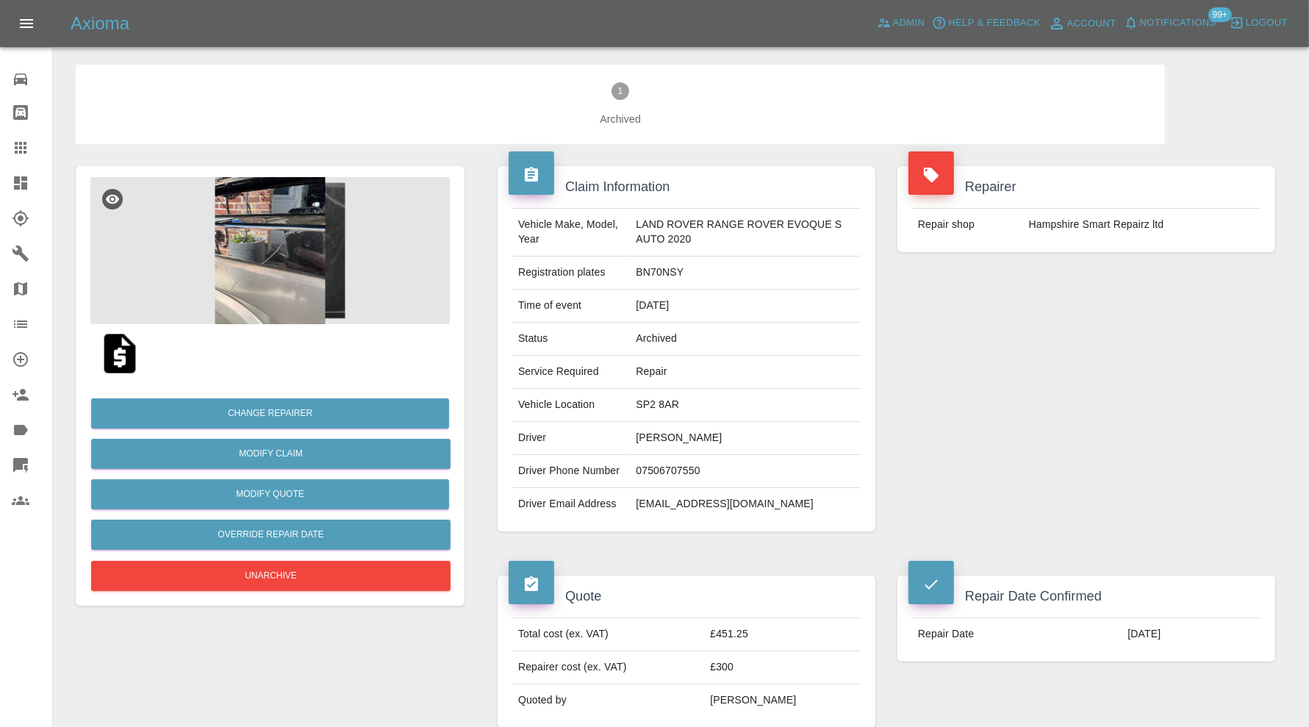
click at [23, 186] on icon at bounding box center [20, 182] width 13 height 13
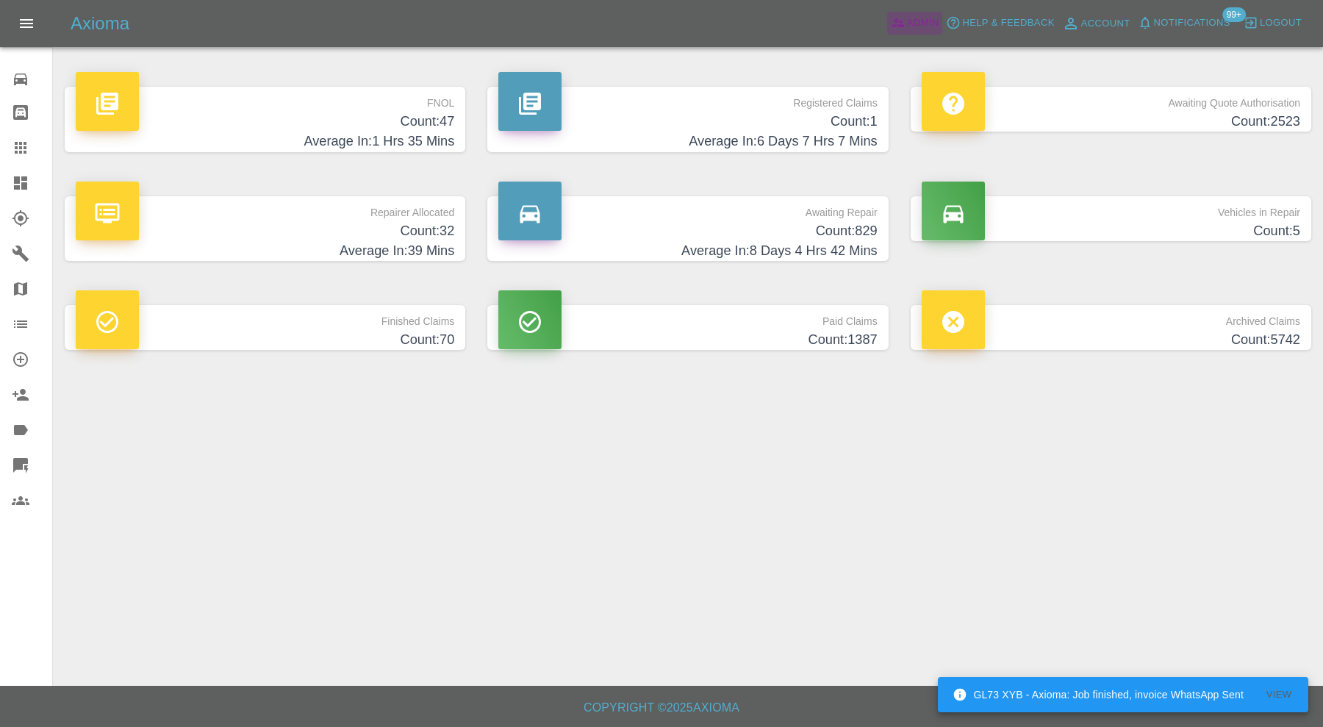
click at [917, 13] on link "Admin" at bounding box center [915, 23] width 56 height 23
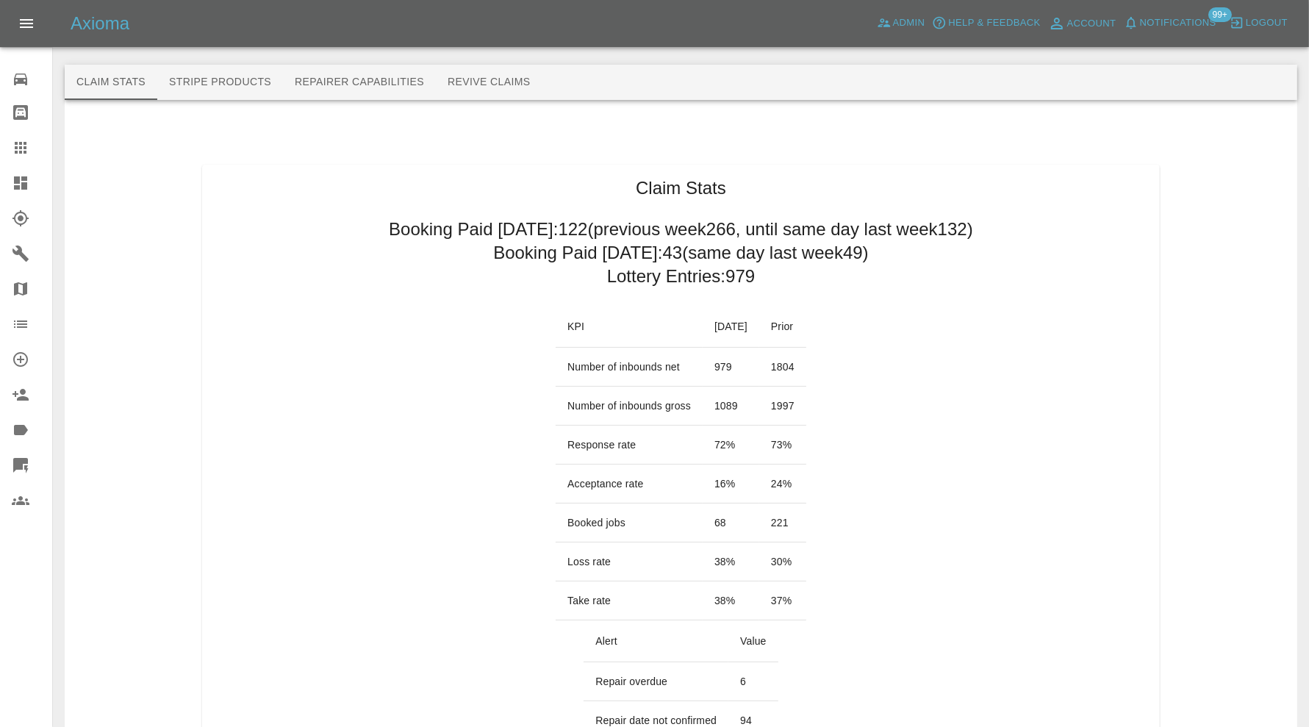
click at [21, 179] on icon at bounding box center [21, 183] width 18 height 18
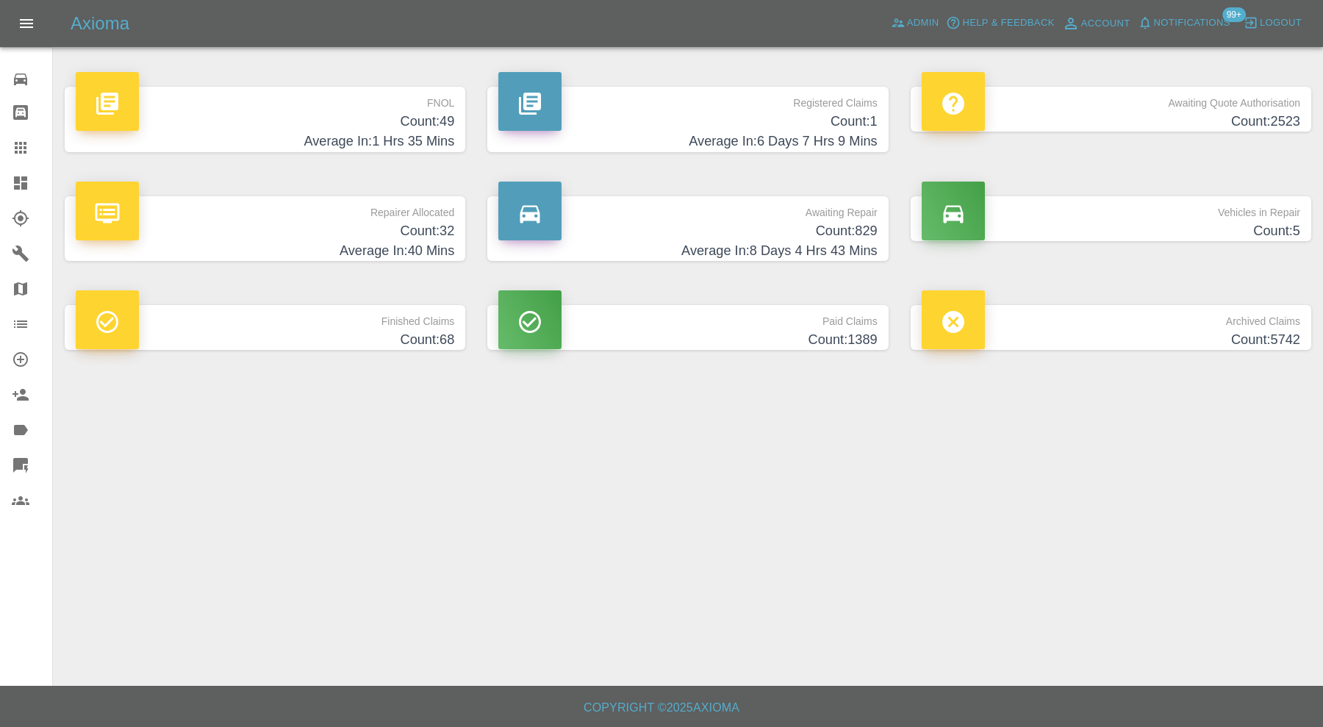
click at [213, 219] on p "Repairer Allocated" at bounding box center [265, 208] width 378 height 25
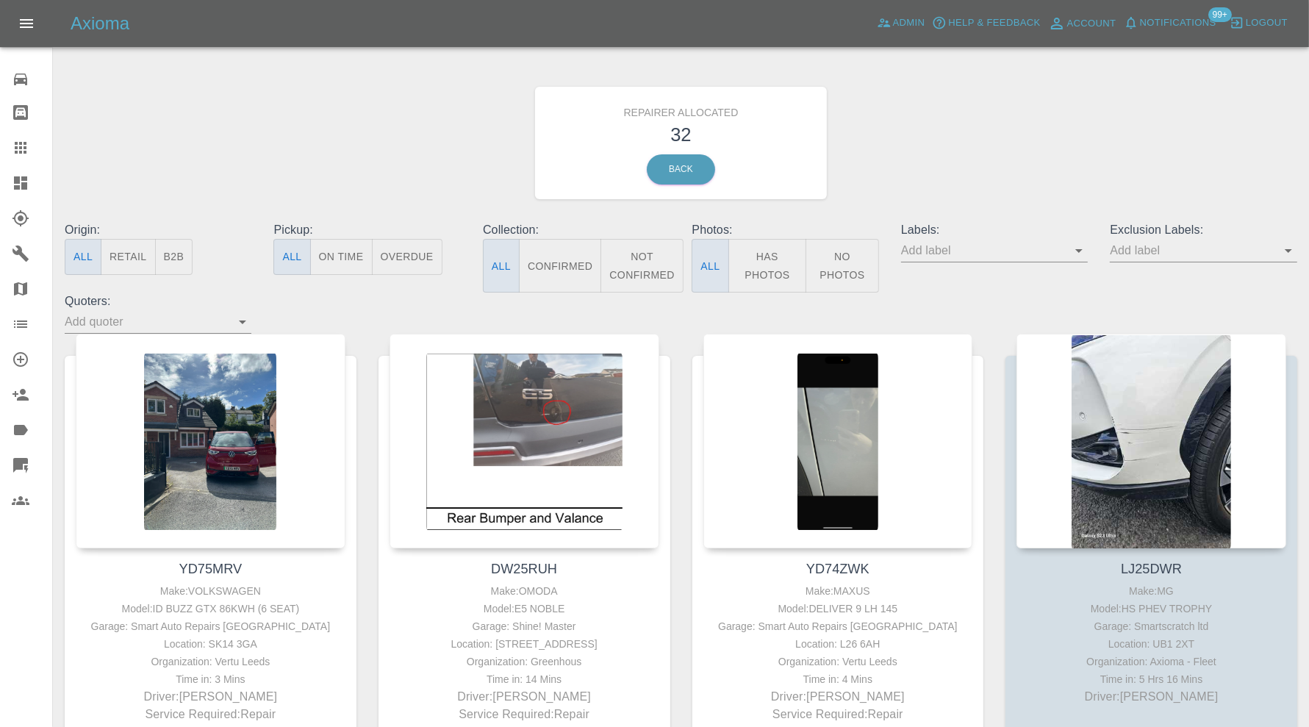
click at [170, 262] on button "B2B" at bounding box center [174, 257] width 38 height 36
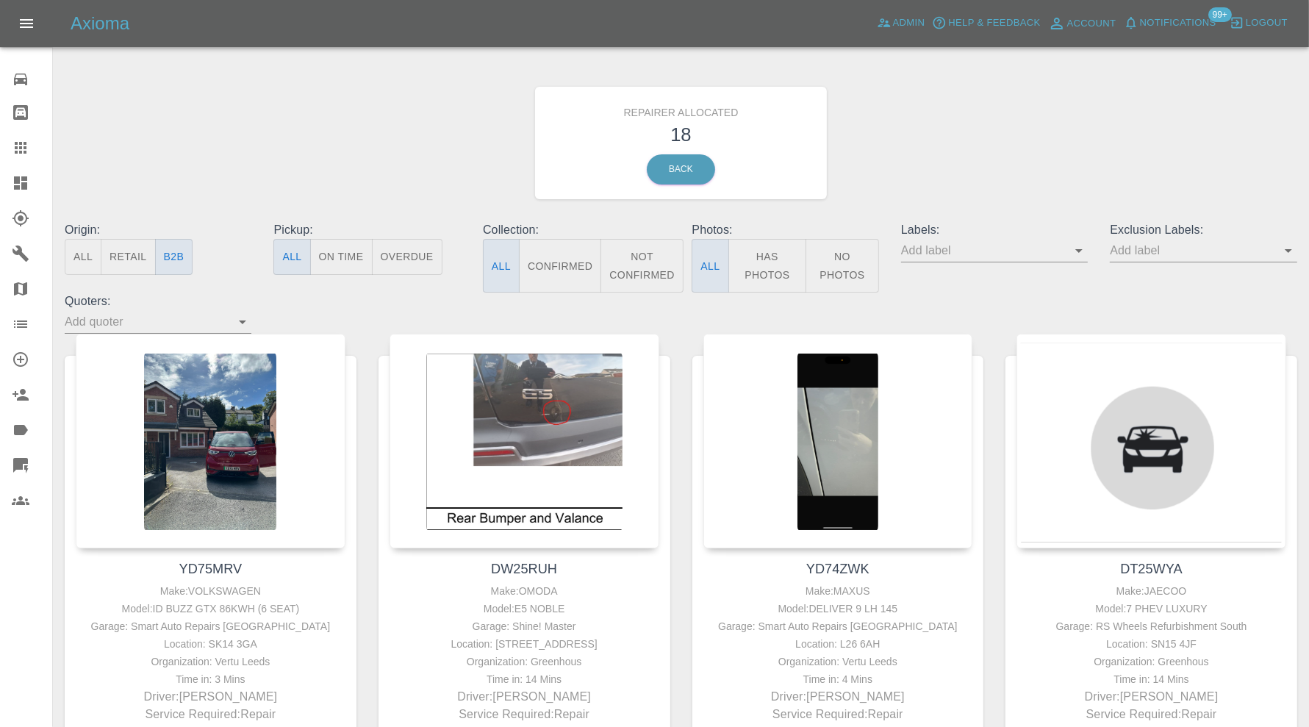
click at [130, 261] on button "Retail" at bounding box center [128, 257] width 54 height 36
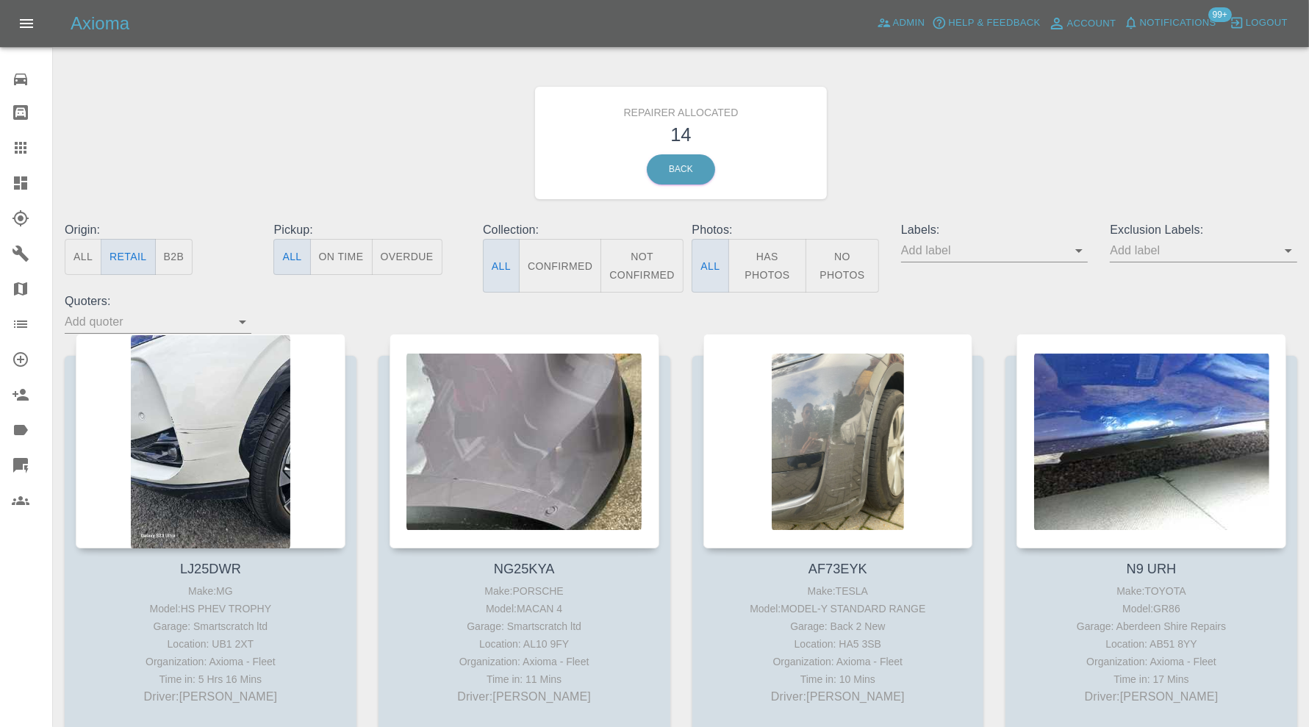
click at [187, 155] on div "Repairer Allocated 14 Back" at bounding box center [681, 143] width 1254 height 157
click at [28, 175] on icon at bounding box center [21, 183] width 18 height 18
